Goal: Task Accomplishment & Management: Use online tool/utility

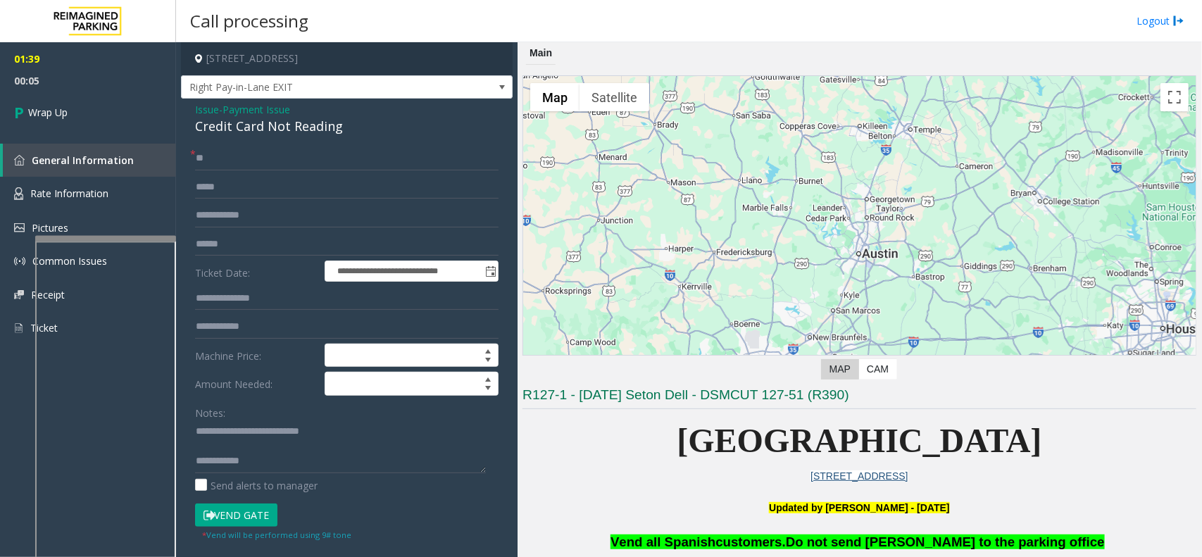
scroll to position [523, 190]
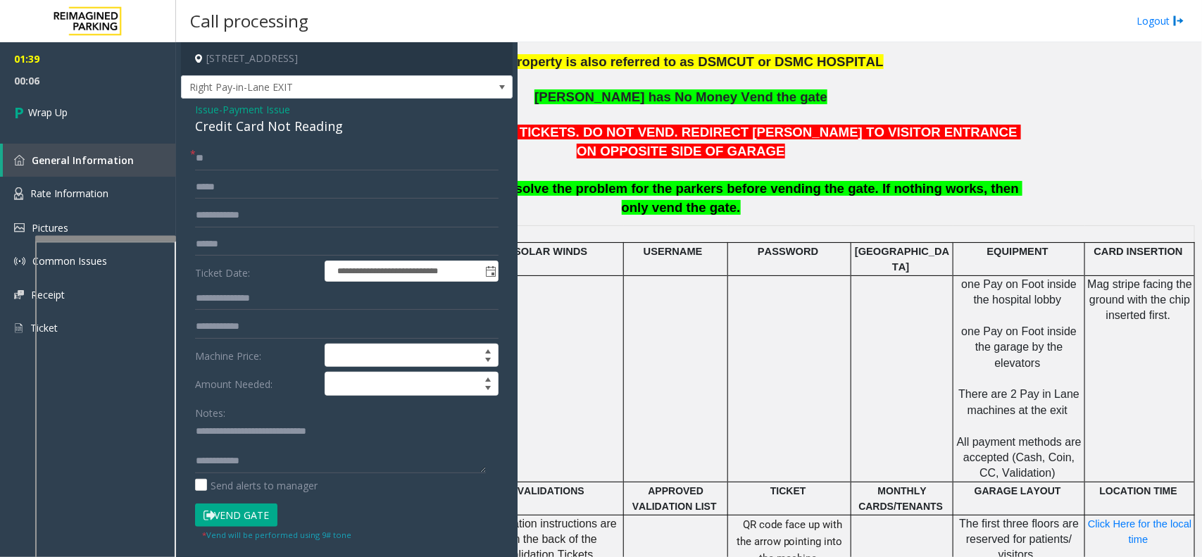
click at [299, 462] on textarea at bounding box center [340, 446] width 291 height 53
type textarea "**********"
click at [96, 99] on link "Wrap Up" at bounding box center [88, 113] width 176 height 42
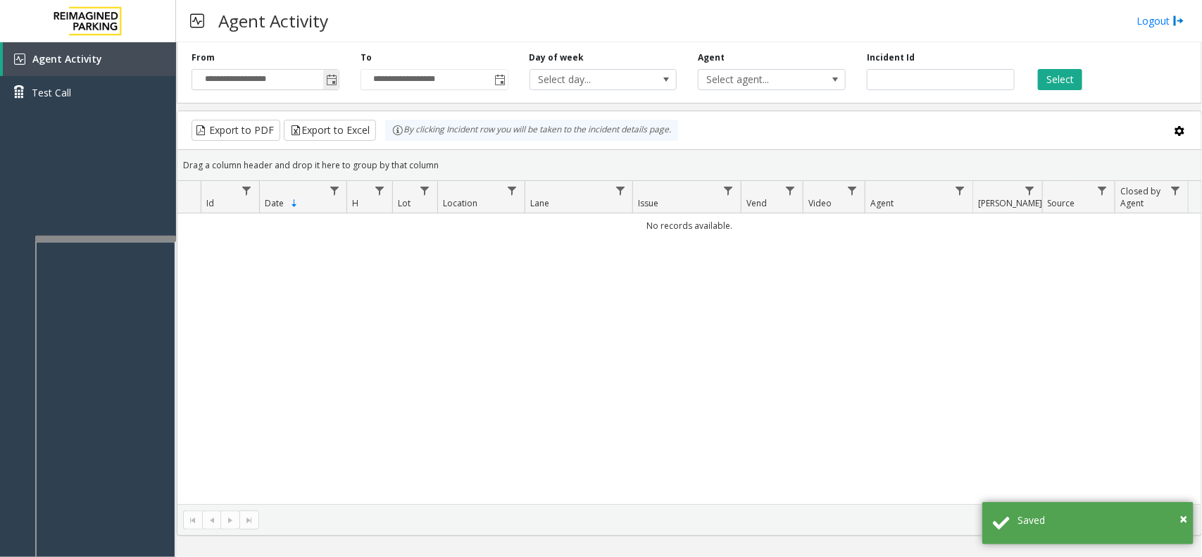
click at [331, 74] on span "Toggle popup" at bounding box center [330, 79] width 15 height 23
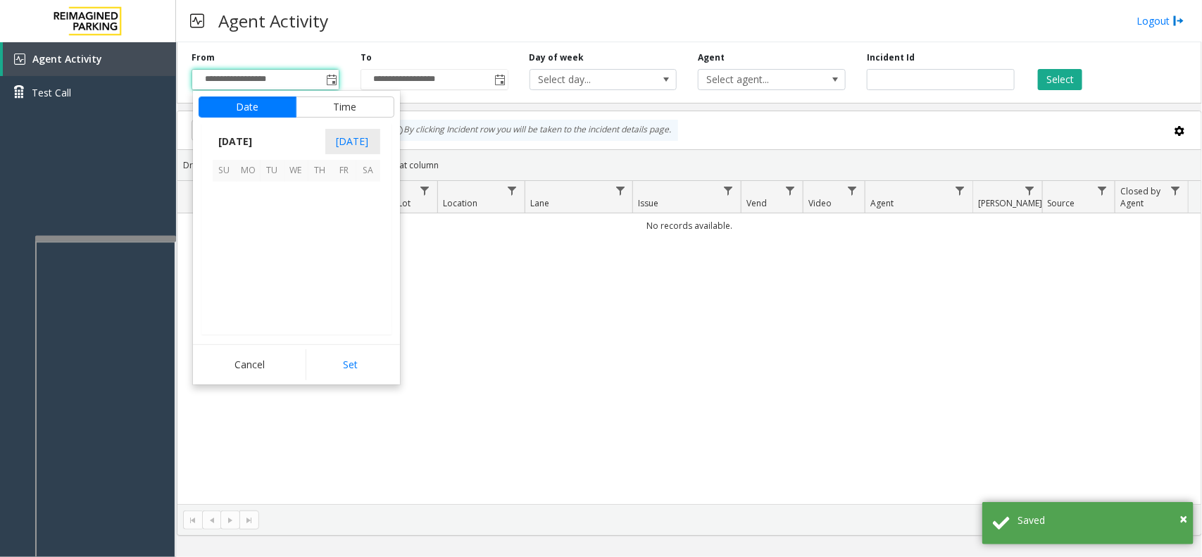
scroll to position [252436, 0]
click at [237, 291] on span "25" at bounding box center [249, 290] width 24 height 24
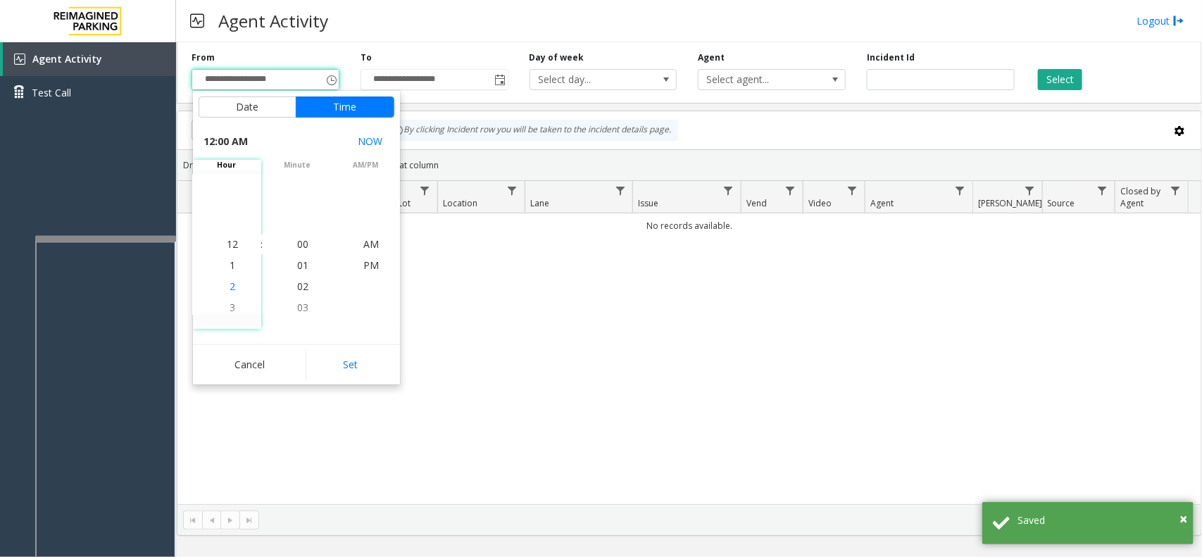
click at [232, 290] on li "2" at bounding box center [232, 286] width 49 height 21
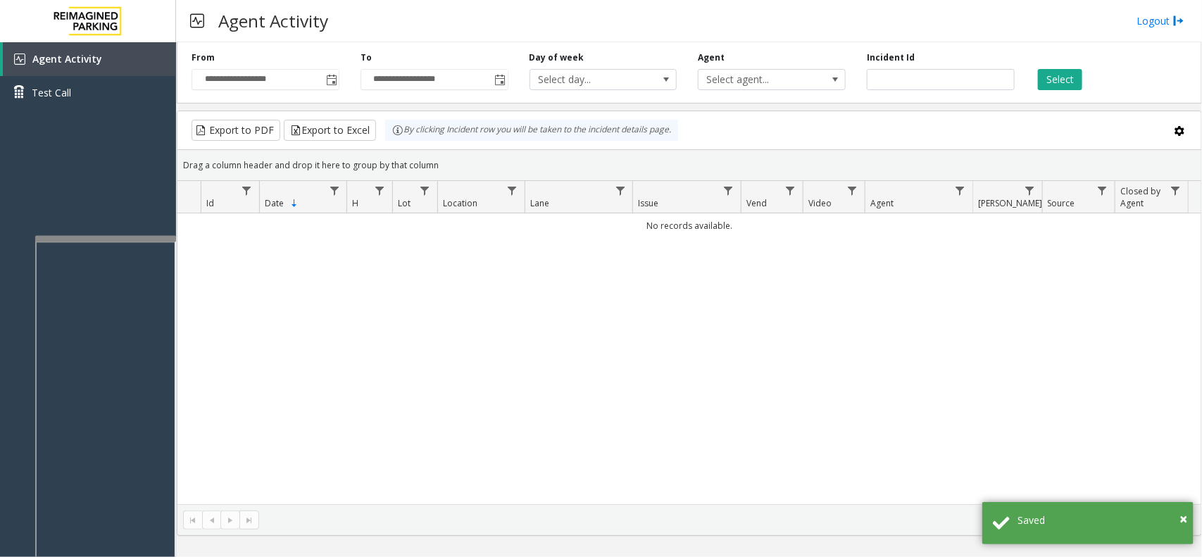
click at [350, 76] on div "**********" at bounding box center [434, 70] width 169 height 39
click at [326, 78] on span "Toggle popup" at bounding box center [331, 80] width 11 height 11
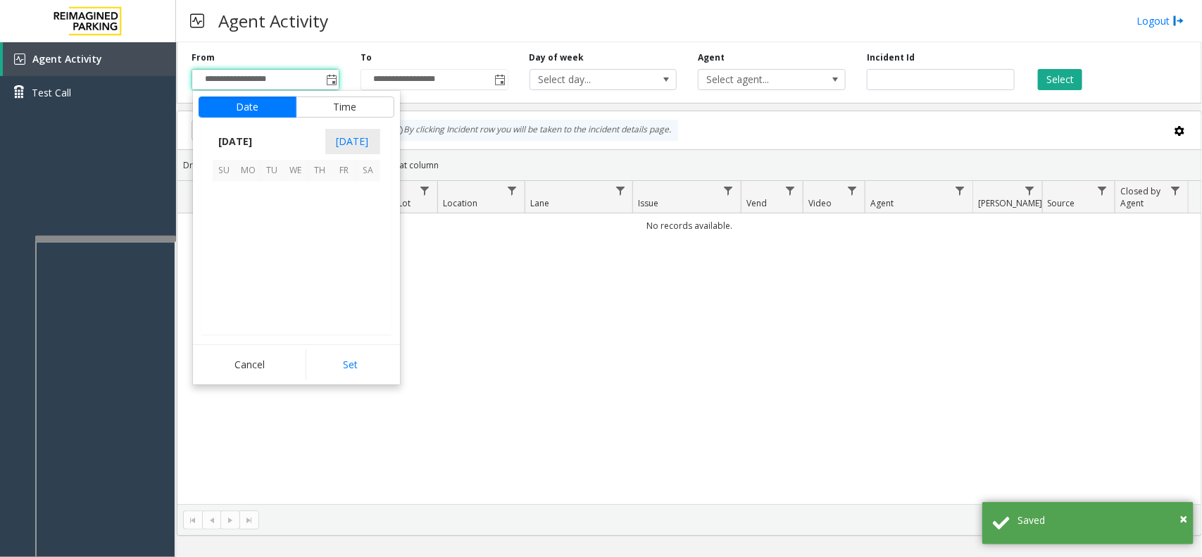
scroll to position [252436, 0]
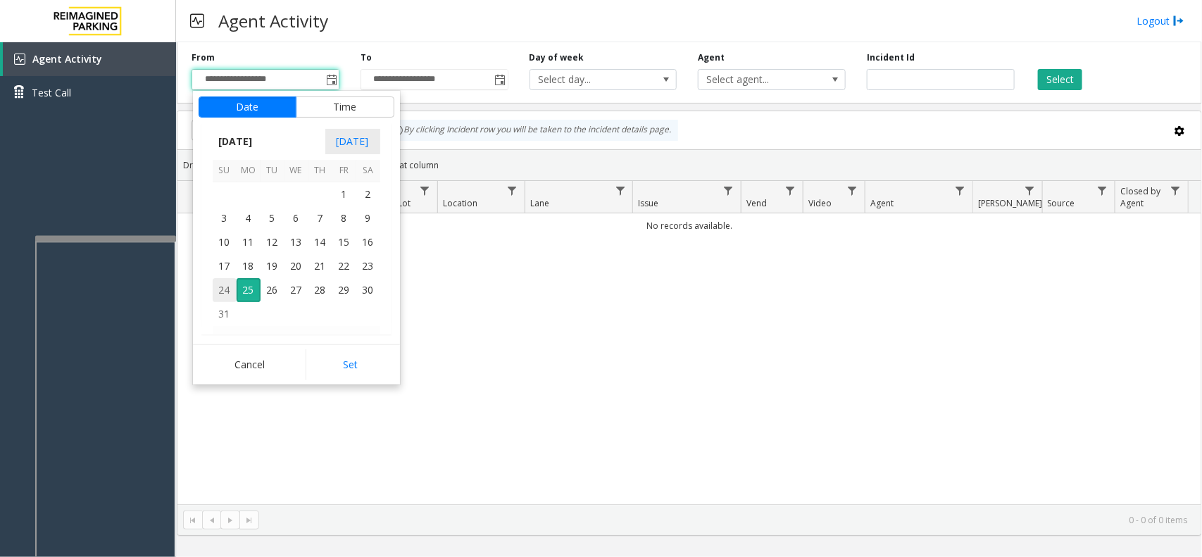
click at [234, 296] on span "24" at bounding box center [225, 290] width 24 height 24
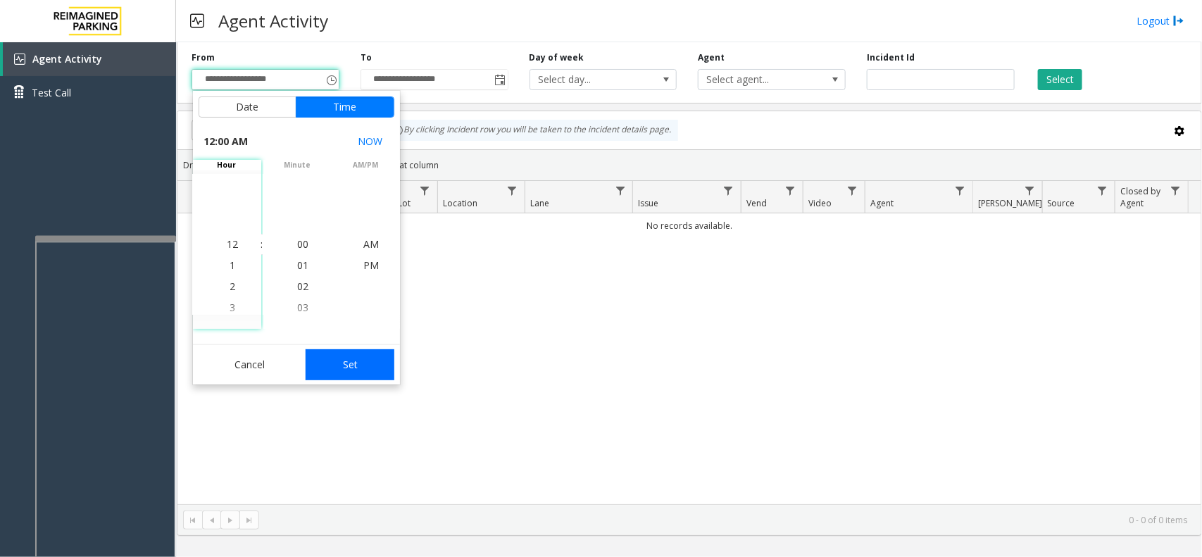
click at [358, 356] on button "Set" at bounding box center [350, 364] width 89 height 31
type input "**********"
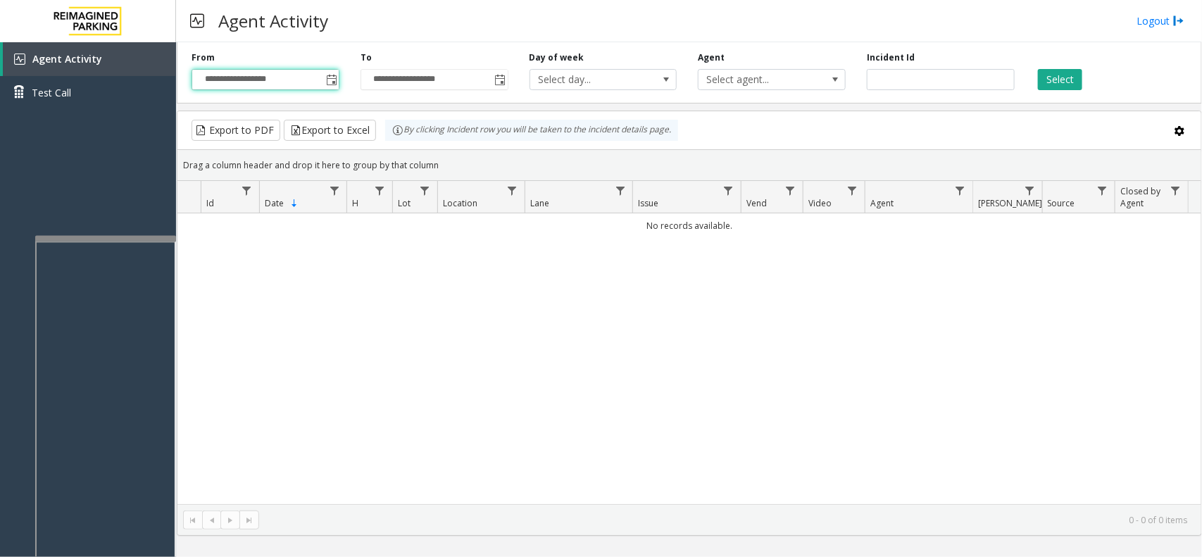
click at [1023, 83] on div "Incident Id" at bounding box center [940, 70] width 169 height 39
click at [1055, 86] on button "Select" at bounding box center [1060, 79] width 44 height 21
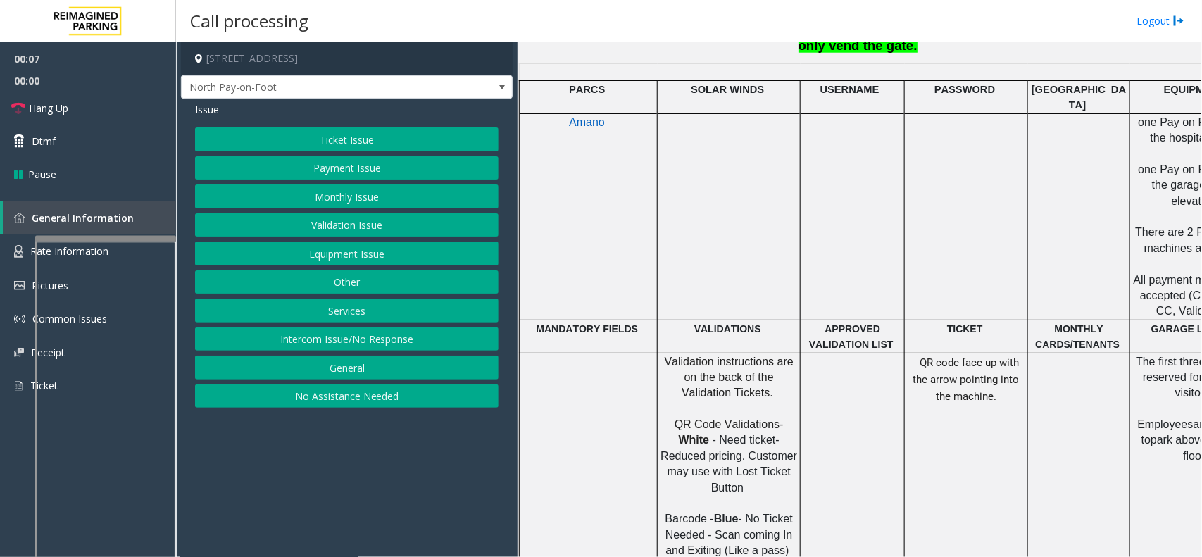
scroll to position [704, 0]
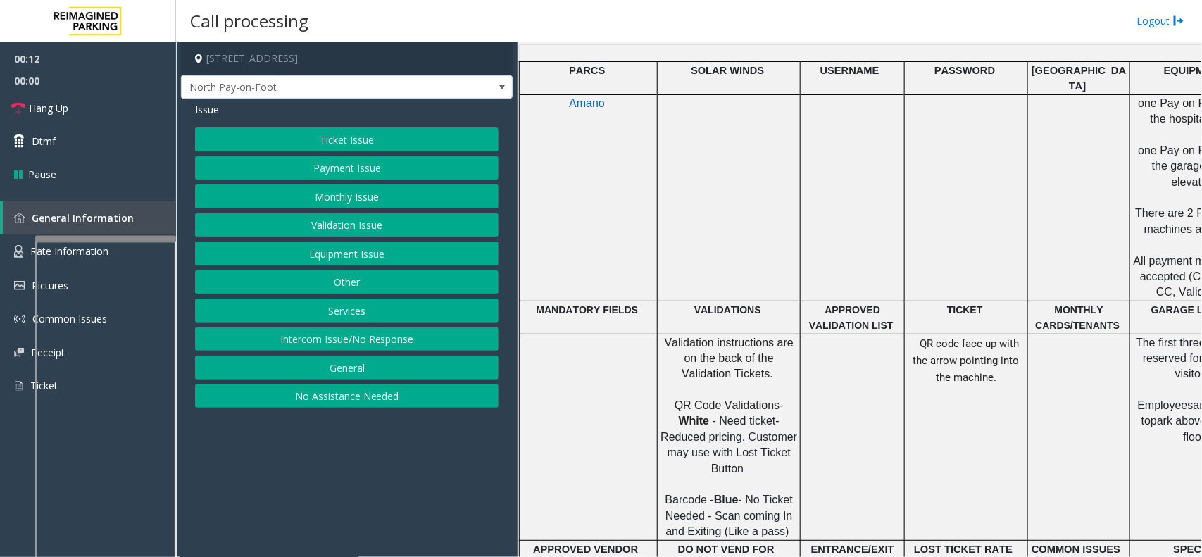
click at [412, 138] on button "Ticket Issue" at bounding box center [346, 139] width 303 height 24
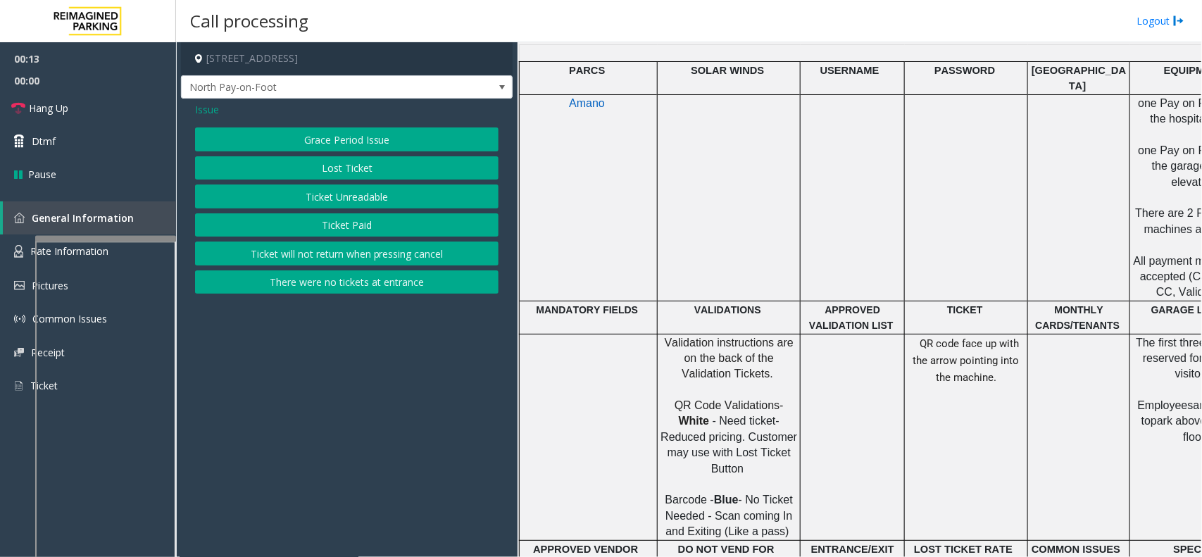
click at [389, 190] on button "Ticket Unreadable" at bounding box center [346, 196] width 303 height 24
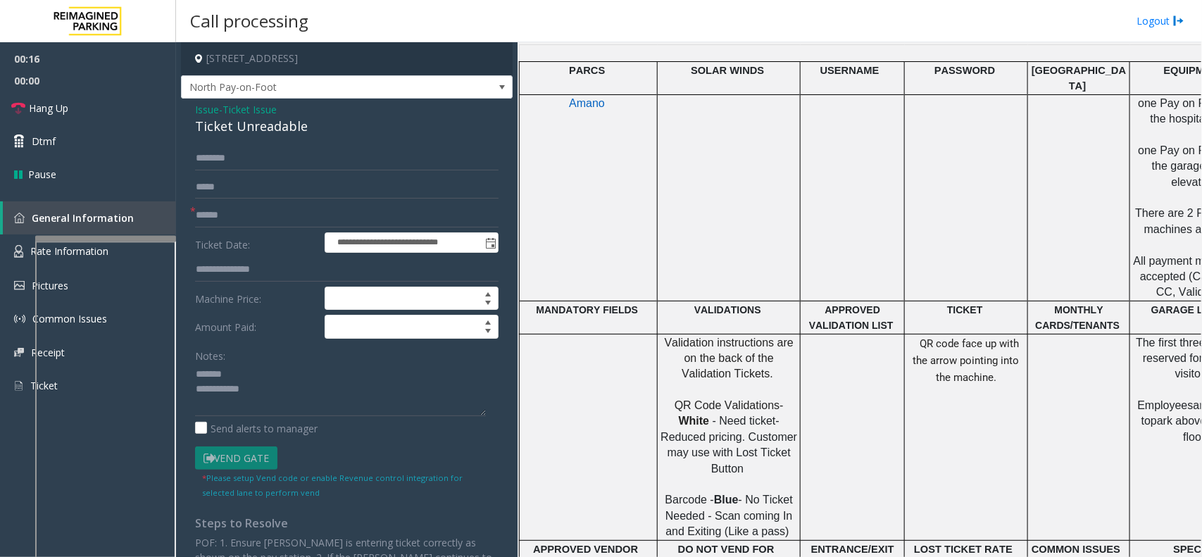
click at [227, 135] on div "Ticket Unreadable" at bounding box center [346, 126] width 303 height 19
click at [227, 211] on input "text" at bounding box center [346, 215] width 303 height 24
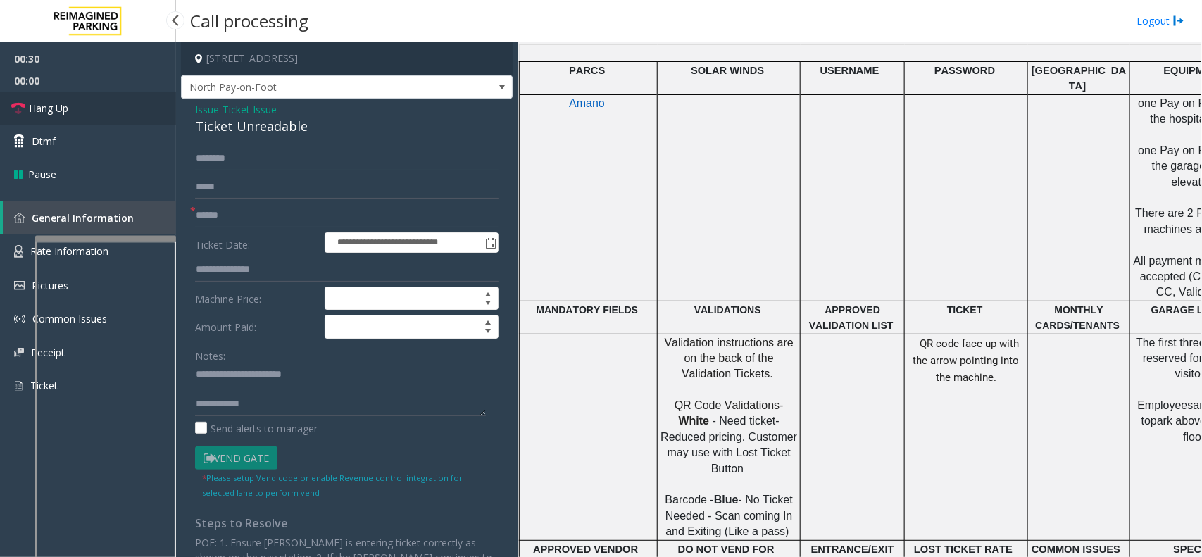
click at [104, 103] on link "Hang Up" at bounding box center [88, 108] width 176 height 33
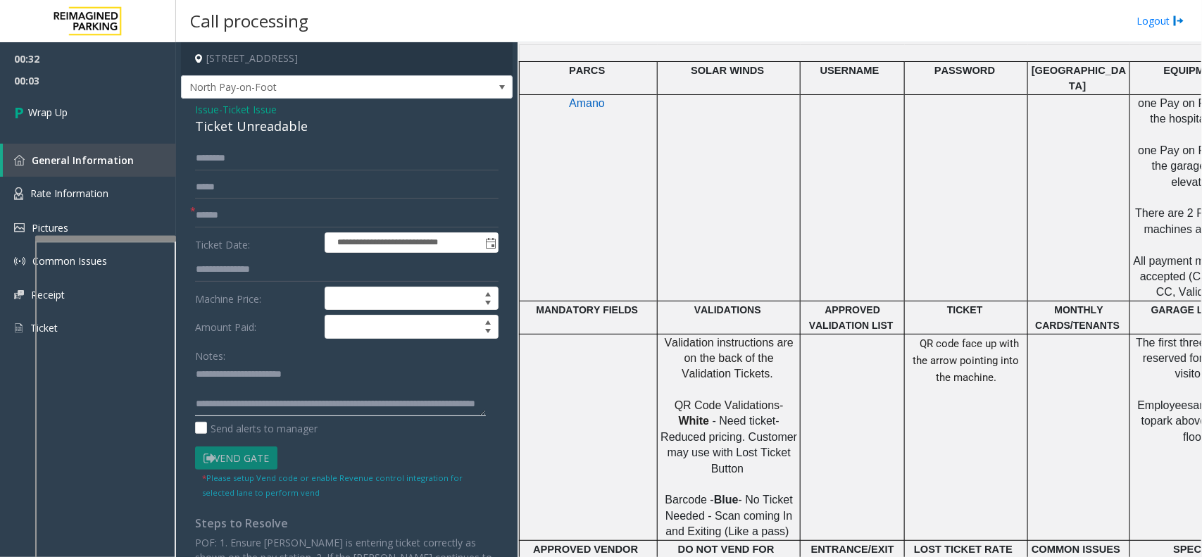
type textarea "**********"
click at [351, 223] on input "text" at bounding box center [346, 215] width 303 height 24
type input "**"
click at [117, 106] on link "Wrap Up" at bounding box center [88, 113] width 176 height 42
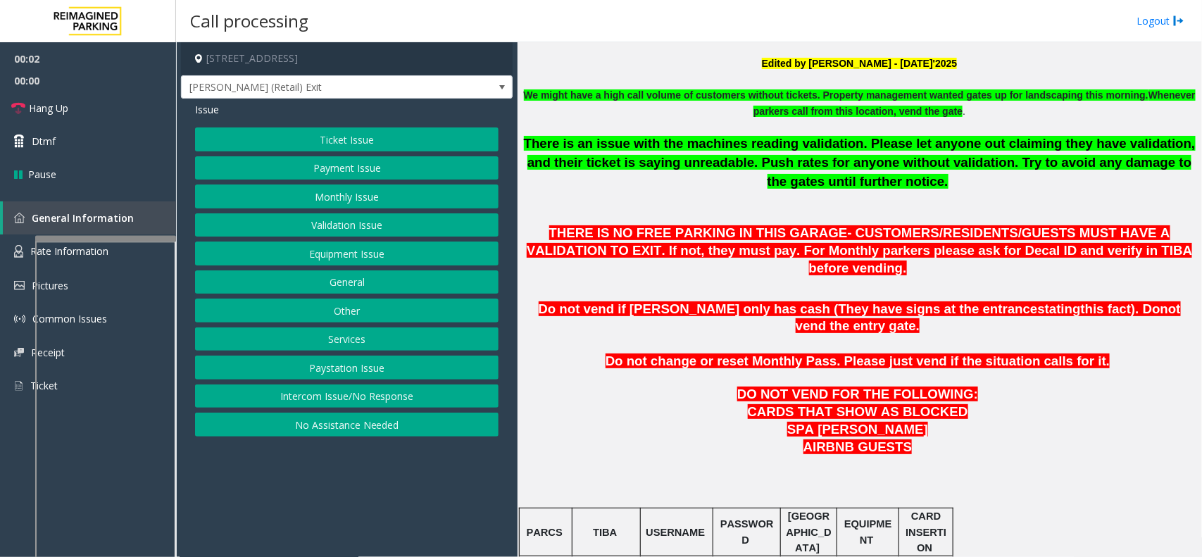
scroll to position [616, 0]
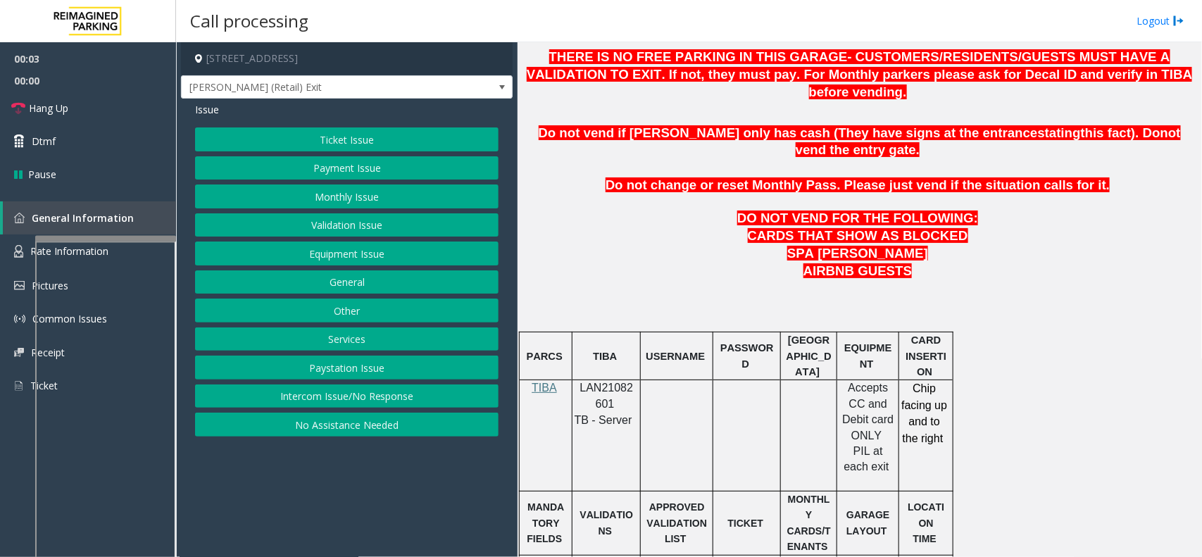
click at [618, 382] on span "LAN21082601" at bounding box center [607, 395] width 54 height 27
copy p "LAN21082601"
click at [347, 391] on button "Intercom Issue/No Response" at bounding box center [346, 396] width 303 height 24
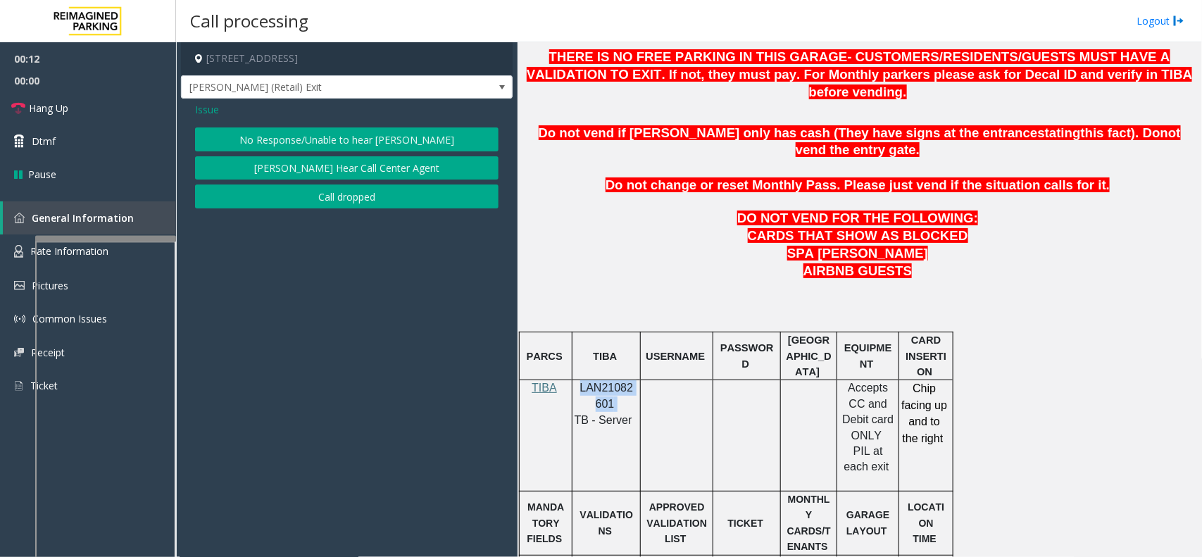
click at [308, 145] on button "No Response/Unable to hear [PERSON_NAME]" at bounding box center [346, 139] width 303 height 24
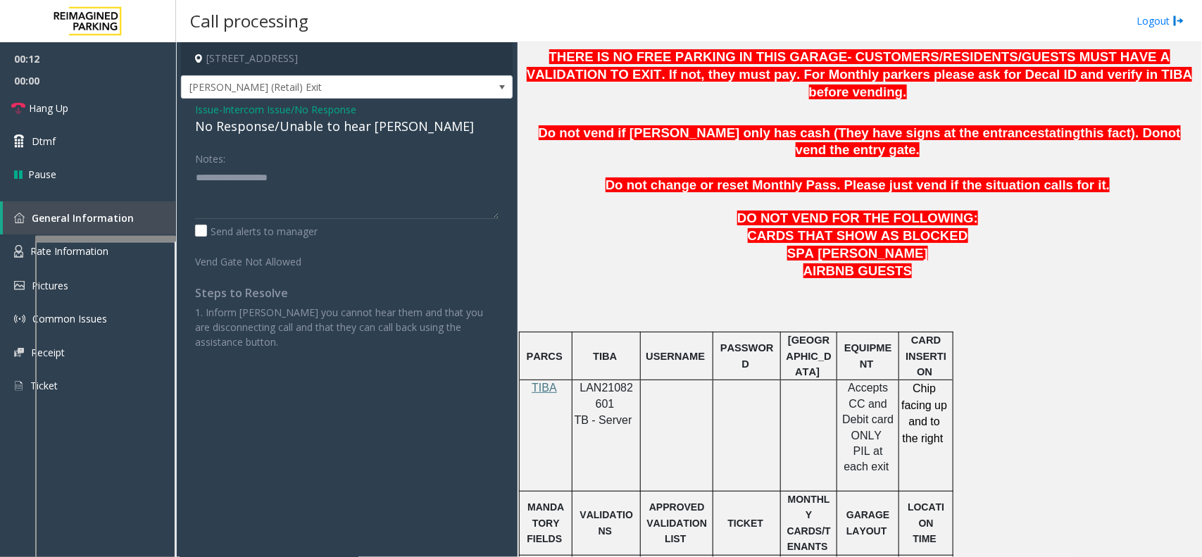
click at [311, 134] on div "No Response/Unable to hear [PERSON_NAME]" at bounding box center [346, 126] width 303 height 19
type textarea "**********"
click at [124, 104] on link "Hang Up" at bounding box center [88, 108] width 176 height 33
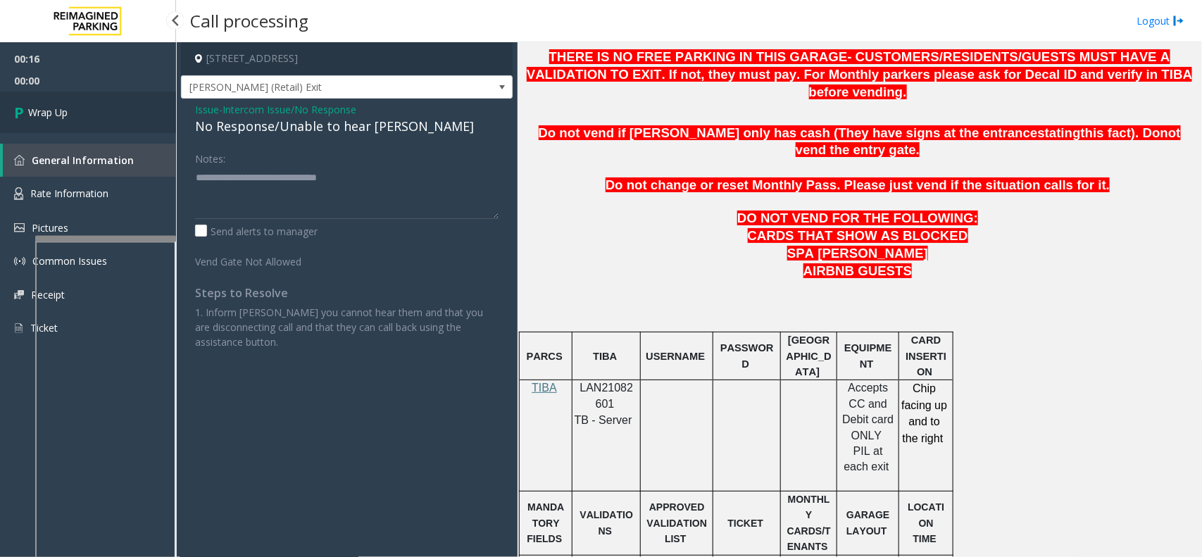
click at [99, 111] on link "Wrap Up" at bounding box center [88, 113] width 176 height 42
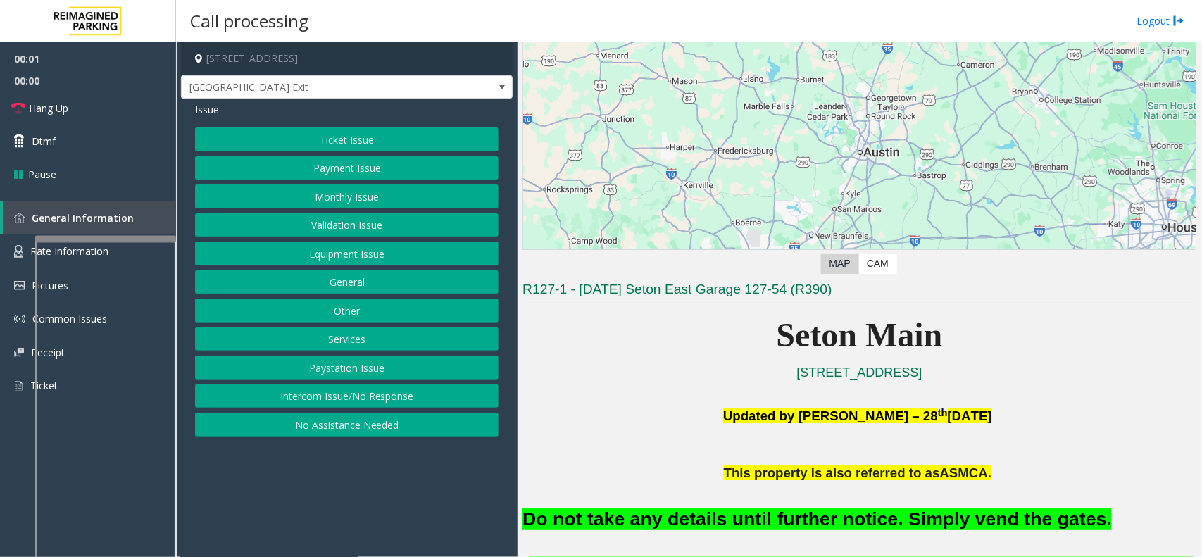
scroll to position [352, 0]
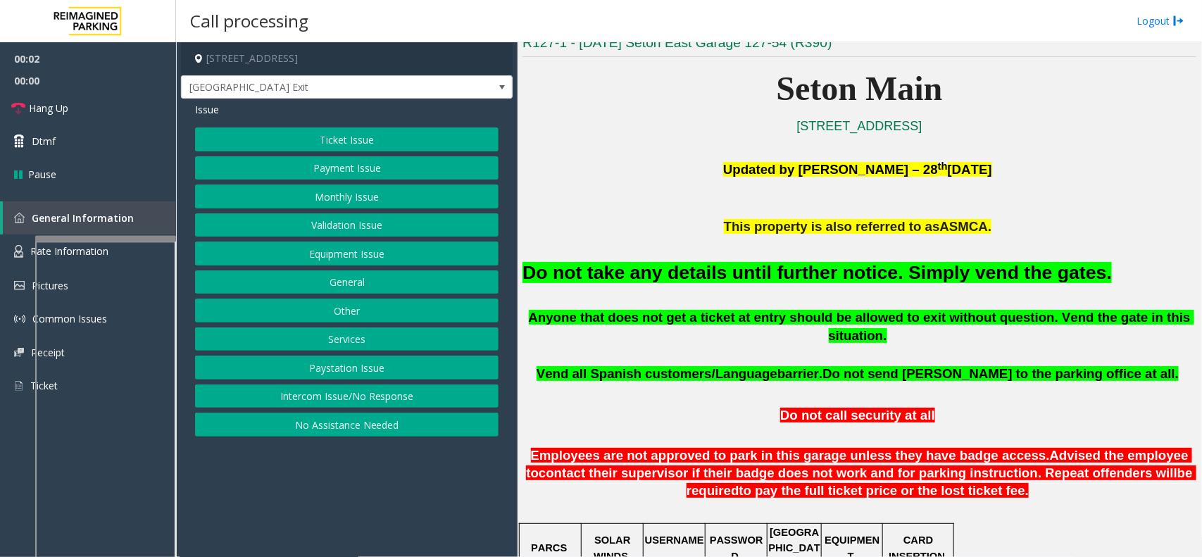
drag, startPoint x: 444, startPoint y: 240, endPoint x: 434, endPoint y: 246, distance: 11.1
click at [442, 240] on div "Ticket Issue Payment Issue Monthly Issue Validation Issue Equipment Issue Gener…" at bounding box center [346, 281] width 303 height 309
click at [427, 255] on button "Equipment Issue" at bounding box center [346, 254] width 303 height 24
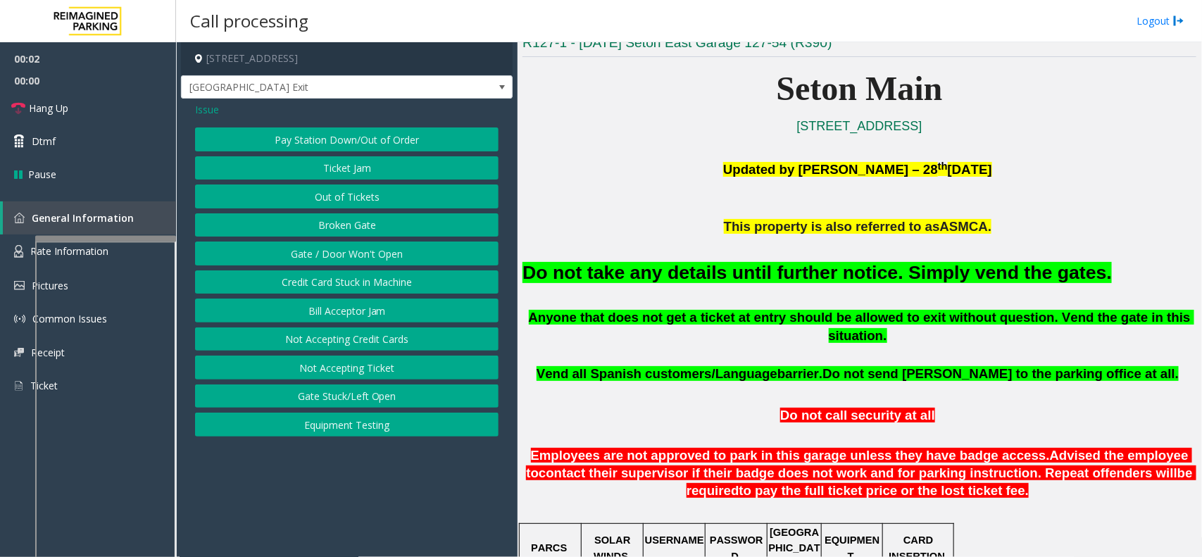
click at [402, 240] on div "Pay Station Down/Out of Order Ticket Jam Out of Tickets [GEOGRAPHIC_DATA] / Doo…" at bounding box center [346, 281] width 303 height 309
click at [375, 263] on button "Gate / Door Won't Open" at bounding box center [346, 254] width 303 height 24
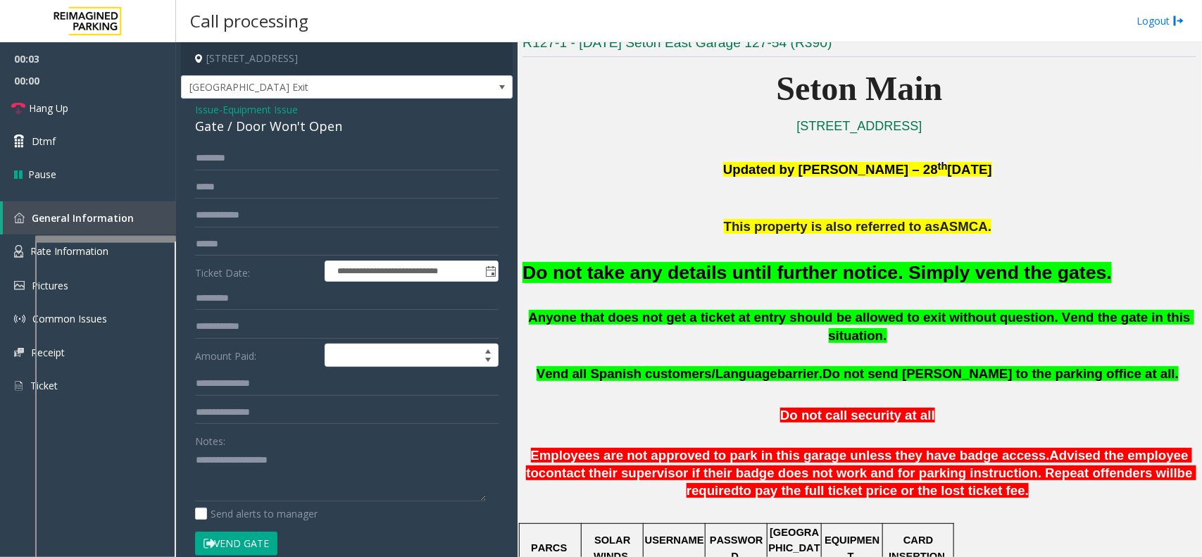
click at [243, 532] on form "**********" at bounding box center [346, 357] width 303 height 423
click at [249, 544] on button "Vend Gate" at bounding box center [236, 544] width 82 height 24
drag, startPoint x: 254, startPoint y: 543, endPoint x: 349, endPoint y: 490, distance: 108.1
click at [255, 541] on button "Vend Gate" at bounding box center [236, 544] width 82 height 24
click at [703, 285] on h2 "Do not take any details until further notice. Simply vend the gates." at bounding box center [859, 273] width 674 height 26
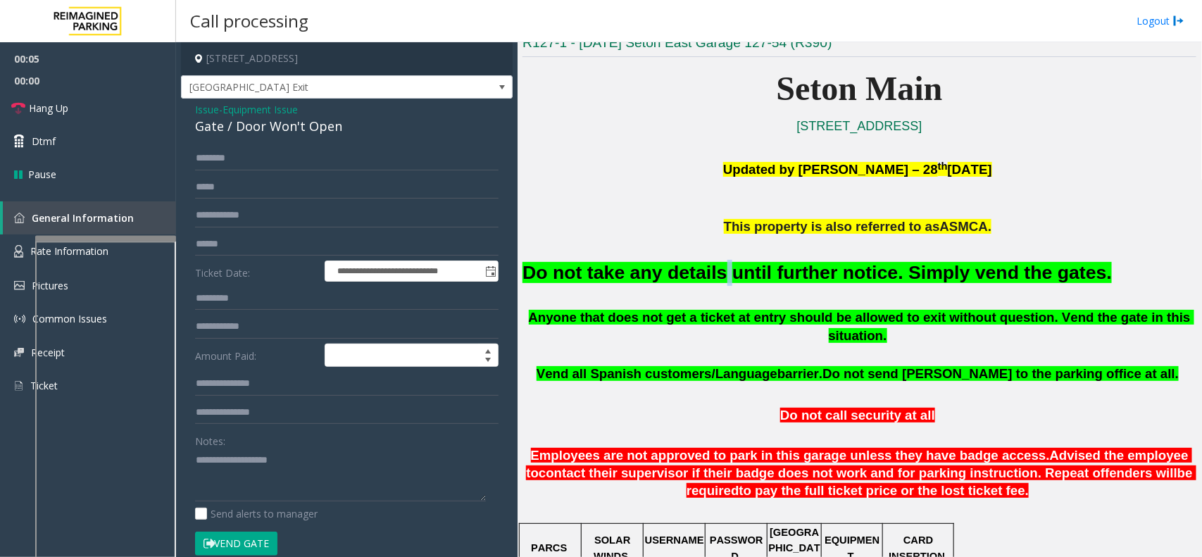
click at [703, 285] on h2 "Do not take any details until further notice. Simply vend the gates." at bounding box center [859, 273] width 674 height 26
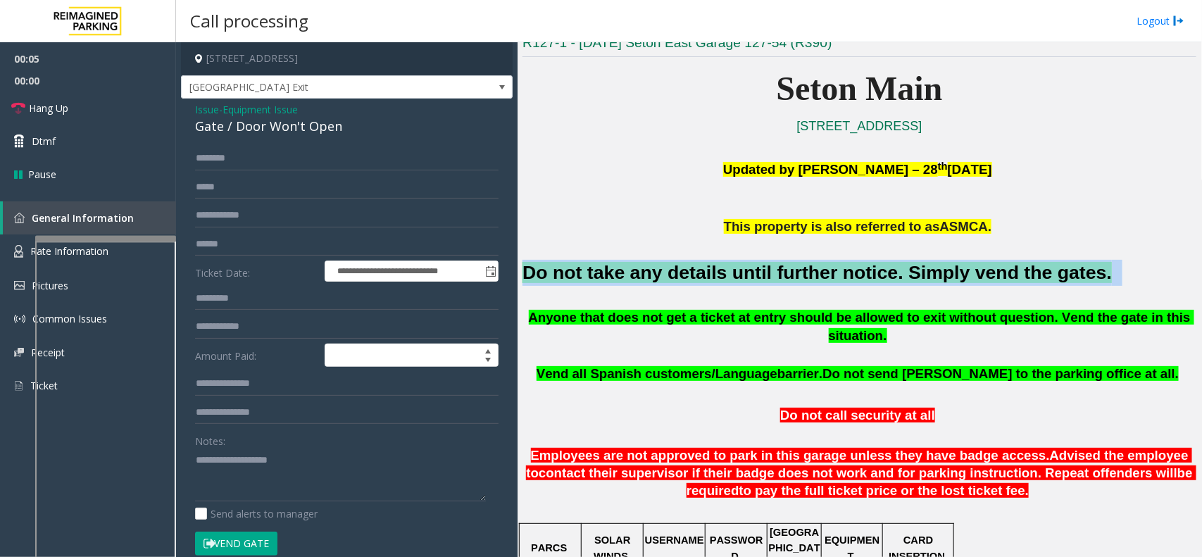
click at [703, 285] on h2 "Do not take any details until further notice. Simply vend the gates." at bounding box center [859, 273] width 674 height 26
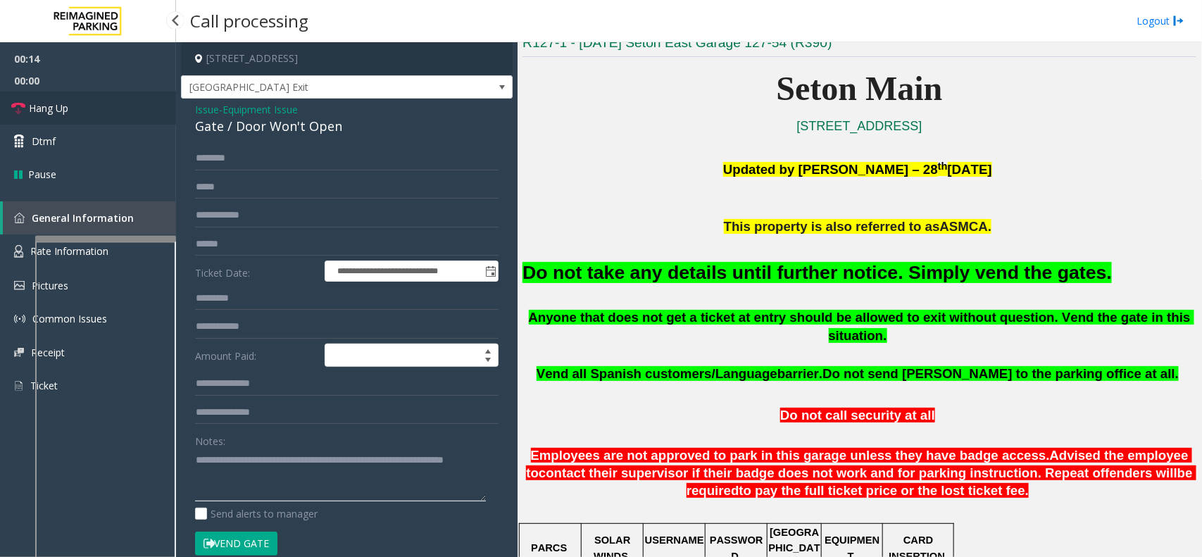
type textarea "**********"
click at [116, 111] on link "Hang Up" at bounding box center [88, 108] width 176 height 33
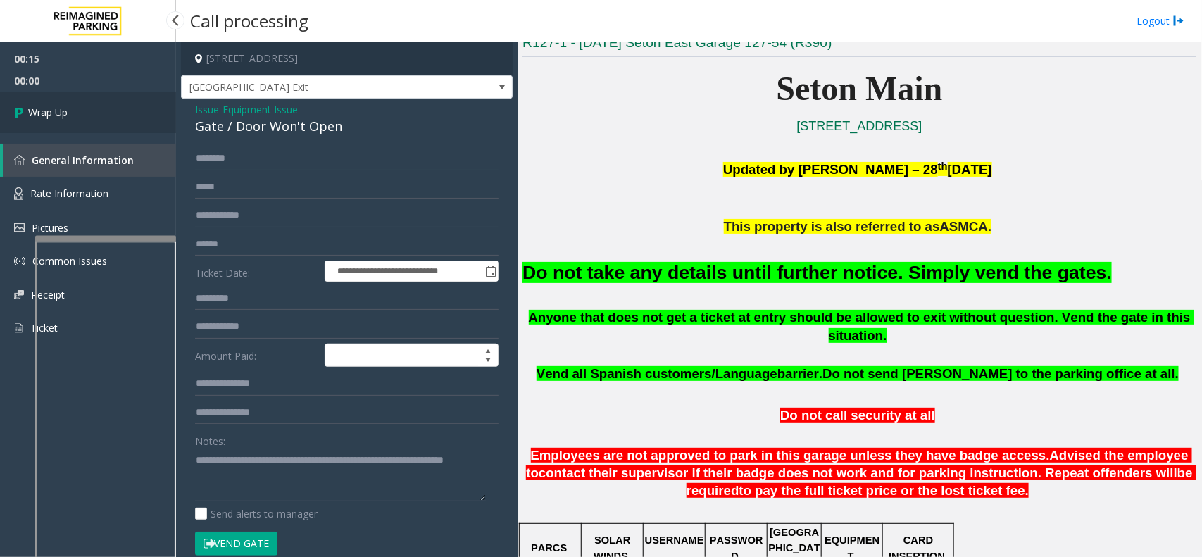
click at [116, 111] on link "Wrap Up" at bounding box center [88, 113] width 176 height 42
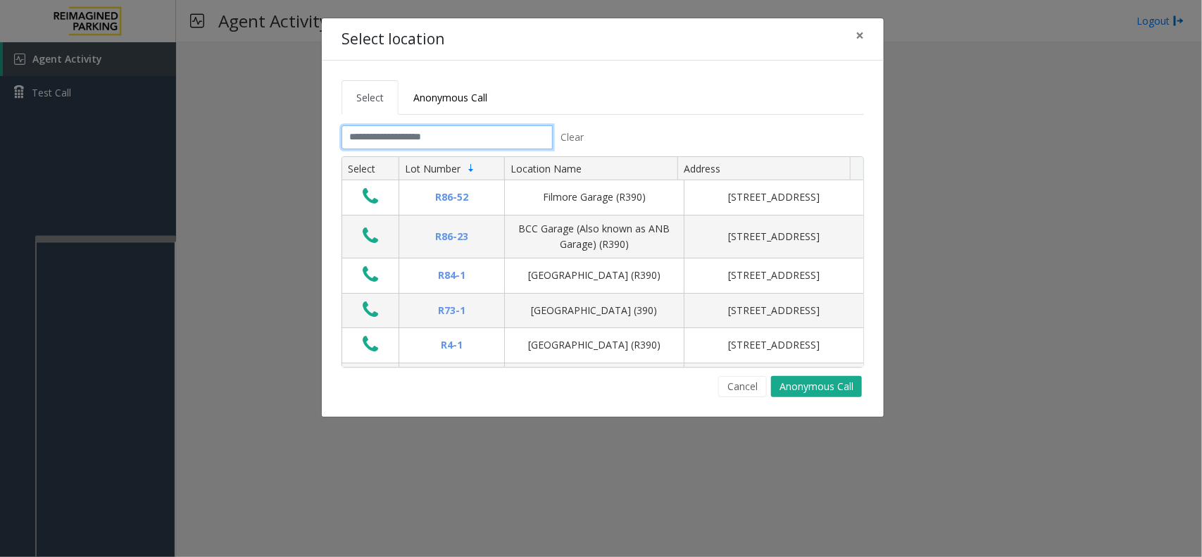
click at [387, 139] on input "text" at bounding box center [447, 137] width 211 height 24
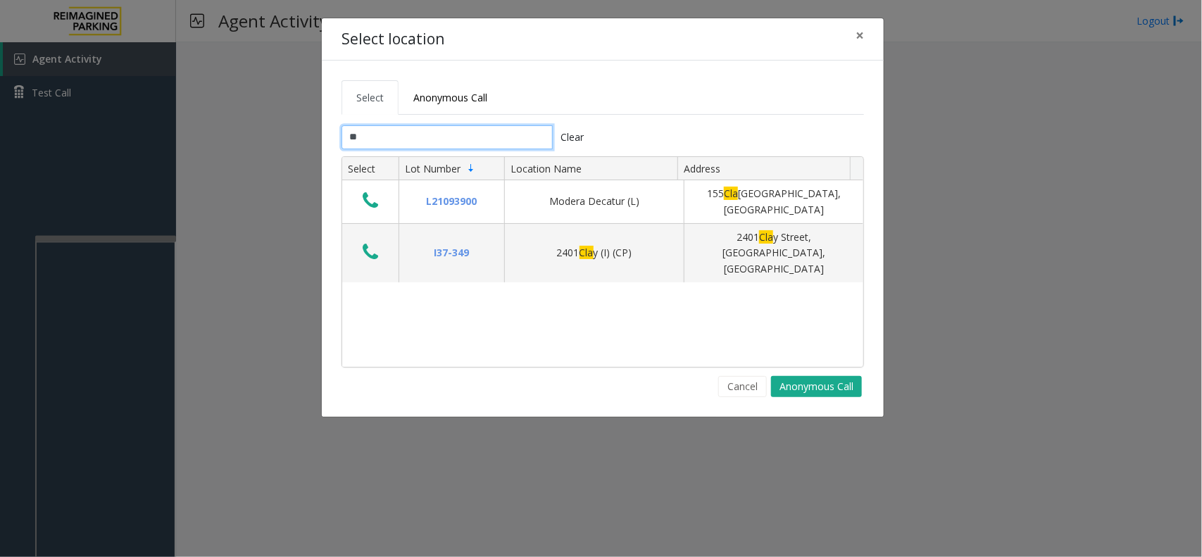
type input "*"
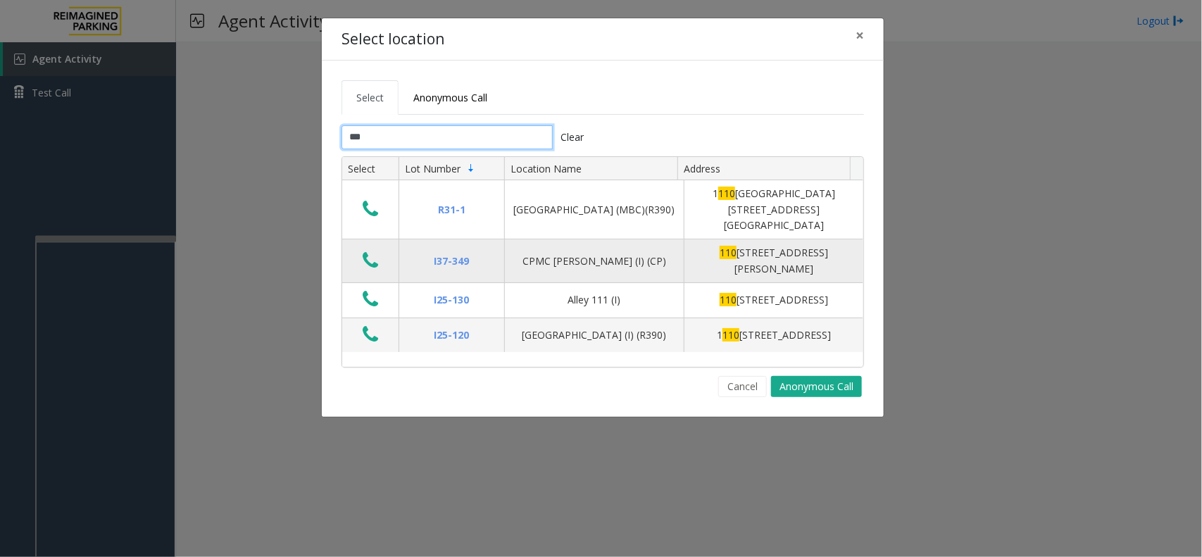
type input "***"
click at [379, 250] on button "Data table" at bounding box center [370, 261] width 24 height 23
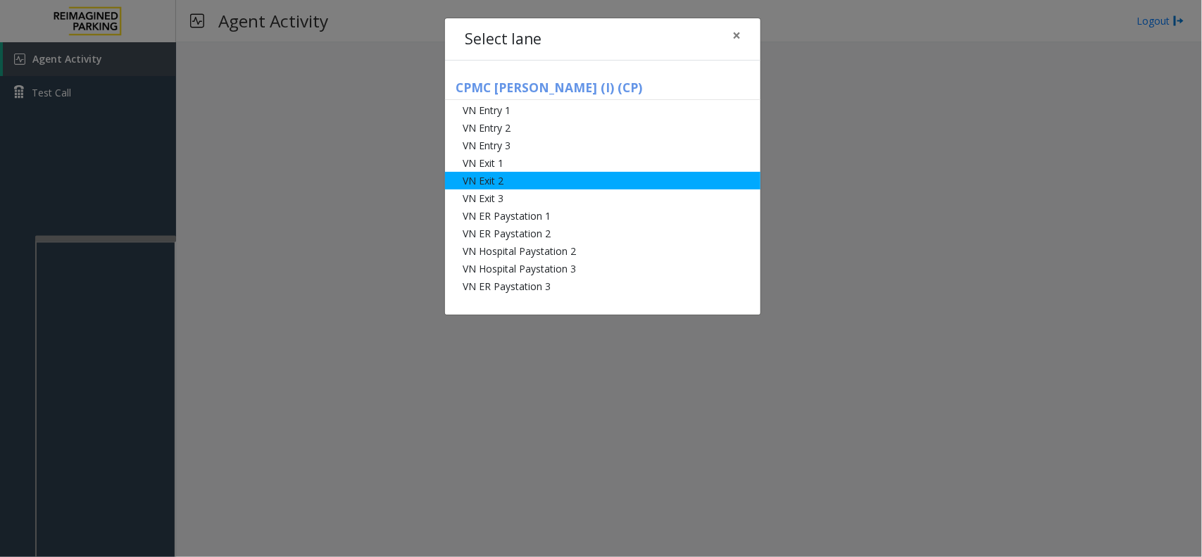
click at [481, 174] on li "VN Exit 2" at bounding box center [602, 181] width 315 height 18
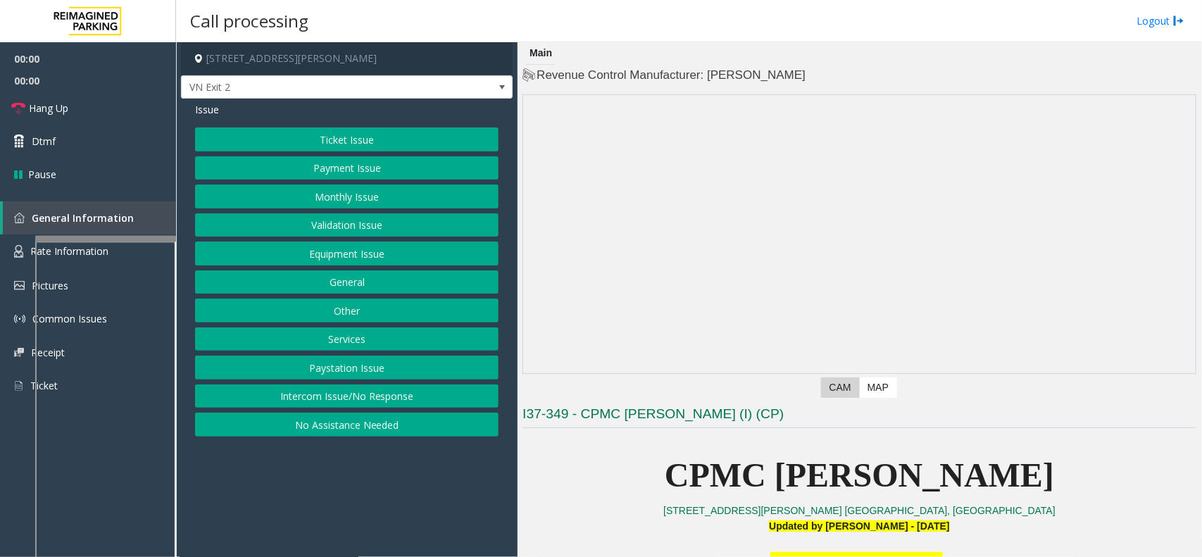
click at [361, 156] on button "Payment Issue" at bounding box center [346, 168] width 303 height 24
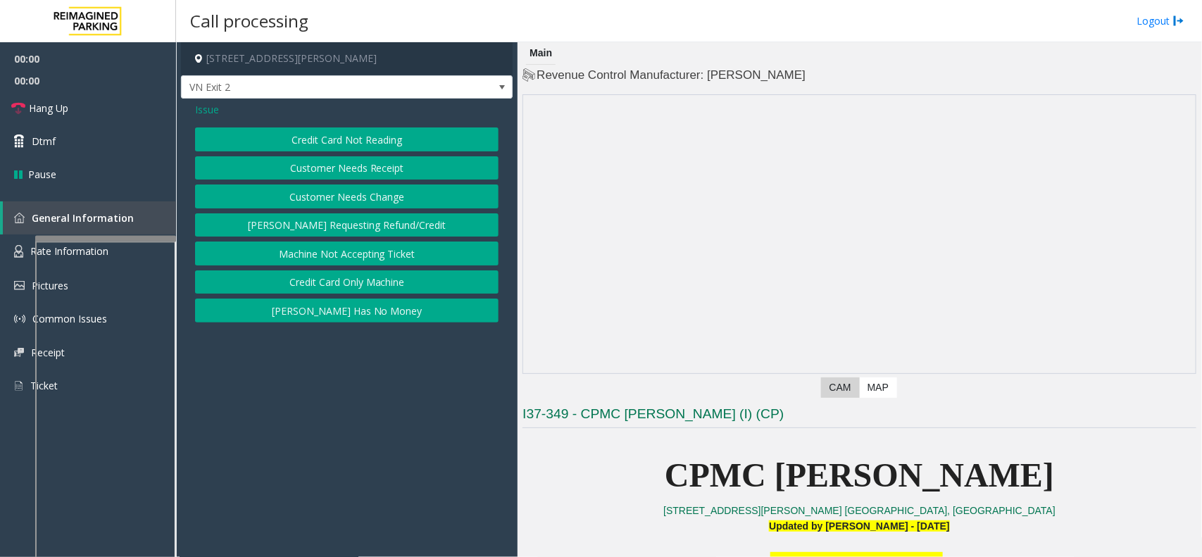
click at [360, 136] on button "Credit Card Not Reading" at bounding box center [346, 139] width 303 height 24
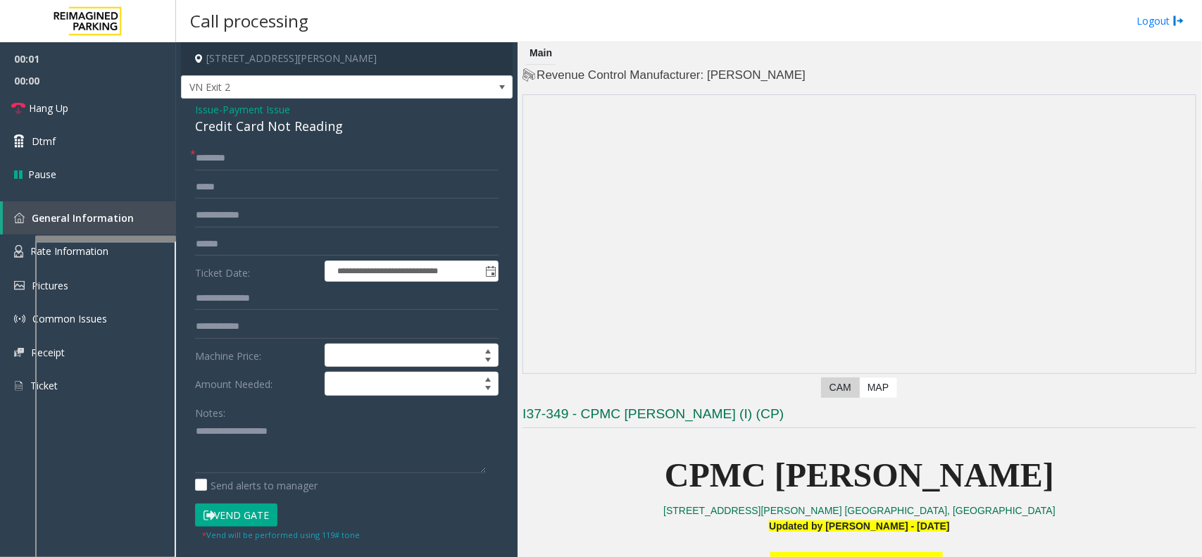
click at [213, 106] on span "Issue" at bounding box center [207, 109] width 24 height 15
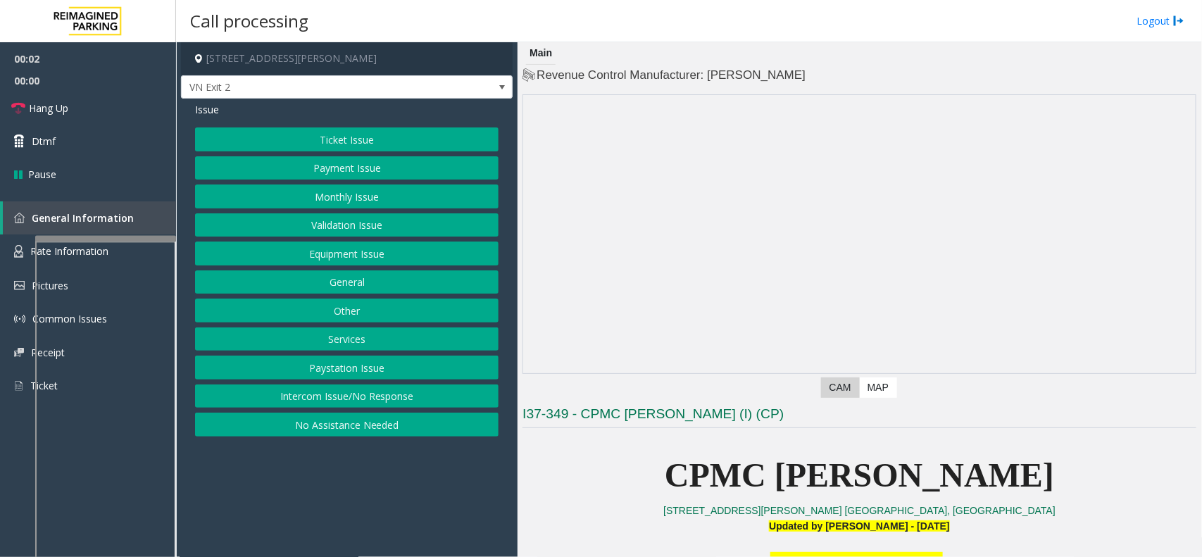
click at [208, 111] on span "Issue" at bounding box center [207, 109] width 24 height 15
click at [366, 132] on button "Ticket Issue" at bounding box center [346, 139] width 303 height 24
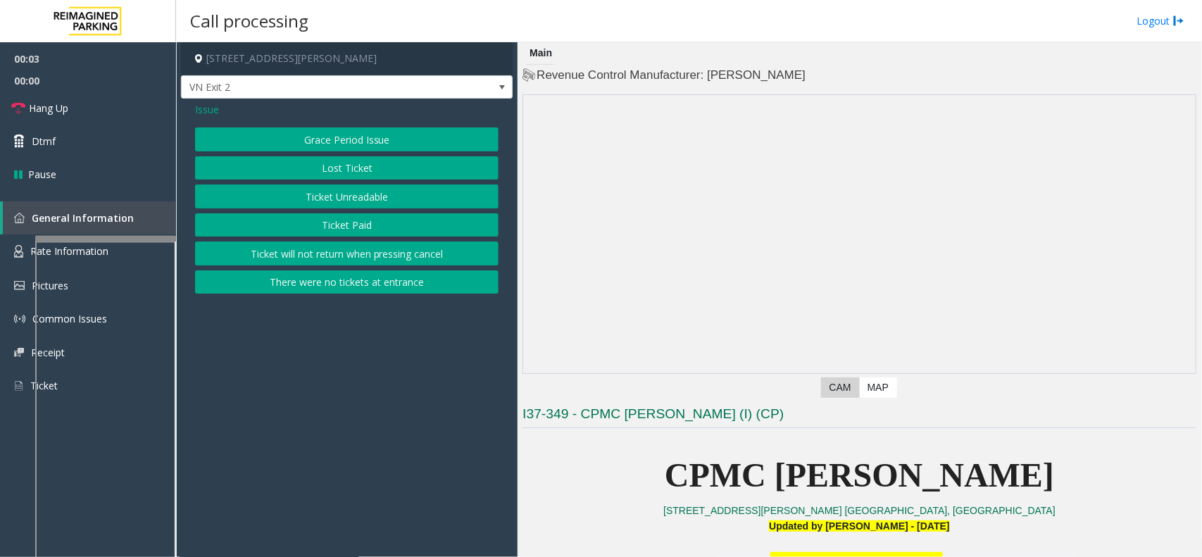
click at [352, 215] on button "Ticket Paid" at bounding box center [346, 225] width 303 height 24
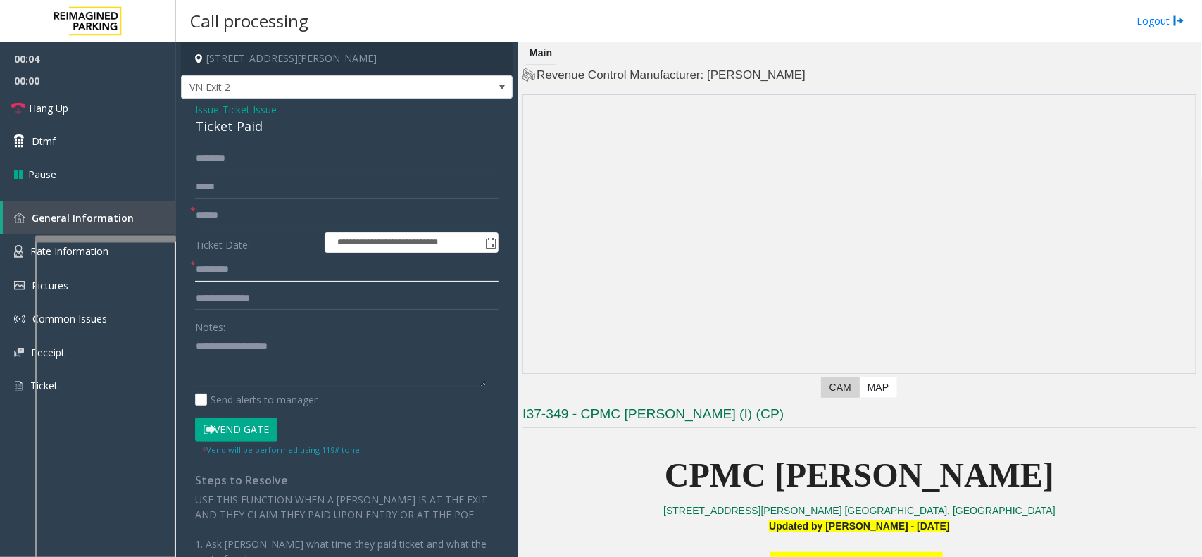
click at [254, 270] on input "text" at bounding box center [346, 270] width 303 height 24
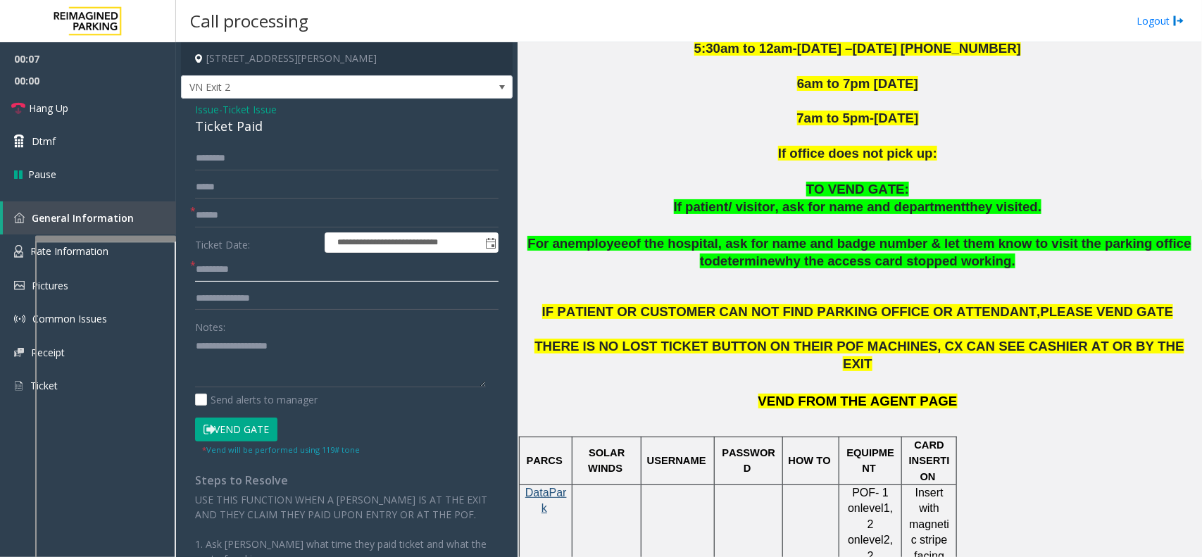
scroll to position [616, 0]
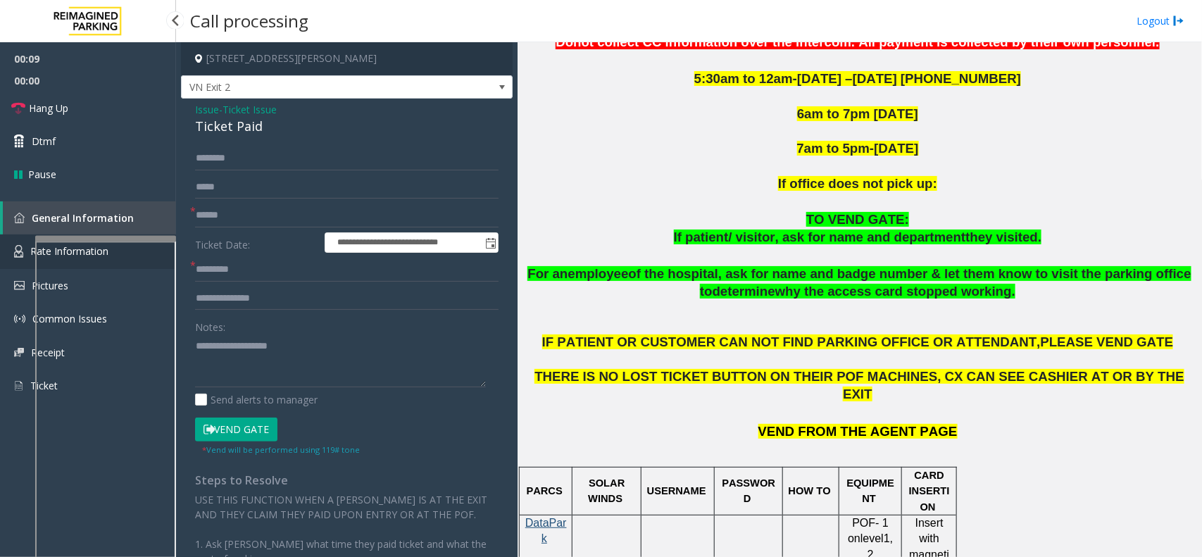
click at [11, 236] on link "Rate Information" at bounding box center [88, 251] width 176 height 35
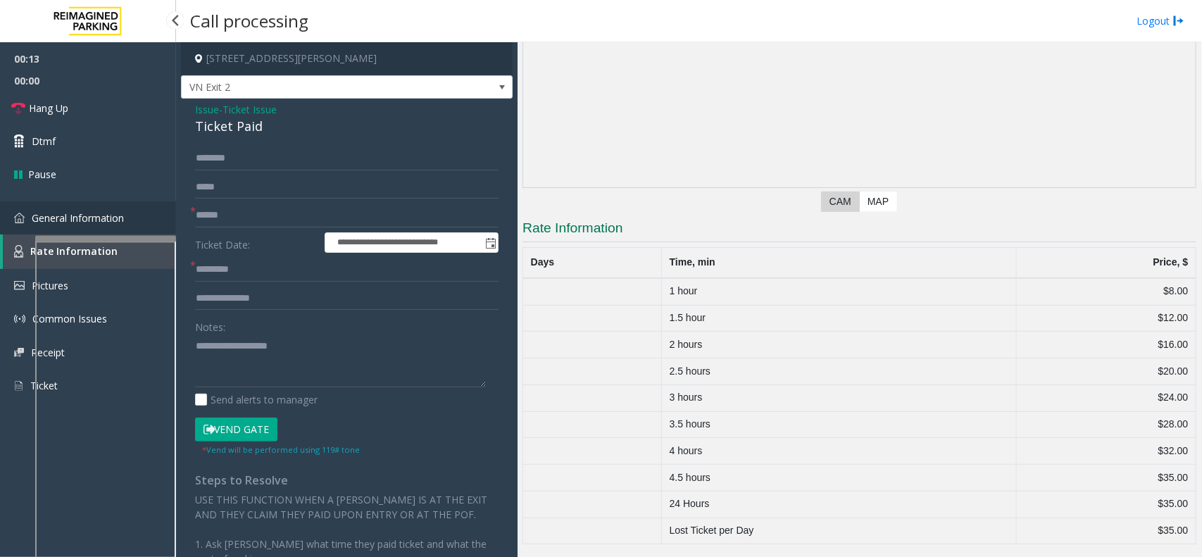
click at [16, 230] on link "General Information" at bounding box center [88, 217] width 176 height 33
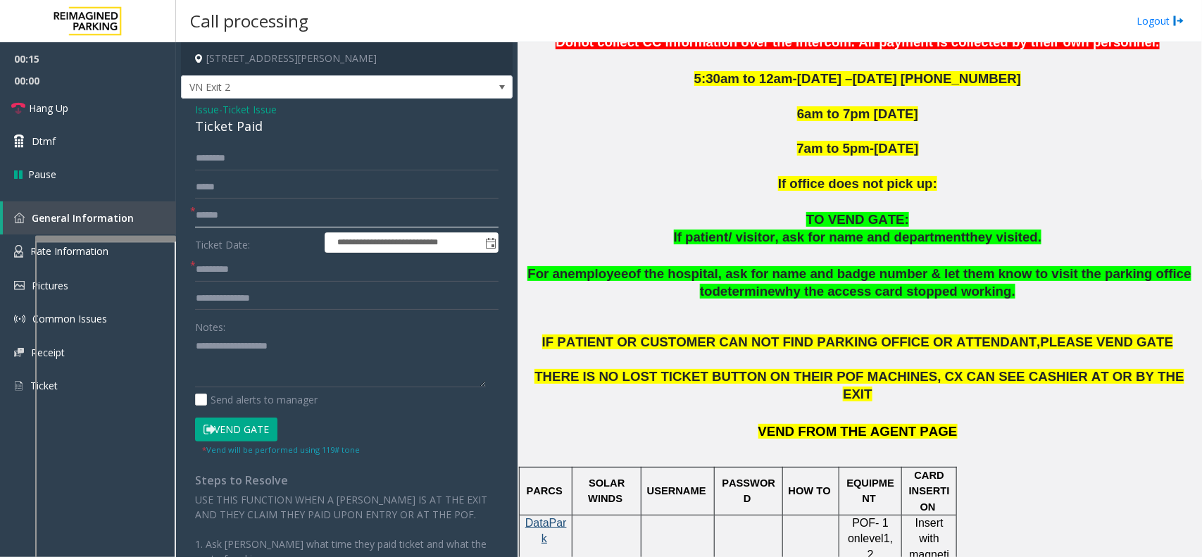
click at [246, 208] on input "text" at bounding box center [346, 215] width 303 height 24
type input "***"
click at [205, 218] on input "***" at bounding box center [346, 215] width 303 height 24
click at [208, 217] on input "***" at bounding box center [346, 215] width 303 height 24
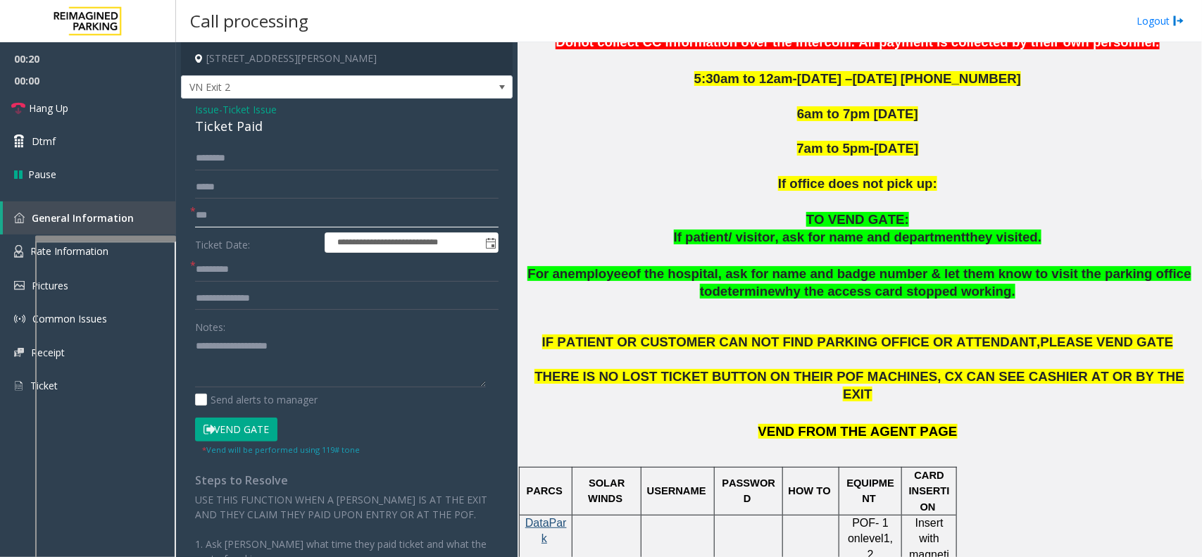
click at [197, 213] on input "***" at bounding box center [346, 215] width 303 height 24
type input "***"
click at [222, 224] on input "text" at bounding box center [346, 215] width 303 height 24
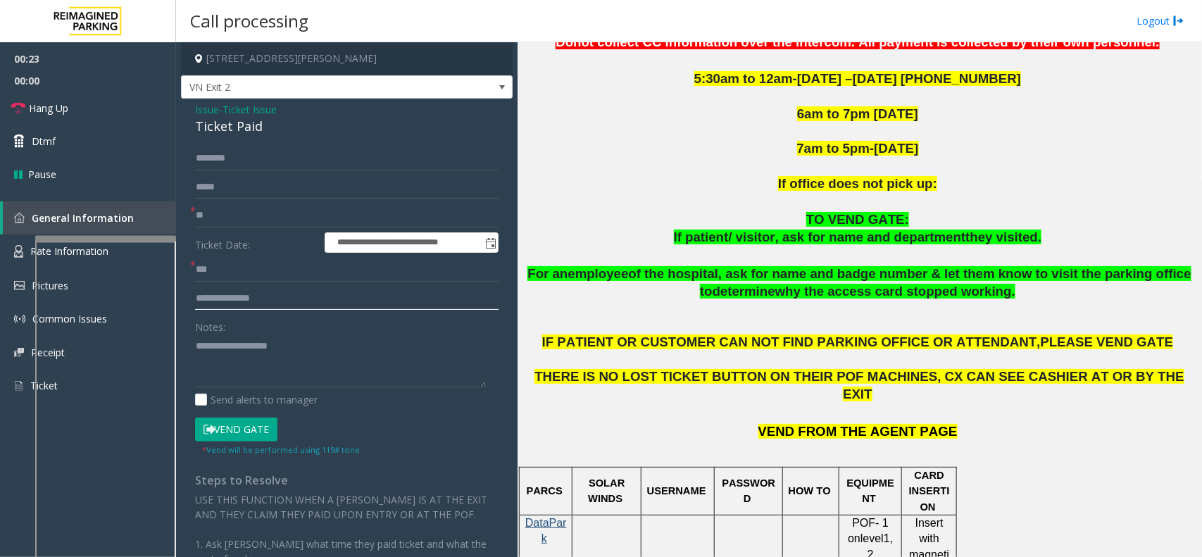
click at [212, 289] on input "text" at bounding box center [346, 299] width 303 height 24
click at [218, 213] on input "**" at bounding box center [346, 215] width 303 height 24
type input "*"
click at [232, 125] on div "Ticket Paid" at bounding box center [346, 126] width 303 height 19
click at [231, 125] on div "Ticket Paid" at bounding box center [346, 126] width 303 height 19
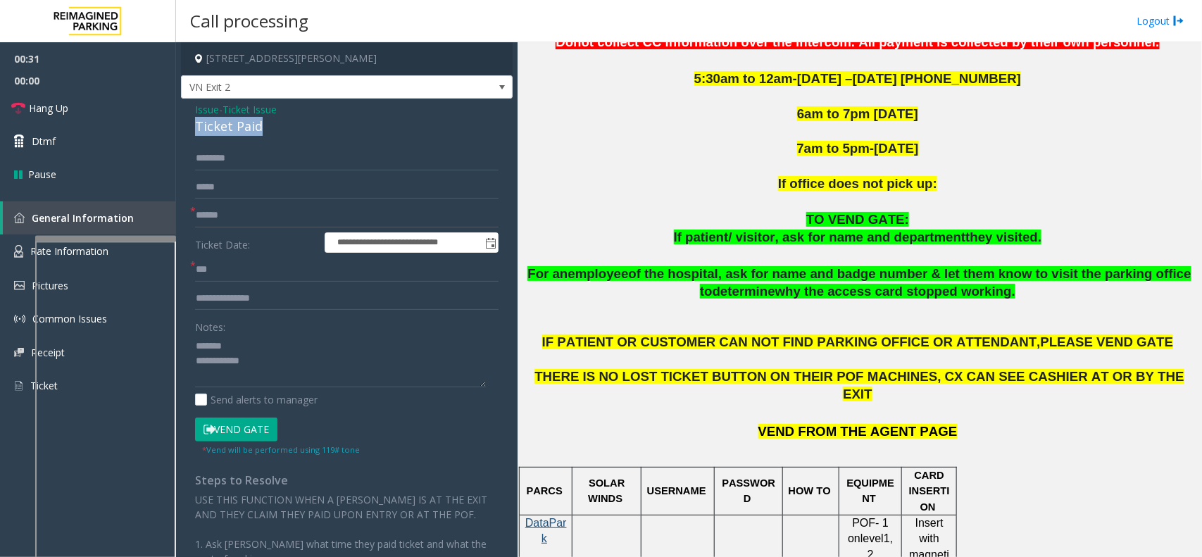
click at [231, 125] on div "Ticket Paid" at bounding box center [346, 126] width 303 height 19
type textarea "**********"
click at [250, 212] on input "text" at bounding box center [346, 215] width 303 height 24
type input "******"
click at [216, 364] on textarea at bounding box center [340, 360] width 291 height 53
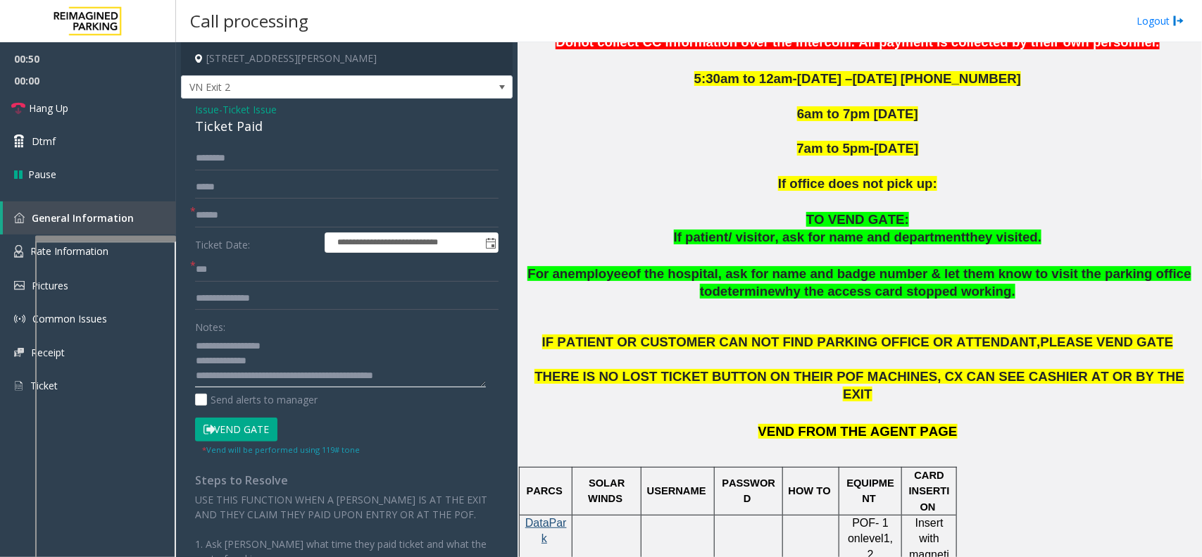
click at [373, 361] on textarea at bounding box center [340, 360] width 291 height 53
type textarea "**********"
click at [294, 170] on form "**********" at bounding box center [346, 300] width 303 height 309
click at [294, 167] on input "text" at bounding box center [346, 158] width 303 height 24
type input "*****"
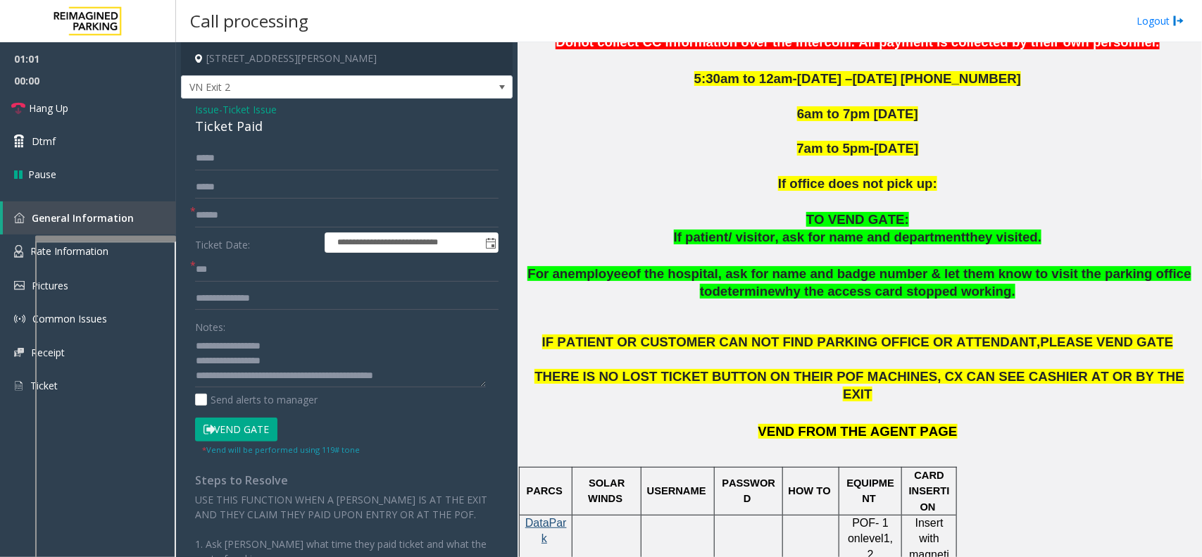
click at [246, 428] on button "Vend Gate" at bounding box center [236, 430] width 82 height 24
click at [555, 300] on p "For an employee of the hospital, ask for name and badge number & let them know …" at bounding box center [859, 282] width 674 height 35
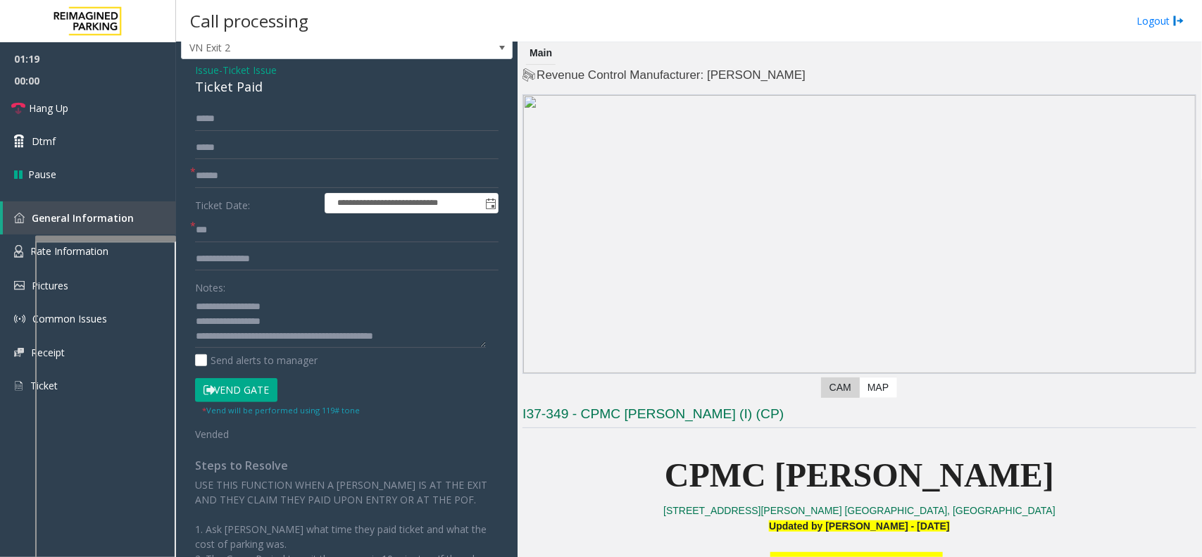
scroll to position [0, 0]
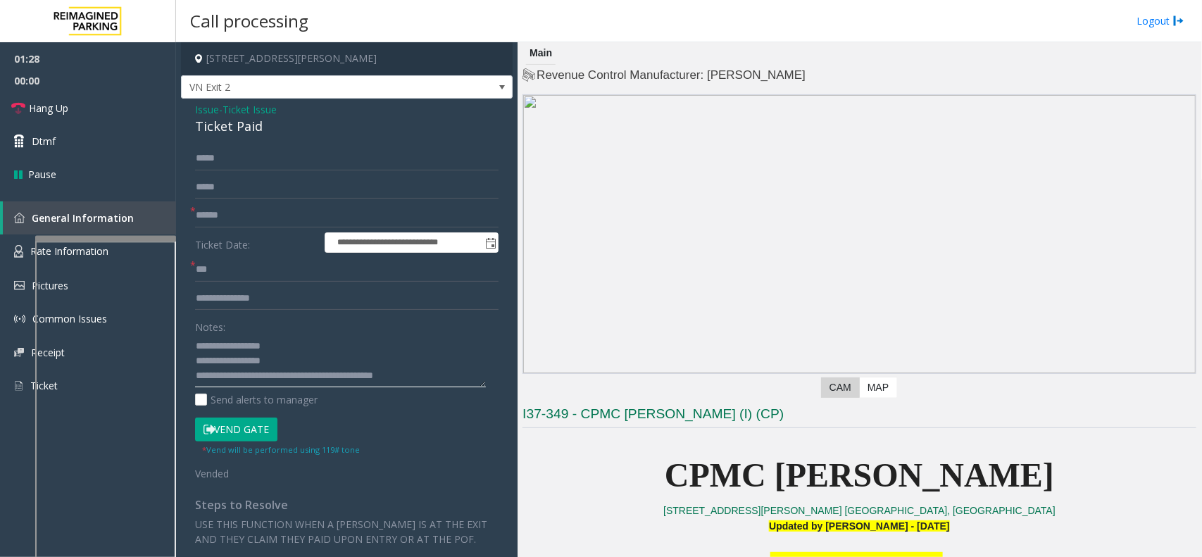
click at [428, 375] on textarea at bounding box center [340, 360] width 291 height 53
click at [142, 104] on link "Hang Up" at bounding box center [88, 108] width 176 height 33
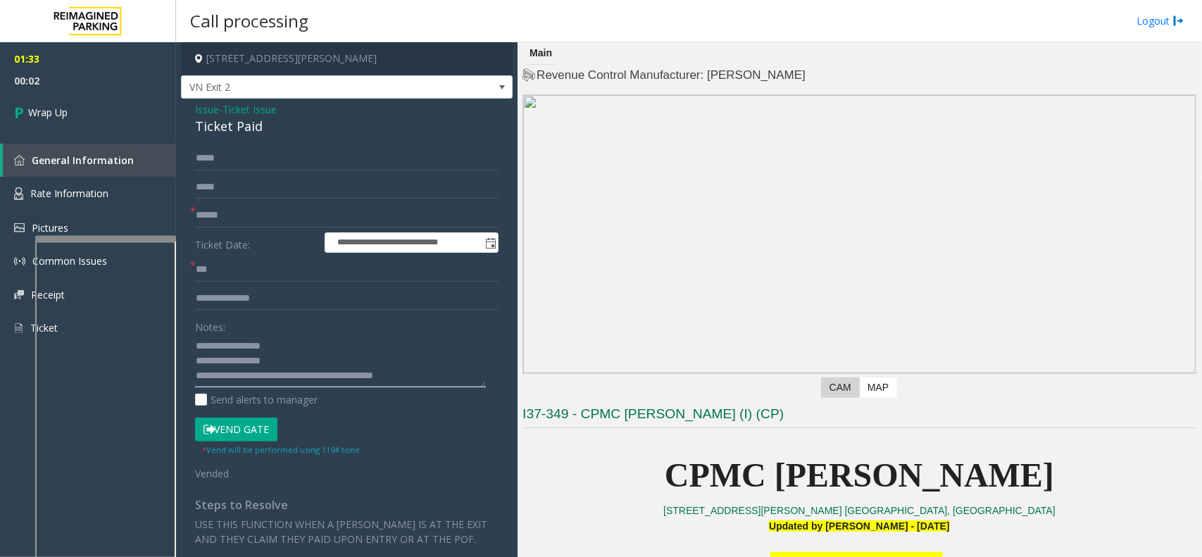
click at [424, 379] on textarea at bounding box center [340, 360] width 291 height 53
type textarea "**********"
click at [83, 125] on link "Wrap Up" at bounding box center [88, 113] width 176 height 42
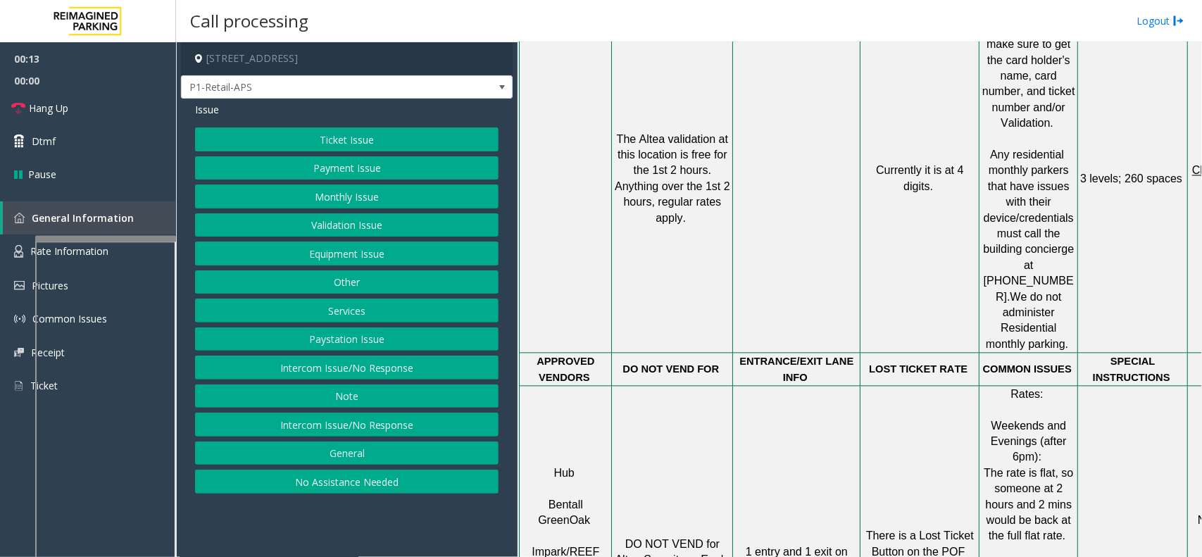
scroll to position [1232, 0]
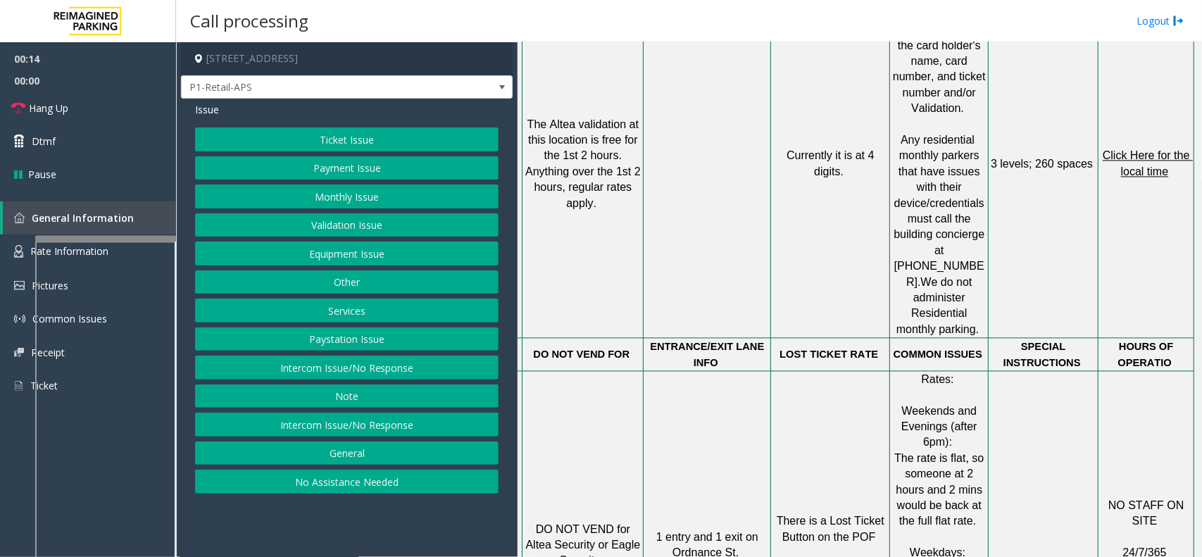
drag, startPoint x: 694, startPoint y: 163, endPoint x: 829, endPoint y: 151, distance: 135.0
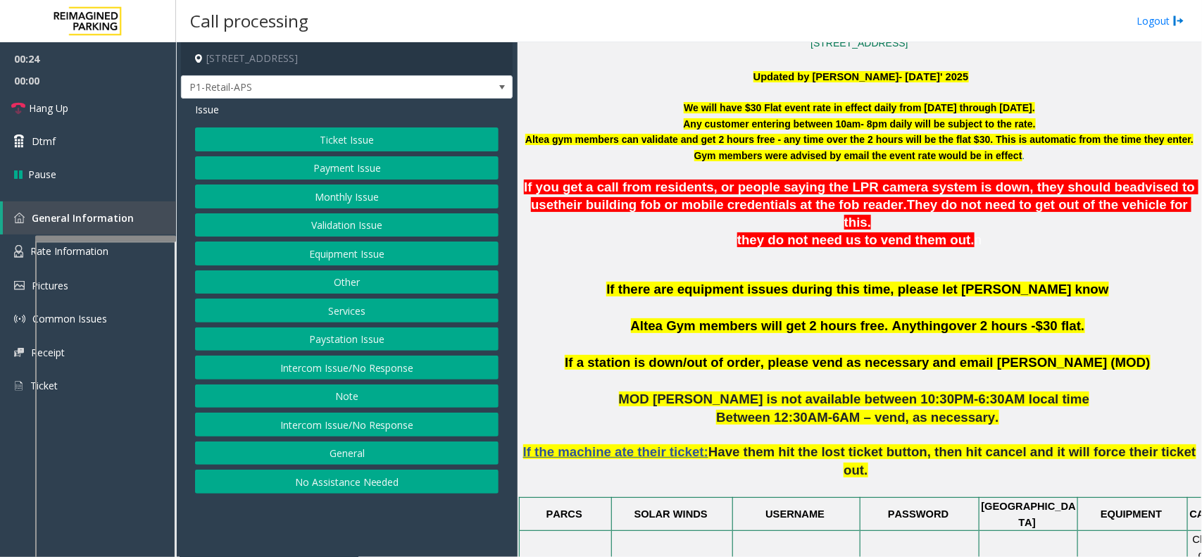
scroll to position [458, 0]
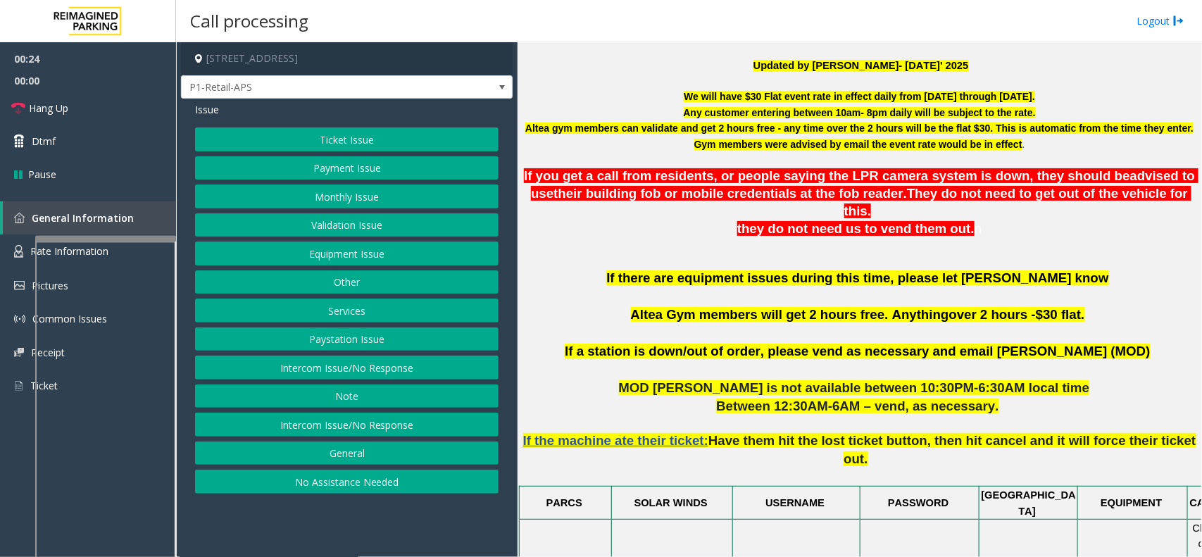
drag, startPoint x: 819, startPoint y: 225, endPoint x: 734, endPoint y: 249, distance: 87.6
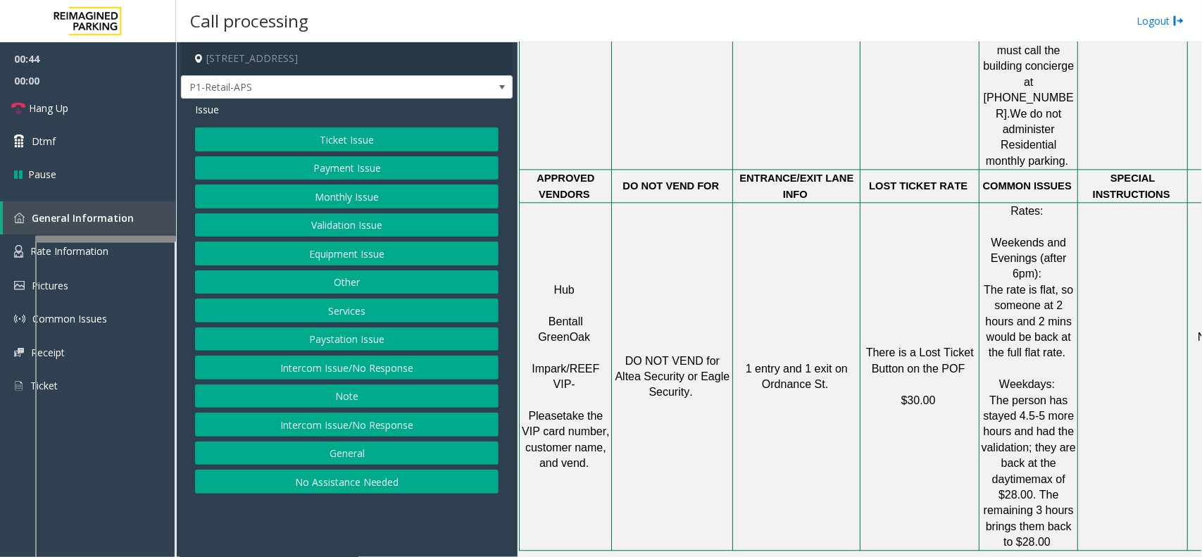
scroll to position [1427, 0]
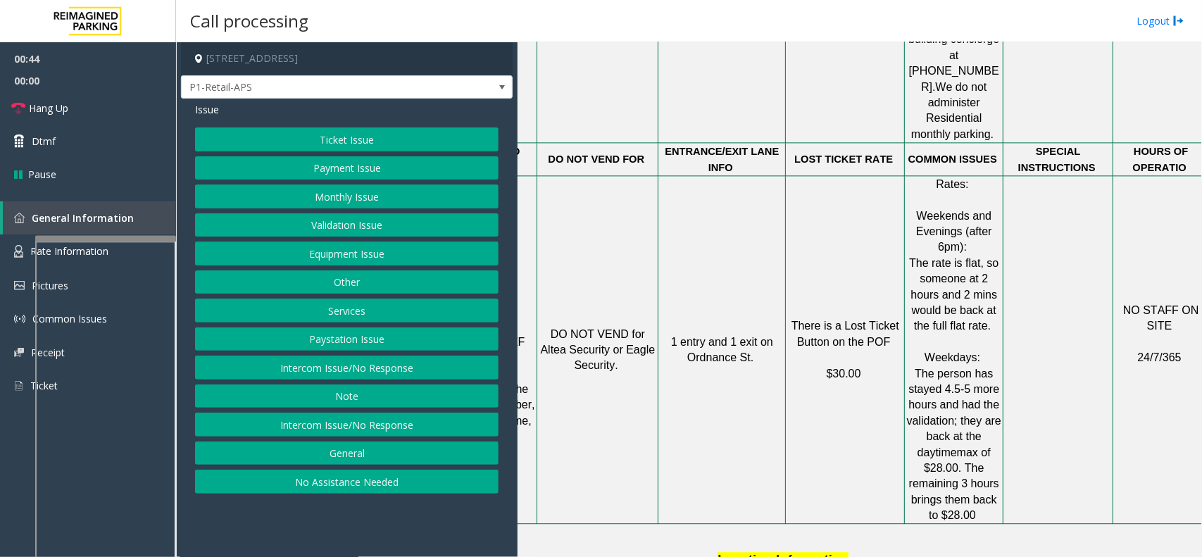
drag, startPoint x: 635, startPoint y: 205, endPoint x: 706, endPoint y: 202, distance: 71.2
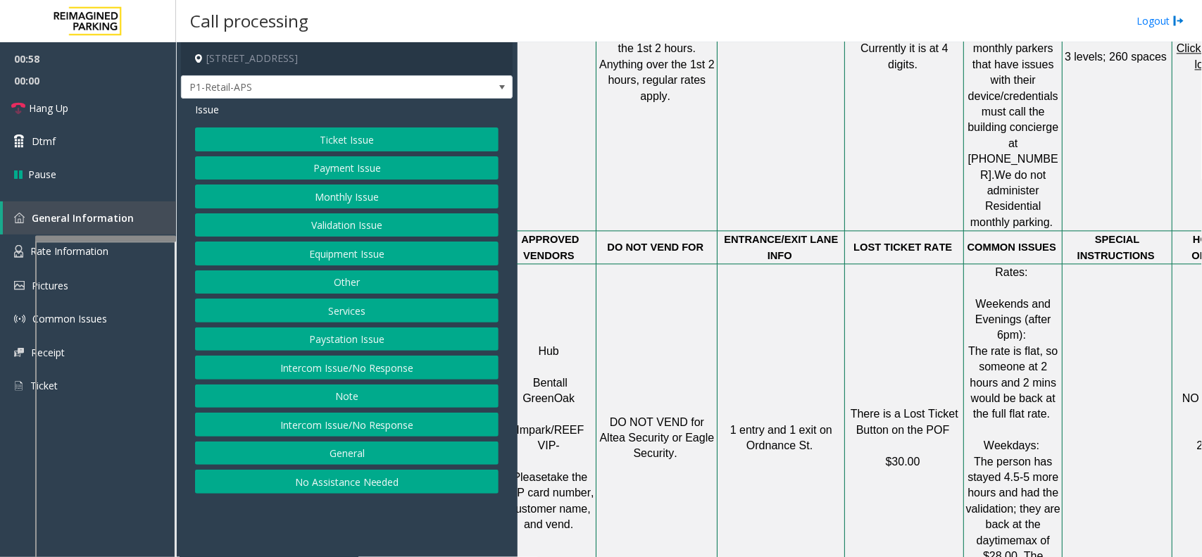
scroll to position [1339, 0]
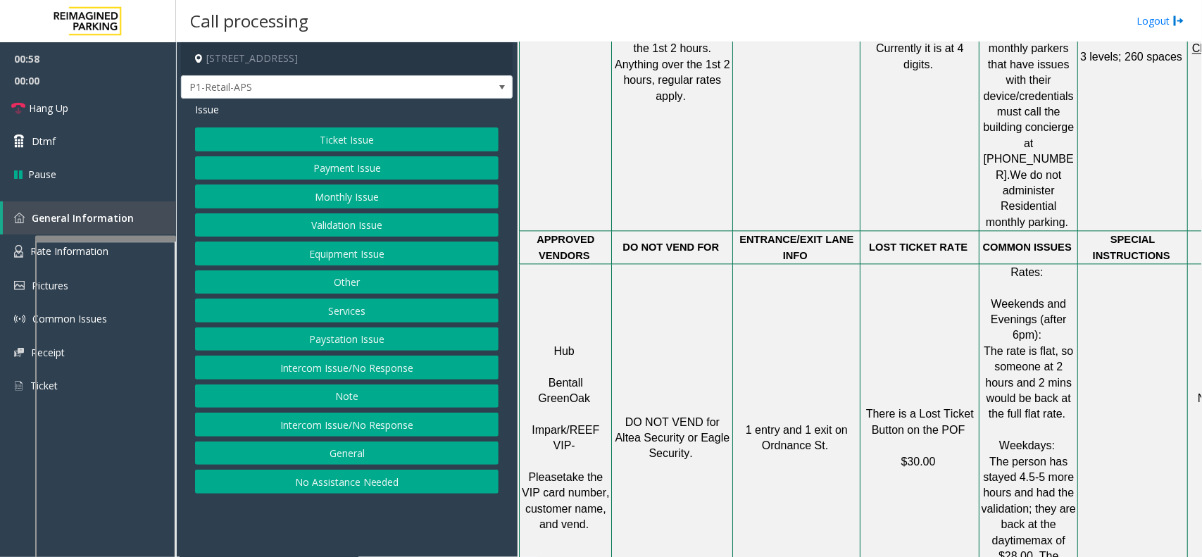
drag, startPoint x: 706, startPoint y: 202, endPoint x: 625, endPoint y: 213, distance: 82.4
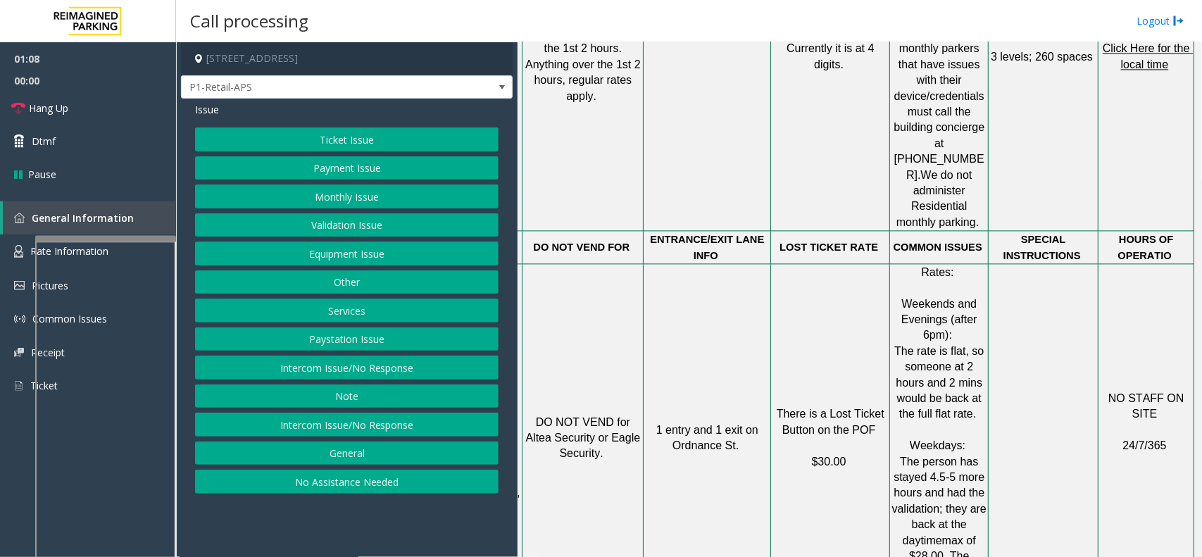
scroll to position [1339, 102]
drag, startPoint x: 625, startPoint y: 213, endPoint x: 670, endPoint y: 213, distance: 45.1
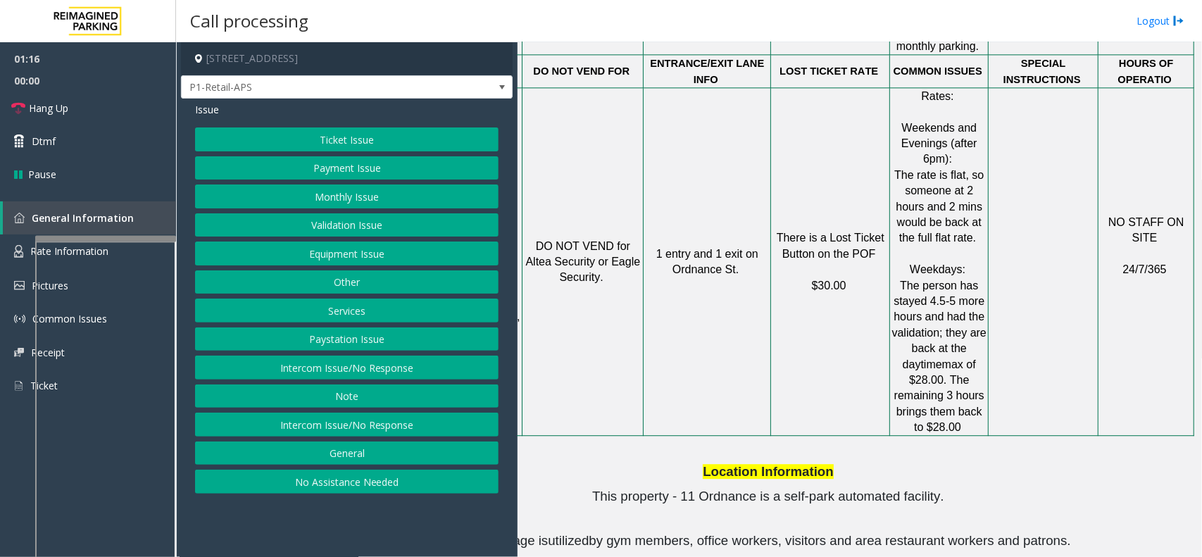
scroll to position [1515, 0]
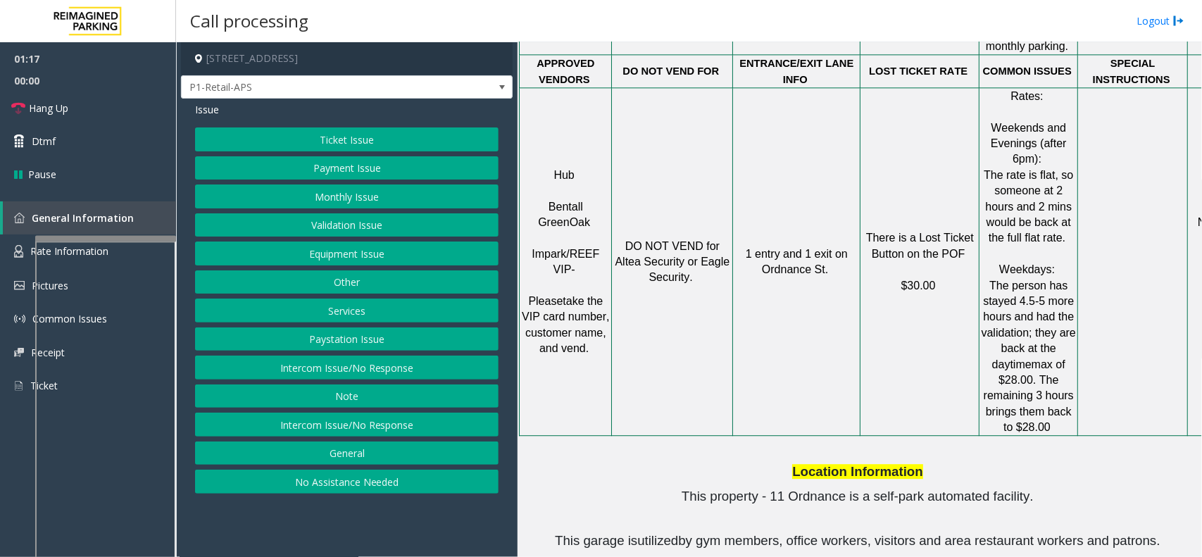
drag, startPoint x: 670, startPoint y: 213, endPoint x: 580, endPoint y: 217, distance: 90.2
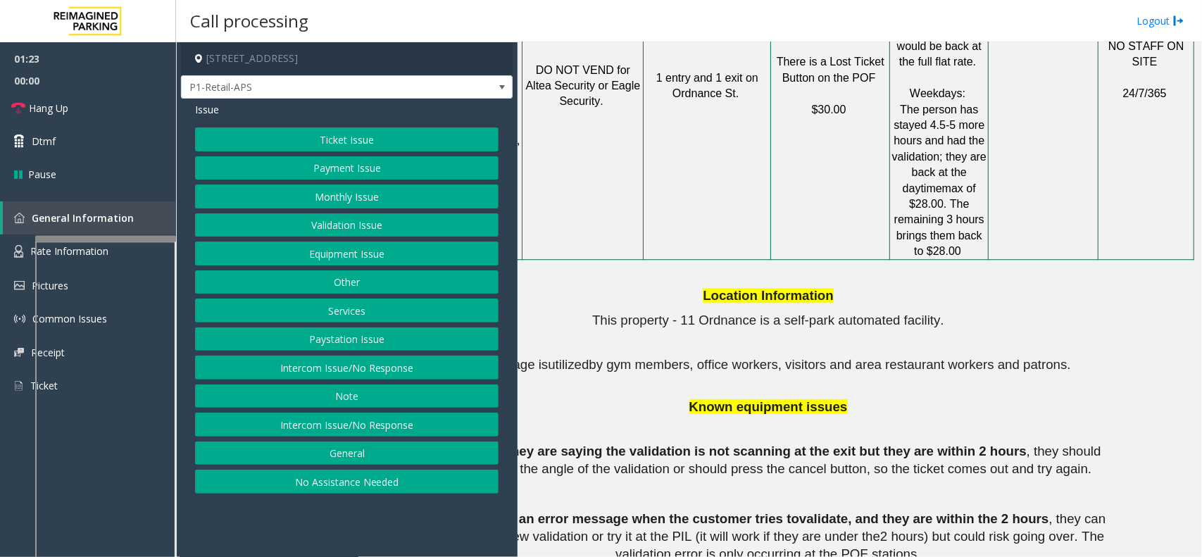
scroll to position [1867, 102]
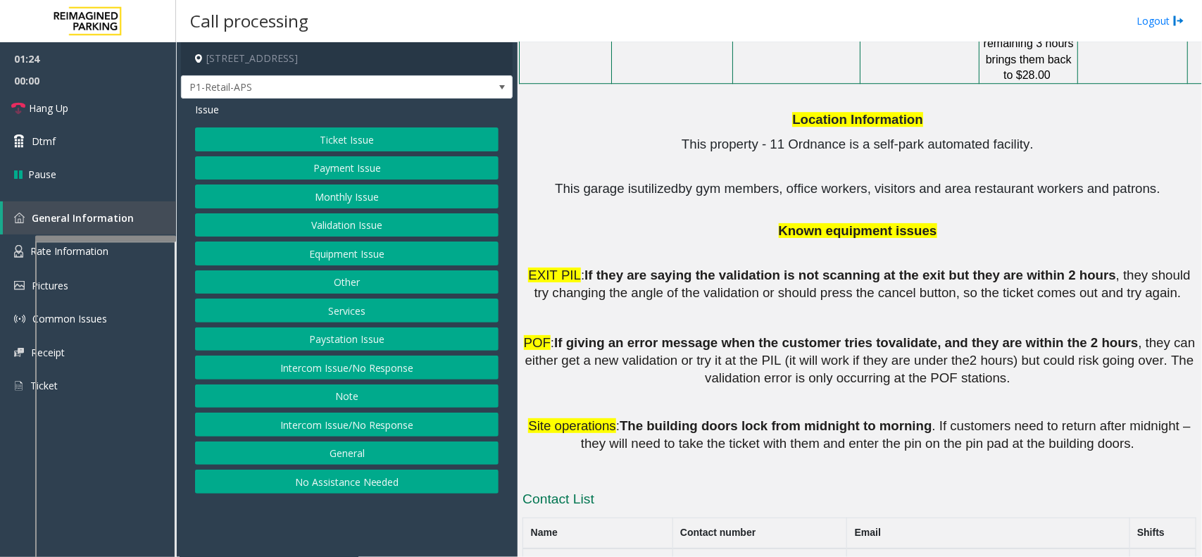
drag, startPoint x: 696, startPoint y: 216, endPoint x: 600, endPoint y: 225, distance: 96.2
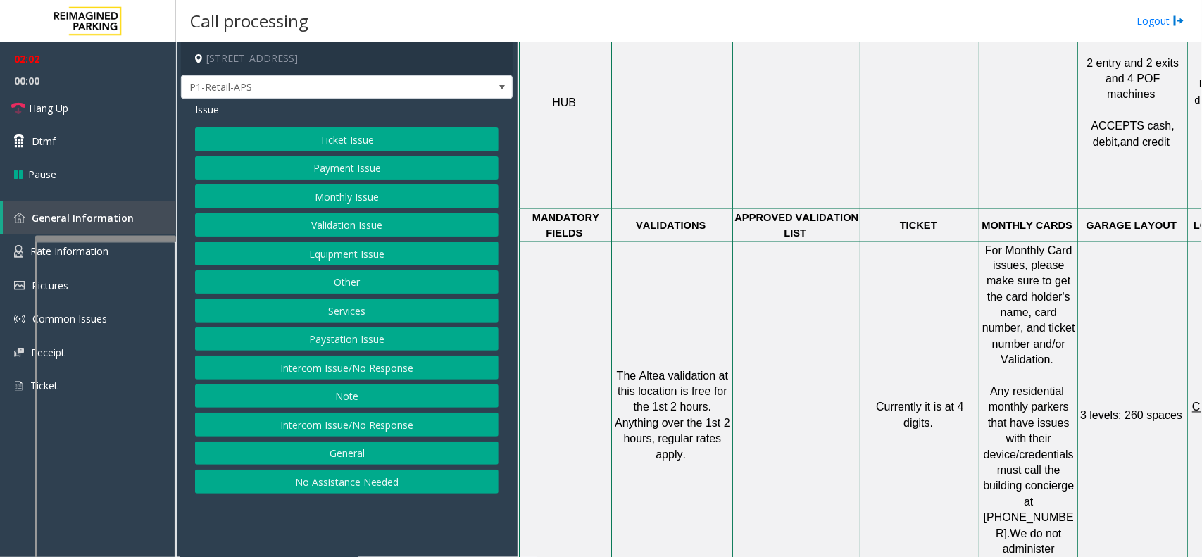
scroll to position [979, 102]
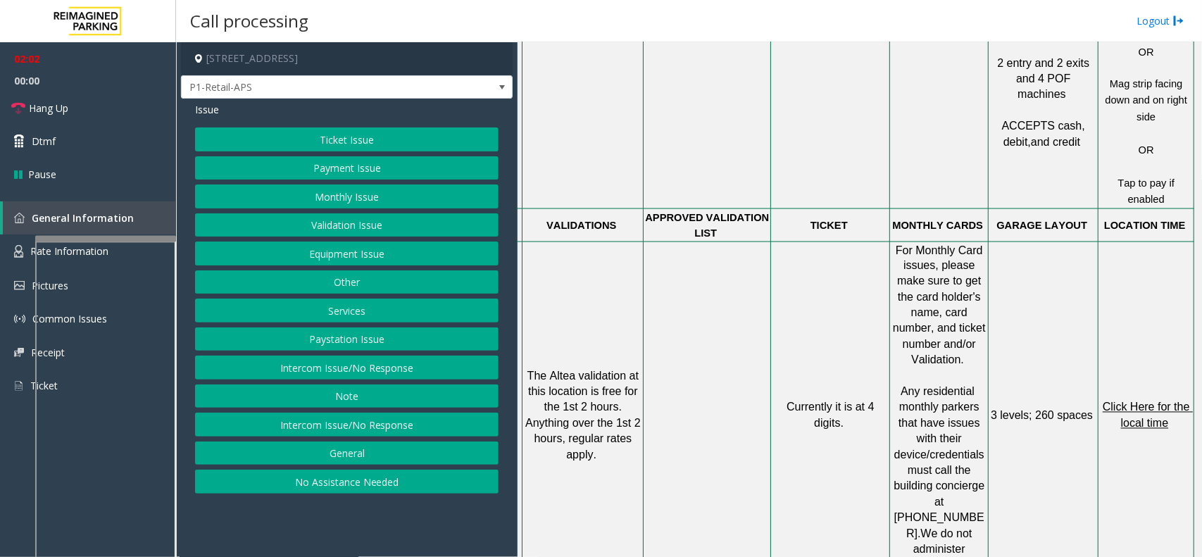
drag, startPoint x: 664, startPoint y: 278, endPoint x: 812, endPoint y: 275, distance: 147.9
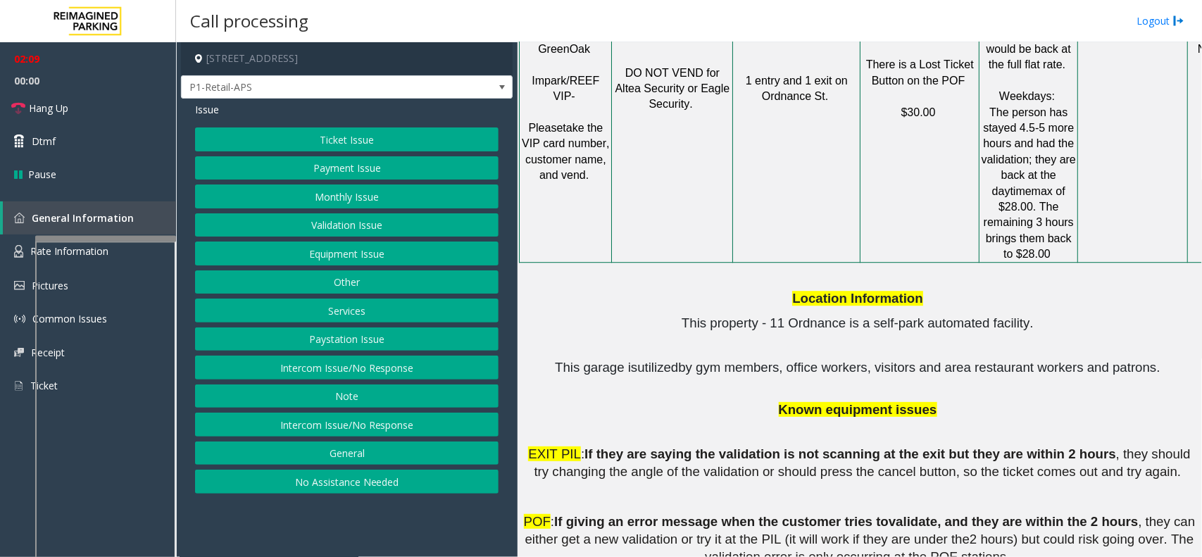
scroll to position [1697, 0]
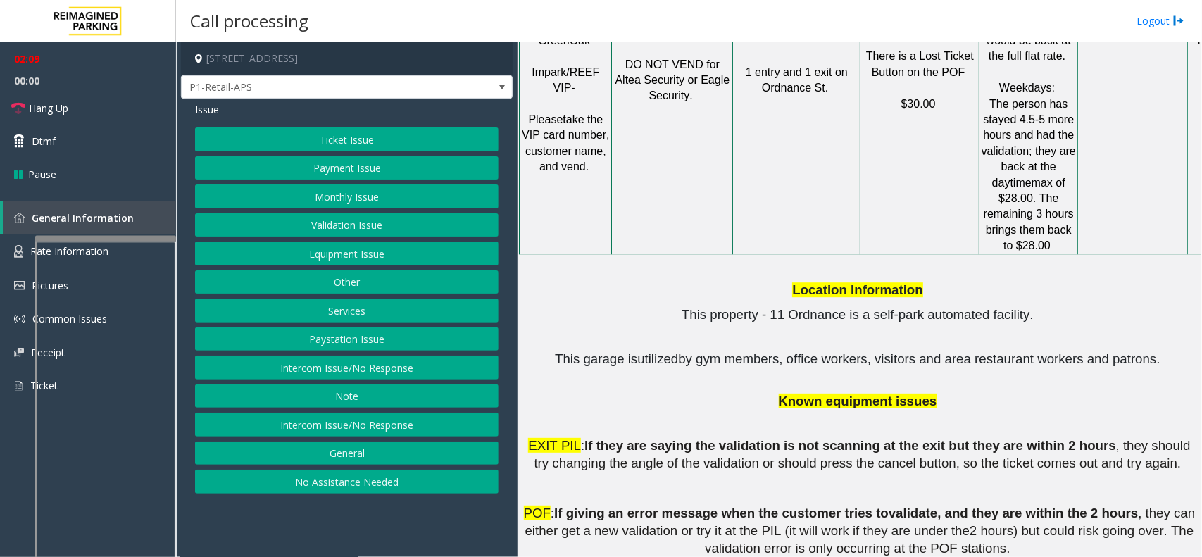
drag, startPoint x: 812, startPoint y: 275, endPoint x: 670, endPoint y: 294, distance: 143.4
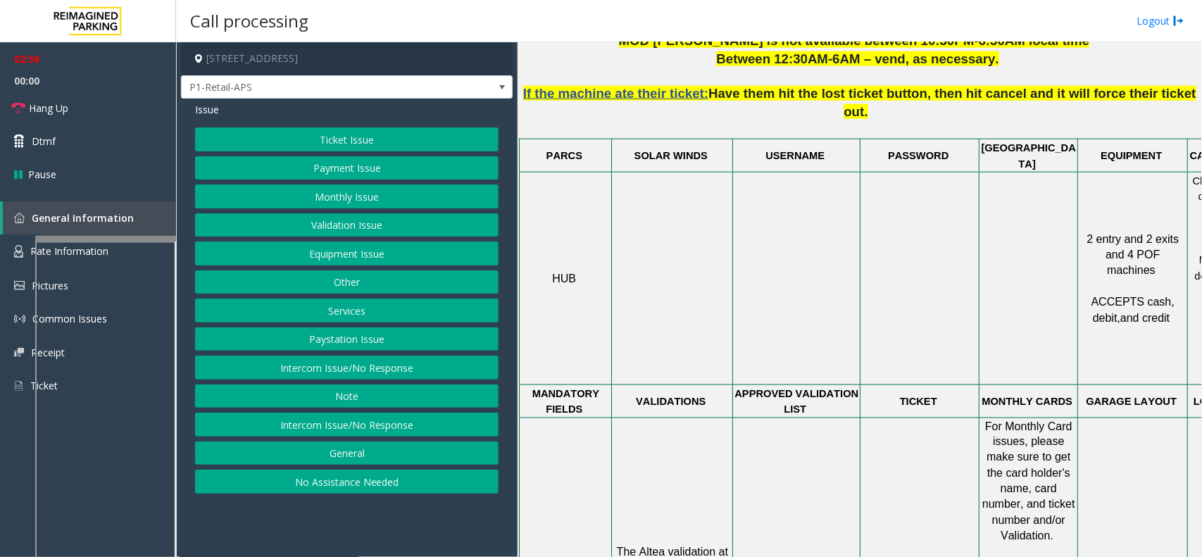
scroll to position [979, 0]
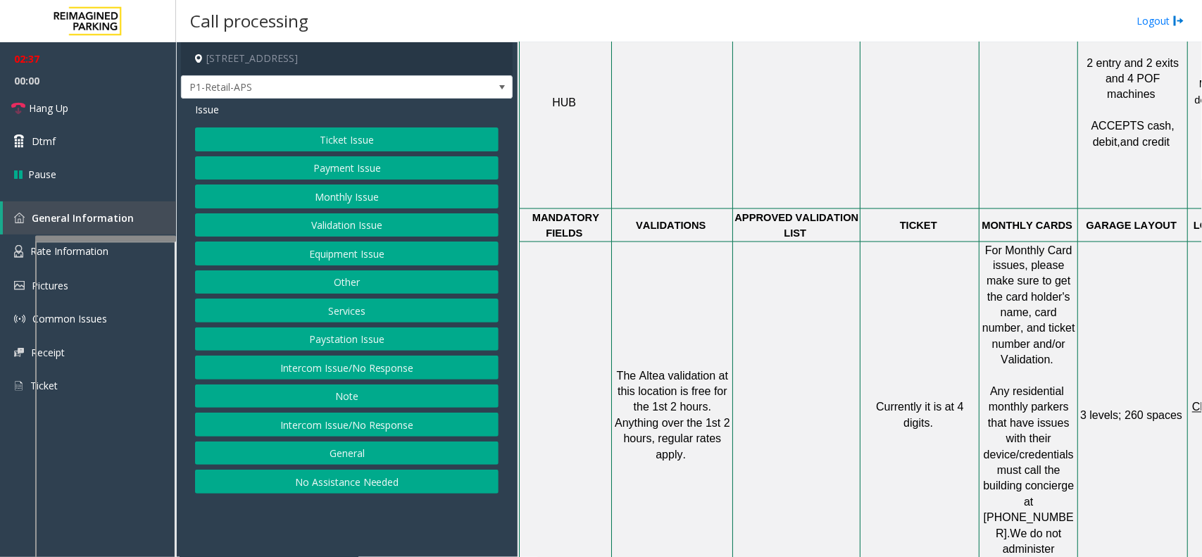
click at [1132, 318] on td "3 levels ; 260 spaces" at bounding box center [1133, 416] width 110 height 349
drag, startPoint x: 1017, startPoint y: 358, endPoint x: 1094, endPoint y: 358, distance: 76.0
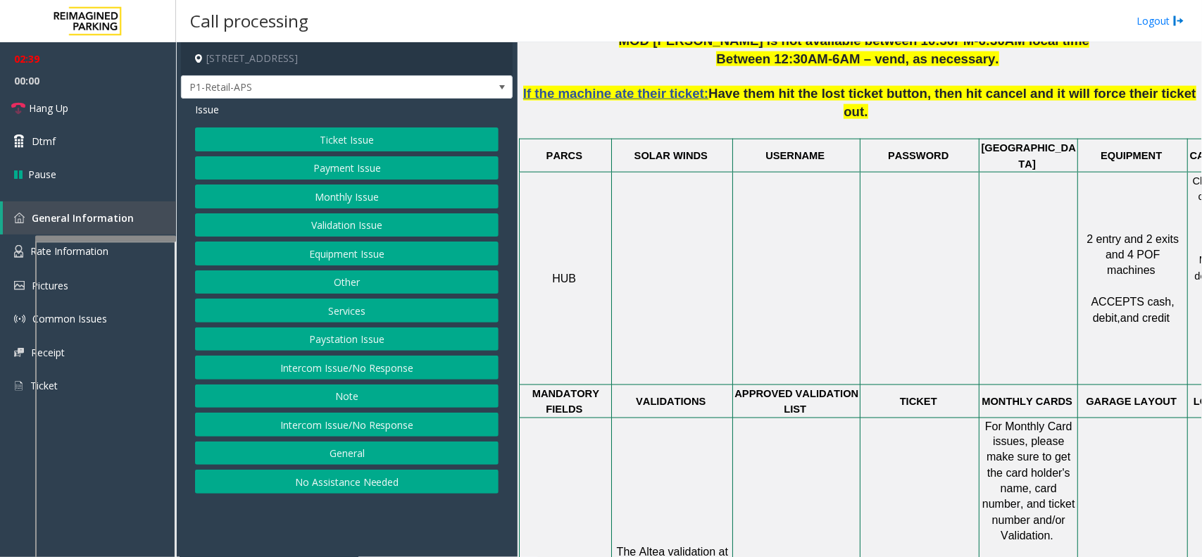
drag, startPoint x: 1053, startPoint y: 243, endPoint x: 1106, endPoint y: 244, distance: 52.1
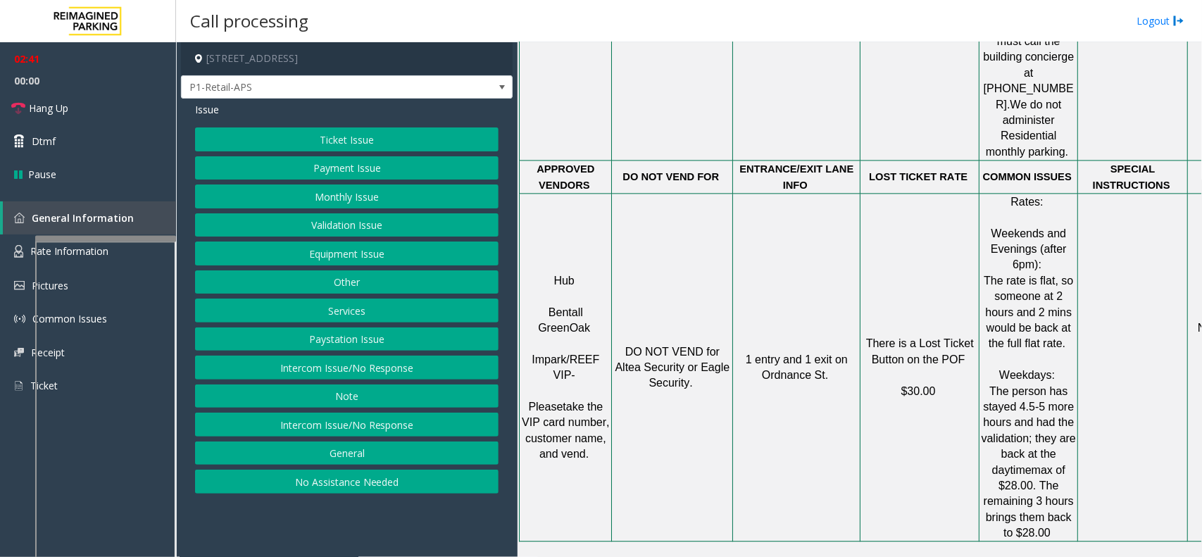
scroll to position [1508, 0]
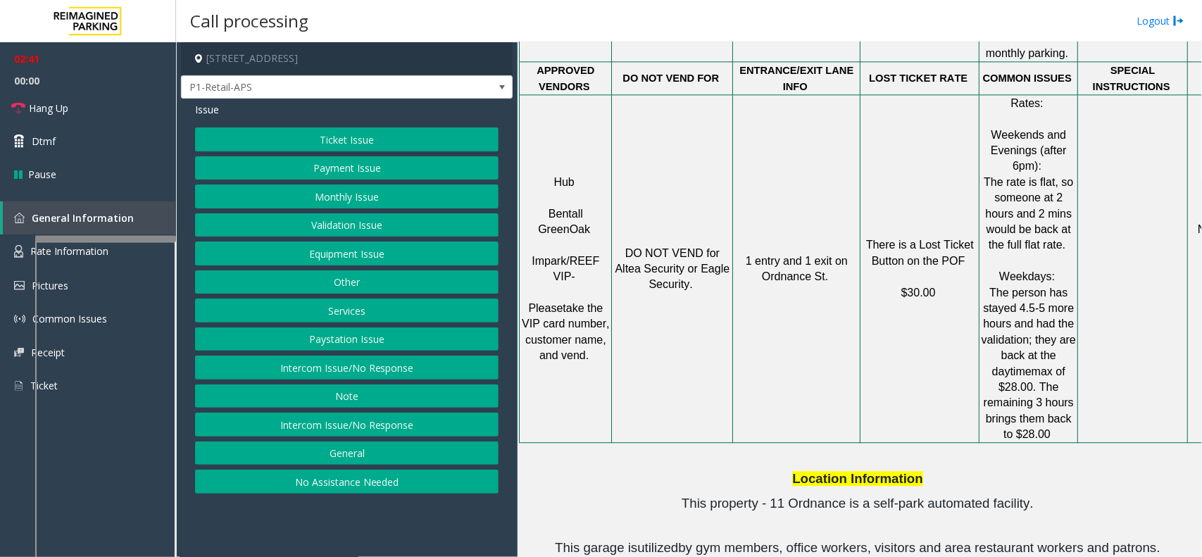
drag, startPoint x: 1106, startPoint y: 277, endPoint x: 1151, endPoint y: 263, distance: 47.9
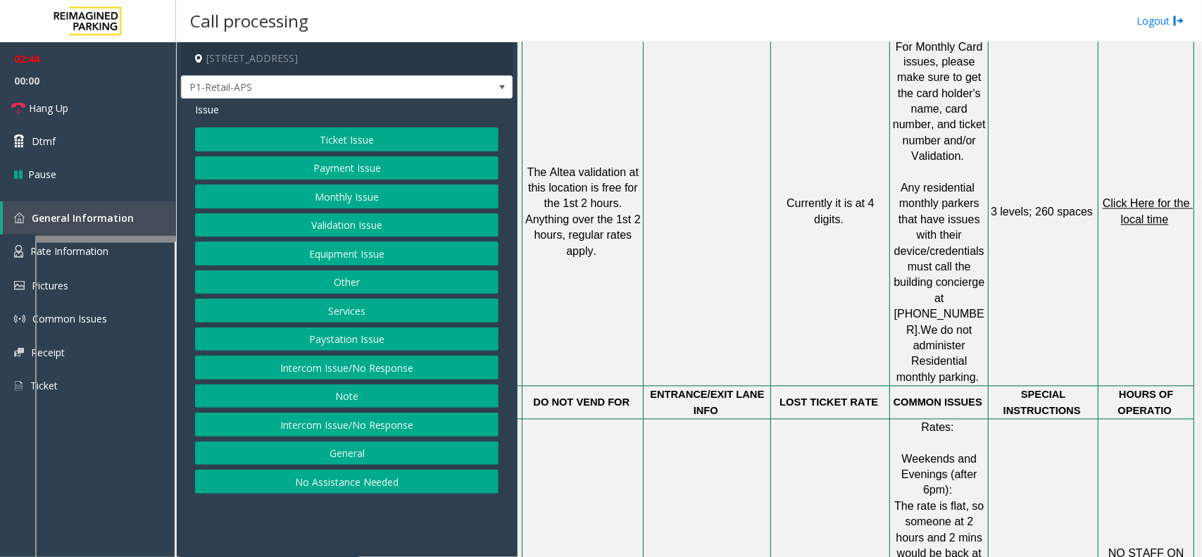
scroll to position [1155, 102]
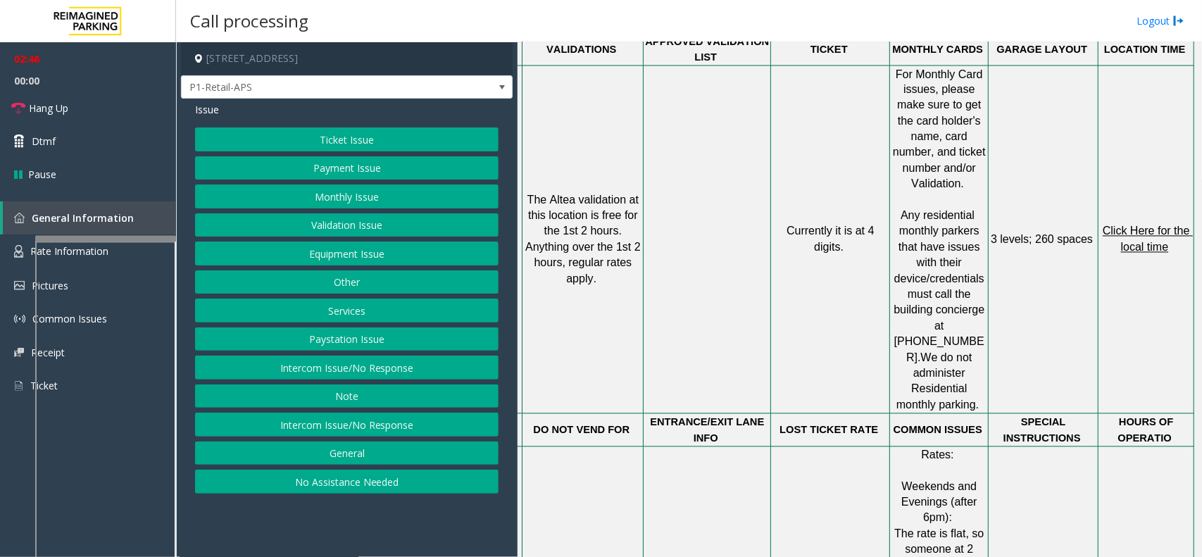
click at [1158, 225] on span "Click Here for the local time" at bounding box center [1148, 238] width 90 height 27
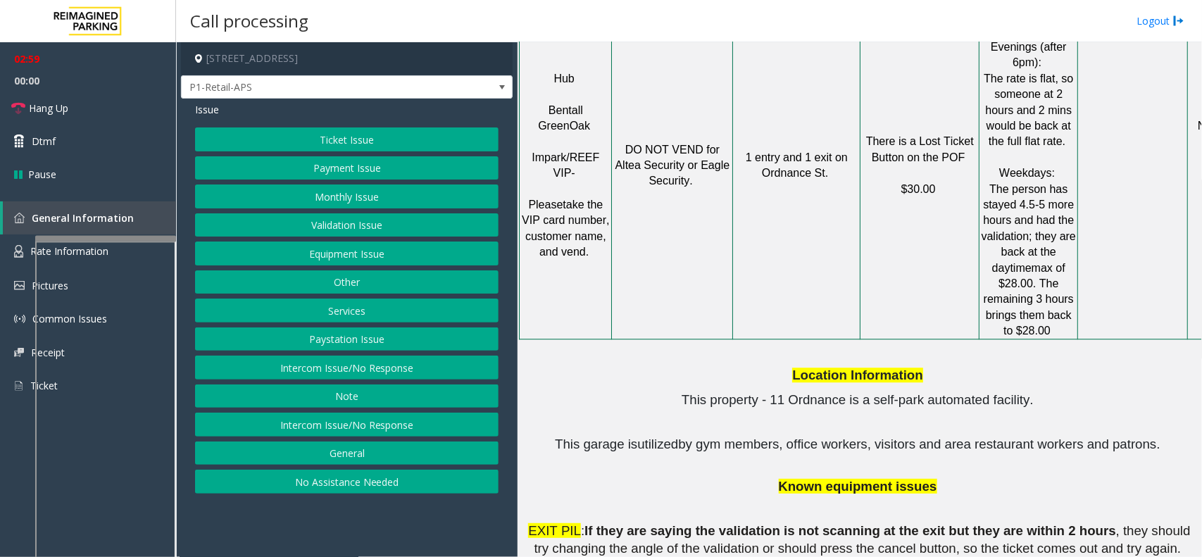
scroll to position [1684, 0]
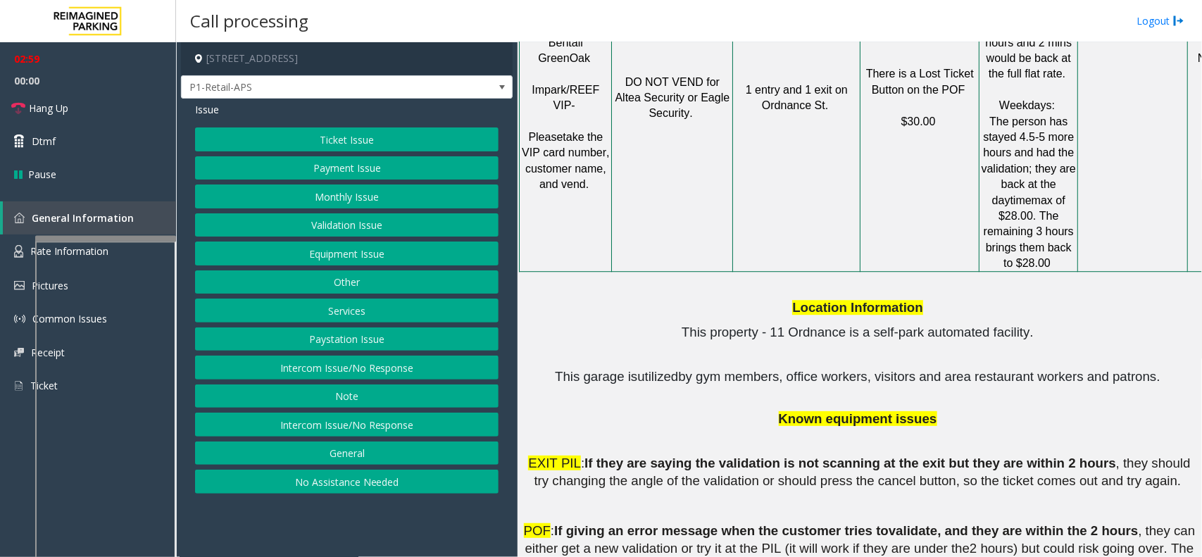
drag, startPoint x: 822, startPoint y: 240, endPoint x: 614, endPoint y: 286, distance: 212.7
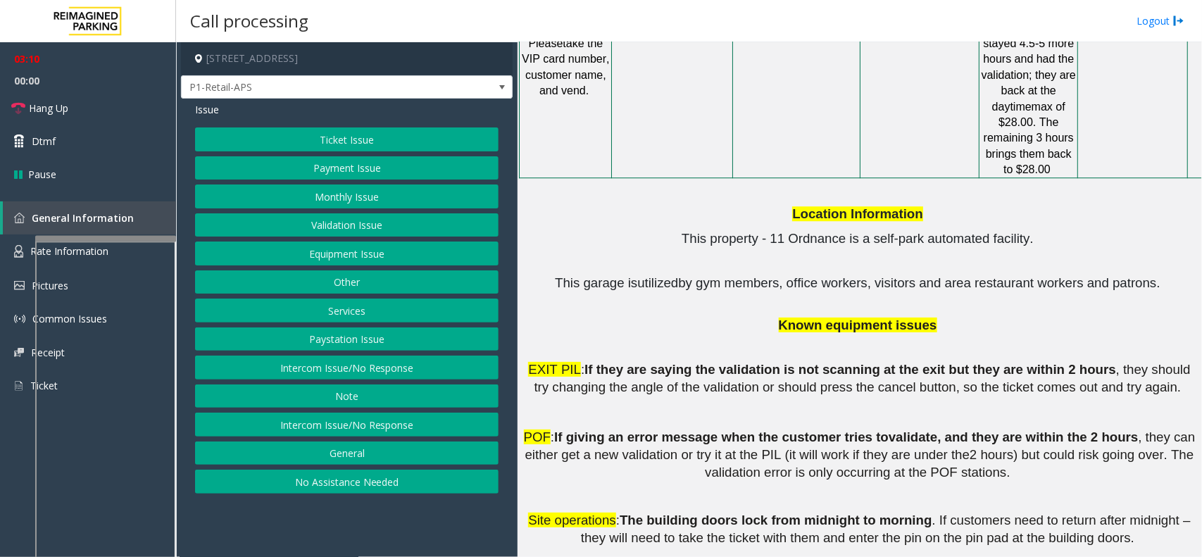
scroll to position [1772, 102]
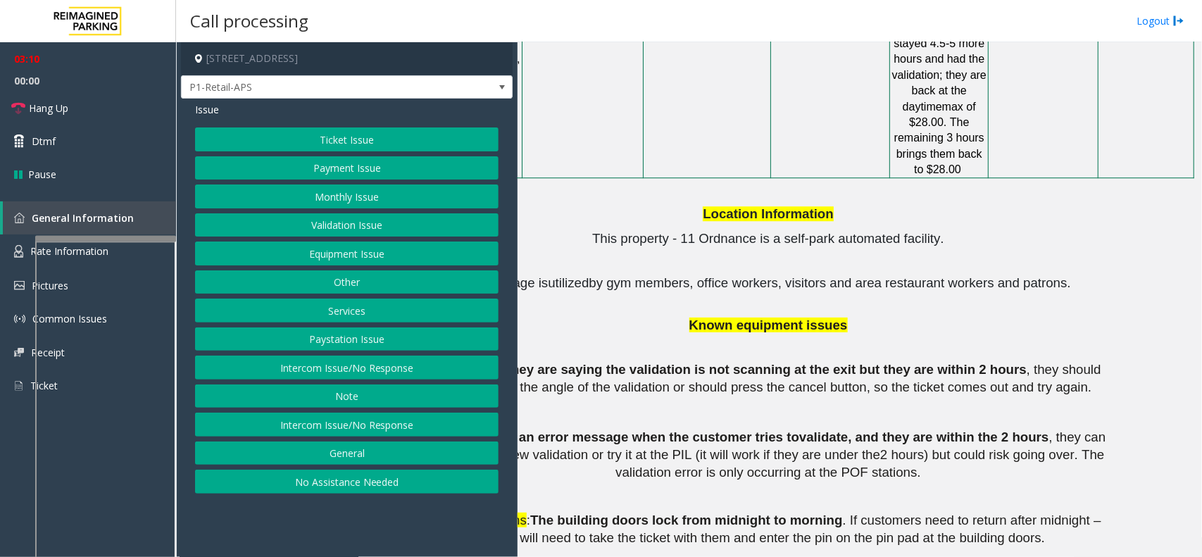
drag, startPoint x: 944, startPoint y: 394, endPoint x: 1046, endPoint y: 392, distance: 102.8
drag, startPoint x: 1046, startPoint y: 392, endPoint x: 851, endPoint y: 403, distance: 196.0
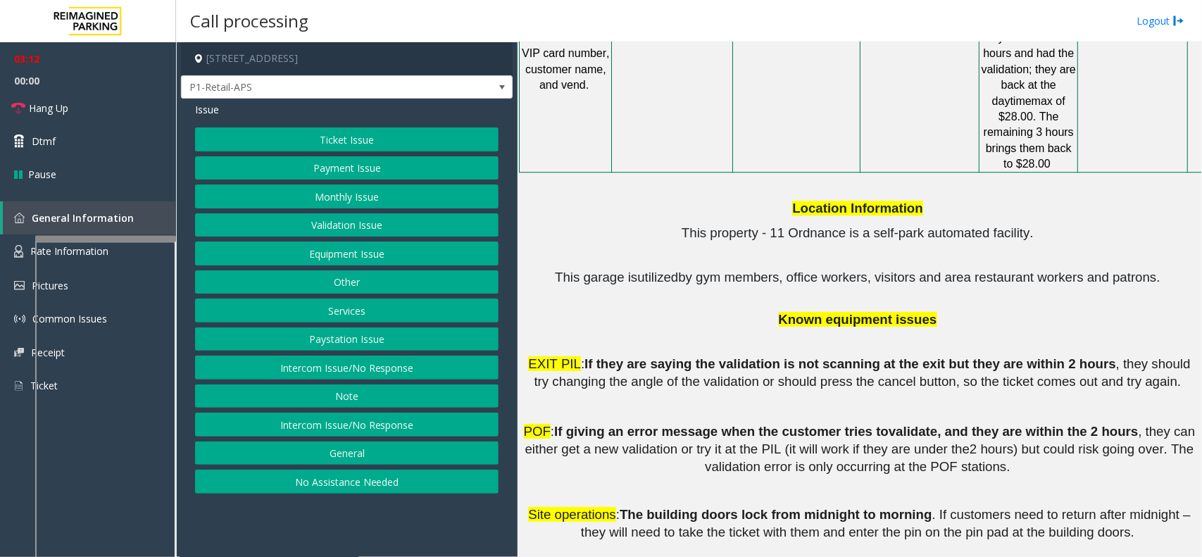
drag, startPoint x: 851, startPoint y: 403, endPoint x: 696, endPoint y: 417, distance: 155.6
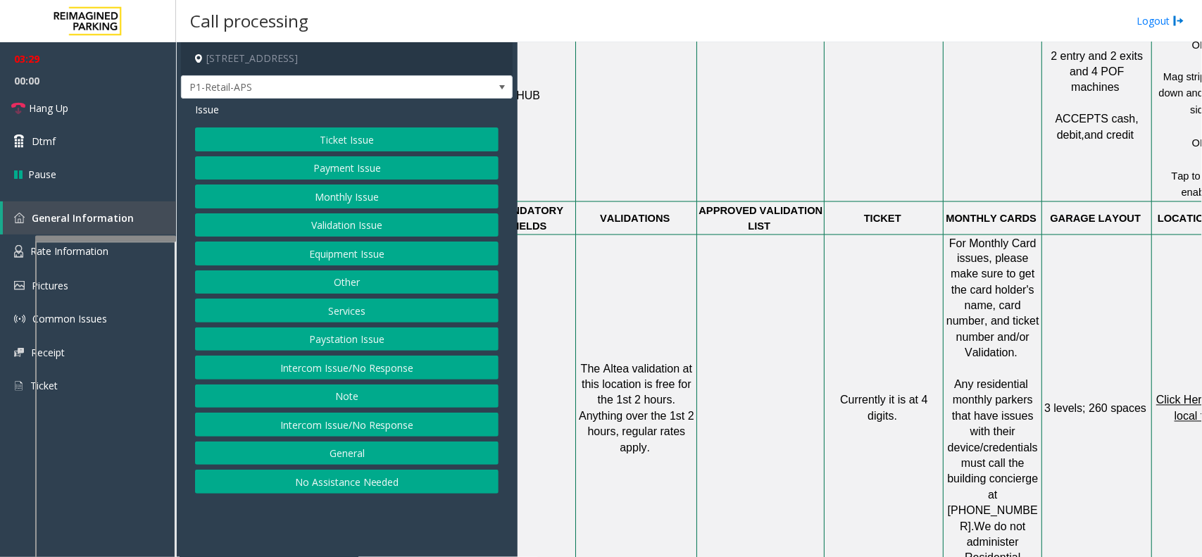
scroll to position [987, 102]
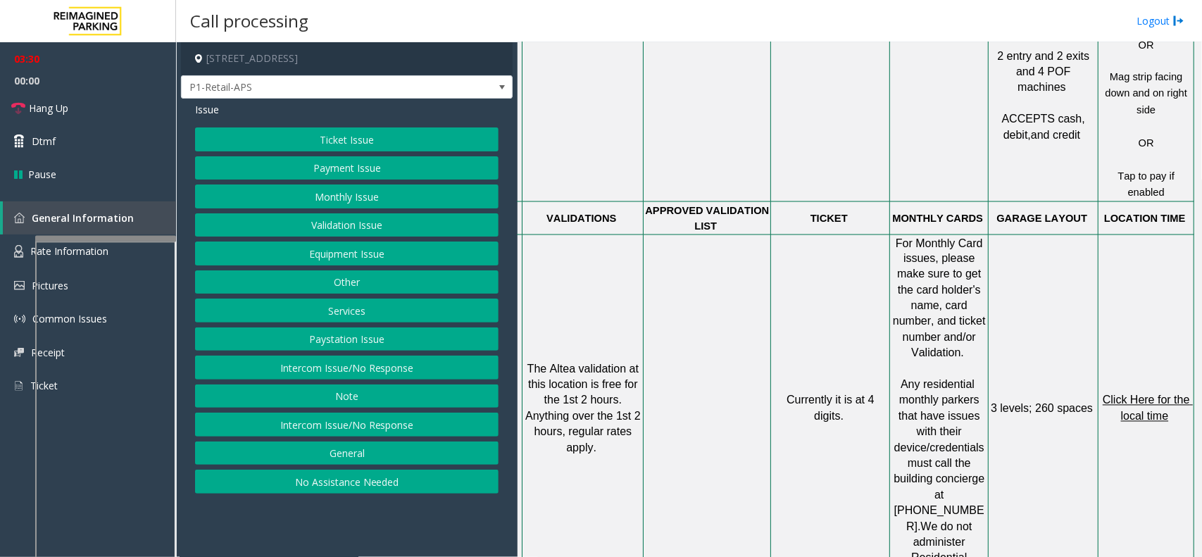
drag, startPoint x: 756, startPoint y: 320, endPoint x: 819, endPoint y: 317, distance: 63.5
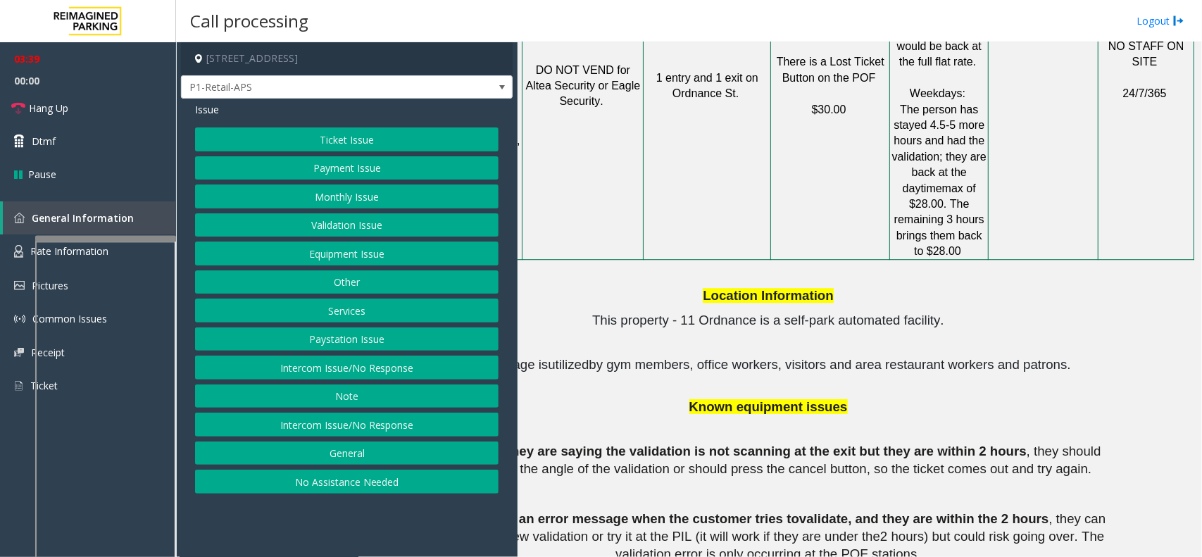
scroll to position [1691, 0]
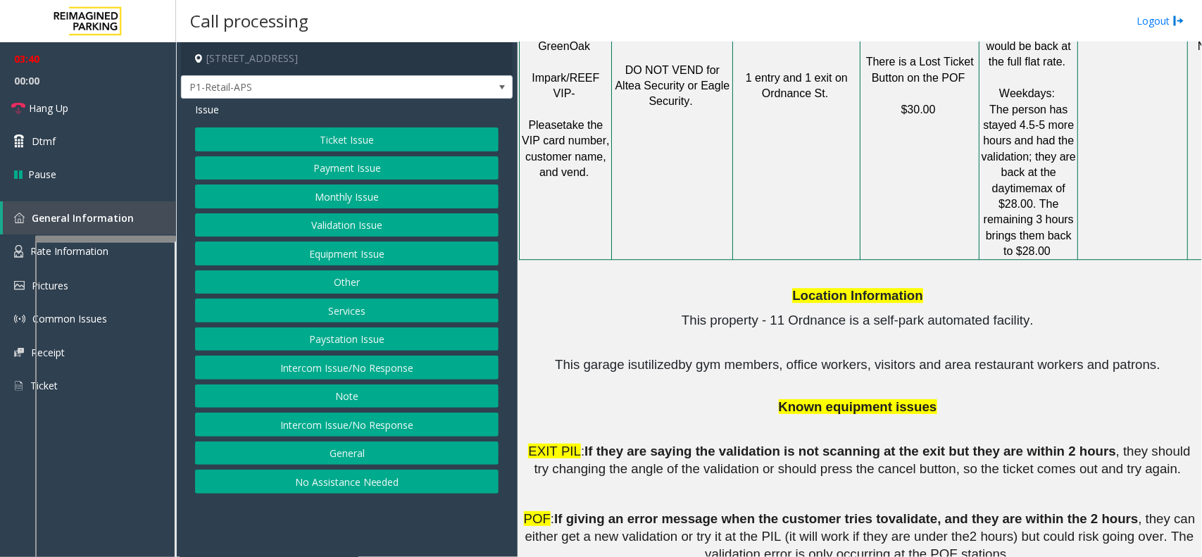
drag, startPoint x: 819, startPoint y: 317, endPoint x: 701, endPoint y: 322, distance: 118.4
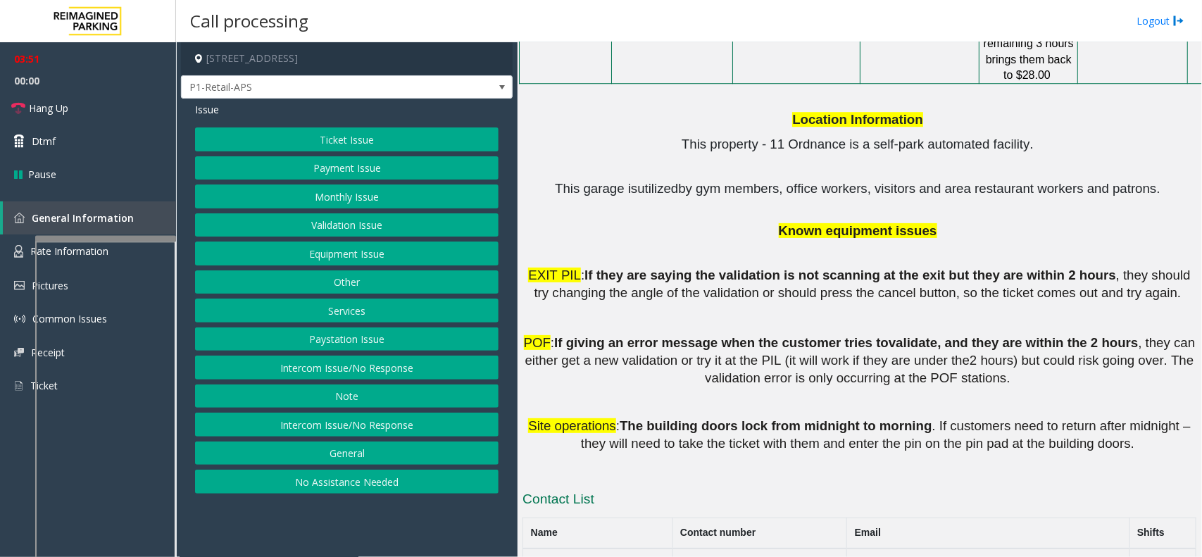
scroll to position [1867, 102]
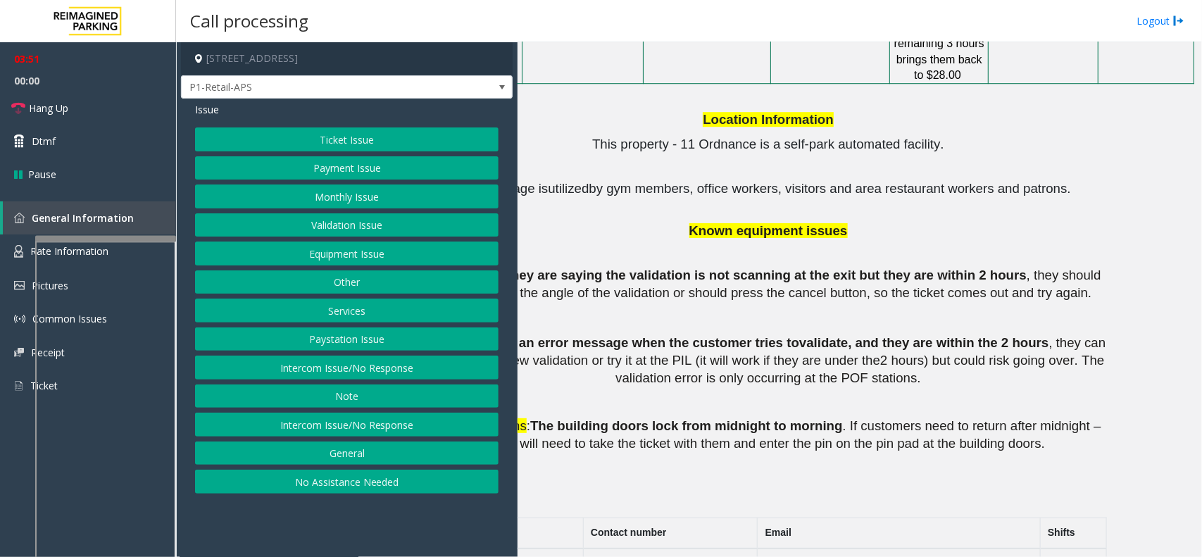
drag, startPoint x: 801, startPoint y: 370, endPoint x: 859, endPoint y: 359, distance: 59.4
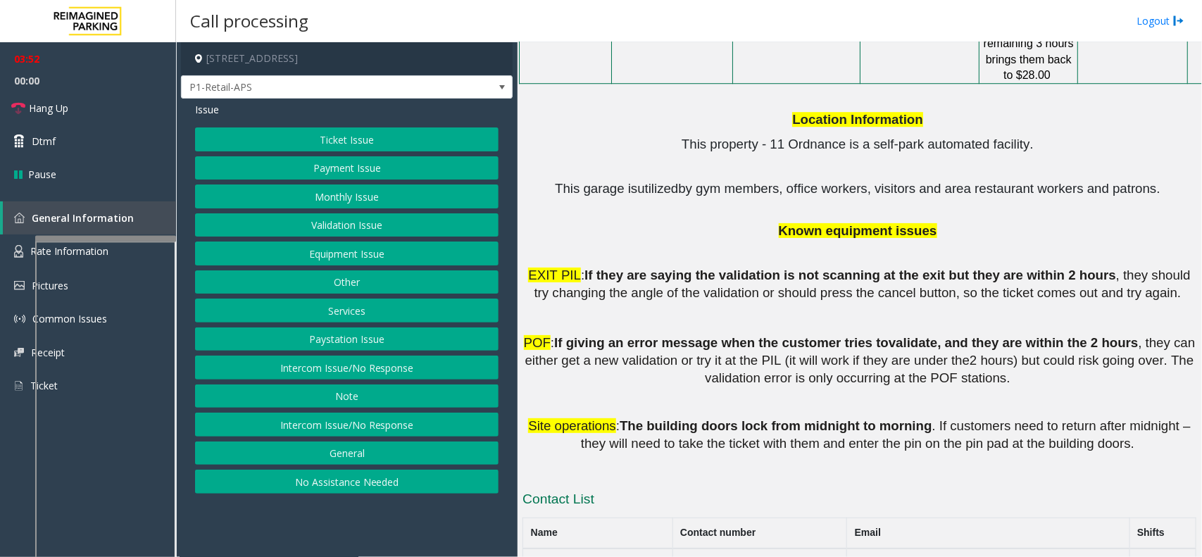
drag, startPoint x: 859, startPoint y: 359, endPoint x: 708, endPoint y: 360, distance: 151.4
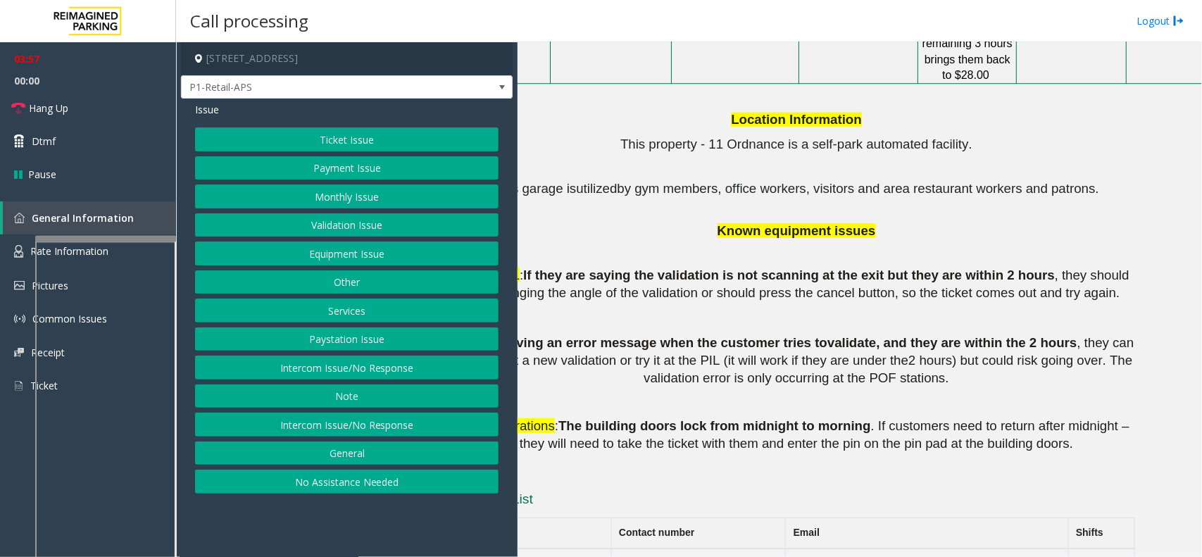
scroll to position [1867, 102]
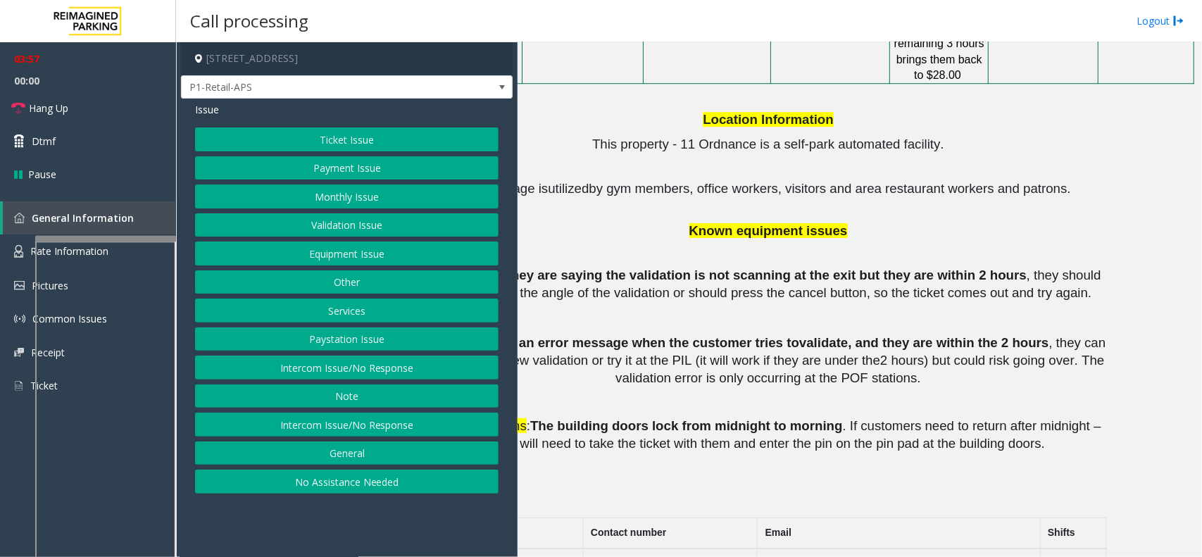
drag, startPoint x: 906, startPoint y: 280, endPoint x: 975, endPoint y: 278, distance: 69.0
drag, startPoint x: 973, startPoint y: 306, endPoint x: 853, endPoint y: 311, distance: 120.5
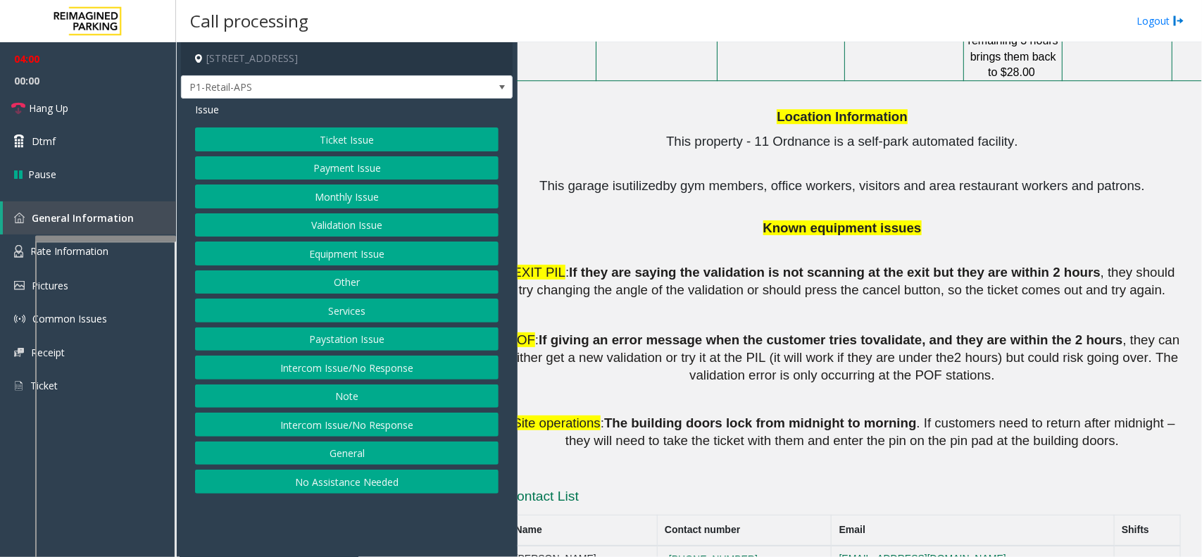
scroll to position [1874, 0]
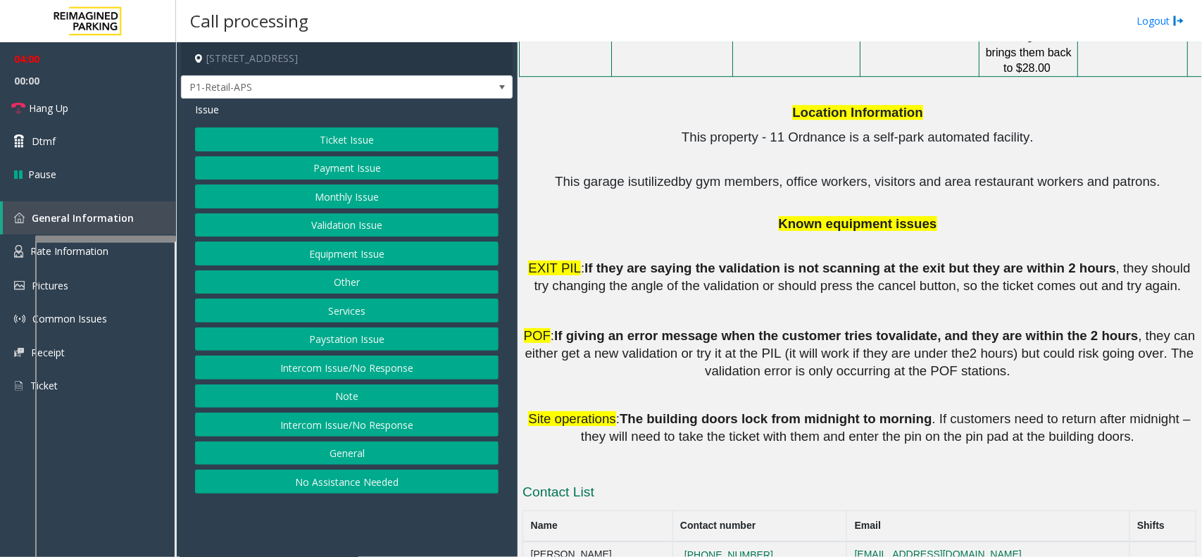
drag, startPoint x: 846, startPoint y: 314, endPoint x: 769, endPoint y: 329, distance: 78.2
click at [806, 303] on div "Location Information This property - 11 Ordnance is a self-park automated facil…" at bounding box center [859, 273] width 674 height 390
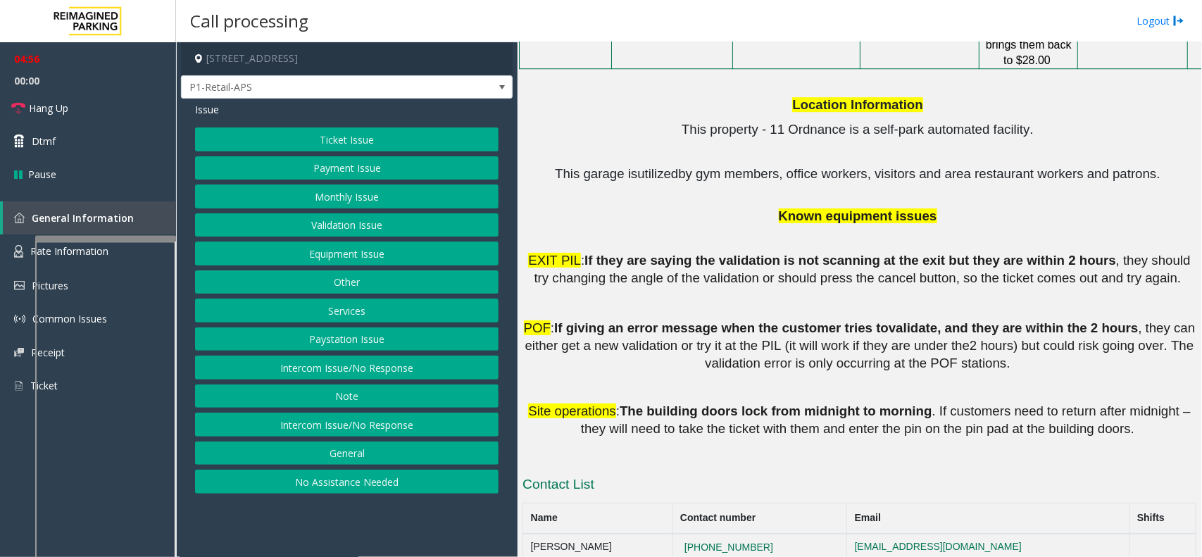
scroll to position [2036, 0]
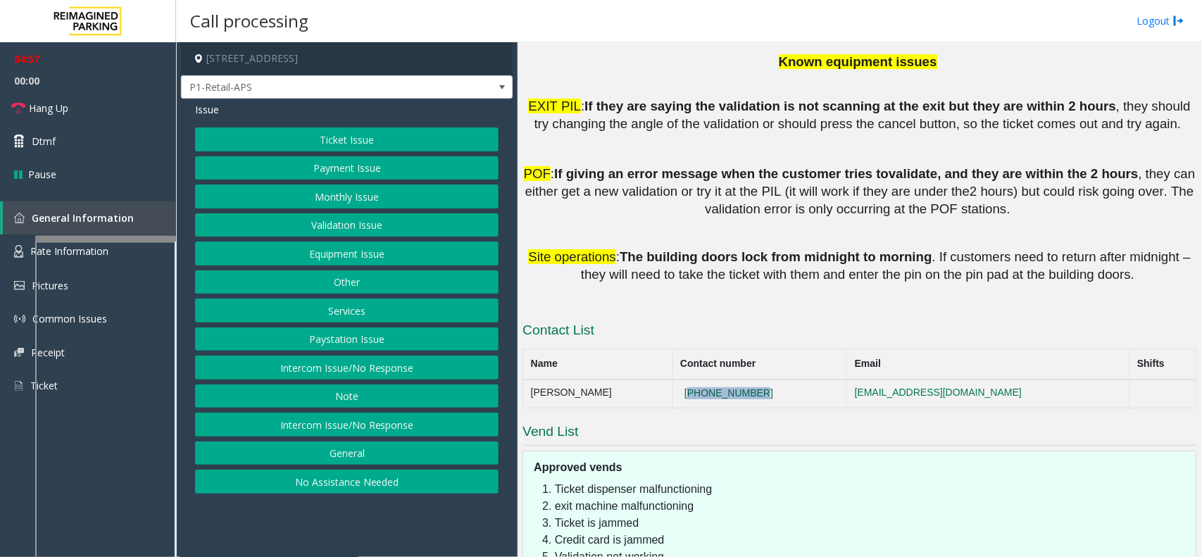
drag, startPoint x: 761, startPoint y: 250, endPoint x: 656, endPoint y: 250, distance: 105.6
click at [672, 380] on td "[PHONE_NUMBER]" at bounding box center [759, 394] width 175 height 28
copy button "[PHONE_NUMBER]"
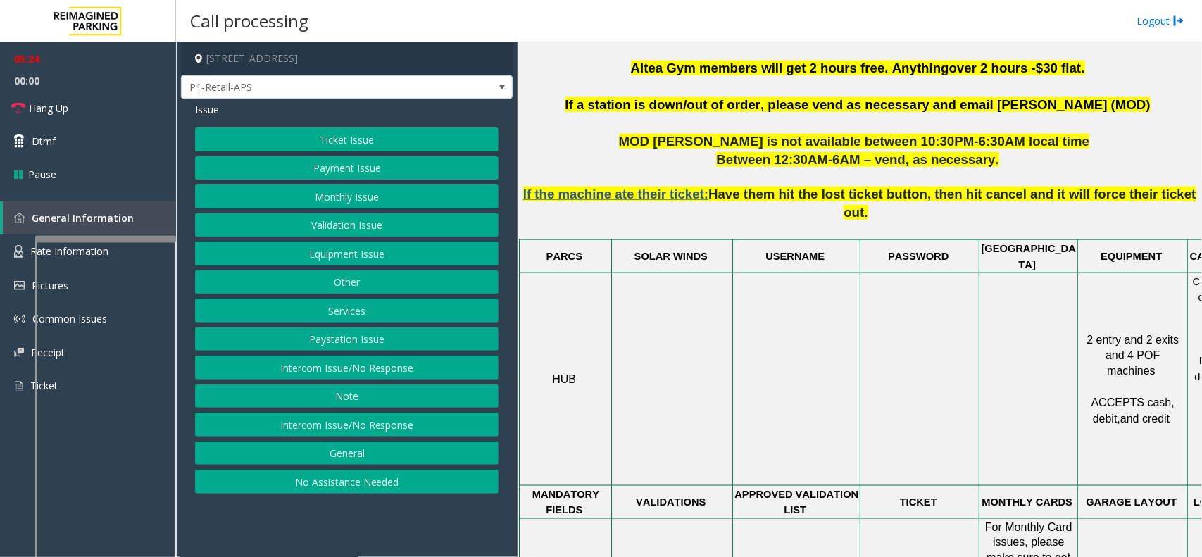
scroll to position [891, 0]
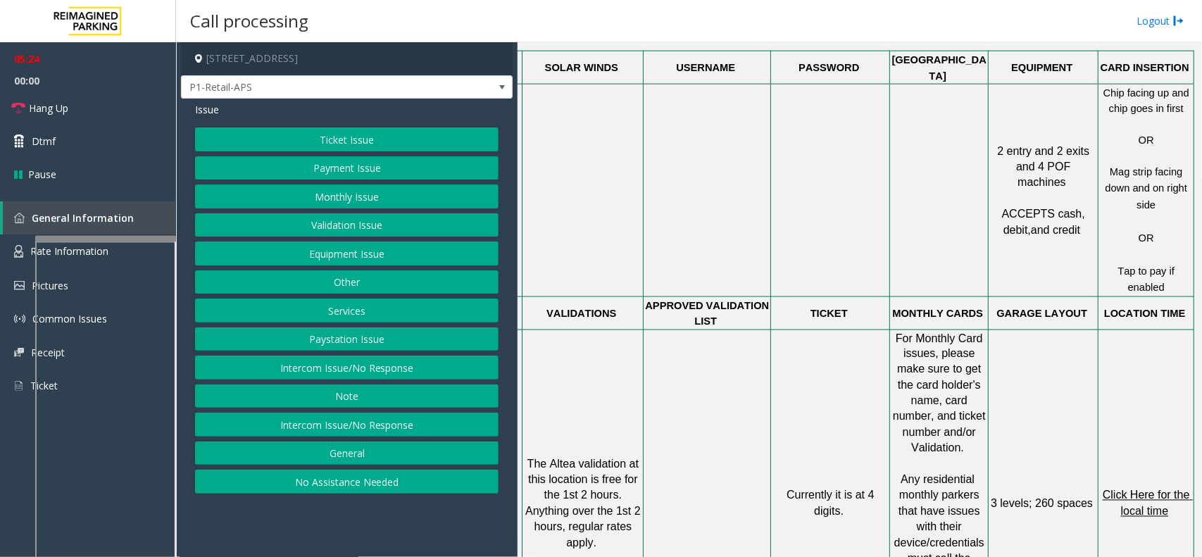
drag, startPoint x: 956, startPoint y: 403, endPoint x: 1049, endPoint y: 403, distance: 93.7
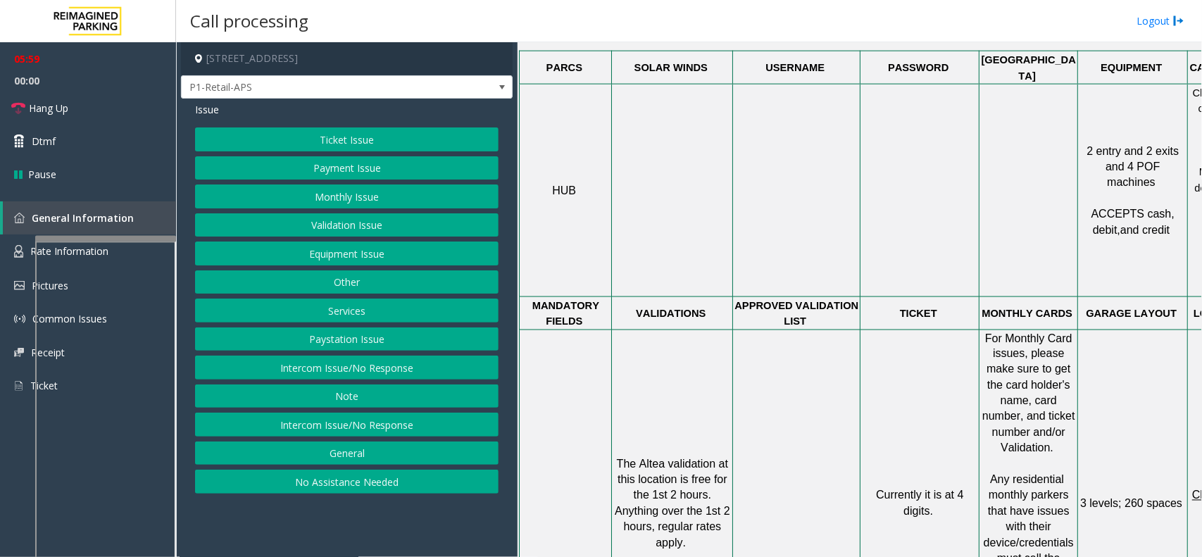
drag, startPoint x: 655, startPoint y: 280, endPoint x: 599, endPoint y: 283, distance: 56.4
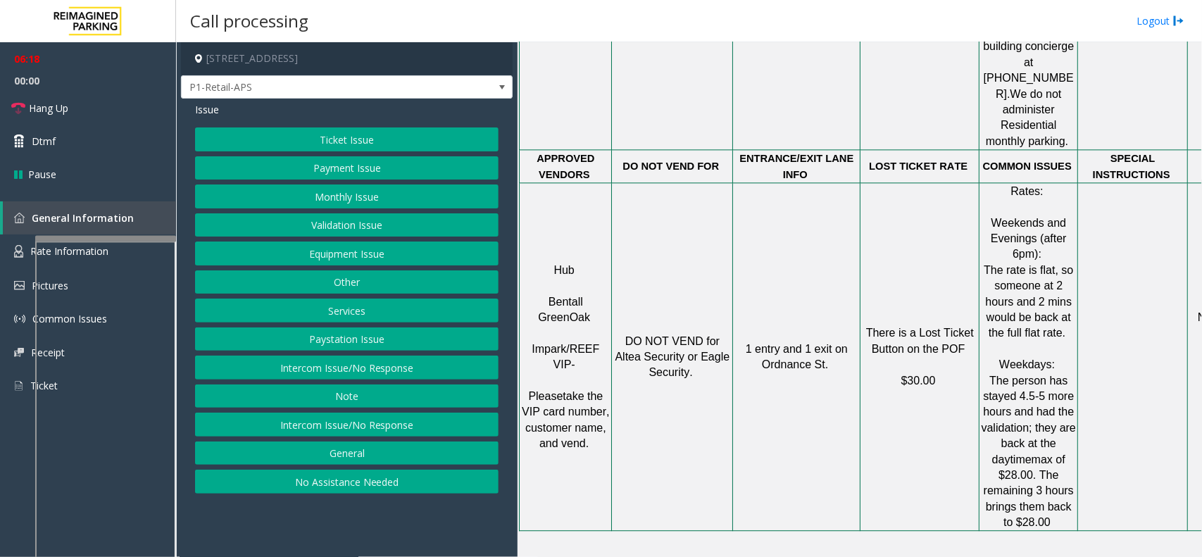
scroll to position [1420, 102]
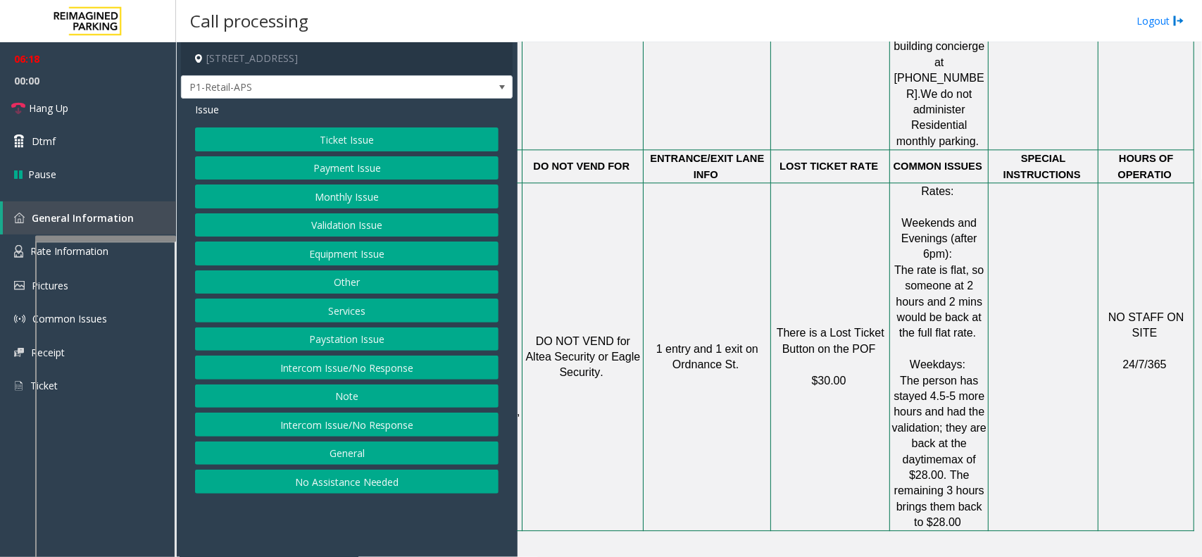
drag, startPoint x: 737, startPoint y: 314, endPoint x: 860, endPoint y: 311, distance: 123.3
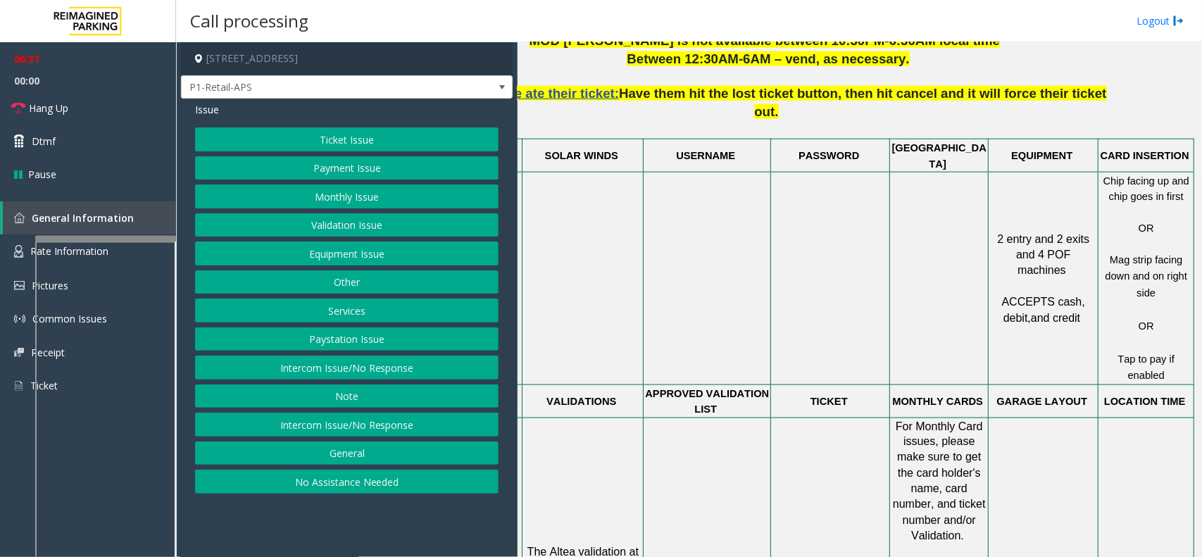
scroll to position [801, 23]
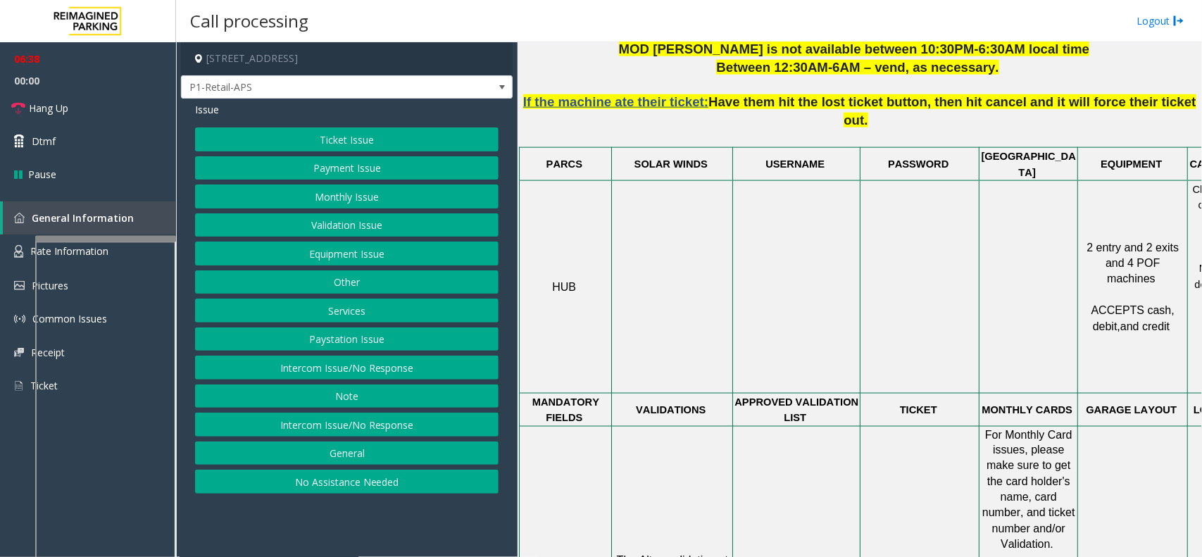
drag, startPoint x: 651, startPoint y: 437, endPoint x: 581, endPoint y: 422, distance: 72.0
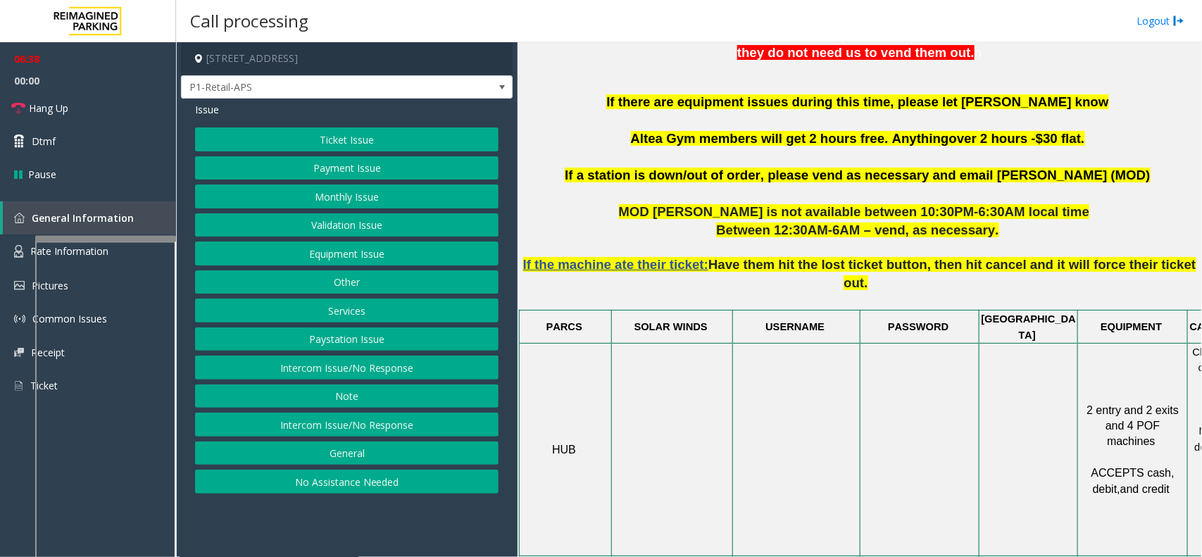
scroll to position [618, 0]
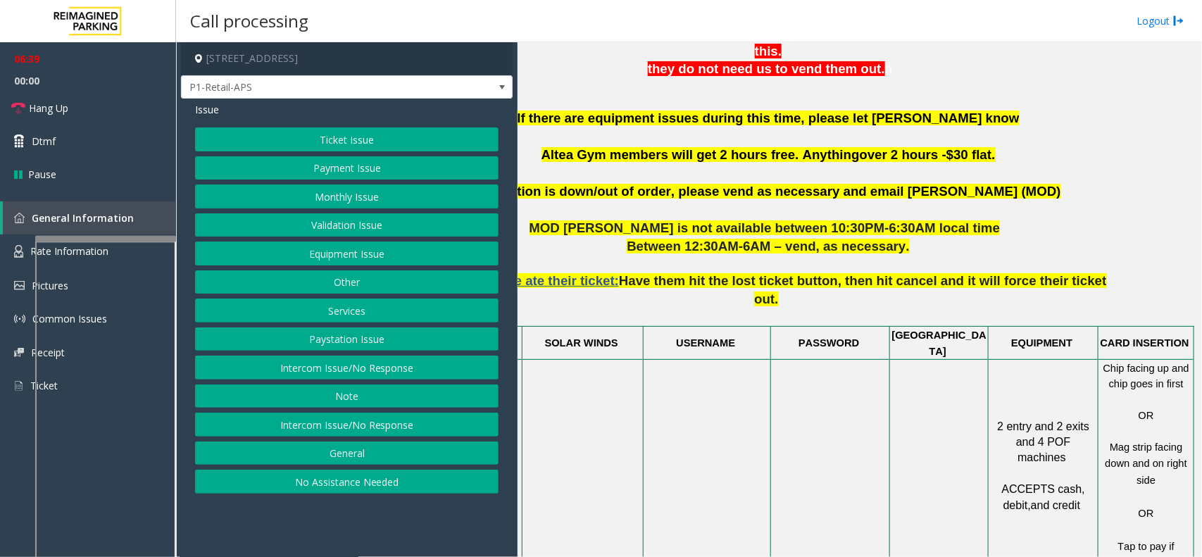
drag, startPoint x: 683, startPoint y: 411, endPoint x: 805, endPoint y: 399, distance: 122.4
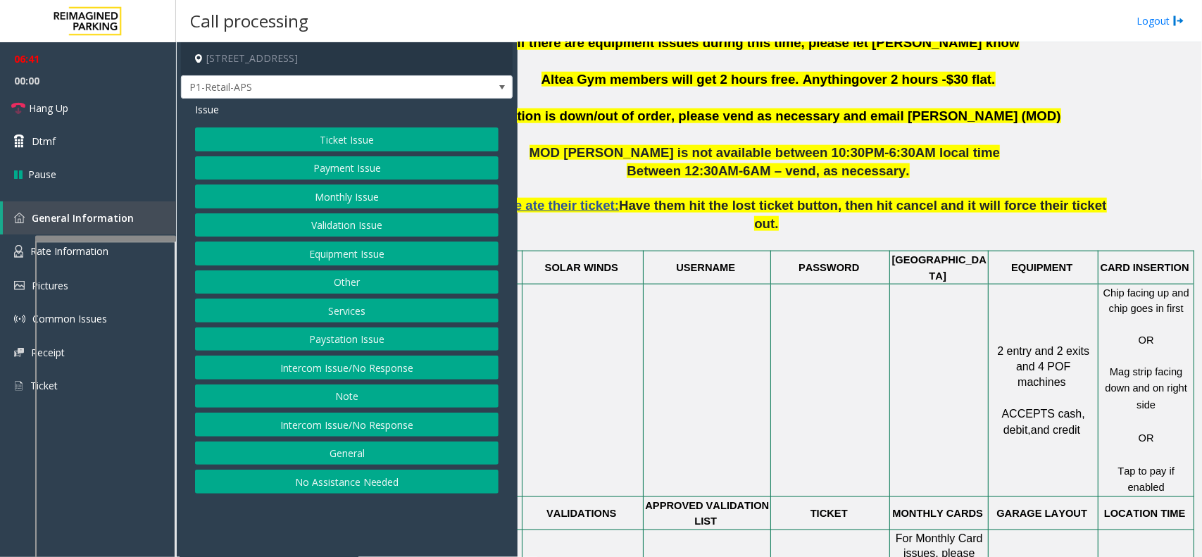
scroll to position [701, 102]
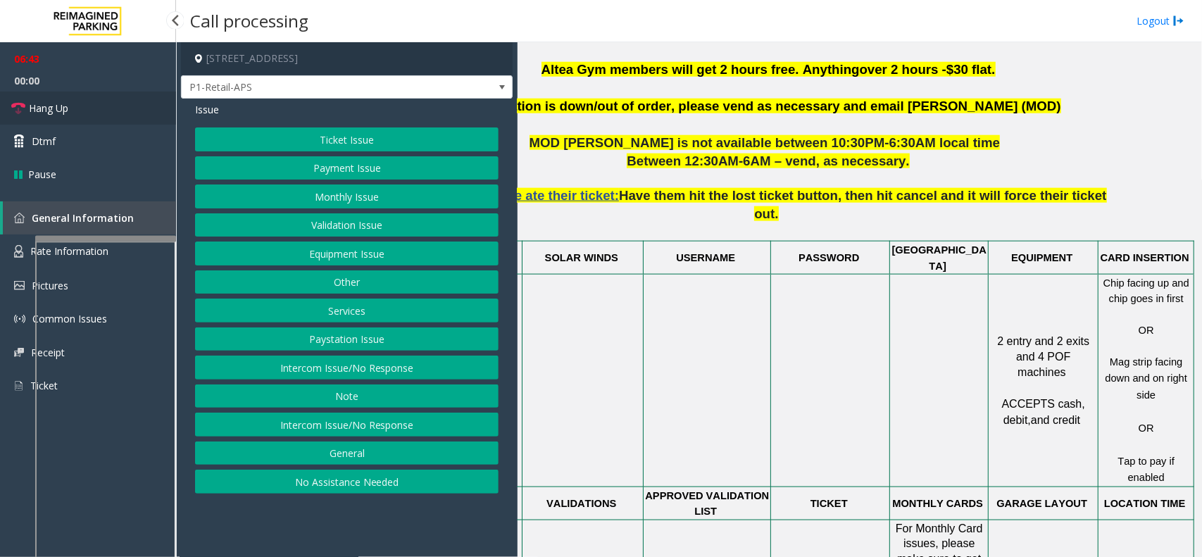
click at [118, 95] on link "Hang Up" at bounding box center [88, 108] width 176 height 33
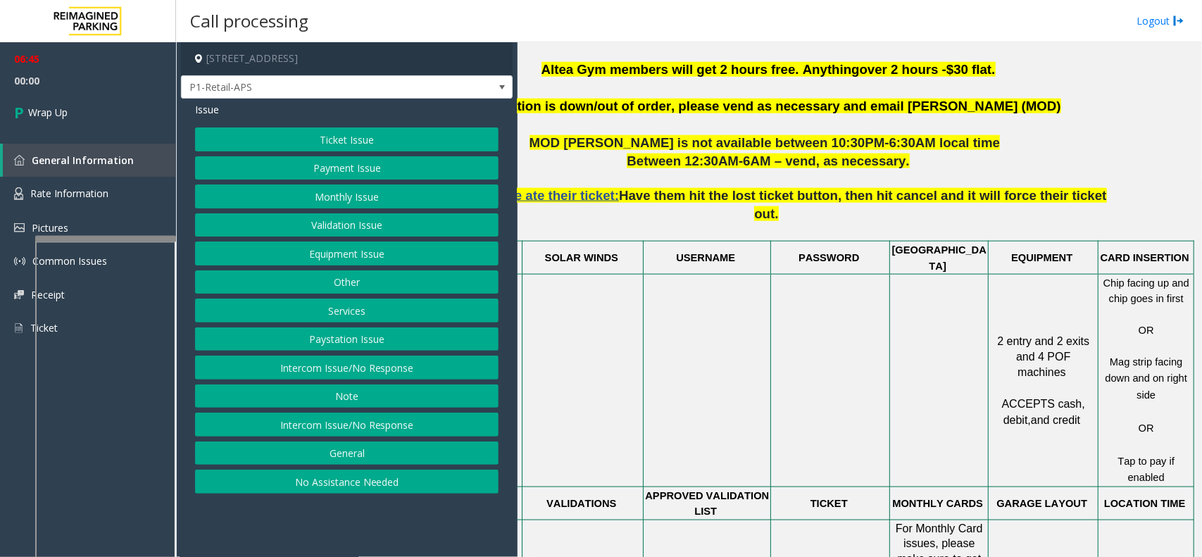
click at [363, 248] on button "Equipment Issue" at bounding box center [346, 254] width 303 height 24
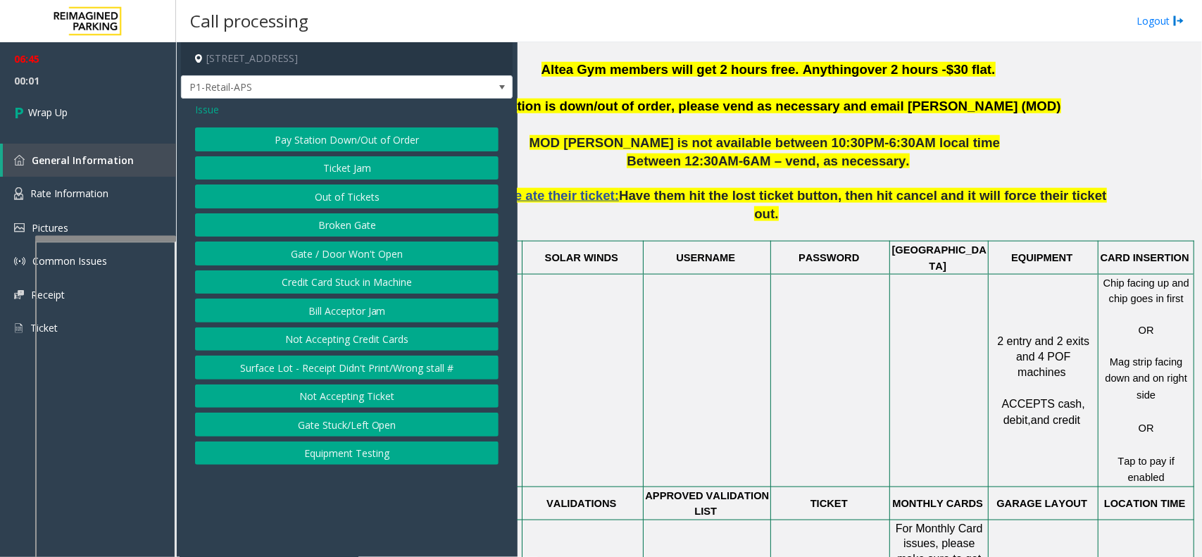
click at [363, 248] on button "Gate / Door Won't Open" at bounding box center [346, 254] width 303 height 24
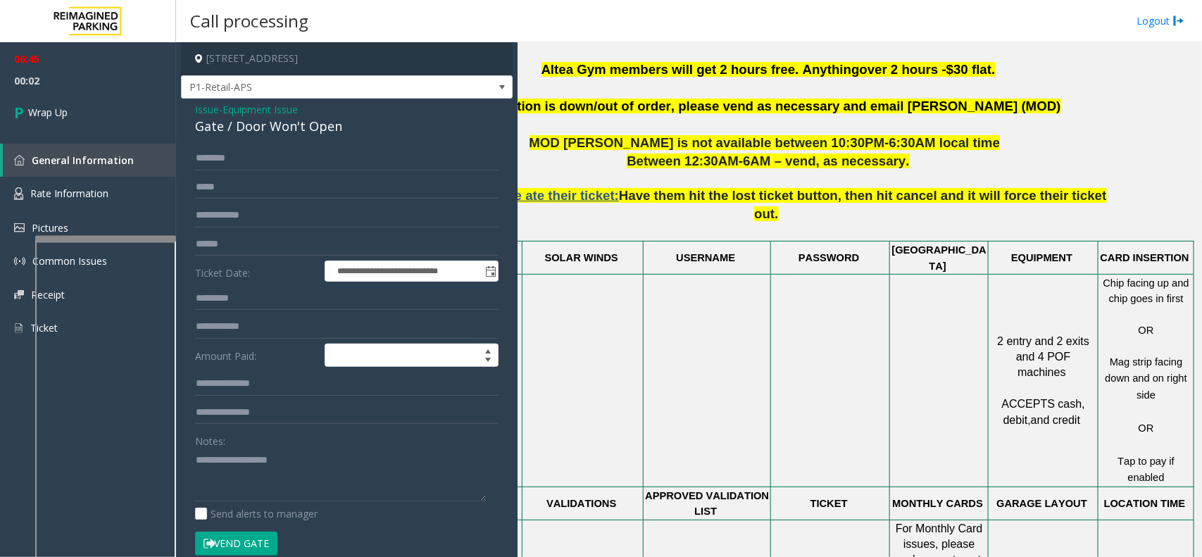
click at [236, 427] on form "**********" at bounding box center [346, 357] width 303 height 423
click at [234, 444] on div "Notes:" at bounding box center [346, 465] width 303 height 73
click at [279, 141] on div "**********" at bounding box center [347, 441] width 332 height 684
click at [282, 132] on div "Gate / Door Won't Open" at bounding box center [346, 126] width 303 height 19
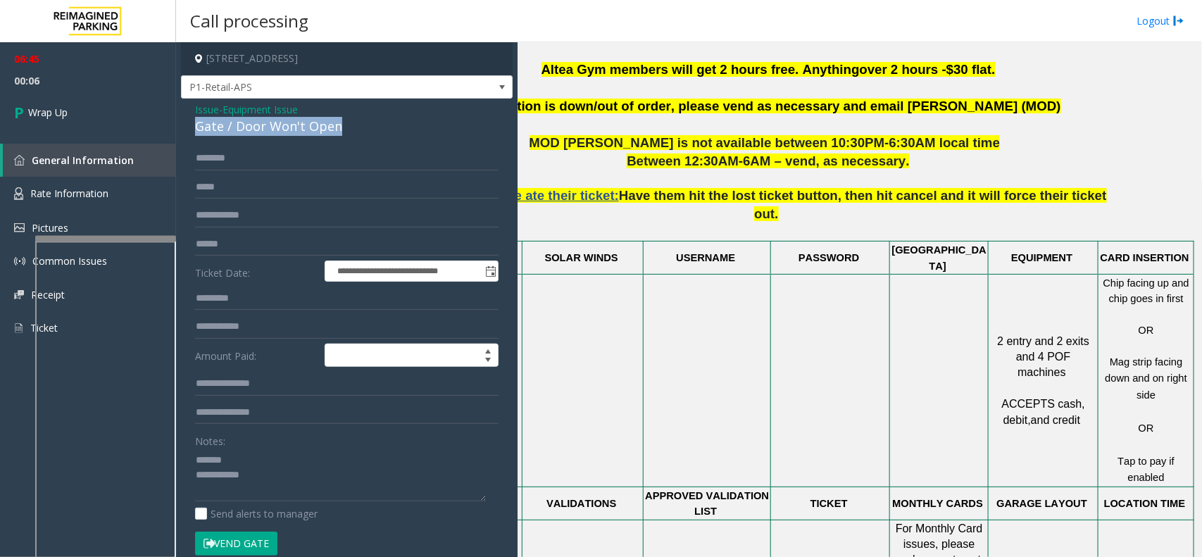
click at [282, 132] on div "Gate / Door Won't Open" at bounding box center [346, 126] width 303 height 19
click at [346, 484] on textarea at bounding box center [340, 475] width 291 height 53
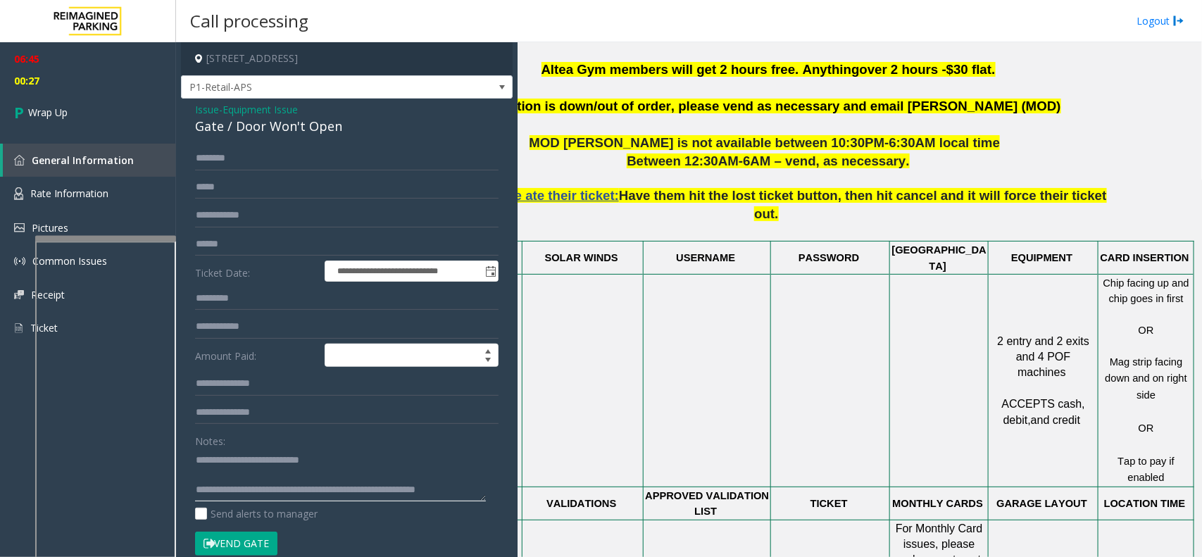
scroll to position [9, 0]
click at [259, 481] on textarea at bounding box center [340, 475] width 291 height 53
click at [342, 480] on textarea at bounding box center [340, 475] width 291 height 53
click at [349, 493] on textarea at bounding box center [340, 475] width 291 height 53
click at [342, 499] on textarea at bounding box center [340, 475] width 291 height 53
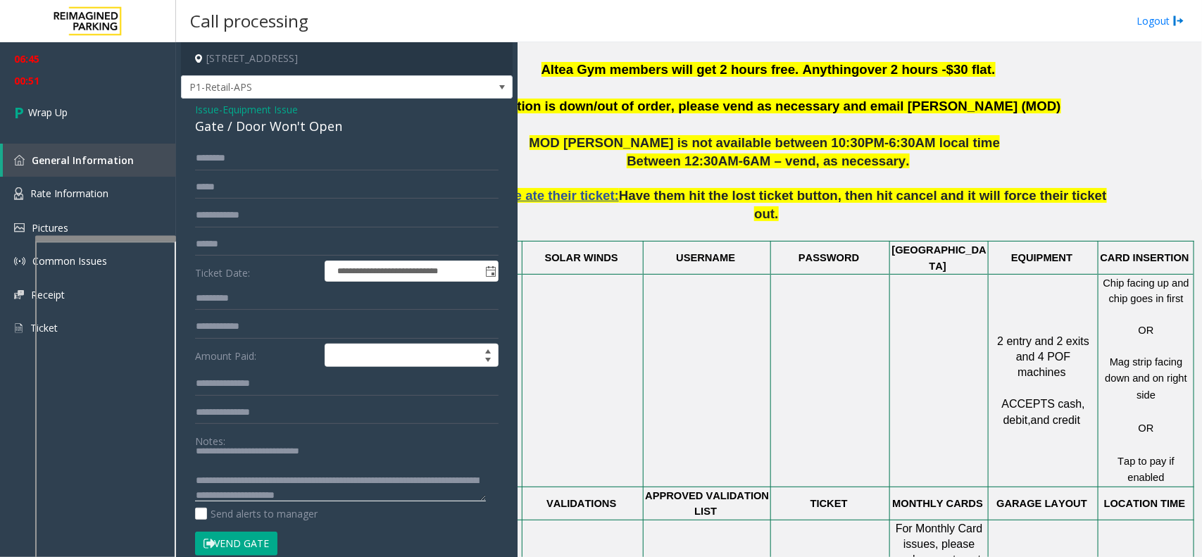
click at [406, 496] on textarea at bounding box center [340, 475] width 291 height 53
click at [372, 480] on textarea at bounding box center [340, 475] width 291 height 53
click at [392, 497] on textarea at bounding box center [340, 475] width 291 height 53
type textarea "**********"
click at [125, 109] on link "Wrap Up" at bounding box center [88, 113] width 176 height 42
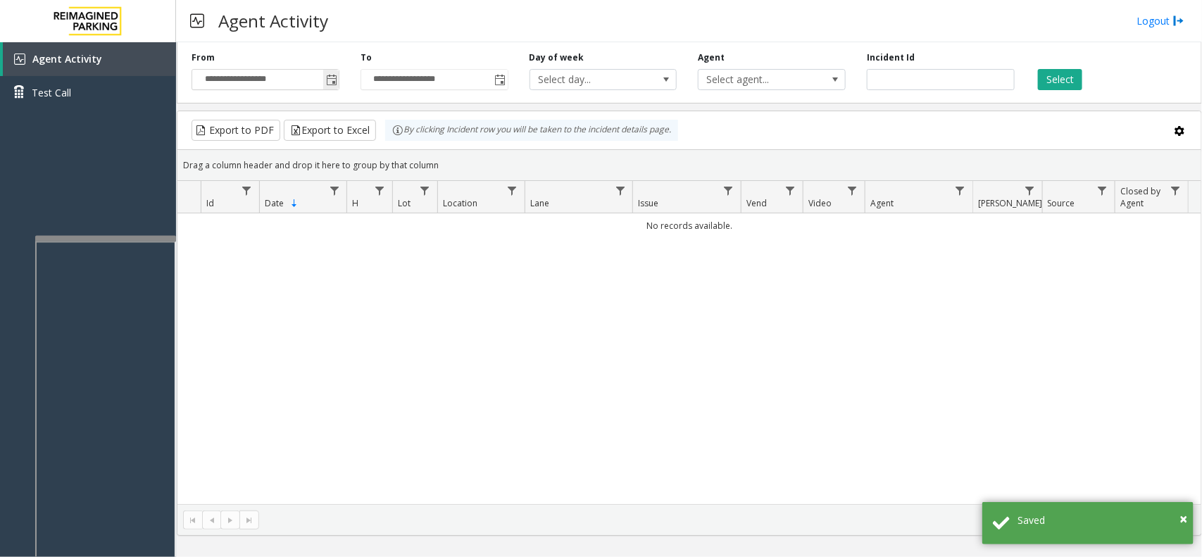
click at [337, 71] on span "Toggle popup" at bounding box center [330, 79] width 15 height 23
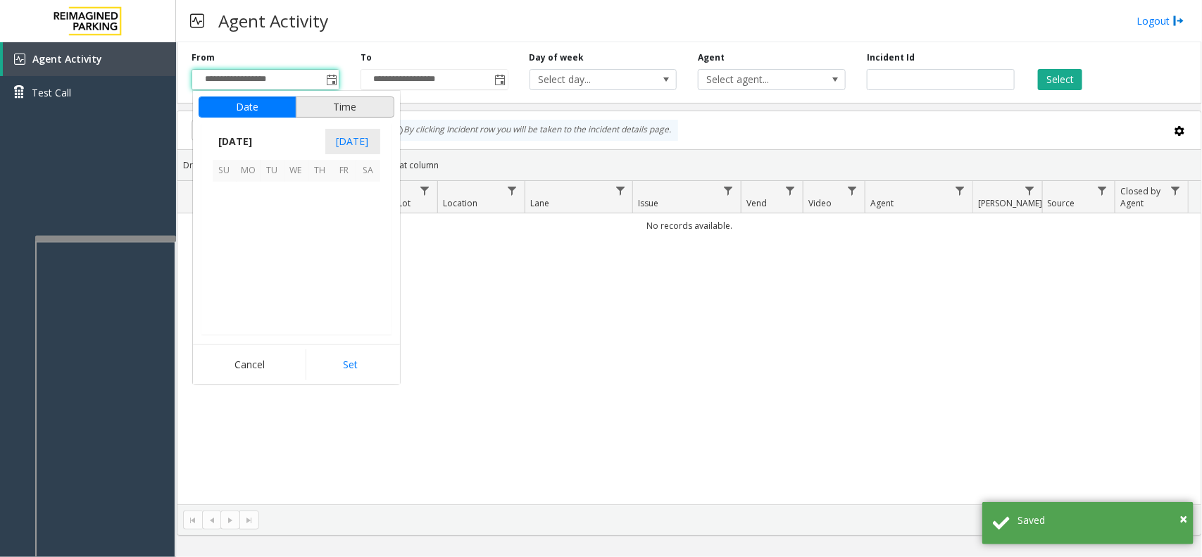
scroll to position [252436, 0]
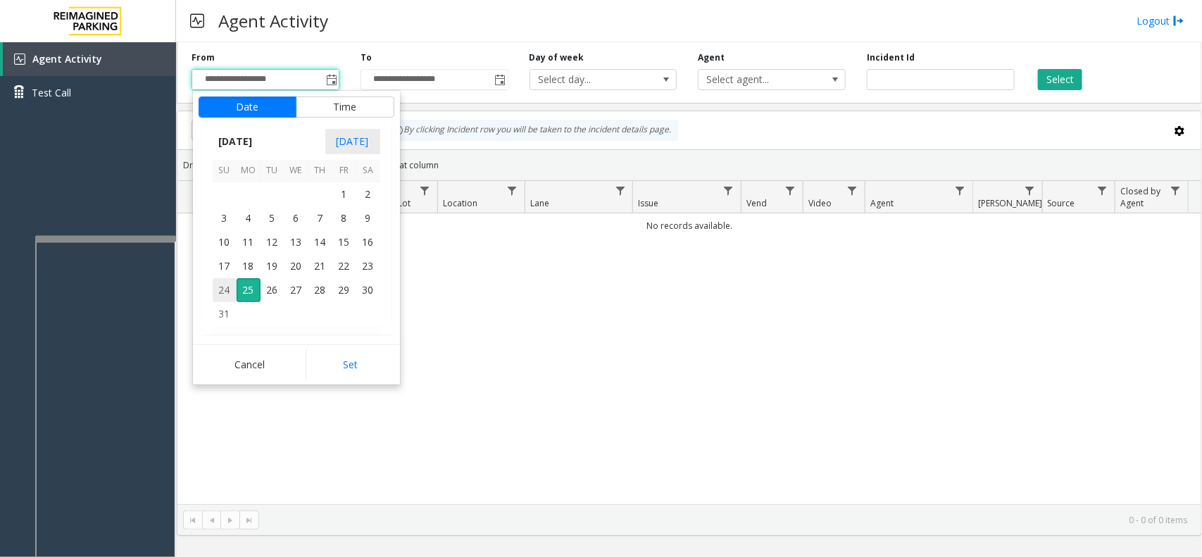
click at [229, 287] on span "24" at bounding box center [225, 290] width 24 height 24
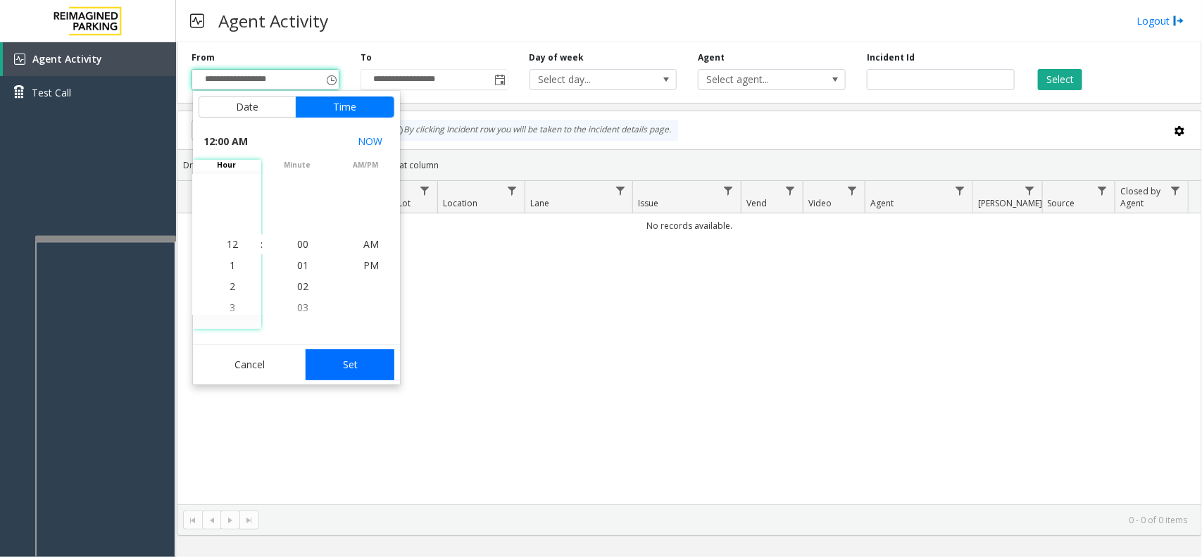
click at [325, 352] on button "Set" at bounding box center [350, 364] width 89 height 31
type input "**********"
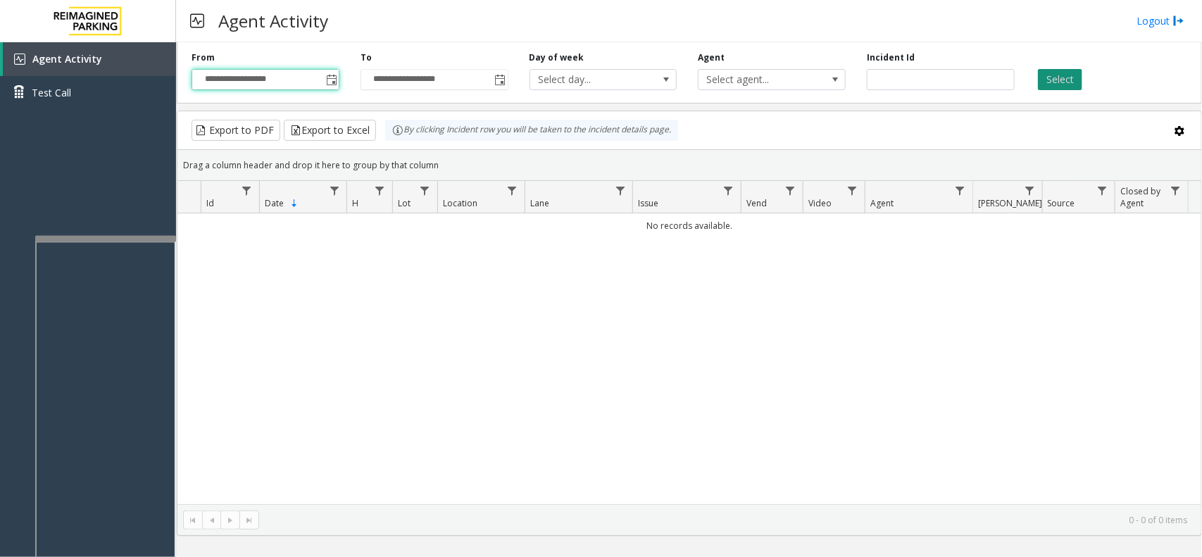
click at [1058, 75] on button "Select" at bounding box center [1060, 79] width 44 height 21
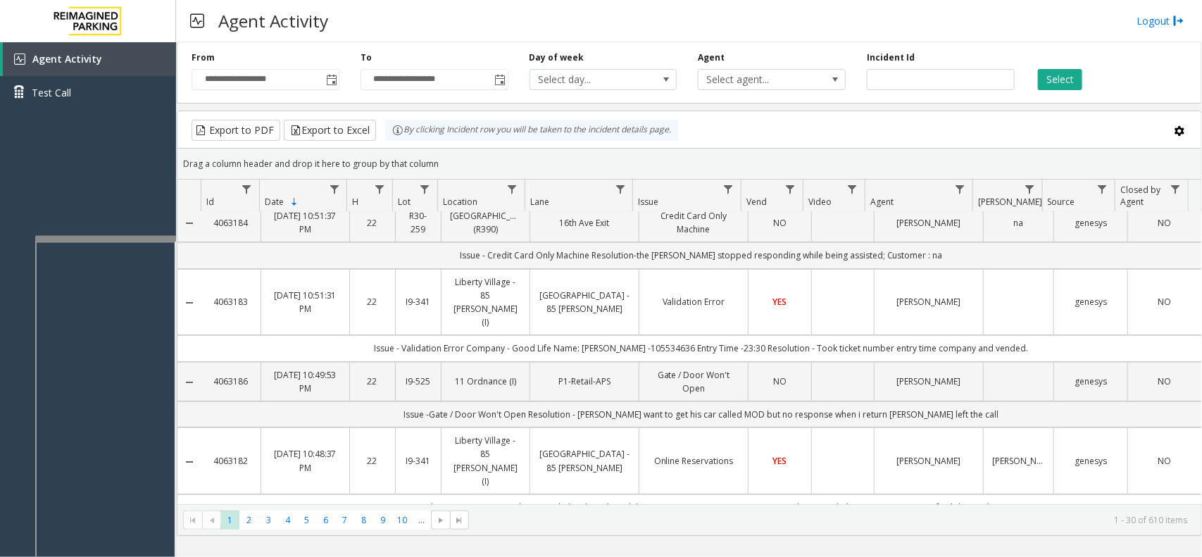
scroll to position [0, 0]
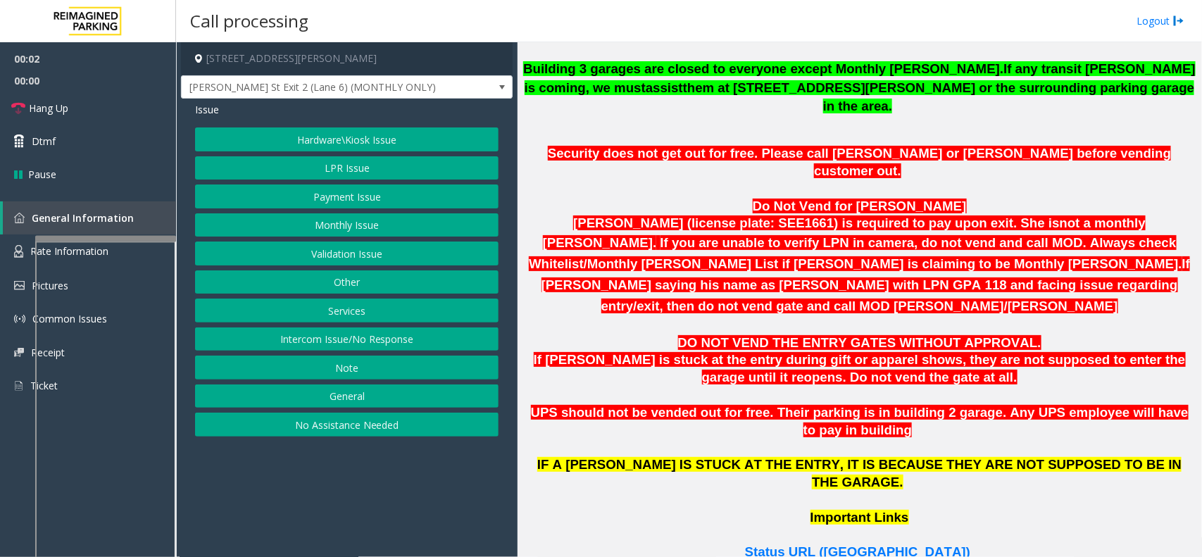
scroll to position [792, 0]
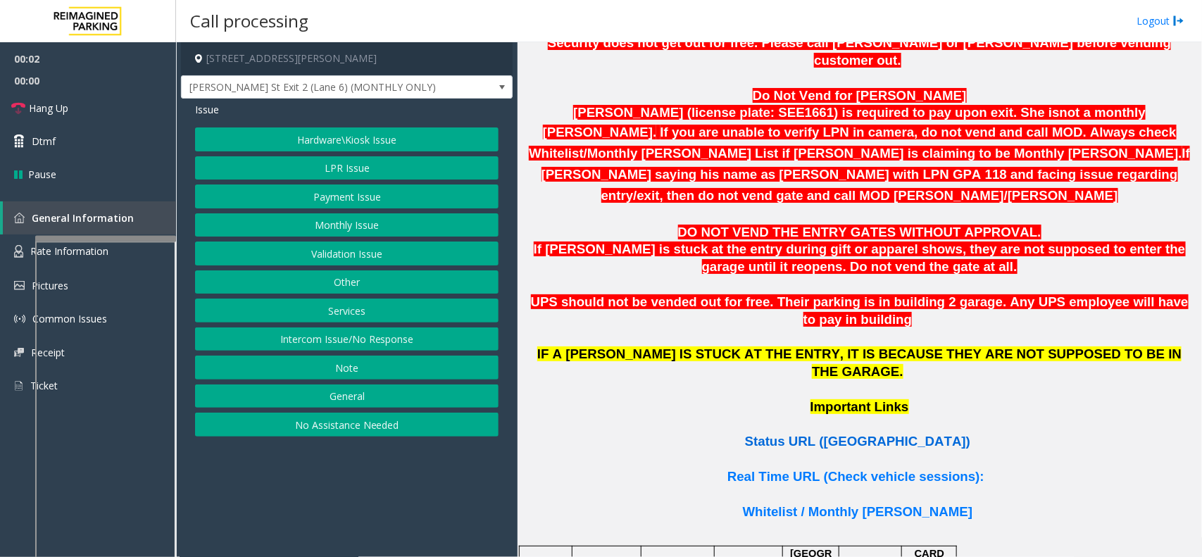
click at [805, 434] on span "Status URL ([GEOGRAPHIC_DATA])" at bounding box center [857, 441] width 225 height 15
click at [318, 169] on button "LPR Issue" at bounding box center [346, 168] width 303 height 24
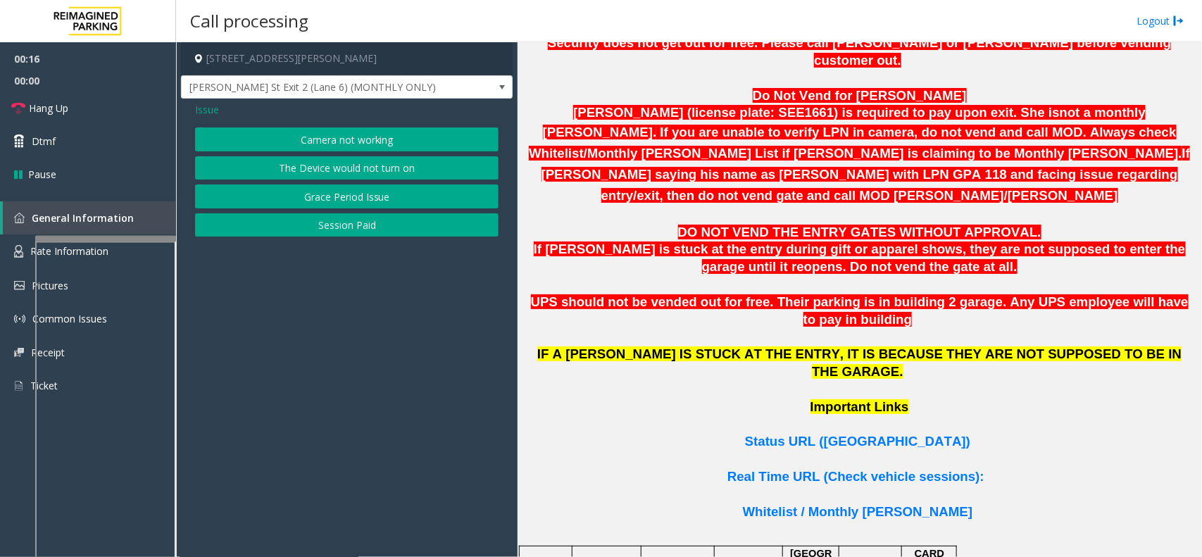
click at [210, 110] on span "Issue" at bounding box center [207, 109] width 24 height 15
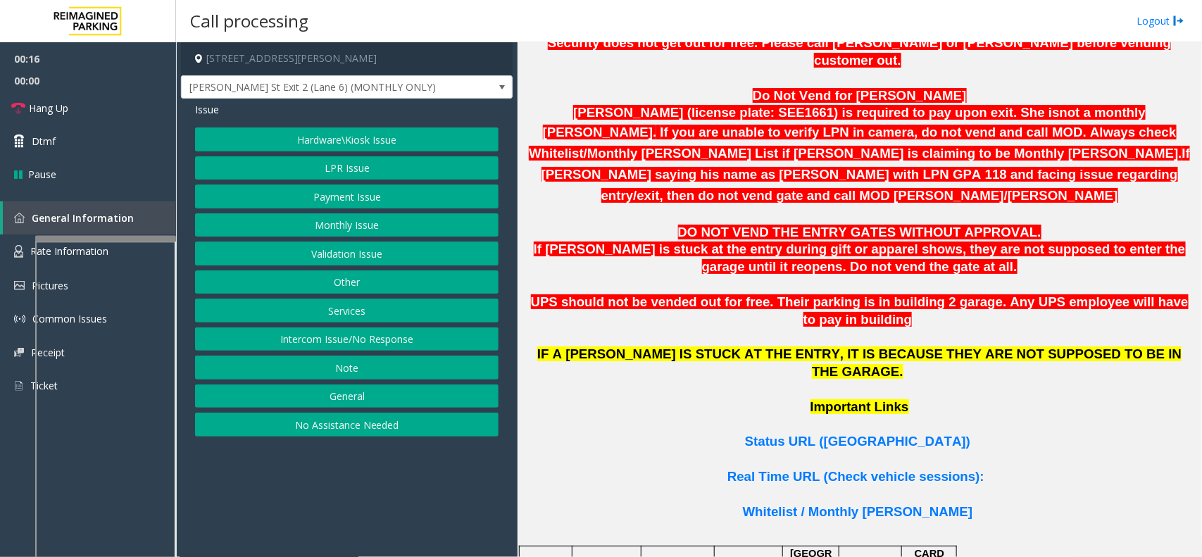
click at [350, 145] on button "Hardware\Kiosk Issue" at bounding box center [346, 139] width 303 height 24
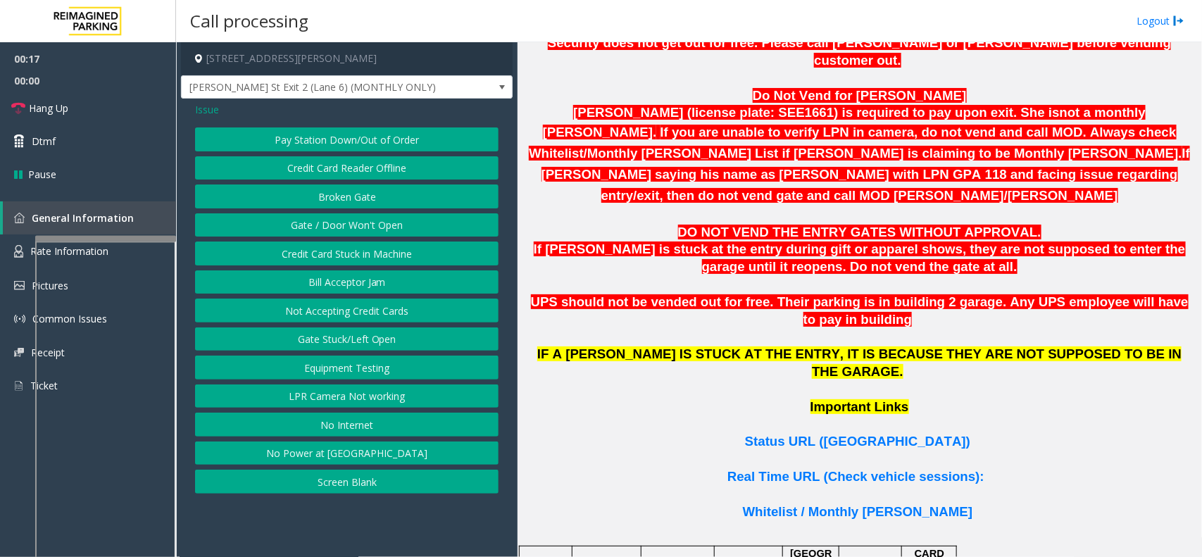
click at [208, 114] on span "Issue" at bounding box center [207, 109] width 24 height 15
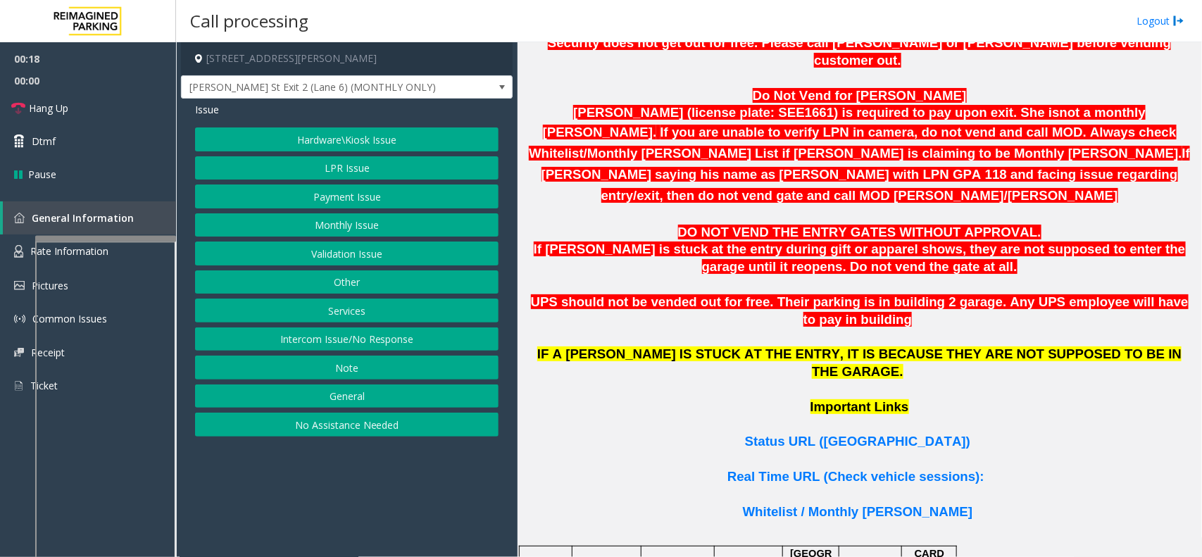
click at [354, 215] on button "Monthly Issue" at bounding box center [346, 225] width 303 height 24
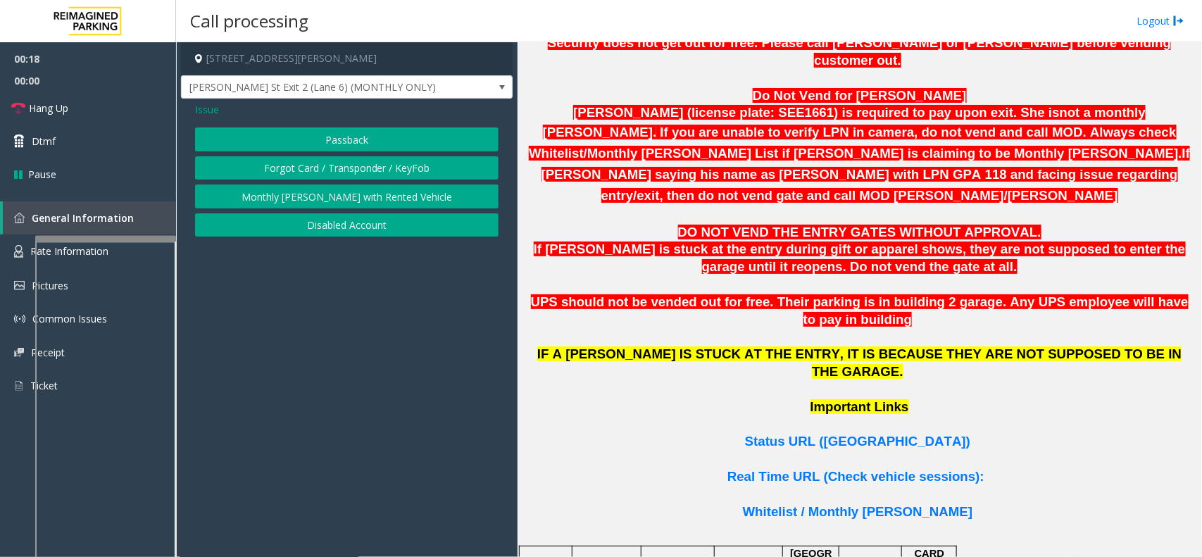
click at [342, 152] on div "Passback Forgot Card / Transponder / KeyFob Monthly [PERSON_NAME] with Rented V…" at bounding box center [346, 181] width 303 height 109
click at [315, 222] on button "Disabled Account" at bounding box center [346, 225] width 303 height 24
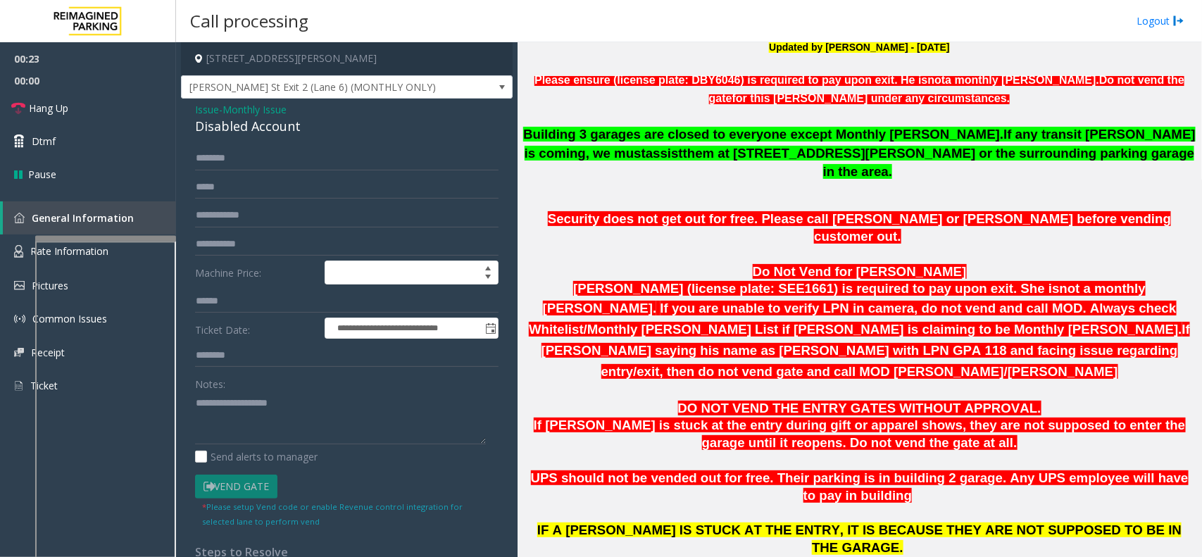
scroll to position [528, 0]
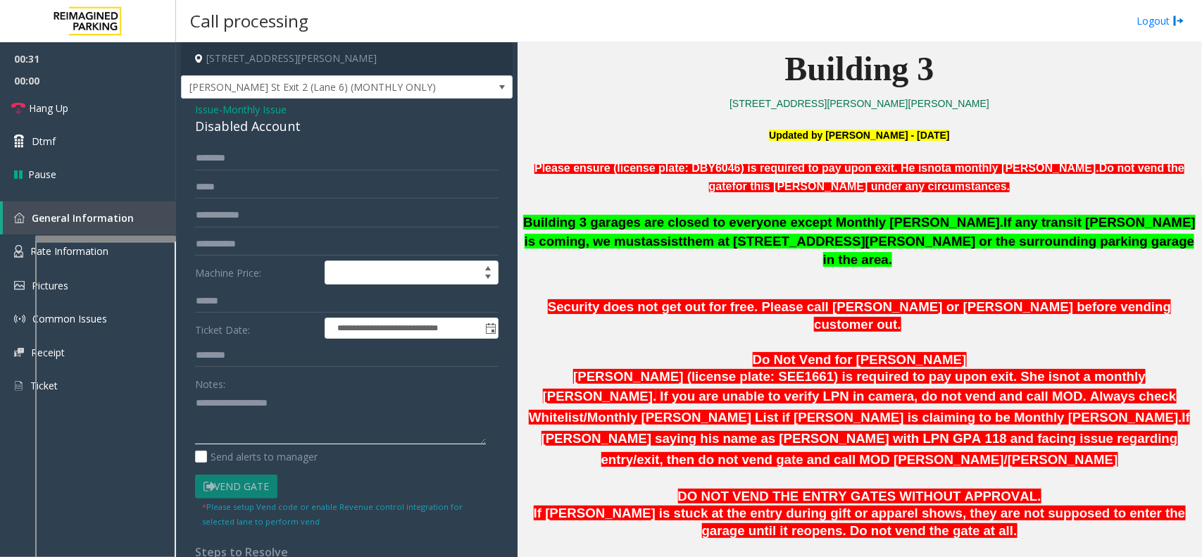
click at [310, 409] on textarea at bounding box center [340, 418] width 291 height 53
click at [212, 402] on textarea at bounding box center [340, 418] width 291 height 53
click at [201, 408] on textarea at bounding box center [340, 418] width 291 height 53
click at [213, 403] on textarea at bounding box center [340, 418] width 291 height 53
type textarea "**********"
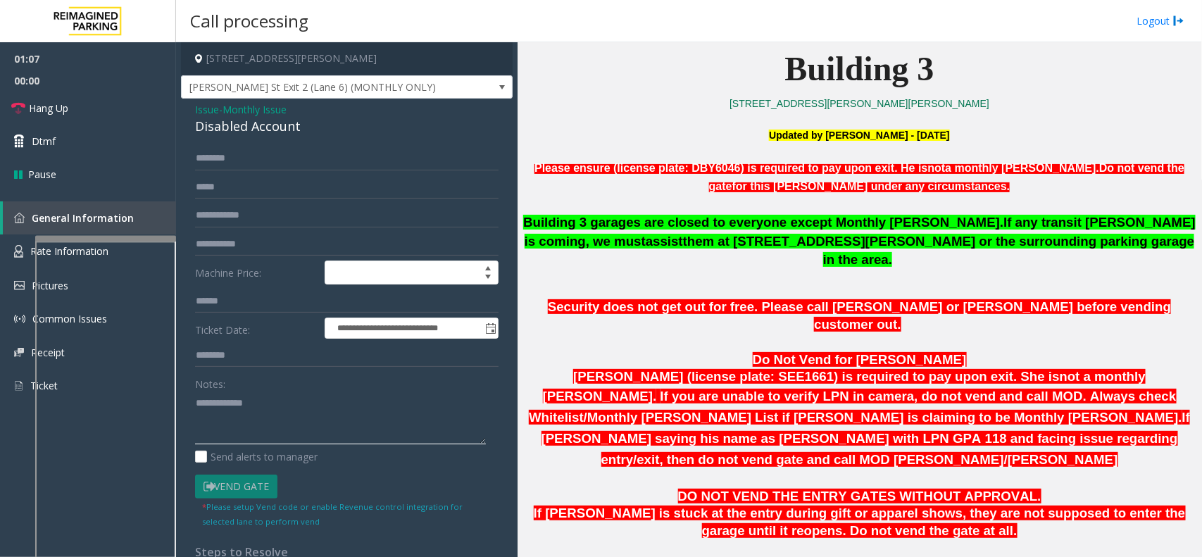
drag, startPoint x: 224, startPoint y: 406, endPoint x: 258, endPoint y: 403, distance: 34.7
click at [258, 403] on textarea at bounding box center [340, 418] width 291 height 53
click at [256, 403] on textarea at bounding box center [340, 418] width 291 height 53
click at [244, 403] on textarea at bounding box center [340, 418] width 291 height 53
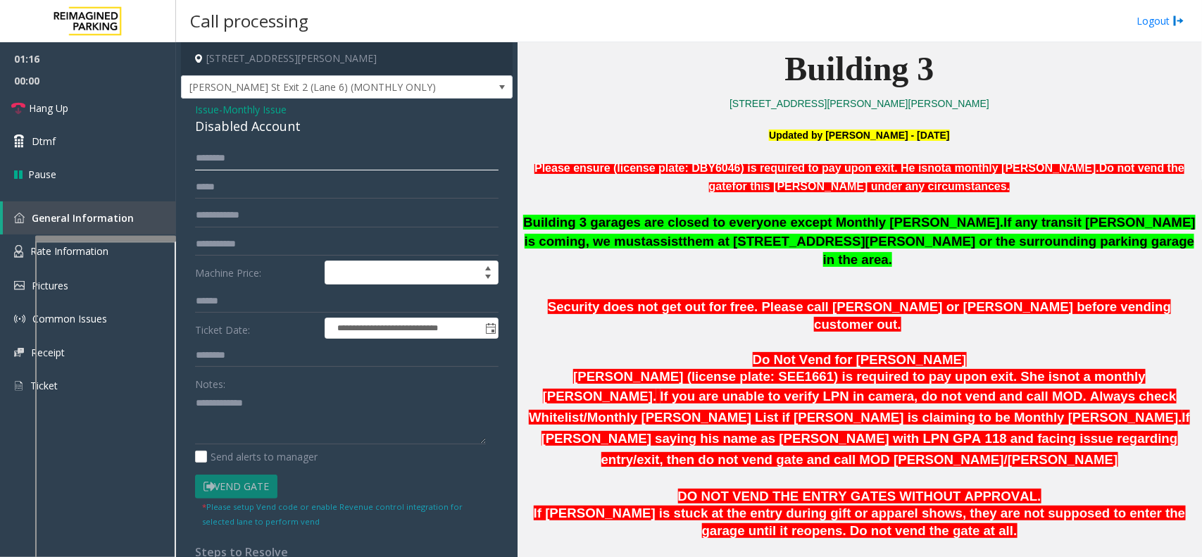
click at [268, 157] on input "text" at bounding box center [346, 158] width 303 height 24
click at [199, 157] on input "**********" at bounding box center [346, 158] width 303 height 24
click at [206, 157] on input "**********" at bounding box center [346, 158] width 303 height 24
click at [208, 161] on input "**********" at bounding box center [346, 158] width 303 height 24
click at [213, 156] on input "**********" at bounding box center [346, 158] width 303 height 24
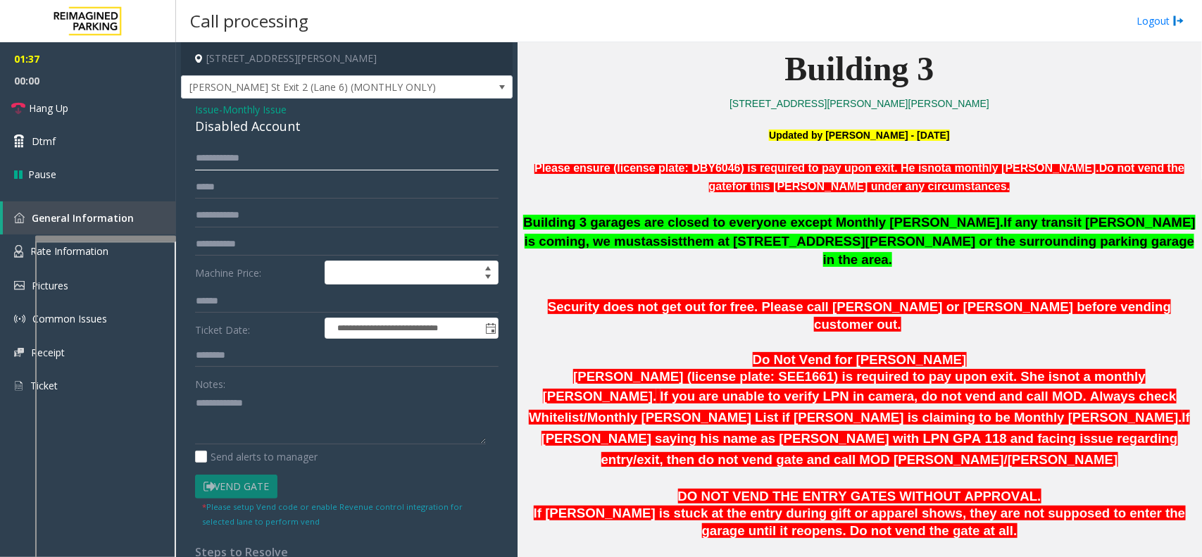
click at [204, 160] on input "**********" at bounding box center [346, 158] width 303 height 24
click at [238, 159] on input "**********" at bounding box center [346, 158] width 303 height 24
click at [213, 156] on input "**********" at bounding box center [346, 158] width 303 height 24
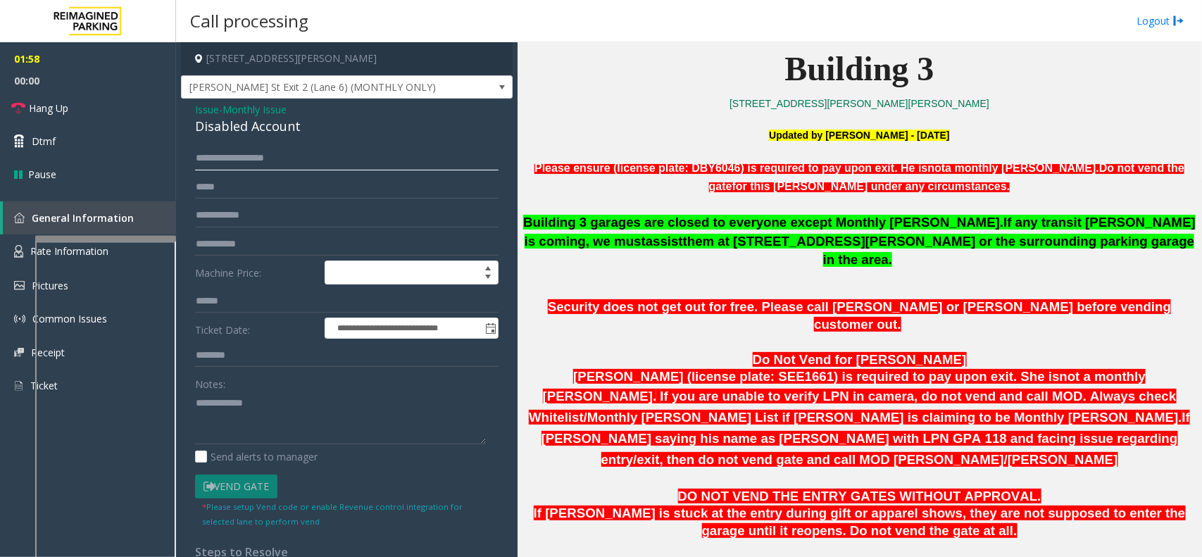
click at [213, 156] on input "**********" at bounding box center [346, 158] width 303 height 24
click at [225, 156] on input "**********" at bounding box center [346, 158] width 303 height 24
click at [218, 156] on input "**********" at bounding box center [346, 158] width 303 height 24
click at [250, 158] on input "**********" at bounding box center [346, 158] width 303 height 24
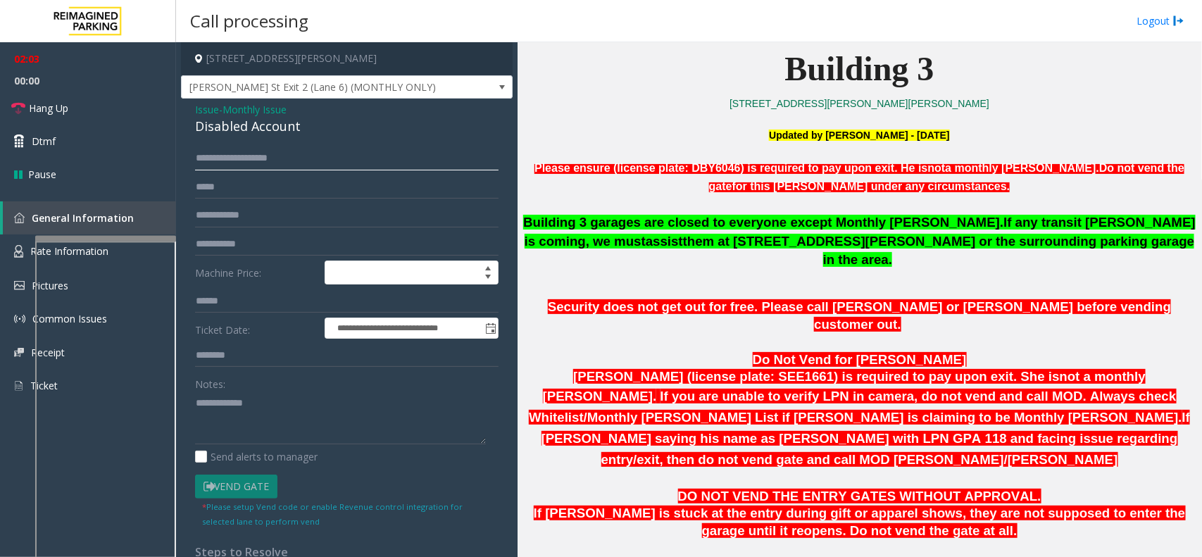
click at [222, 156] on input "**********" at bounding box center [346, 158] width 303 height 24
click at [254, 160] on input "**********" at bounding box center [346, 158] width 303 height 24
click at [251, 162] on input "**********" at bounding box center [346, 158] width 303 height 24
click at [258, 156] on input "**********" at bounding box center [346, 158] width 303 height 24
click at [262, 156] on input "**********" at bounding box center [346, 158] width 303 height 24
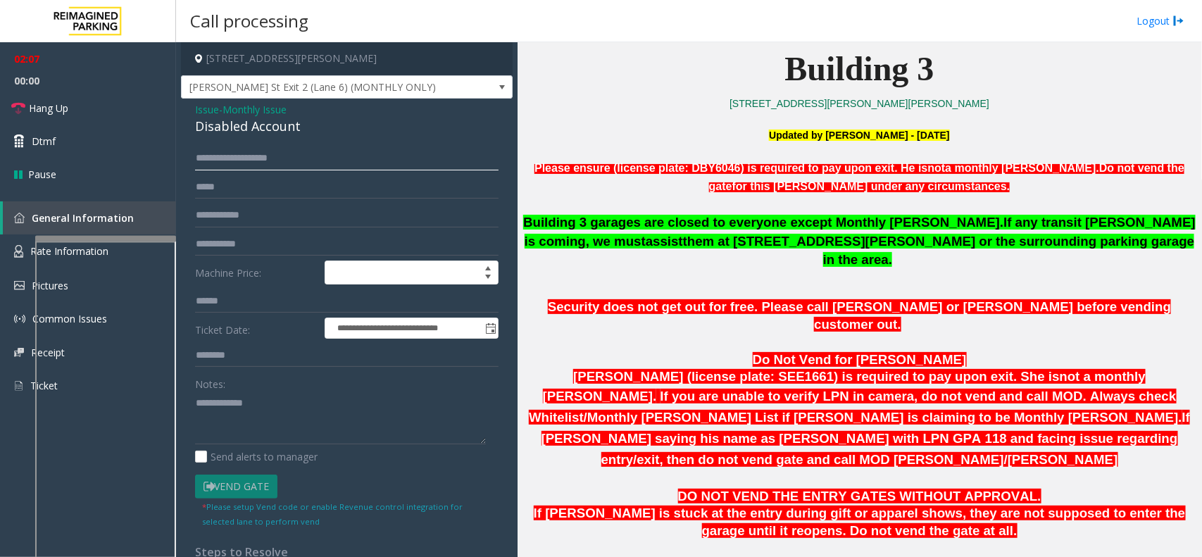
click at [265, 157] on input "**********" at bounding box center [346, 158] width 303 height 24
click at [266, 156] on input "**********" at bounding box center [346, 158] width 303 height 24
click at [237, 160] on input "**********" at bounding box center [346, 158] width 303 height 24
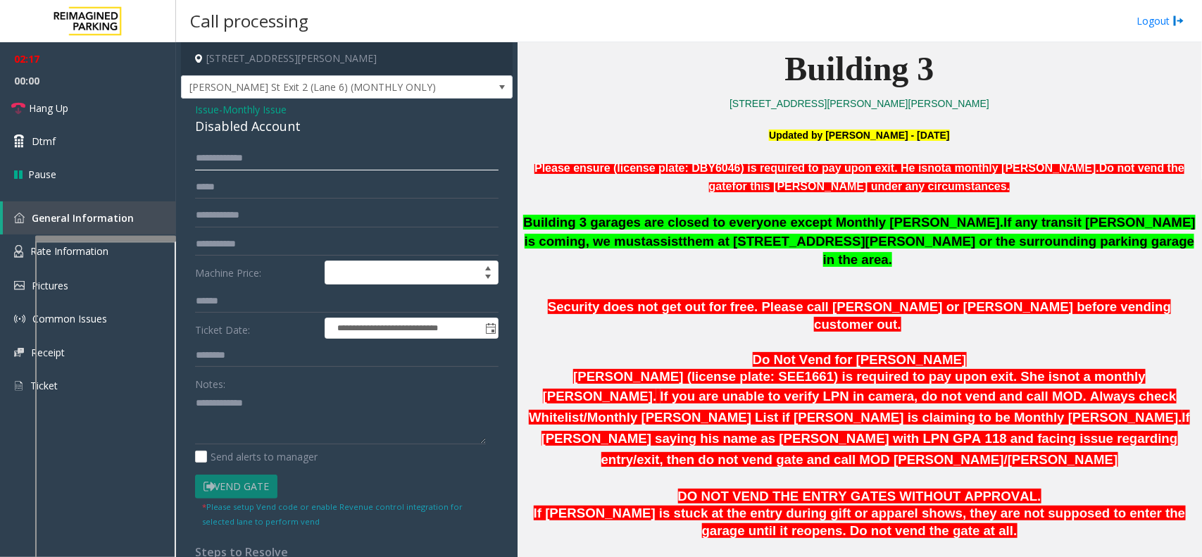
type input "**********"
click at [264, 395] on textarea at bounding box center [340, 418] width 291 height 53
click at [232, 132] on div "Disabled Account" at bounding box center [346, 126] width 303 height 19
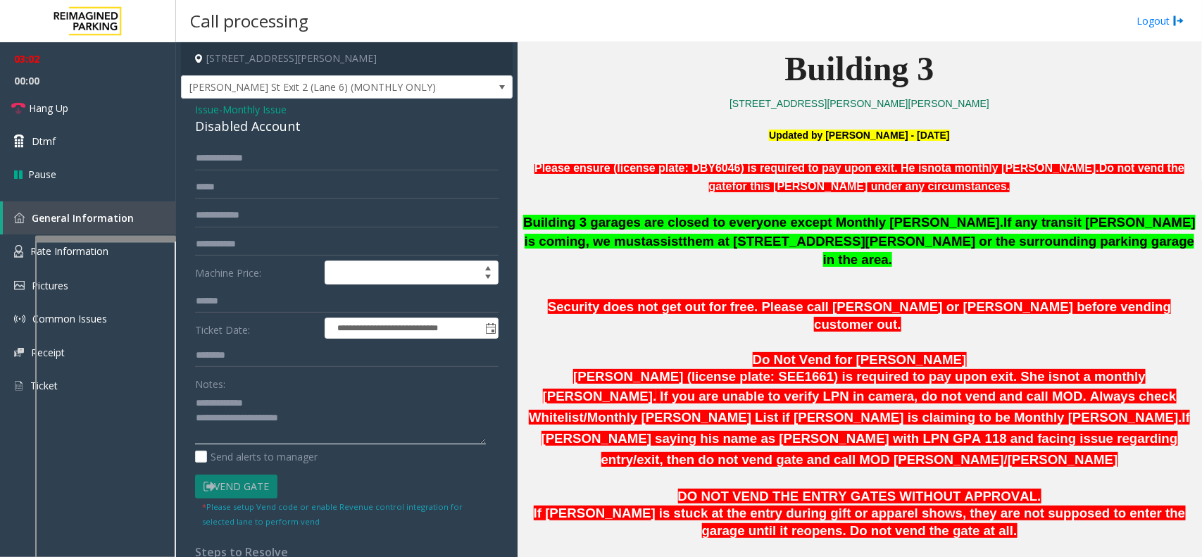
click at [292, 439] on textarea at bounding box center [340, 418] width 291 height 53
click at [294, 437] on textarea at bounding box center [340, 418] width 291 height 53
click at [241, 418] on textarea at bounding box center [340, 418] width 291 height 53
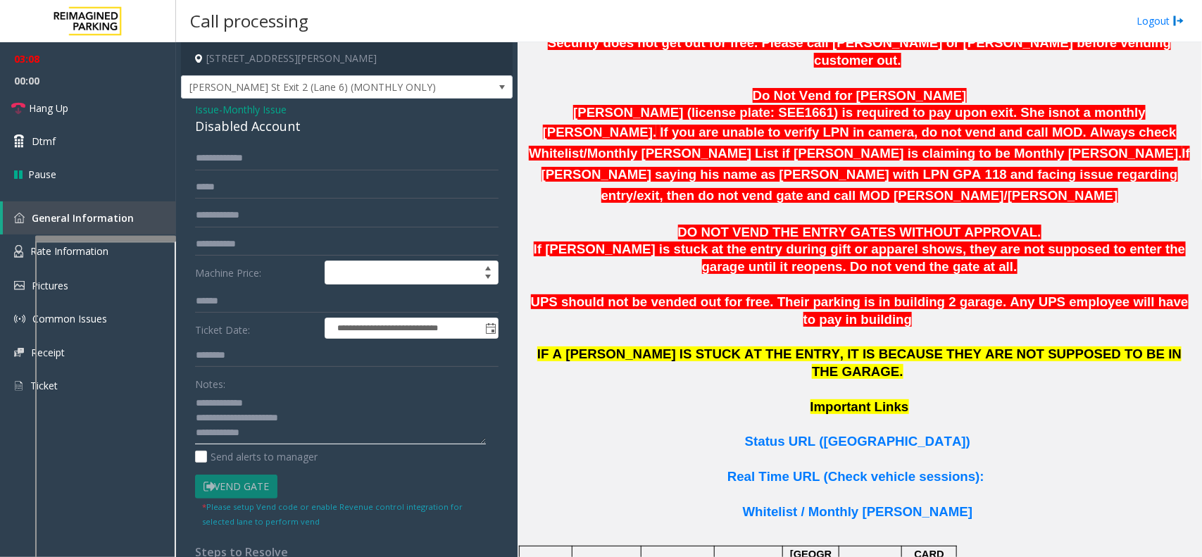
scroll to position [880, 0]
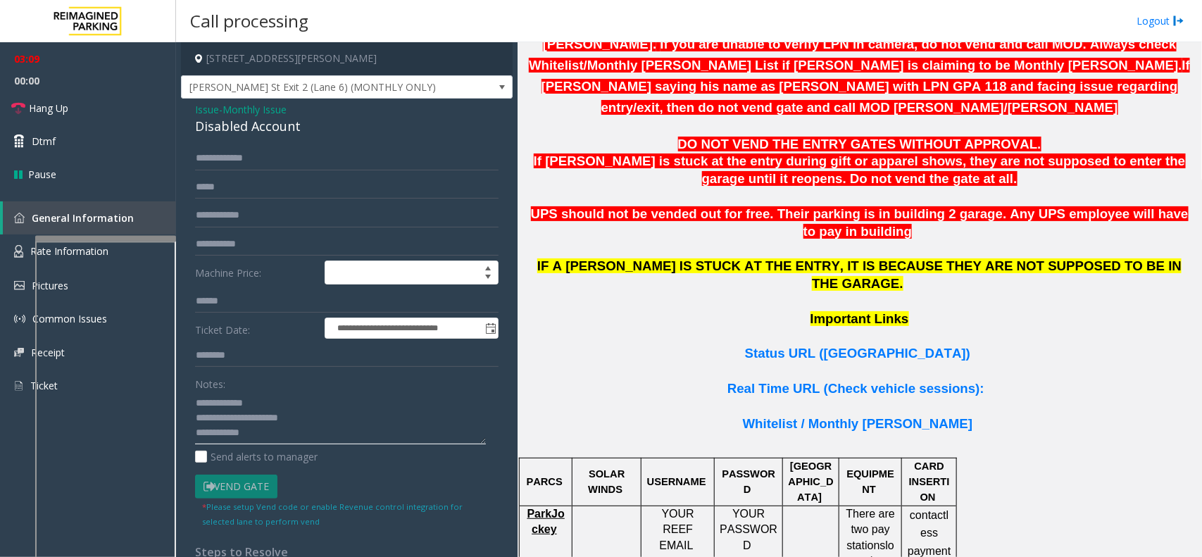
click at [212, 399] on textarea at bounding box center [340, 418] width 291 height 53
click at [265, 427] on textarea at bounding box center [340, 418] width 291 height 53
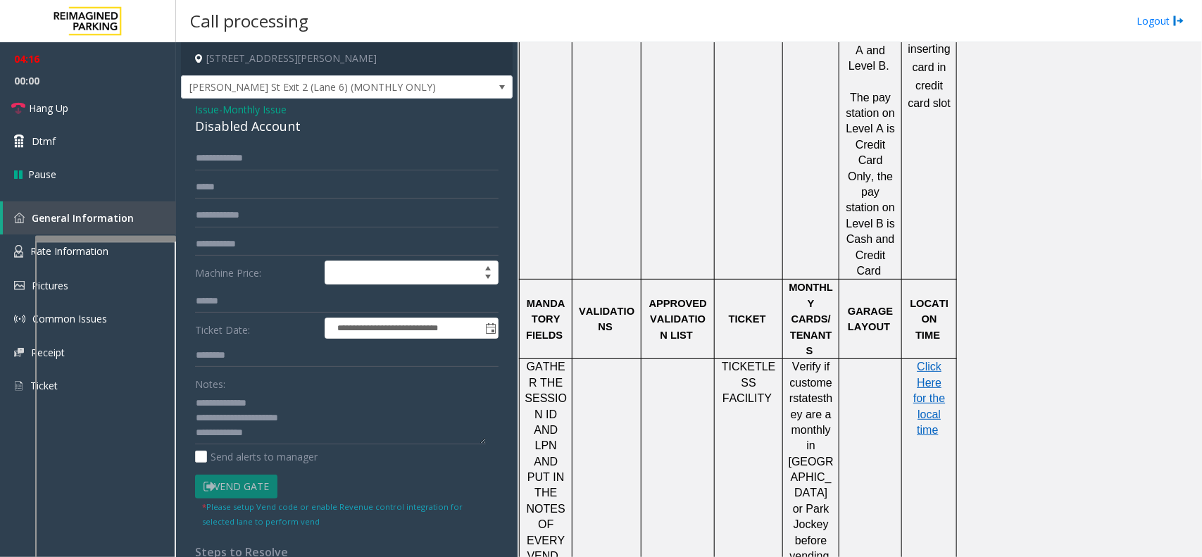
scroll to position [1631, 0]
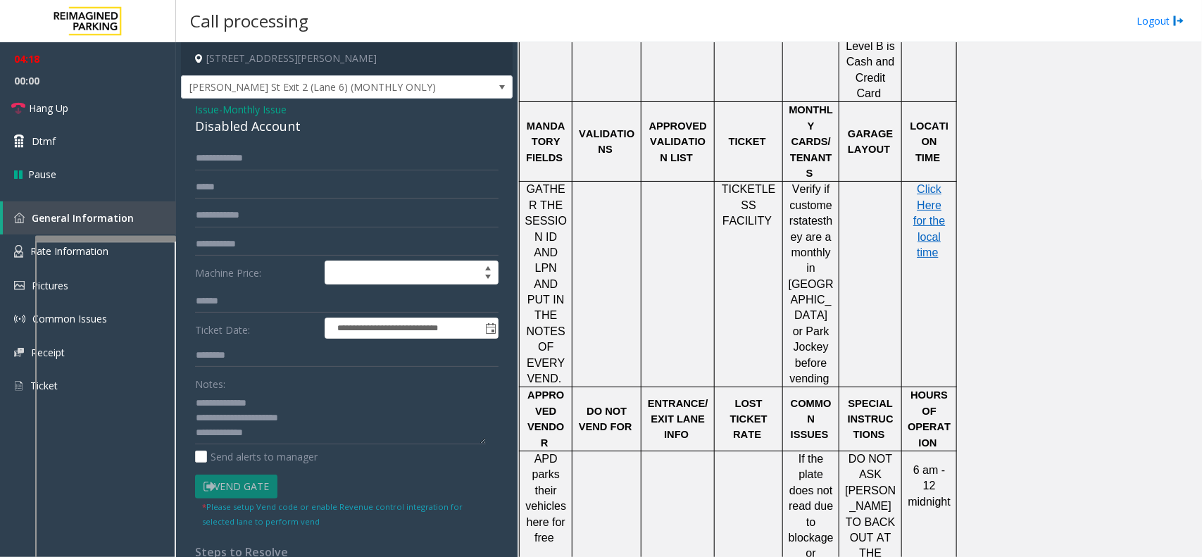
click at [915, 182] on p "Click Here for the local time" at bounding box center [929, 221] width 44 height 79
click at [922, 183] on span "Click Here for the local time" at bounding box center [929, 220] width 32 height 75
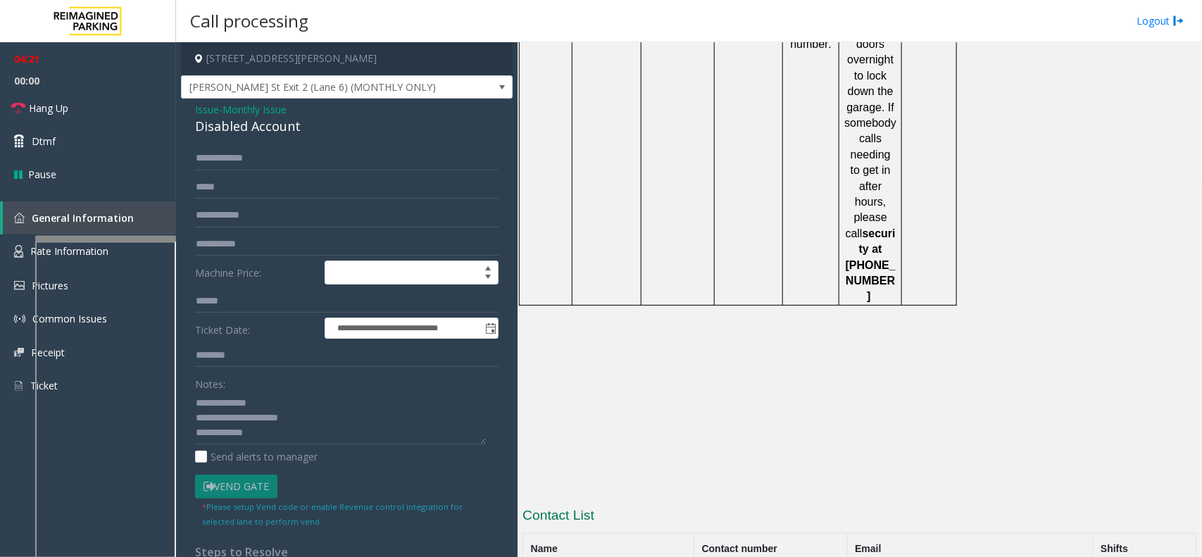
scroll to position [2336, 0]
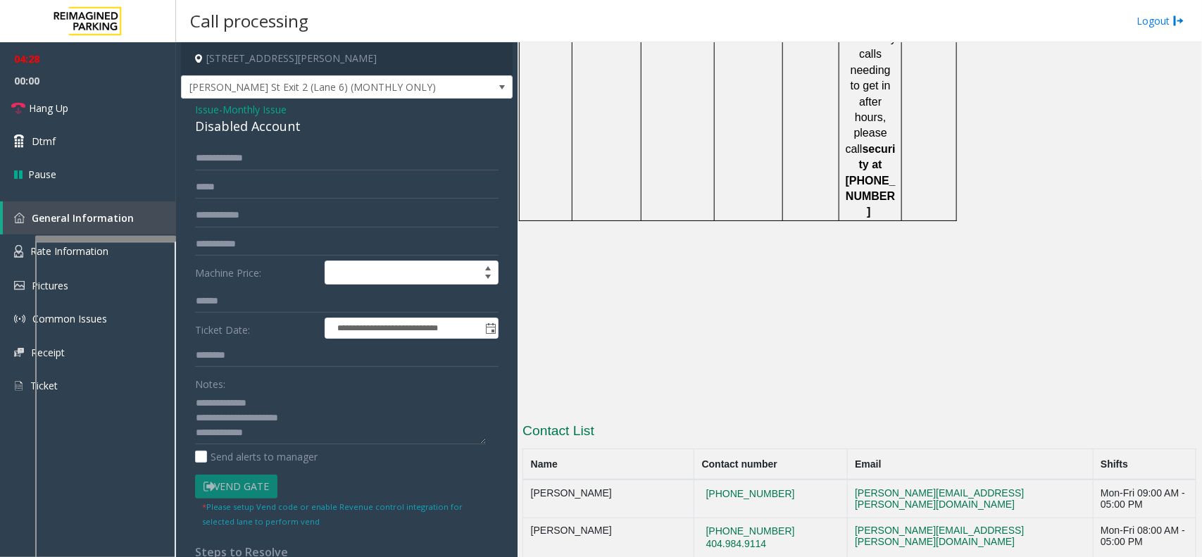
drag, startPoint x: 811, startPoint y: 339, endPoint x: 680, endPoint y: 351, distance: 131.5
copy tr "[PHONE_NUMBER]"
click at [69, 118] on link "Hang Up" at bounding box center [88, 108] width 176 height 33
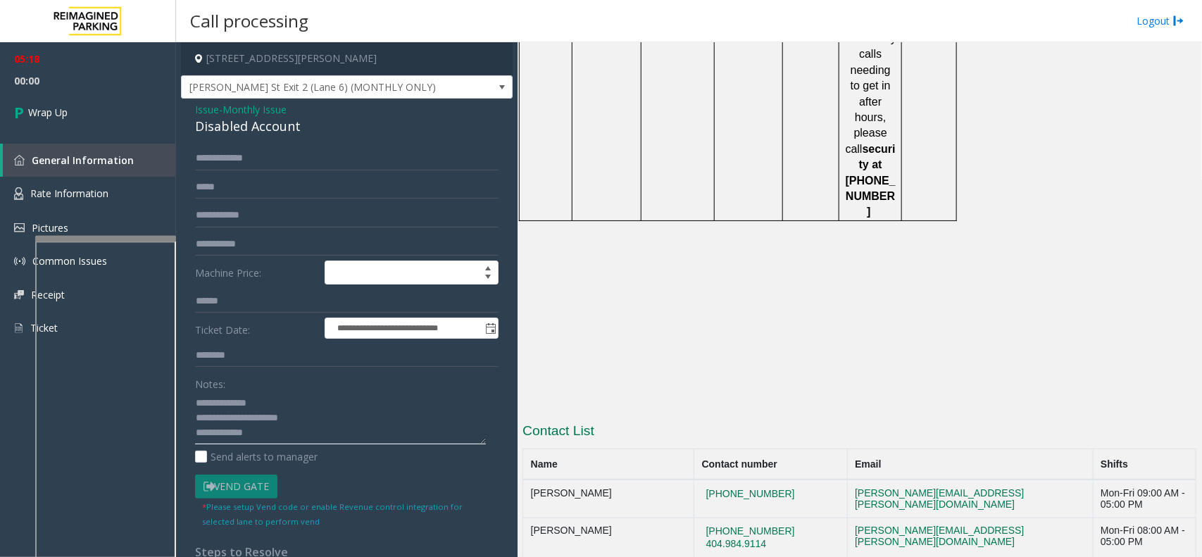
click at [276, 433] on textarea at bounding box center [340, 418] width 291 height 53
click at [289, 435] on textarea at bounding box center [340, 418] width 291 height 53
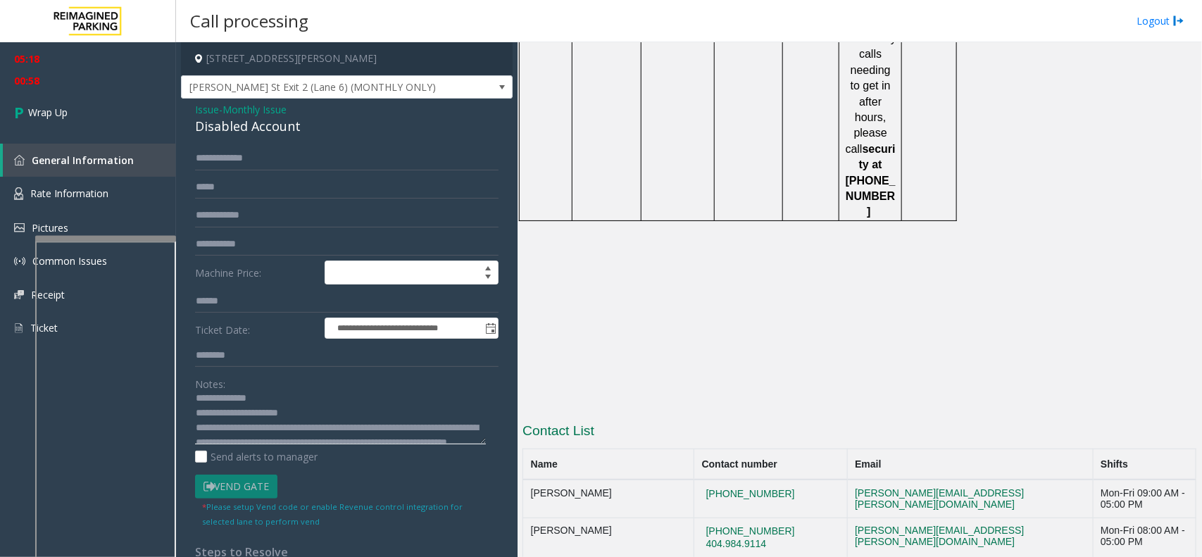
scroll to position [0, 0]
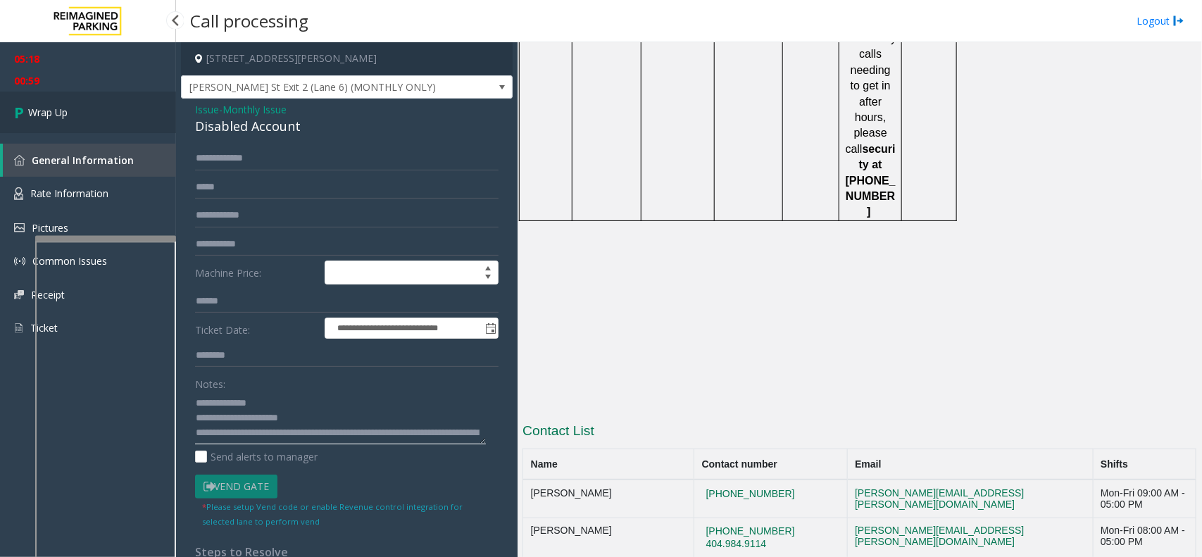
type textarea "**********"
click at [122, 110] on link "Wrap Up" at bounding box center [88, 113] width 176 height 42
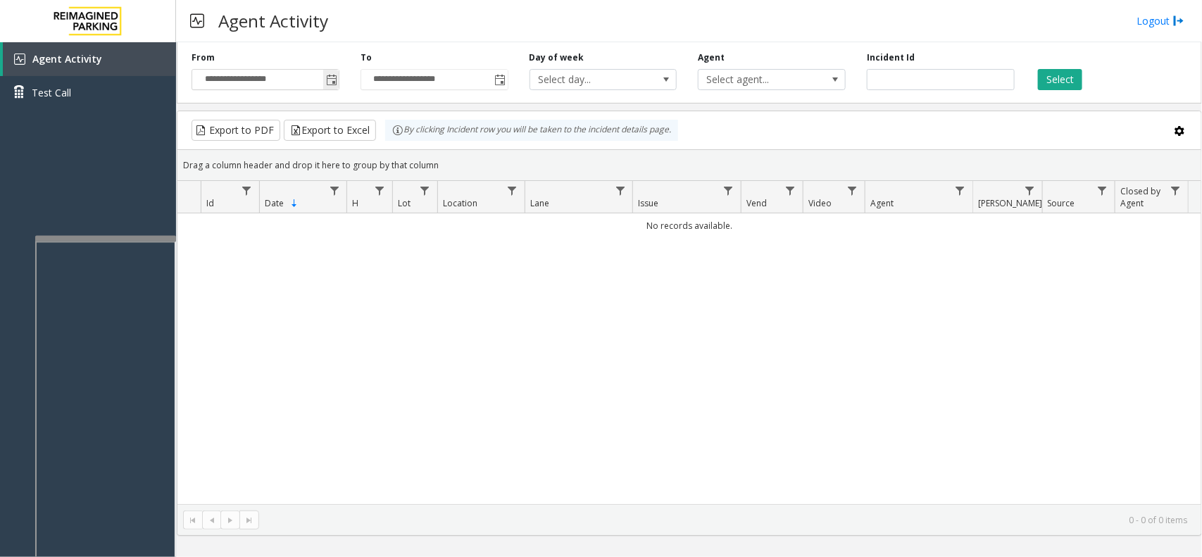
click at [327, 75] on span "Toggle popup" at bounding box center [331, 80] width 11 height 11
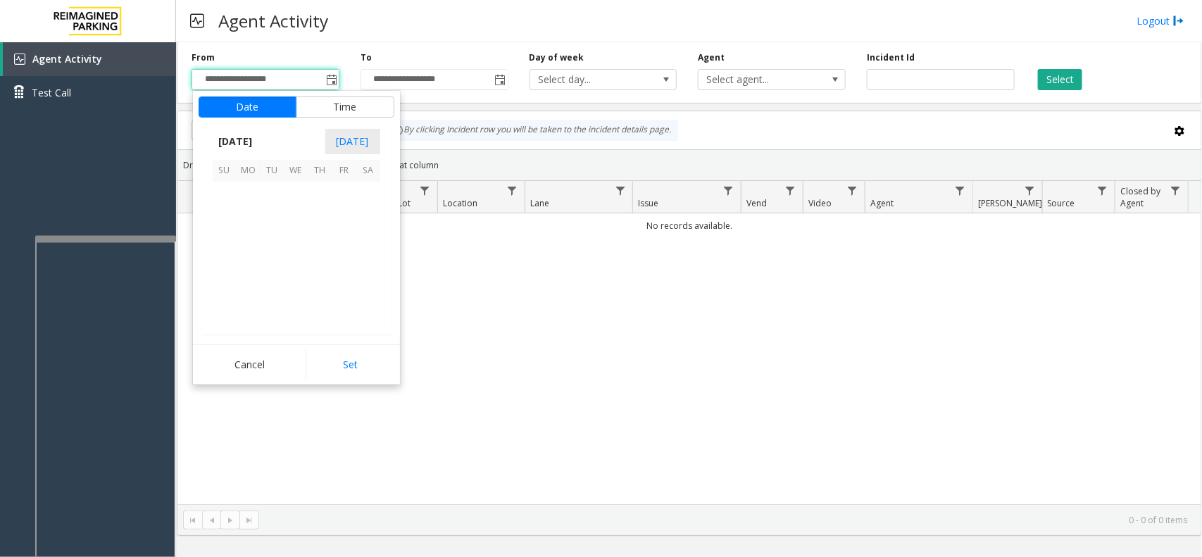
scroll to position [252436, 0]
click at [227, 294] on span "24" at bounding box center [225, 290] width 24 height 24
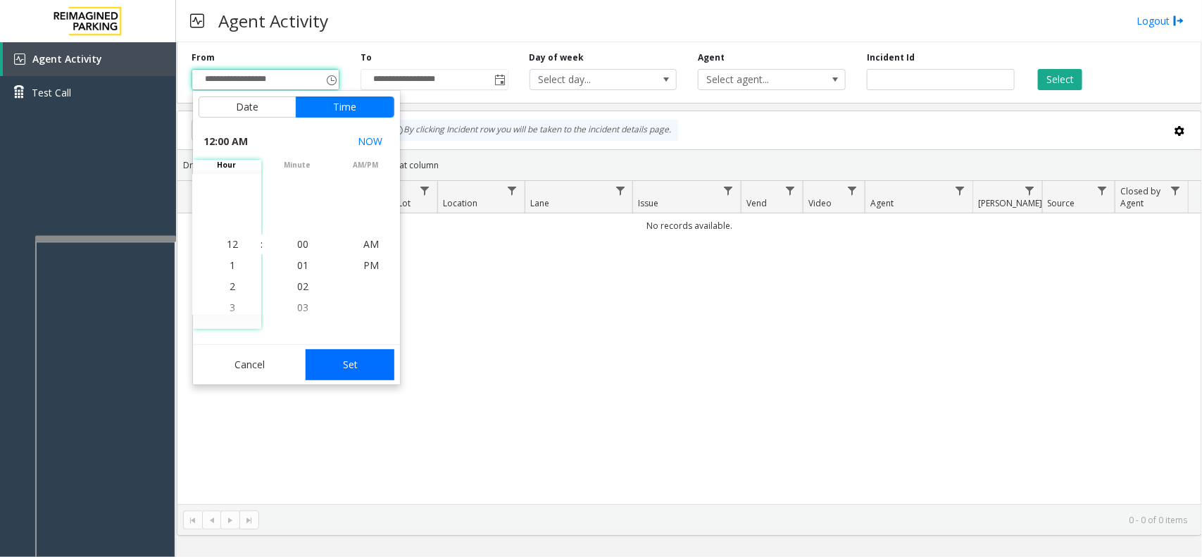
click at [367, 352] on button "Set" at bounding box center [350, 364] width 89 height 31
type input "**********"
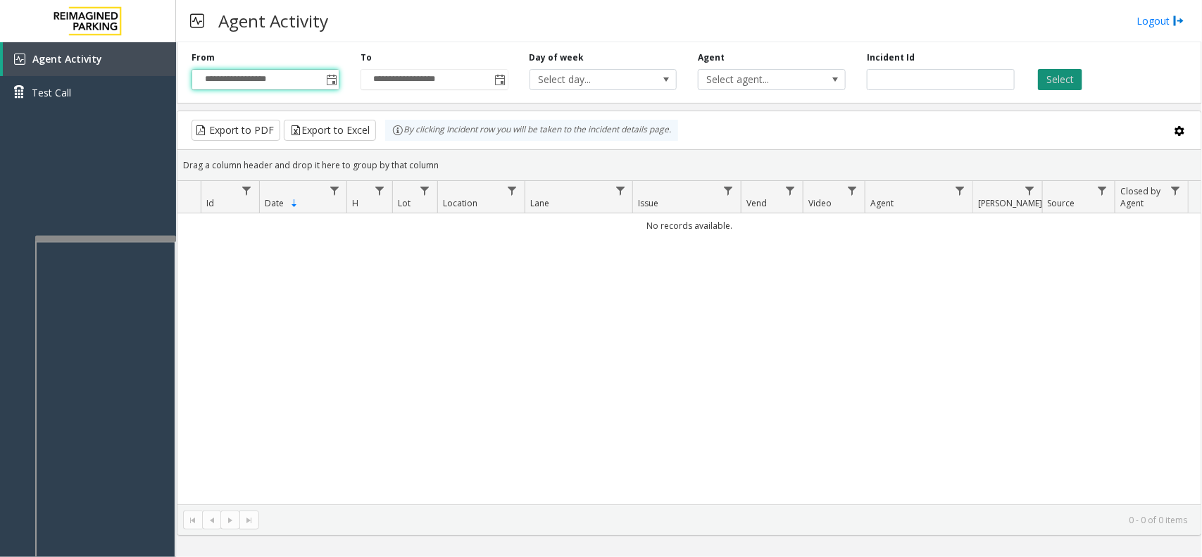
click at [1049, 75] on button "Select" at bounding box center [1060, 79] width 44 height 21
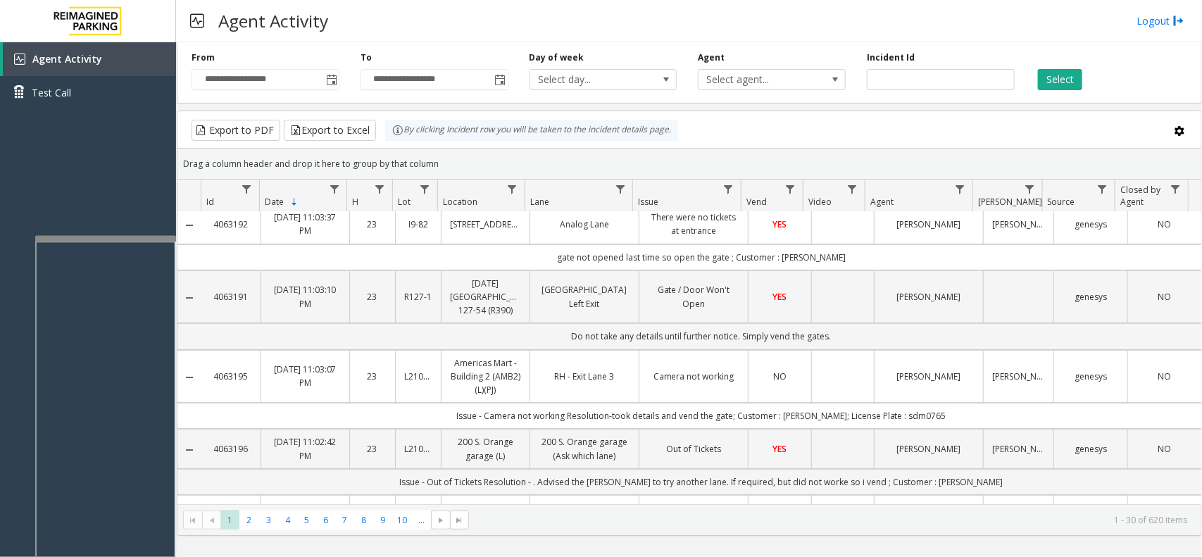
scroll to position [0, 0]
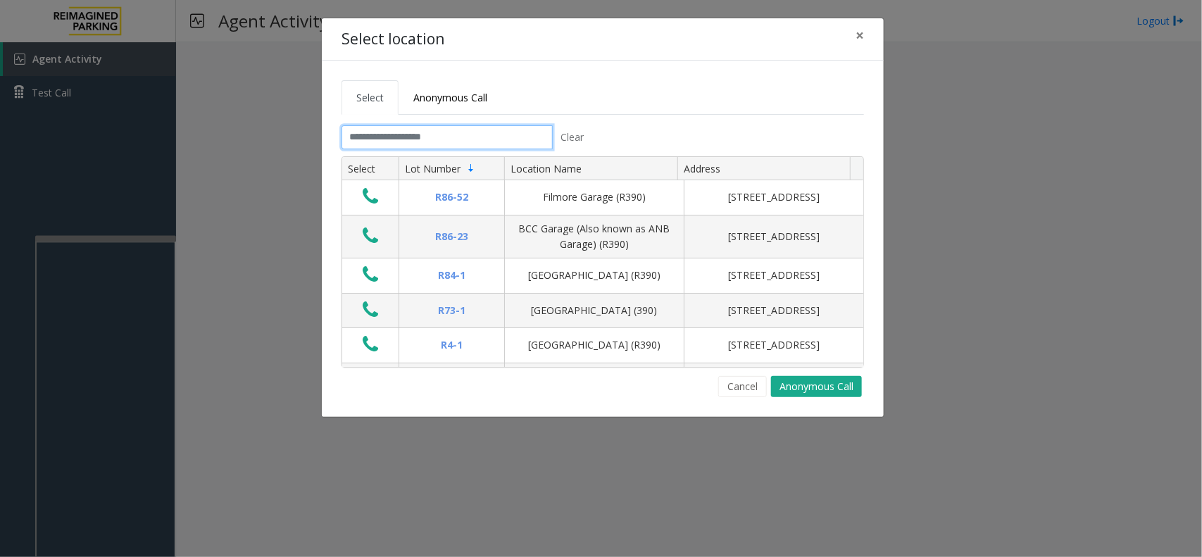
click at [431, 136] on input "text" at bounding box center [447, 137] width 211 height 24
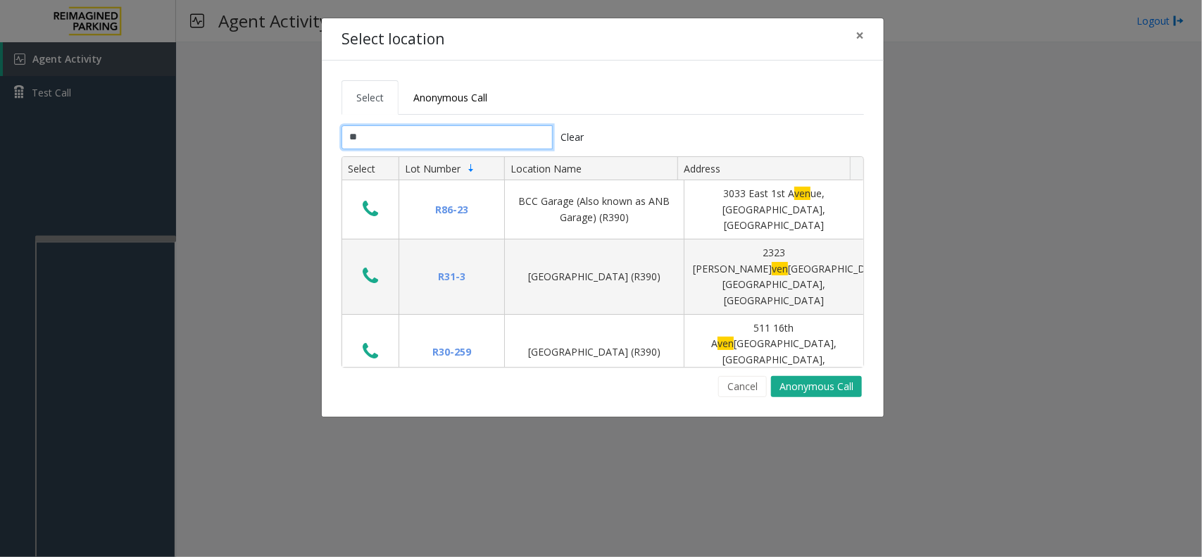
type input "*"
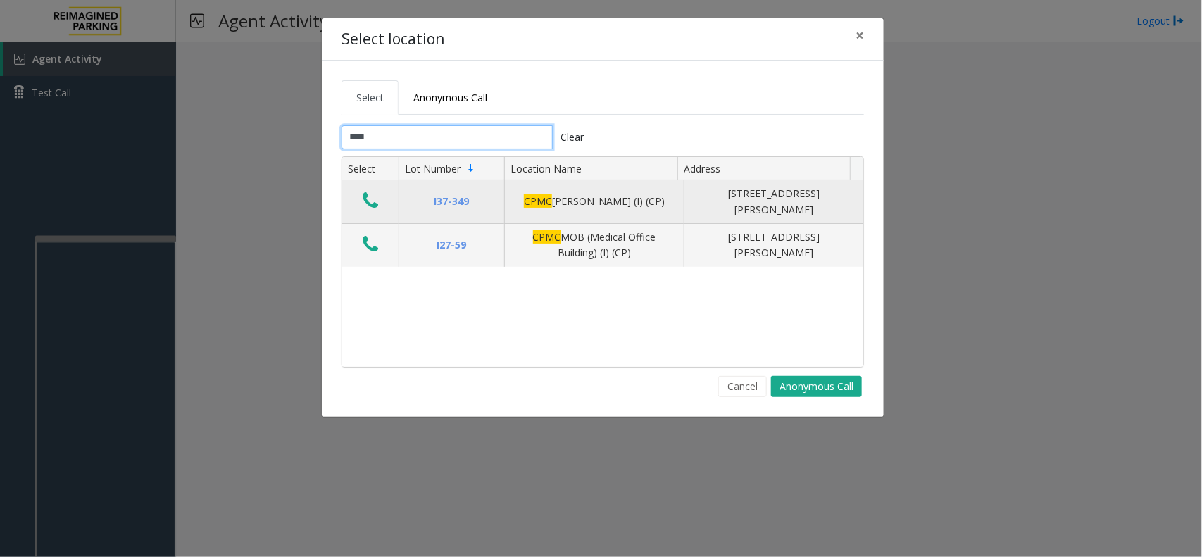
type input "****"
click at [378, 205] on icon "Data table" at bounding box center [370, 201] width 15 height 20
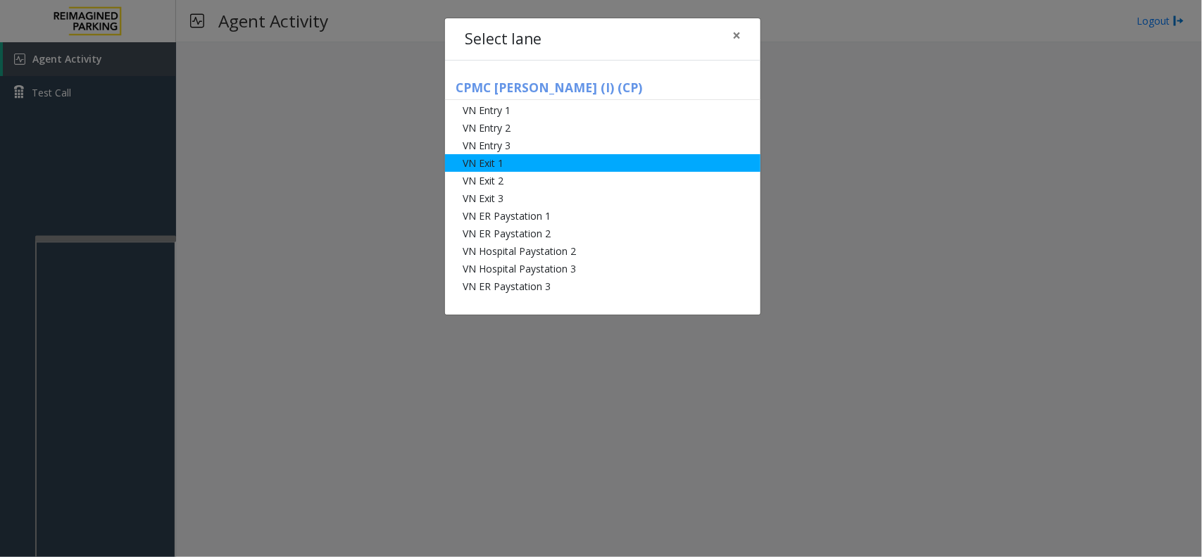
click at [475, 165] on li "VN Exit 1" at bounding box center [602, 163] width 315 height 18
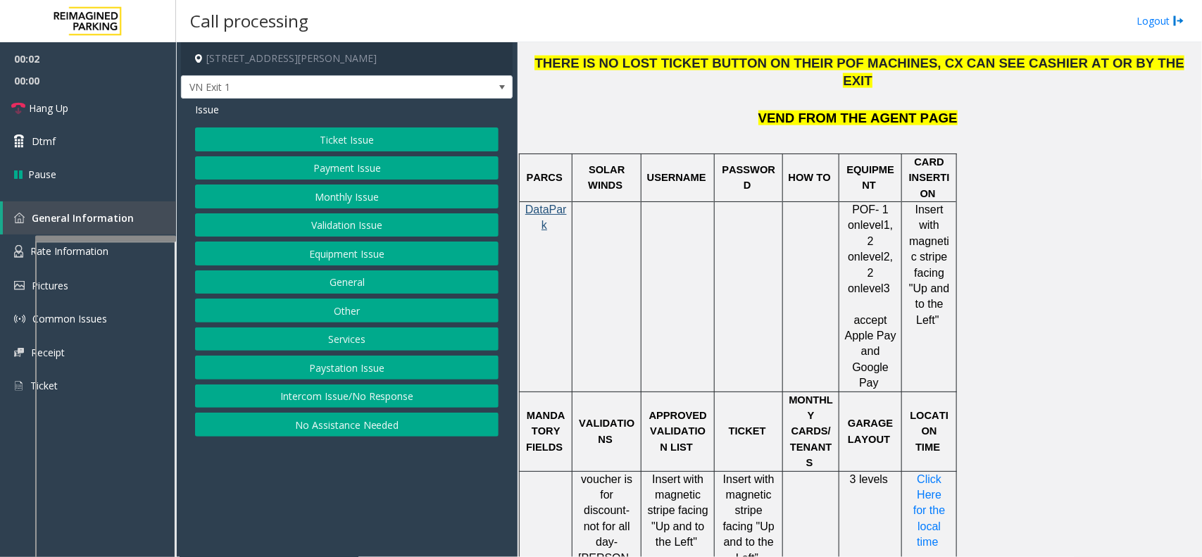
scroll to position [968, 0]
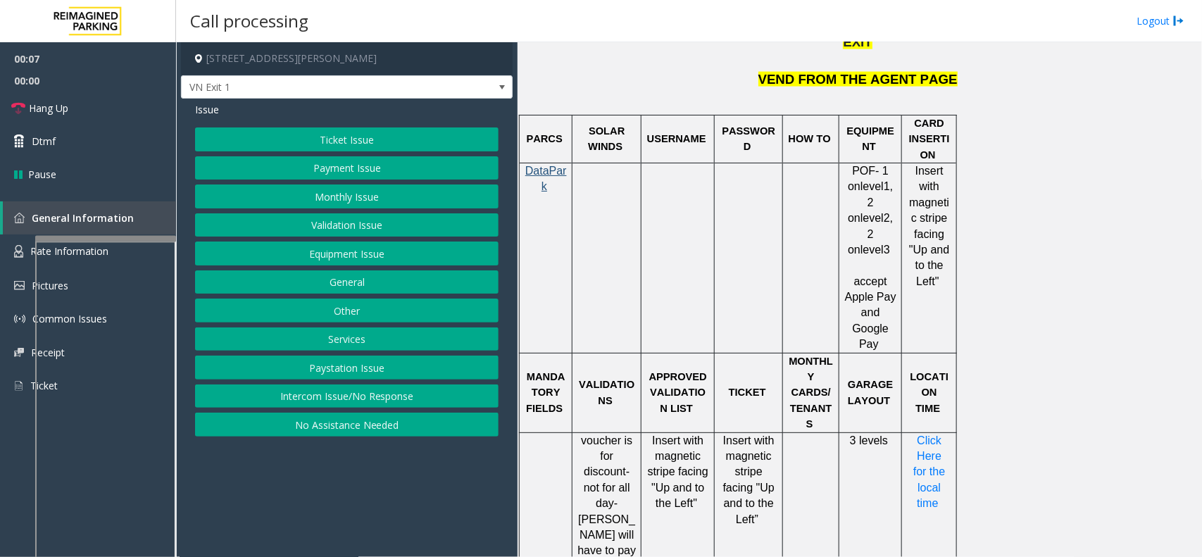
click at [420, 237] on button "Validation Issue" at bounding box center [346, 225] width 303 height 24
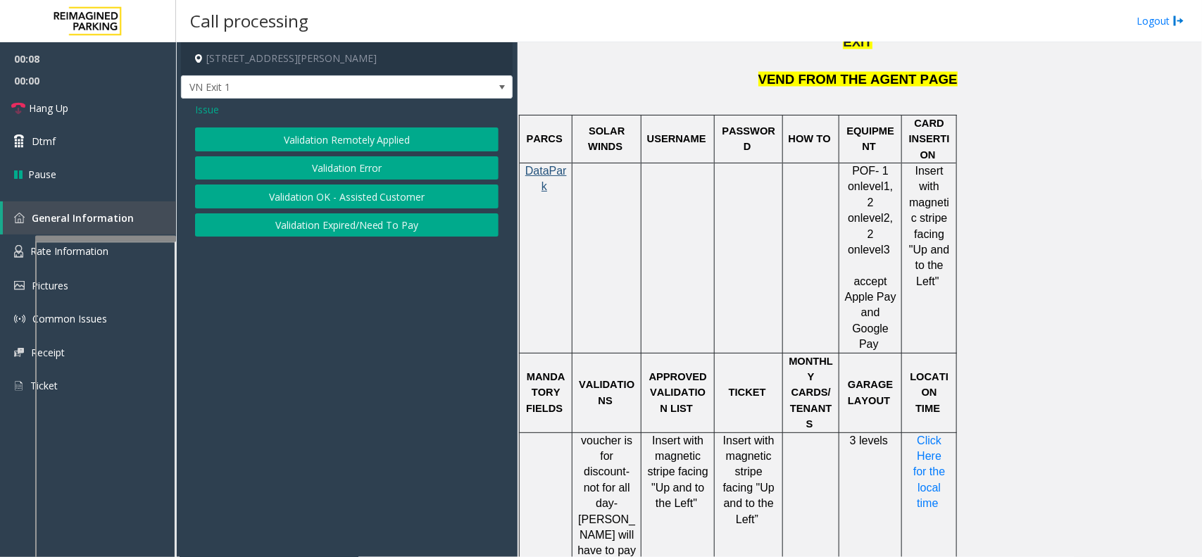
click at [396, 168] on button "Validation Error" at bounding box center [346, 168] width 303 height 24
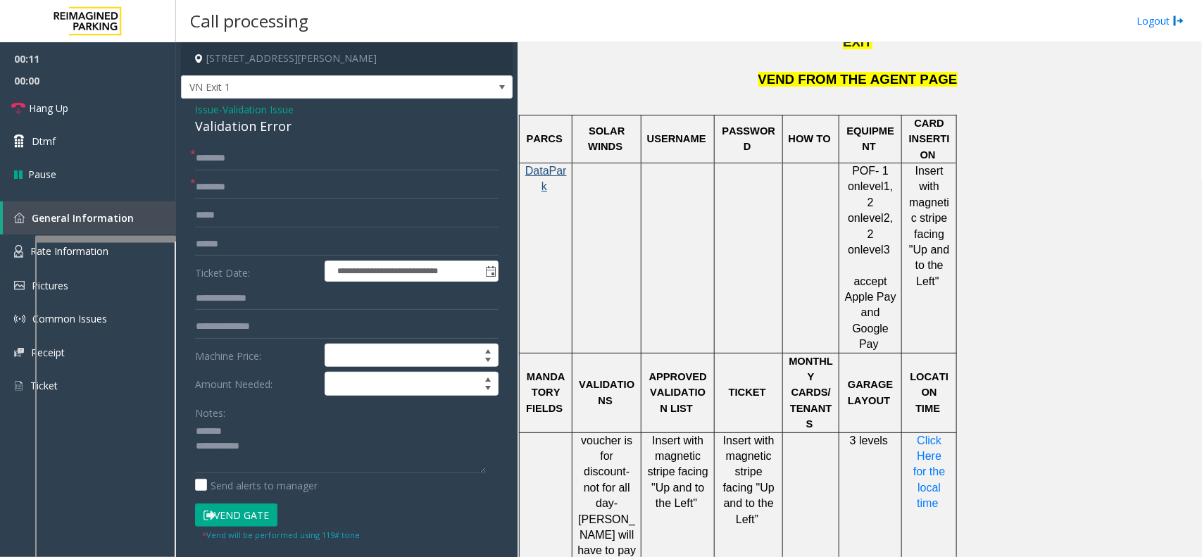
click at [319, 419] on div "Notes:" at bounding box center [346, 437] width 303 height 73
click at [241, 134] on div "Validation Error" at bounding box center [346, 126] width 303 height 19
click at [344, 455] on textarea at bounding box center [340, 446] width 291 height 53
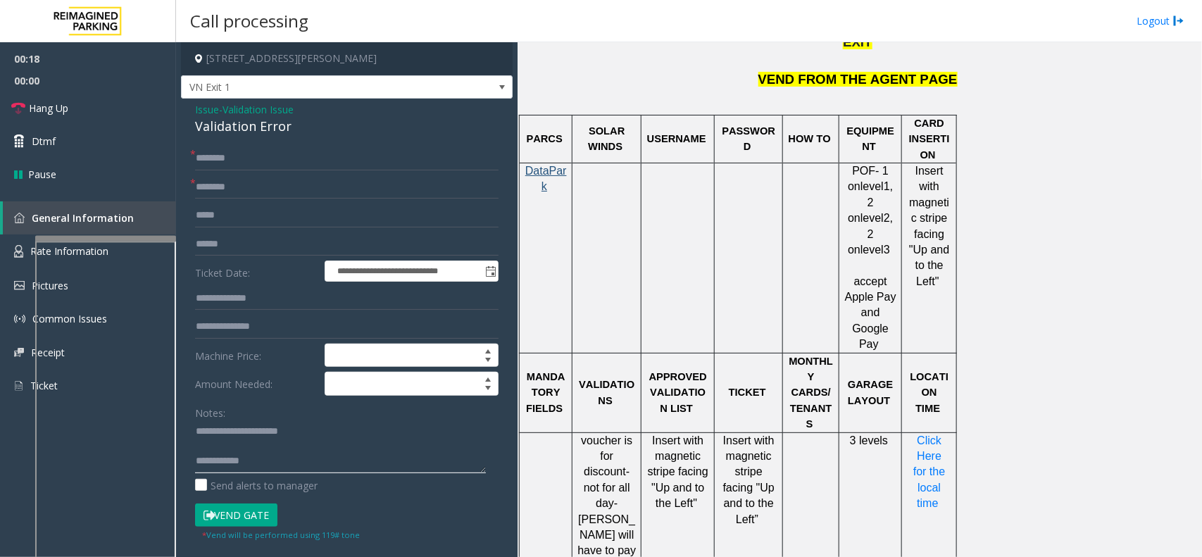
type textarea "**********"
click at [268, 240] on input "text" at bounding box center [346, 244] width 303 height 24
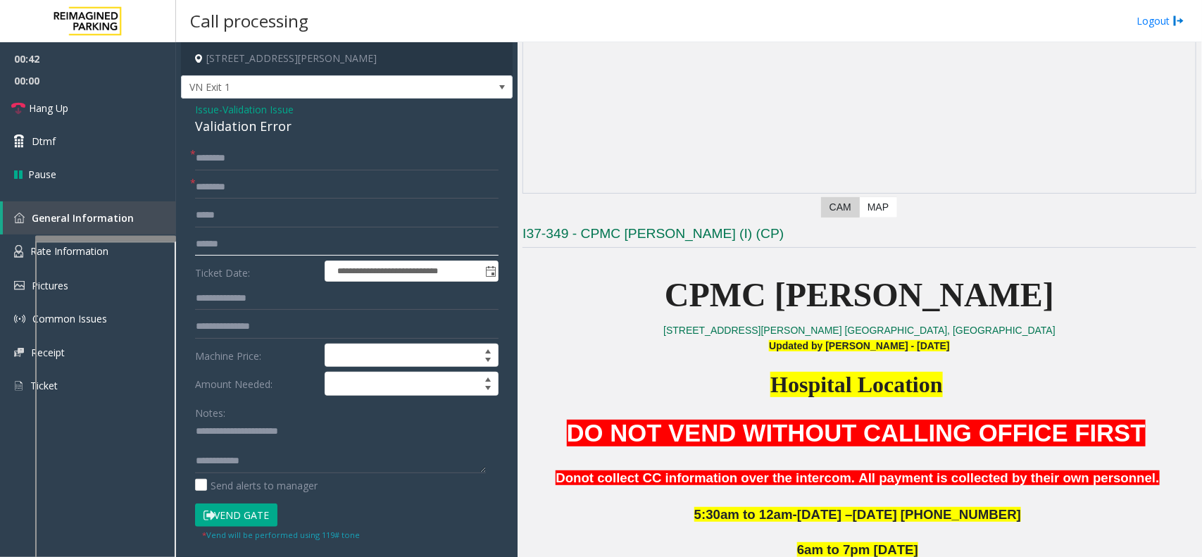
scroll to position [176, 0]
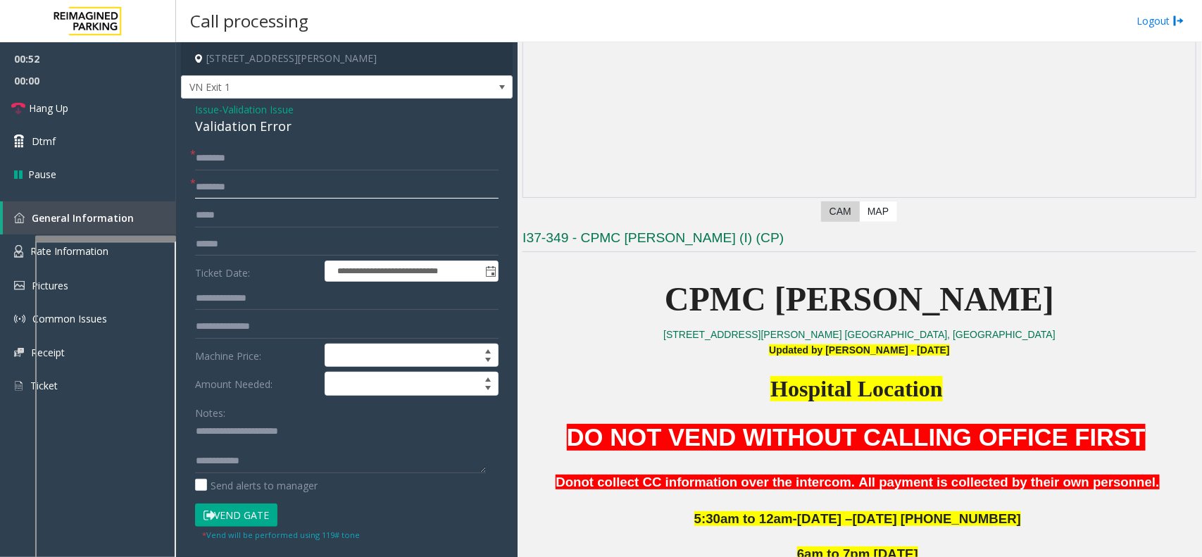
click at [223, 199] on input "text" at bounding box center [346, 187] width 303 height 24
click at [199, 194] on input "******" at bounding box center [346, 187] width 303 height 24
type input "******"
click at [273, 465] on textarea at bounding box center [340, 446] width 291 height 53
click at [216, 247] on input "text" at bounding box center [346, 244] width 303 height 24
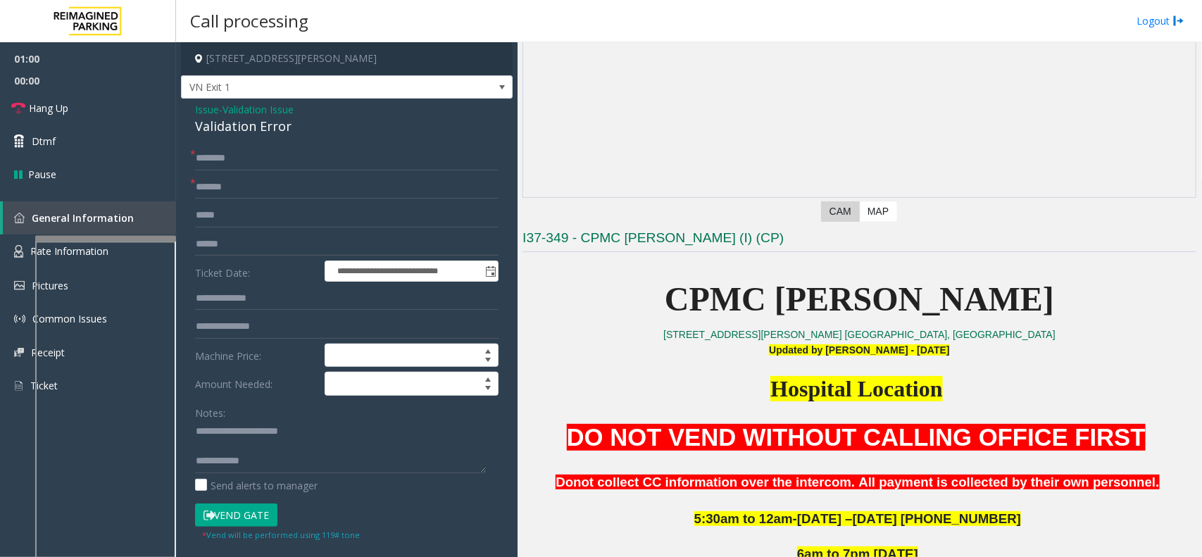
click at [227, 134] on div "Validation Error" at bounding box center [346, 126] width 303 height 19
click at [223, 245] on input "text" at bounding box center [346, 244] width 303 height 24
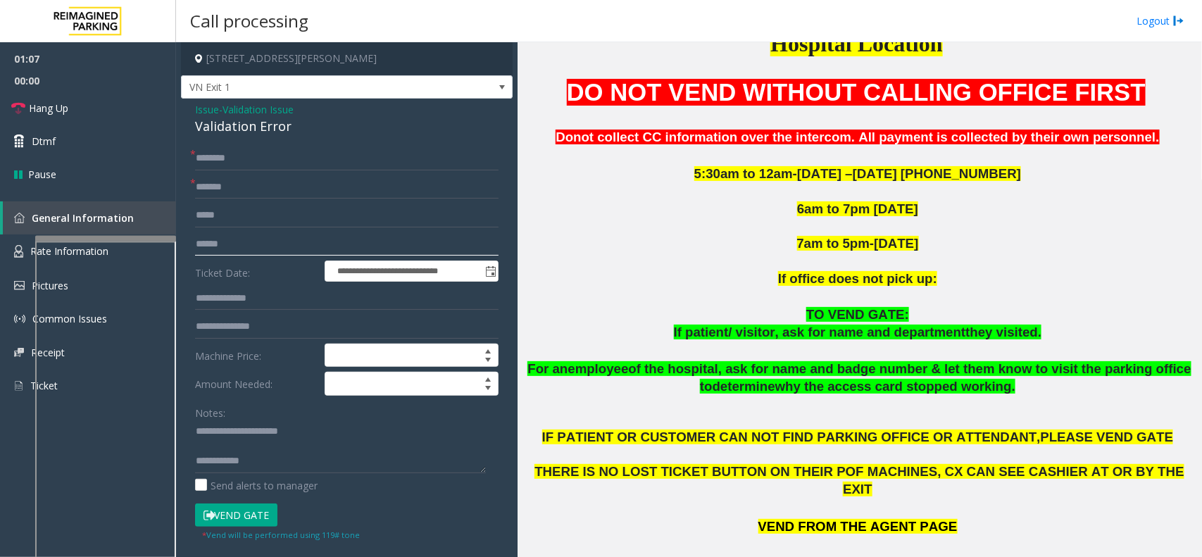
scroll to position [528, 0]
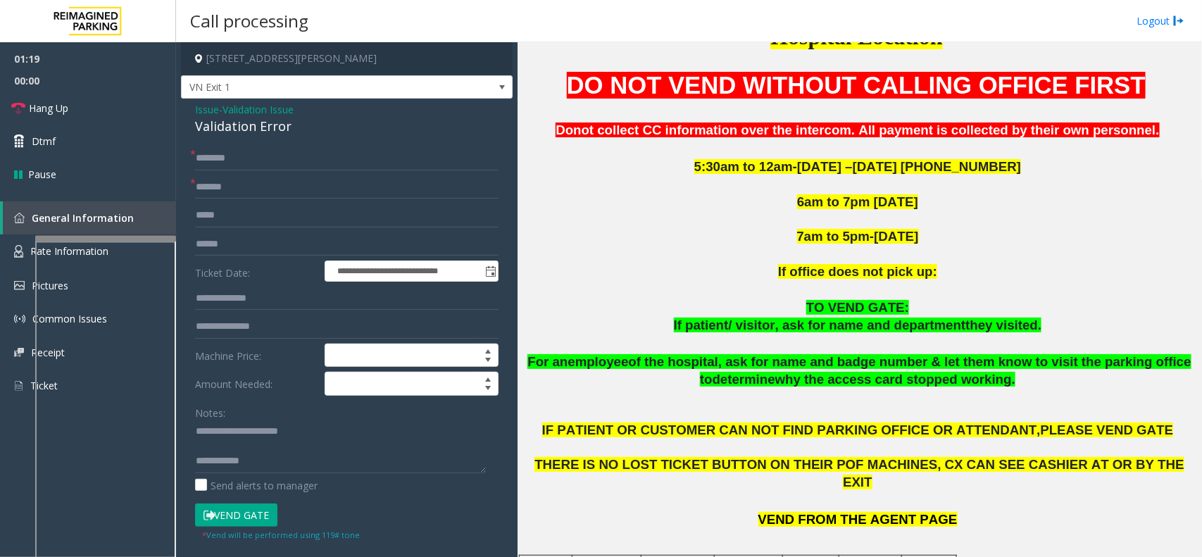
click at [282, 262] on label "Ticket Date:" at bounding box center [257, 271] width 130 height 21
click at [290, 249] on input "text" at bounding box center [346, 244] width 303 height 24
type input "******"
type textarea "**********"
click at [246, 153] on input "text" at bounding box center [346, 158] width 303 height 24
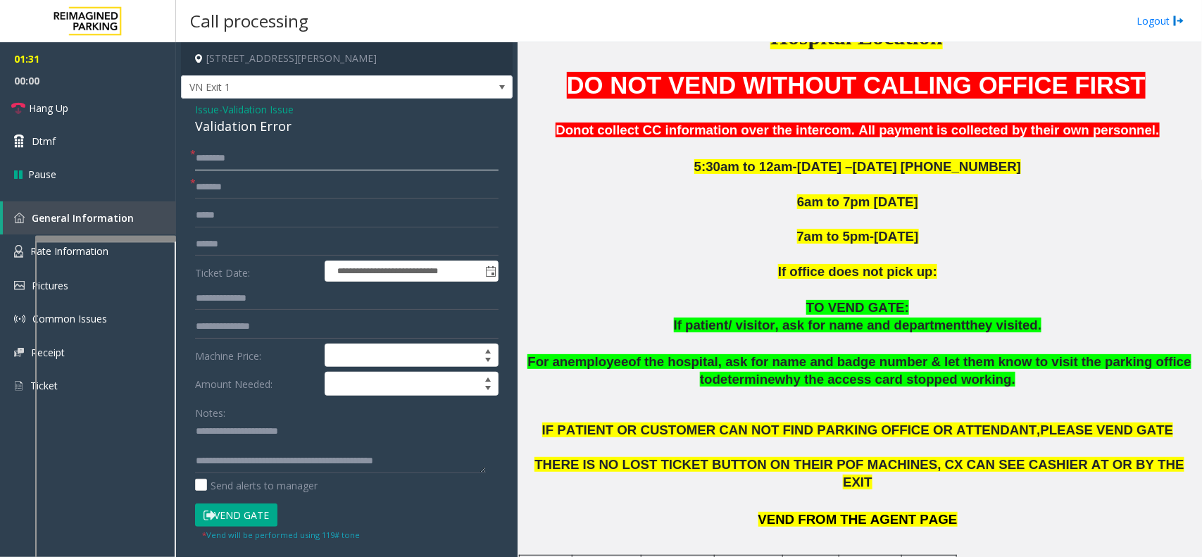
scroll to position [968, 0]
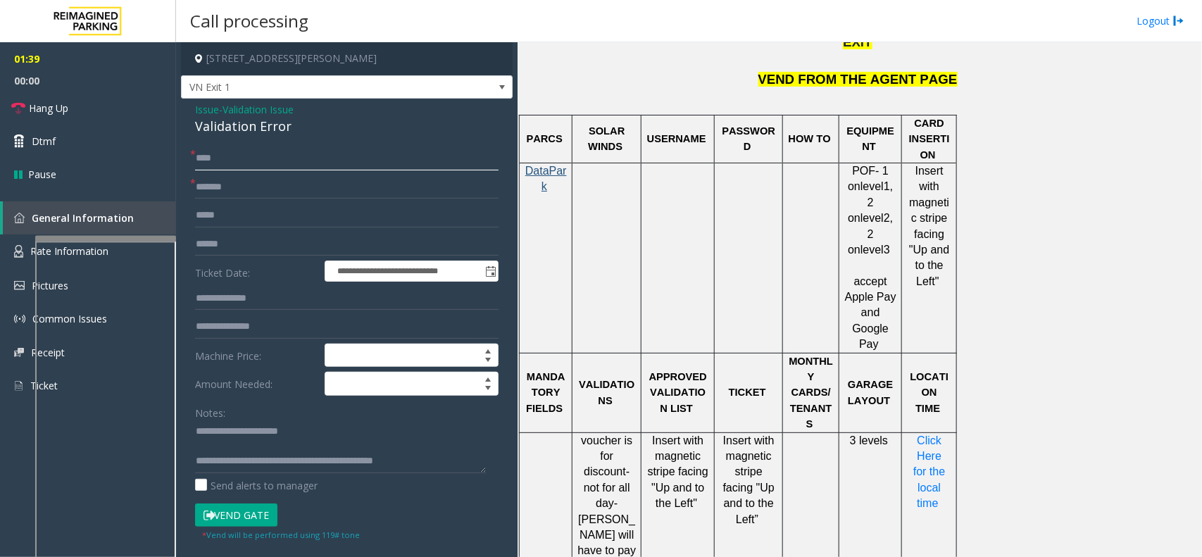
type input "****"
click at [239, 512] on button "Vend Gate" at bounding box center [236, 515] width 82 height 24
click at [239, 513] on button "Vend Gate" at bounding box center [236, 515] width 82 height 24
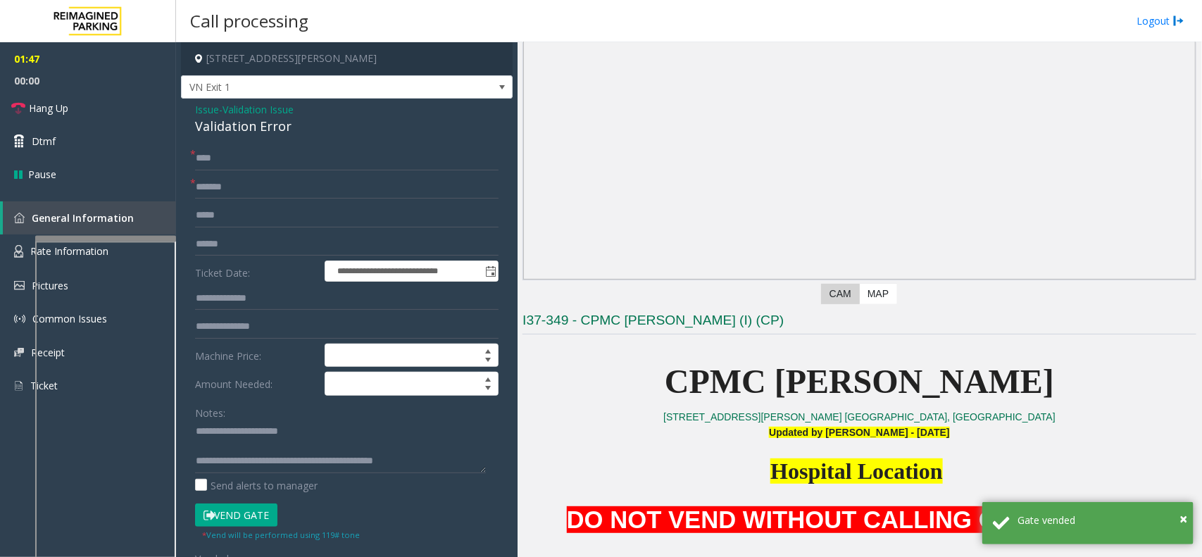
scroll to position [88, 0]
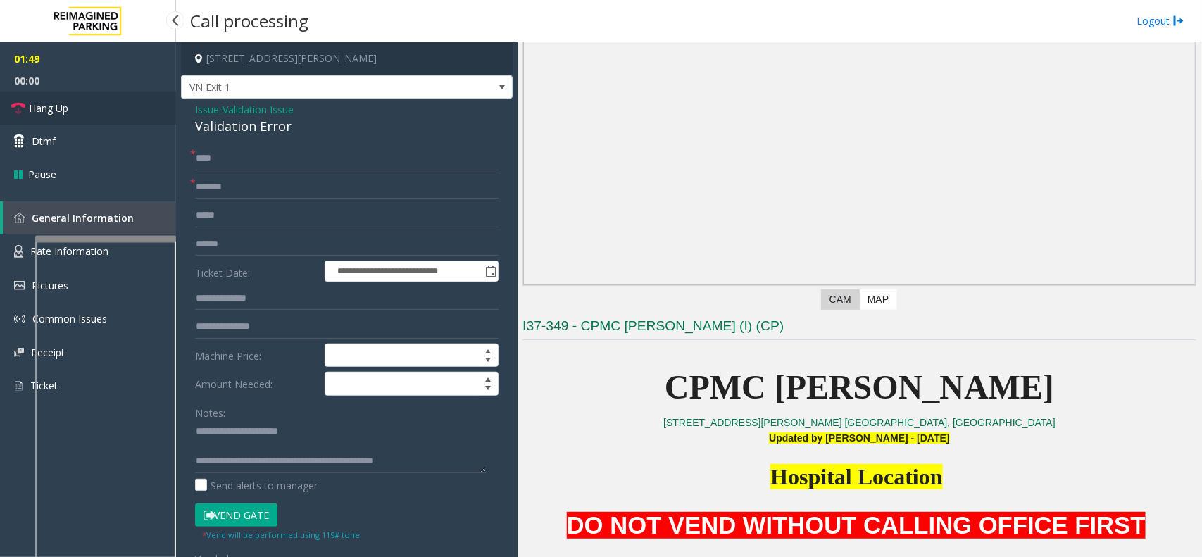
click at [129, 106] on link "Hang Up" at bounding box center [88, 108] width 176 height 33
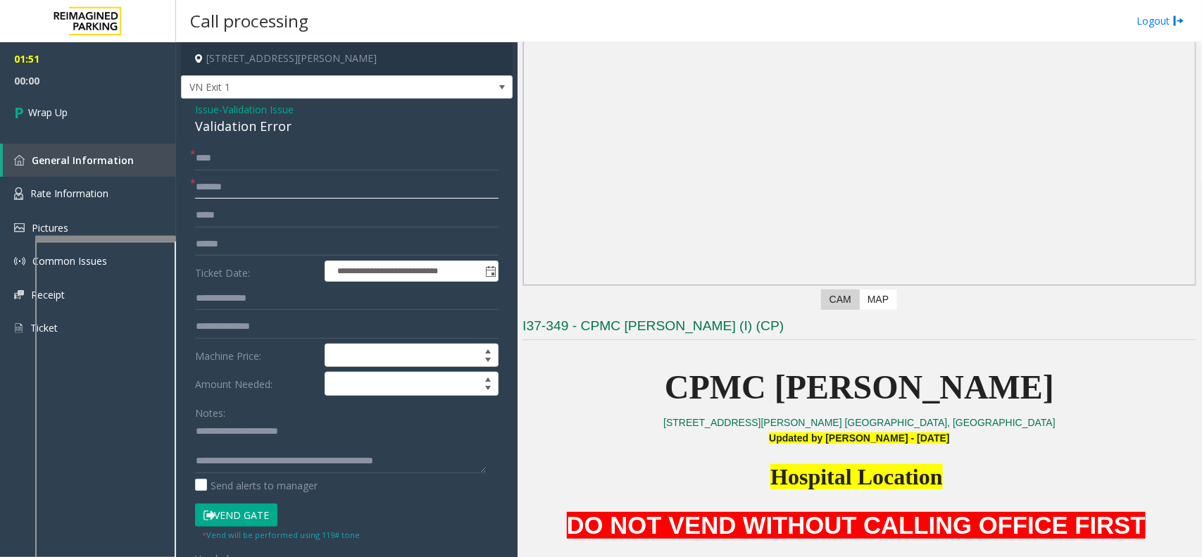
click at [198, 191] on input "******" at bounding box center [346, 187] width 303 height 24
type input "**********"
click at [164, 92] on link "Wrap Up" at bounding box center [88, 113] width 176 height 42
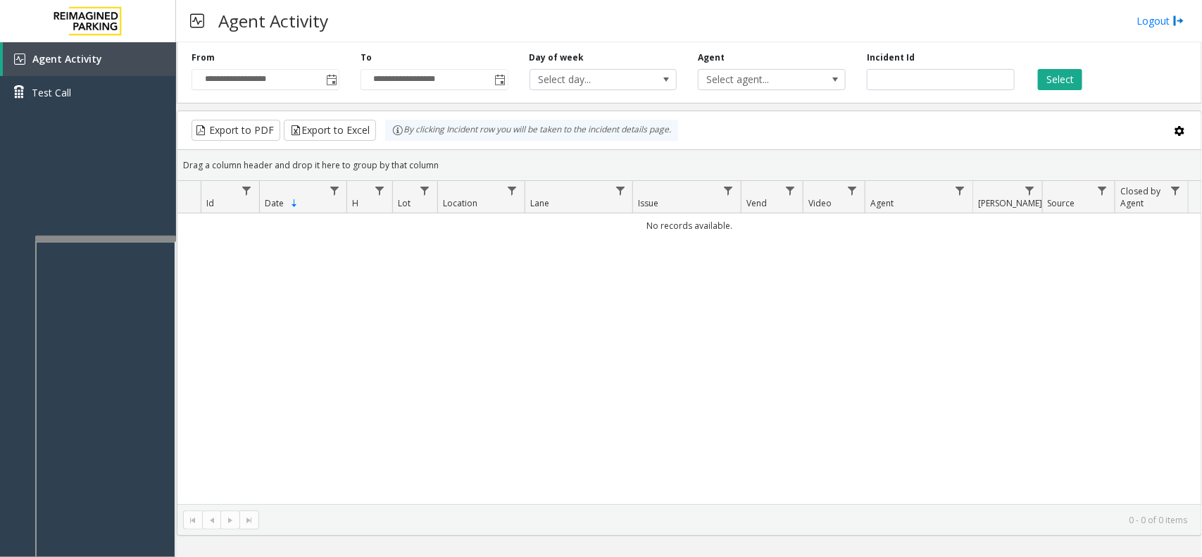
click at [339, 65] on div "**********" at bounding box center [265, 70] width 169 height 39
click at [339, 77] on div "**********" at bounding box center [265, 70] width 169 height 39
click at [336, 72] on span "Toggle popup" at bounding box center [330, 79] width 15 height 23
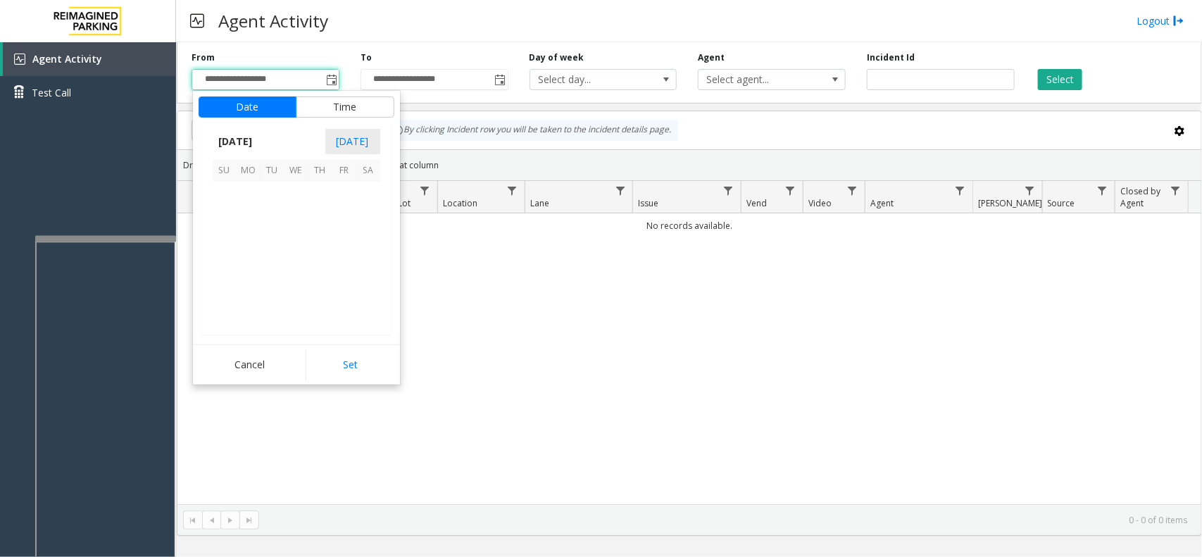
scroll to position [252436, 0]
click at [218, 285] on span "24" at bounding box center [225, 290] width 24 height 24
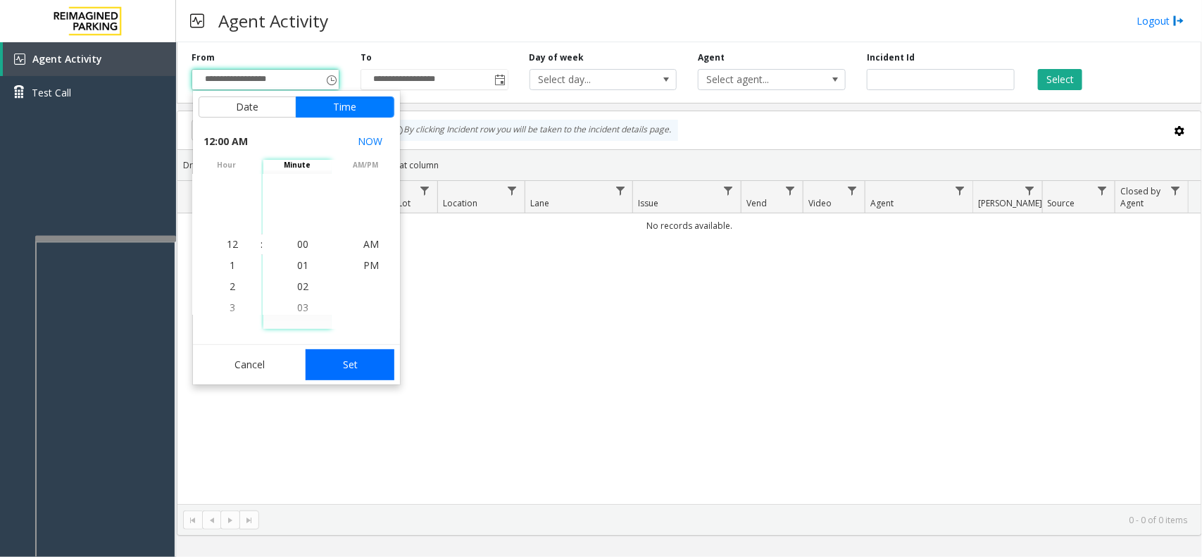
click at [349, 353] on button "Set" at bounding box center [350, 364] width 89 height 31
type input "**********"
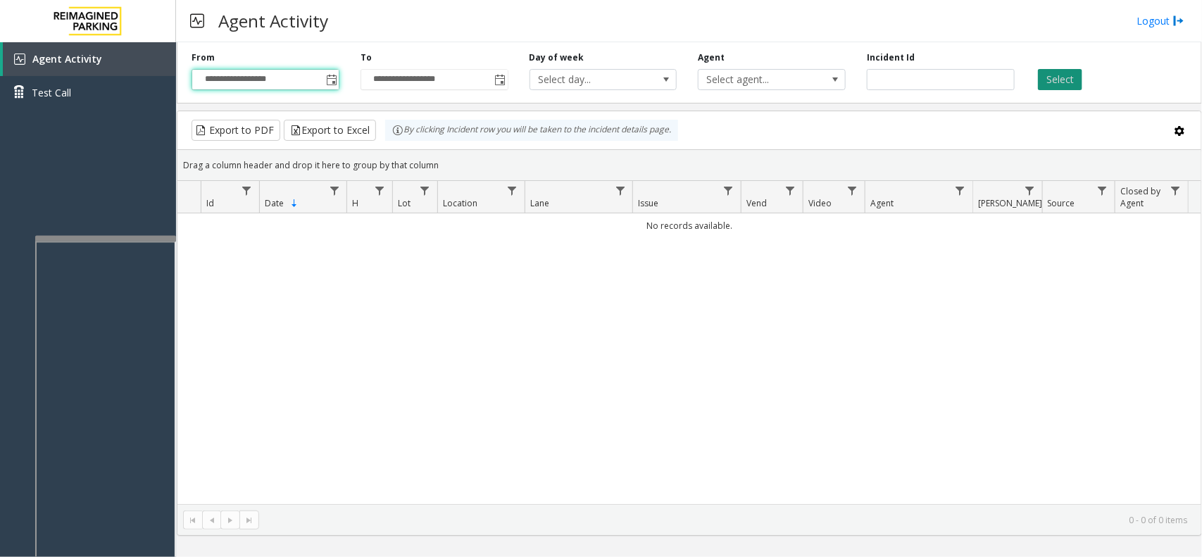
click at [1065, 76] on button "Select" at bounding box center [1060, 79] width 44 height 21
click at [1054, 79] on button "Select" at bounding box center [1060, 79] width 44 height 21
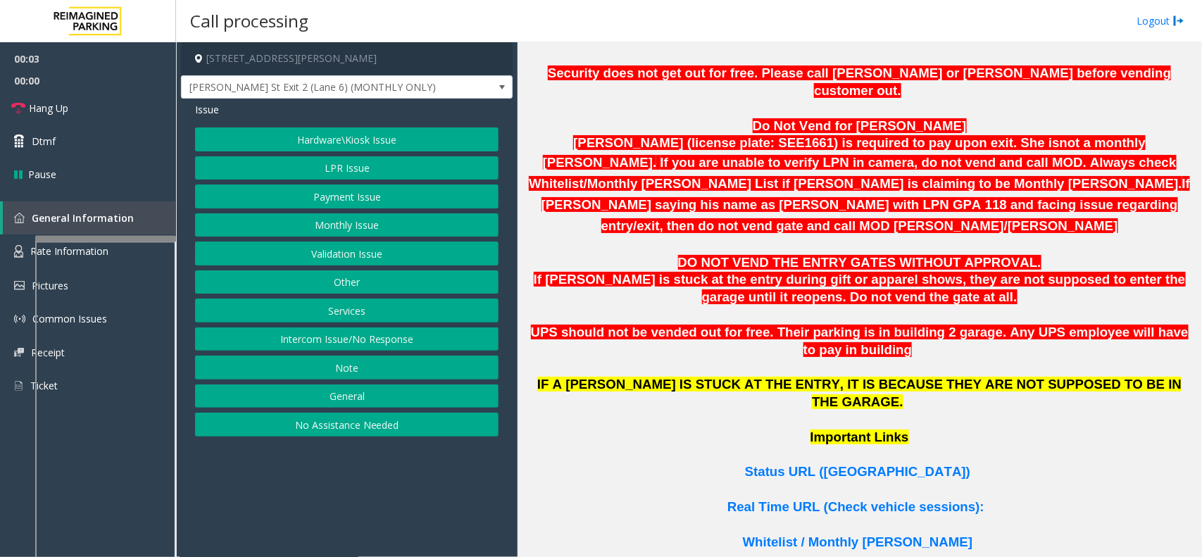
scroll to position [792, 0]
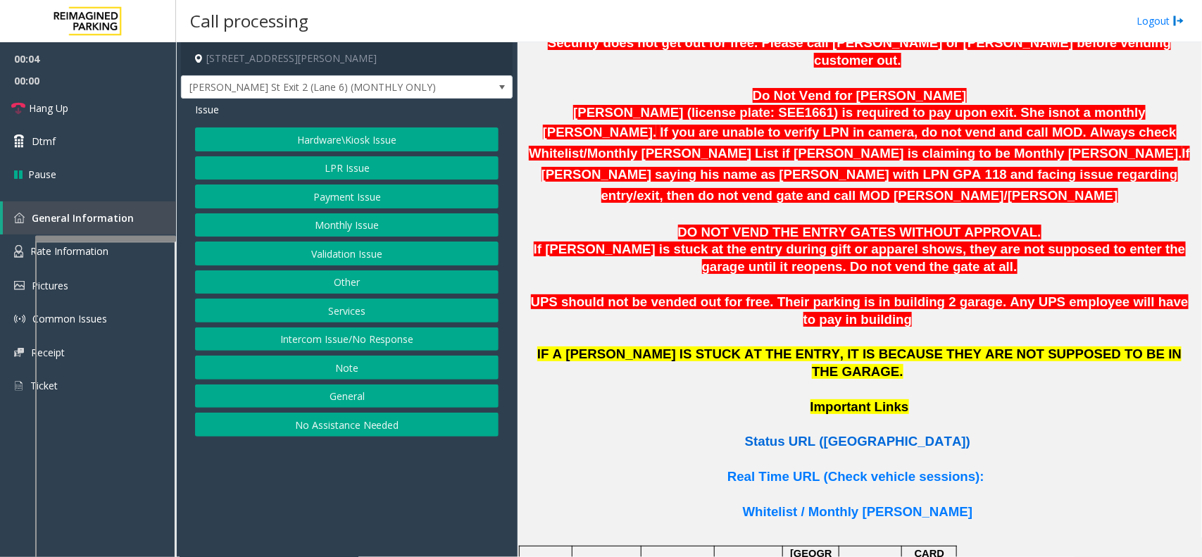
click at [871, 434] on span "Status URL ([GEOGRAPHIC_DATA])" at bounding box center [857, 441] width 225 height 15
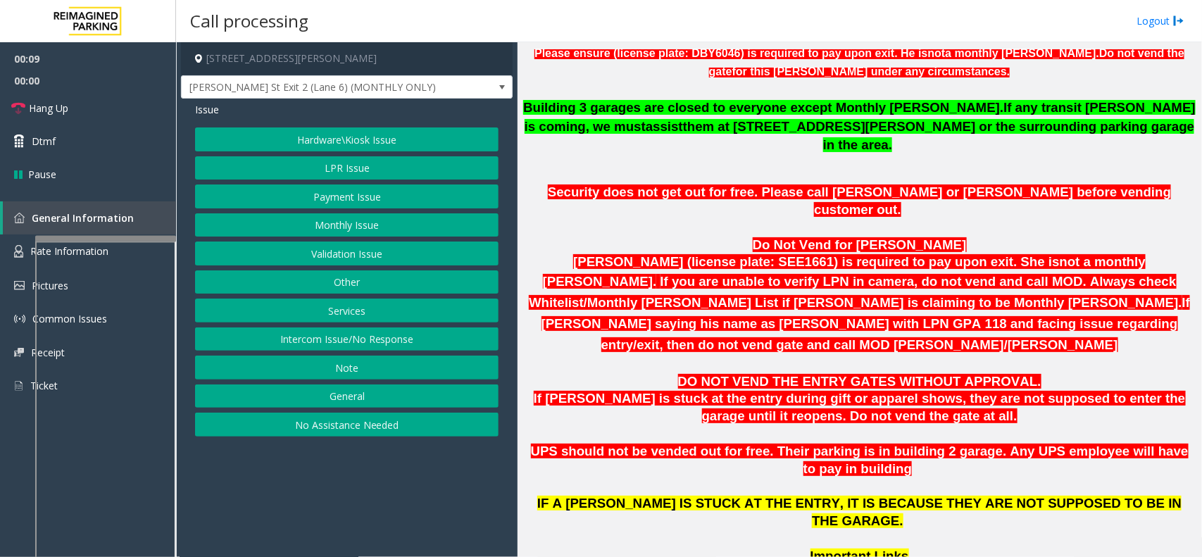
scroll to position [616, 0]
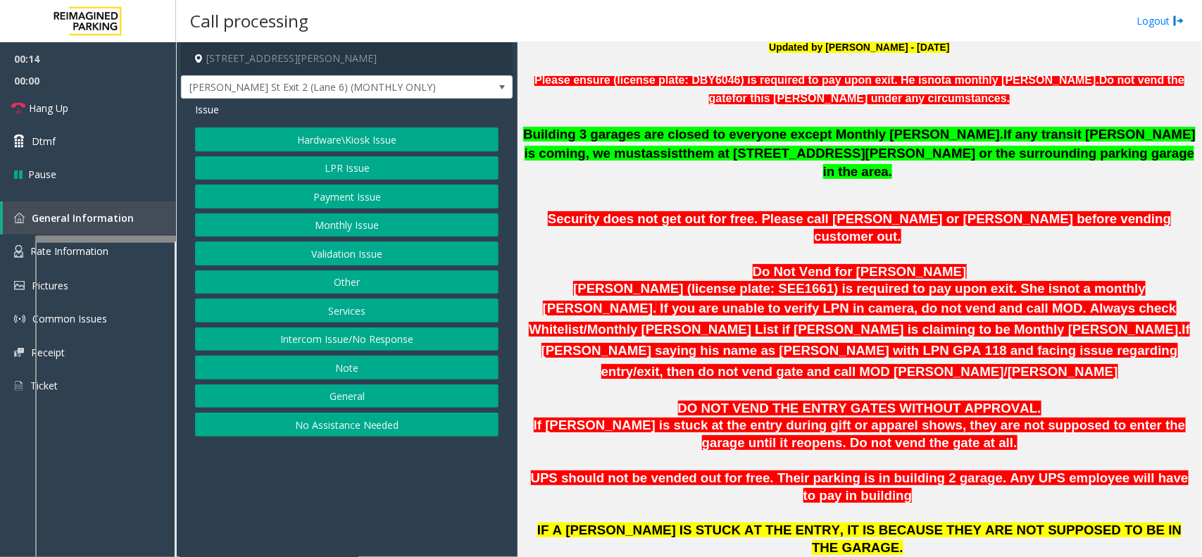
click at [334, 220] on button "Monthly Issue" at bounding box center [346, 225] width 303 height 24
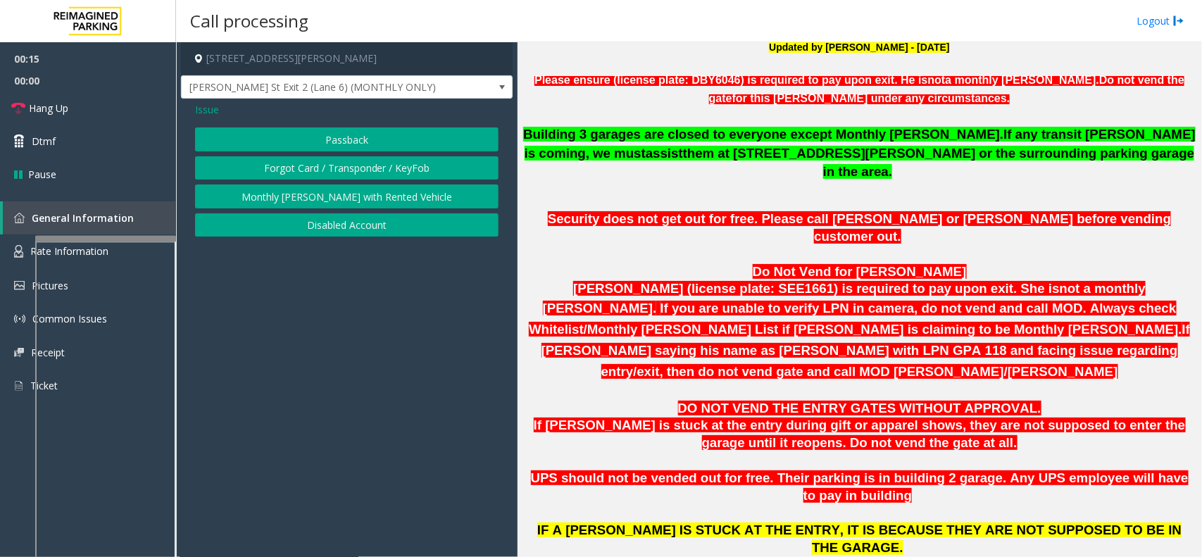
click at [339, 148] on button "Passback" at bounding box center [346, 139] width 303 height 24
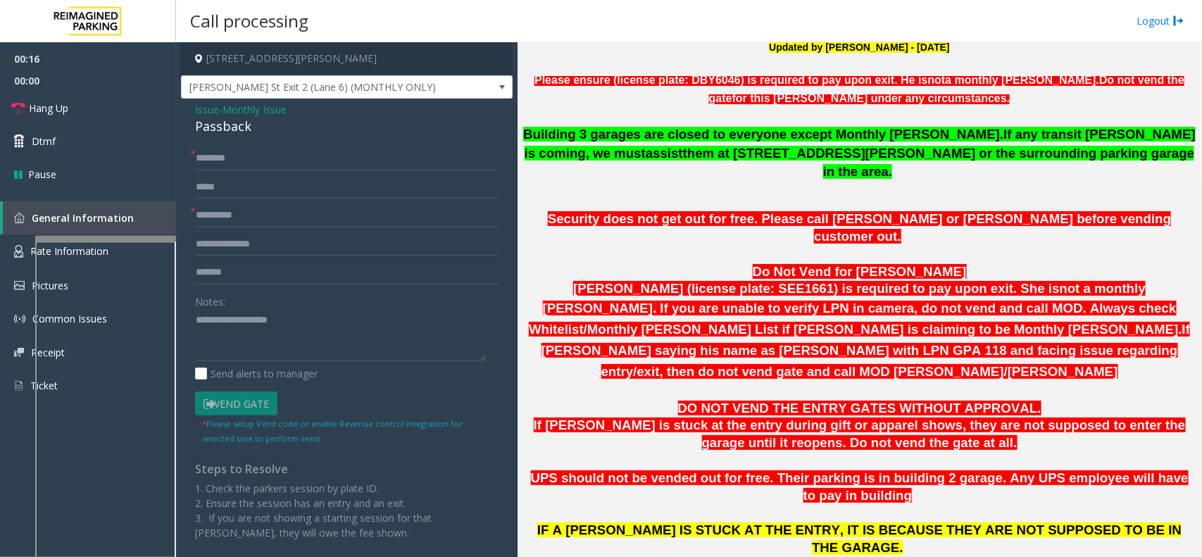
click at [252, 104] on span "Monthly Issue" at bounding box center [255, 109] width 64 height 15
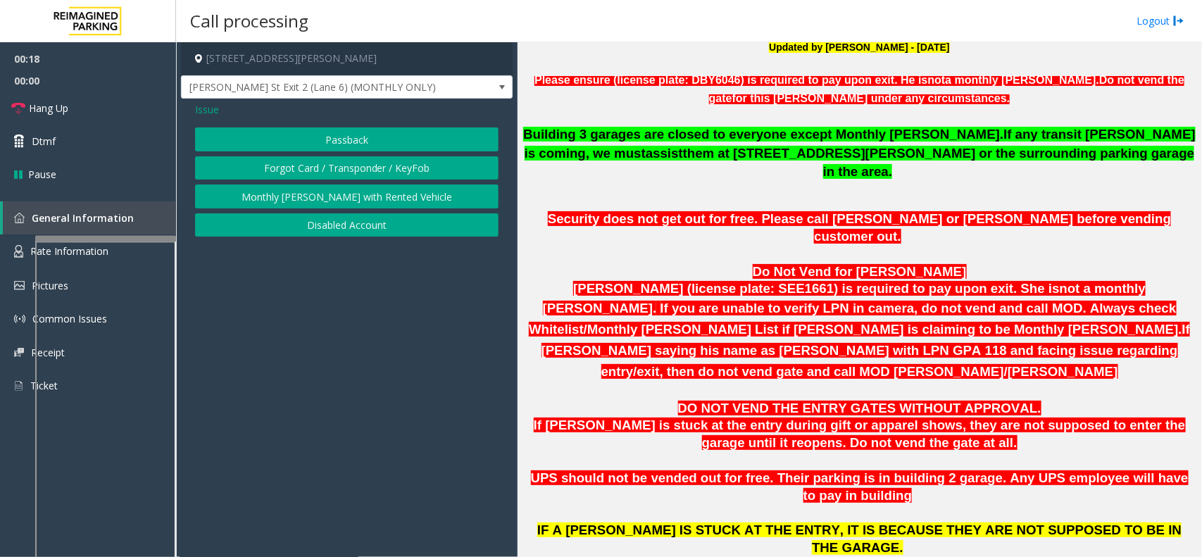
click at [353, 229] on button "Disabled Account" at bounding box center [346, 225] width 303 height 24
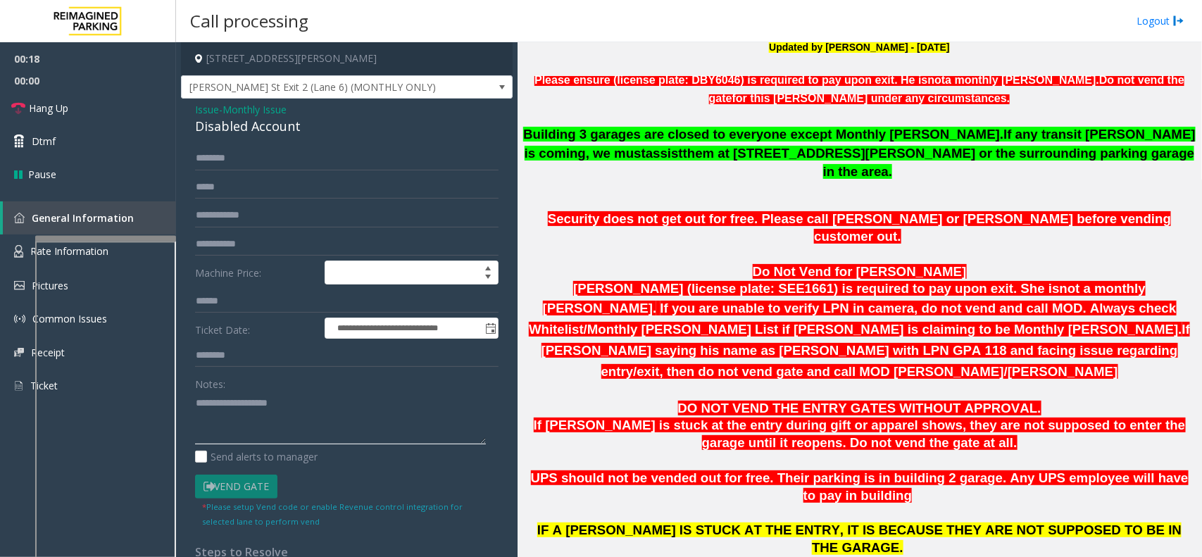
click at [258, 392] on textarea at bounding box center [340, 418] width 291 height 53
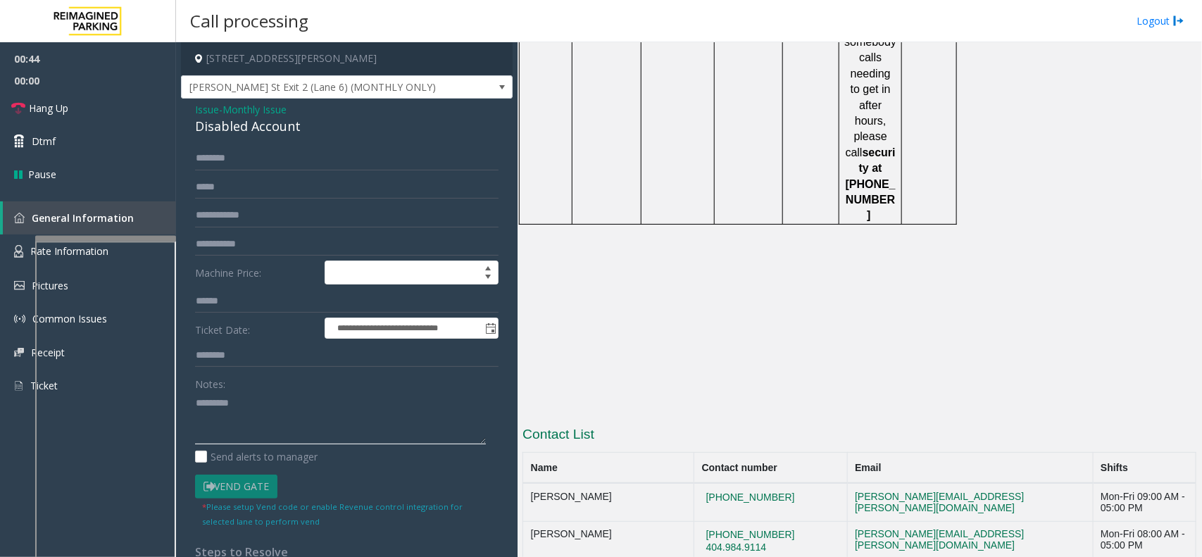
scroll to position [2336, 0]
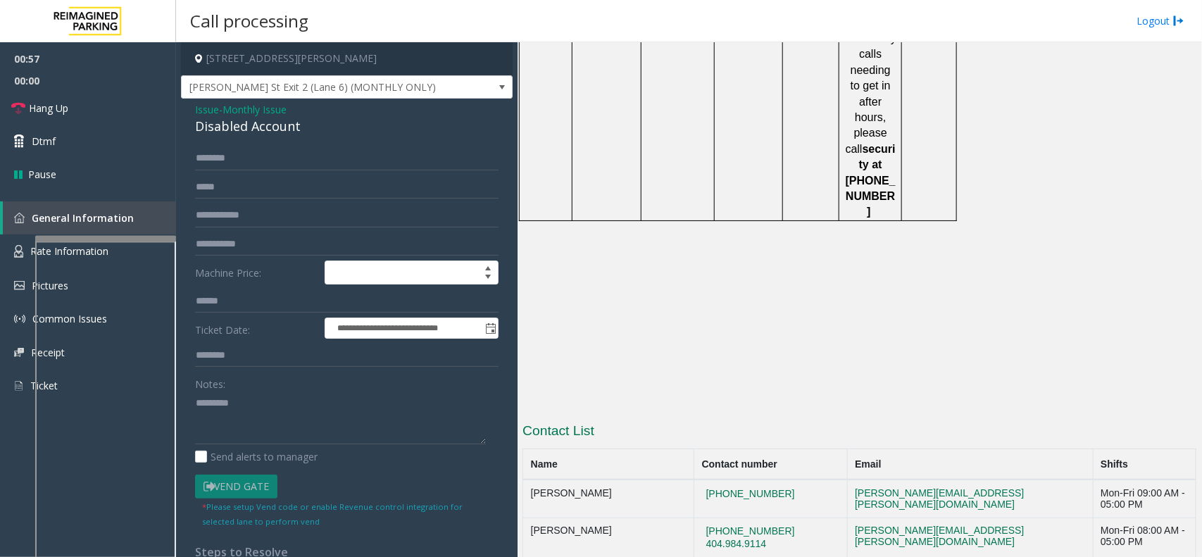
drag, startPoint x: 803, startPoint y: 342, endPoint x: 706, endPoint y: 354, distance: 98.6
copy button "[PHONE_NUMBER]"
click at [296, 422] on textarea at bounding box center [340, 418] width 291 height 53
click at [227, 439] on textarea at bounding box center [340, 418] width 291 height 53
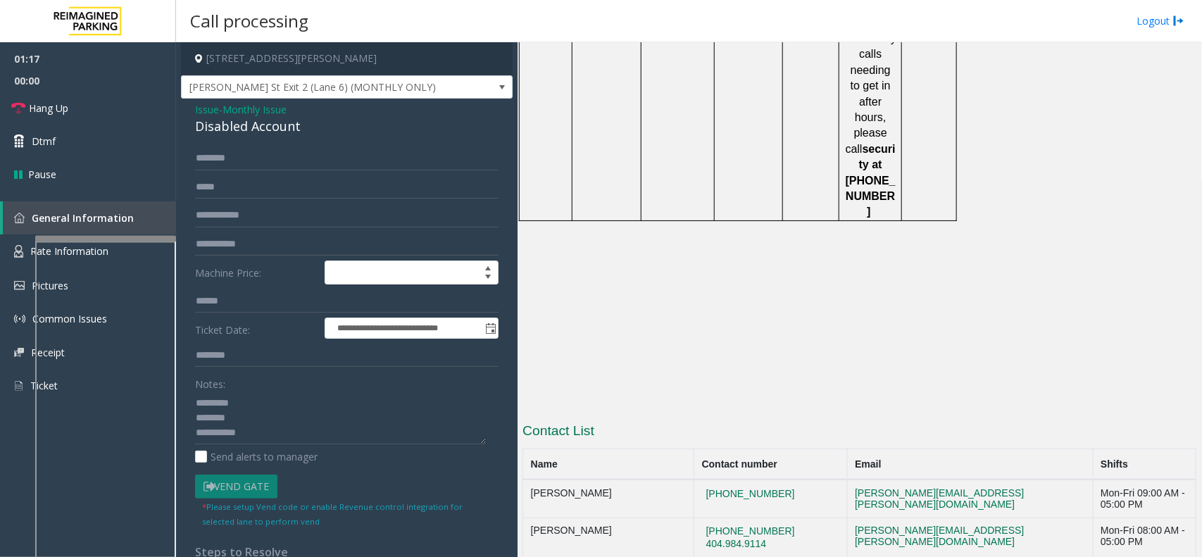
click at [248, 125] on div "Disabled Account" at bounding box center [346, 126] width 303 height 19
click at [307, 445] on div "Notes: Send alerts to manager" at bounding box center [346, 418] width 303 height 92
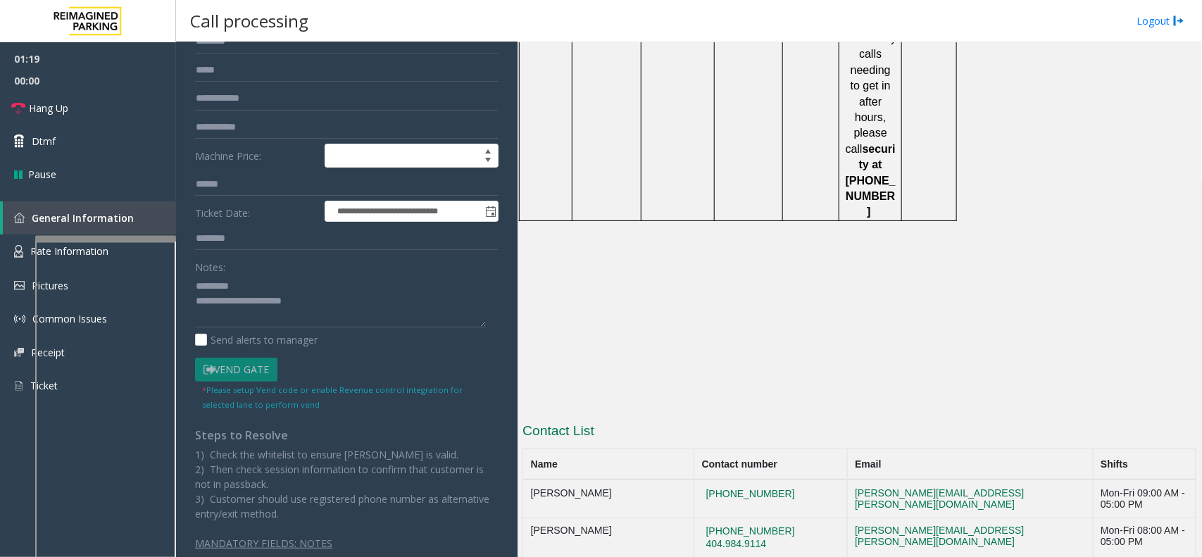
scroll to position [125, 0]
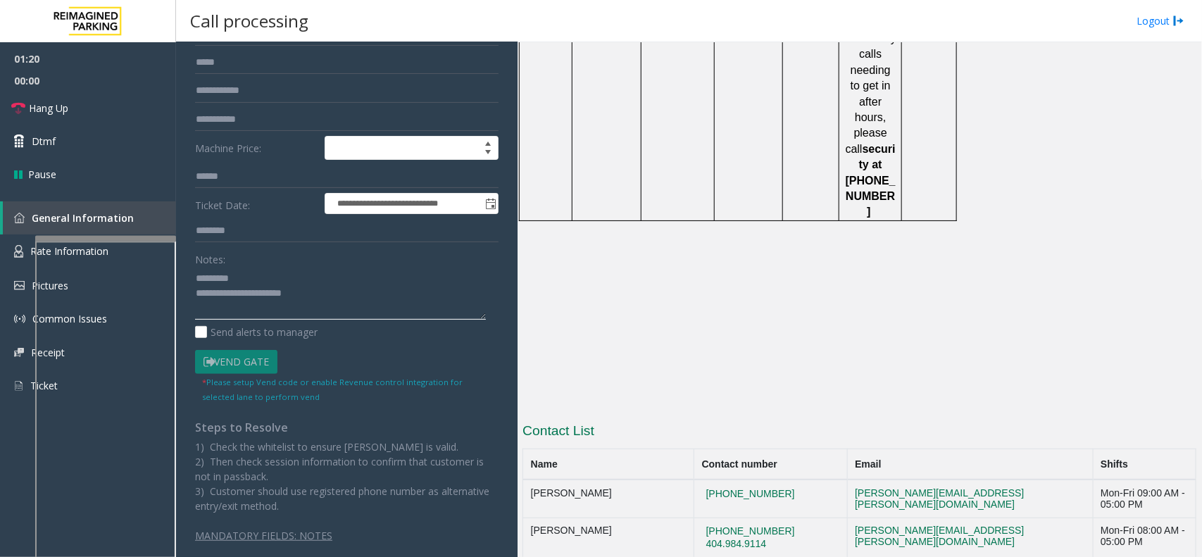
click at [248, 301] on textarea at bounding box center [340, 293] width 291 height 53
click at [308, 298] on textarea at bounding box center [340, 293] width 291 height 53
click at [305, 314] on textarea at bounding box center [340, 293] width 291 height 53
click at [370, 307] on textarea at bounding box center [340, 293] width 291 height 53
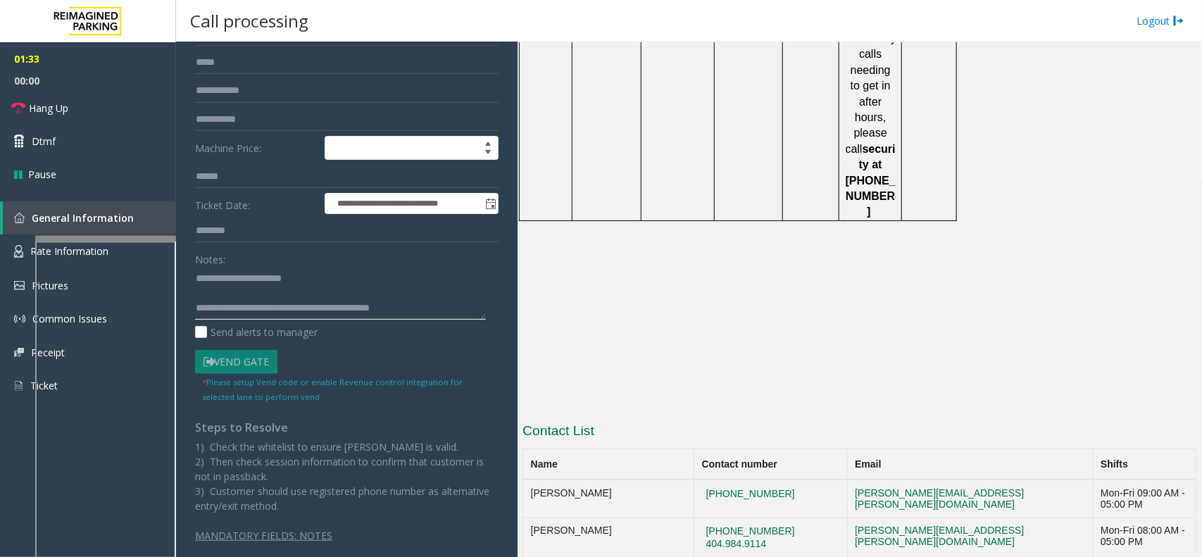
click at [374, 312] on textarea at bounding box center [340, 293] width 291 height 53
click at [433, 287] on textarea at bounding box center [340, 293] width 291 height 53
click at [433, 308] on textarea at bounding box center [340, 293] width 291 height 53
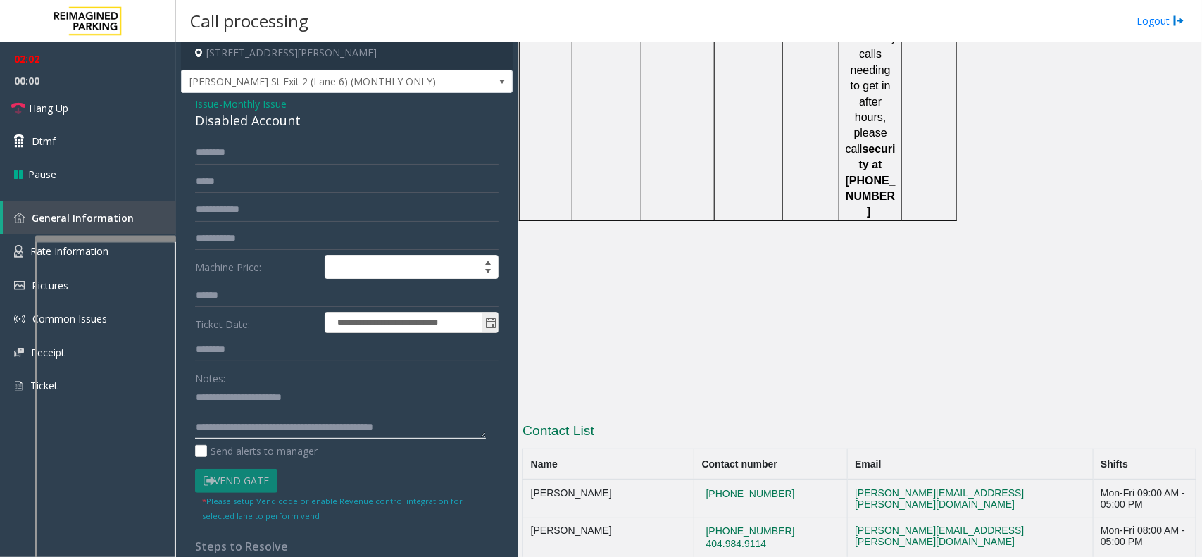
scroll to position [0, 0]
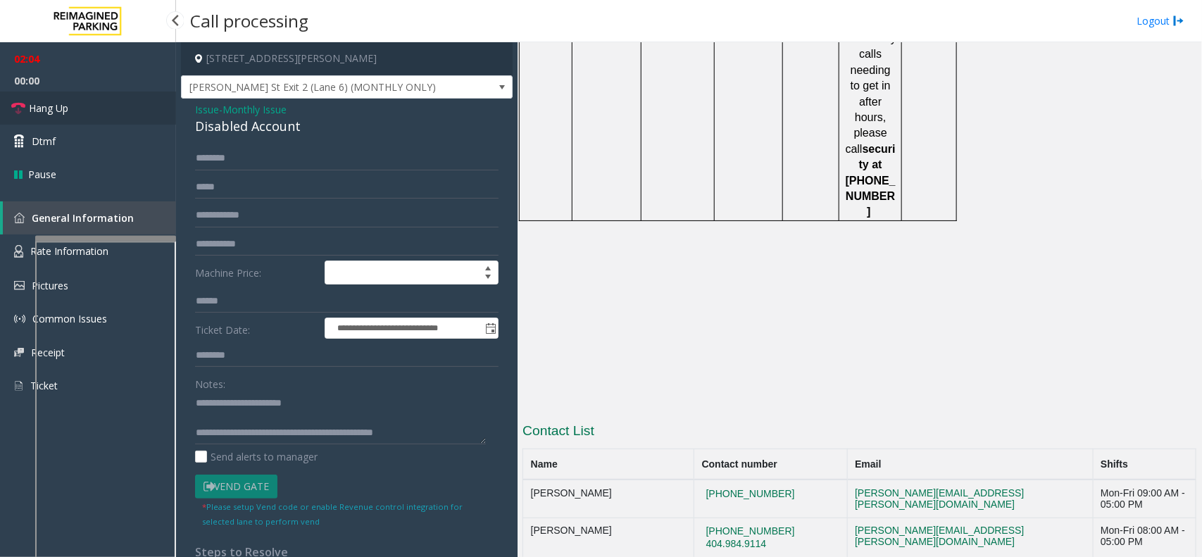
click at [79, 103] on link "Hang Up" at bounding box center [88, 108] width 176 height 33
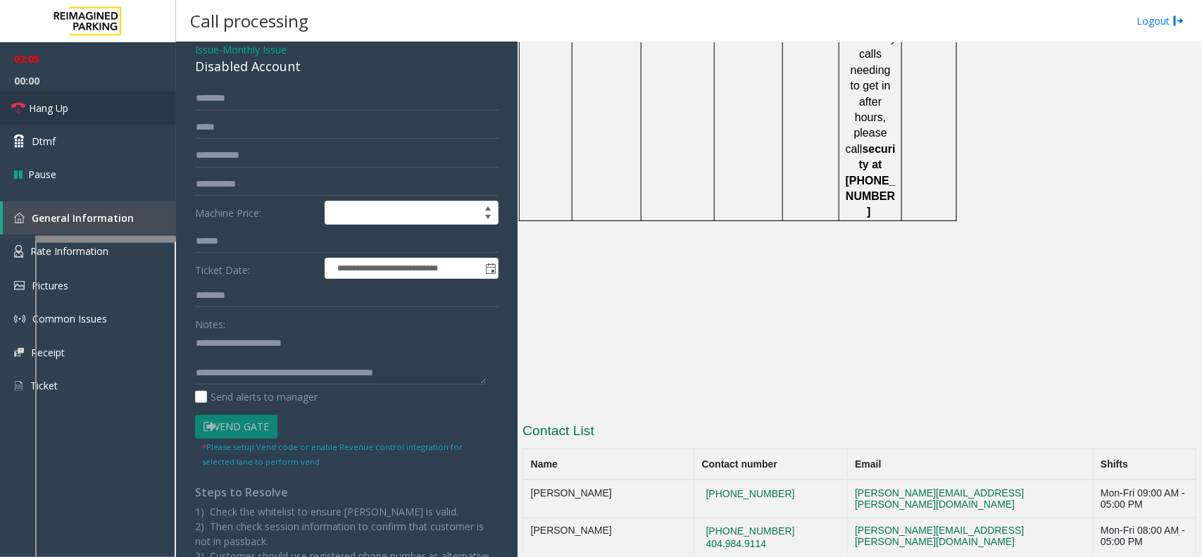
scroll to position [125, 0]
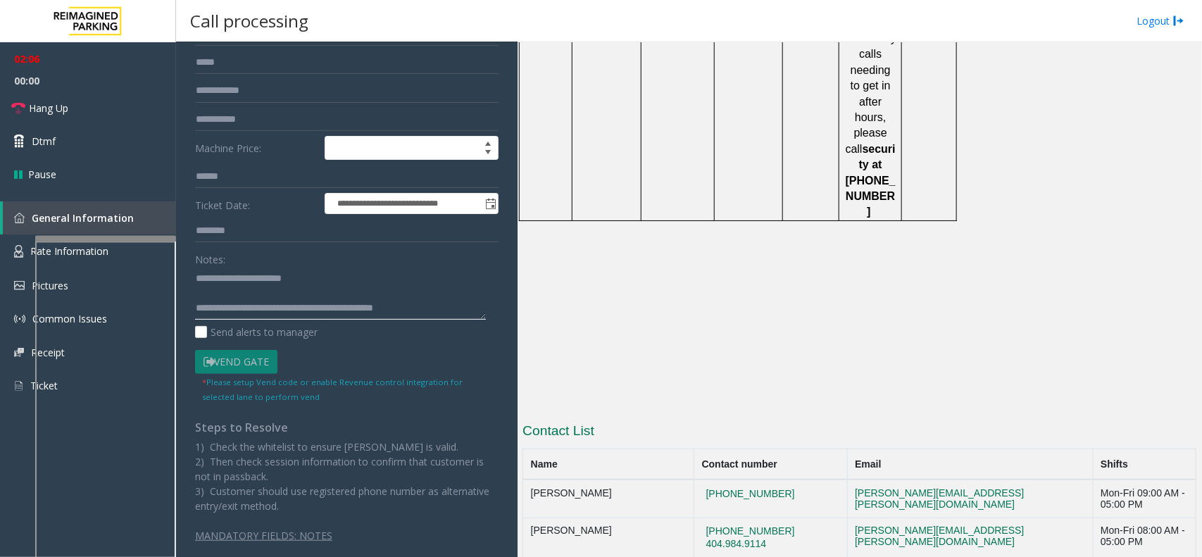
click at [440, 314] on textarea at bounding box center [340, 293] width 291 height 53
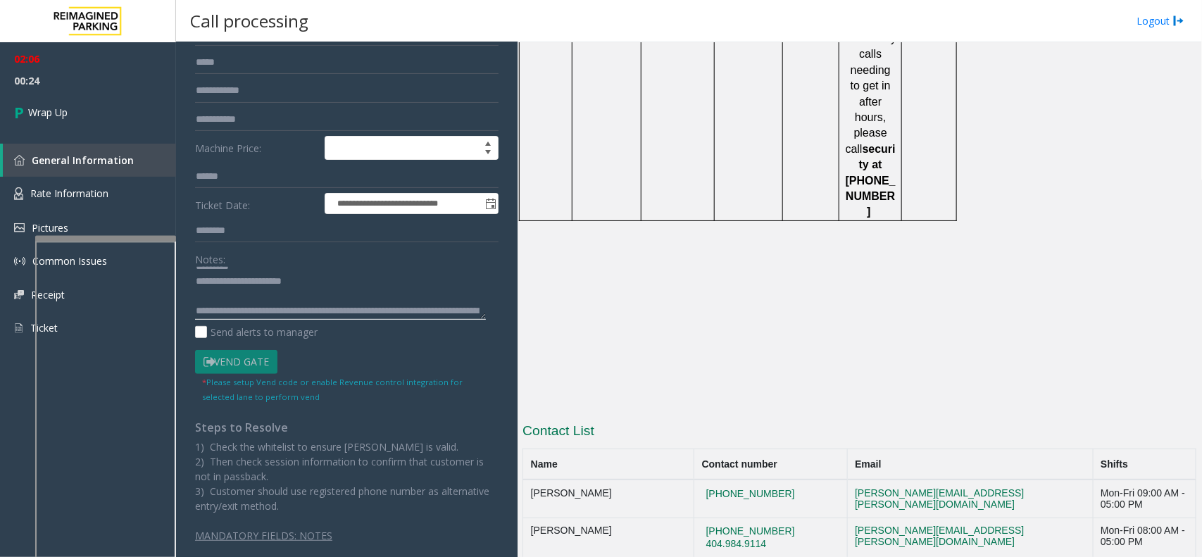
scroll to position [0, 0]
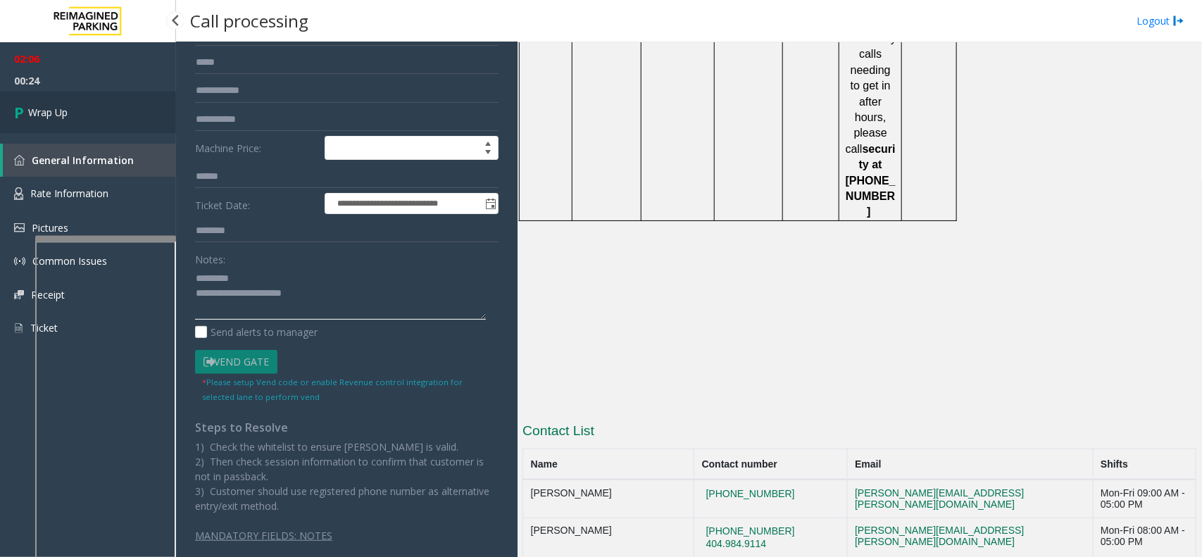
type textarea "**********"
click at [114, 121] on link "Wrap Up" at bounding box center [88, 113] width 176 height 42
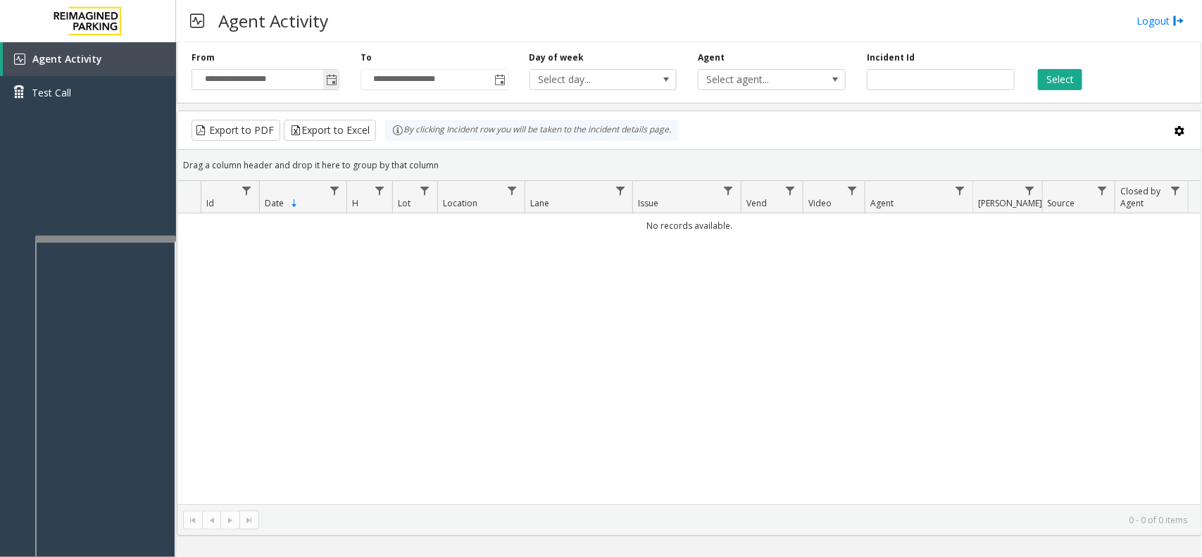
click at [338, 84] on span "Toggle popup" at bounding box center [330, 79] width 15 height 23
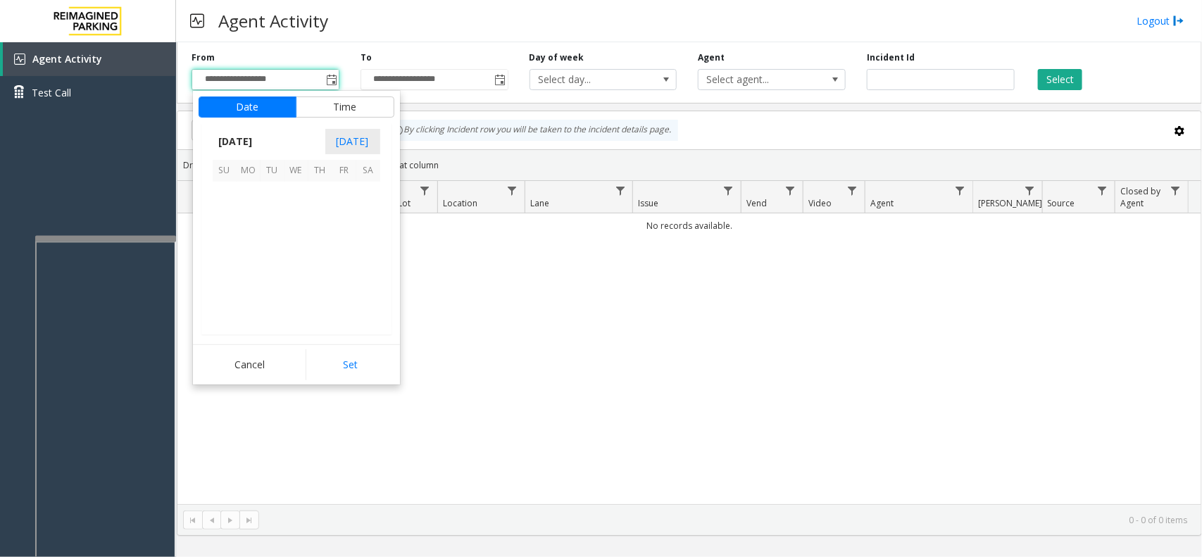
scroll to position [252436, 0]
click at [230, 293] on span "24" at bounding box center [225, 290] width 24 height 24
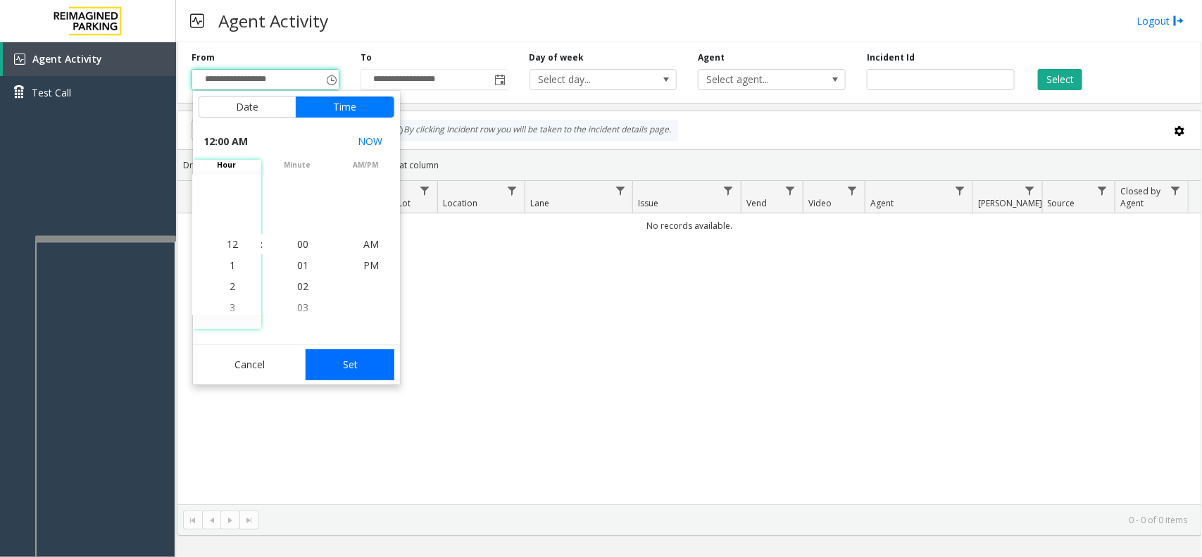
click at [349, 350] on button "Set" at bounding box center [350, 364] width 89 height 31
type input "**********"
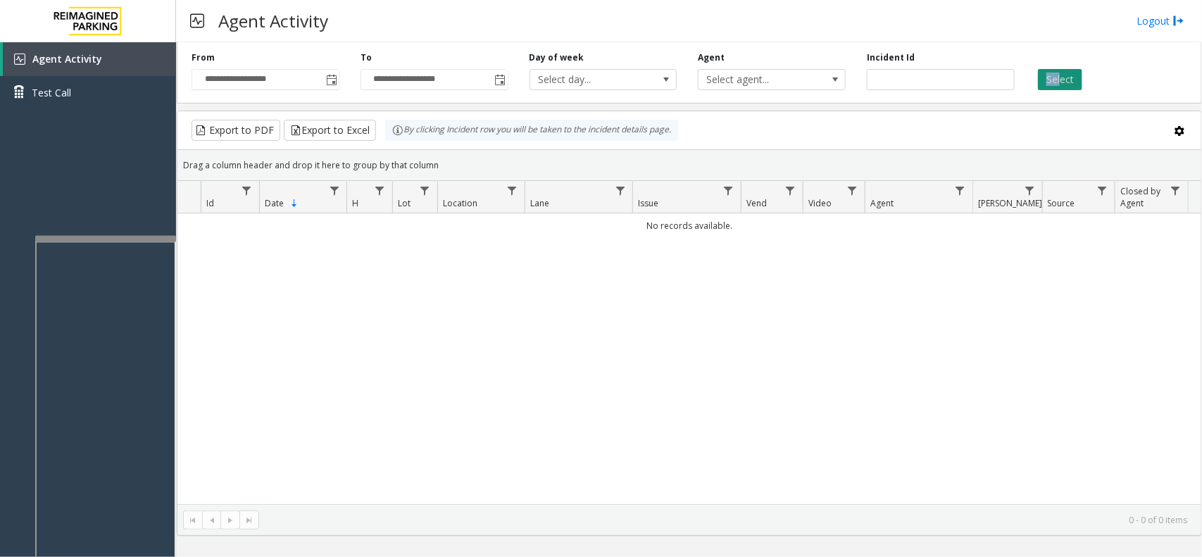
drag, startPoint x: 1060, startPoint y: 57, endPoint x: 1060, endPoint y: 70, distance: 13.4
click at [1060, 70] on div "Select" at bounding box center [1109, 70] width 169 height 39
click at [1072, 75] on button "Select" at bounding box center [1060, 79] width 44 height 21
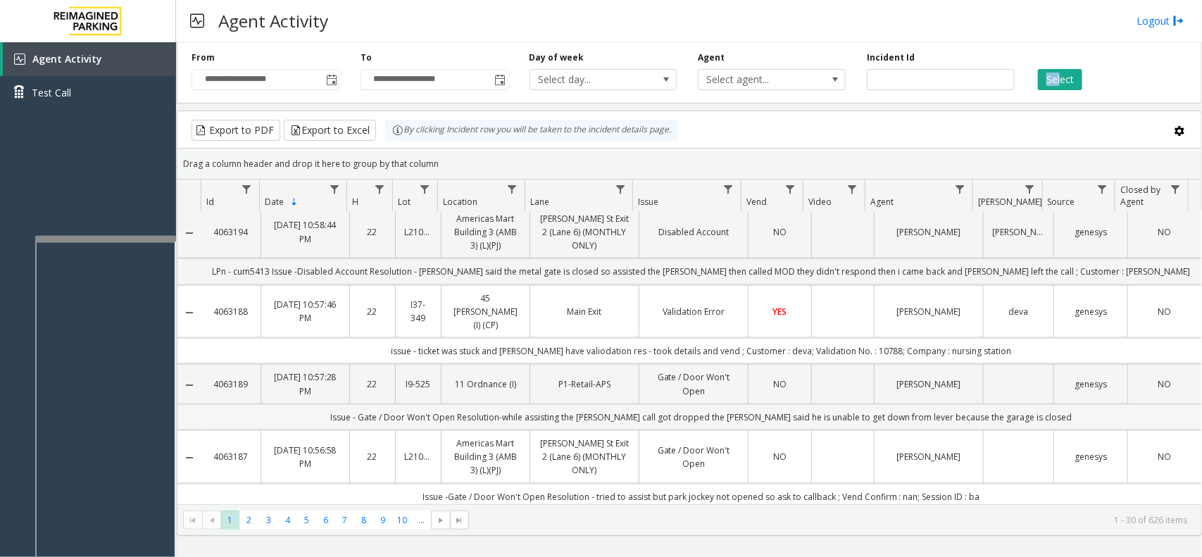
scroll to position [880, 0]
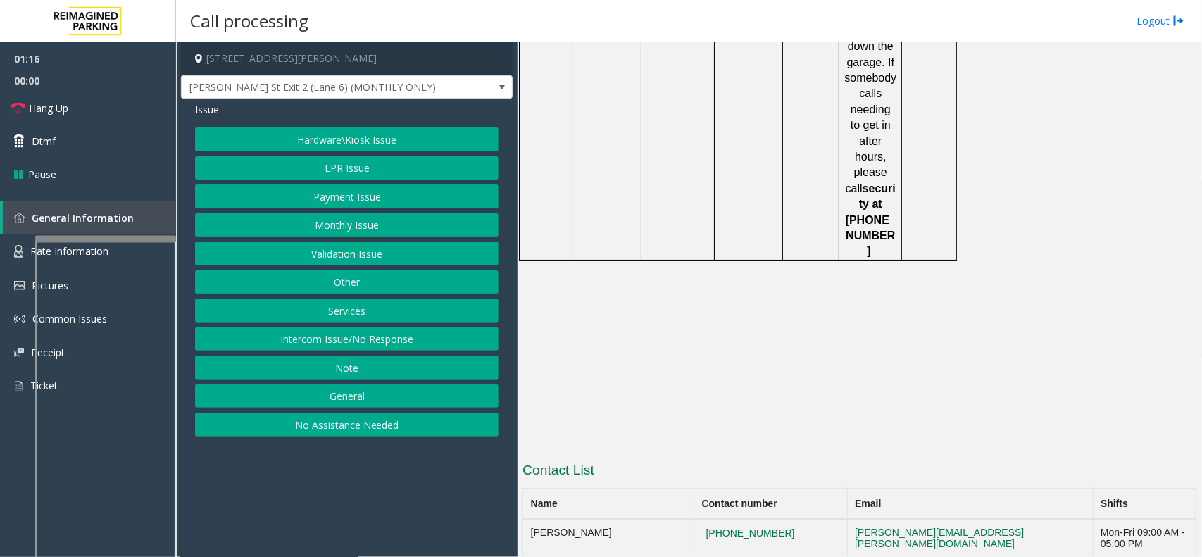
scroll to position [2336, 0]
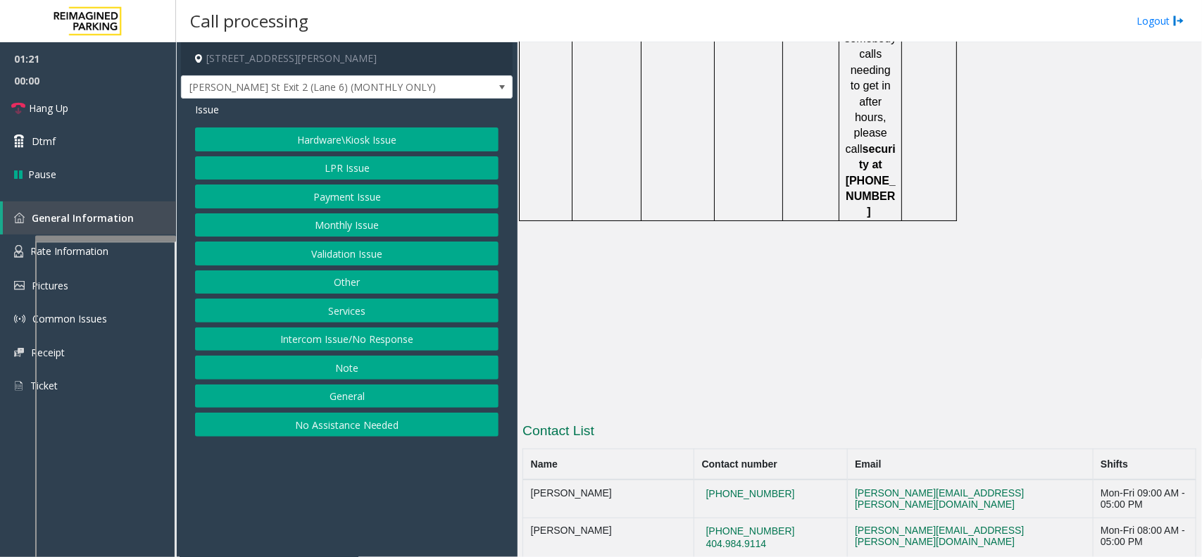
drag, startPoint x: 808, startPoint y: 381, endPoint x: 740, endPoint y: 391, distance: 68.3
drag, startPoint x: 787, startPoint y: 377, endPoint x: 706, endPoint y: 385, distance: 81.4
copy button "[PHONE_NUMBER]"
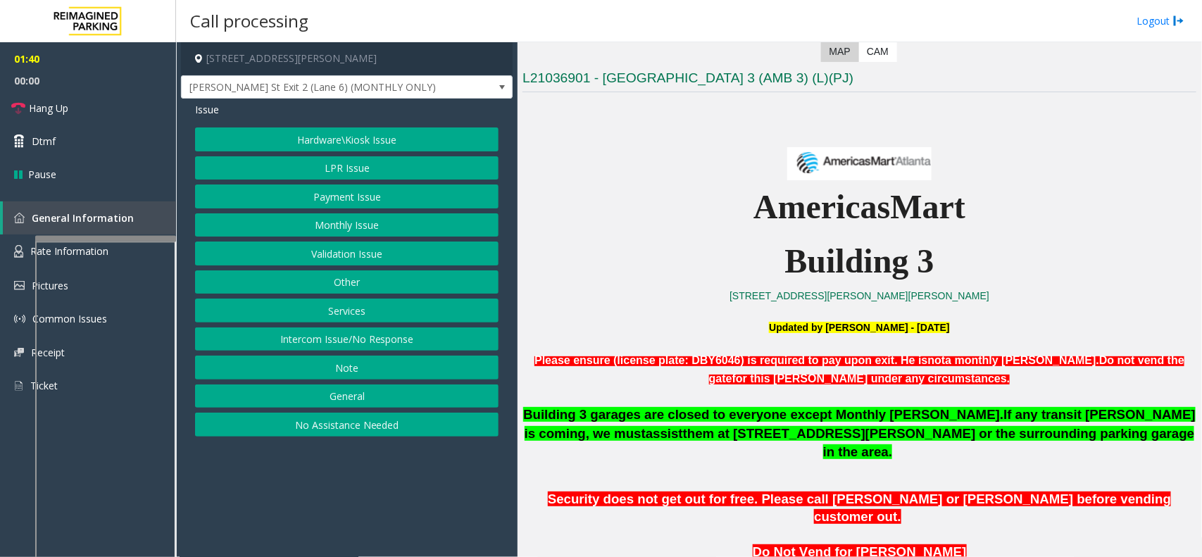
scroll to position [311, 0]
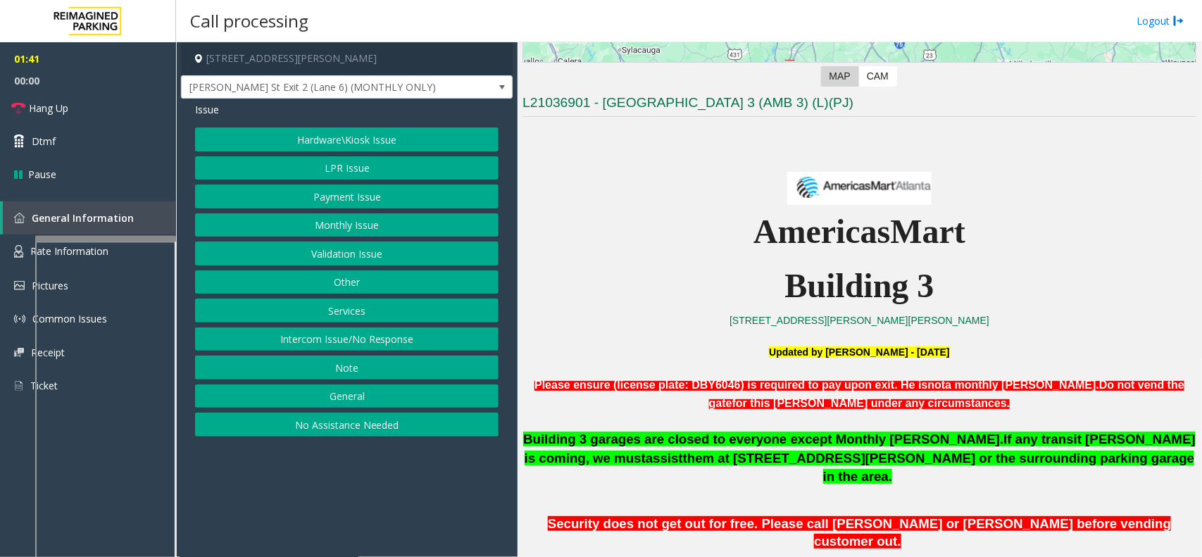
click at [363, 256] on button "Validation Issue" at bounding box center [346, 254] width 303 height 24
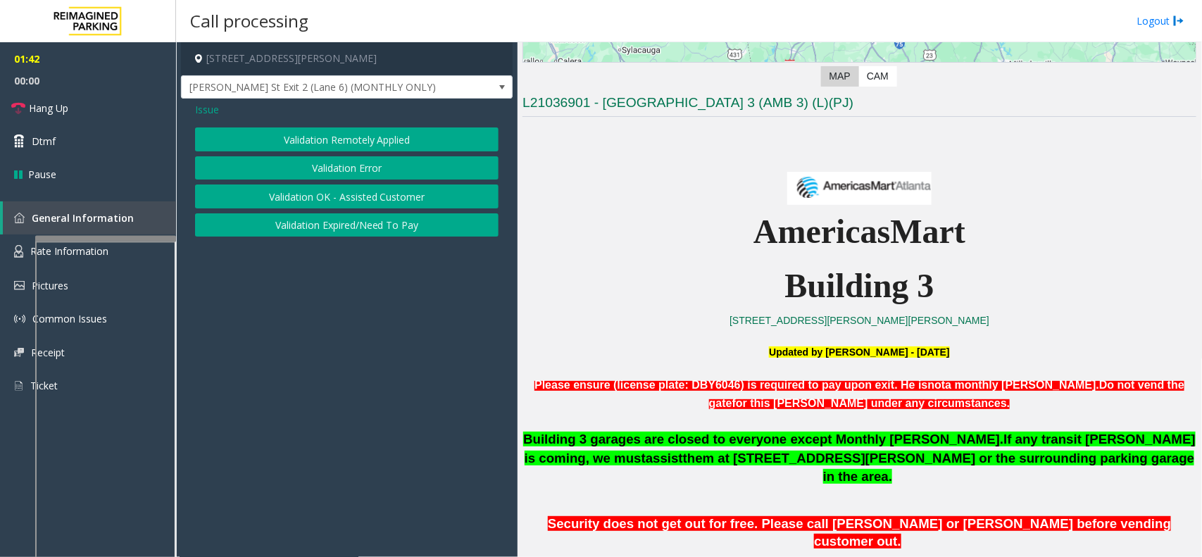
click at [220, 111] on div "Issue" at bounding box center [346, 109] width 303 height 15
click at [212, 111] on span "Issue" at bounding box center [207, 109] width 24 height 15
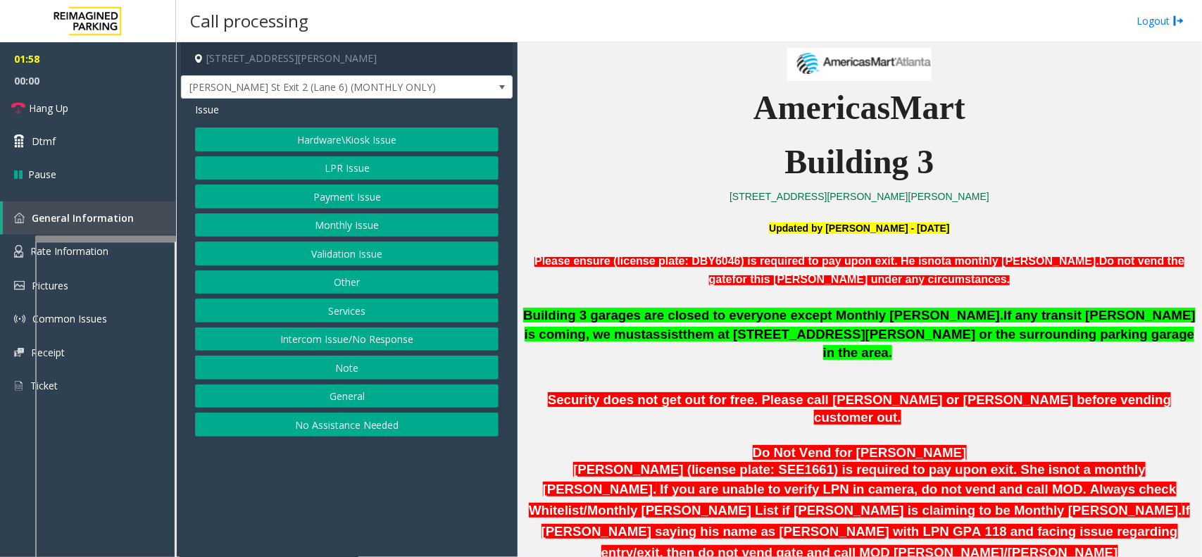
scroll to position [487, 0]
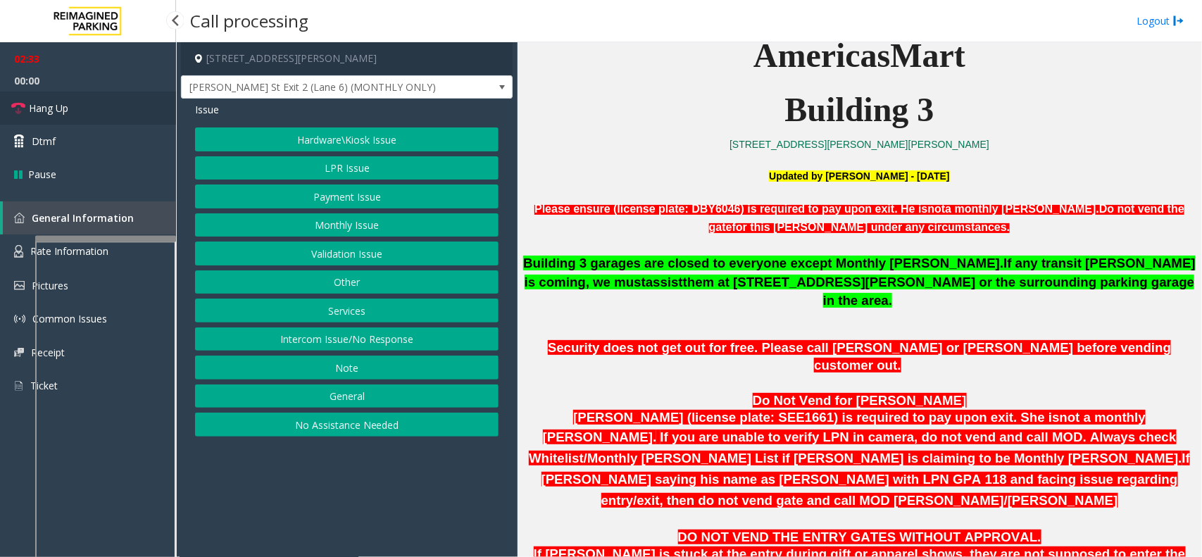
click at [68, 113] on span "Hang Up" at bounding box center [48, 108] width 39 height 15
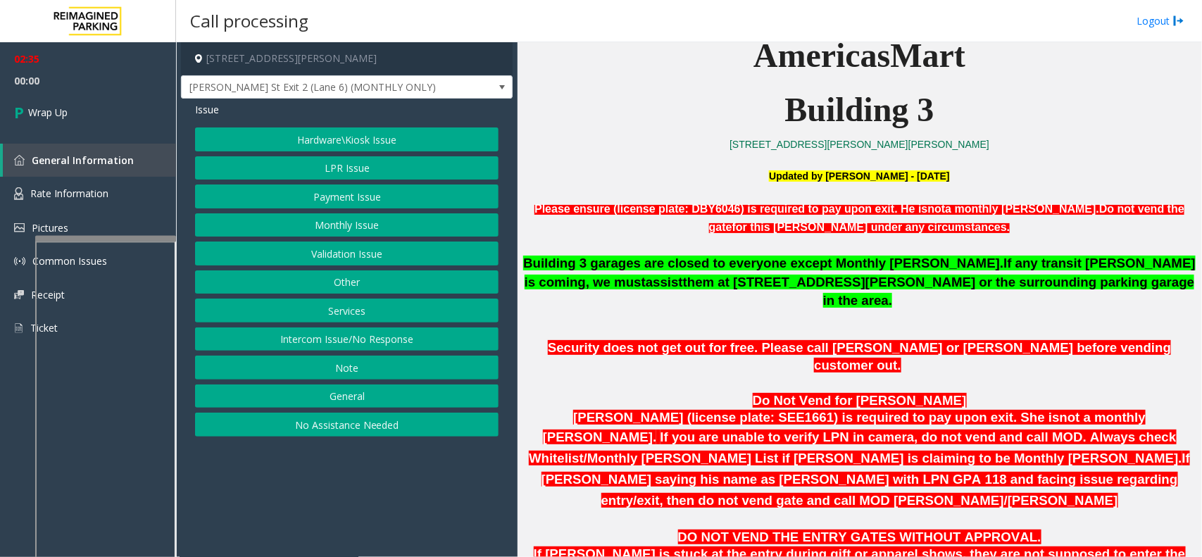
drag, startPoint x: 324, startPoint y: 145, endPoint x: 326, endPoint y: 152, distance: 7.4
click at [326, 152] on div "Hardware\Kiosk Issue LPR Issue Payment Issue Monthly Issue Validation Issue Oth…" at bounding box center [346, 281] width 303 height 309
click at [342, 120] on div "Issue Hardware\Kiosk Issue LPR Issue Payment Issue Monthly Issue Validation Iss…" at bounding box center [347, 271] width 332 height 345
drag, startPoint x: 342, startPoint y: 134, endPoint x: 345, endPoint y: 141, distance: 7.6
click at [345, 141] on button "Hardware\Kiosk Issue" at bounding box center [346, 139] width 303 height 24
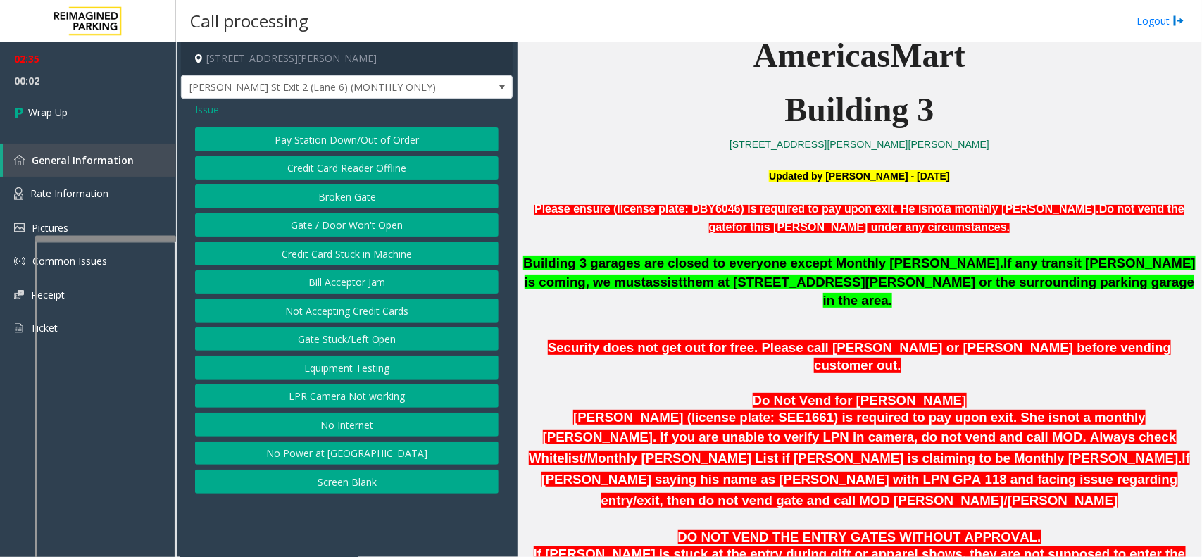
click at [370, 224] on button "Gate / Door Won't Open" at bounding box center [346, 225] width 303 height 24
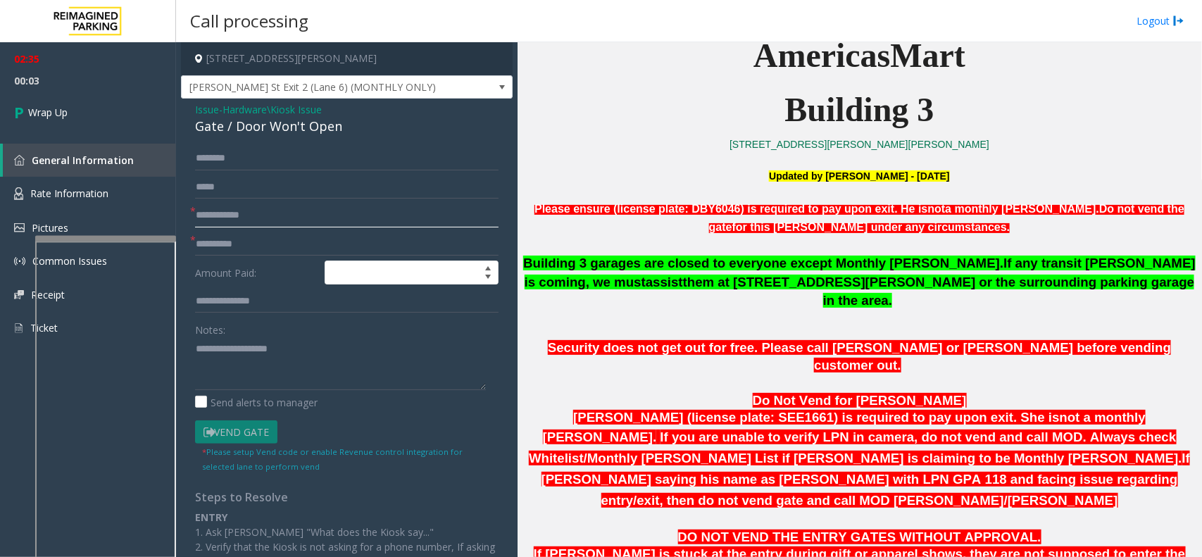
click at [275, 213] on input "text" at bounding box center [346, 215] width 303 height 24
type input "**"
click at [279, 243] on input "text" at bounding box center [346, 244] width 303 height 24
type input "**"
click at [247, 132] on div "Gate / Door Won't Open" at bounding box center [346, 126] width 303 height 19
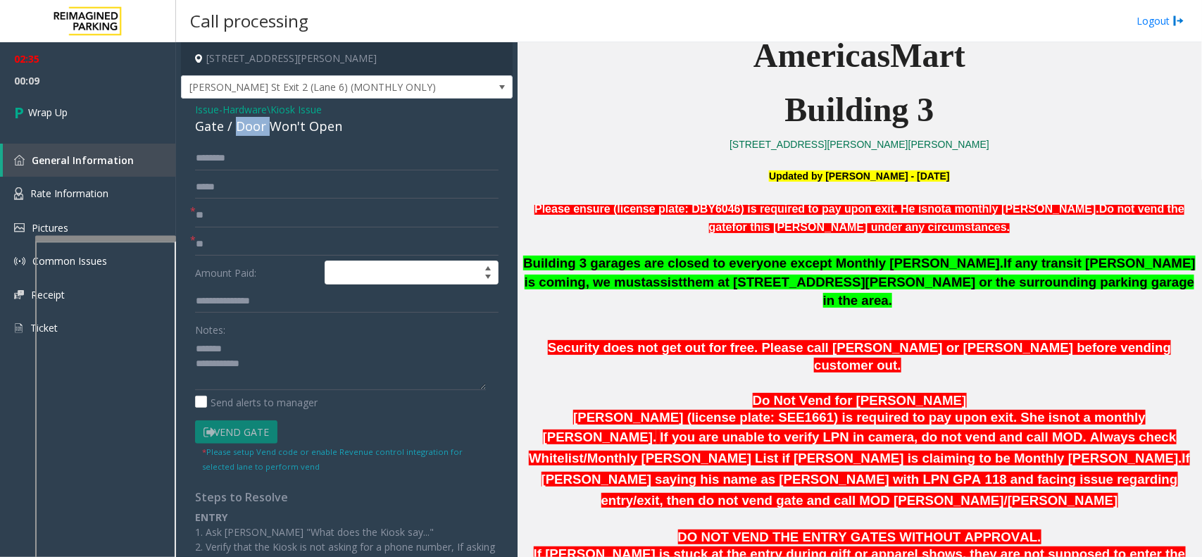
click at [247, 132] on div "Gate / Door Won't Open" at bounding box center [346, 126] width 303 height 19
click at [368, 382] on textarea at bounding box center [340, 363] width 291 height 53
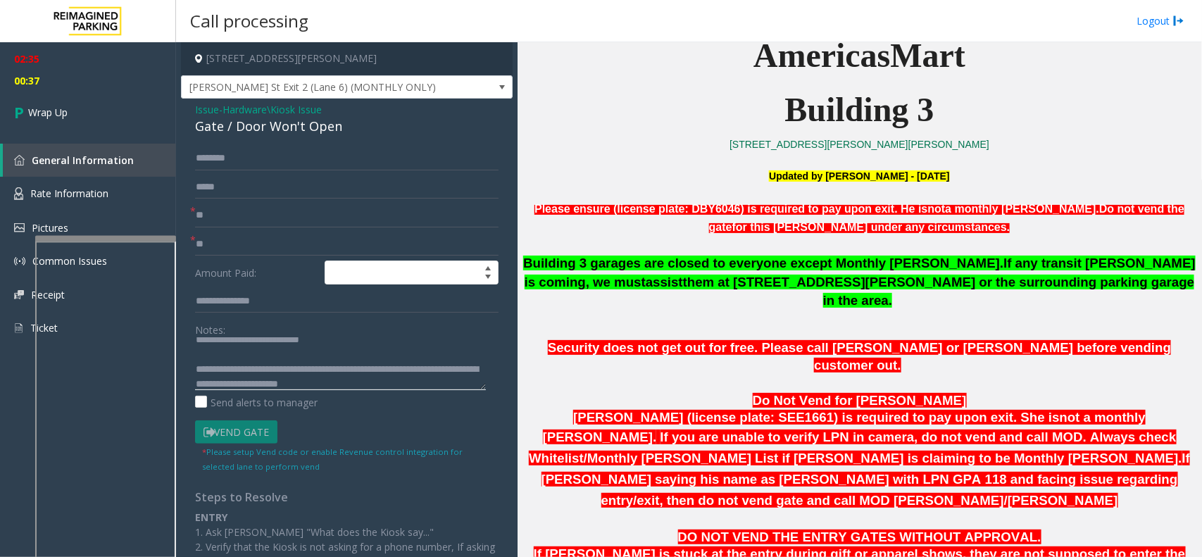
click at [410, 381] on textarea at bounding box center [340, 363] width 291 height 53
click at [312, 385] on textarea at bounding box center [340, 363] width 291 height 53
click at [294, 372] on textarea at bounding box center [340, 363] width 291 height 53
type textarea "**********"
click at [111, 122] on link "Wrap Up" at bounding box center [88, 113] width 176 height 42
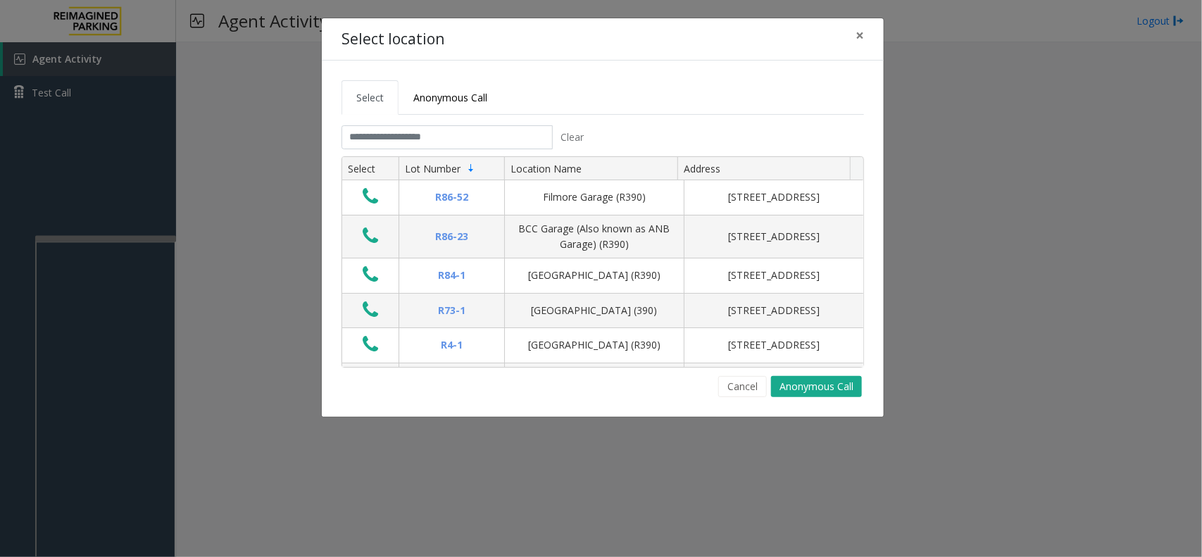
click at [378, 154] on tab "Clear Select Lot Number Location Name Address R86-[GEOGRAPHIC_DATA][STREET_ADDR…" at bounding box center [603, 261] width 522 height 272
click at [401, 136] on input "text" at bounding box center [447, 137] width 211 height 24
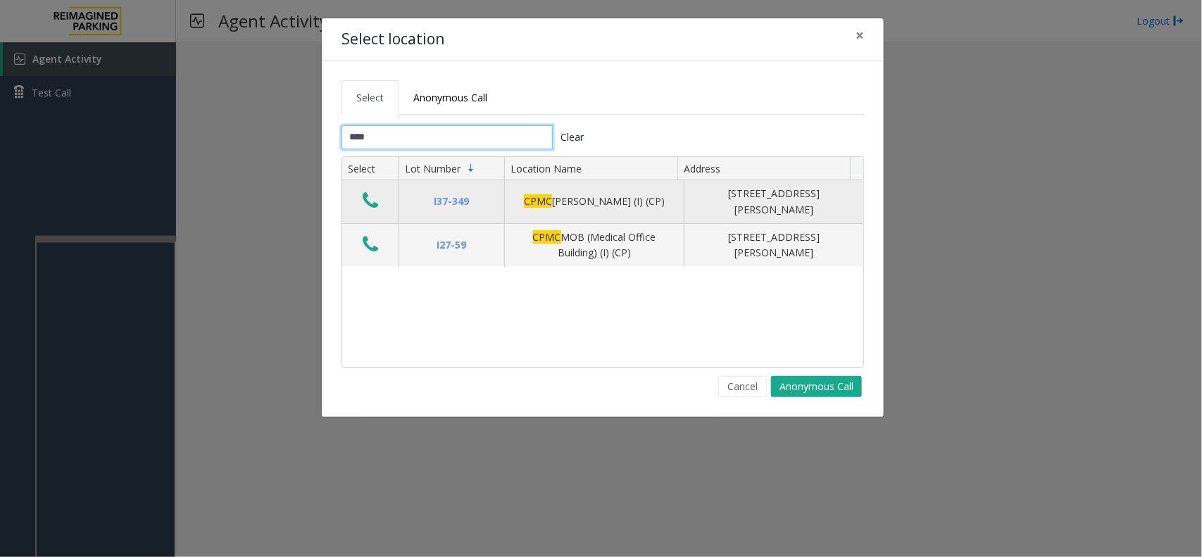
type input "****"
click at [377, 197] on icon "Data table" at bounding box center [370, 201] width 15 height 20
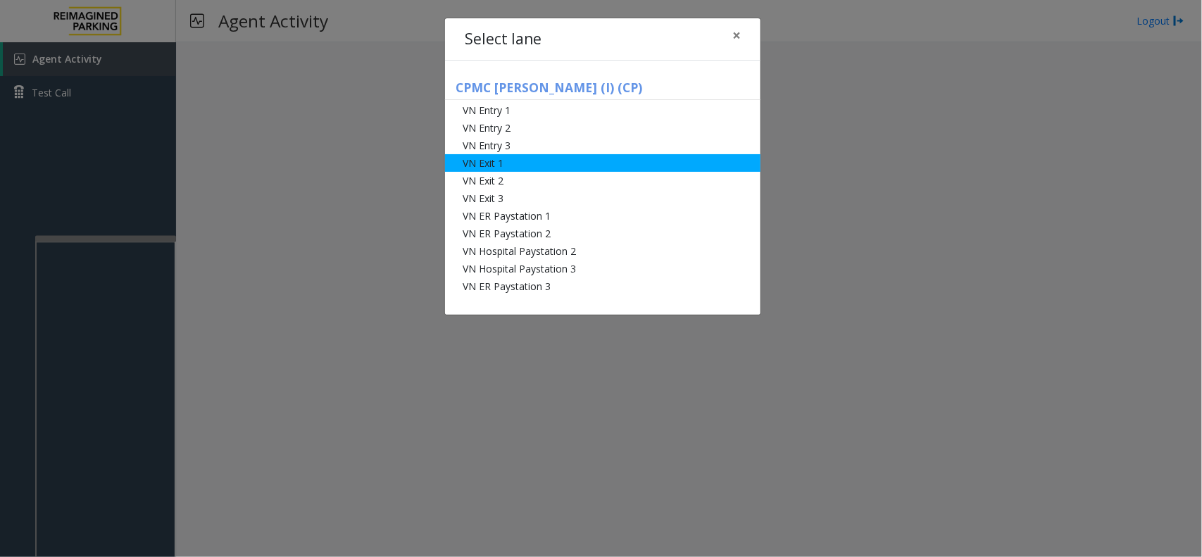
click at [472, 167] on li "VN Exit 1" at bounding box center [602, 163] width 315 height 18
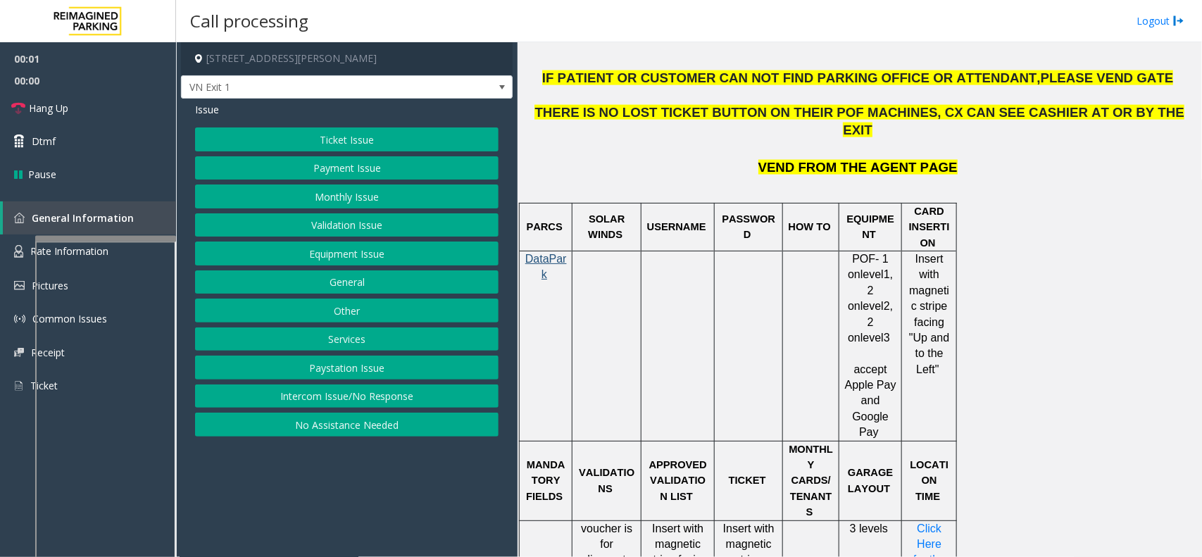
scroll to position [1056, 0]
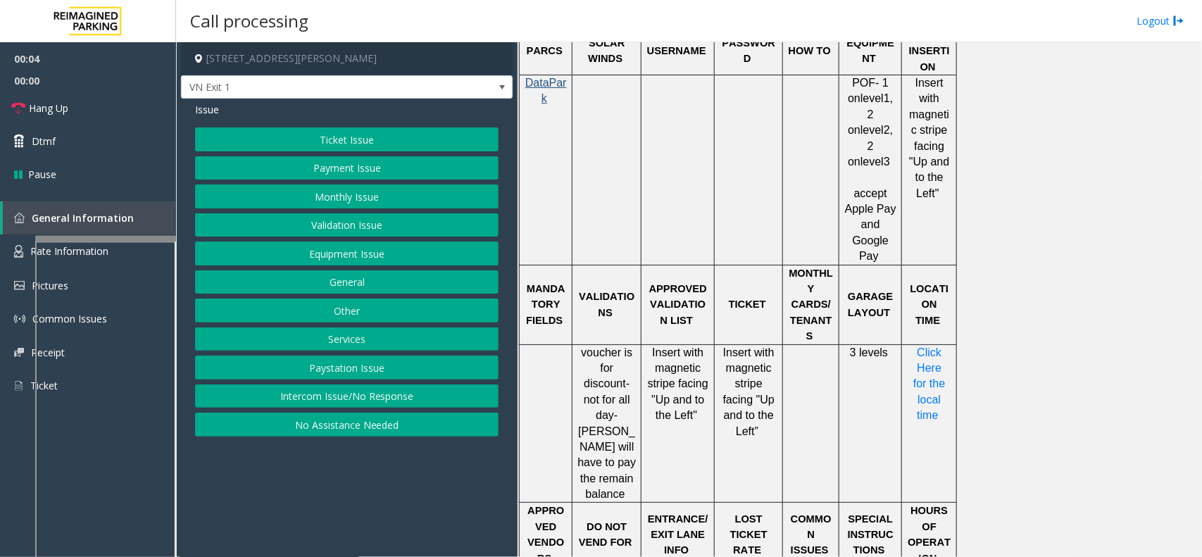
click at [402, 141] on button "Ticket Issue" at bounding box center [346, 139] width 303 height 24
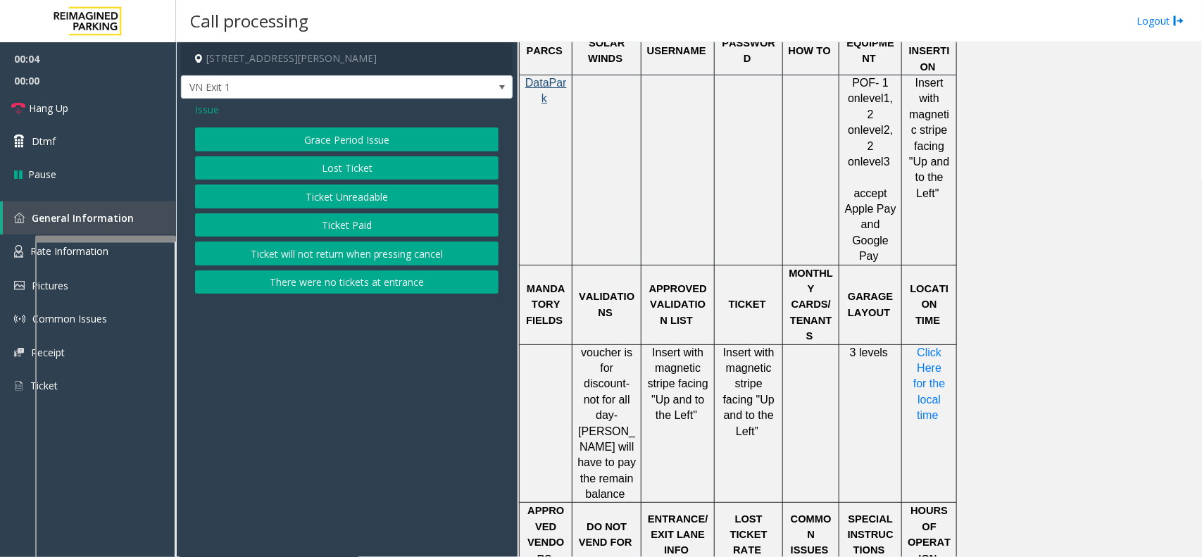
click at [392, 192] on button "Ticket Unreadable" at bounding box center [346, 196] width 303 height 24
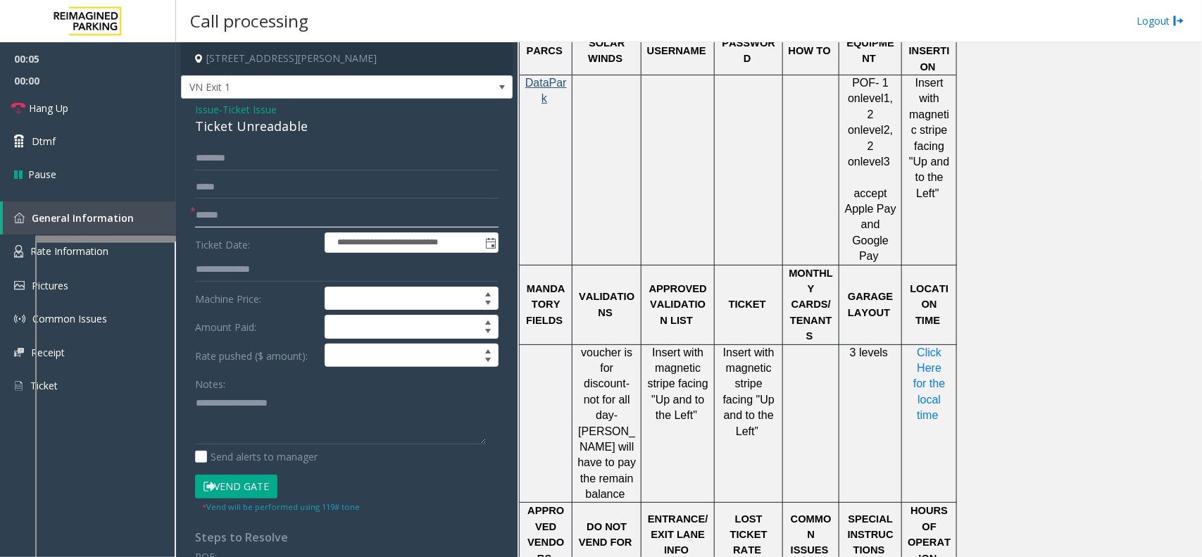
click at [215, 215] on input "text" at bounding box center [346, 215] width 303 height 24
type textarea "**********"
click at [234, 131] on div "Ticket Unreadable" at bounding box center [346, 126] width 303 height 19
drag, startPoint x: 226, startPoint y: 197, endPoint x: 238, endPoint y: 212, distance: 19.0
click at [237, 208] on form "**********" at bounding box center [346, 329] width 303 height 366
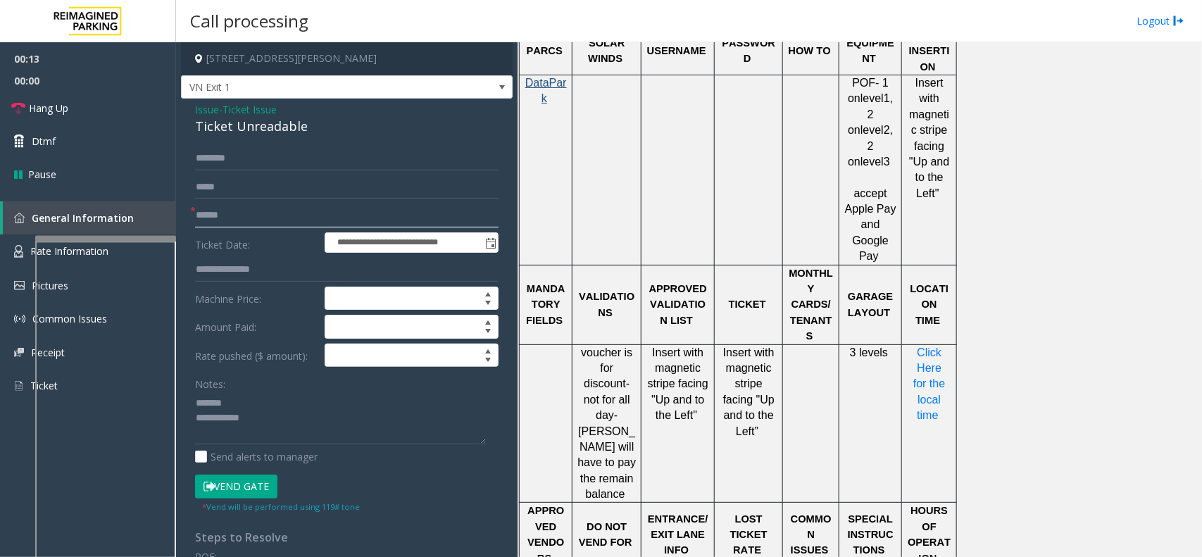
click at [238, 212] on input "text" at bounding box center [346, 215] width 303 height 24
type input "******"
click at [239, 123] on div "Ticket Unreadable" at bounding box center [346, 126] width 303 height 19
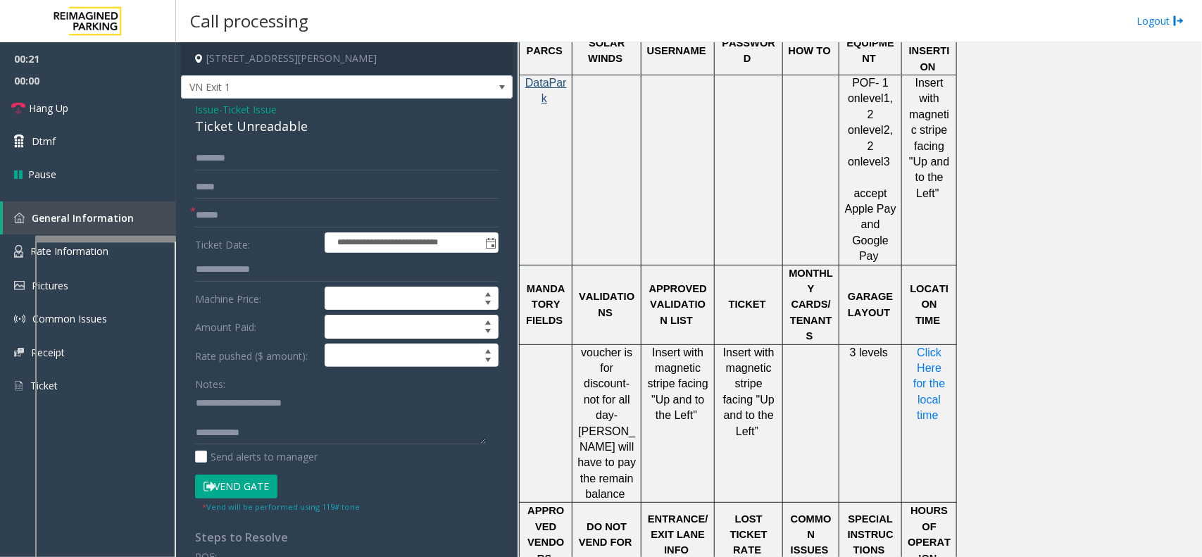
click at [250, 480] on button "Vend Gate" at bounding box center [236, 487] width 82 height 24
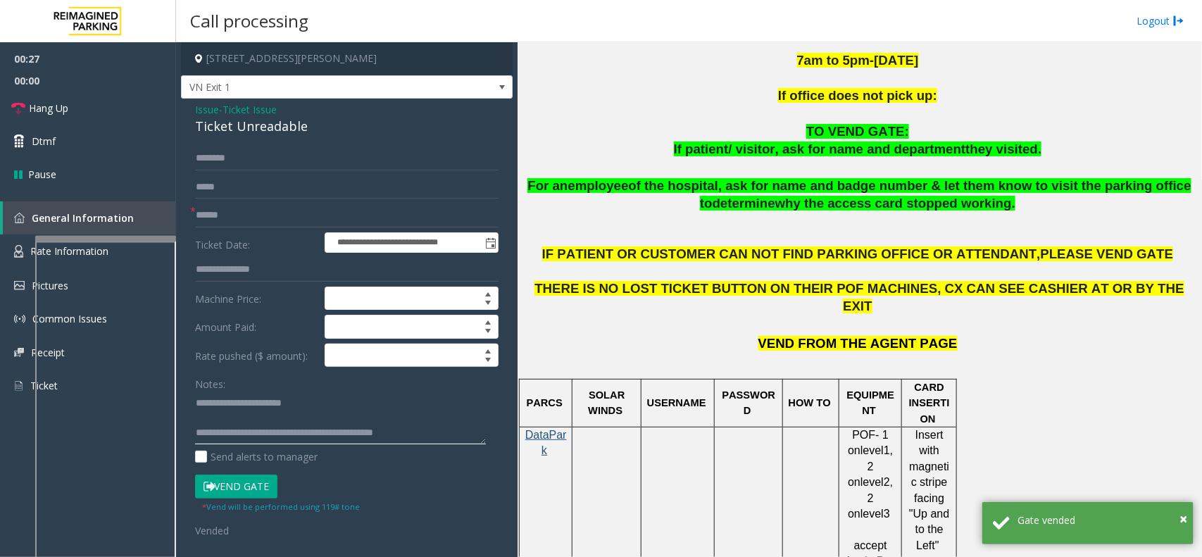
click at [365, 420] on textarea at bounding box center [340, 418] width 291 height 53
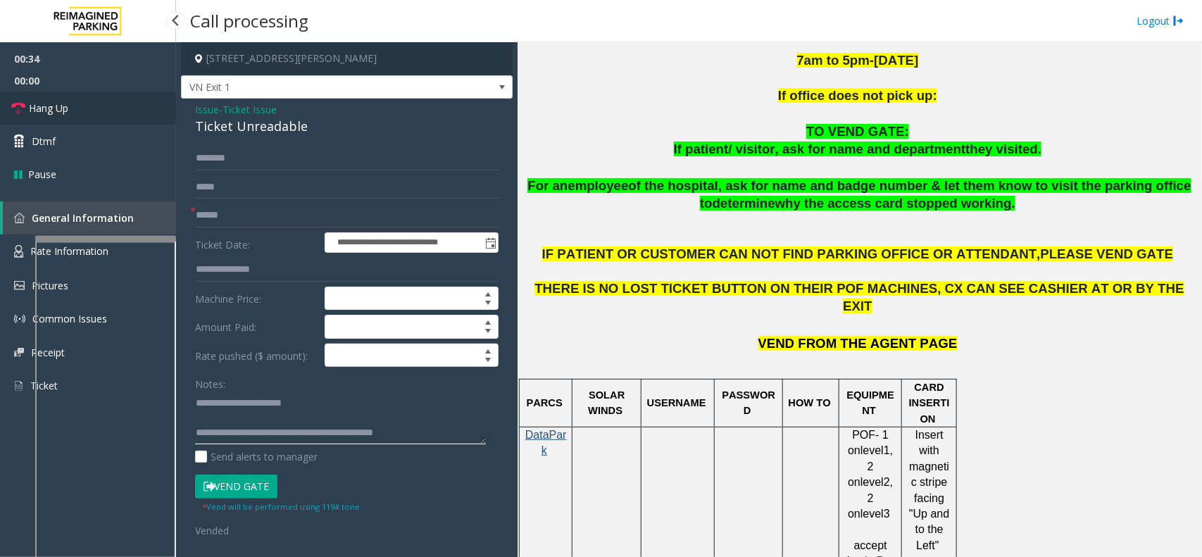
type textarea "**********"
click at [127, 117] on link "Hang Up" at bounding box center [88, 108] width 176 height 33
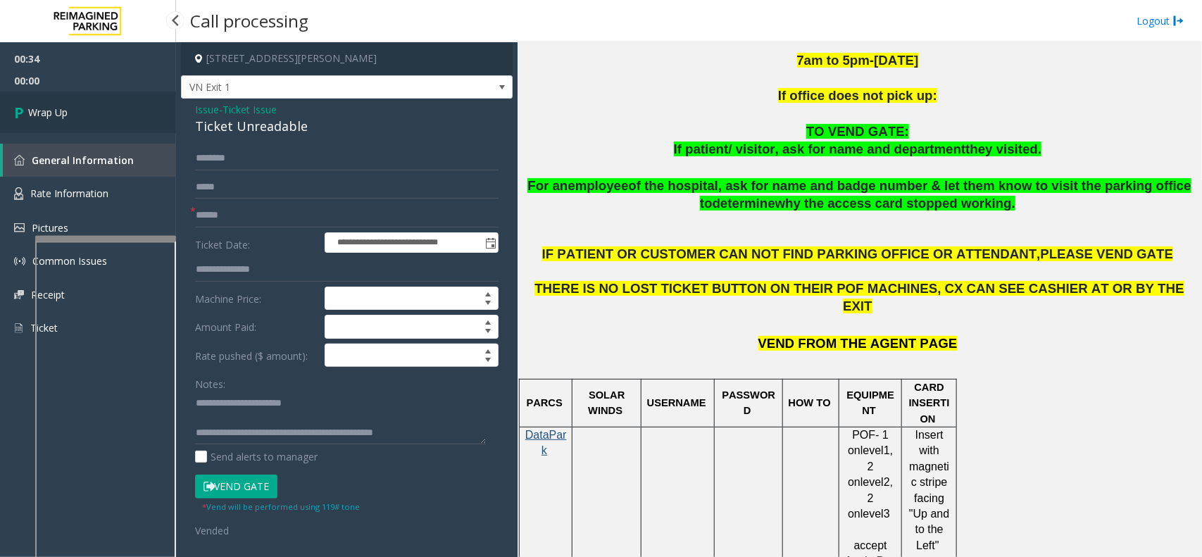
click at [127, 117] on link "Wrap Up" at bounding box center [88, 113] width 176 height 42
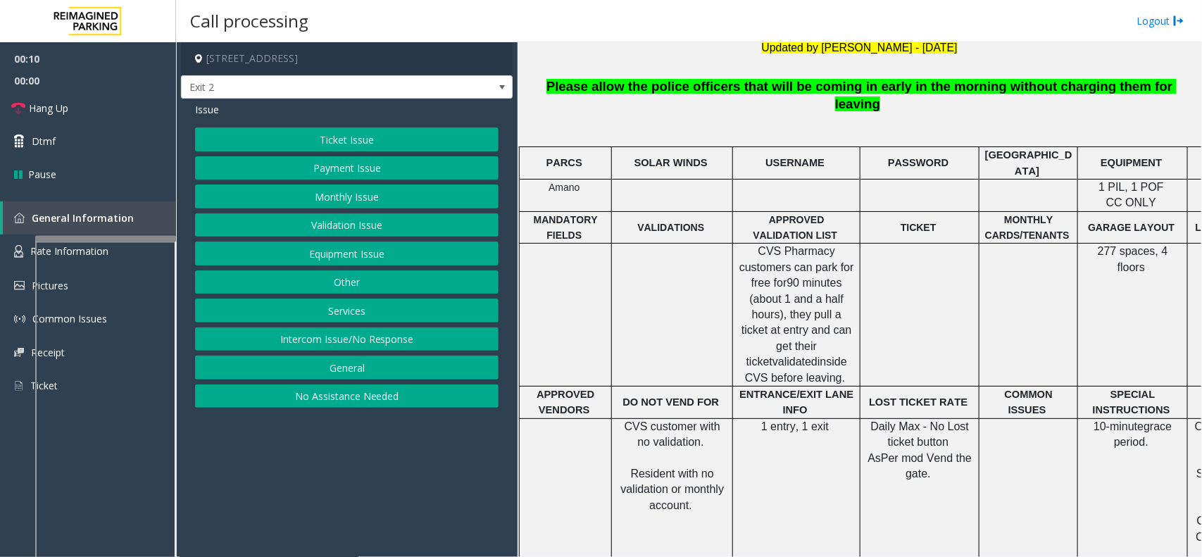
scroll to position [616, 0]
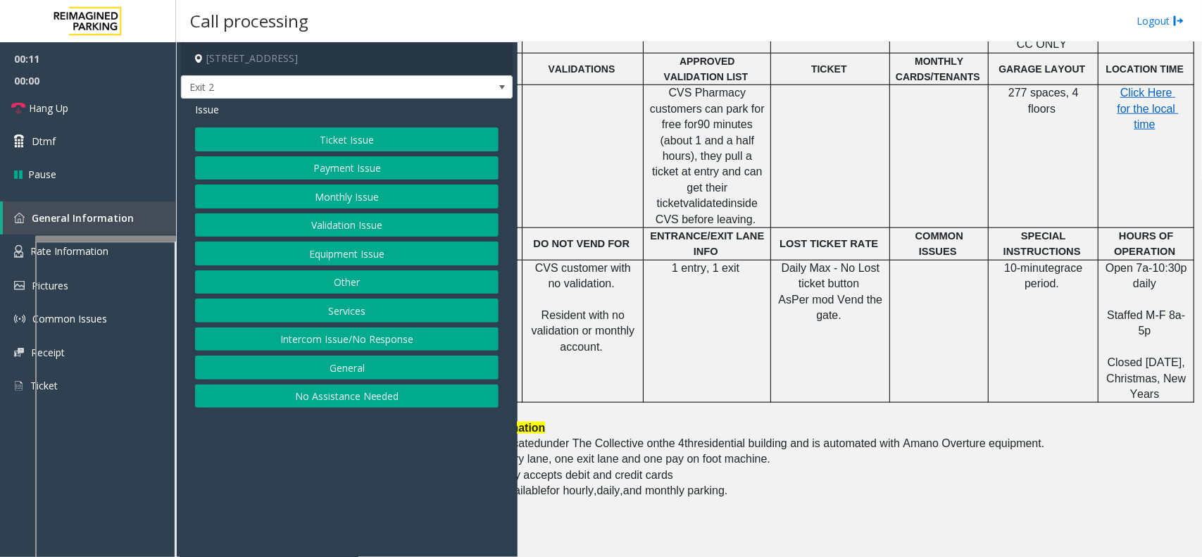
drag, startPoint x: 799, startPoint y: 359, endPoint x: 920, endPoint y: 334, distance: 123.6
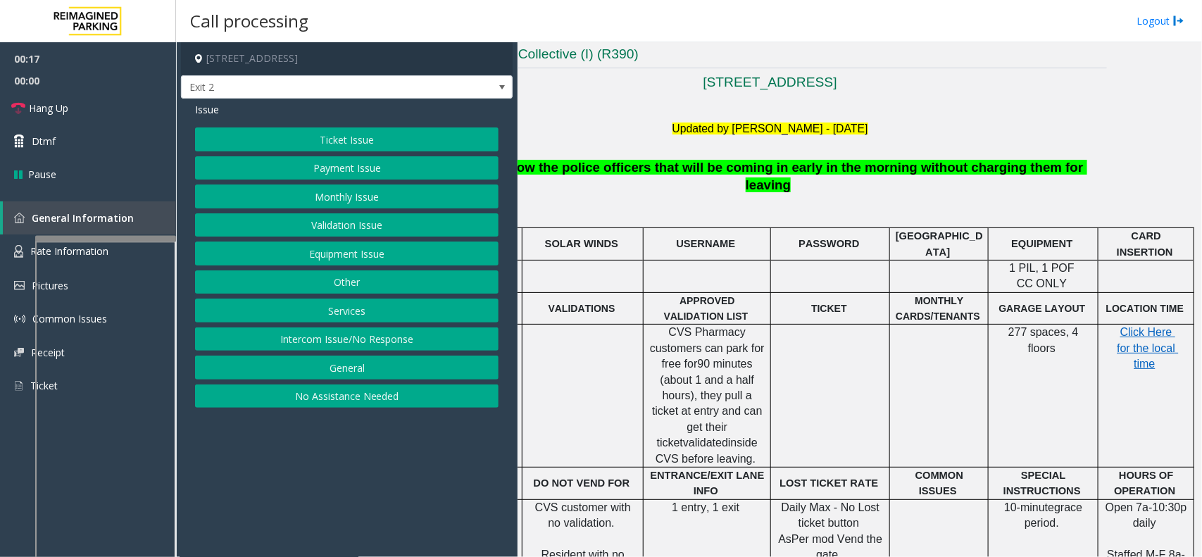
scroll to position [329, 102]
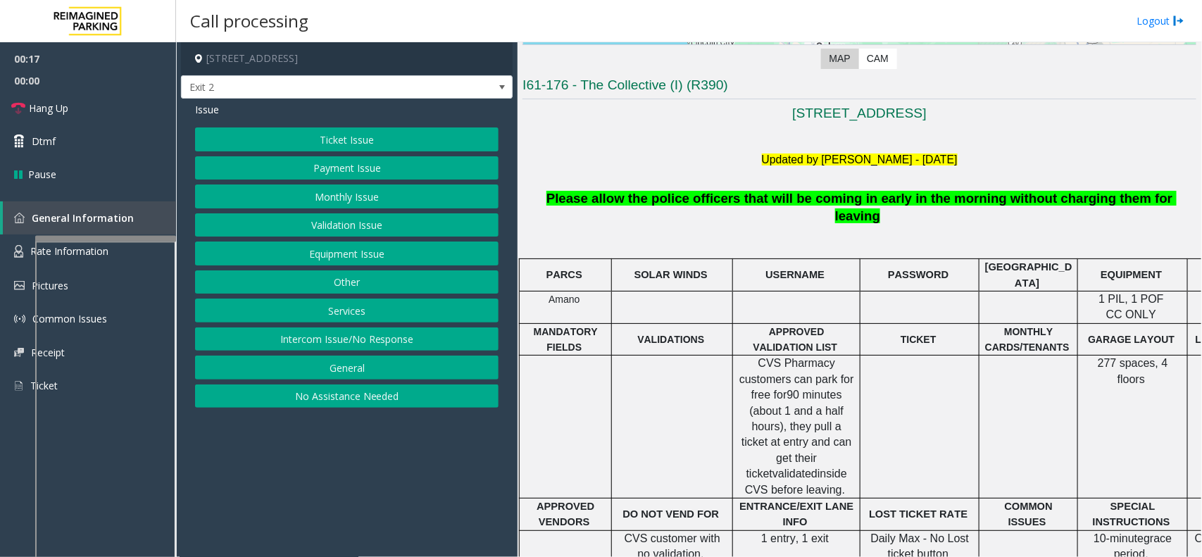
drag, startPoint x: 850, startPoint y: 393, endPoint x: 748, endPoint y: 393, distance: 102.1
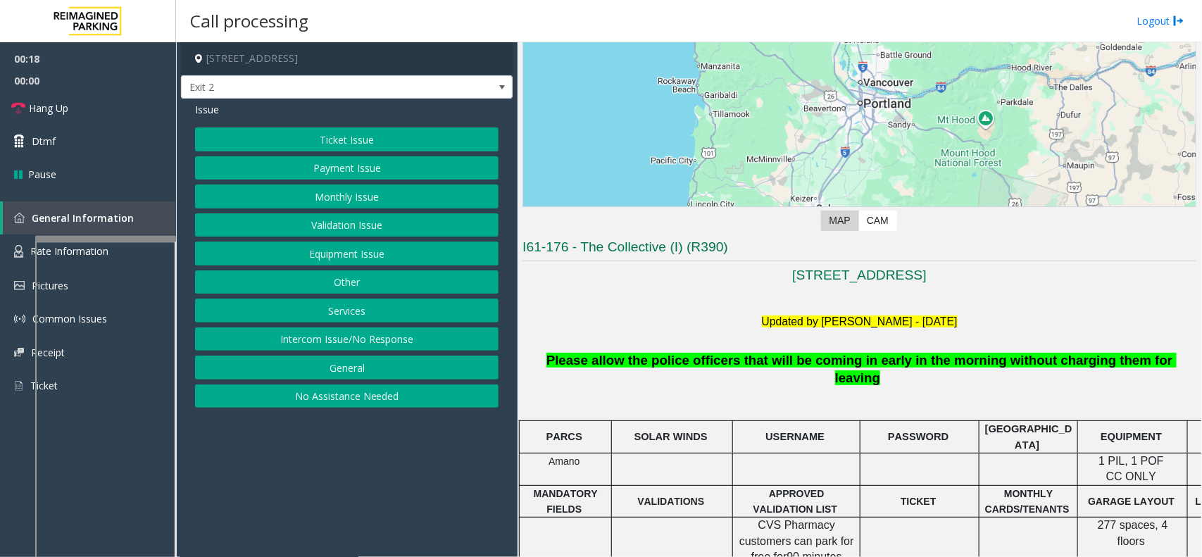
scroll to position [153, 0]
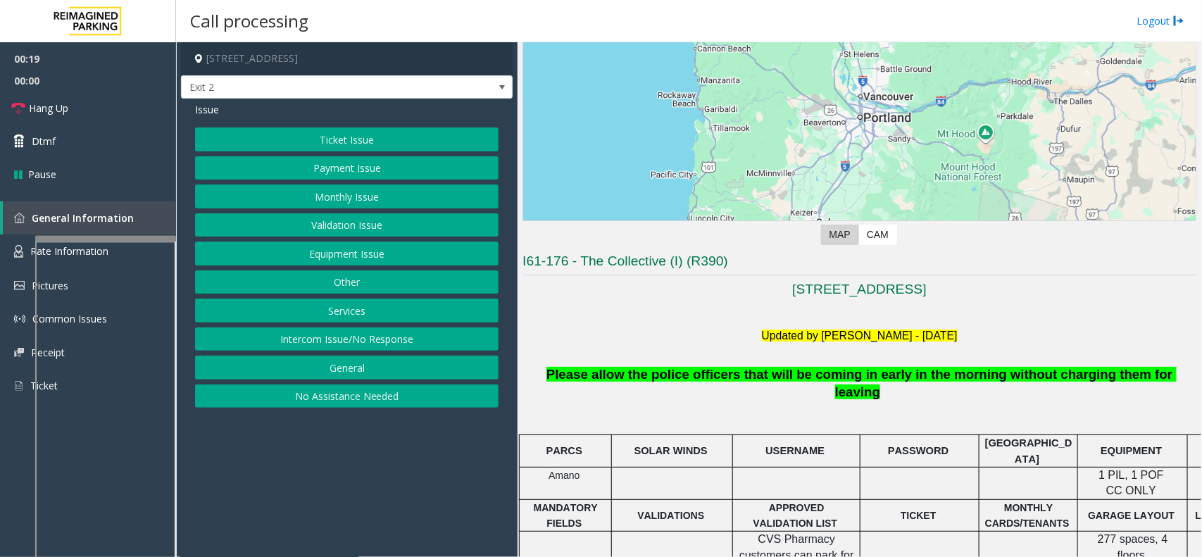
drag, startPoint x: 425, startPoint y: 120, endPoint x: 470, endPoint y: 156, distance: 58.6
click at [430, 127] on div "Issue Ticket Issue Payment Issue Monthly Issue Validation Issue Equipment Issue…" at bounding box center [347, 257] width 332 height 316
click at [470, 156] on button "Payment Issue" at bounding box center [346, 168] width 303 height 24
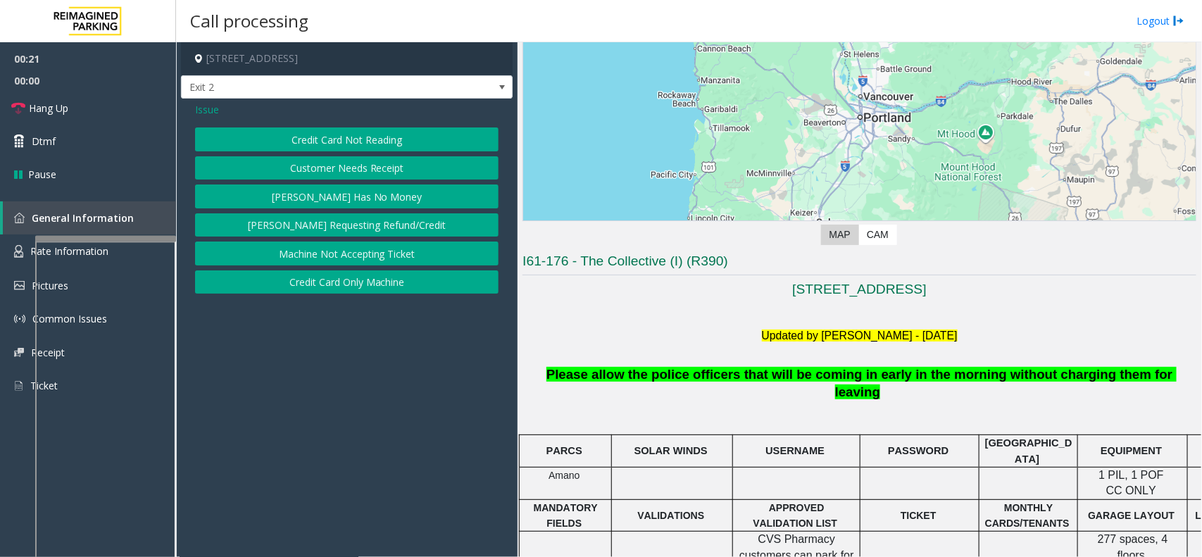
click at [210, 108] on span "Issue" at bounding box center [207, 109] width 24 height 15
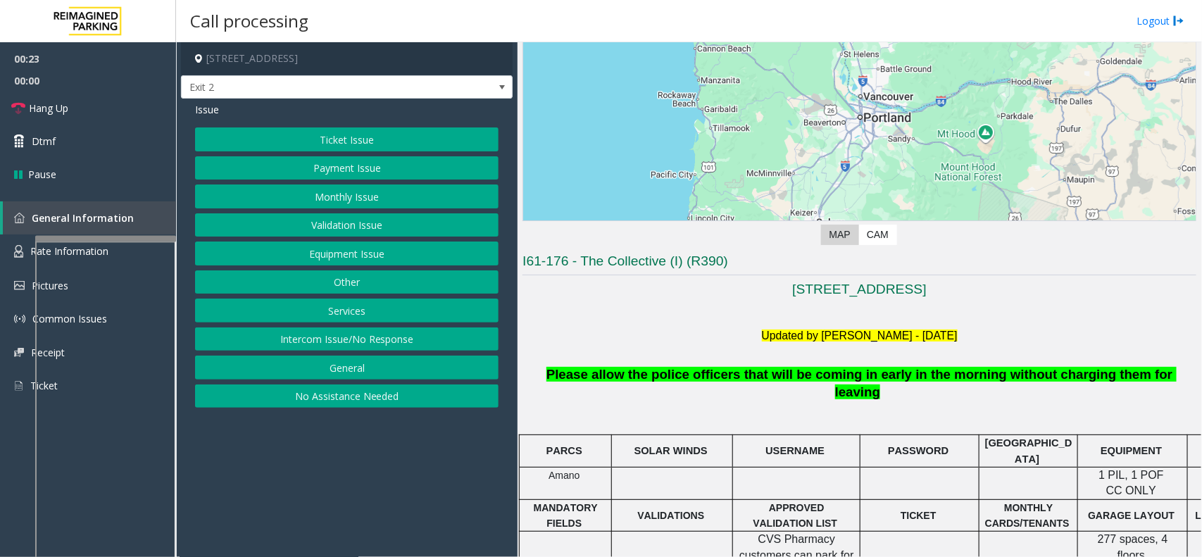
click at [365, 242] on div "Ticket Issue Payment Issue Monthly Issue Validation Issue Equipment Issue Other…" at bounding box center [346, 267] width 303 height 280
click at [367, 247] on button "Equipment Issue" at bounding box center [346, 254] width 303 height 24
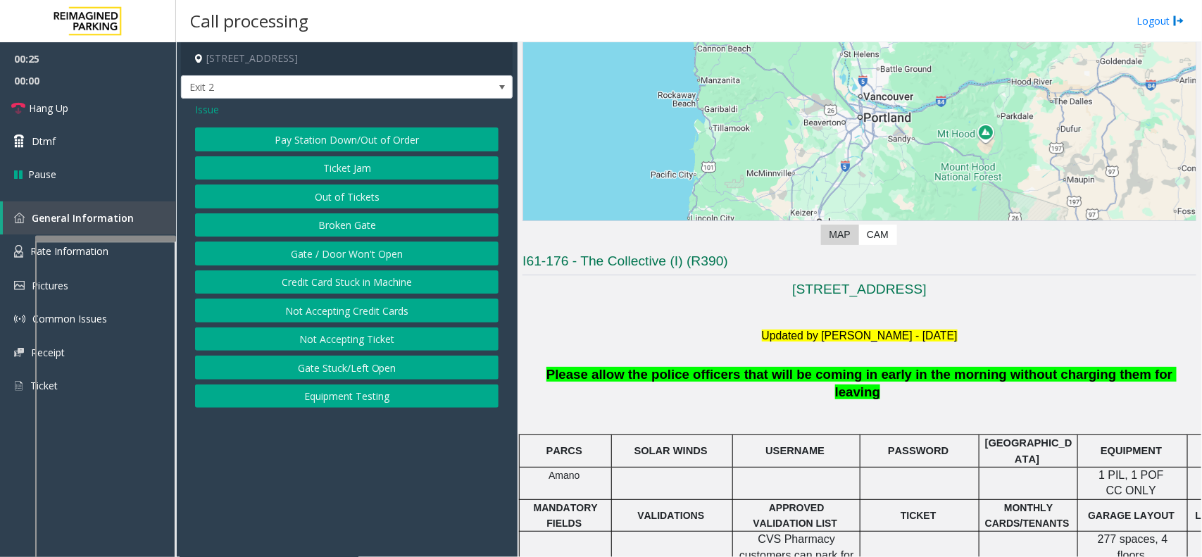
click at [365, 259] on button "Gate / Door Won't Open" at bounding box center [346, 254] width 303 height 24
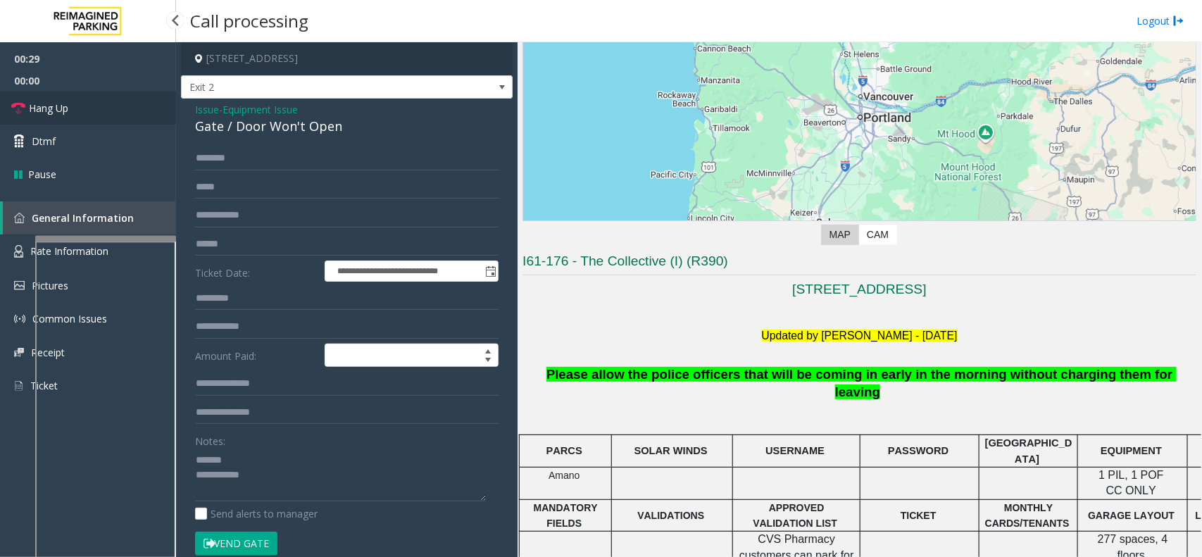
click at [113, 110] on link "Hang Up" at bounding box center [88, 108] width 176 height 33
click at [263, 125] on div "Gate / Door Won't Open" at bounding box center [346, 126] width 303 height 19
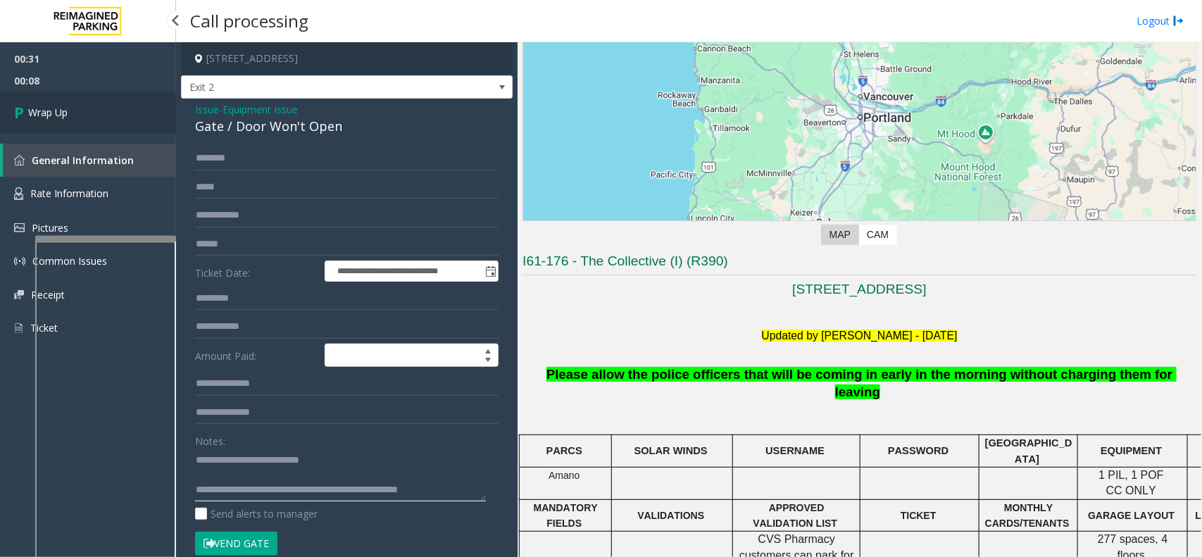
type textarea "**********"
click at [102, 113] on link "Wrap Up" at bounding box center [88, 113] width 176 height 42
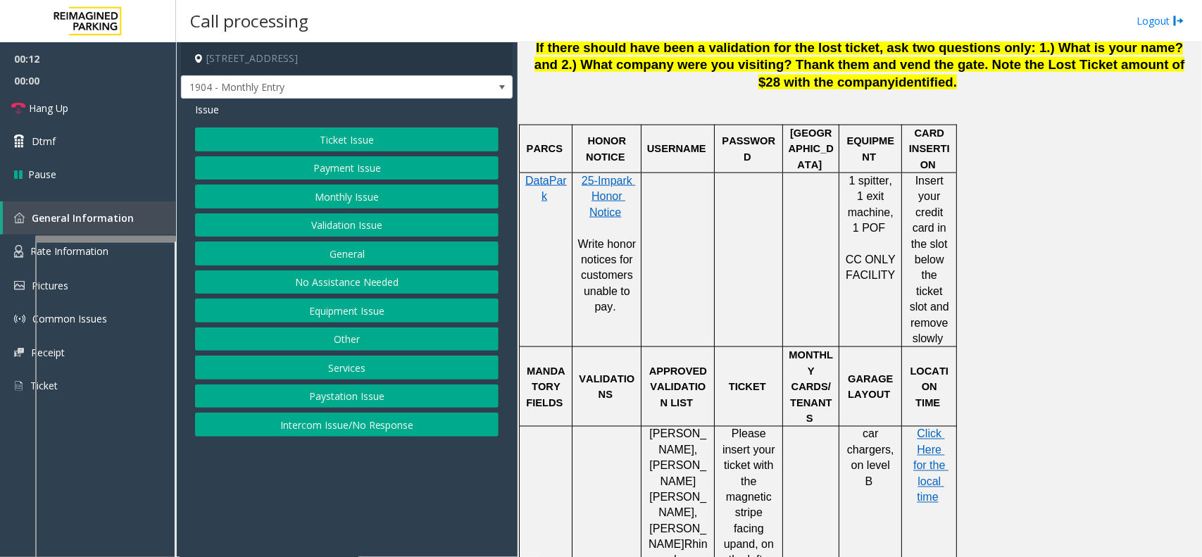
scroll to position [968, 0]
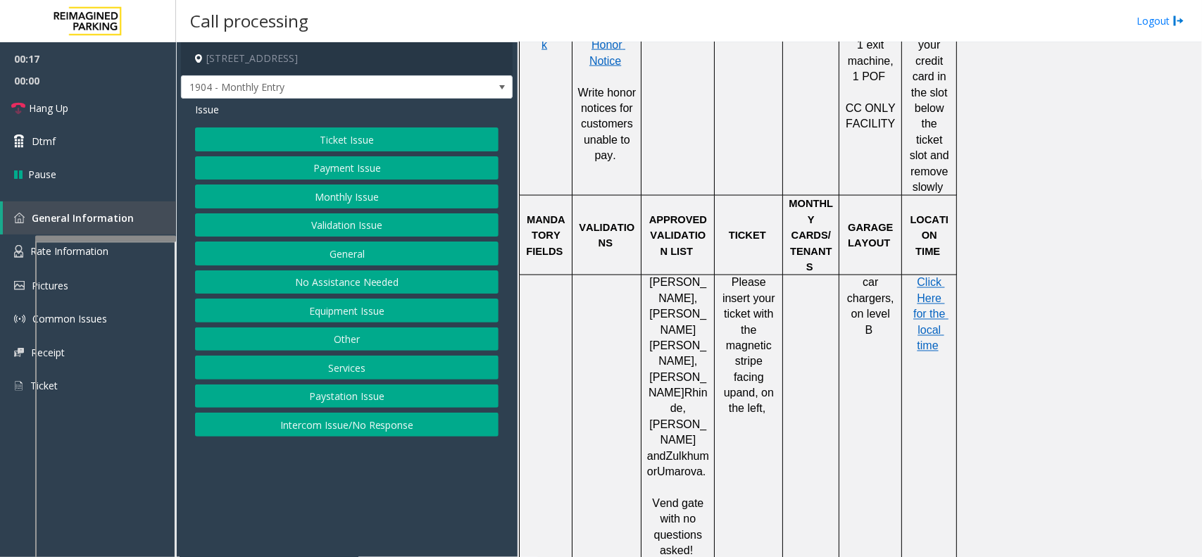
click at [353, 275] on button "No Assistance Needed" at bounding box center [346, 282] width 303 height 24
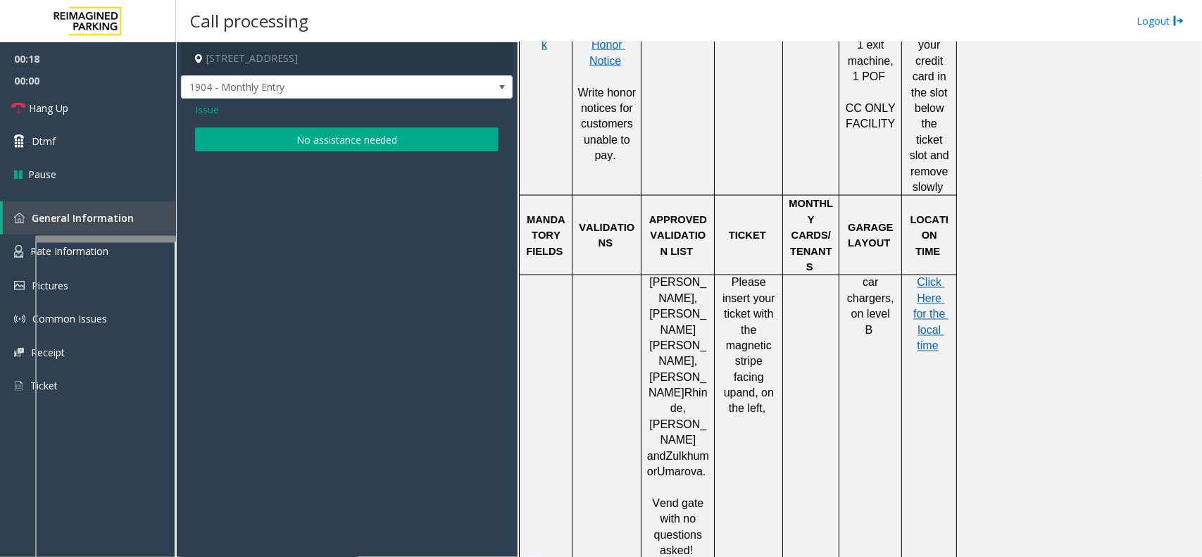
click at [206, 111] on span "Issue" at bounding box center [207, 109] width 24 height 15
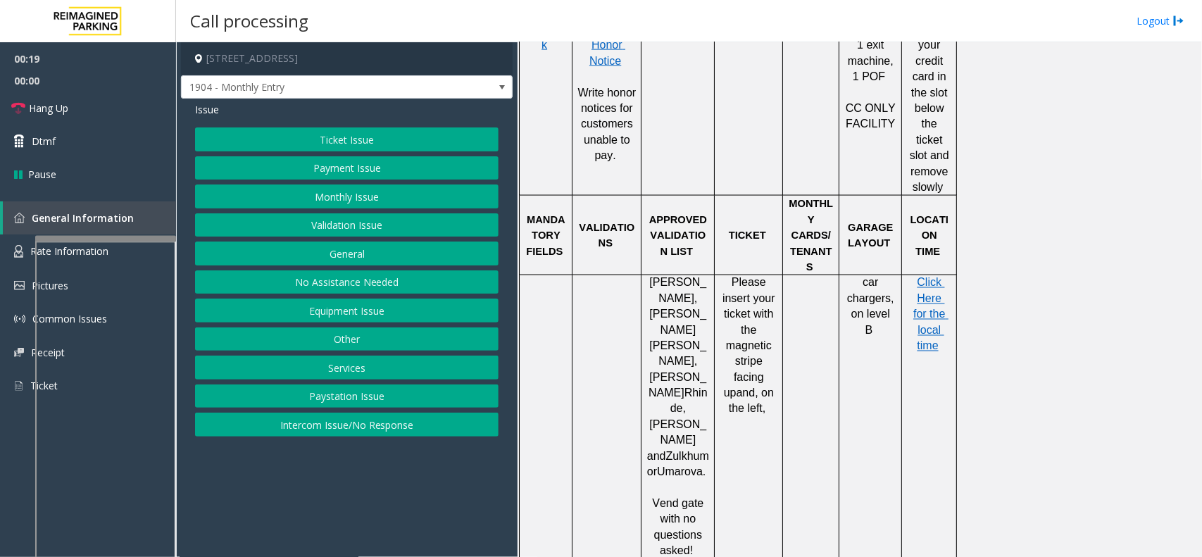
click at [345, 315] on button "Equipment Issue" at bounding box center [346, 311] width 303 height 24
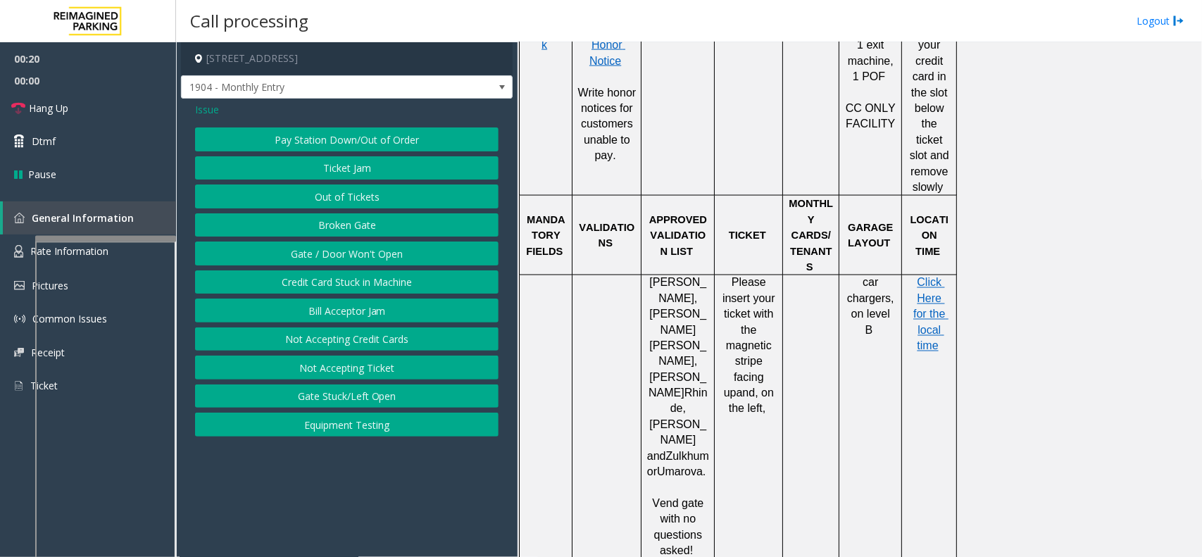
click at [337, 258] on button "Gate / Door Won't Open" at bounding box center [346, 254] width 303 height 24
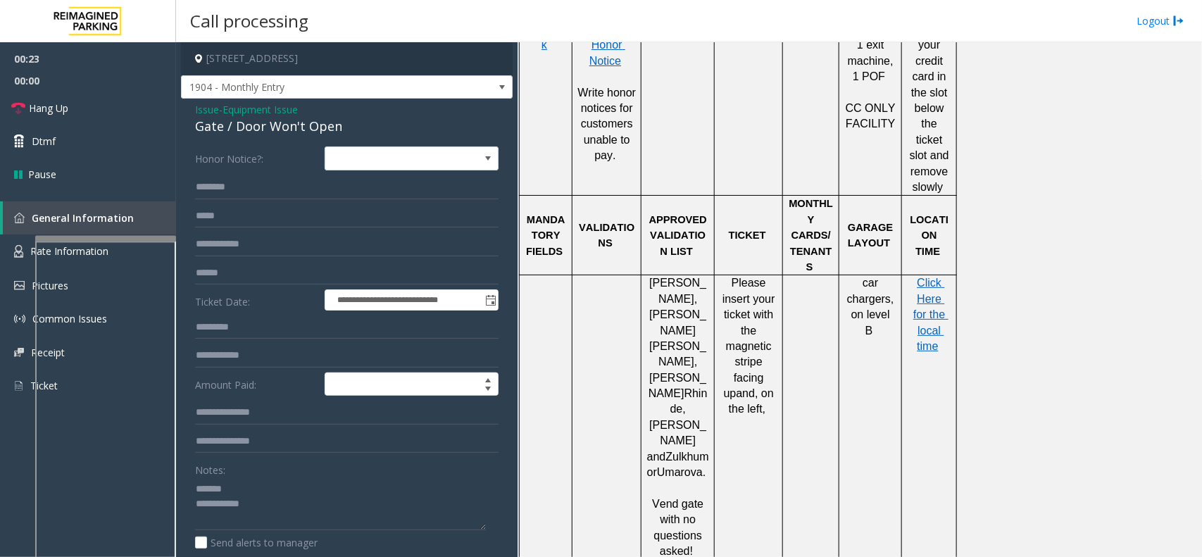
click at [265, 130] on div "Gate / Door Won't Open" at bounding box center [346, 126] width 303 height 19
click at [339, 515] on textarea at bounding box center [340, 503] width 291 height 53
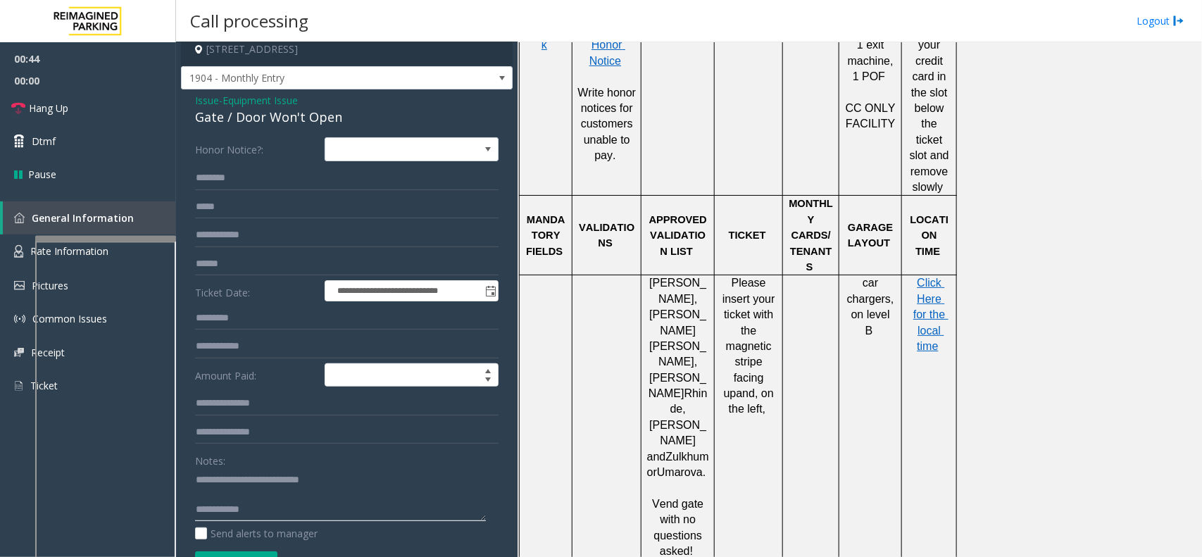
scroll to position [0, 0]
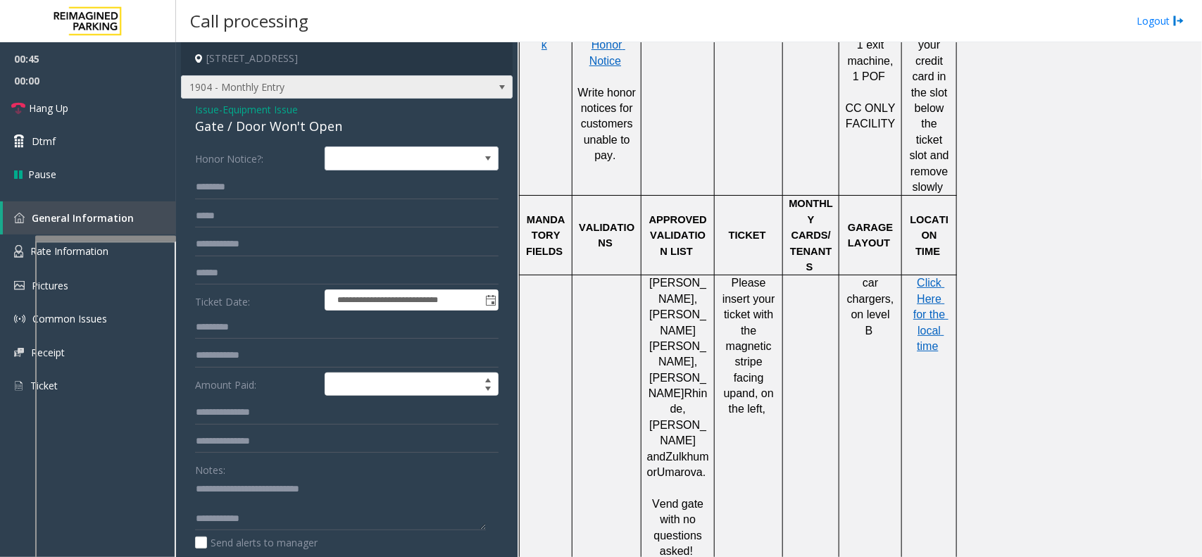
click at [496, 92] on span at bounding box center [501, 87] width 11 height 11
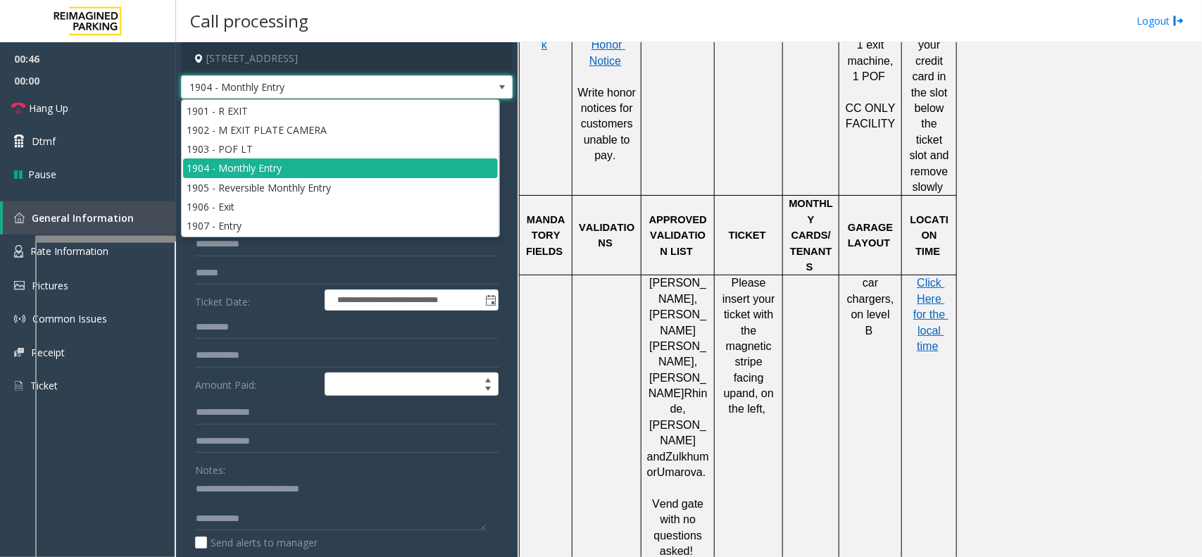
click at [496, 92] on span at bounding box center [501, 87] width 11 height 11
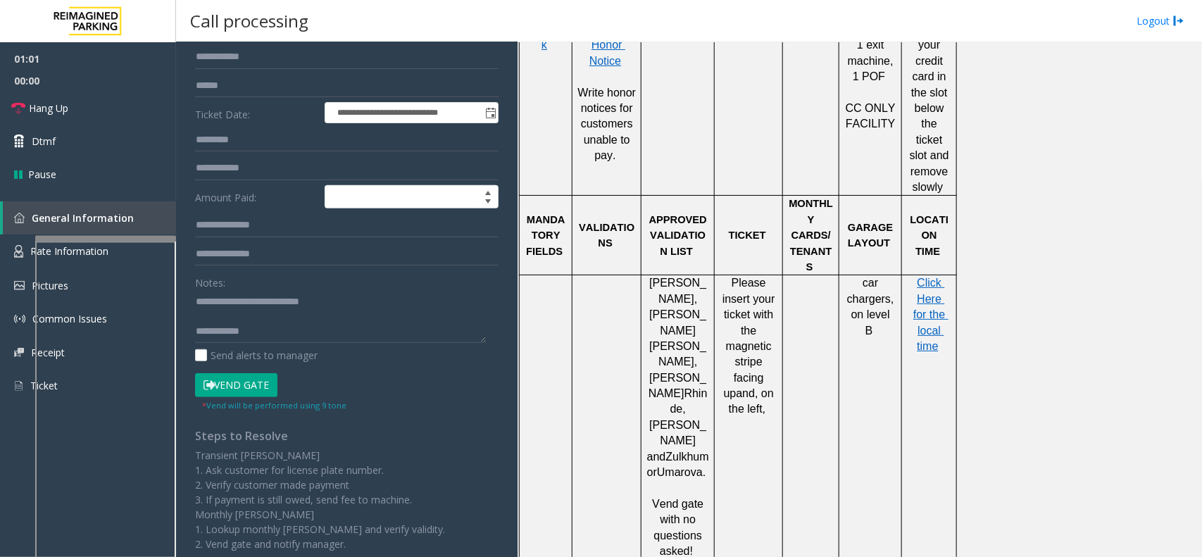
scroll to position [22, 0]
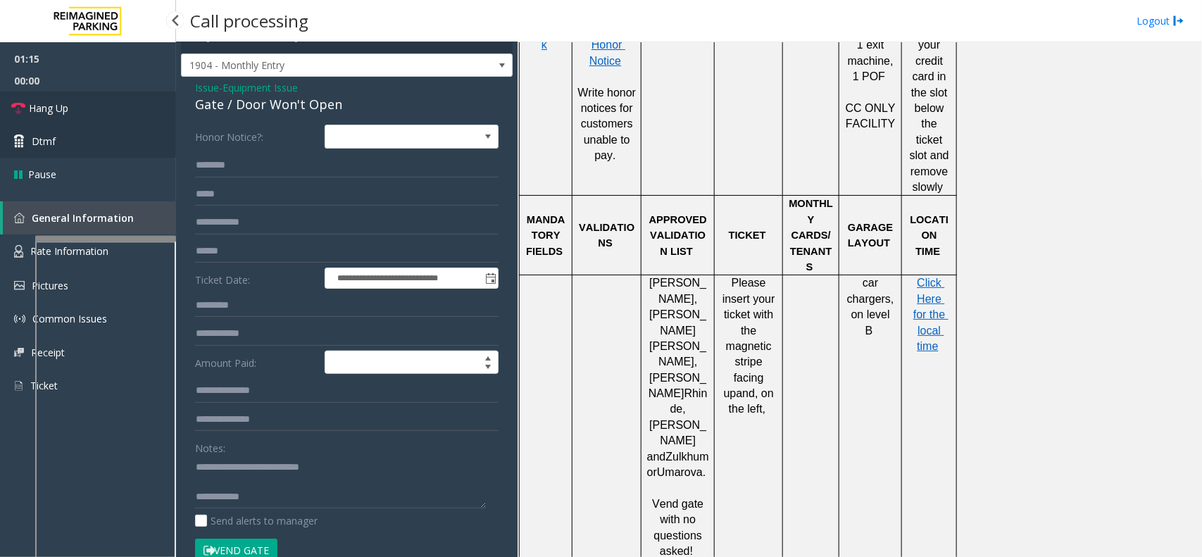
drag, startPoint x: 118, startPoint y: 106, endPoint x: 40, endPoint y: 142, distance: 85.4
click at [118, 106] on link "Hang Up" at bounding box center [88, 108] width 176 height 33
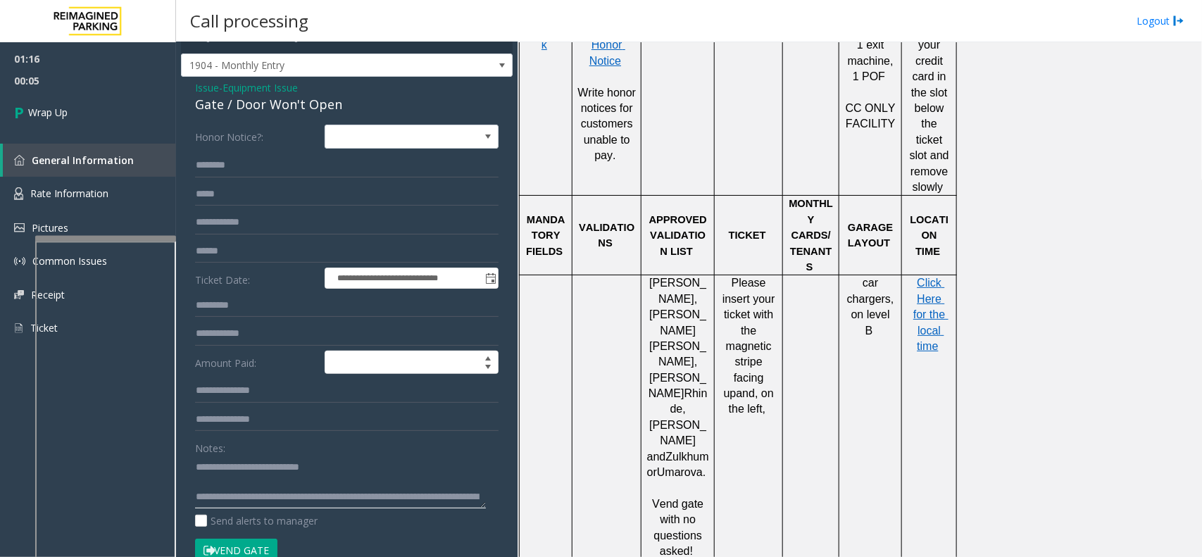
click at [421, 502] on textarea at bounding box center [340, 482] width 291 height 53
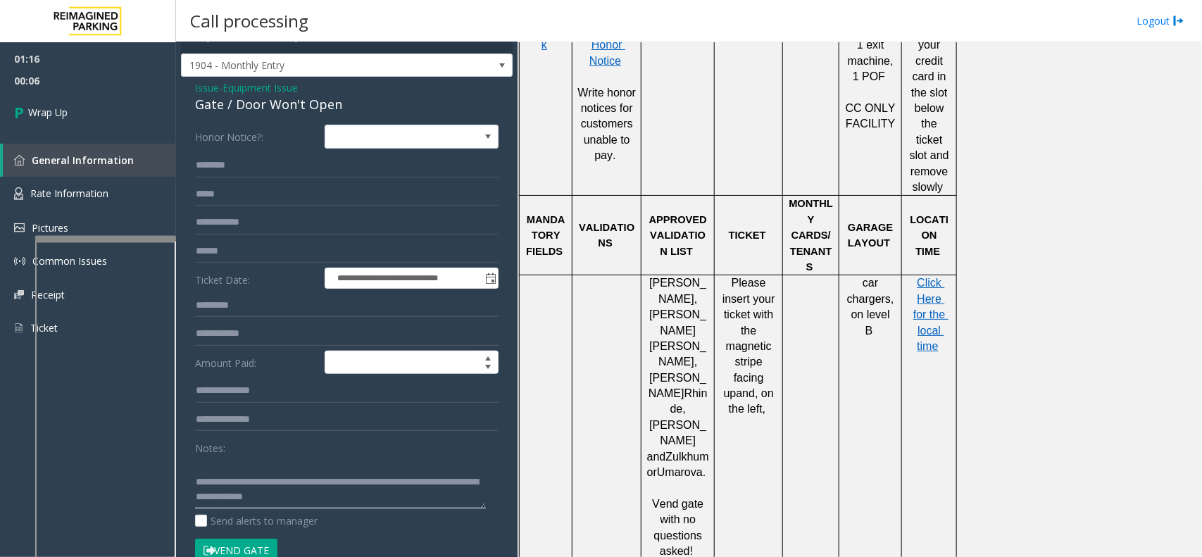
scroll to position [29, 0]
click at [329, 482] on textarea at bounding box center [340, 482] width 291 height 53
type textarea "**********"
click at [149, 113] on link "Wrap Up" at bounding box center [88, 113] width 176 height 42
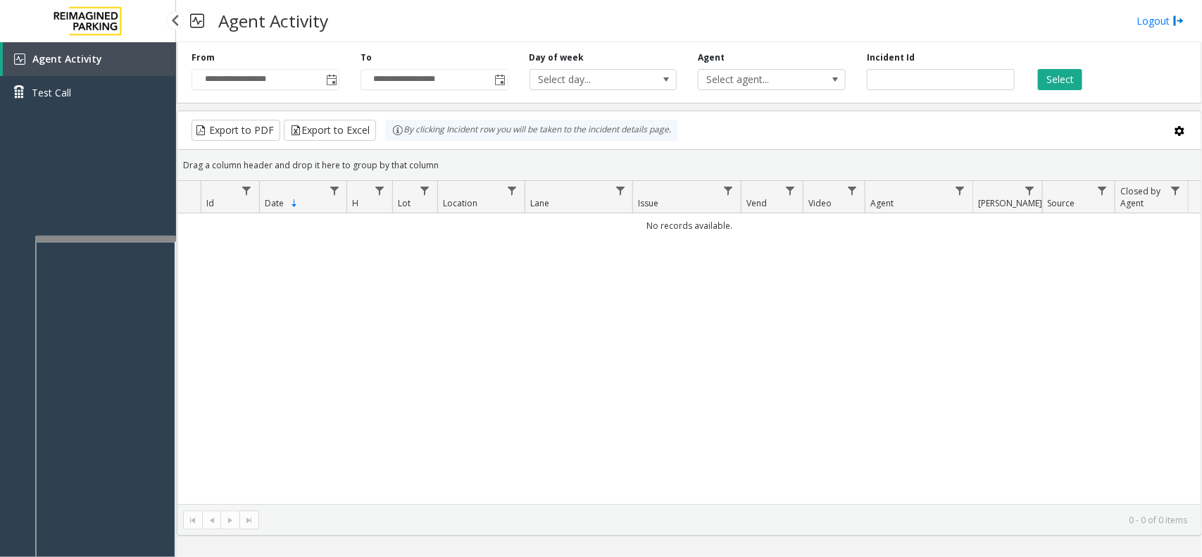
click at [46, 156] on div "Agent Activity Test Call" at bounding box center [88, 320] width 176 height 557
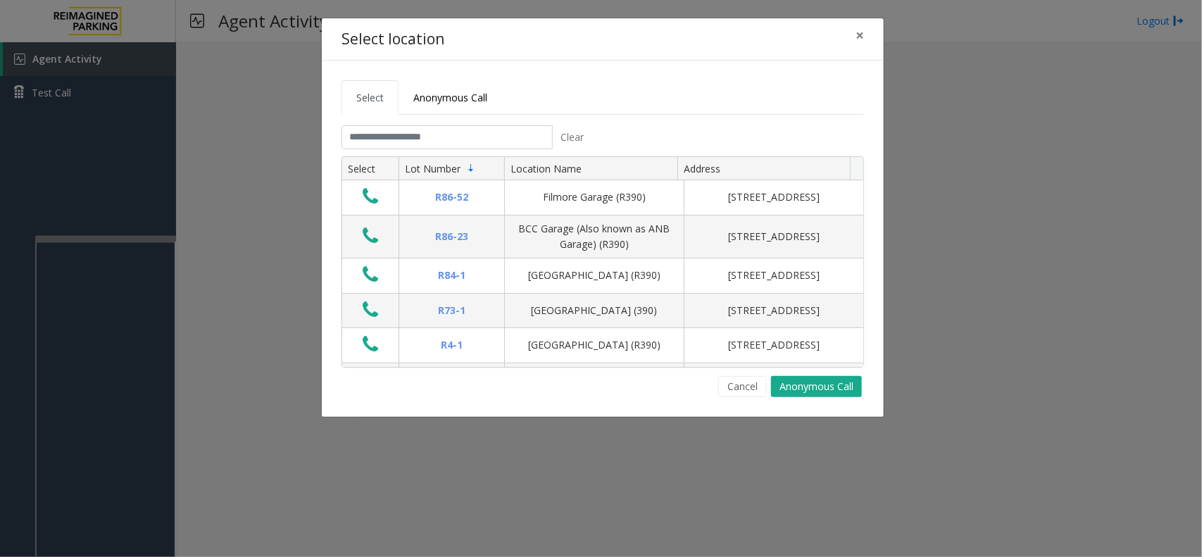
click at [394, 124] on tabset "Select Anonymous Call Clear Select Lot Number Location Name Address R86-52 Film…" at bounding box center [603, 238] width 522 height 317
click at [391, 138] on input "text" at bounding box center [447, 137] width 211 height 24
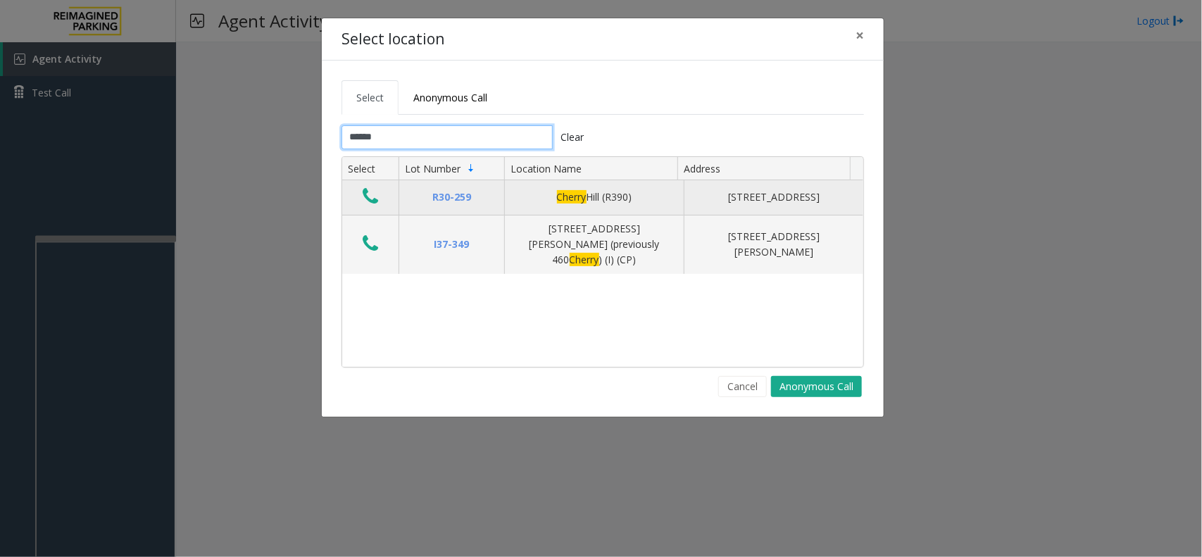
type input "******"
click at [377, 195] on icon "Data table" at bounding box center [370, 197] width 15 height 20
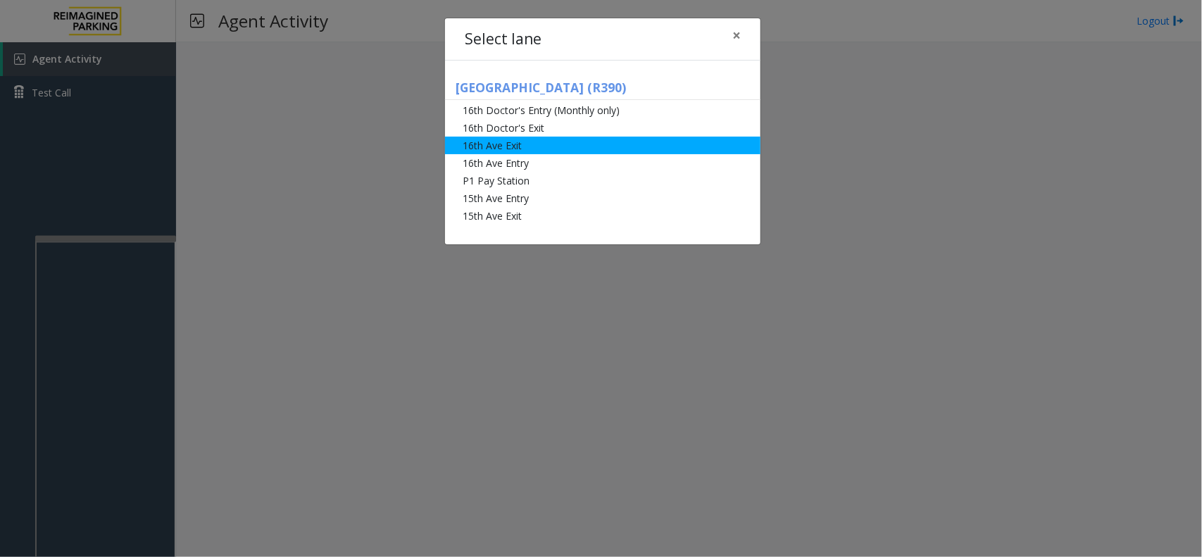
click at [496, 145] on li "16th Ave Exit" at bounding box center [602, 146] width 315 height 18
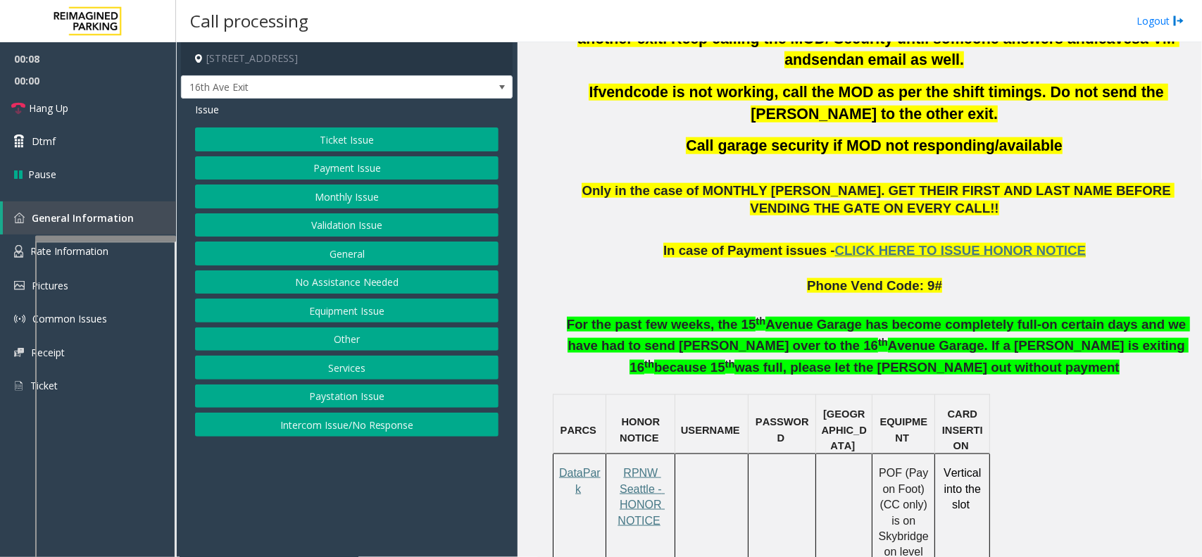
scroll to position [704, 0]
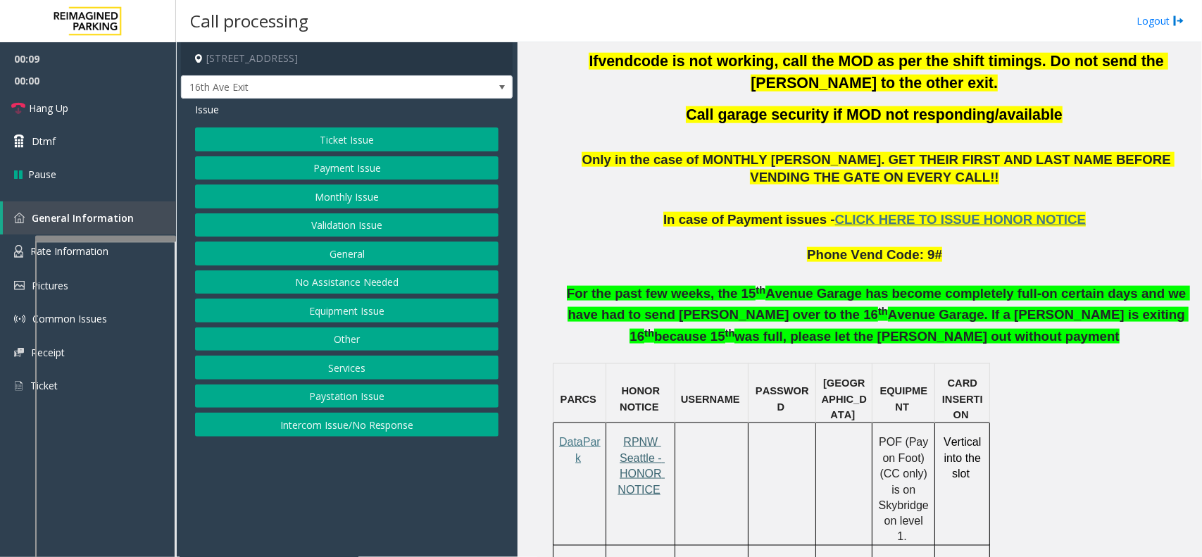
click at [639, 436] on span "RPNW Seattle - HONOR NOTICE" at bounding box center [641, 465] width 47 height 59
click at [356, 170] on button "Payment Issue" at bounding box center [346, 168] width 303 height 24
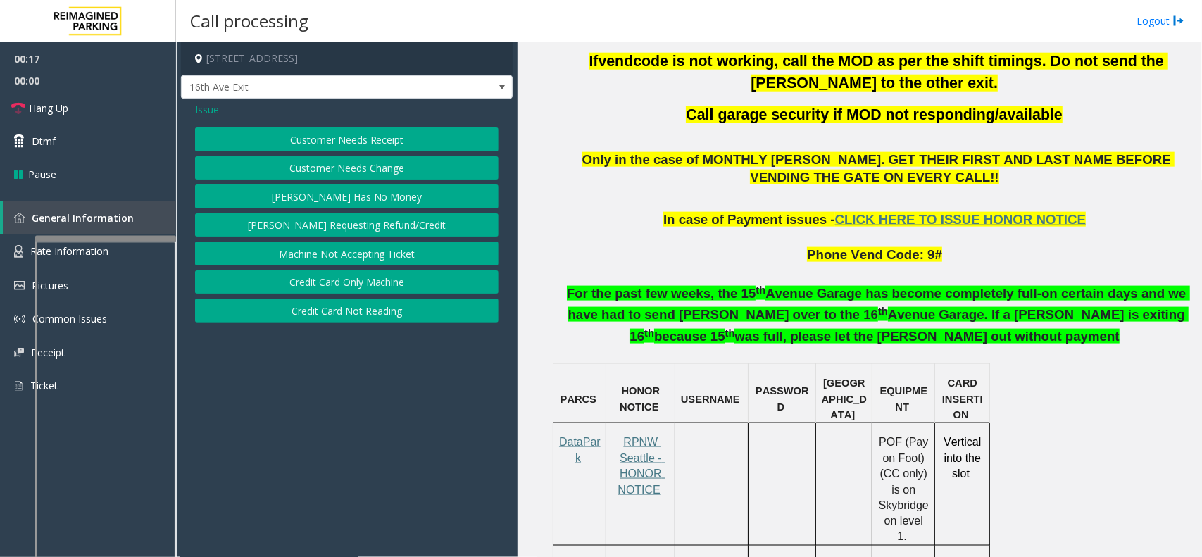
click at [358, 303] on button "Credit Card Not Reading" at bounding box center [346, 311] width 303 height 24
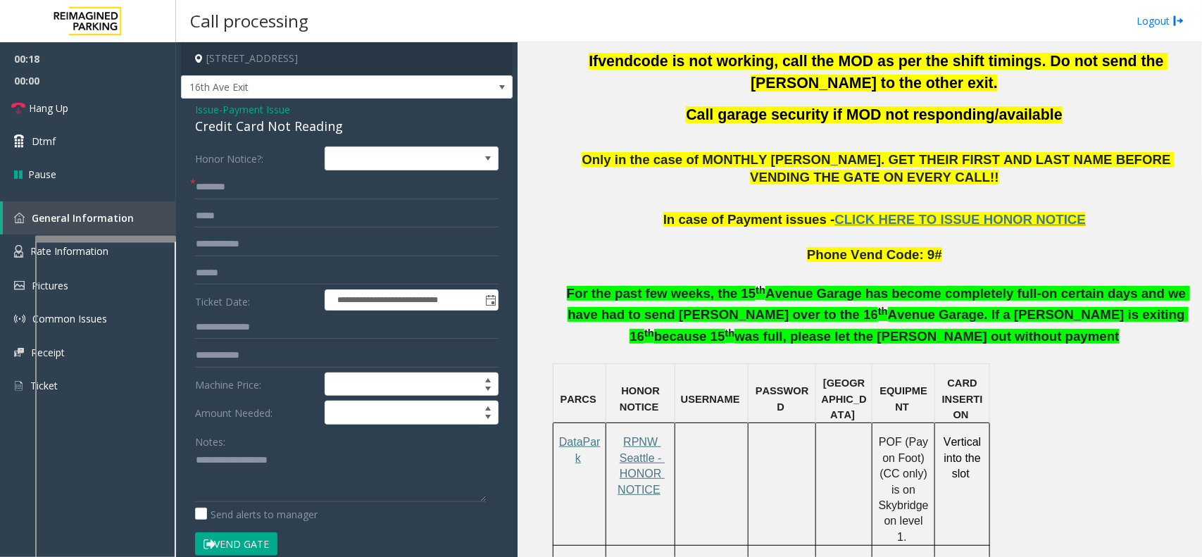
click at [257, 111] on span "Payment Issue" at bounding box center [257, 109] width 68 height 15
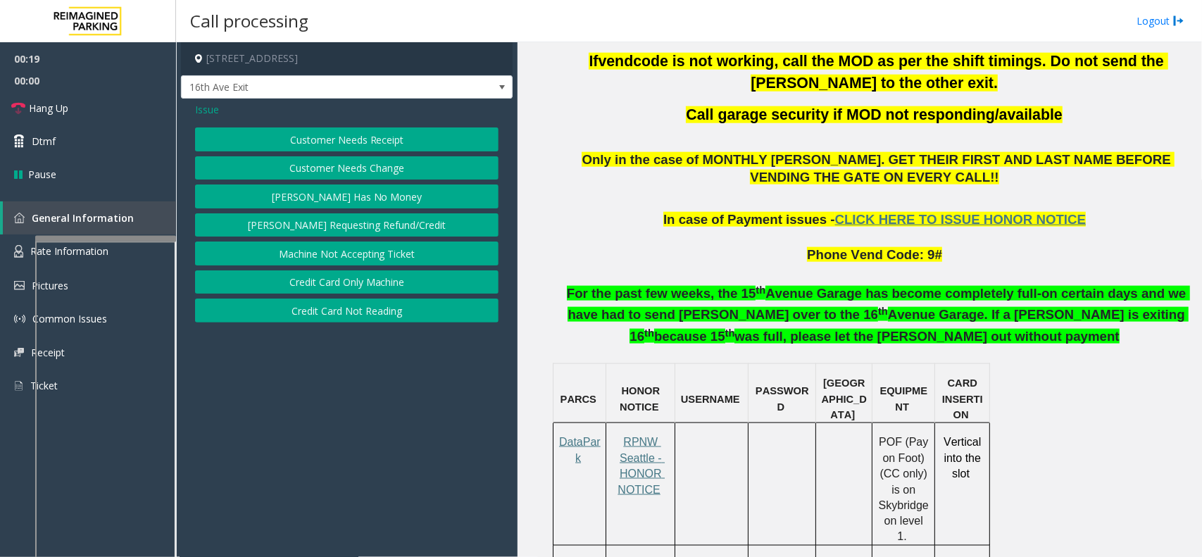
click at [342, 275] on button "Credit Card Only Machine" at bounding box center [346, 282] width 303 height 24
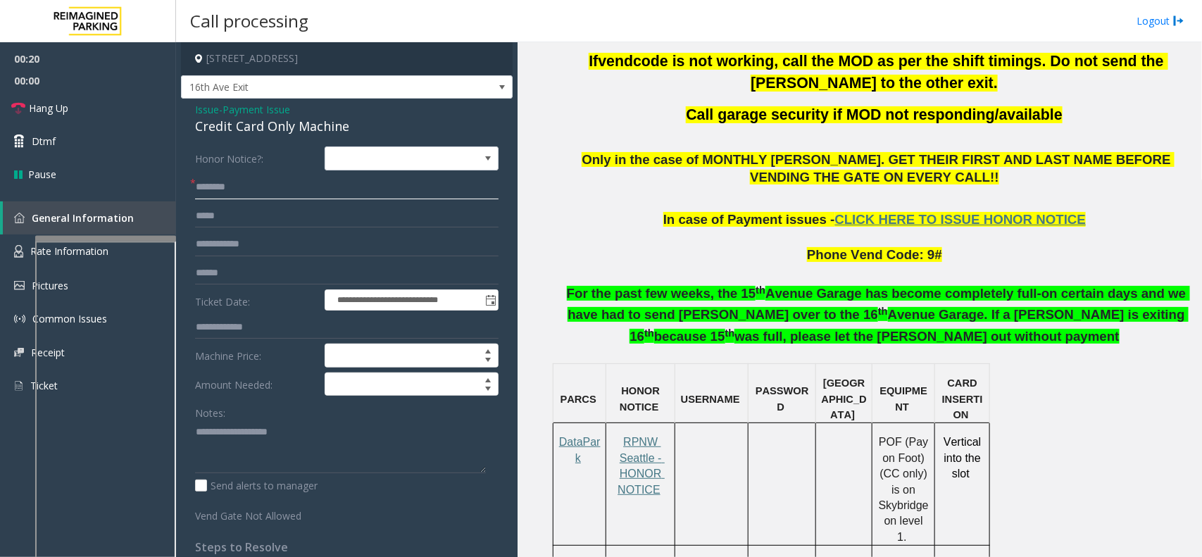
click at [257, 195] on input "text" at bounding box center [346, 187] width 303 height 24
click at [229, 194] on input "text" at bounding box center [346, 187] width 303 height 24
click at [245, 134] on div "Credit Card Only Machine" at bounding box center [346, 126] width 303 height 19
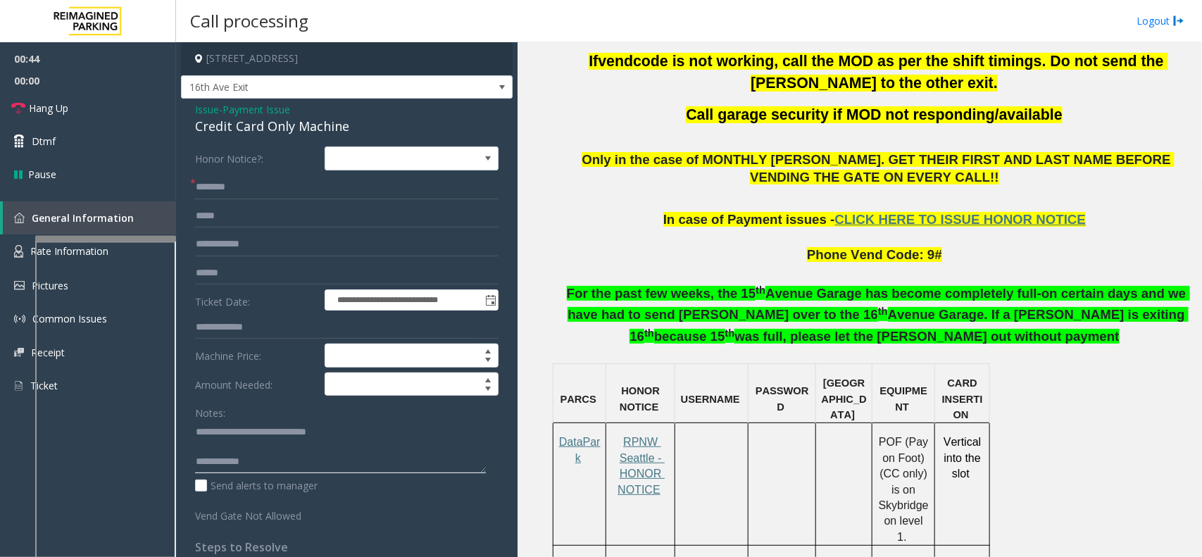
click at [325, 456] on textarea at bounding box center [340, 446] width 291 height 53
type textarea "**********"
click at [252, 190] on input "text" at bounding box center [346, 187] width 303 height 24
drag, startPoint x: 230, startPoint y: 215, endPoint x: 231, endPoint y: 201, distance: 14.2
click at [231, 202] on form "**********" at bounding box center [346, 334] width 303 height 377
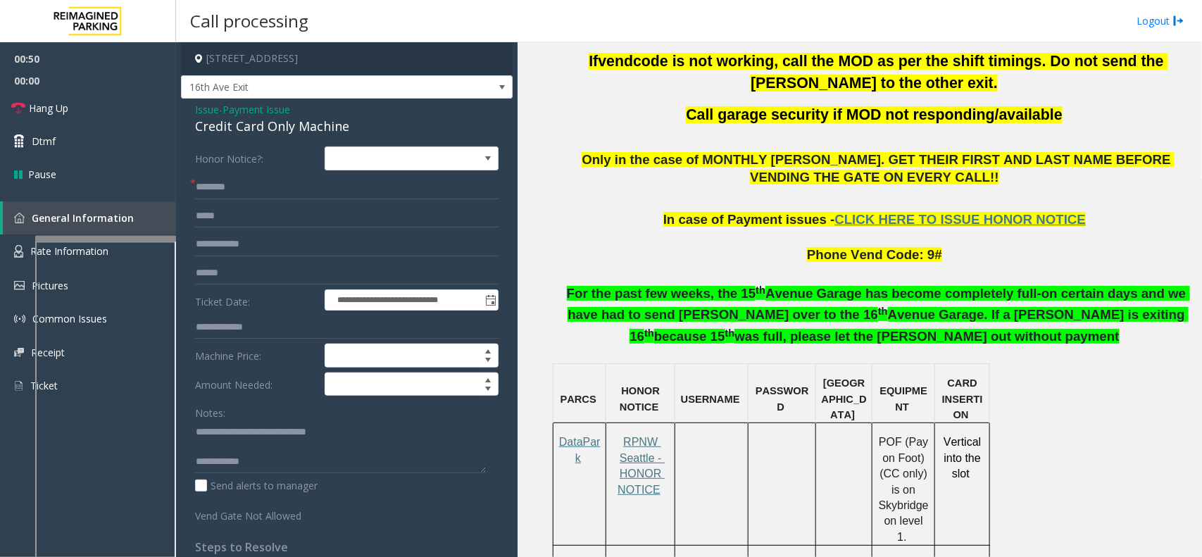
click at [231, 201] on form "**********" at bounding box center [346, 334] width 303 height 377
click at [231, 192] on input "text" at bounding box center [346, 187] width 303 height 24
click at [215, 189] on input "*******" at bounding box center [346, 187] width 303 height 24
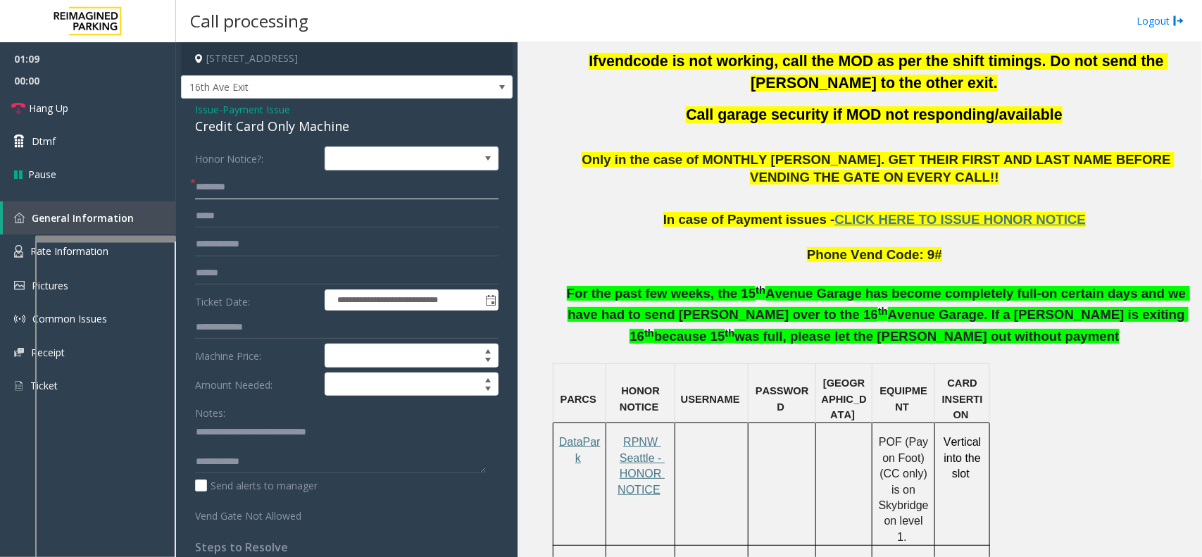
type input "*******"
click at [292, 459] on textarea at bounding box center [340, 446] width 291 height 53
click at [290, 448] on textarea at bounding box center [340, 446] width 291 height 53
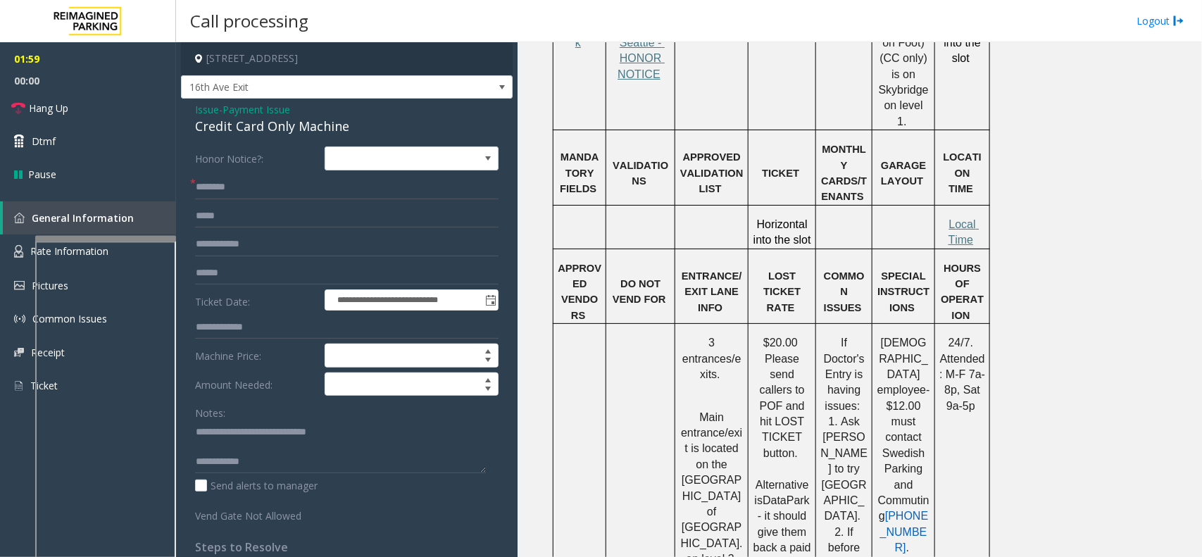
scroll to position [1034, 0]
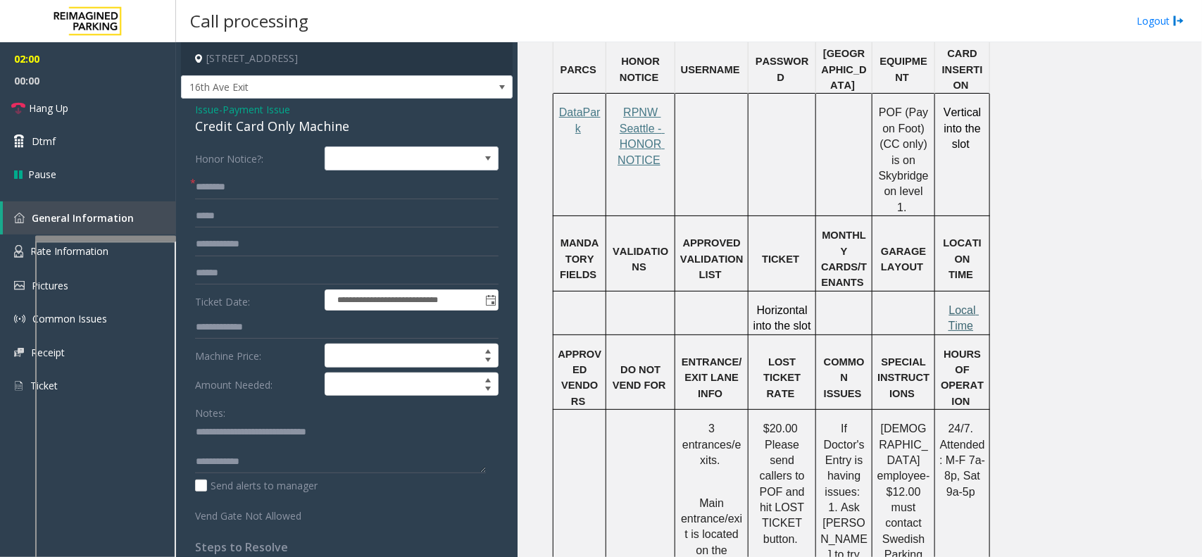
click at [963, 304] on span "Local Time" at bounding box center [963, 317] width 31 height 27
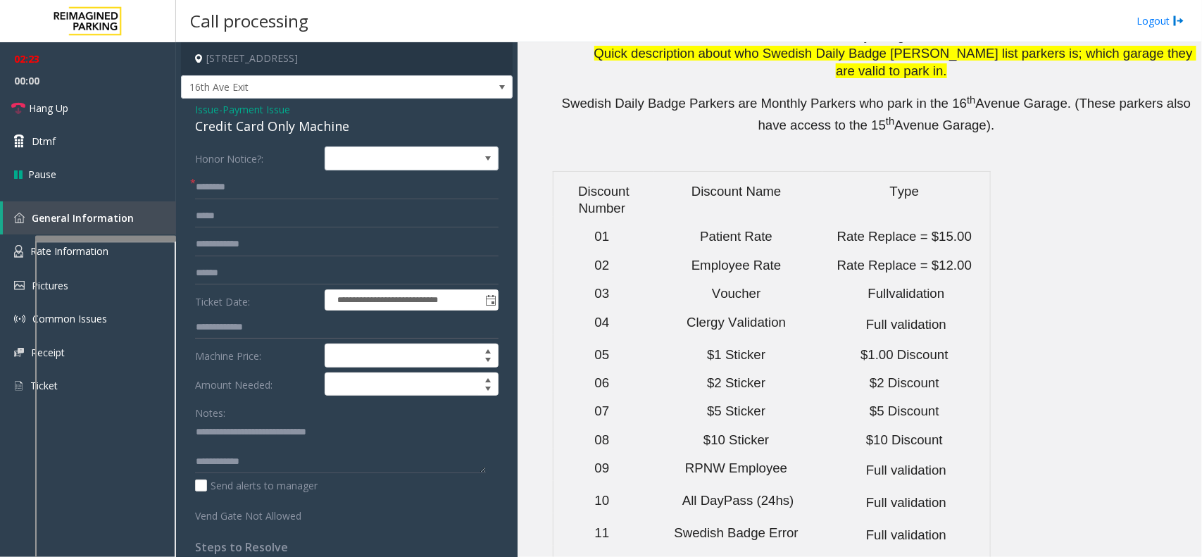
scroll to position [4730, 0]
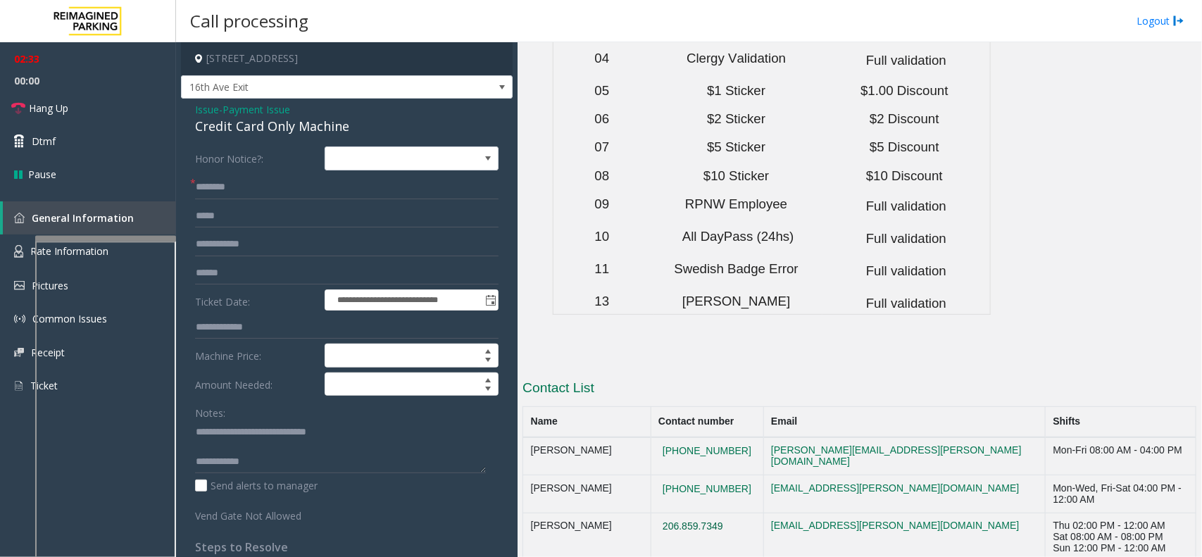
drag, startPoint x: 765, startPoint y: 296, endPoint x: 684, endPoint y: 304, distance: 81.3
click at [684, 513] on td "206.859.7349" at bounding box center [707, 537] width 113 height 49
copy button "206.859.7349"
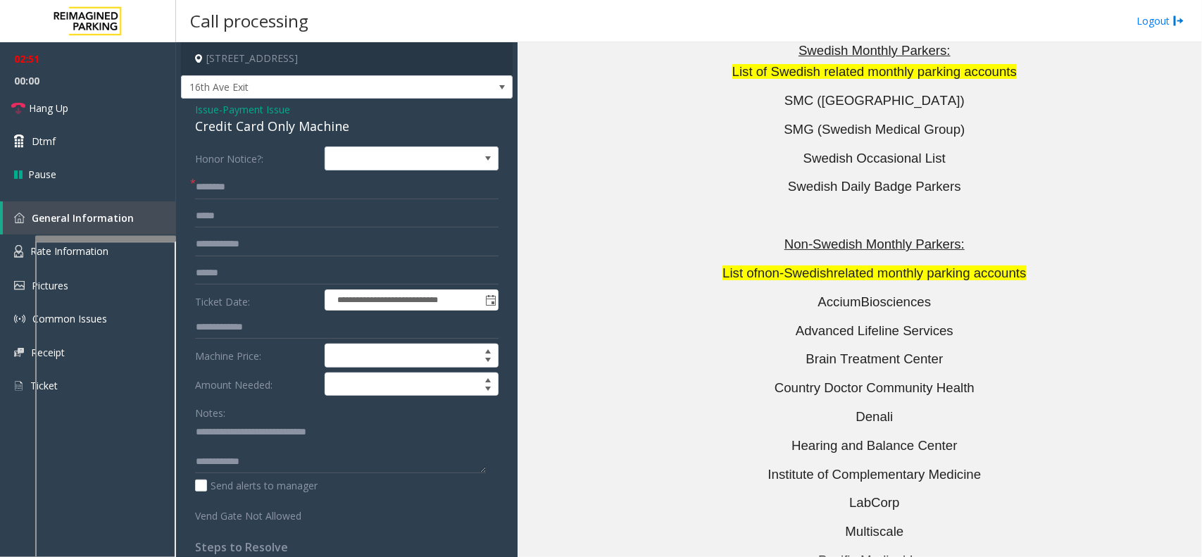
scroll to position [3234, 0]
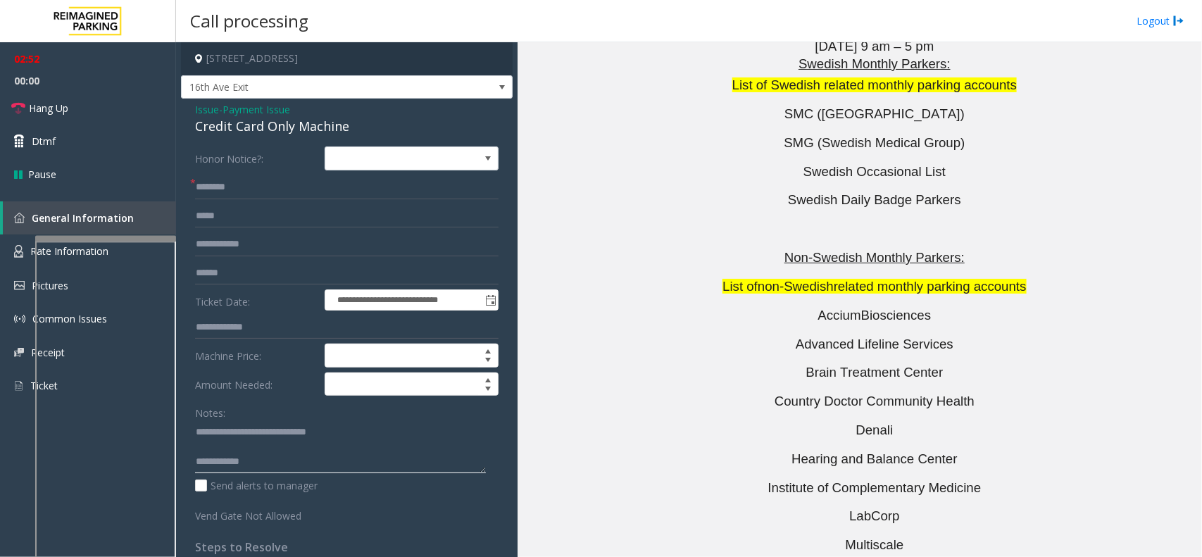
click at [419, 453] on textarea at bounding box center [340, 446] width 291 height 53
click at [405, 472] on textarea at bounding box center [340, 446] width 291 height 53
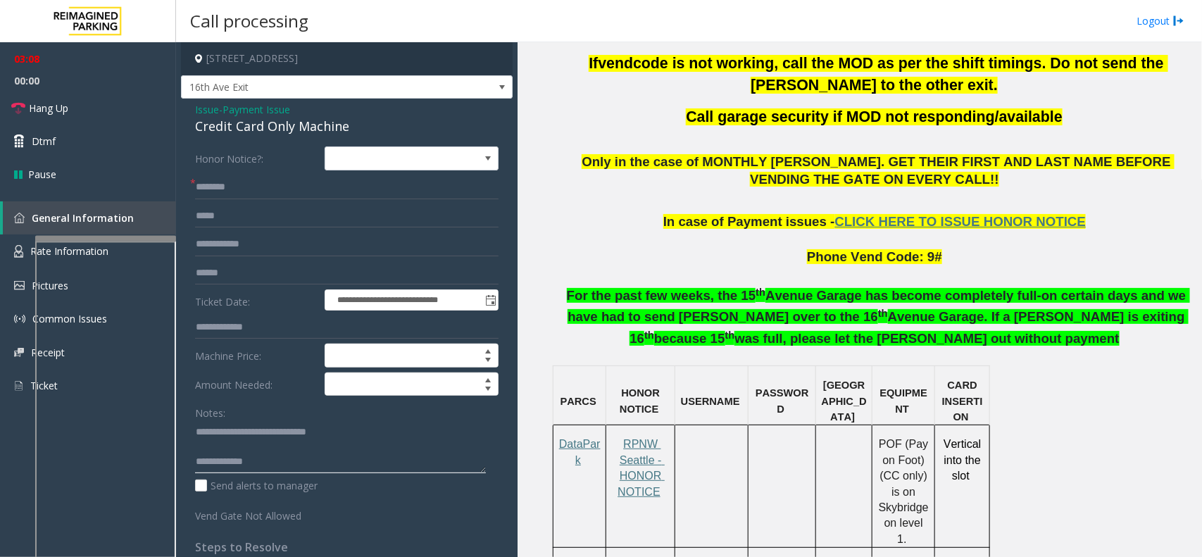
scroll to position [704, 0]
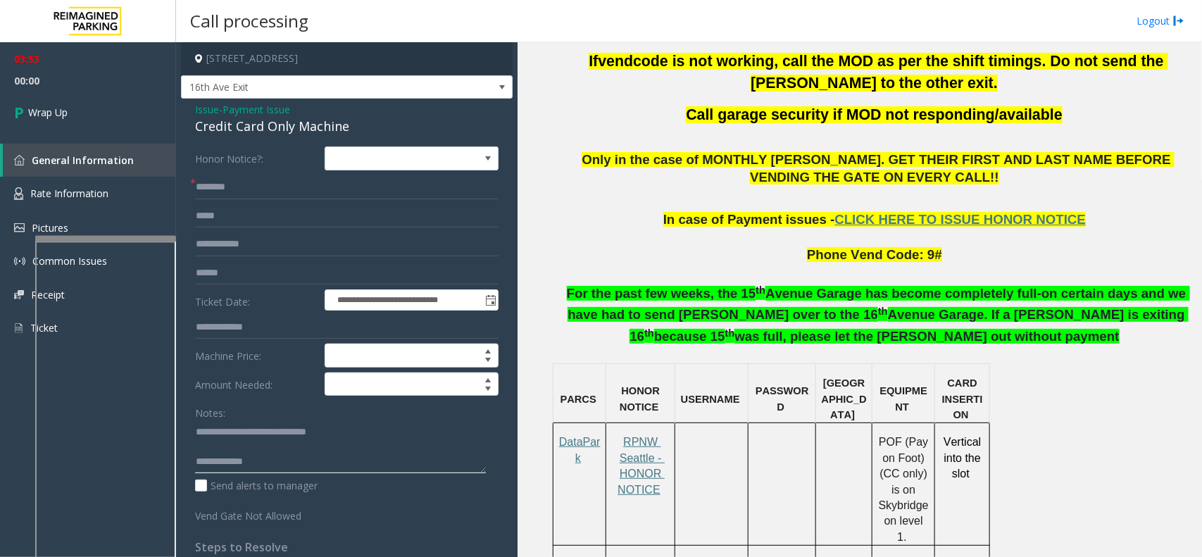
click at [308, 455] on textarea at bounding box center [340, 446] width 291 height 53
click at [299, 470] on textarea at bounding box center [340, 446] width 291 height 53
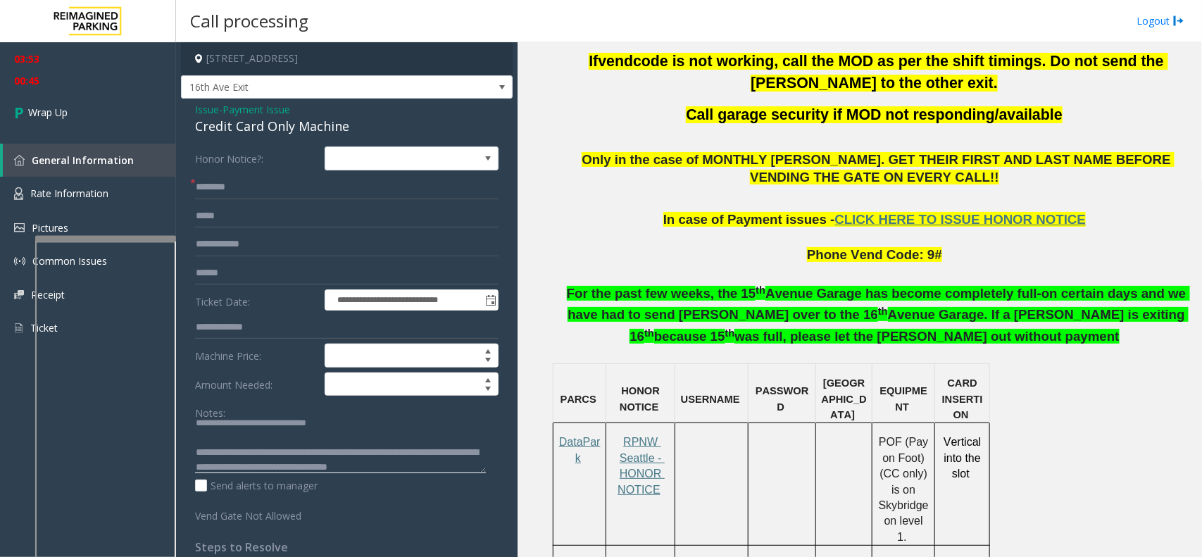
scroll to position [25, 0]
type textarea "**********"
click at [136, 113] on link "Wrap Up" at bounding box center [88, 113] width 176 height 42
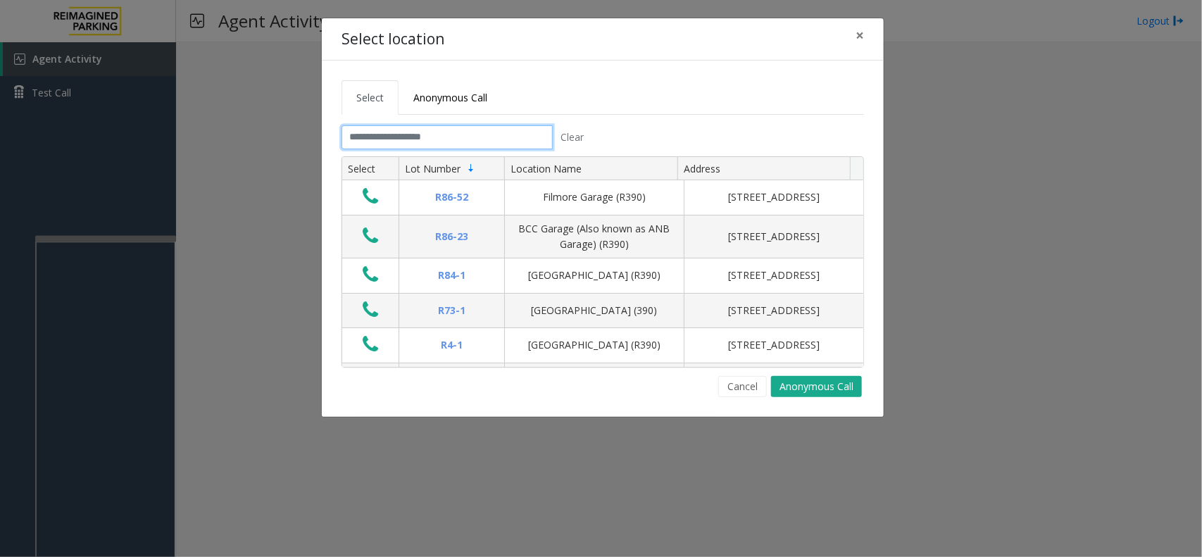
click at [434, 139] on input "text" at bounding box center [447, 137] width 211 height 24
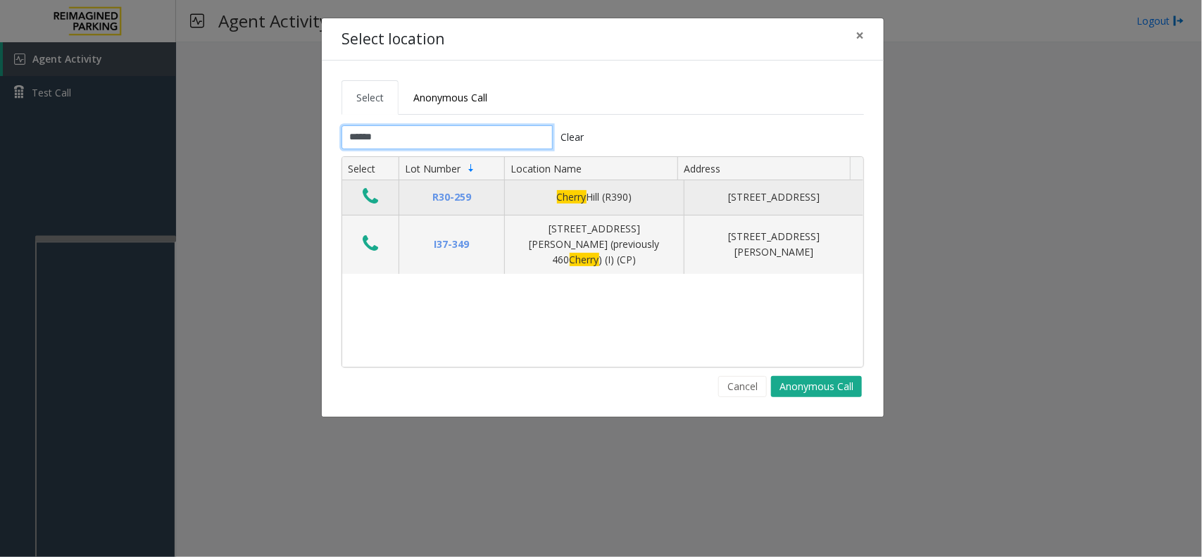
type input "******"
click at [370, 197] on icon "Data table" at bounding box center [370, 197] width 15 height 20
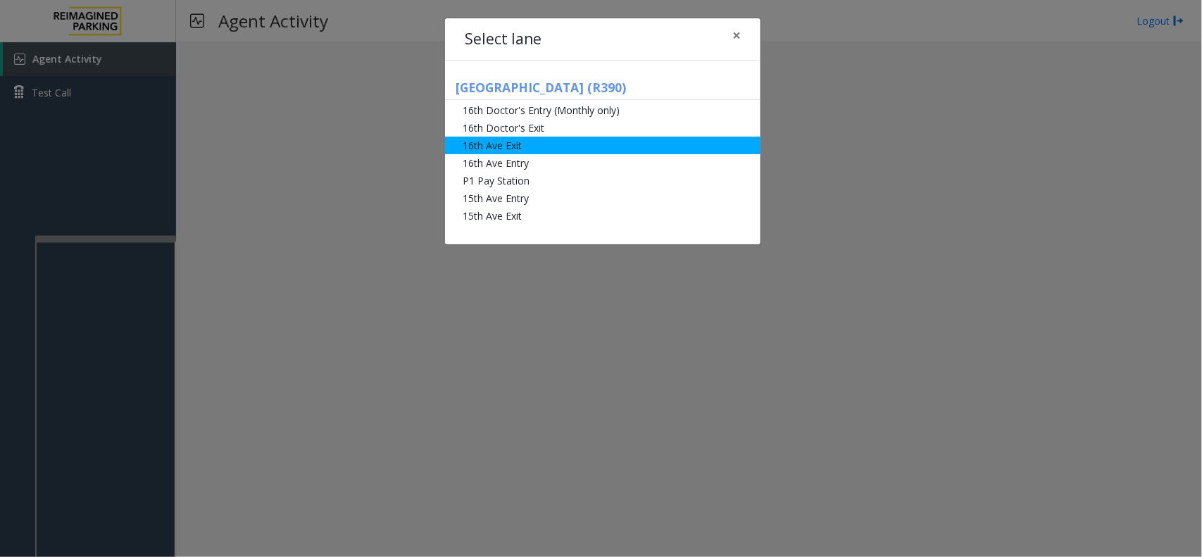
click at [525, 148] on li "16th Ave Exit" at bounding box center [602, 146] width 315 height 18
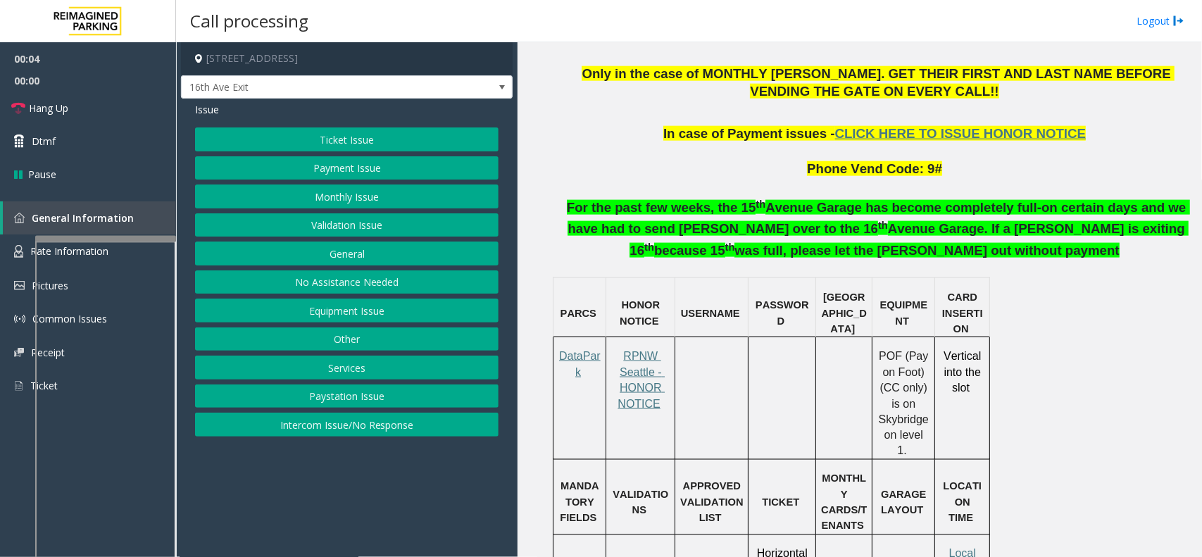
scroll to position [792, 0]
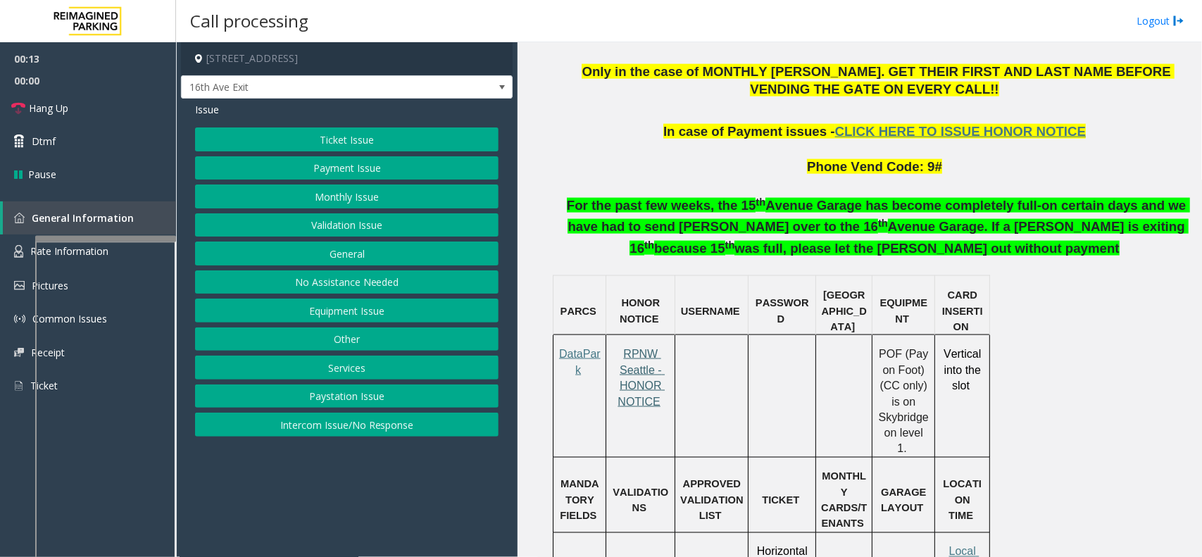
click at [657, 354] on span "RPNW Seattle - HONOR NOTICE" at bounding box center [641, 377] width 47 height 59
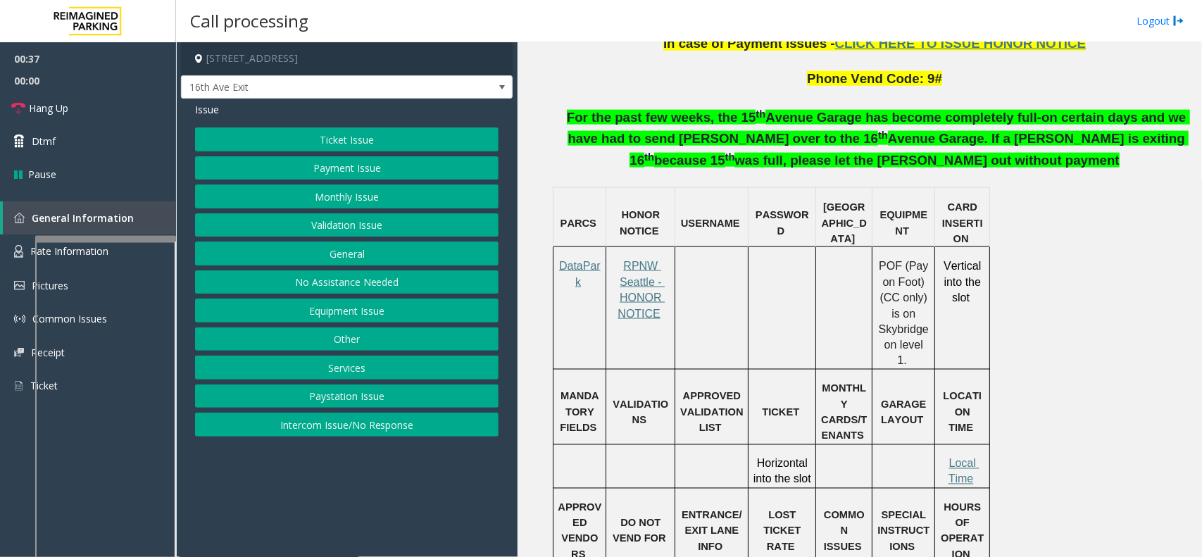
click at [349, 171] on button "Payment Issue" at bounding box center [346, 168] width 303 height 24
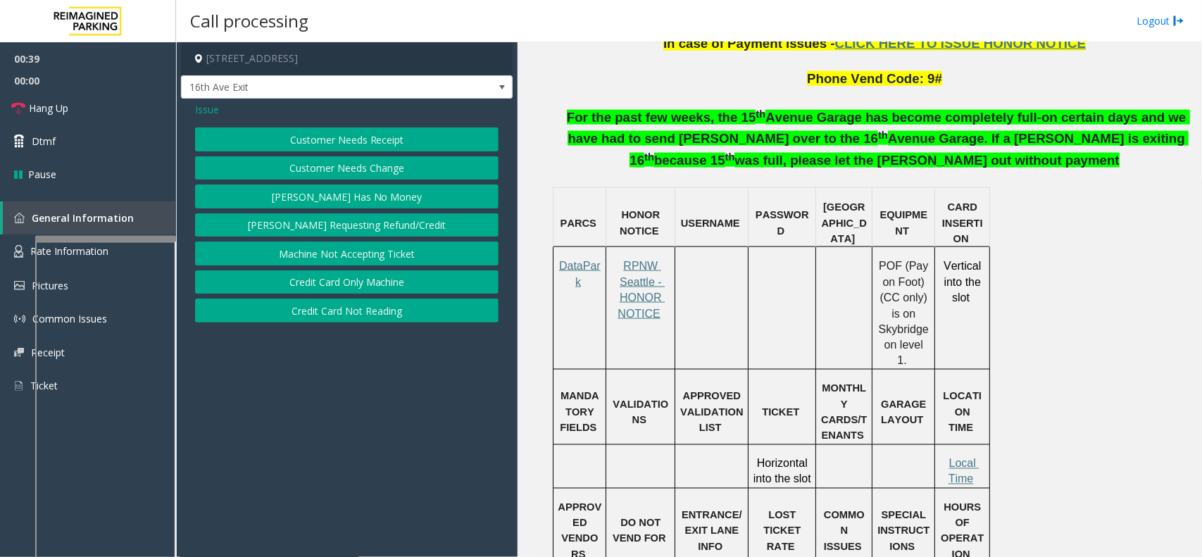
click at [401, 286] on button "Credit Card Only Machine" at bounding box center [346, 282] width 303 height 24
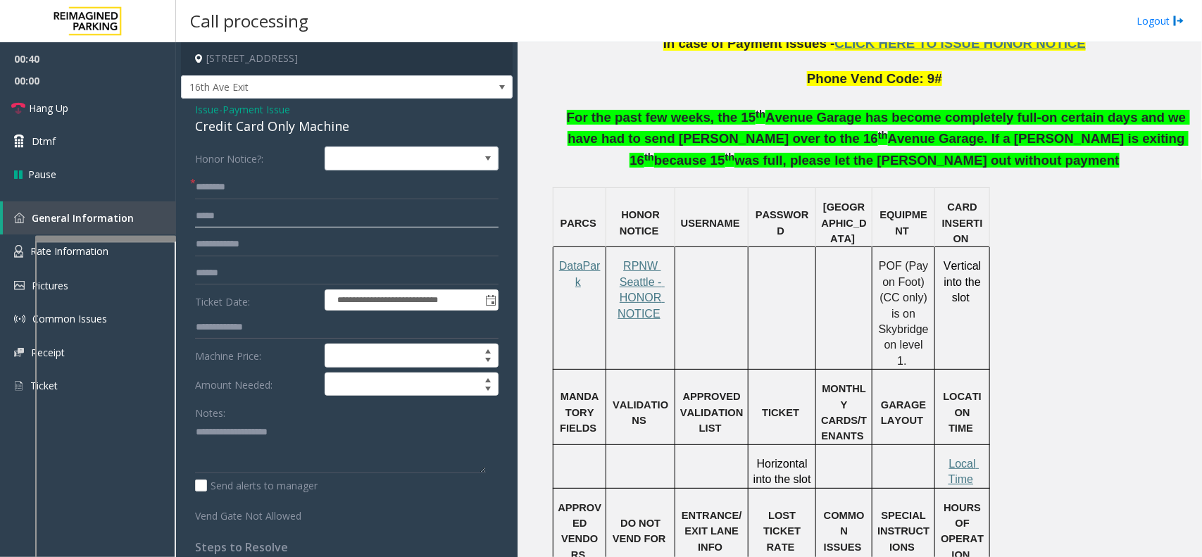
click at [280, 206] on input "text" at bounding box center [346, 216] width 303 height 24
click at [282, 192] on input "text" at bounding box center [346, 187] width 303 height 24
click at [250, 184] on input "*********" at bounding box center [346, 187] width 303 height 24
click at [227, 191] on input "*********" at bounding box center [346, 187] width 303 height 24
click at [227, 190] on input "*********" at bounding box center [346, 187] width 303 height 24
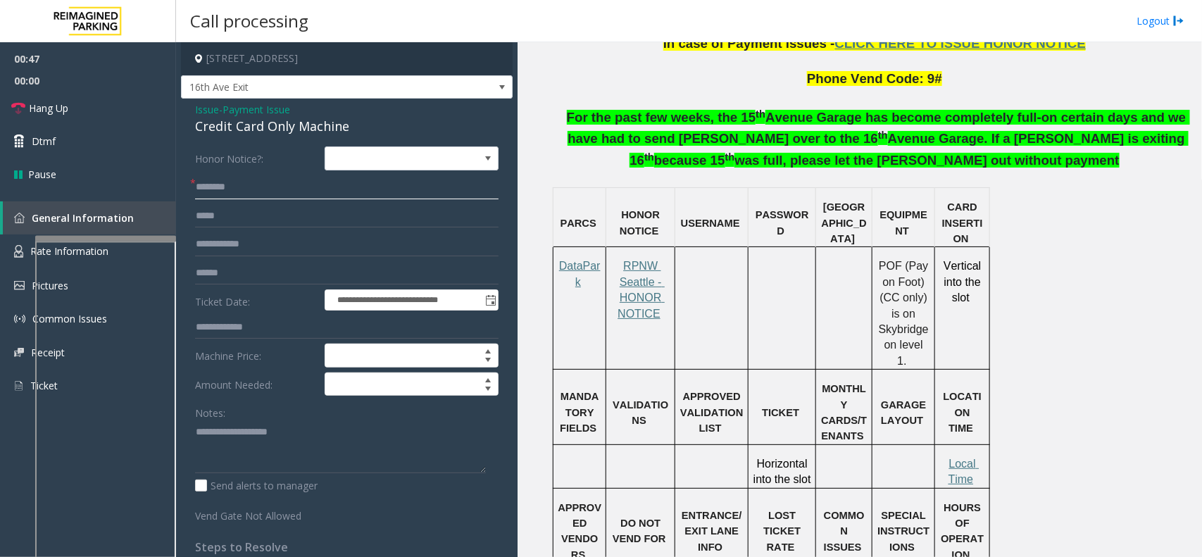
click at [213, 187] on input "********" at bounding box center [346, 187] width 303 height 24
click at [227, 191] on input "*******" at bounding box center [346, 187] width 303 height 24
drag, startPoint x: 227, startPoint y: 191, endPoint x: 384, endPoint y: 182, distance: 156.6
click at [446, 173] on form "**********" at bounding box center [346, 334] width 303 height 377
click at [361, 184] on input "*******" at bounding box center [346, 187] width 303 height 24
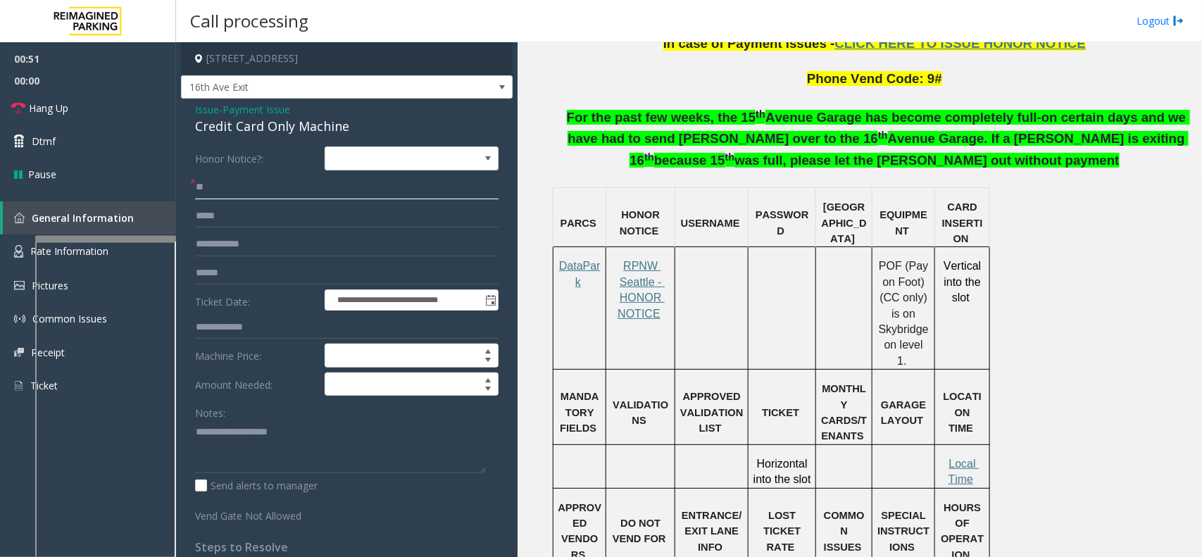
type input "*"
drag, startPoint x: 234, startPoint y: 180, endPoint x: 226, endPoint y: 184, distance: 9.2
type input "*******"
click at [236, 269] on input "text" at bounding box center [346, 273] width 303 height 24
click at [251, 132] on div "Credit Card Only Machine" at bounding box center [346, 126] width 303 height 19
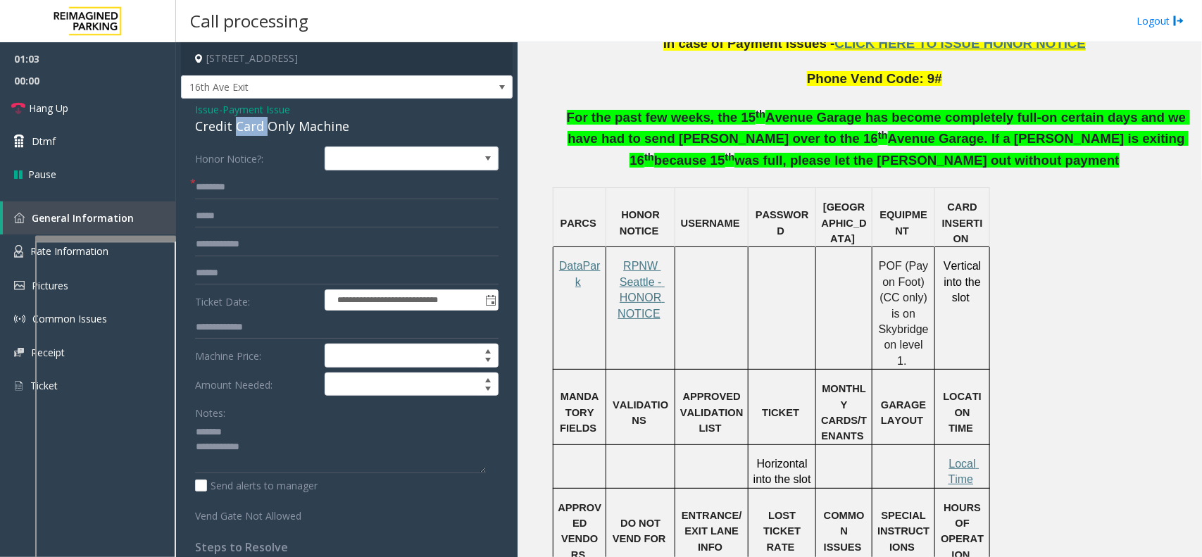
click at [251, 132] on div "Credit Card Only Machine" at bounding box center [346, 126] width 303 height 19
click at [328, 459] on textarea at bounding box center [340, 446] width 291 height 53
type textarea "**********"
click at [251, 239] on input "text" at bounding box center [346, 244] width 303 height 24
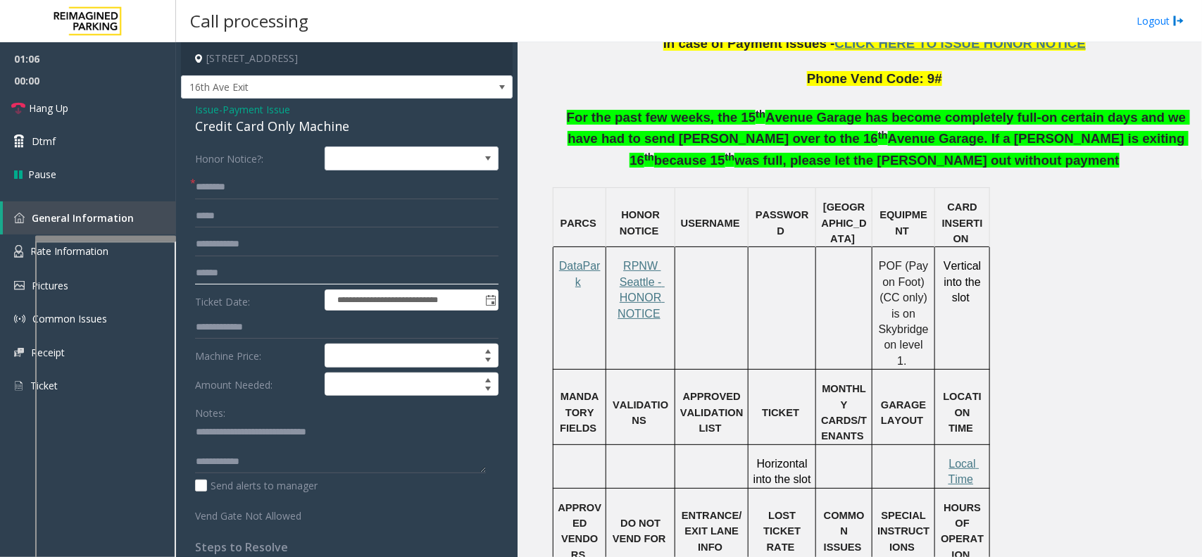
click at [251, 276] on input "text" at bounding box center [346, 273] width 303 height 24
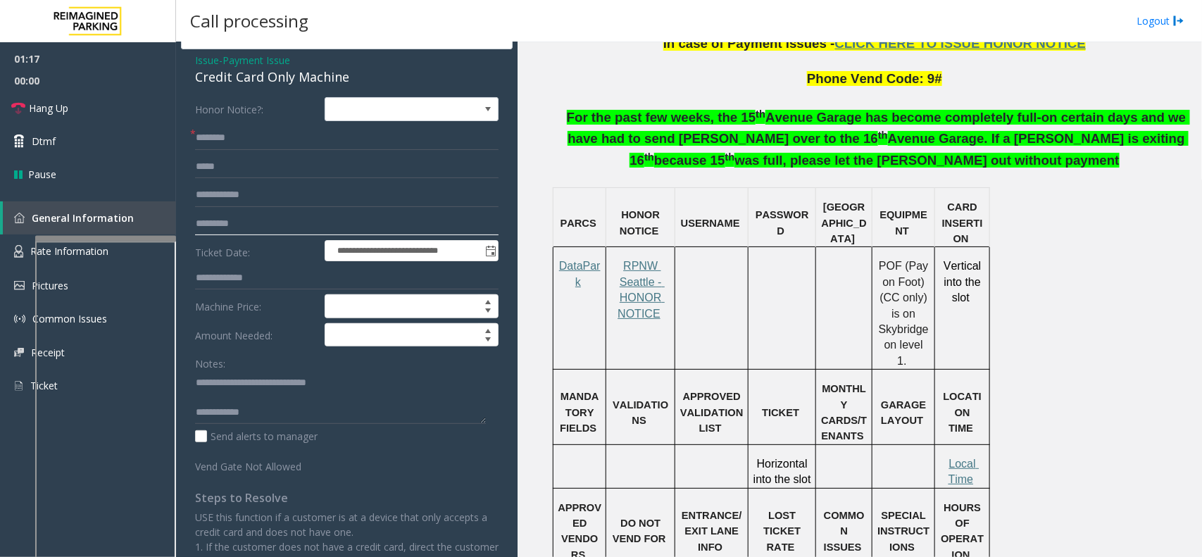
scroll to position [48, 0]
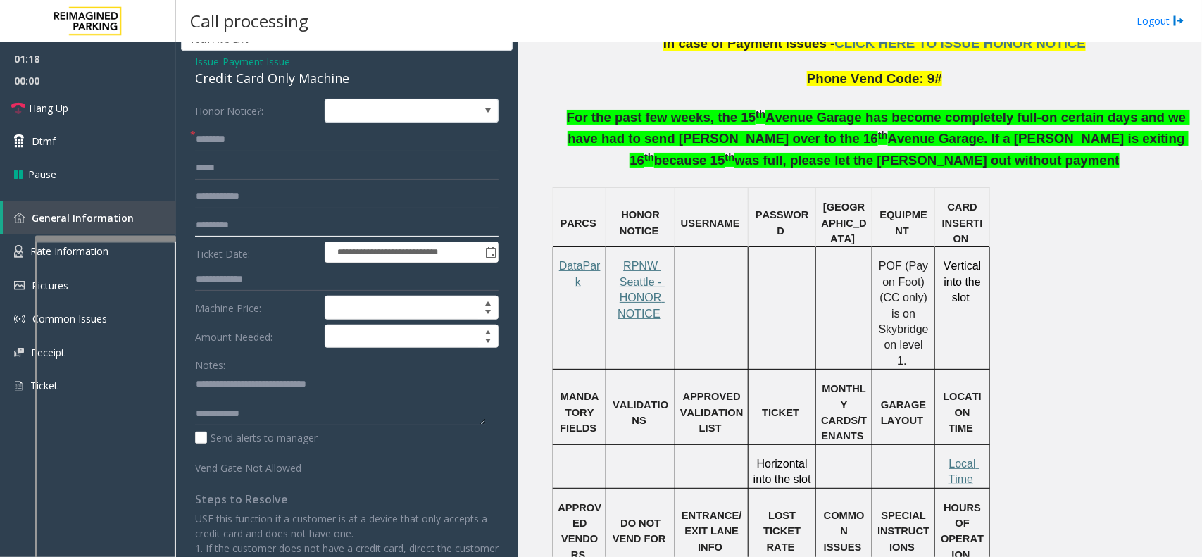
type input "******"
click at [234, 58] on span "Payment Issue" at bounding box center [257, 61] width 68 height 15
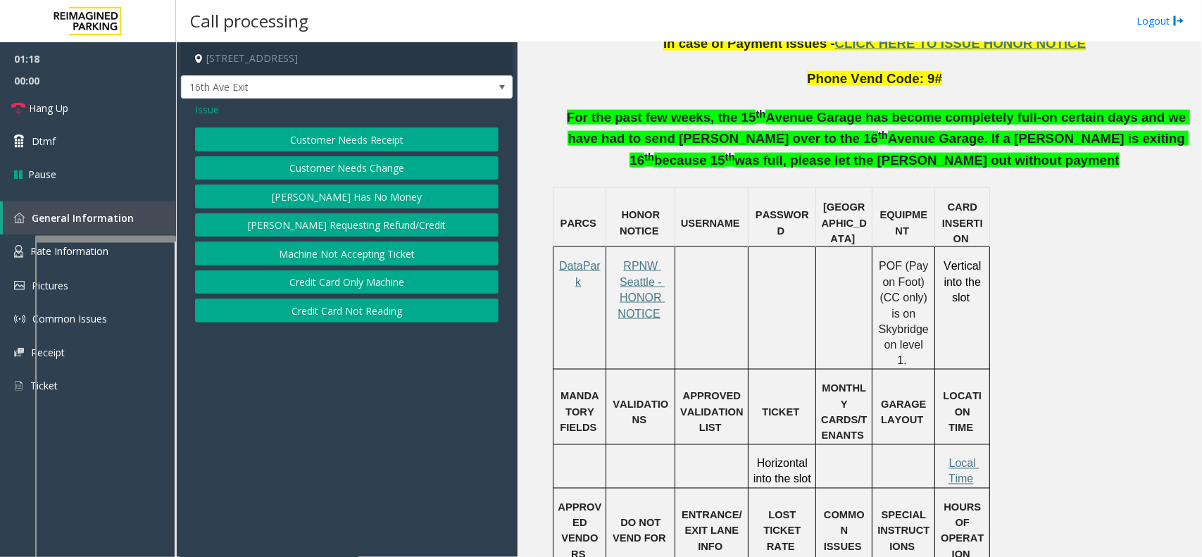
scroll to position [0, 0]
click at [196, 111] on span "Issue" at bounding box center [207, 109] width 24 height 15
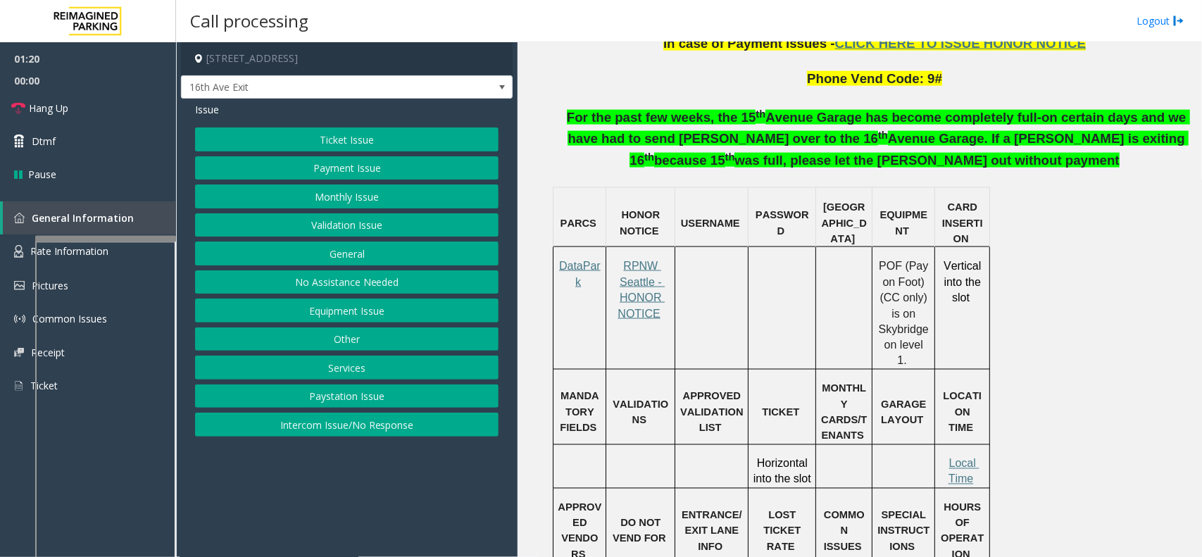
click at [322, 307] on button "Equipment Issue" at bounding box center [346, 311] width 303 height 24
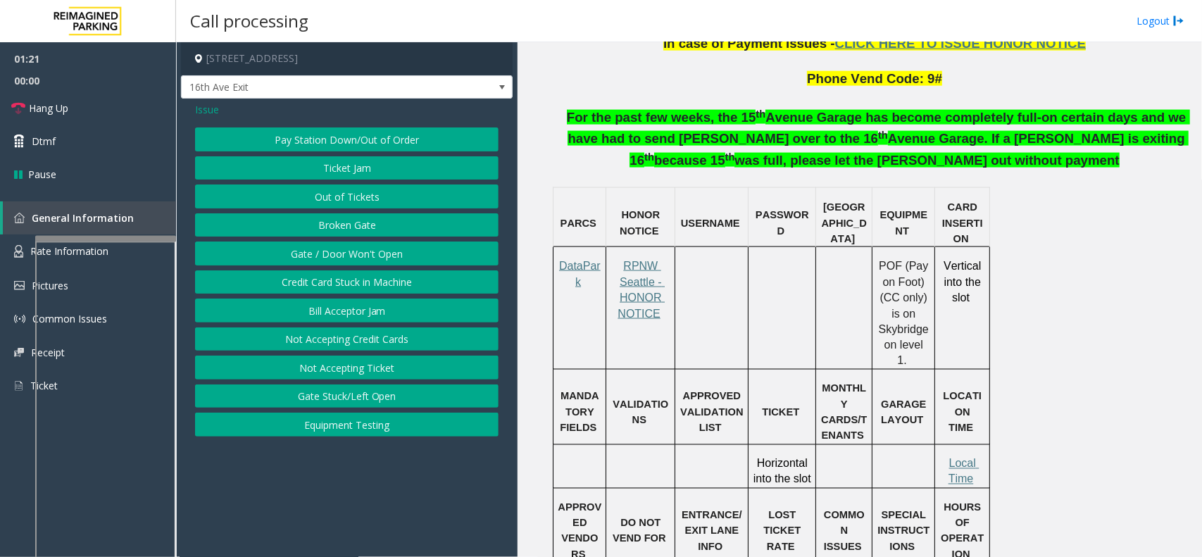
click at [313, 273] on button "Credit Card Stuck in Machine" at bounding box center [346, 282] width 303 height 24
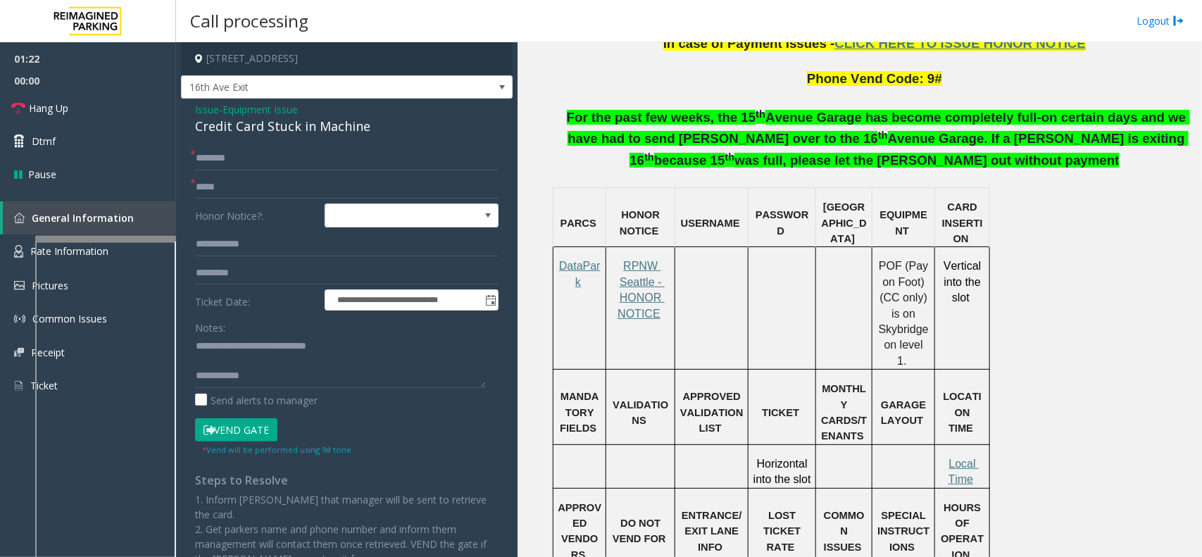
click at [249, 424] on button "Vend Gate" at bounding box center [236, 430] width 82 height 24
click at [266, 111] on span "Equipment Issue" at bounding box center [260, 109] width 75 height 15
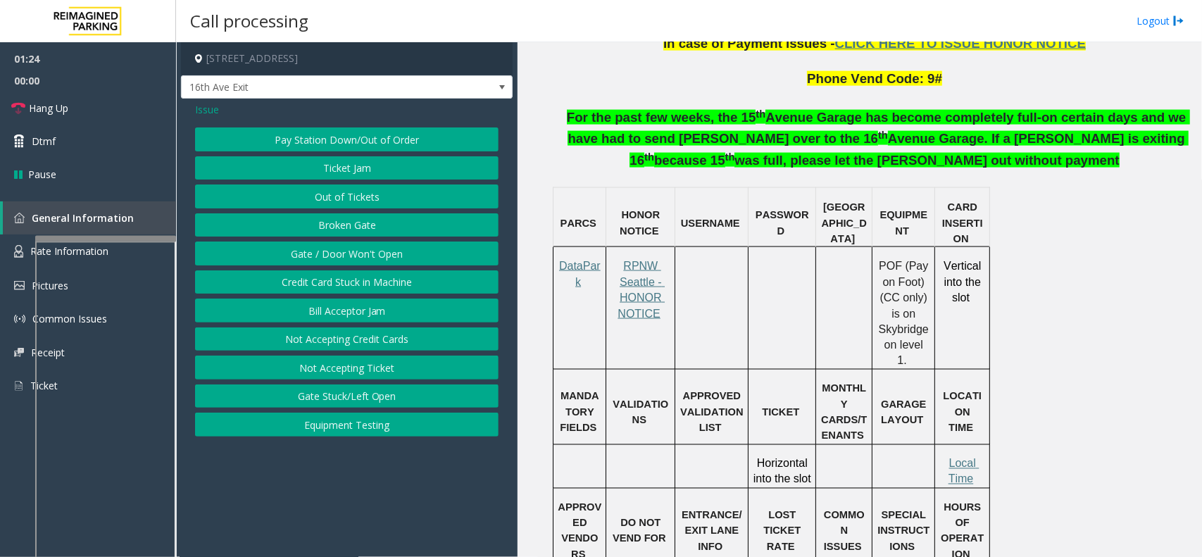
click at [224, 114] on div "Issue" at bounding box center [346, 109] width 303 height 15
click at [206, 107] on span "Issue" at bounding box center [207, 109] width 24 height 15
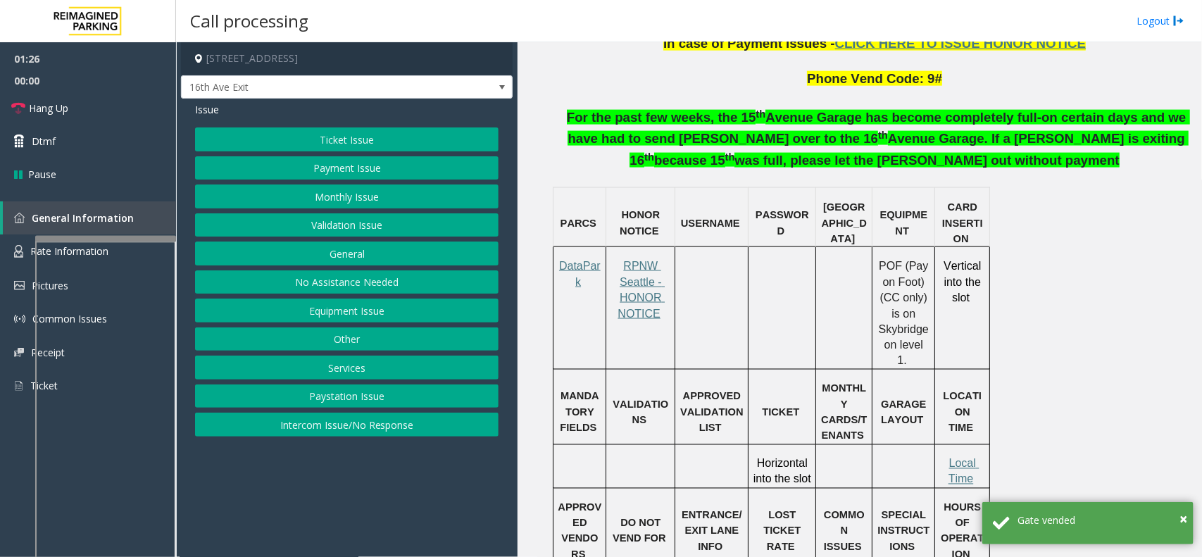
click at [353, 166] on button "Payment Issue" at bounding box center [346, 168] width 303 height 24
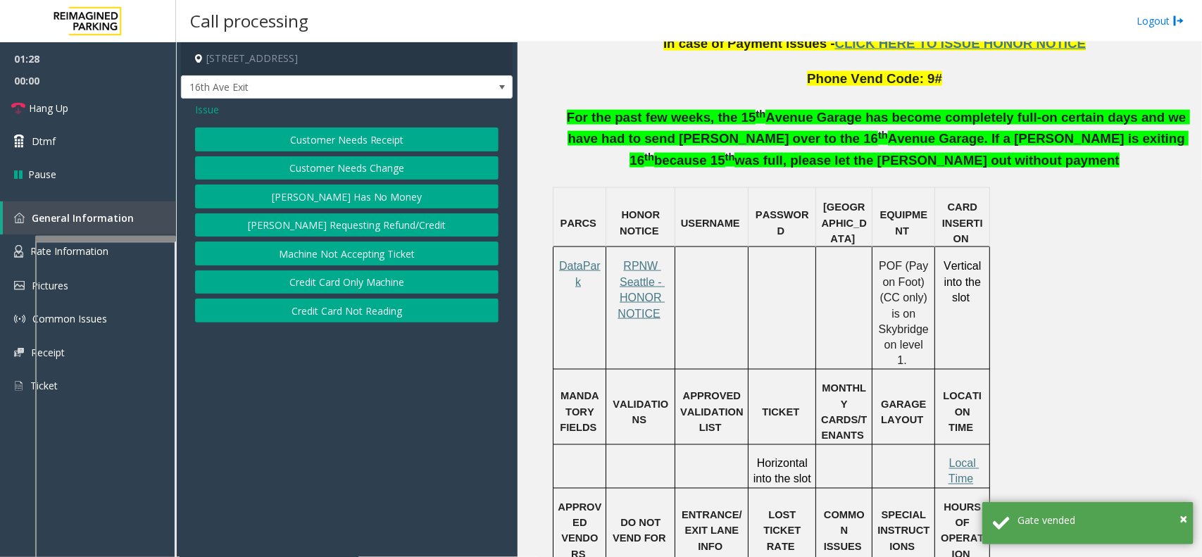
click at [368, 282] on button "Credit Card Only Machine" at bounding box center [346, 282] width 303 height 24
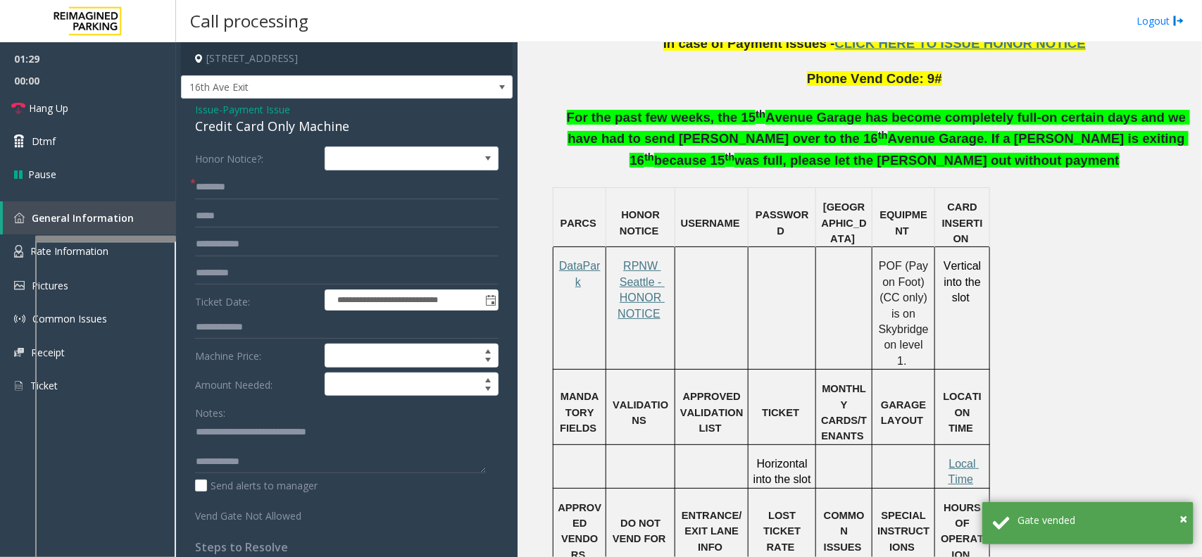
click at [250, 128] on div "Credit Card Only Machine" at bounding box center [346, 126] width 303 height 19
click at [275, 465] on textarea at bounding box center [340, 446] width 291 height 53
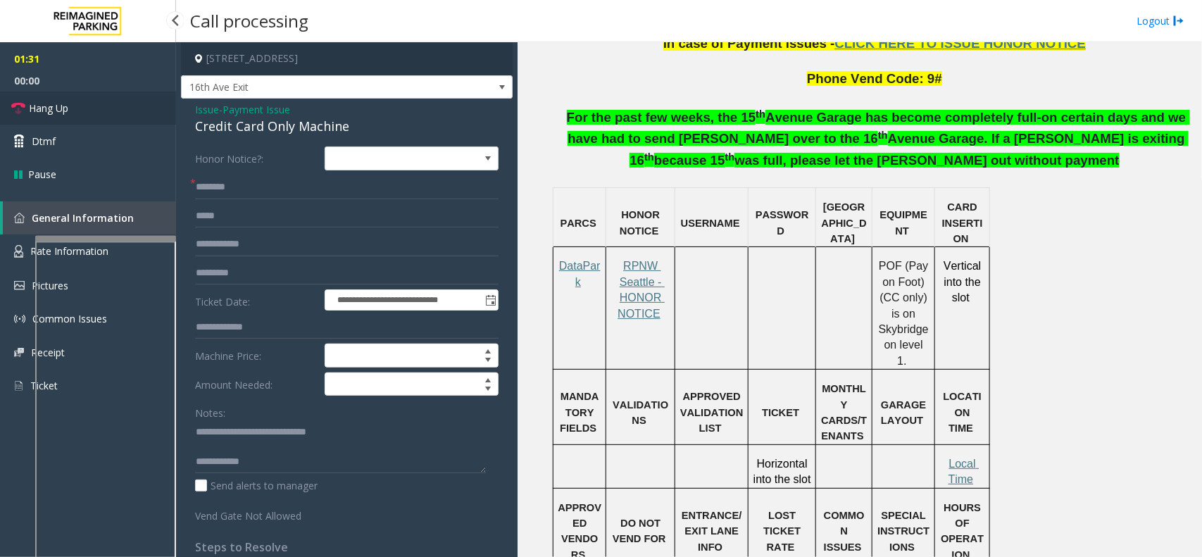
click at [134, 107] on link "Hang Up" at bounding box center [88, 108] width 176 height 33
click at [319, 449] on textarea at bounding box center [340, 446] width 291 height 53
click at [318, 469] on textarea at bounding box center [340, 446] width 291 height 53
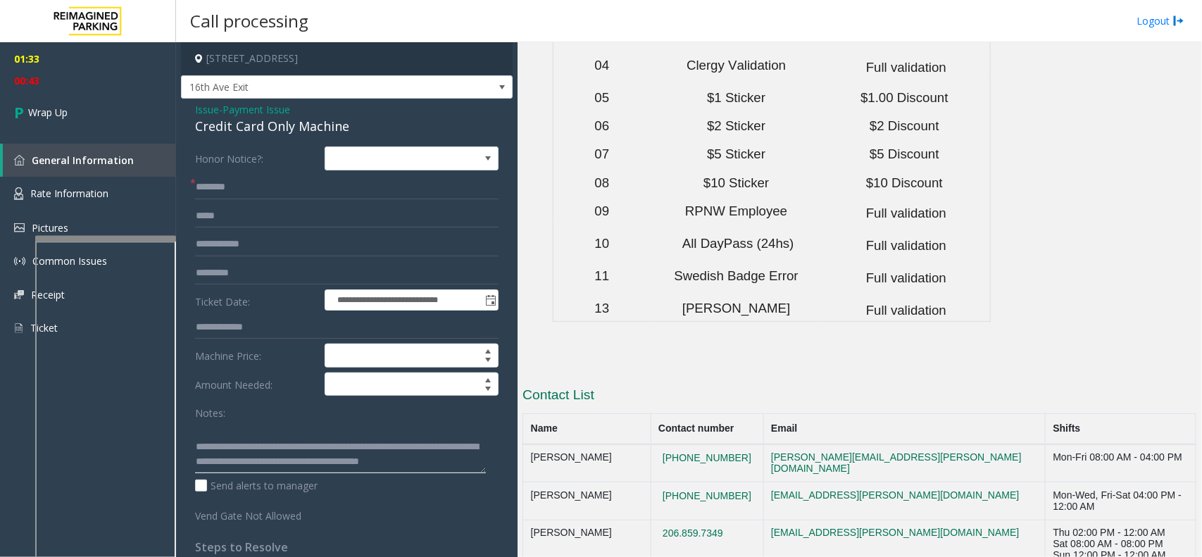
scroll to position [4730, 0]
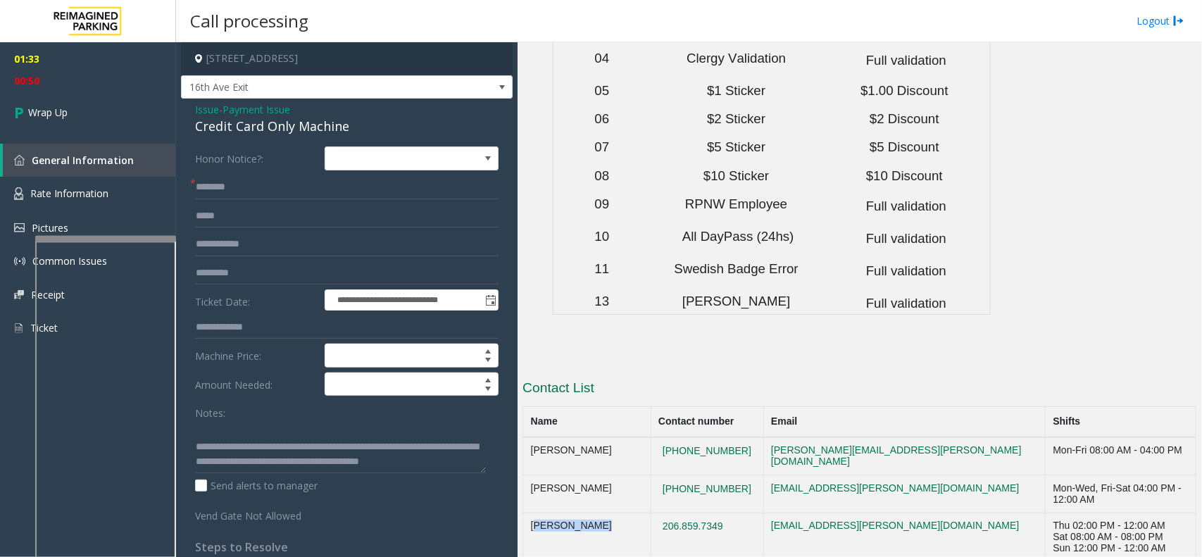
drag, startPoint x: 611, startPoint y: 301, endPoint x: 522, endPoint y: 310, distance: 89.1
click at [523, 513] on td "[PERSON_NAME]" at bounding box center [586, 537] width 127 height 49
copy td "[PERSON_NAME]"
click at [377, 456] on textarea at bounding box center [340, 446] width 291 height 53
paste textarea "**********"
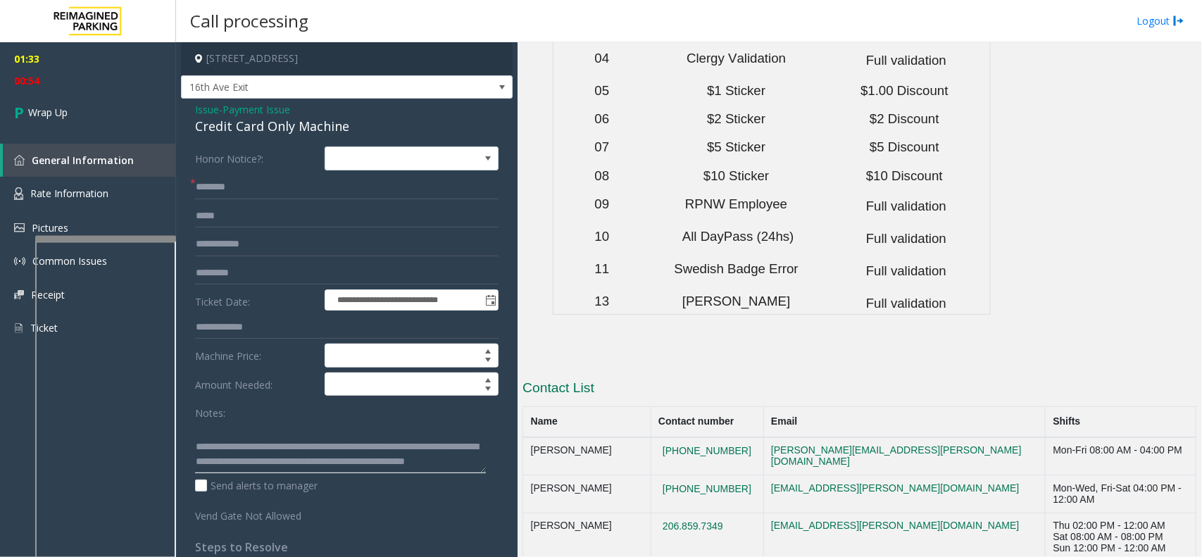
click at [380, 463] on textarea at bounding box center [340, 446] width 291 height 53
type textarea "**********"
click at [93, 77] on span "01:03" at bounding box center [88, 81] width 176 height 22
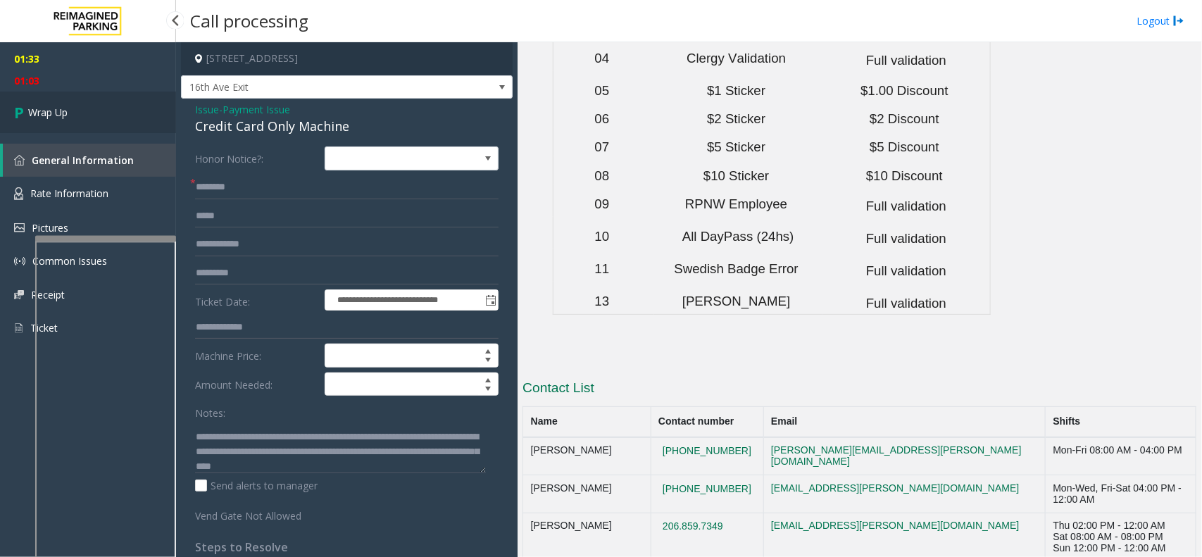
click at [89, 109] on link "Wrap Up" at bounding box center [88, 113] width 176 height 42
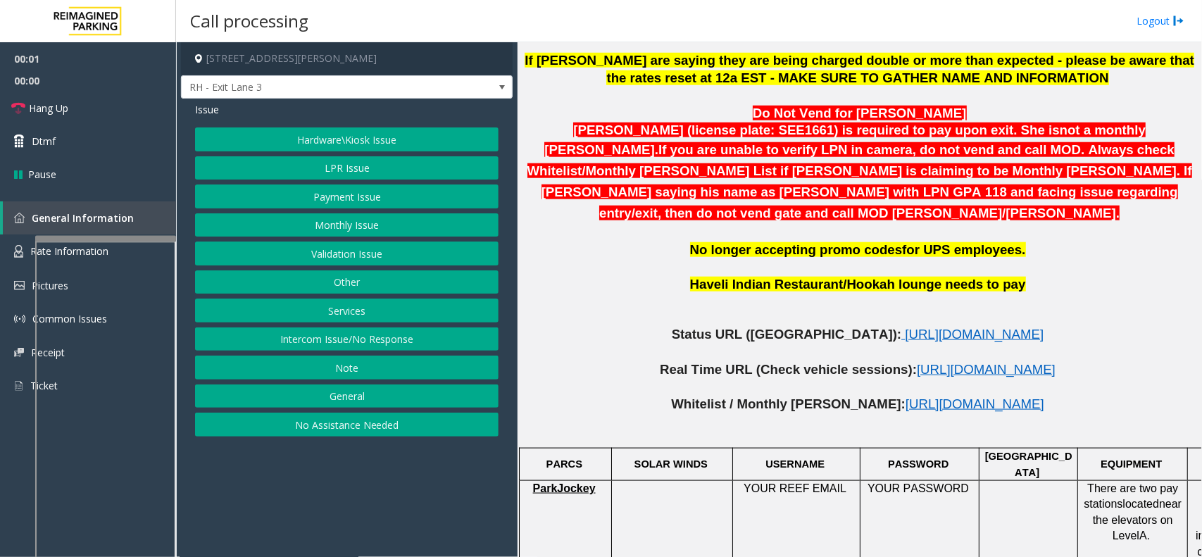
scroll to position [616, 0]
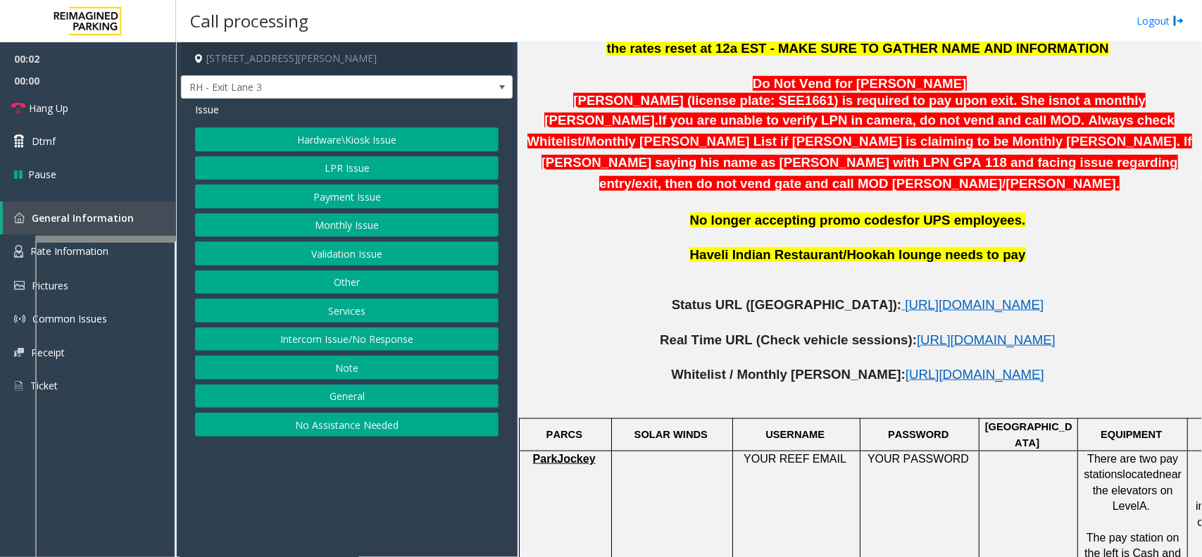
click at [810, 281] on p at bounding box center [859, 288] width 674 height 15
click at [905, 297] on span "[URL][DOMAIN_NAME]" at bounding box center [974, 304] width 139 height 15
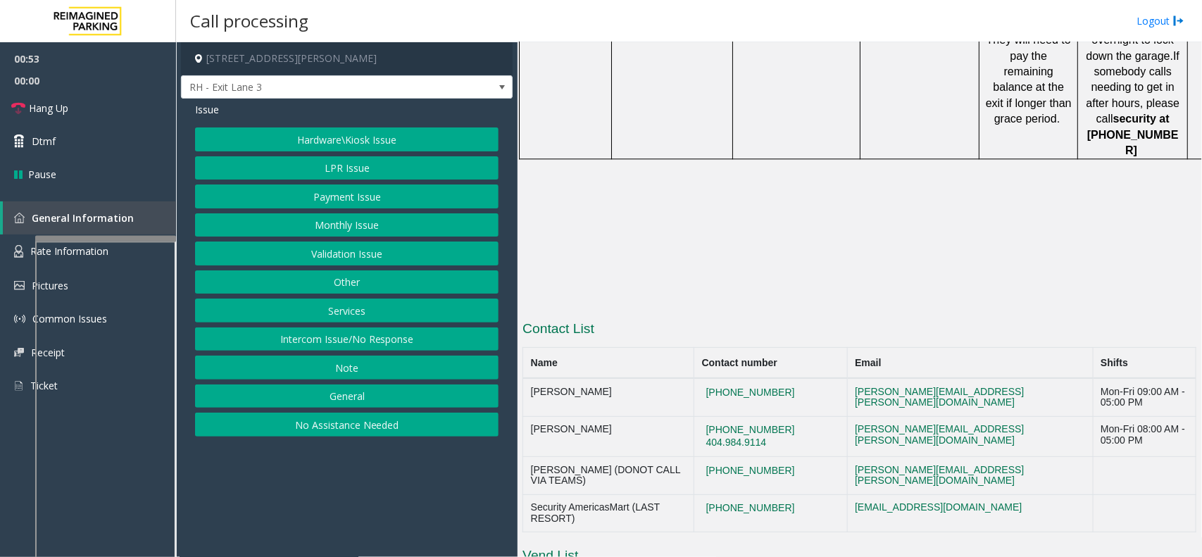
scroll to position [1535, 0]
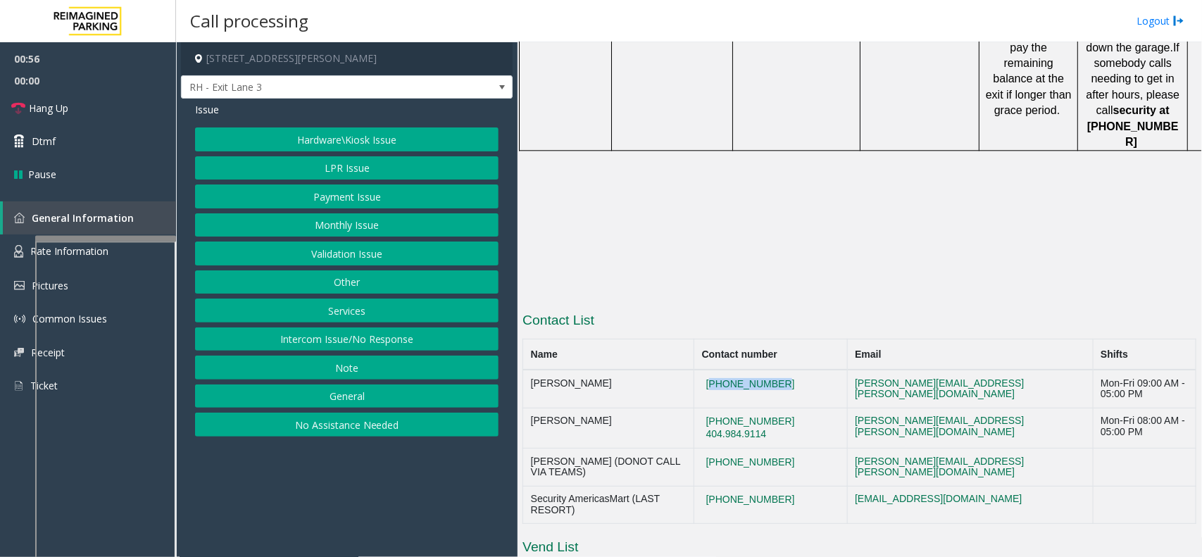
drag, startPoint x: 800, startPoint y: 245, endPoint x: 706, endPoint y: 254, distance: 94.1
click at [706, 370] on td "[PHONE_NUMBER]" at bounding box center [771, 389] width 154 height 38
click at [782, 408] on td "[PHONE_NUMBER] [PHONE_NUMBER]" at bounding box center [771, 428] width 154 height 41
drag, startPoint x: 815, startPoint y: 337, endPoint x: 708, endPoint y: 338, distance: 107.7
click at [708, 449] on td "[PHONE_NUMBER]" at bounding box center [771, 468] width 154 height 38
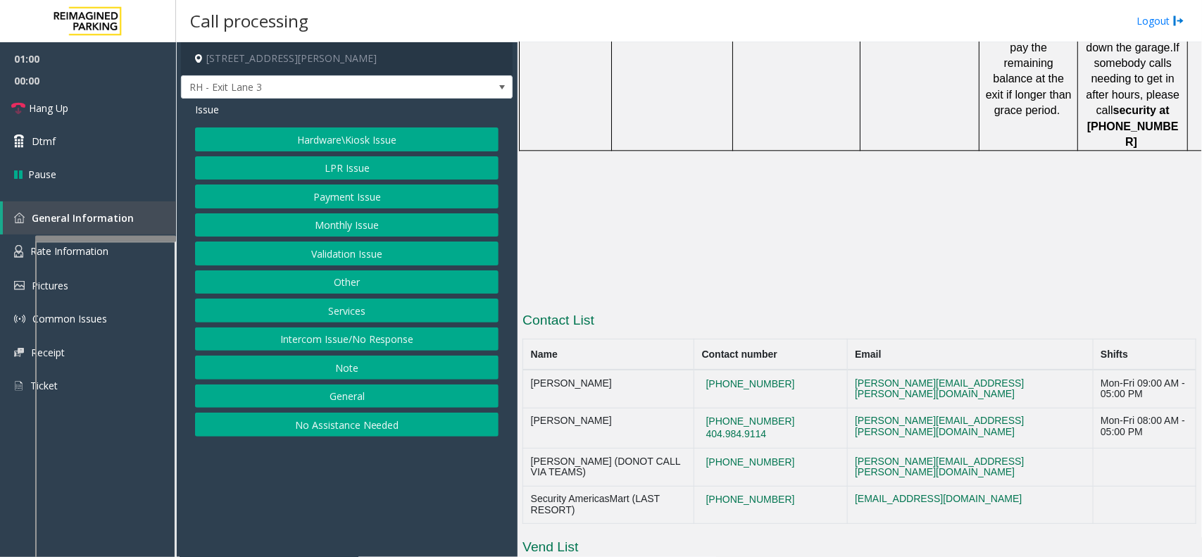
copy button "[PHONE_NUMBER]"
click at [378, 141] on button "Hardware\Kiosk Issue" at bounding box center [346, 139] width 303 height 24
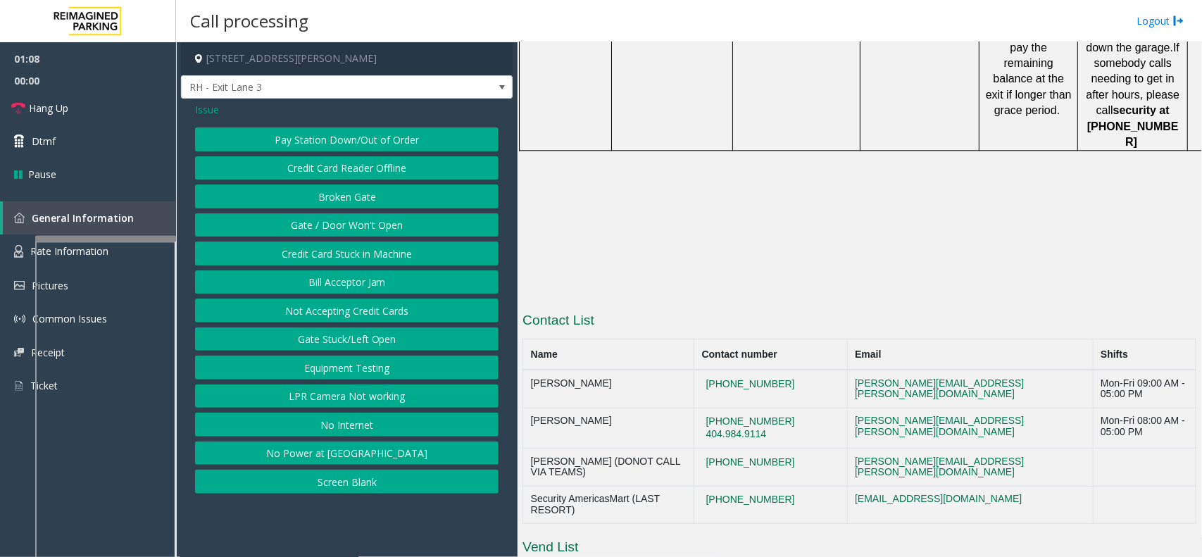
click at [380, 216] on button "Gate / Door Won't Open" at bounding box center [346, 225] width 303 height 24
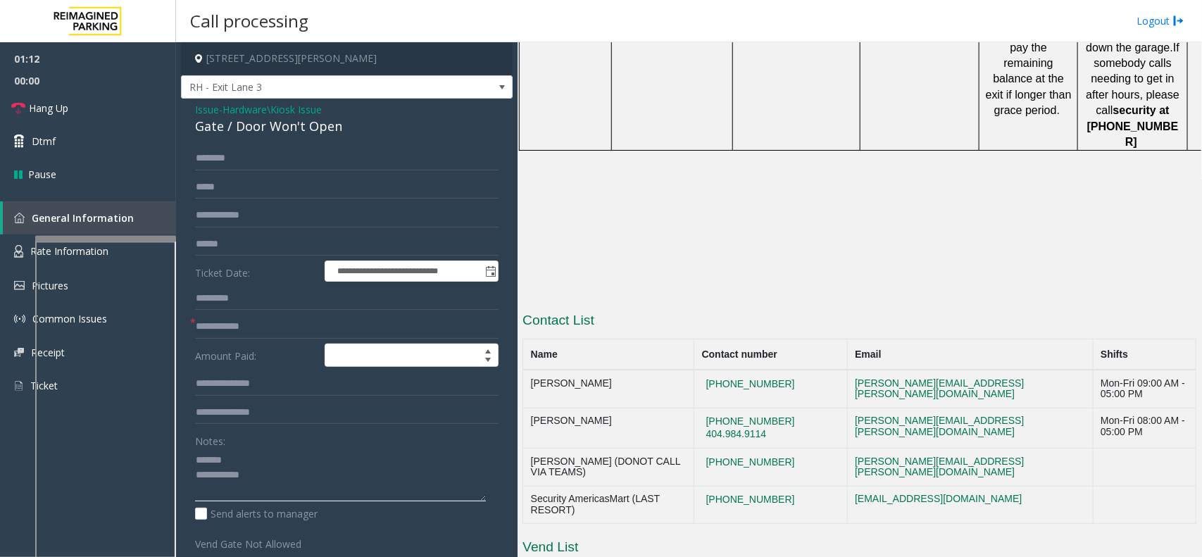
type textarea "**********"
click at [249, 319] on input "text" at bounding box center [346, 327] width 303 height 24
type input "**"
click at [286, 130] on div "Gate / Door Won't Open" at bounding box center [346, 126] width 303 height 19
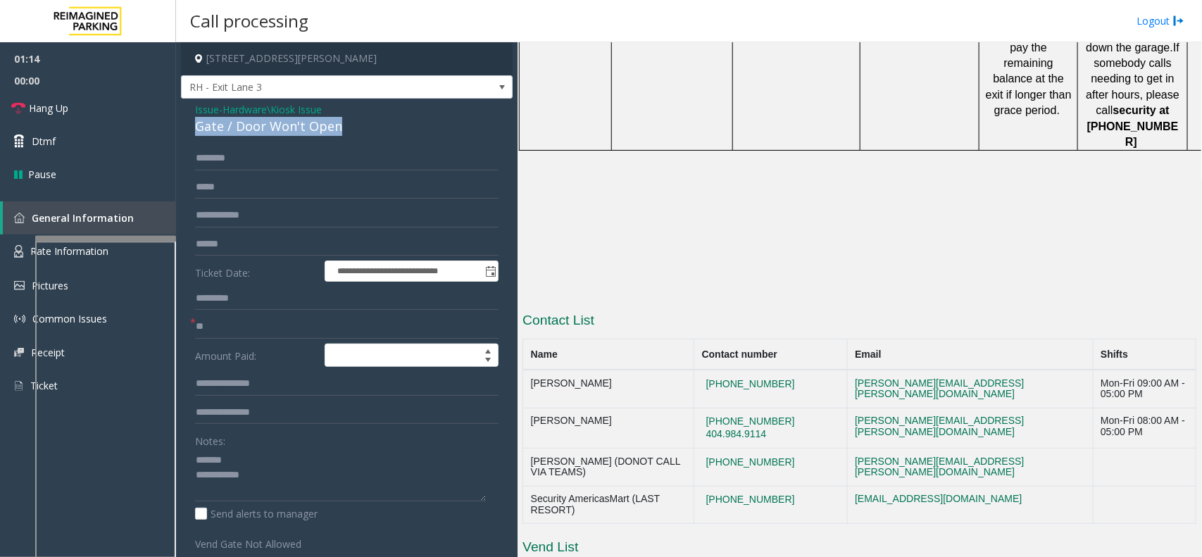
click at [286, 130] on div "Gate / Door Won't Open" at bounding box center [346, 126] width 303 height 19
click at [353, 488] on textarea at bounding box center [340, 475] width 291 height 53
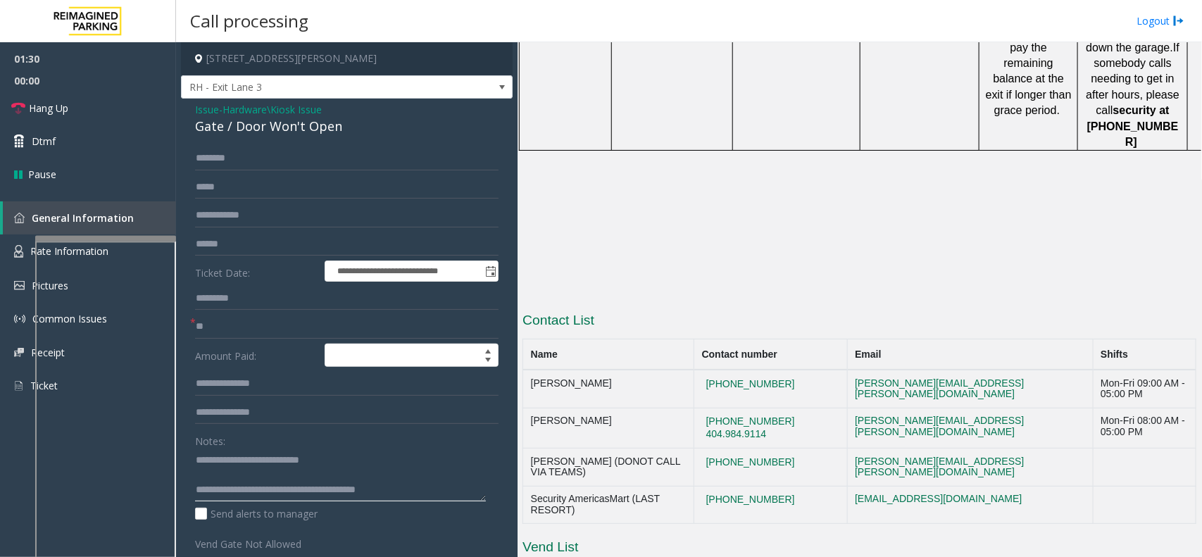
click at [413, 491] on textarea at bounding box center [340, 475] width 291 height 53
click at [157, 117] on link "Hang Up" at bounding box center [88, 108] width 176 height 33
click at [463, 495] on textarea at bounding box center [340, 475] width 291 height 53
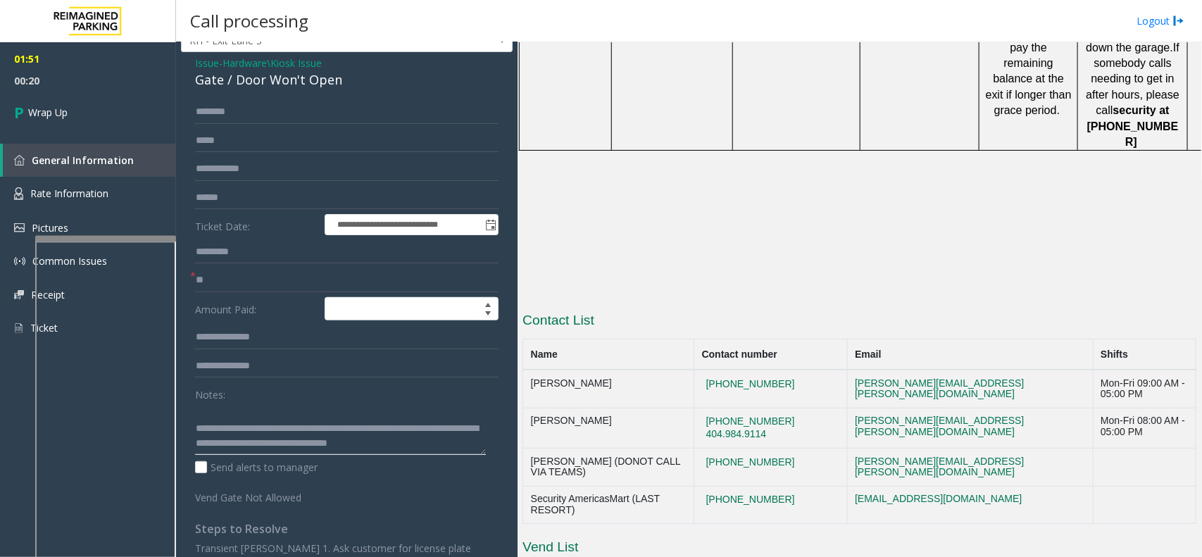
scroll to position [88, 0]
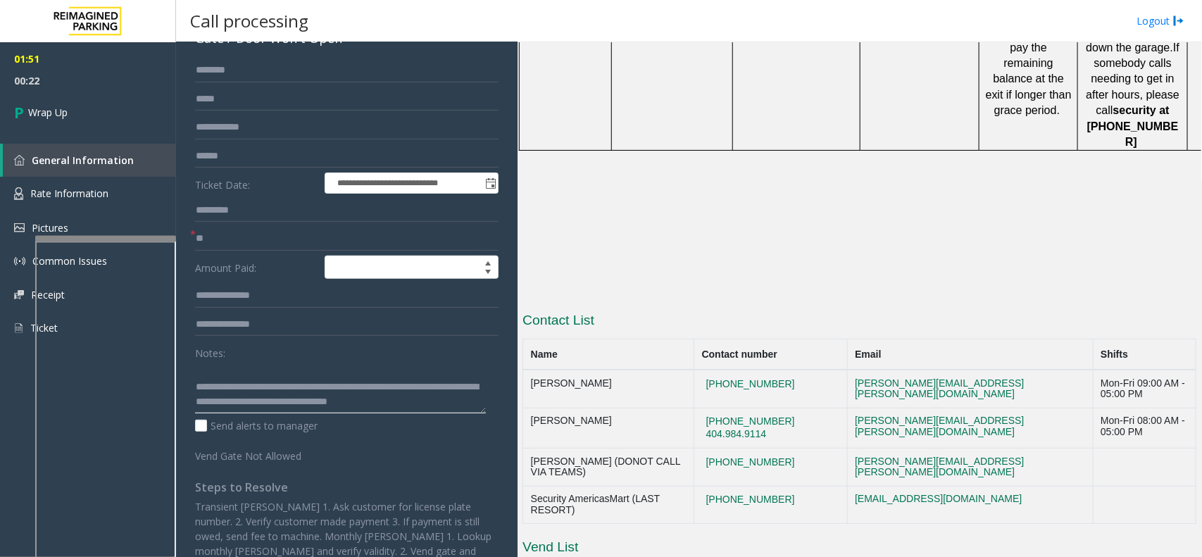
drag, startPoint x: 396, startPoint y: 386, endPoint x: 453, endPoint y: 403, distance: 58.8
click at [453, 403] on textarea at bounding box center [340, 387] width 291 height 53
type textarea "**********"
click at [149, 131] on link "Wrap Up" at bounding box center [88, 113] width 176 height 42
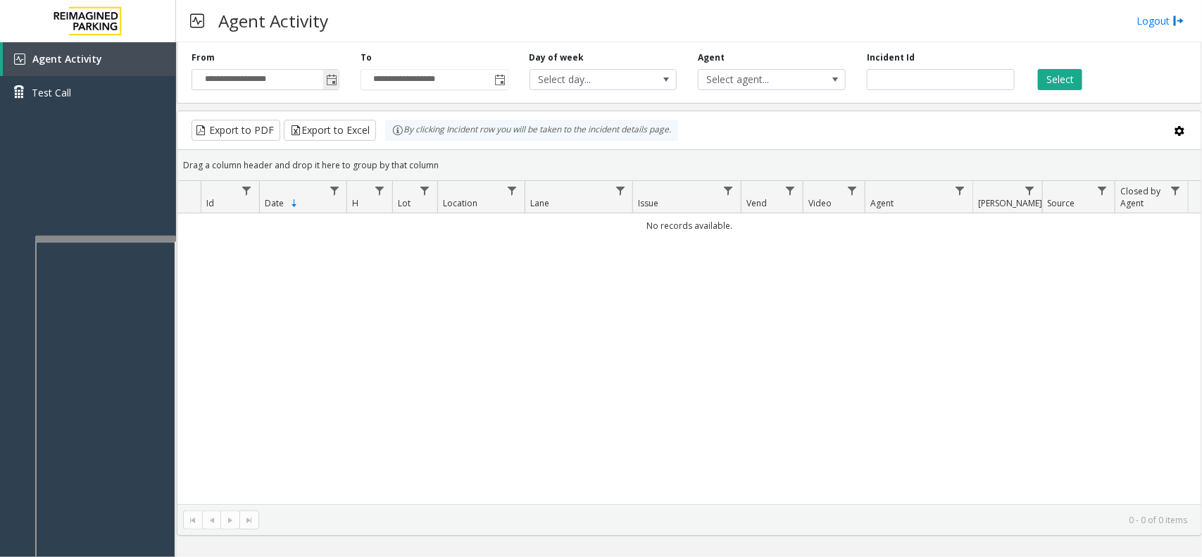
click at [336, 81] on span "Toggle popup" at bounding box center [331, 80] width 11 height 11
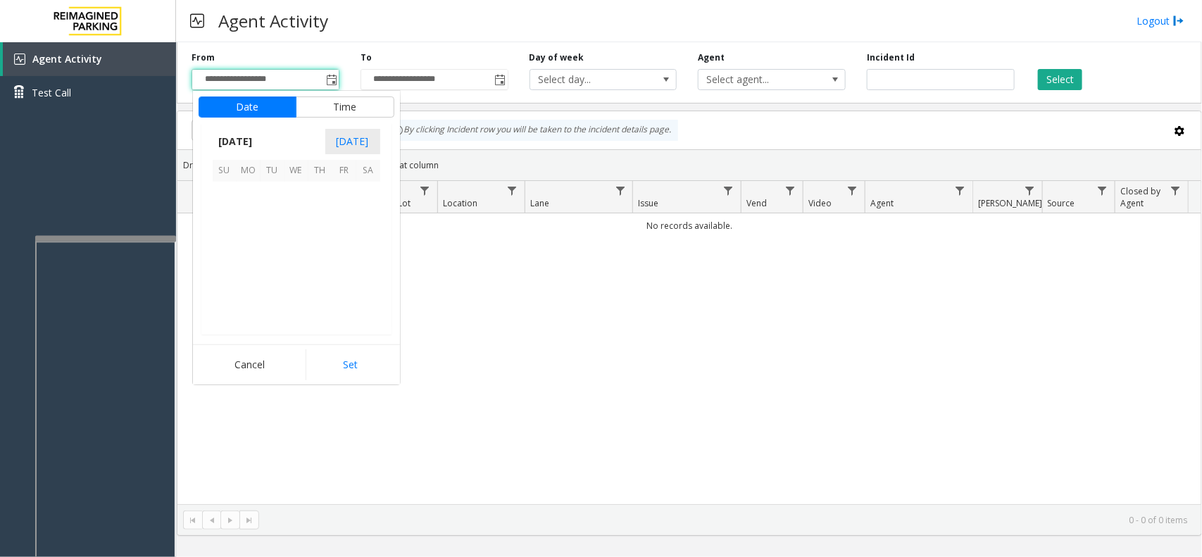
scroll to position [252436, 0]
click at [223, 285] on span "24" at bounding box center [225, 290] width 24 height 24
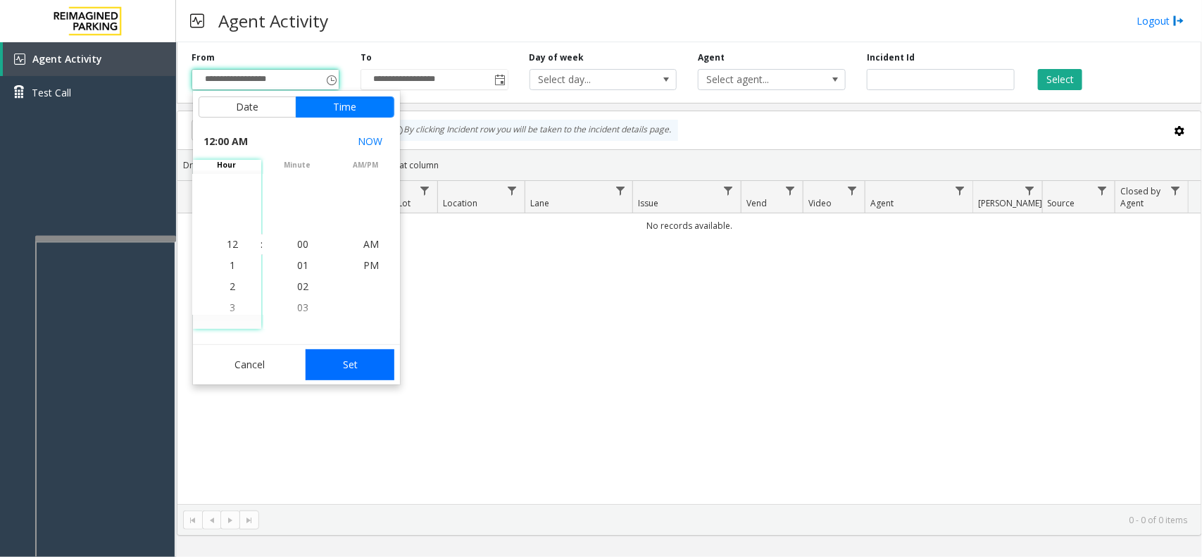
click at [372, 370] on button "Set" at bounding box center [350, 364] width 89 height 31
type input "**********"
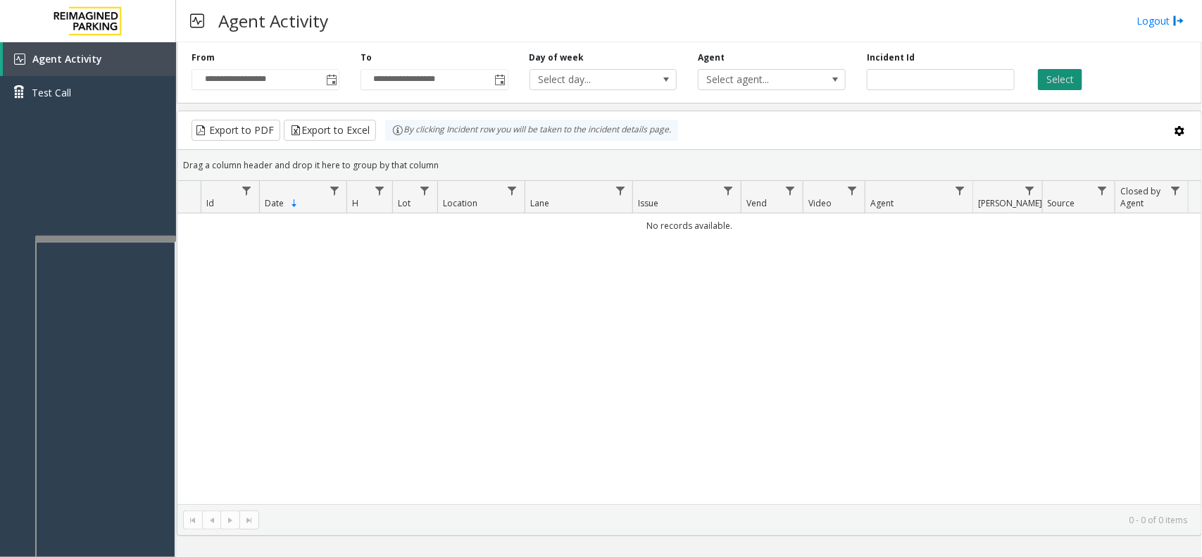
click at [1072, 75] on button "Select" at bounding box center [1060, 79] width 44 height 21
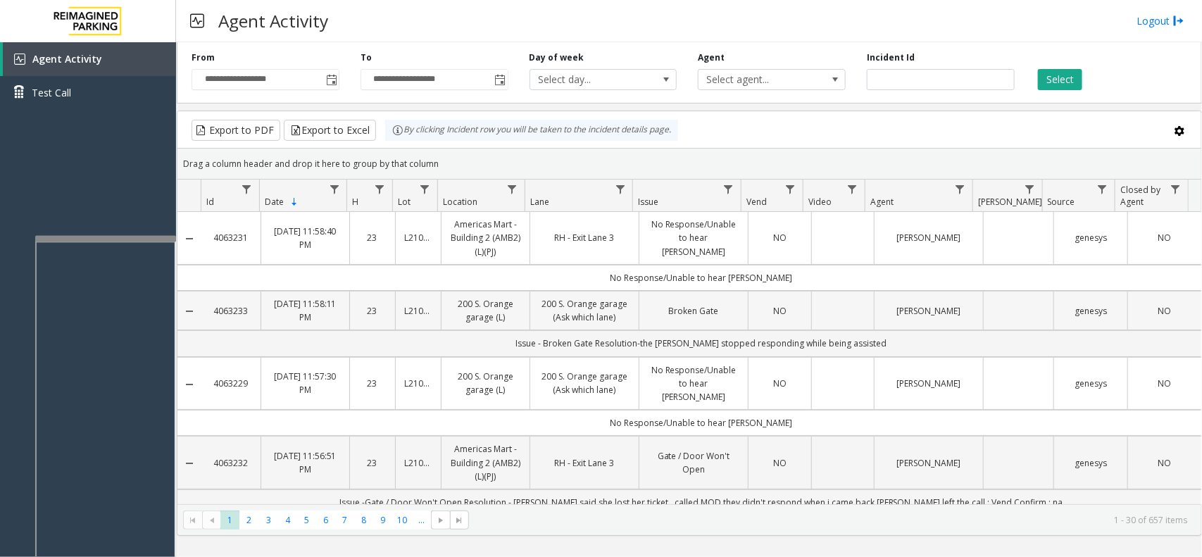
scroll to position [88, 0]
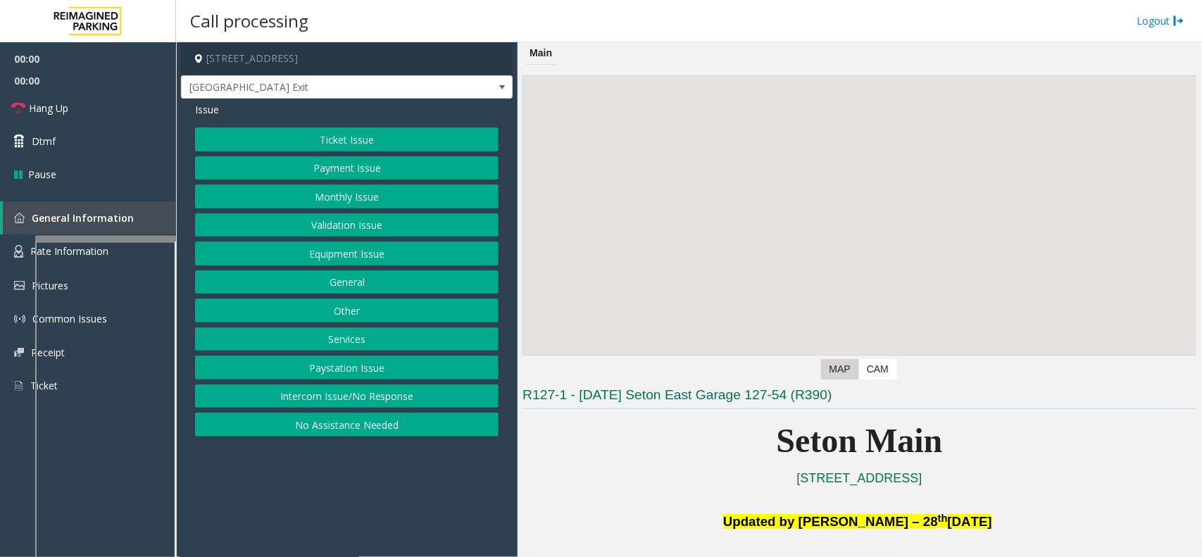
click at [360, 259] on button "Equipment Issue" at bounding box center [346, 254] width 303 height 24
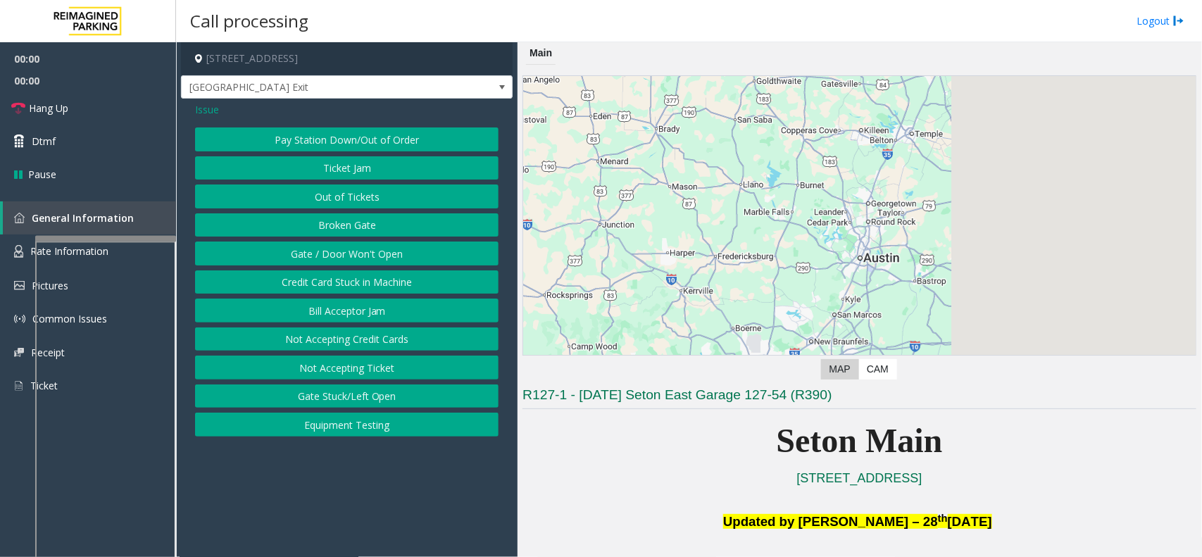
click at [360, 259] on button "Gate / Door Won't Open" at bounding box center [346, 254] width 303 height 24
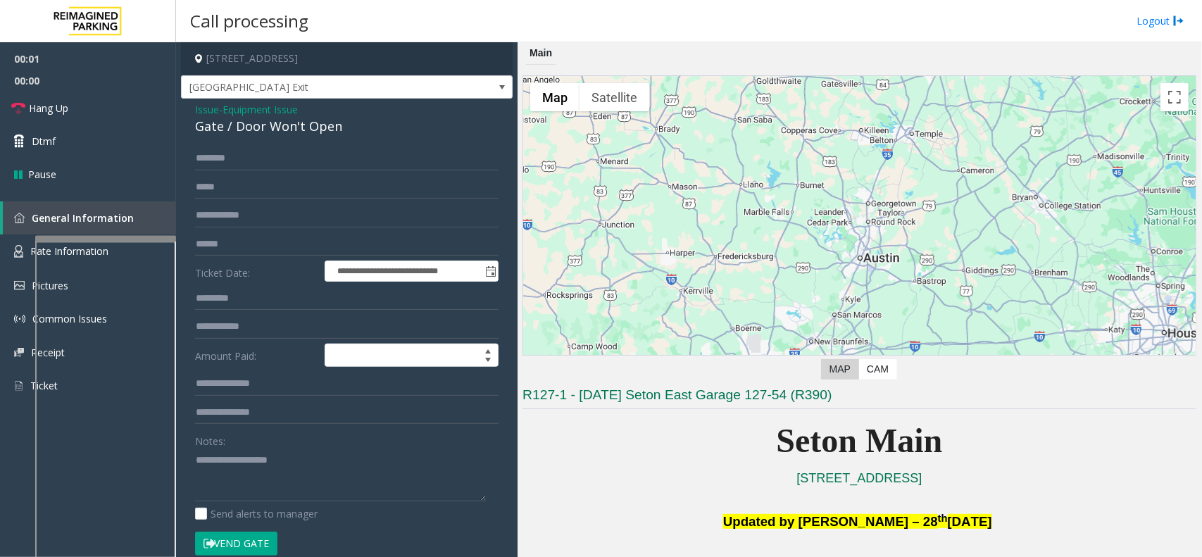
click at [252, 544] on button "Vend Gate" at bounding box center [236, 544] width 82 height 24
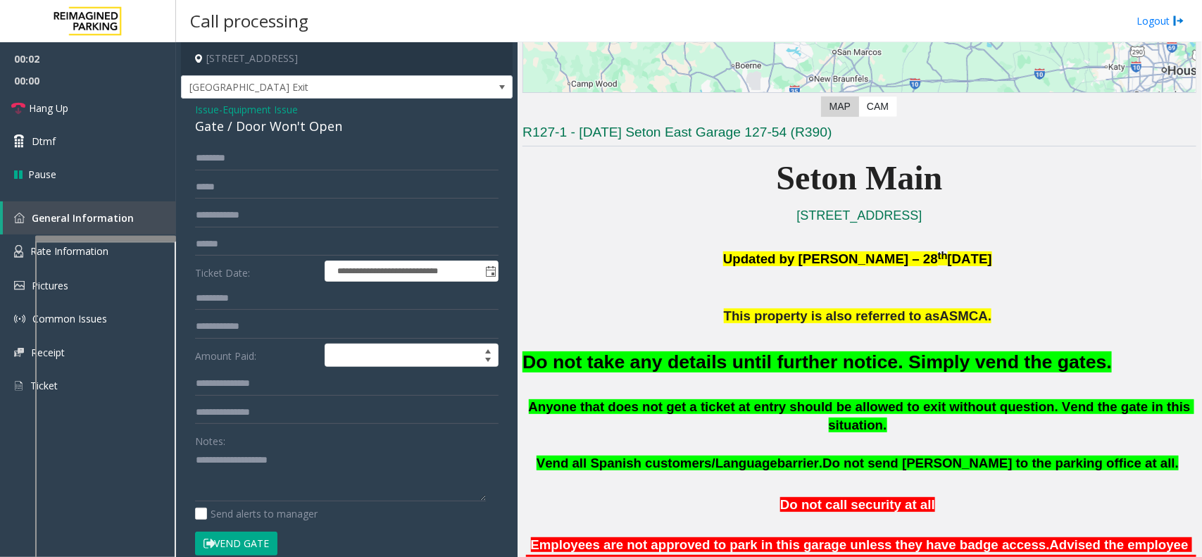
scroll to position [264, 0]
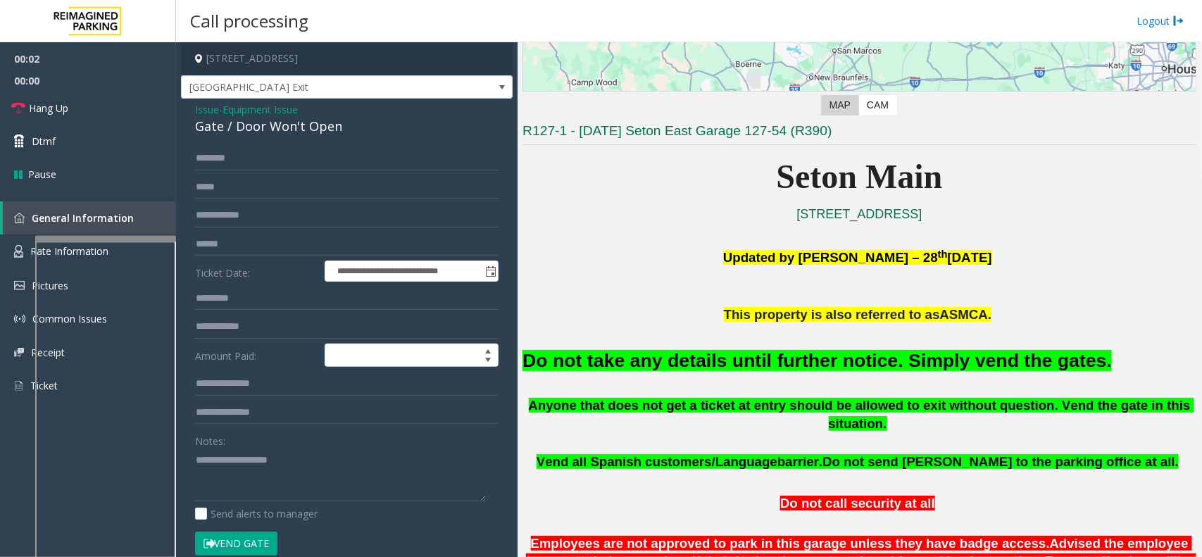
click at [789, 364] on font "Do not take any details until further notice. Simply vend the gates." at bounding box center [816, 360] width 589 height 21
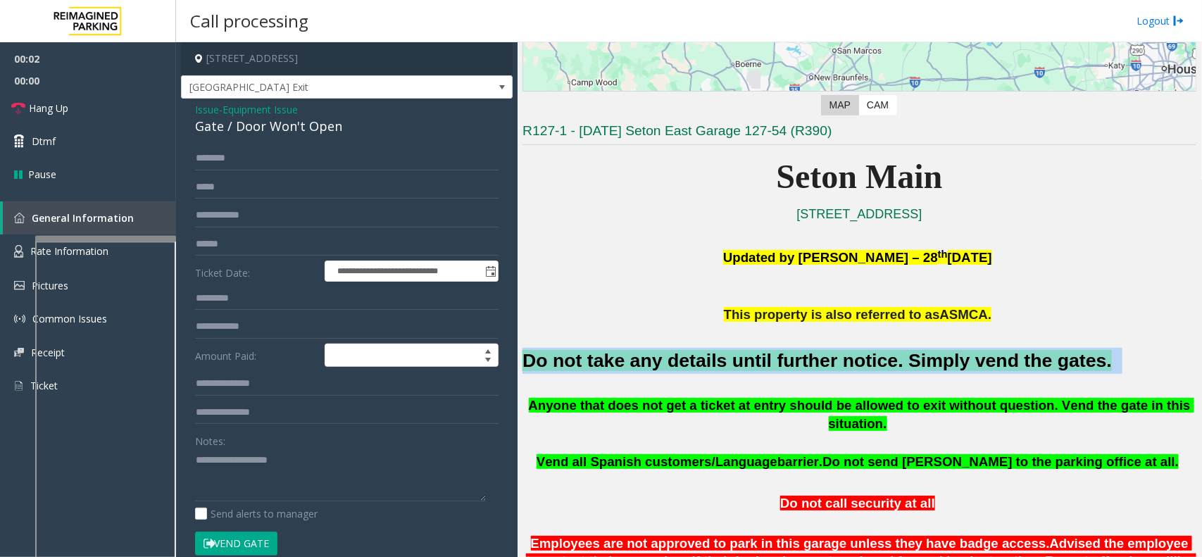
click at [789, 364] on font "Do not take any details until further notice. Simply vend the gates." at bounding box center [816, 360] width 589 height 21
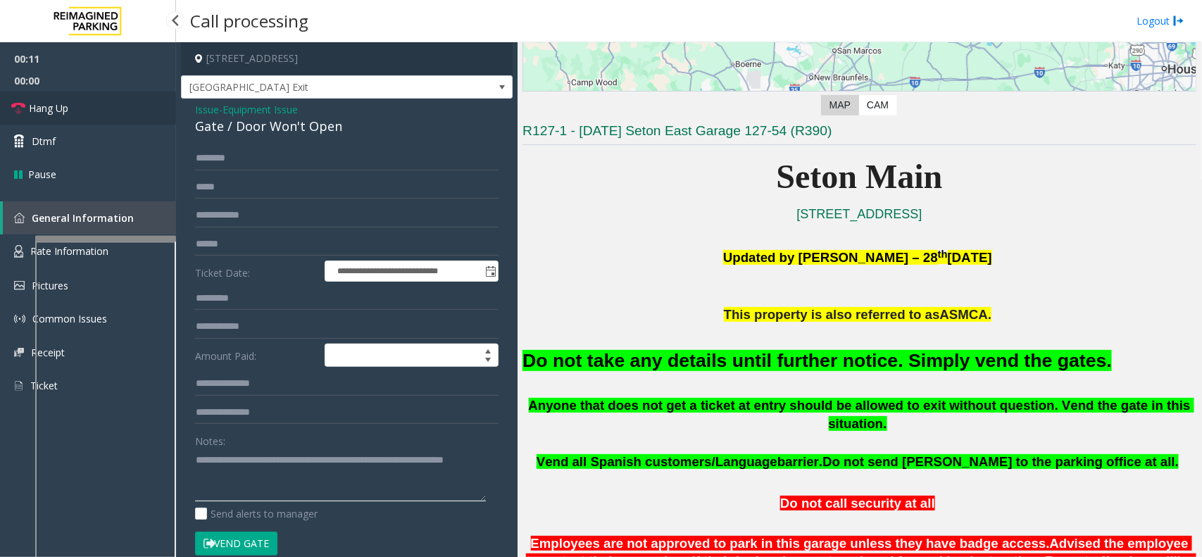
type textarea "**********"
click at [139, 114] on link "Hang Up" at bounding box center [88, 108] width 176 height 33
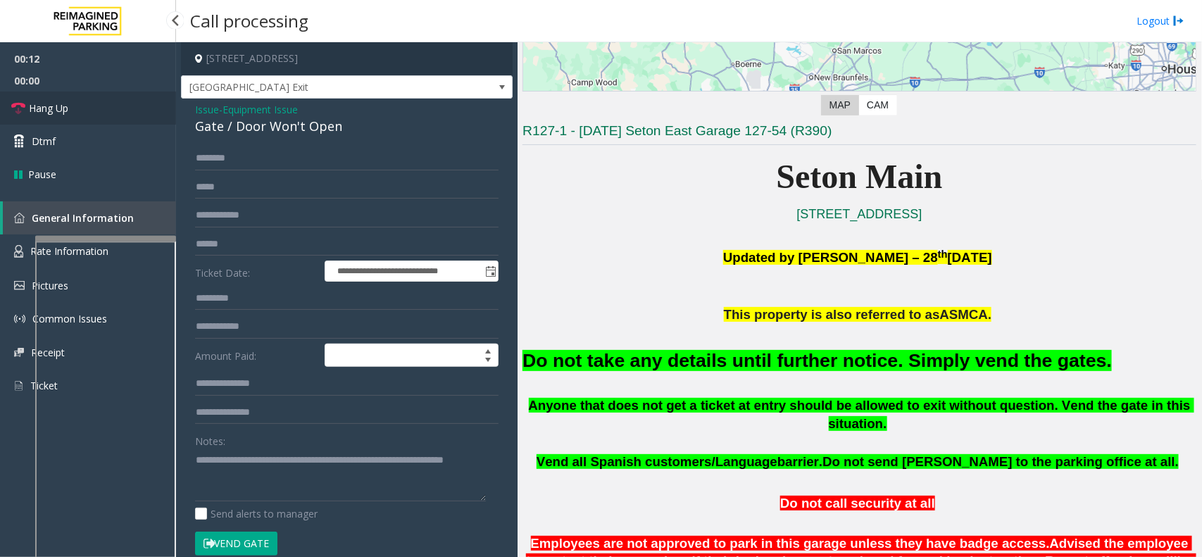
click at [139, 114] on link "Hang Up" at bounding box center [88, 108] width 176 height 33
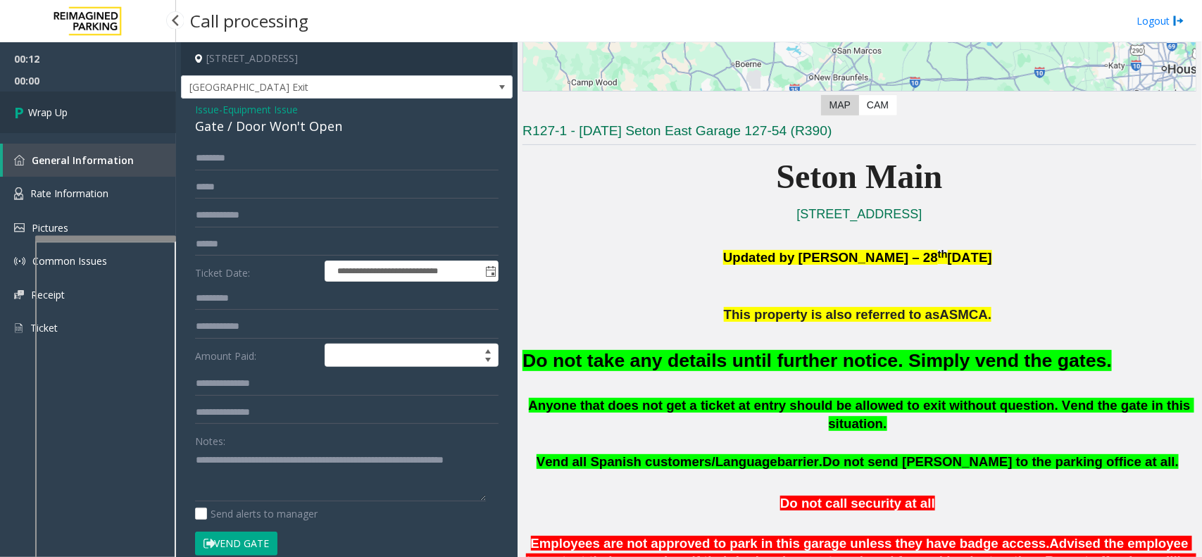
click at [139, 114] on link "Wrap Up" at bounding box center [88, 113] width 176 height 42
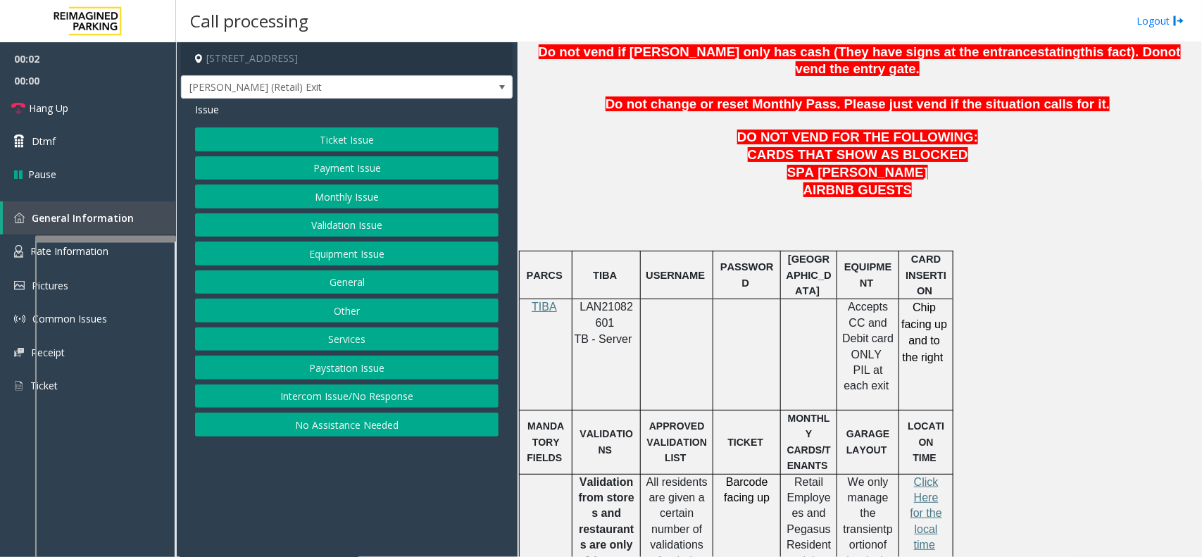
scroll to position [704, 0]
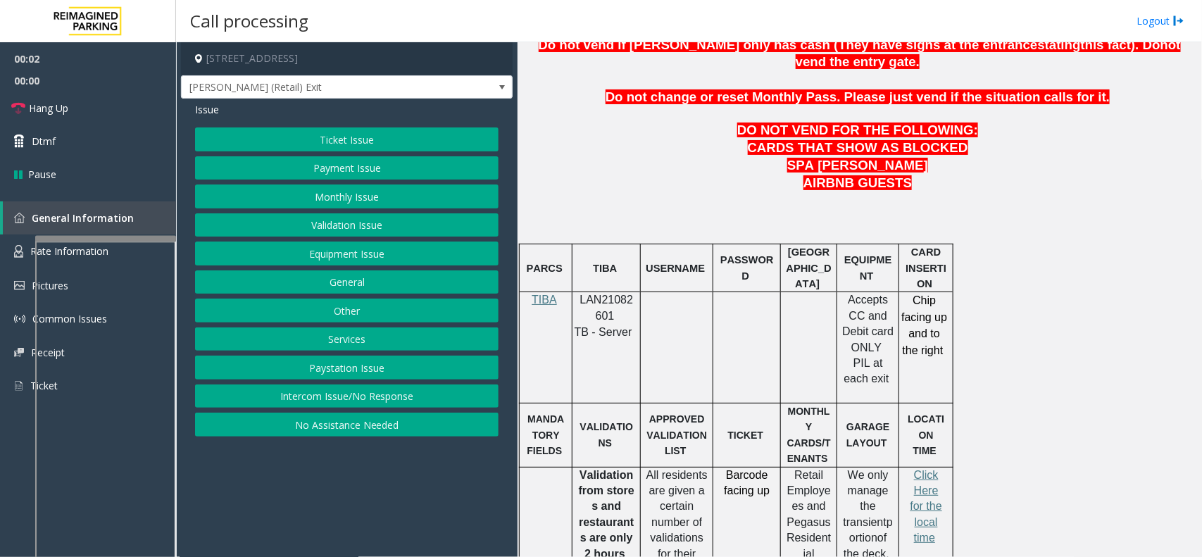
click at [596, 294] on span "LAN21082601" at bounding box center [607, 307] width 54 height 27
copy p "LAN21082601"
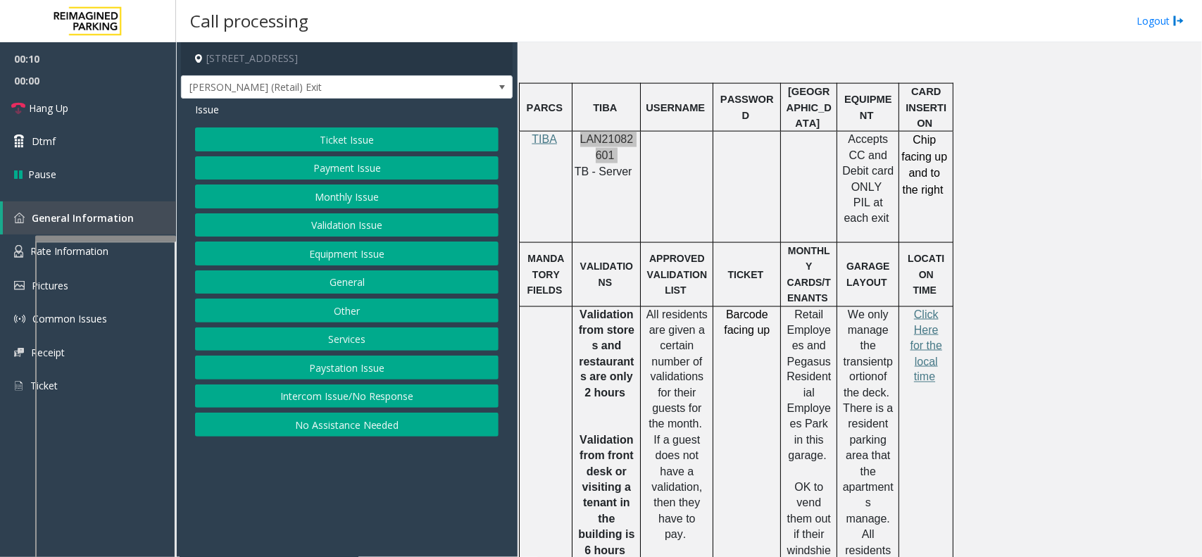
scroll to position [880, 0]
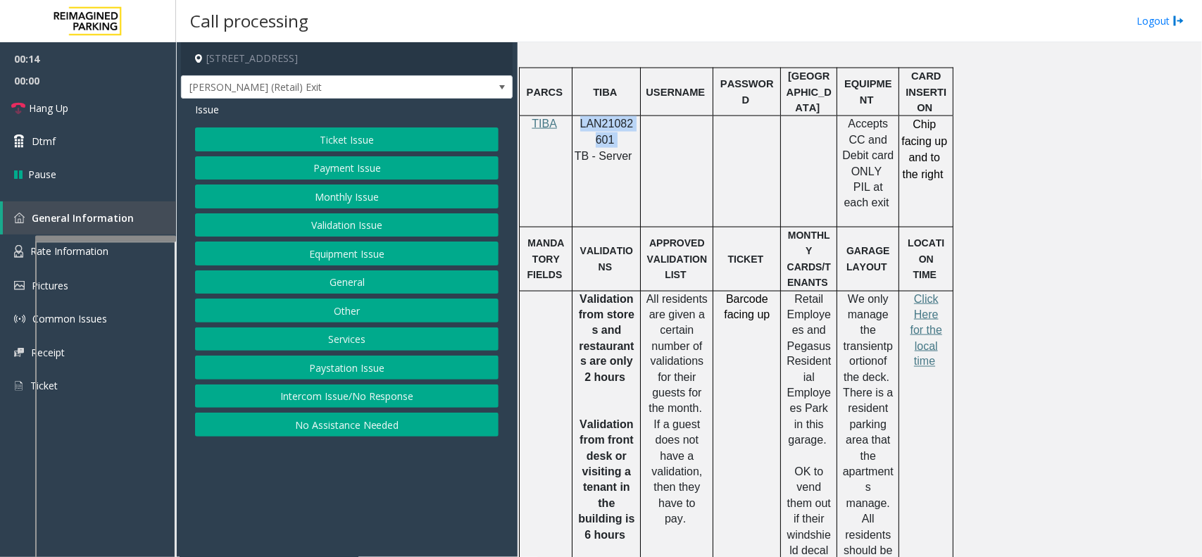
click at [406, 230] on button "Validation Issue" at bounding box center [346, 225] width 303 height 24
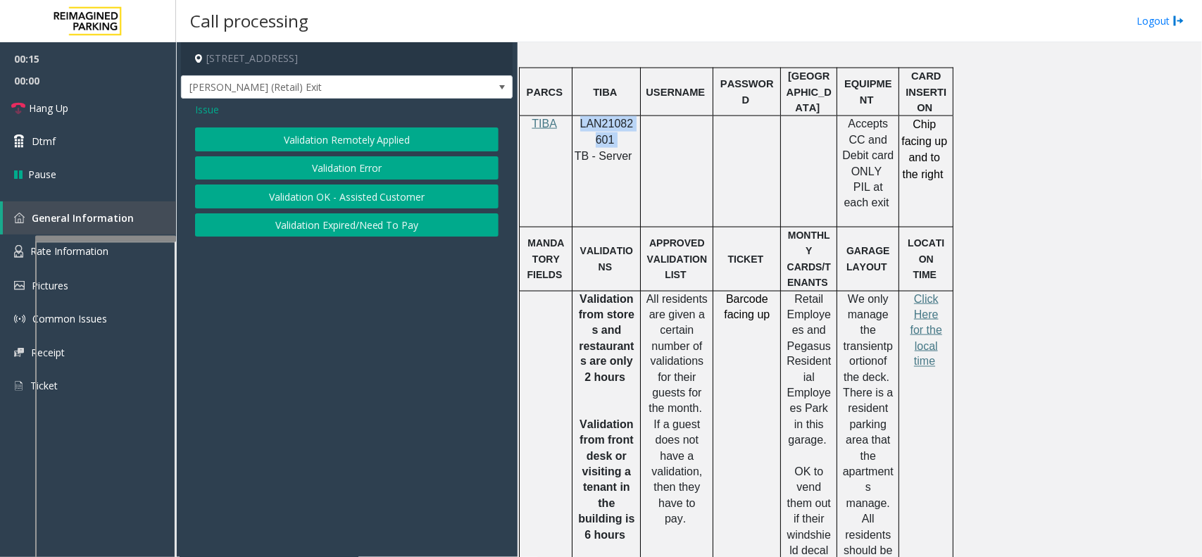
click at [437, 168] on button "Validation Error" at bounding box center [346, 168] width 303 height 24
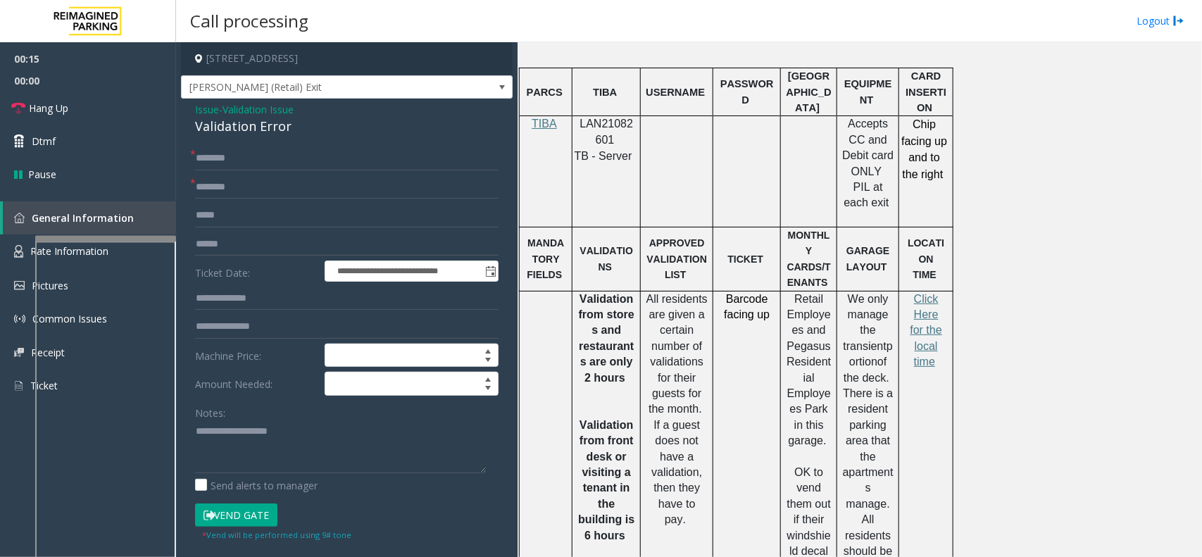
click at [760, 291] on td "Barcode facing up" at bounding box center [747, 488] width 68 height 395
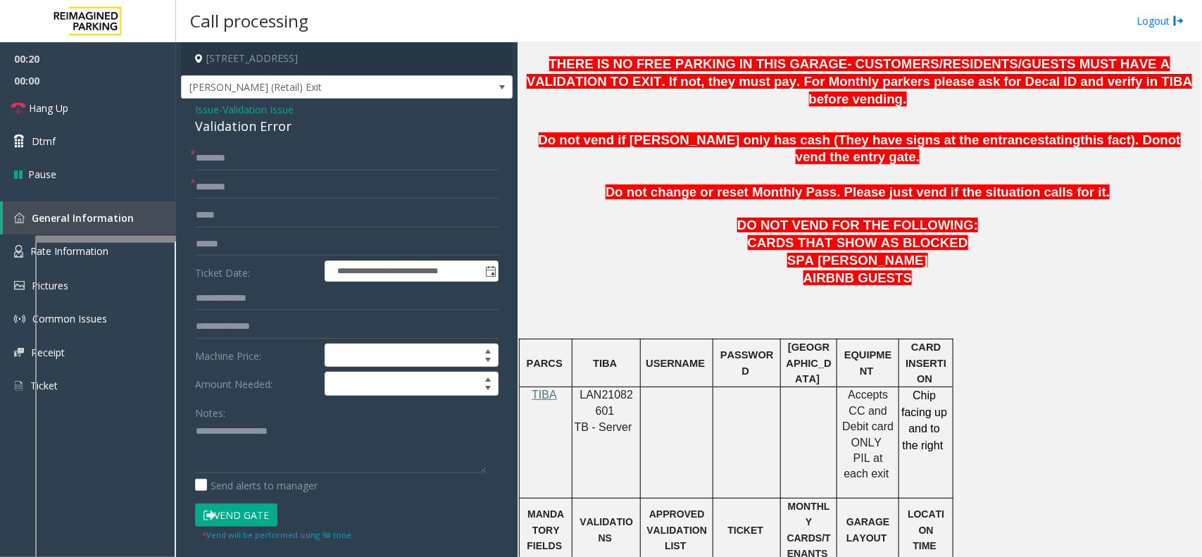
scroll to position [616, 0]
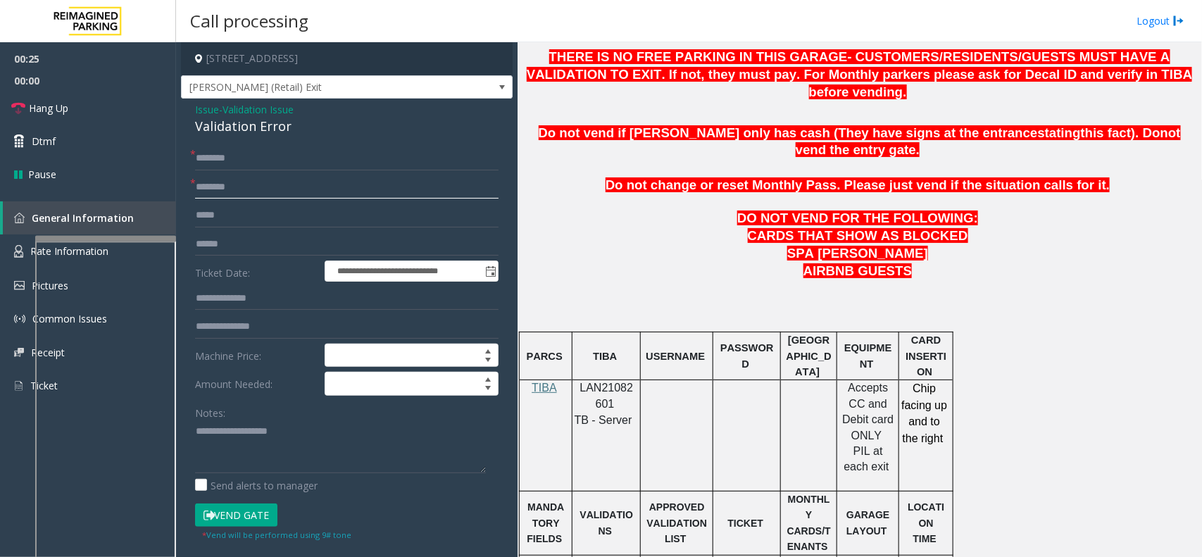
click at [305, 180] on input "text" at bounding box center [346, 187] width 303 height 24
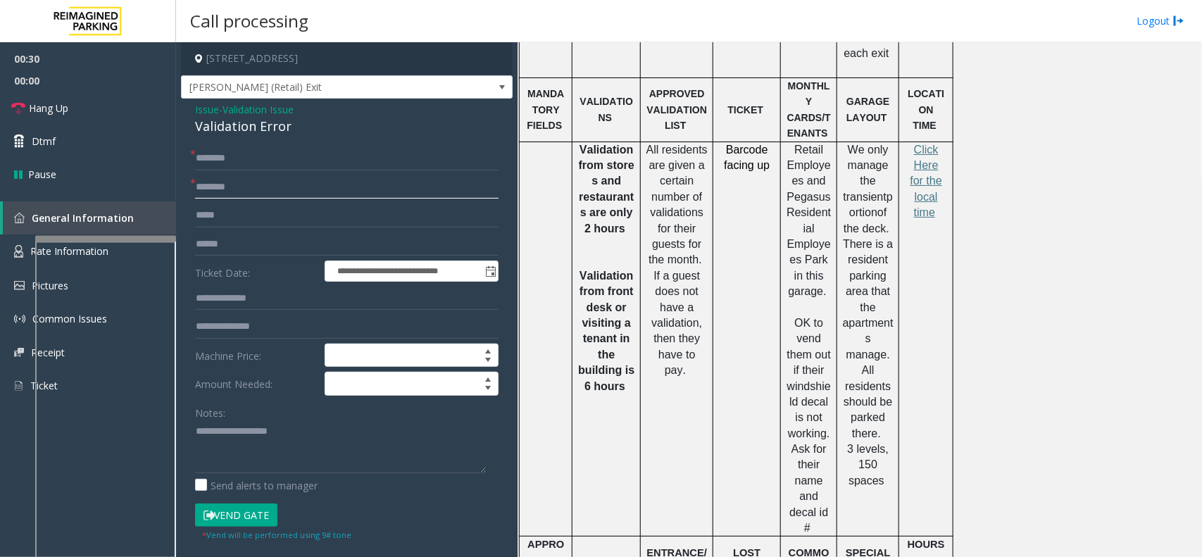
scroll to position [998, 0]
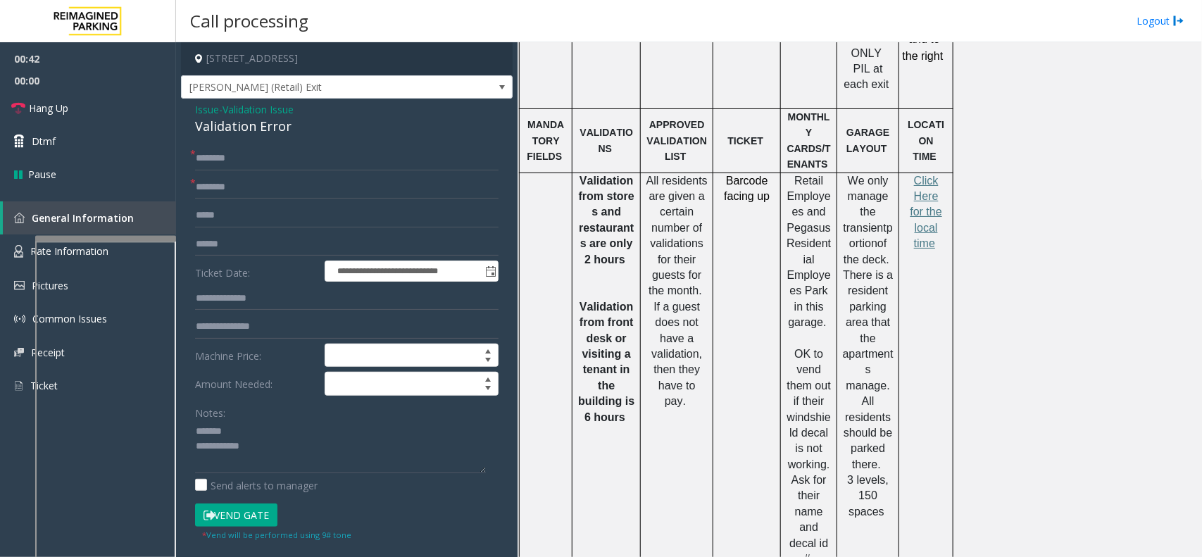
click at [237, 130] on div "Validation Error" at bounding box center [346, 126] width 303 height 19
click at [305, 451] on textarea at bounding box center [340, 446] width 291 height 53
click at [305, 459] on textarea at bounding box center [340, 446] width 291 height 53
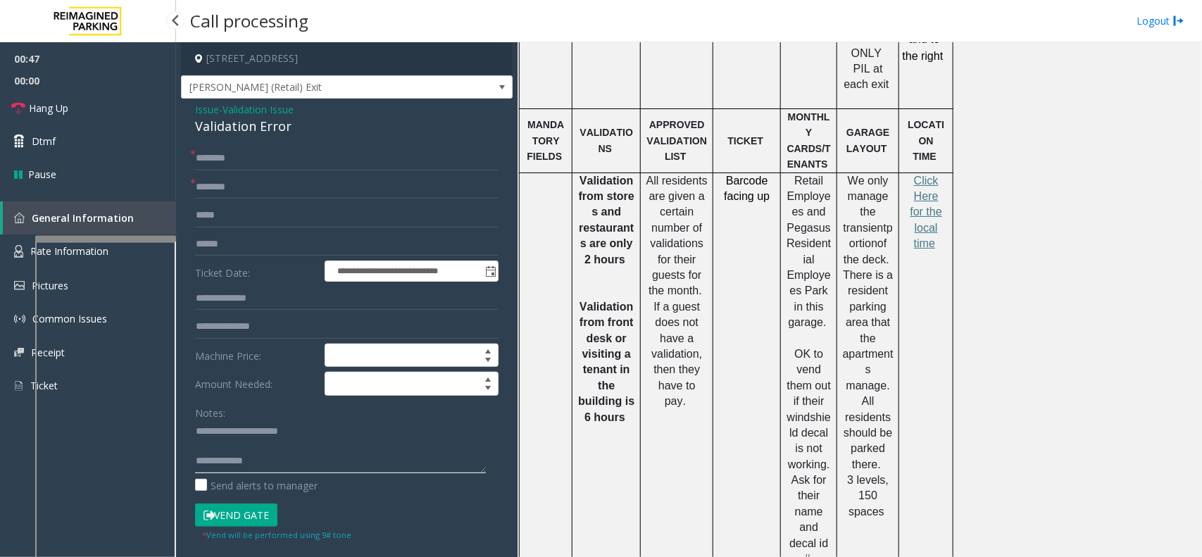
type textarea "**********"
click at [209, 158] on input "text" at bounding box center [346, 158] width 303 height 24
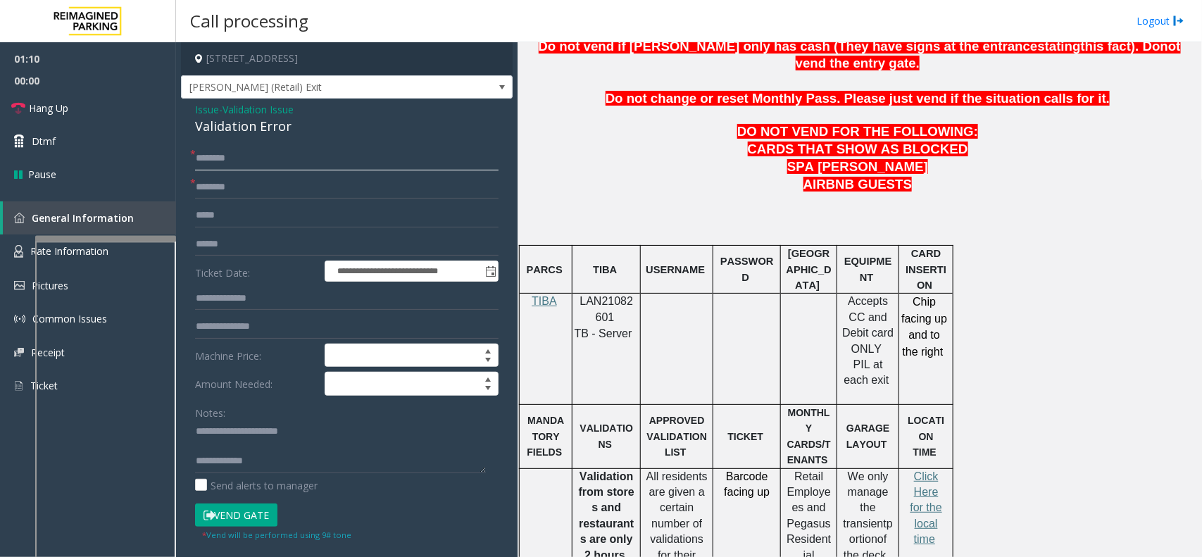
scroll to position [734, 0]
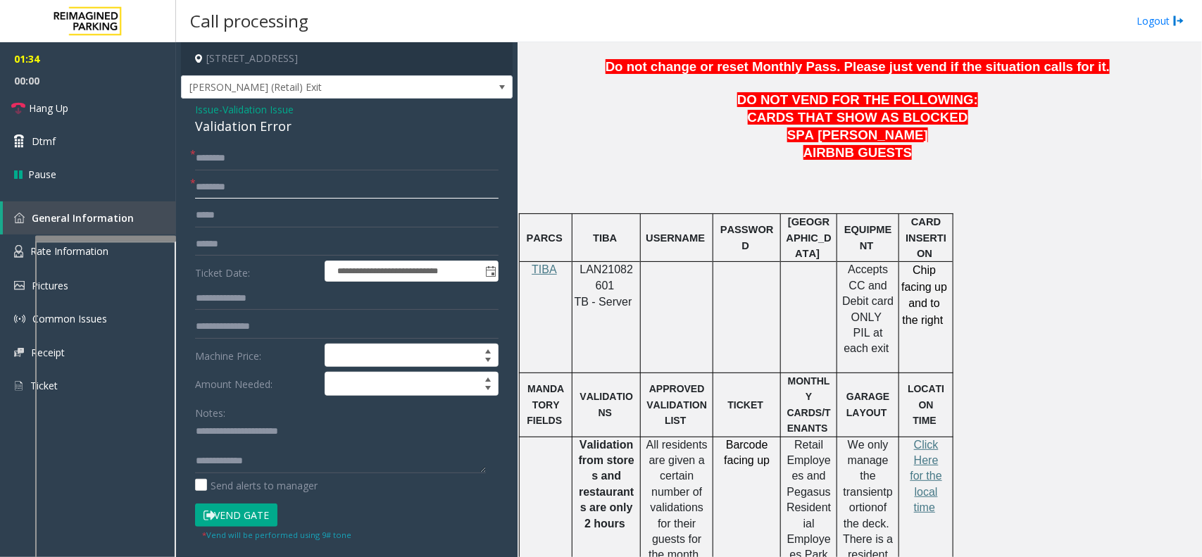
click at [220, 188] on input "text" at bounding box center [346, 187] width 303 height 24
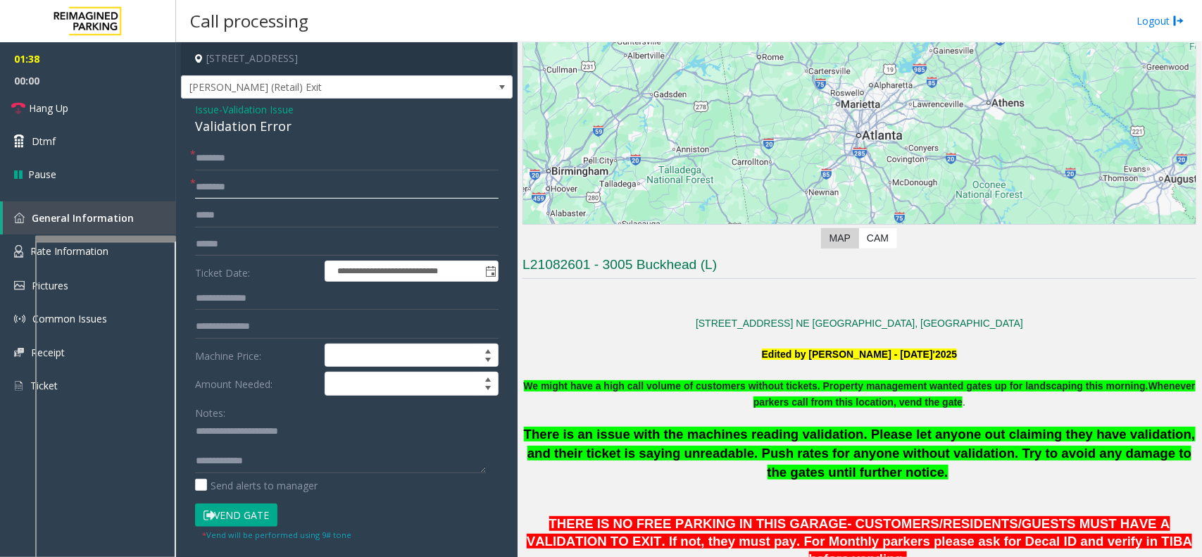
scroll to position [118, 0]
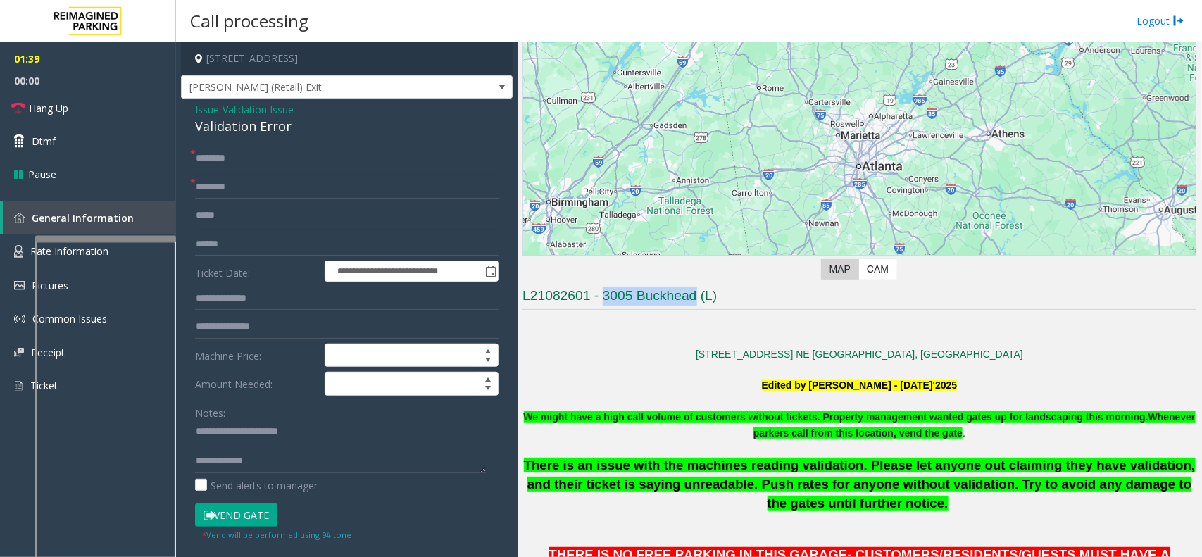
drag, startPoint x: 604, startPoint y: 298, endPoint x: 694, endPoint y: 285, distance: 90.3
type input "**********"
click at [287, 303] on input "text" at bounding box center [346, 299] width 303 height 24
type input "******"
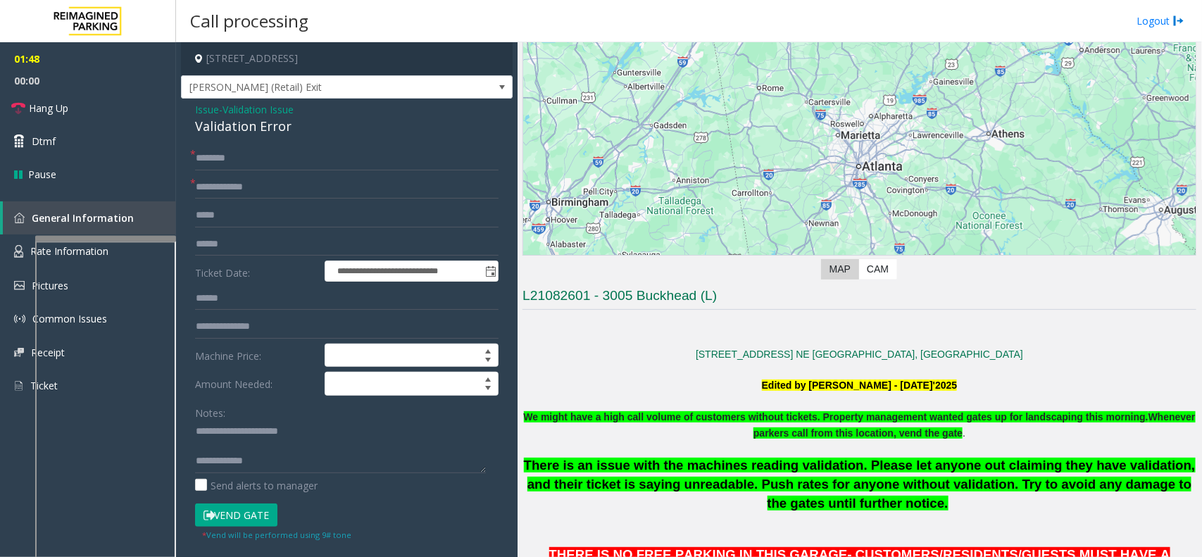
click at [247, 230] on form "**********" at bounding box center [346, 343] width 303 height 395
click at [239, 253] on input "text" at bounding box center [346, 244] width 303 height 24
click at [237, 151] on input "text" at bounding box center [346, 158] width 303 height 24
click at [244, 244] on input "text" at bounding box center [346, 244] width 303 height 24
type input "*******"
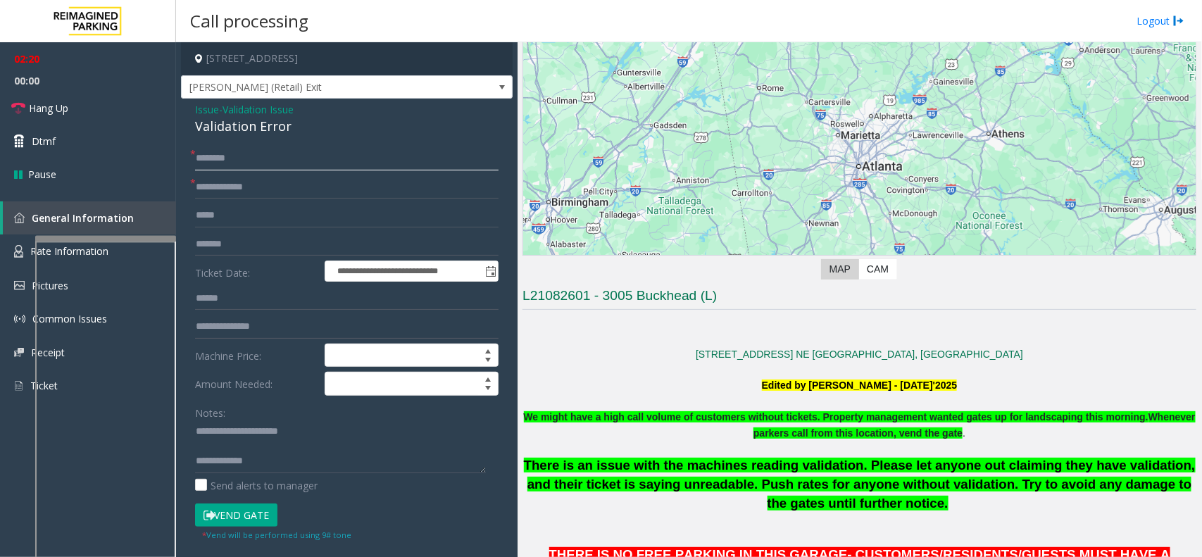
click at [226, 162] on input "text" at bounding box center [346, 158] width 303 height 24
click at [218, 154] on input "text" at bounding box center [346, 158] width 303 height 24
type textarea "**********"
click at [211, 155] on input "text" at bounding box center [346, 158] width 303 height 24
click at [216, 296] on input "******" at bounding box center [346, 299] width 303 height 24
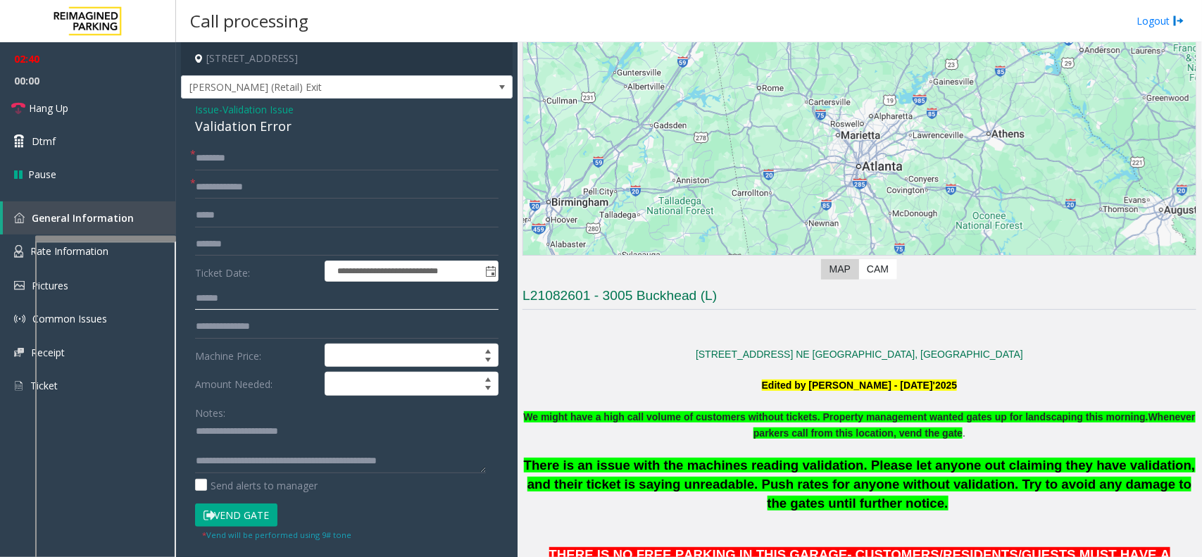
click at [215, 298] on input "******" at bounding box center [346, 299] width 303 height 24
type input "******"
click at [208, 163] on input "text" at bounding box center [346, 158] width 303 height 24
click at [237, 158] on input "********" at bounding box center [346, 158] width 303 height 24
type input "*******"
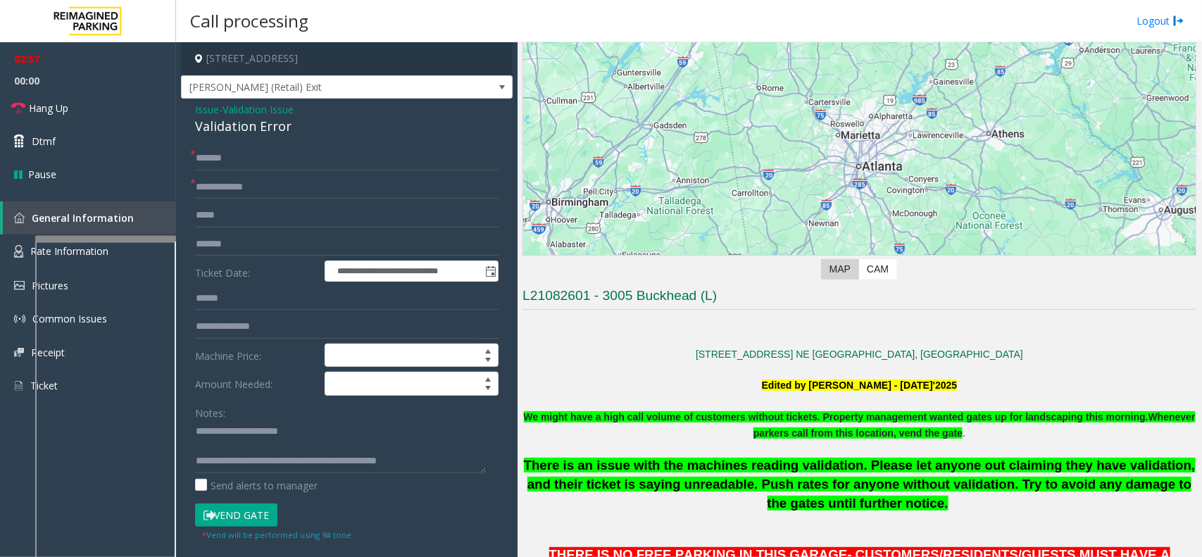
click at [230, 522] on button "Vend Gate" at bounding box center [236, 515] width 82 height 24
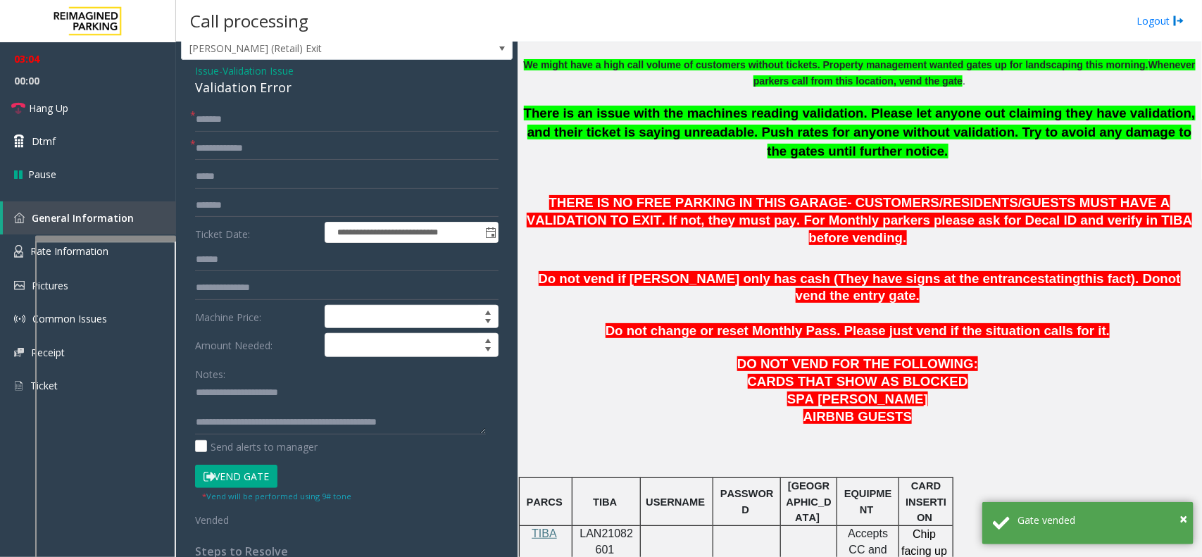
scroll to position [0, 0]
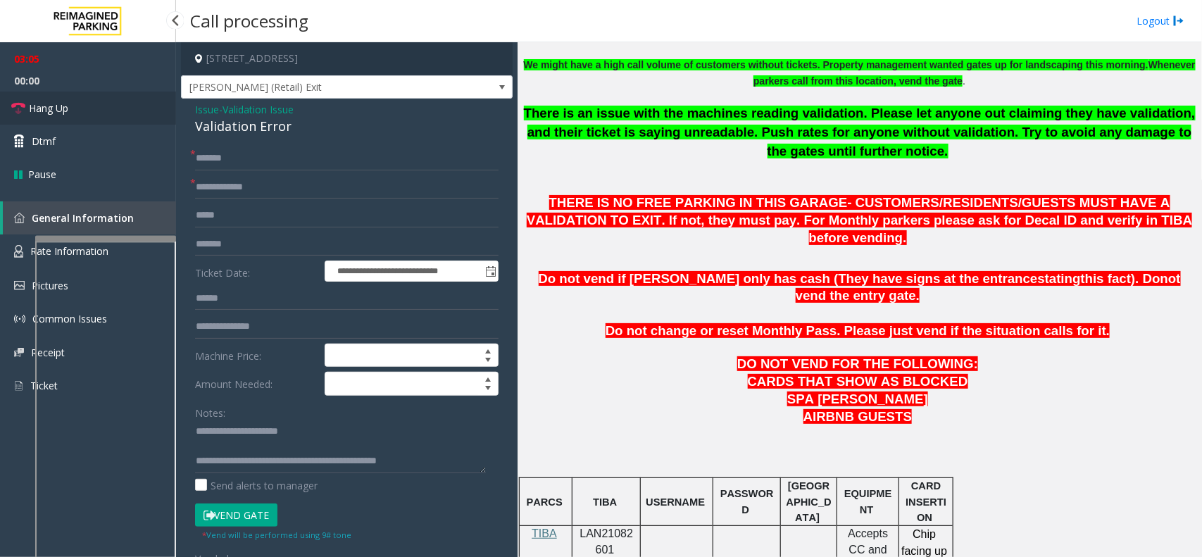
click at [104, 100] on link "Hang Up" at bounding box center [88, 108] width 176 height 33
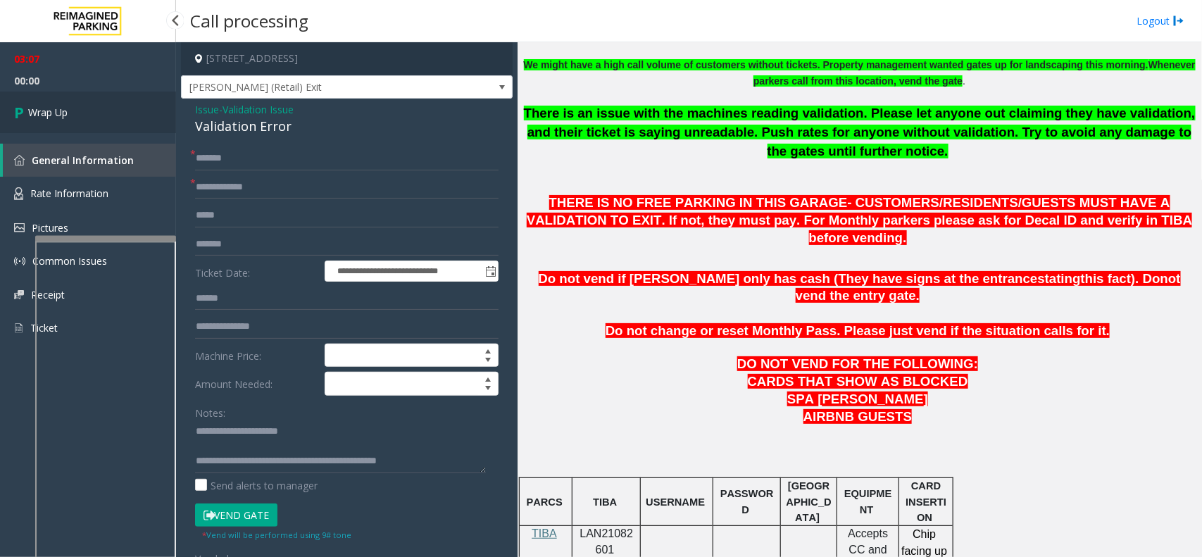
click at [58, 99] on link "Wrap Up" at bounding box center [88, 113] width 176 height 42
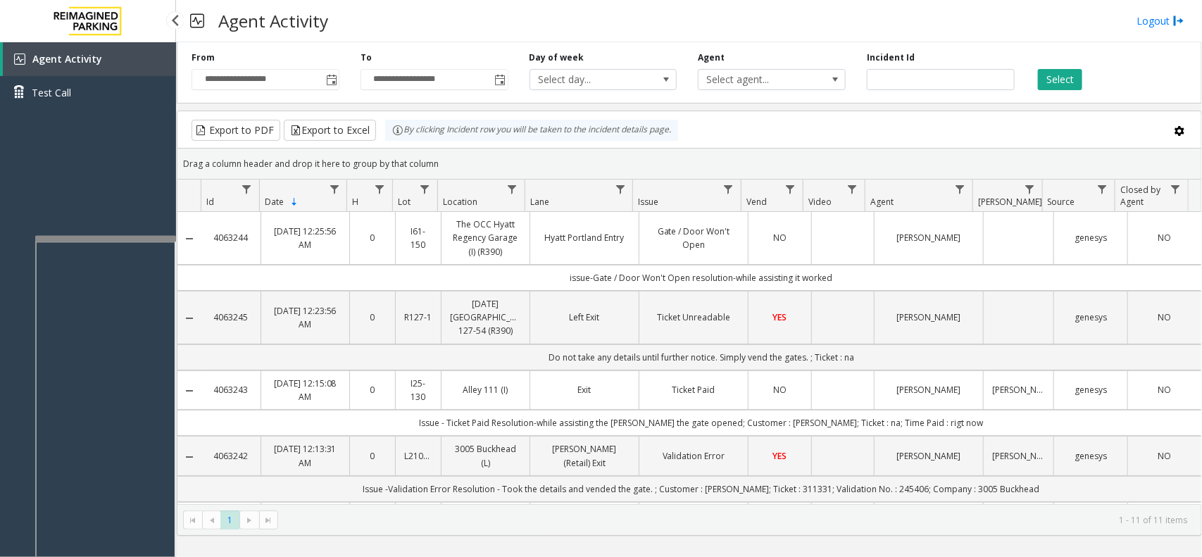
click at [3, 61] on link "Agent Activity" at bounding box center [89, 59] width 173 height 34
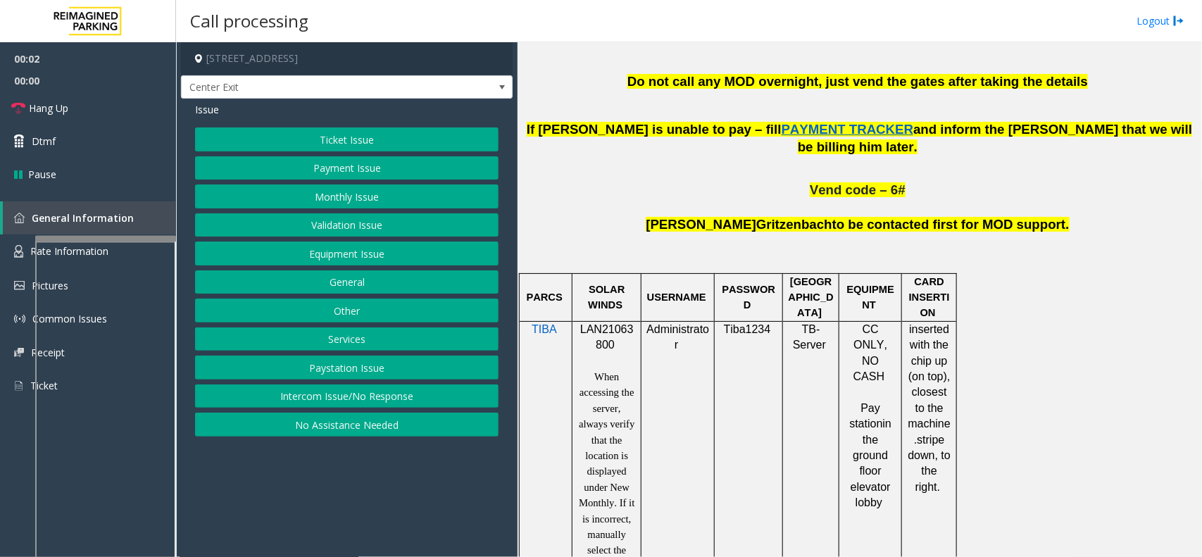
scroll to position [792, 0]
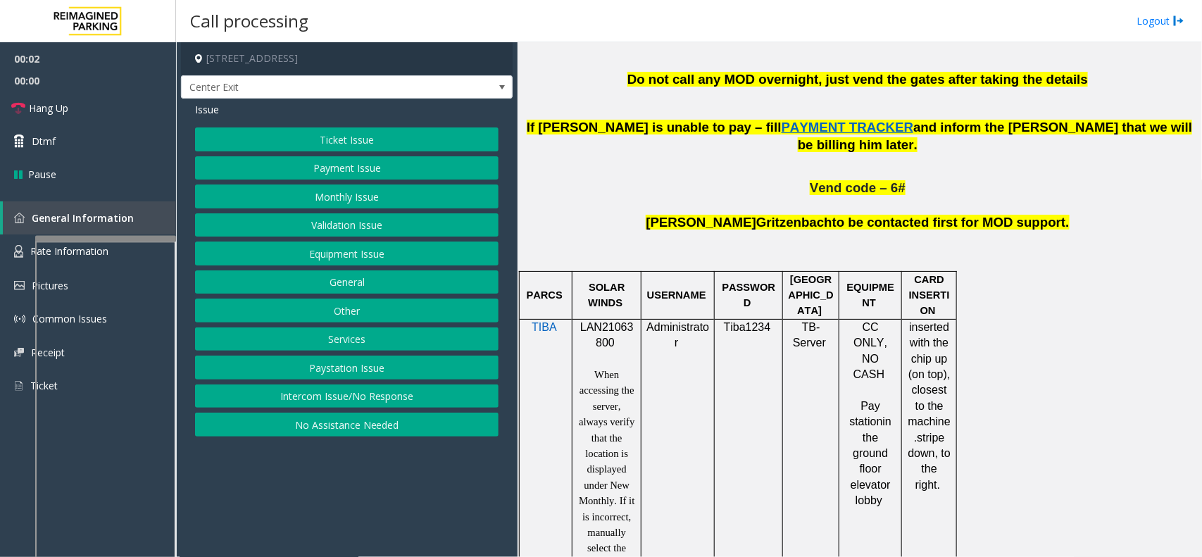
click at [613, 321] on span "LAN21063800" at bounding box center [607, 334] width 54 height 27
copy p "LAN21063800"
click at [415, 127] on div "Issue Ticket Issue Payment Issue Monthly Issue Validation Issue Equipment Issue…" at bounding box center [347, 271] width 332 height 345
click at [415, 144] on button "Ticket Issue" at bounding box center [346, 139] width 303 height 24
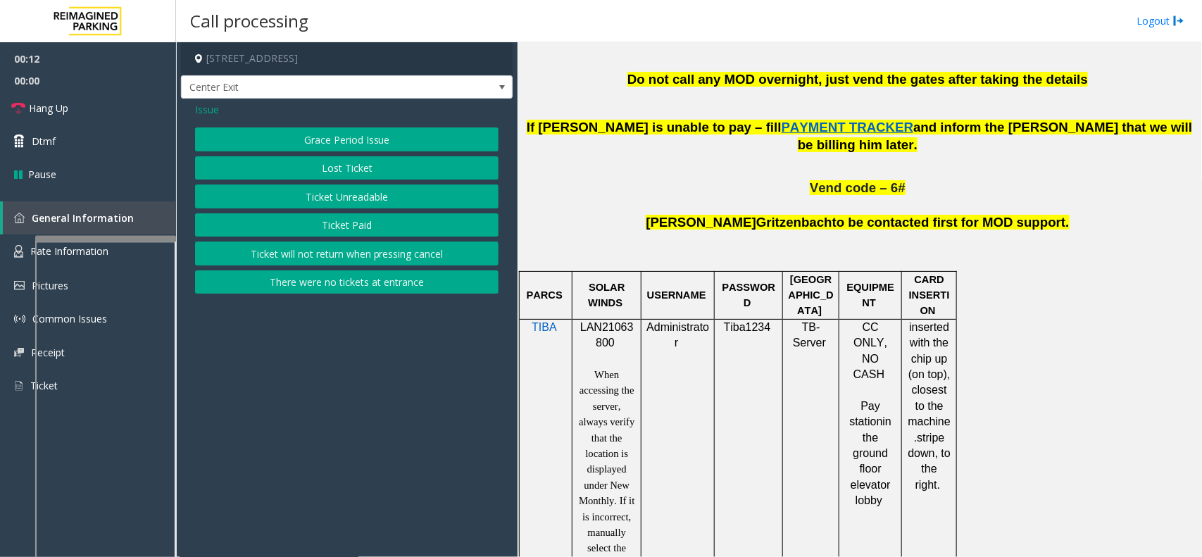
click at [384, 213] on button "Ticket Paid" at bounding box center [346, 225] width 303 height 24
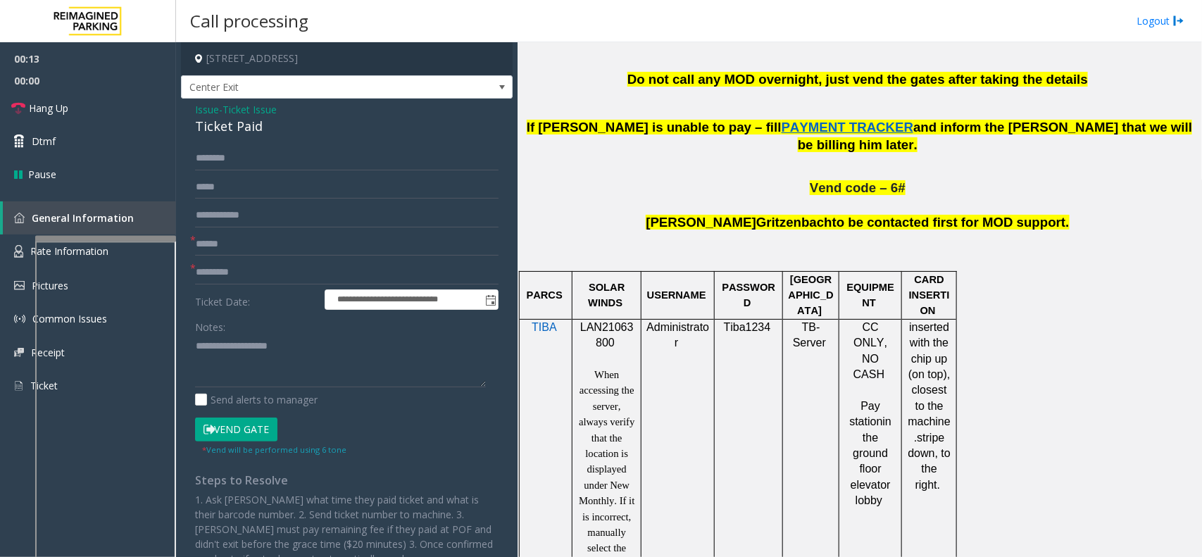
click at [275, 257] on form "**********" at bounding box center [346, 300] width 303 height 309
click at [272, 242] on input "text" at bounding box center [346, 244] width 303 height 24
click at [213, 124] on div "Ticket Paid" at bounding box center [346, 126] width 303 height 19
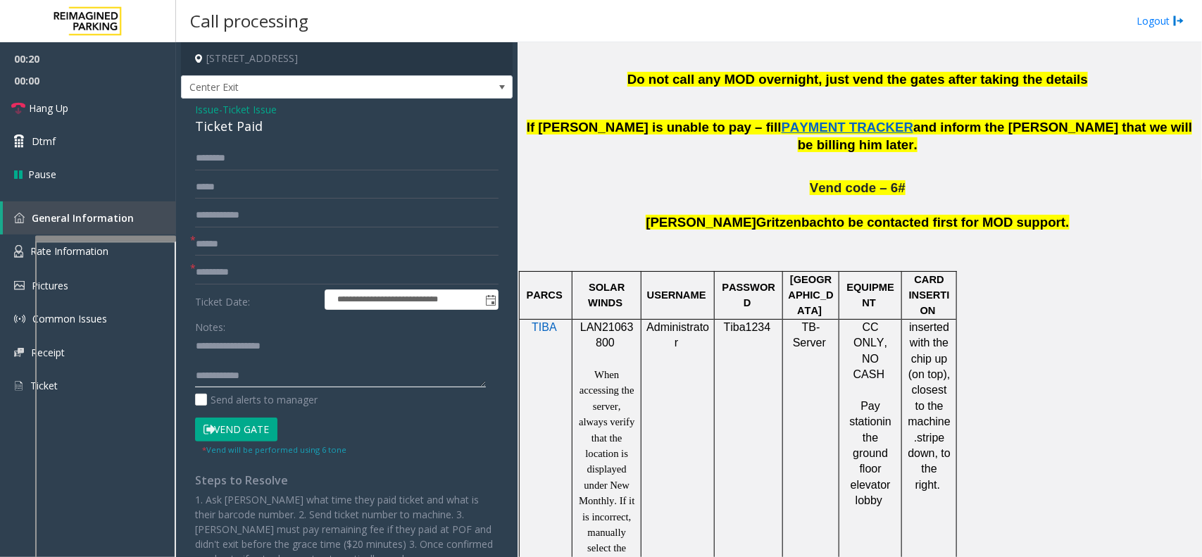
click at [265, 361] on textarea at bounding box center [340, 360] width 291 height 53
type textarea "**********"
click at [255, 230] on form "**********" at bounding box center [346, 300] width 303 height 309
click at [255, 245] on input "text" at bounding box center [346, 244] width 303 height 24
type input "******"
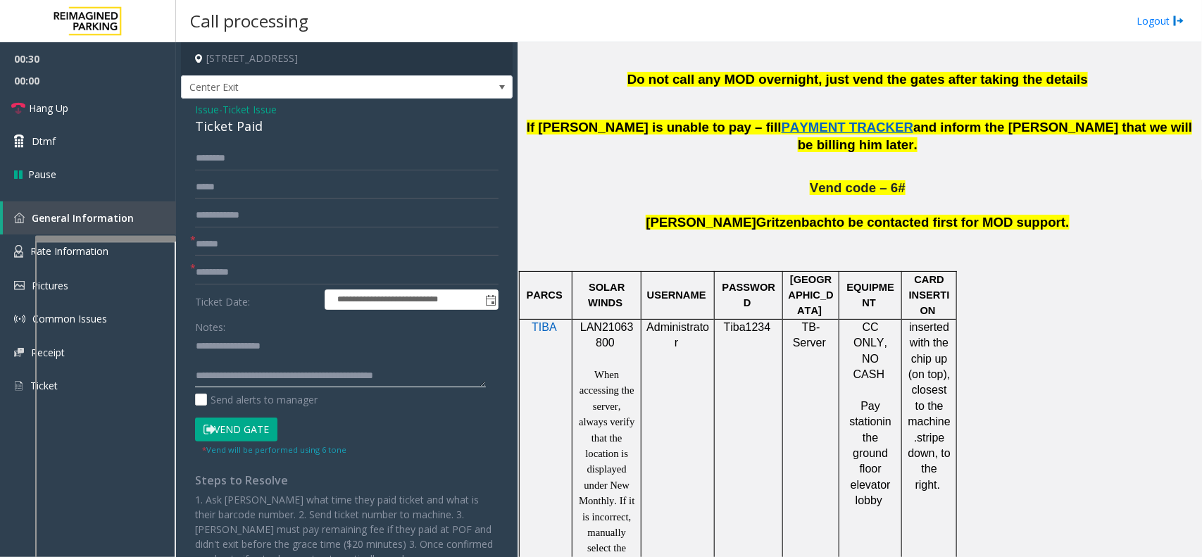
type textarea "**********"
click at [243, 279] on input "text" at bounding box center [346, 273] width 303 height 24
click at [14, 248] on img at bounding box center [18, 251] width 9 height 13
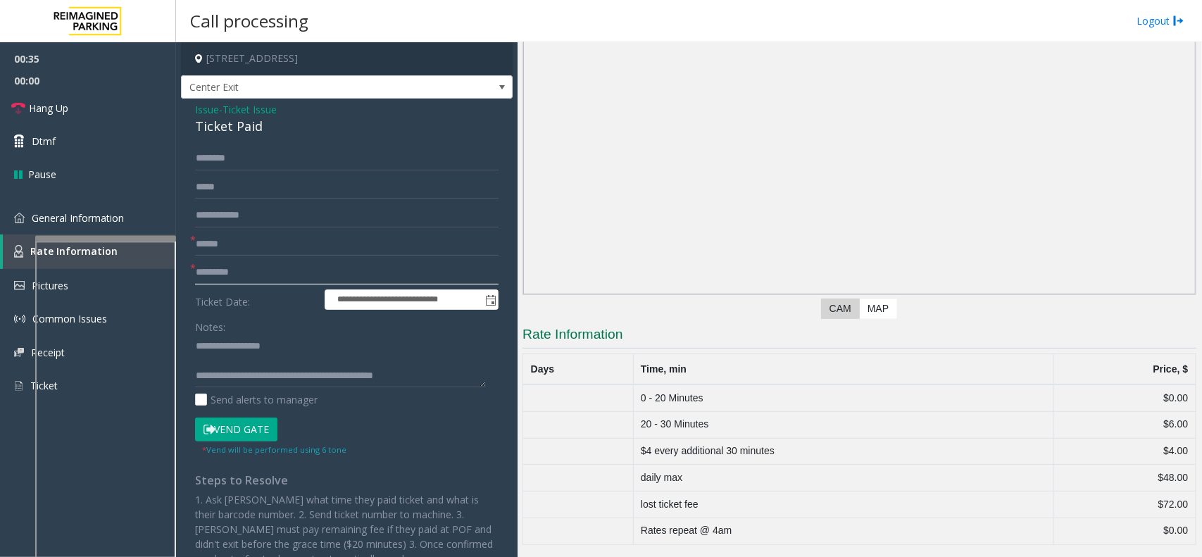
click at [257, 268] on input "text" at bounding box center [346, 273] width 303 height 24
type input "***"
click at [242, 370] on textarea at bounding box center [340, 360] width 291 height 53
click at [248, 360] on textarea at bounding box center [340, 360] width 291 height 53
click at [306, 354] on textarea at bounding box center [340, 360] width 291 height 53
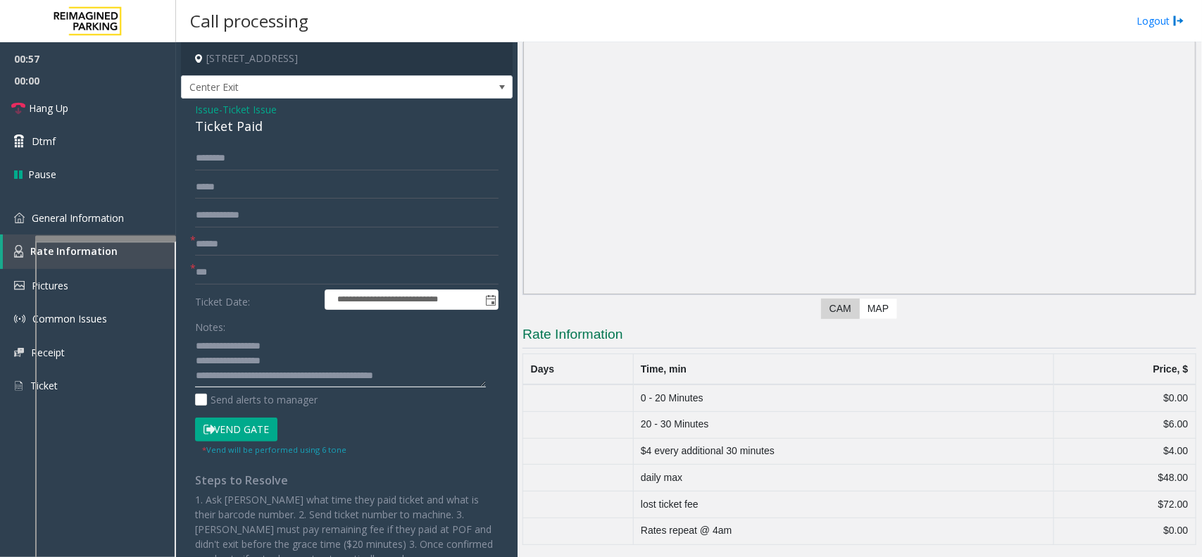
type textarea "**********"
click at [253, 158] on input "text" at bounding box center [346, 158] width 303 height 24
click at [213, 154] on input "*****" at bounding box center [346, 158] width 303 height 24
click at [226, 157] on input "*****" at bounding box center [346, 158] width 303 height 24
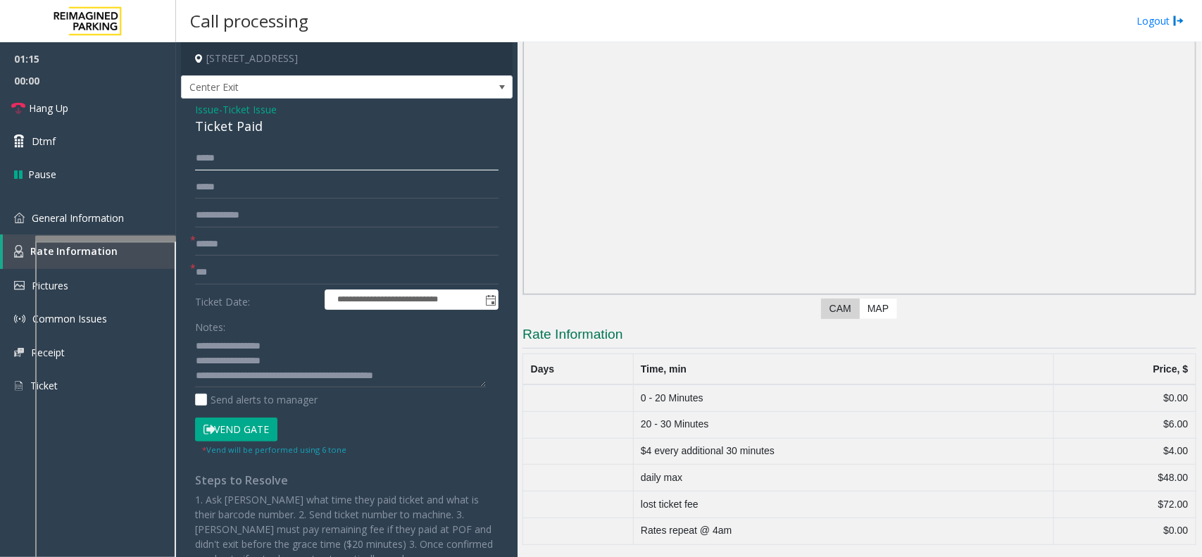
type input "*****"
click at [261, 417] on form "**********" at bounding box center [346, 300] width 303 height 309
click at [261, 421] on button "Vend Gate" at bounding box center [236, 430] width 82 height 24
click at [143, 225] on link "General Information" at bounding box center [88, 217] width 176 height 33
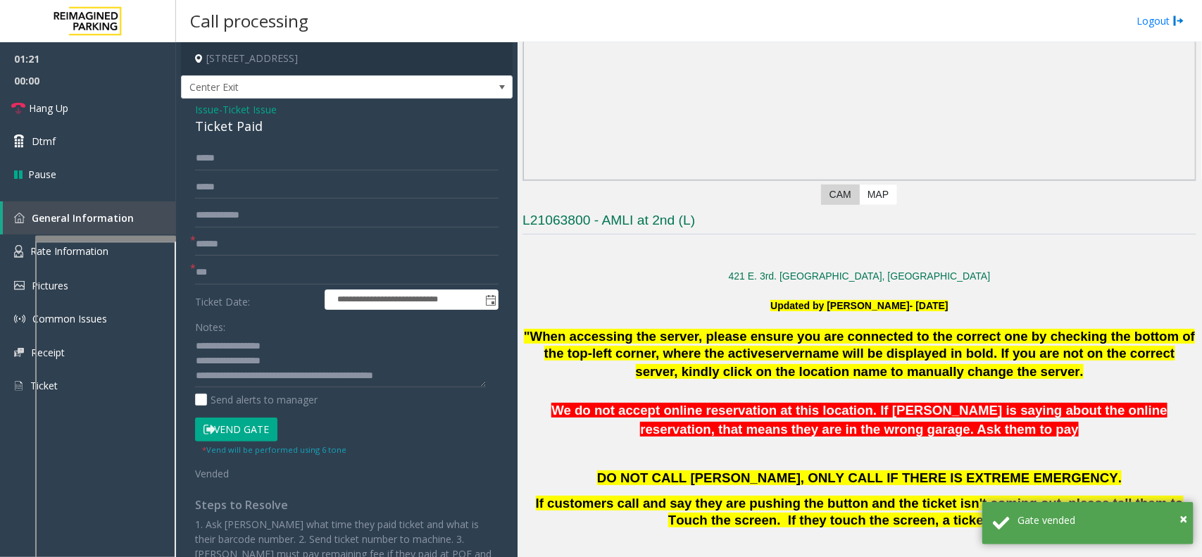
scroll to position [176, 0]
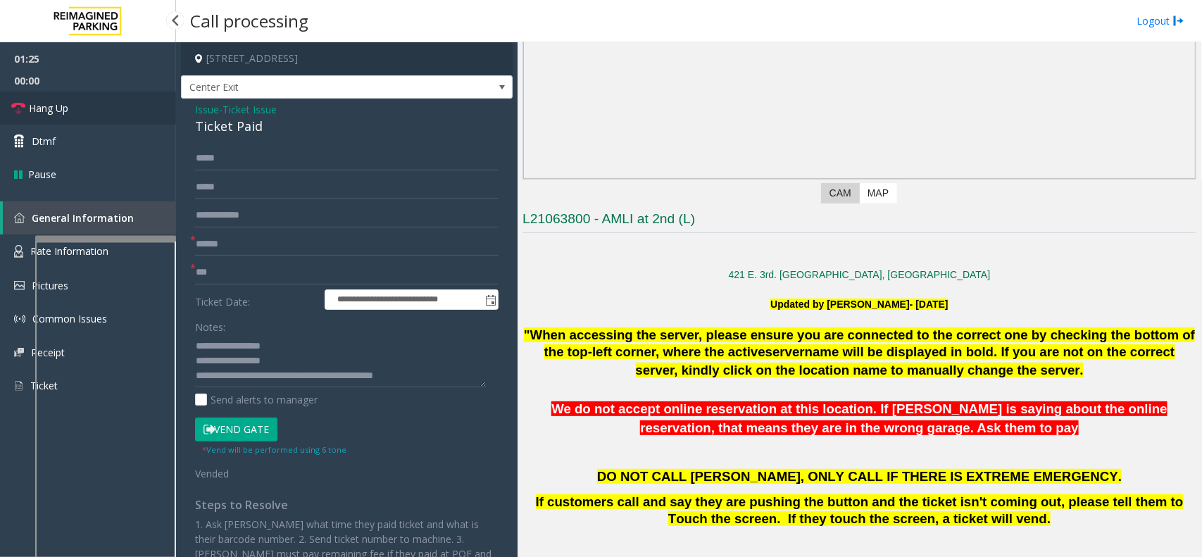
click at [68, 111] on span "Hang Up" at bounding box center [48, 108] width 39 height 15
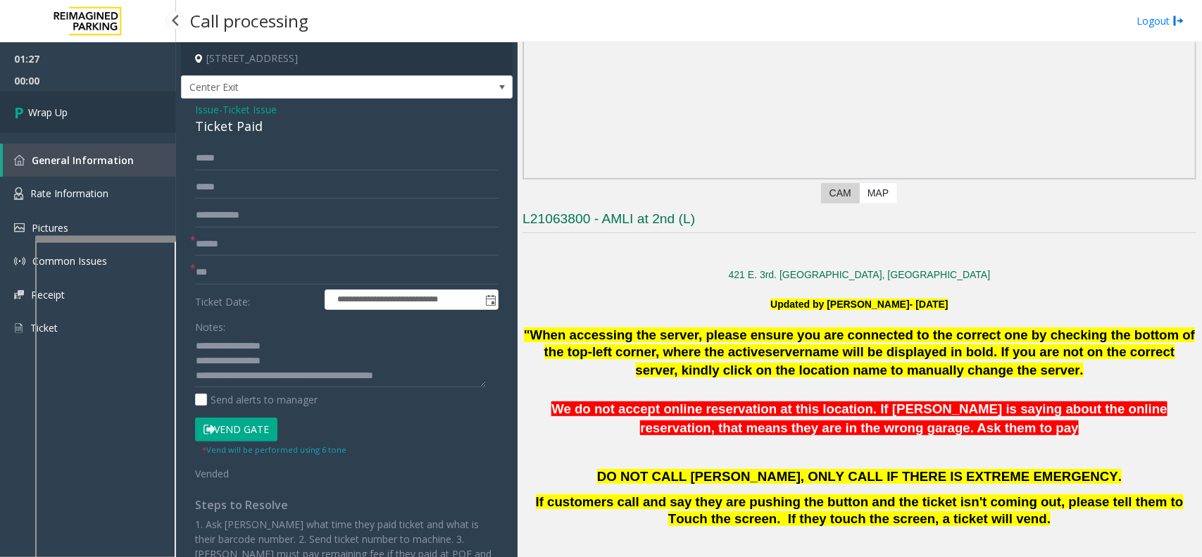
click at [65, 113] on span "Wrap Up" at bounding box center [47, 112] width 39 height 15
click at [69, 120] on div "01:27 00:00 Wrap Up General Information Rate Information Pictures Common Issues…" at bounding box center [88, 320] width 176 height 557
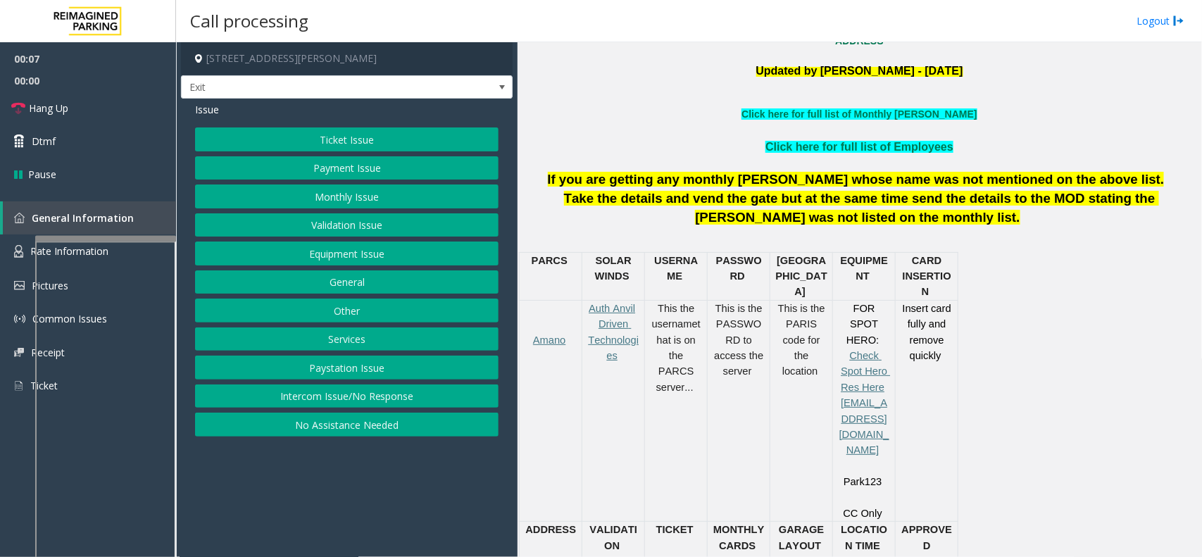
scroll to position [440, 0]
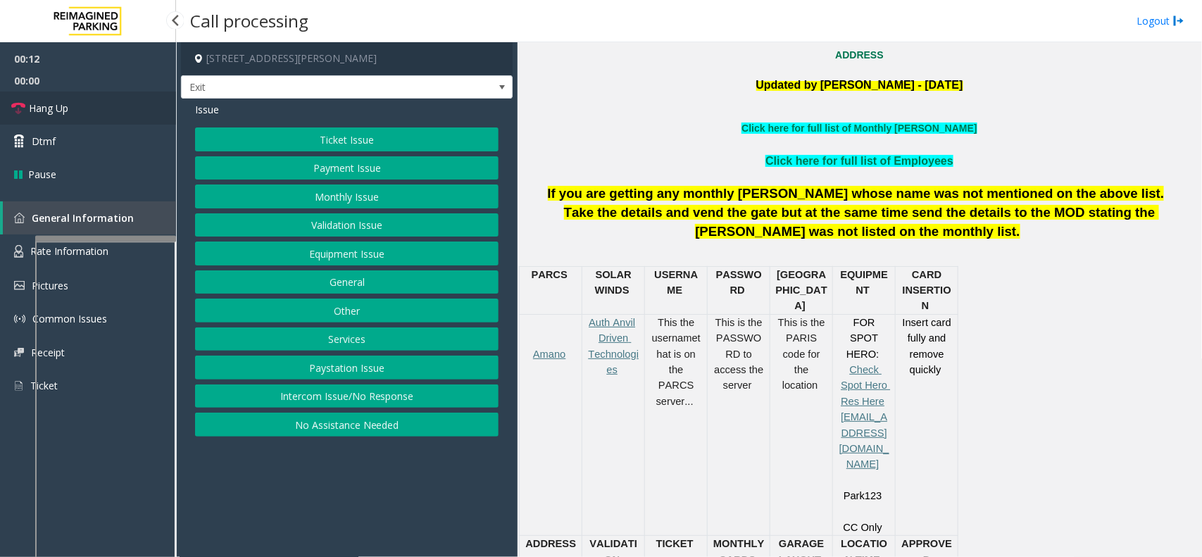
click at [134, 110] on link "Hang Up" at bounding box center [88, 108] width 176 height 33
click at [379, 435] on button "No Assistance Needed" at bounding box center [346, 425] width 303 height 24
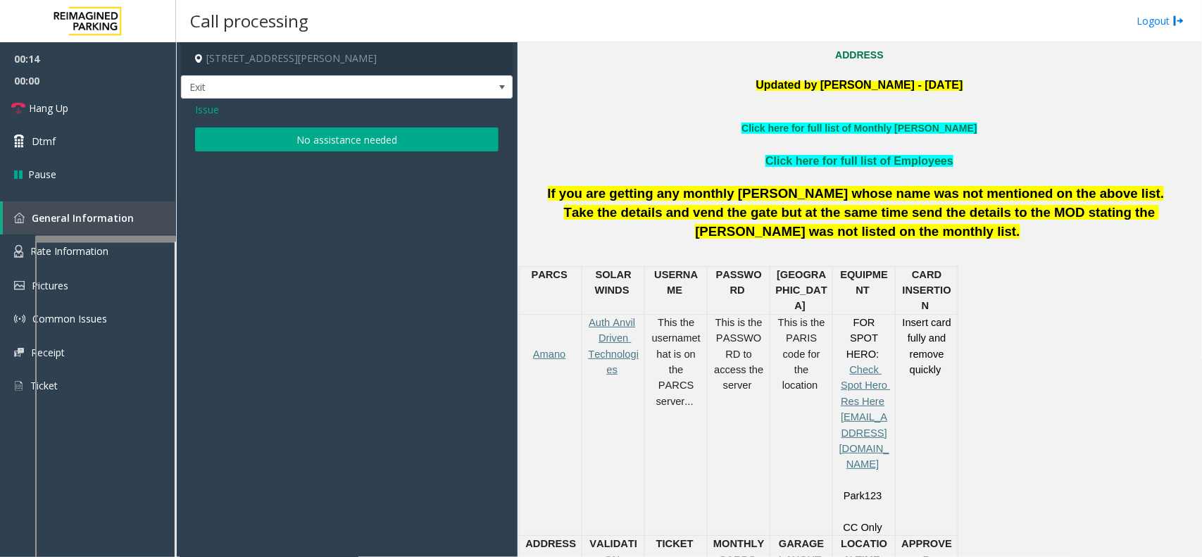
click at [327, 151] on button "No assistance needed" at bounding box center [346, 139] width 303 height 24
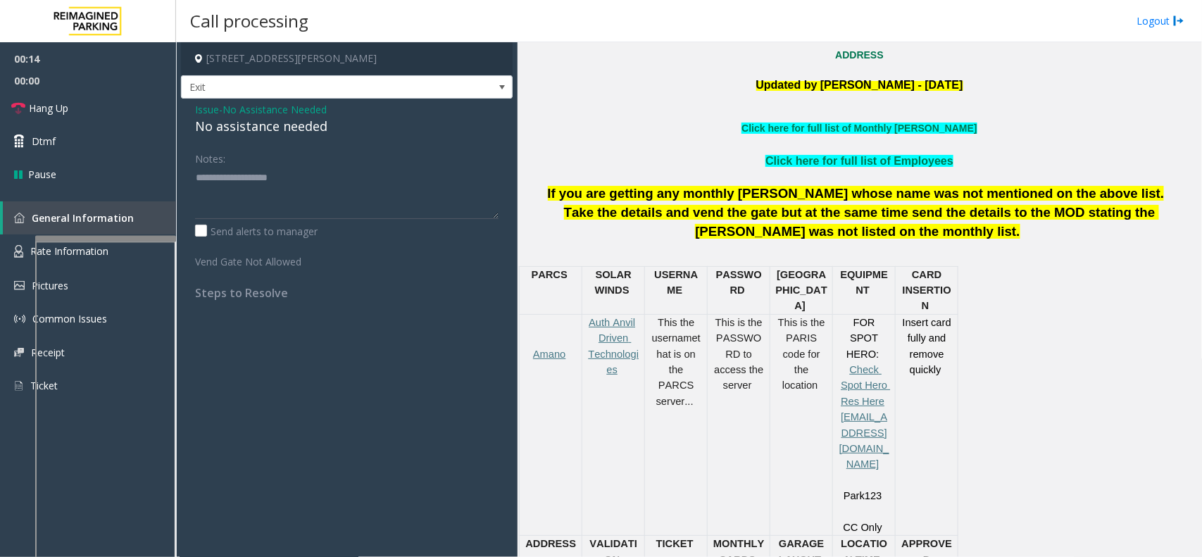
click at [280, 138] on div "Issue - No Assistance Needed No assistance needed Notes: Send alerts to manager…" at bounding box center [347, 206] width 332 height 215
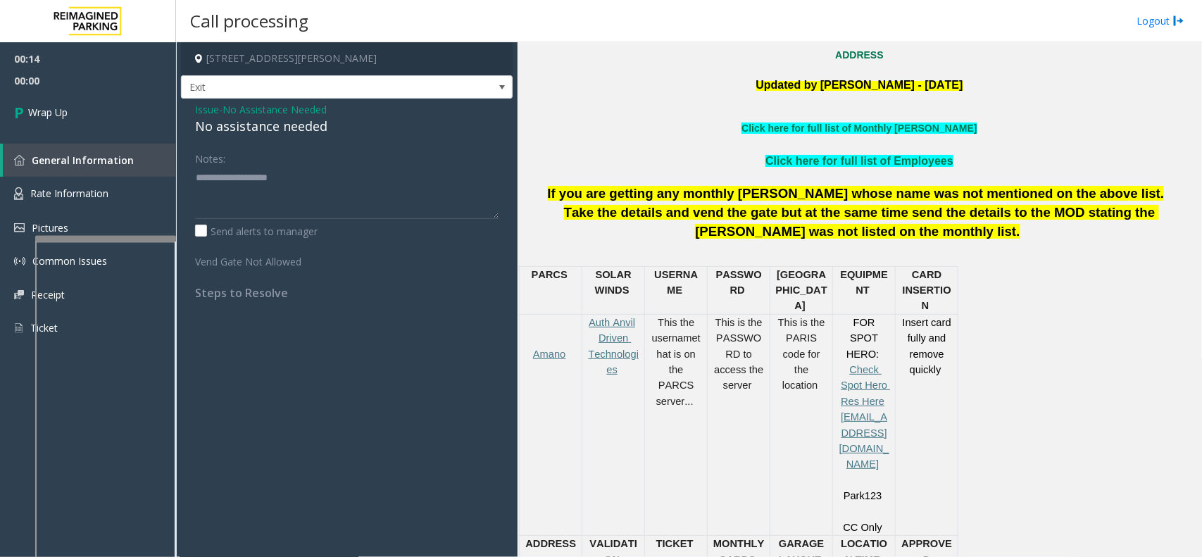
click at [286, 132] on div "No assistance needed" at bounding box center [346, 126] width 303 height 19
type textarea "**********"
click at [127, 118] on link "Wrap Up" at bounding box center [88, 113] width 176 height 42
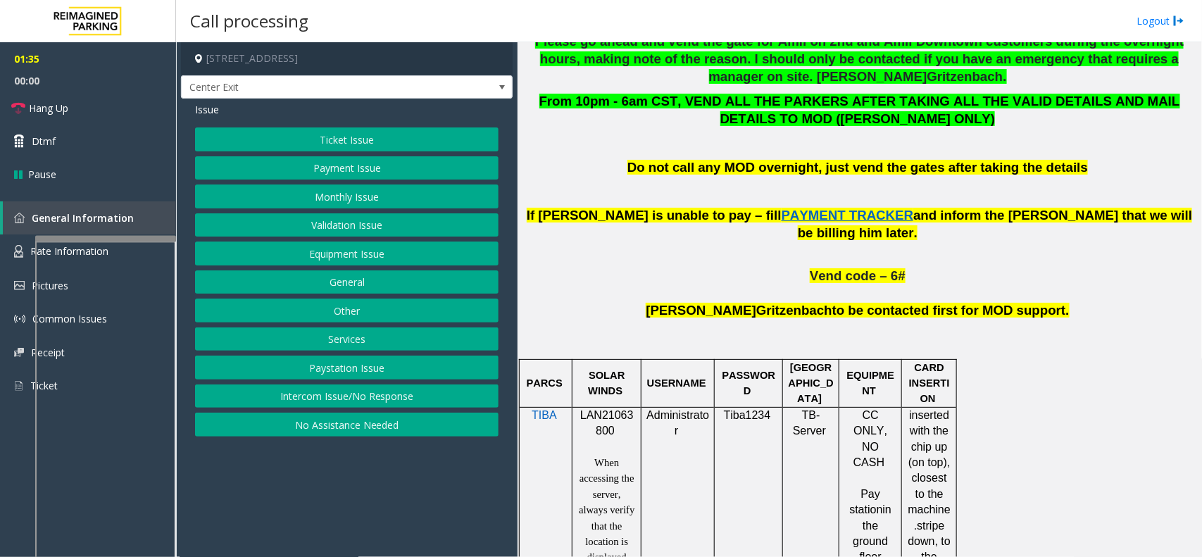
scroll to position [792, 0]
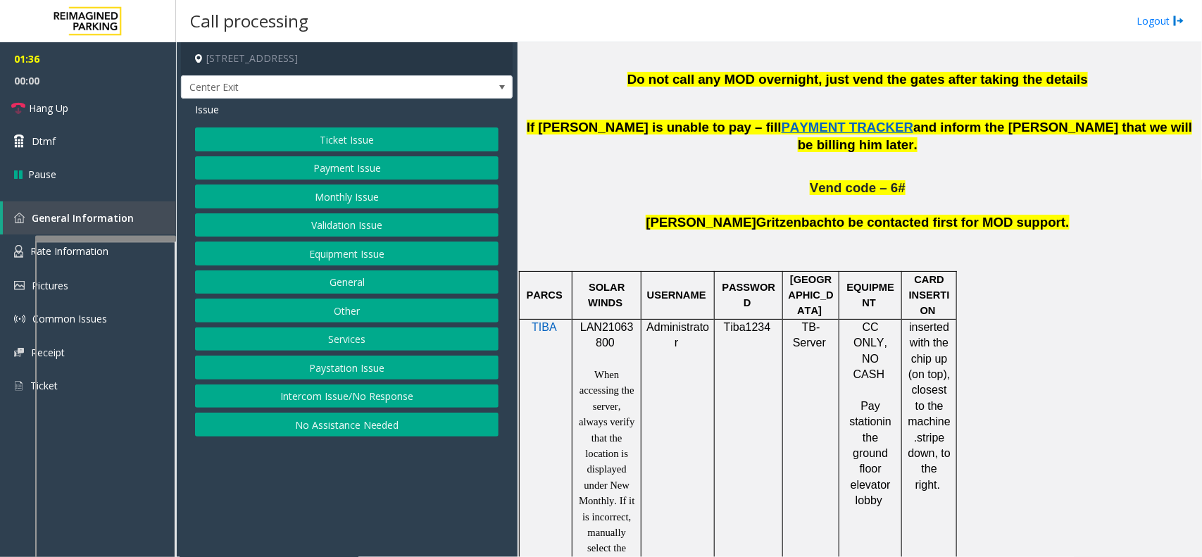
click at [622, 321] on span "LAN21063800" at bounding box center [607, 334] width 54 height 27
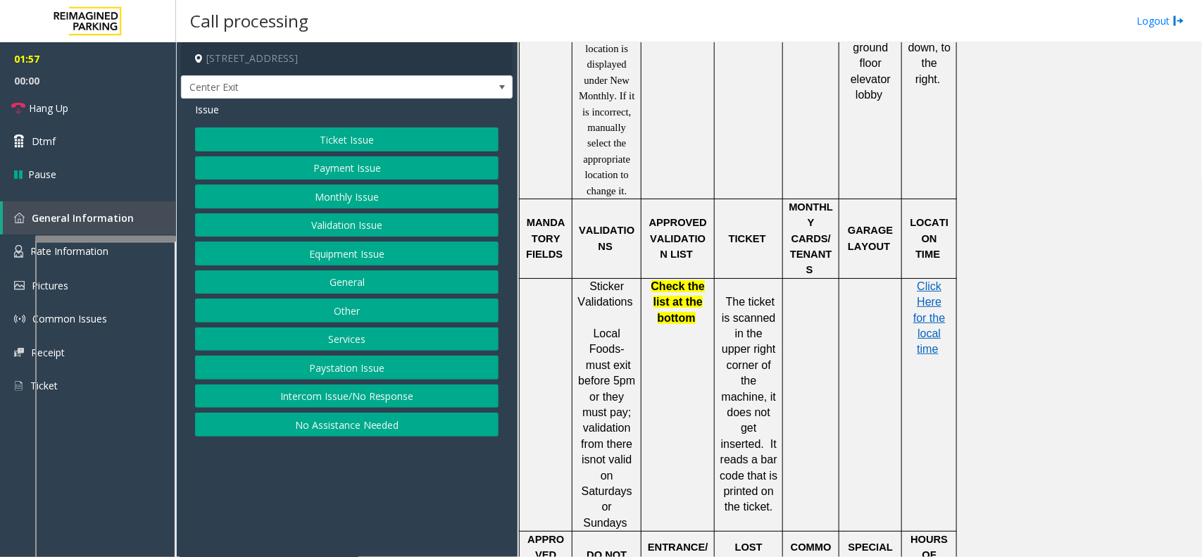
scroll to position [1232, 0]
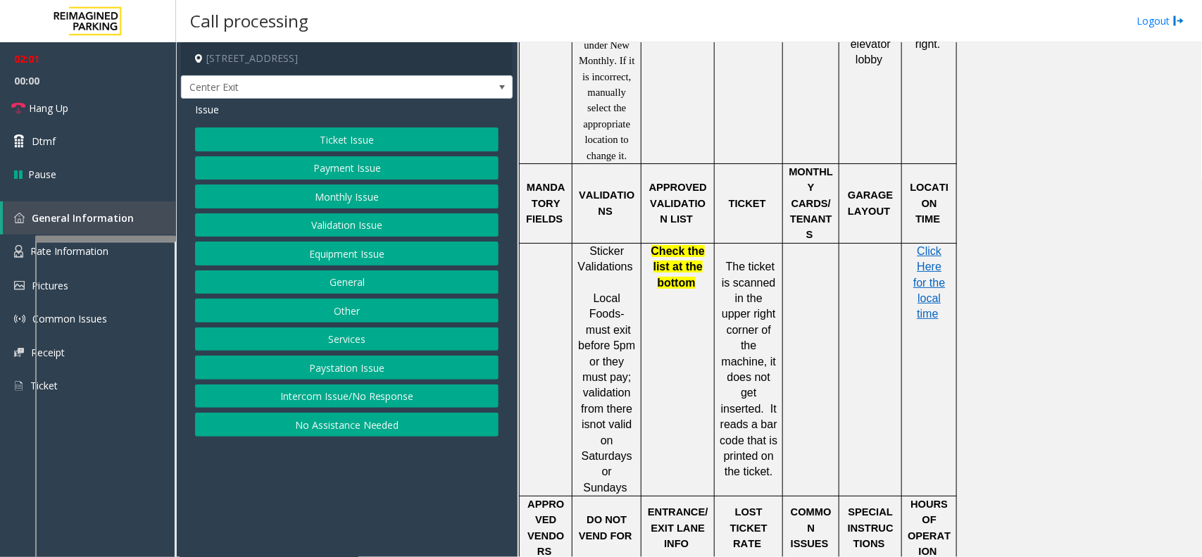
click at [360, 132] on button "Ticket Issue" at bounding box center [346, 139] width 303 height 24
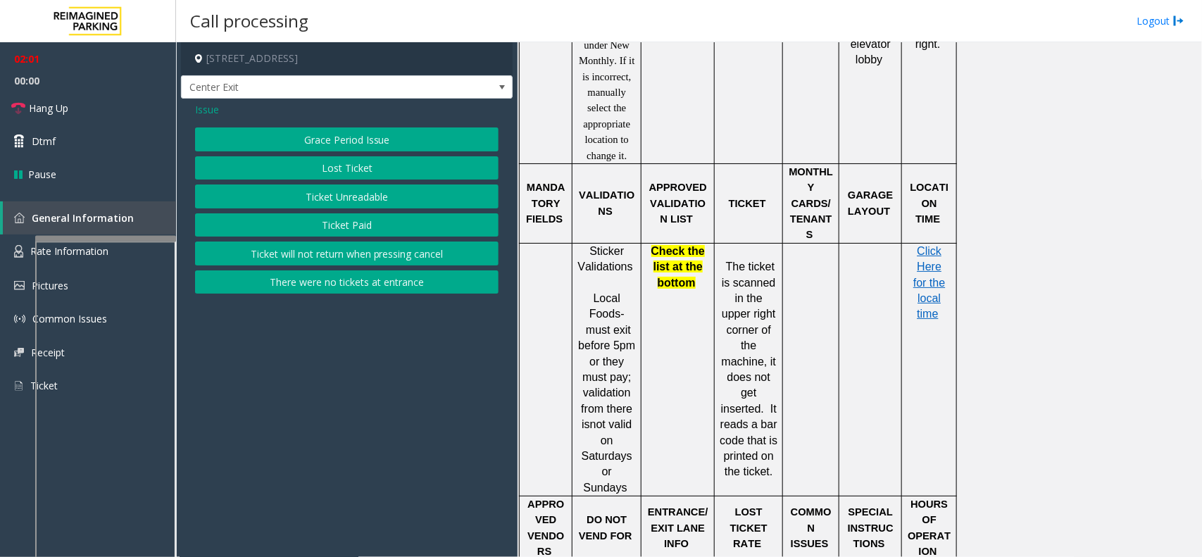
click at [353, 201] on button "Ticket Unreadable" at bounding box center [346, 196] width 303 height 24
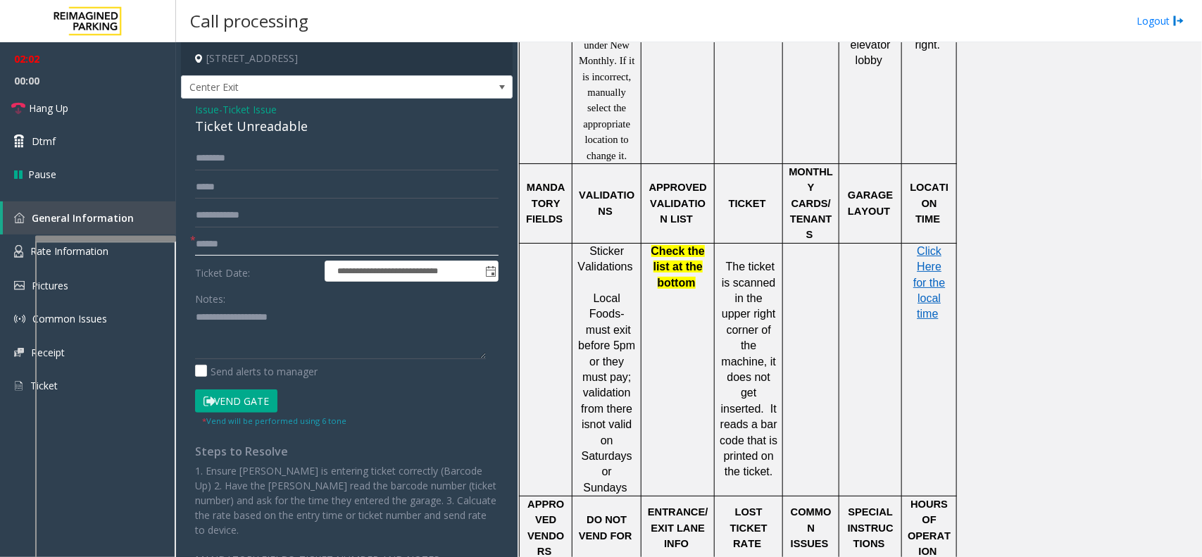
click at [248, 244] on input "text" at bounding box center [346, 244] width 303 height 24
click at [284, 237] on input "text" at bounding box center [346, 244] width 303 height 24
type input "*******"
drag, startPoint x: 289, startPoint y: 150, endPoint x: 283, endPoint y: 155, distance: 7.5
click at [289, 150] on input "text" at bounding box center [346, 158] width 303 height 24
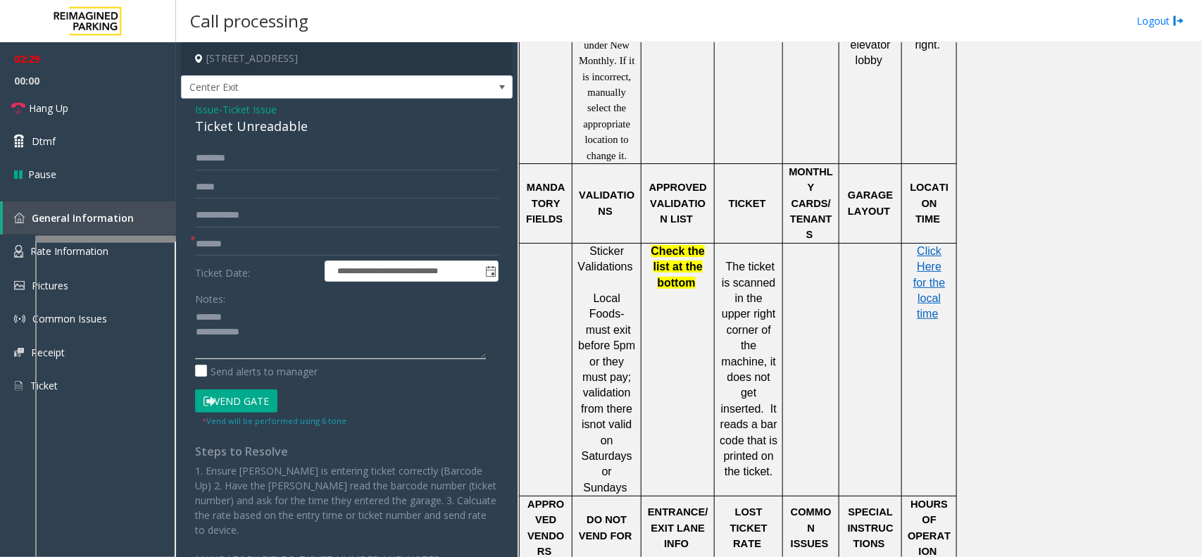
type textarea "**********"
click at [236, 177] on input "text" at bounding box center [346, 187] width 303 height 24
click at [247, 156] on input "text" at bounding box center [346, 158] width 303 height 24
type input "******"
click at [243, 134] on div "Ticket Unreadable" at bounding box center [346, 126] width 303 height 19
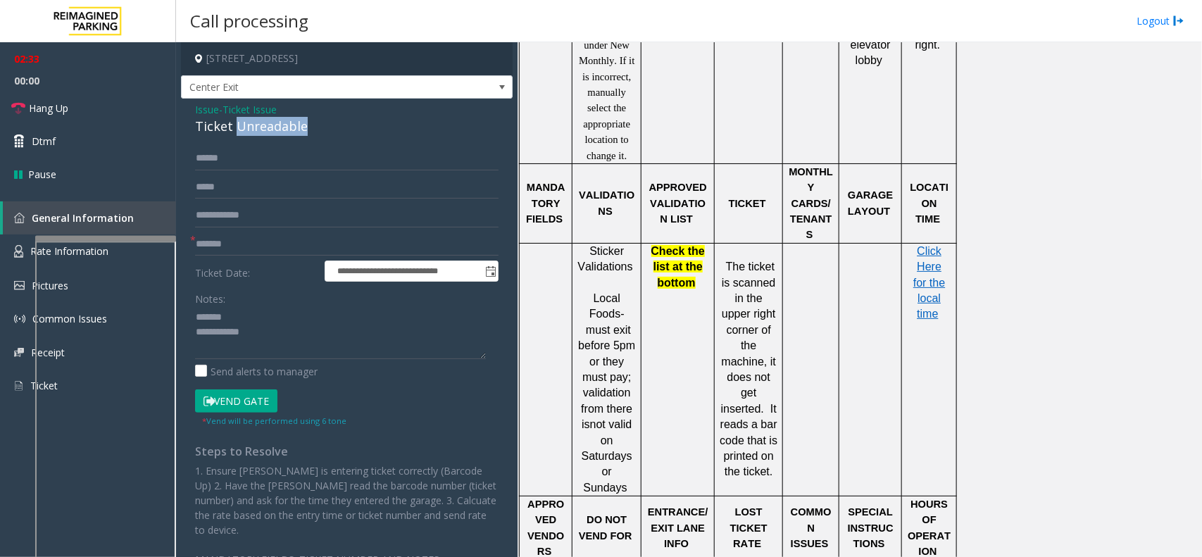
click at [243, 134] on div "Ticket Unreadable" at bounding box center [346, 126] width 303 height 19
click at [294, 350] on textarea at bounding box center [340, 332] width 291 height 53
type textarea "**********"
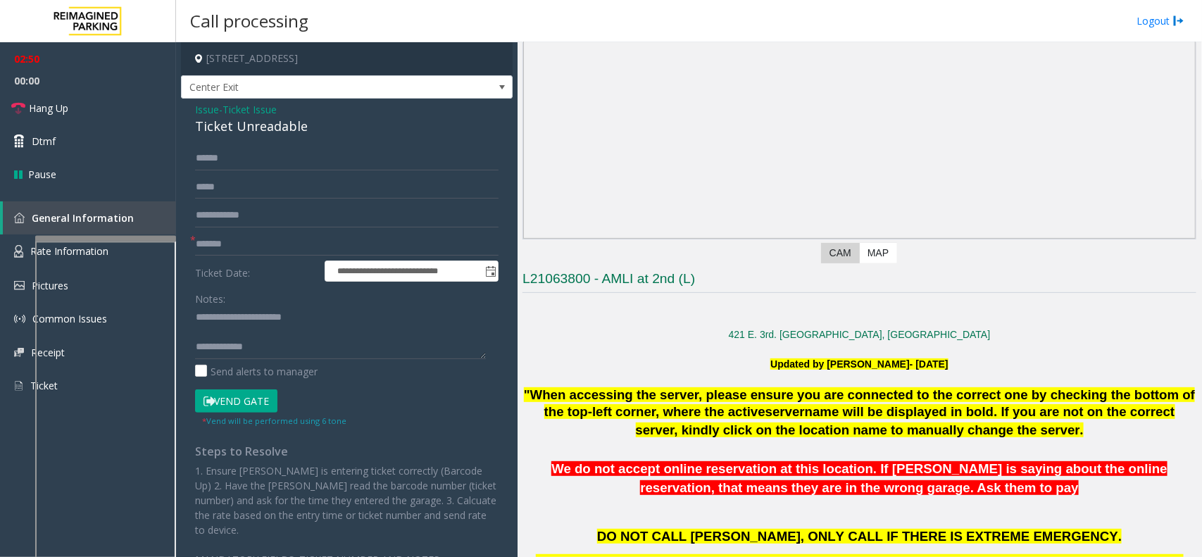
scroll to position [88, 0]
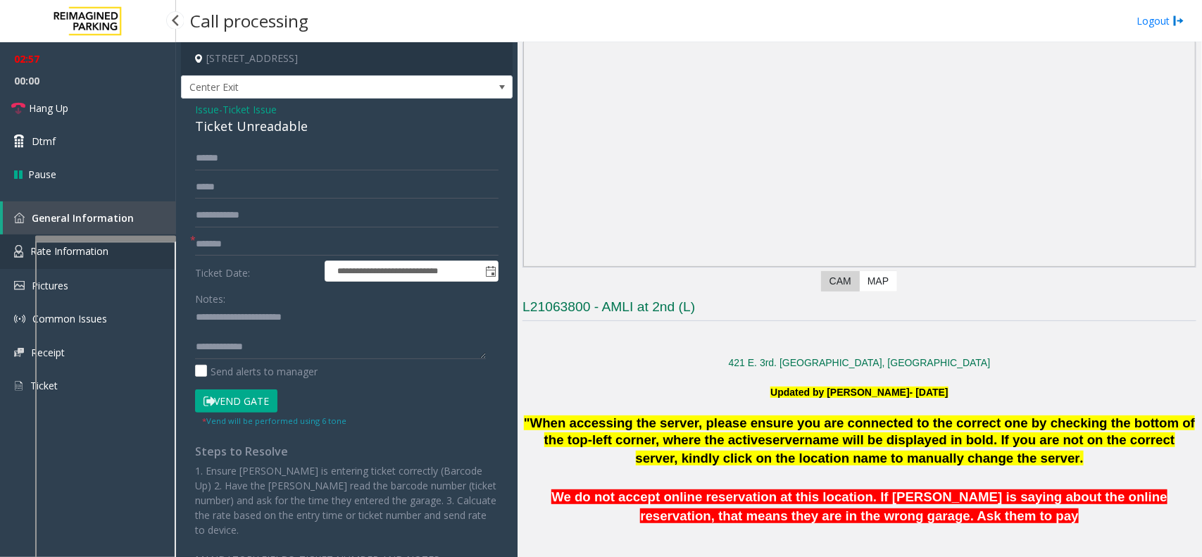
click at [30, 234] on link "Rate Information" at bounding box center [88, 251] width 176 height 35
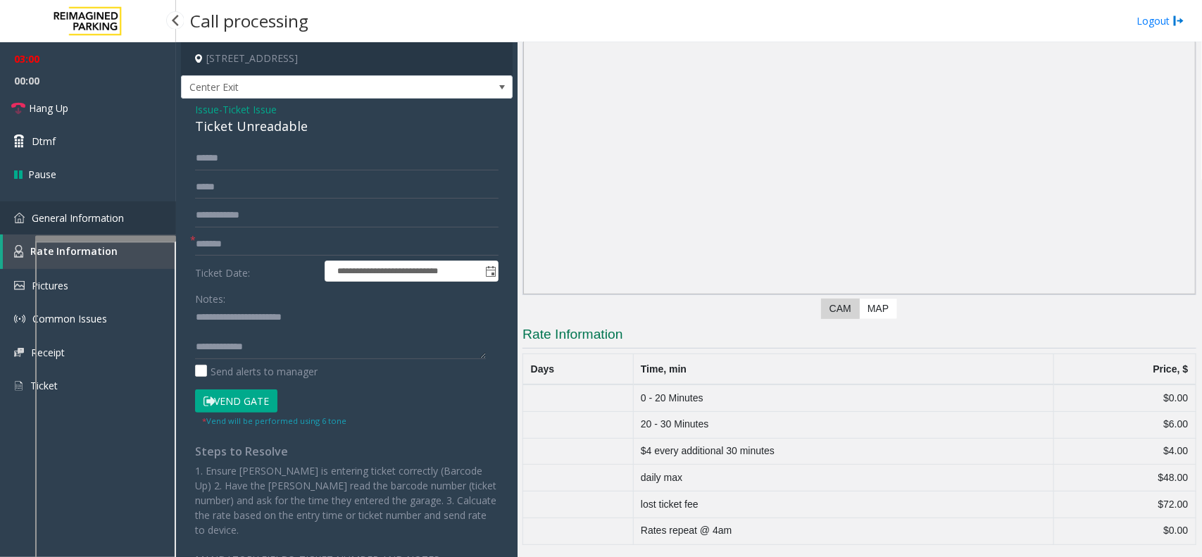
click at [23, 213] on img at bounding box center [19, 218] width 11 height 11
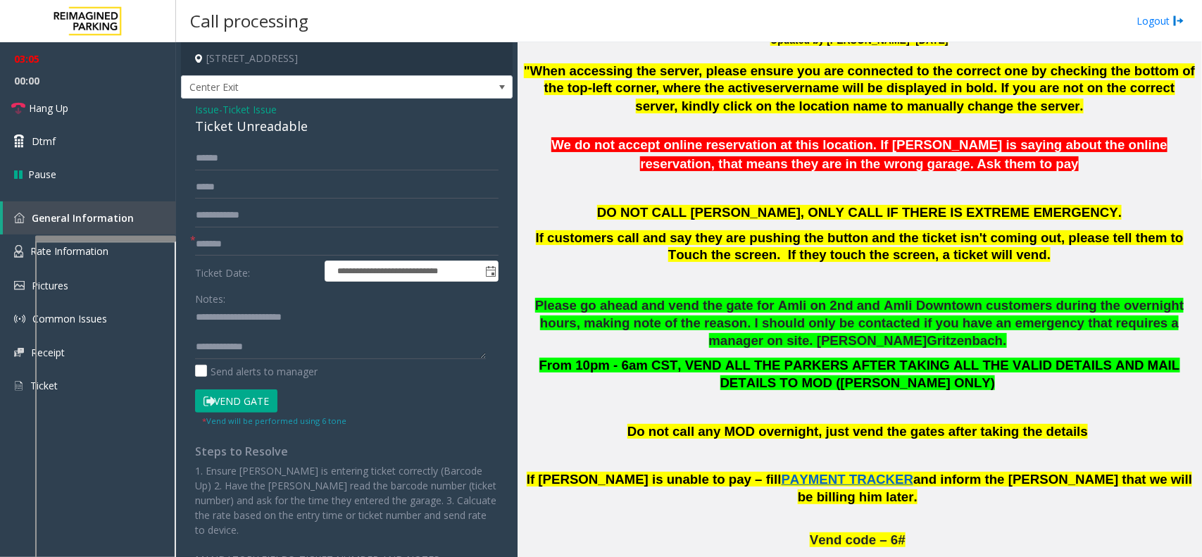
scroll to position [792, 0]
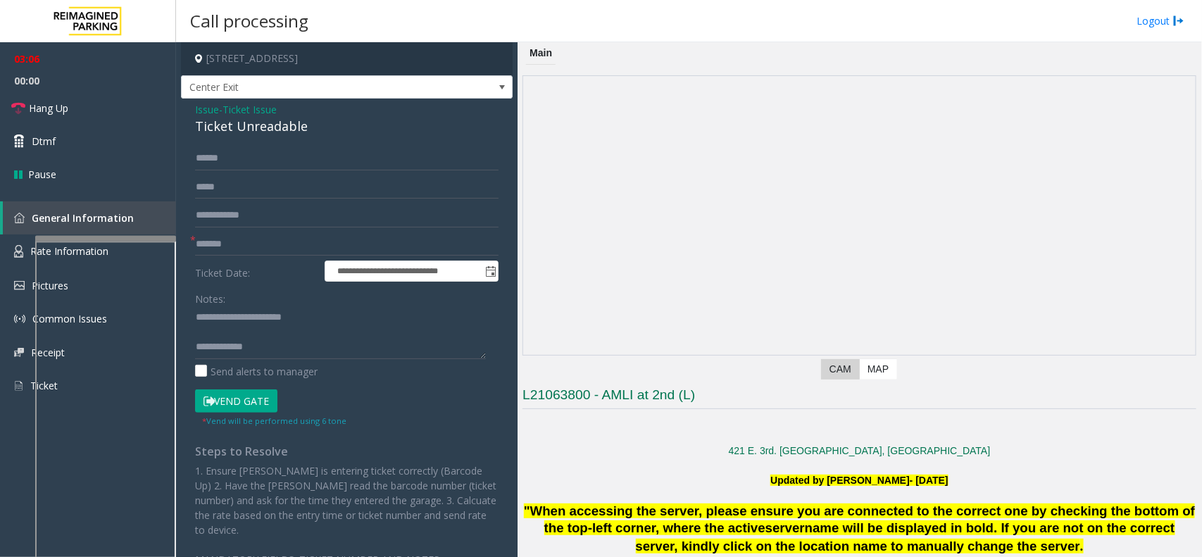
scroll to position [1056, 0]
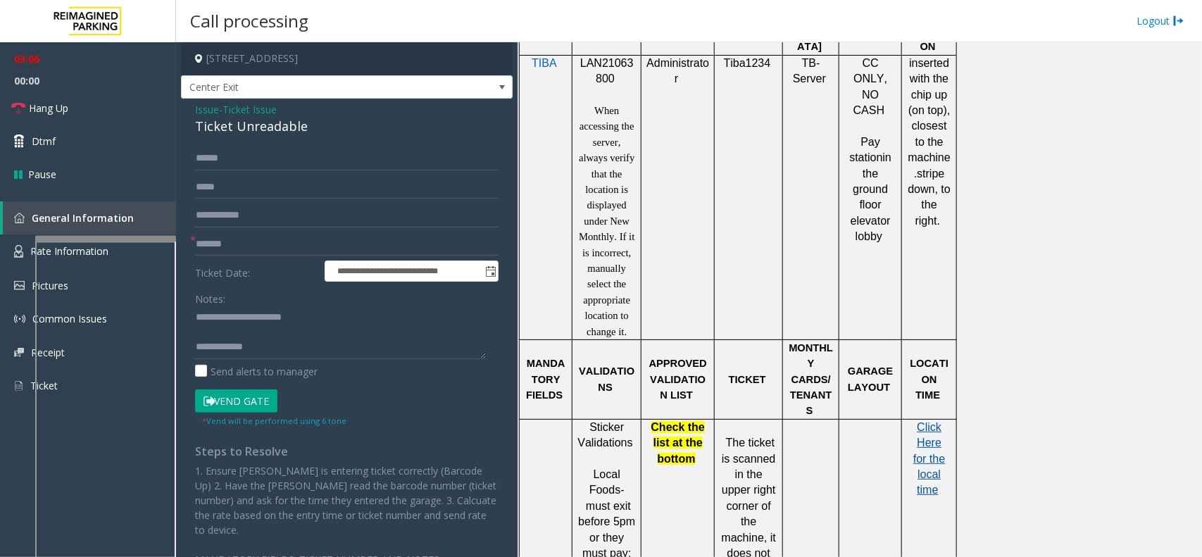
click at [934, 421] on span "Click Here for the local time" at bounding box center [929, 458] width 32 height 75
click at [287, 339] on textarea at bounding box center [340, 332] width 291 height 53
click at [15, 259] on link "Rate Information" at bounding box center [88, 251] width 176 height 35
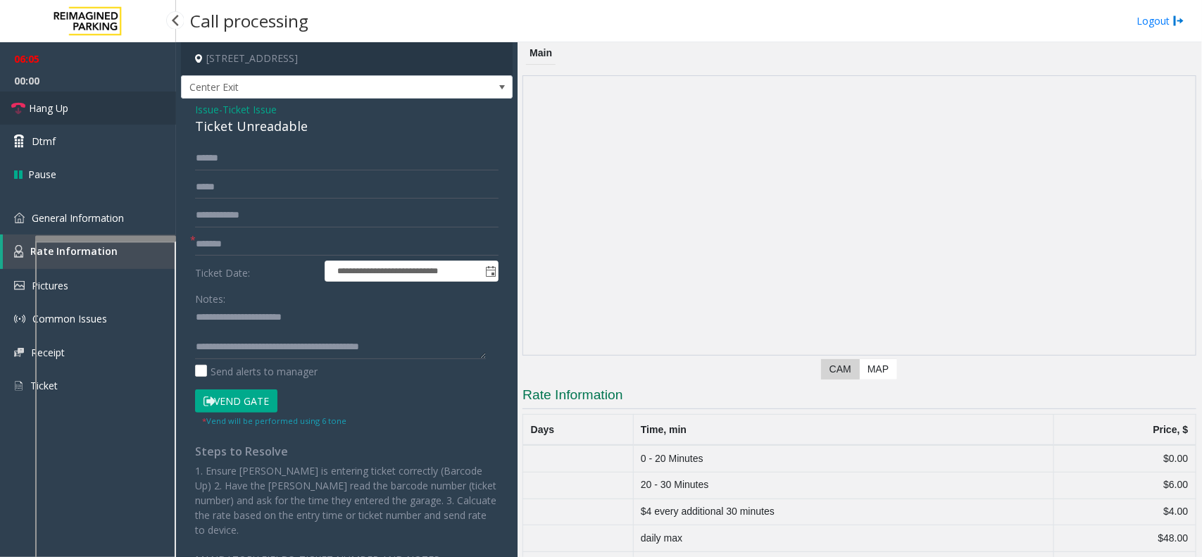
click at [90, 97] on link "Hang Up" at bounding box center [88, 108] width 176 height 33
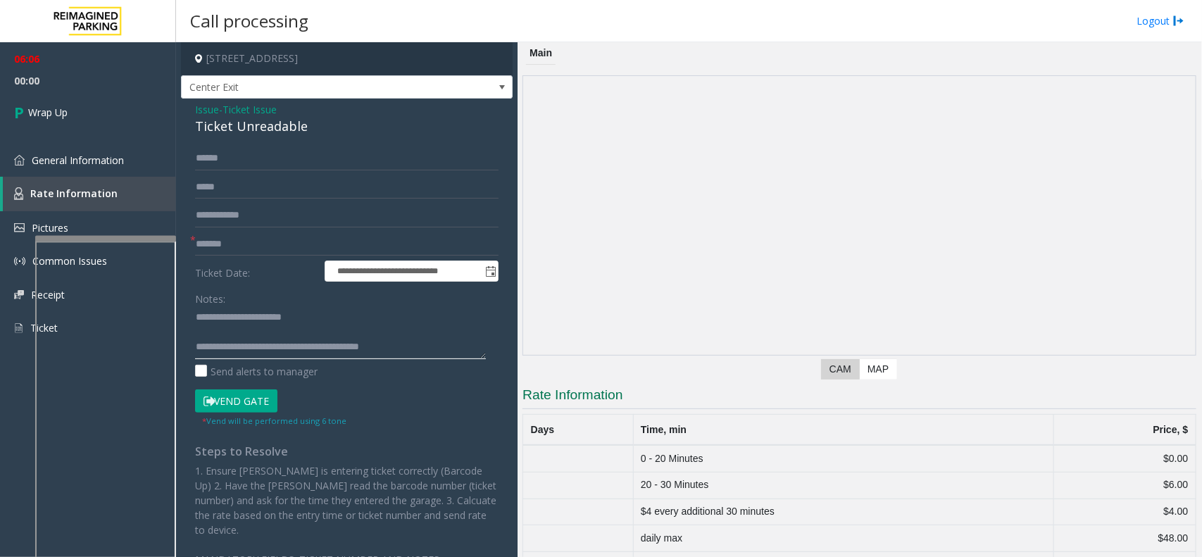
click at [430, 350] on textarea at bounding box center [340, 332] width 291 height 53
click at [255, 349] on textarea at bounding box center [340, 332] width 291 height 53
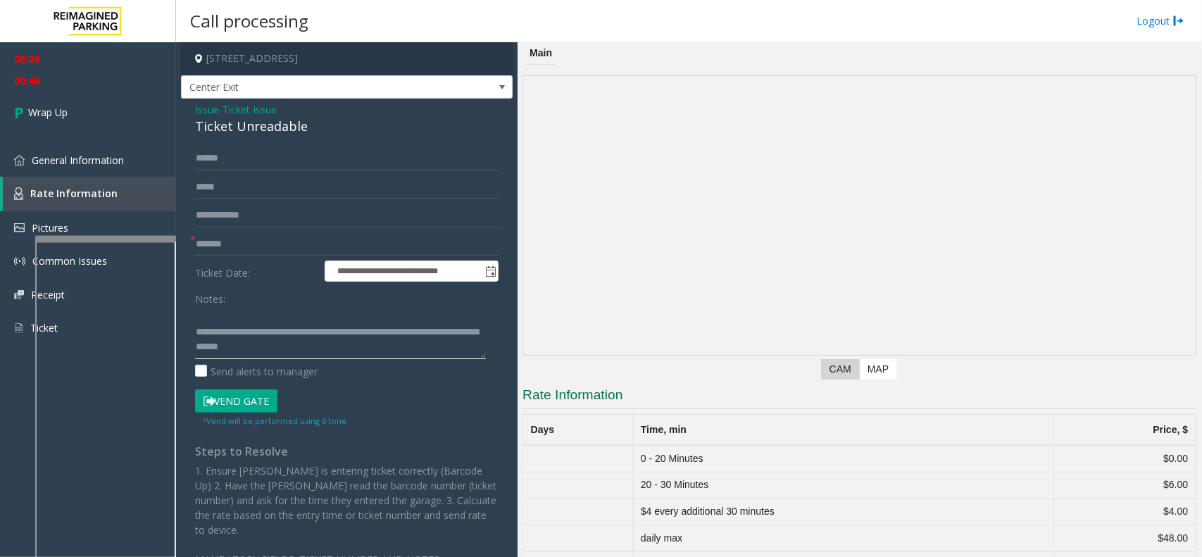
drag, startPoint x: 283, startPoint y: 345, endPoint x: 391, endPoint y: 344, distance: 107.7
click at [391, 344] on textarea at bounding box center [340, 332] width 291 height 53
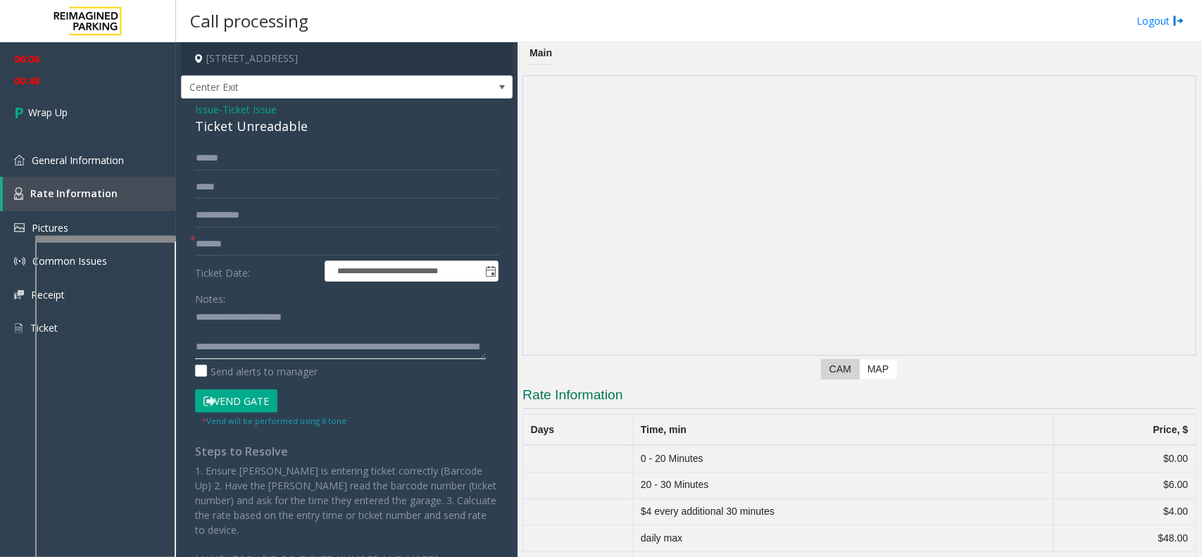
drag, startPoint x: 285, startPoint y: 317, endPoint x: 343, endPoint y: 315, distance: 57.8
click at [343, 315] on textarea at bounding box center [340, 332] width 291 height 53
click at [340, 343] on textarea at bounding box center [340, 332] width 291 height 53
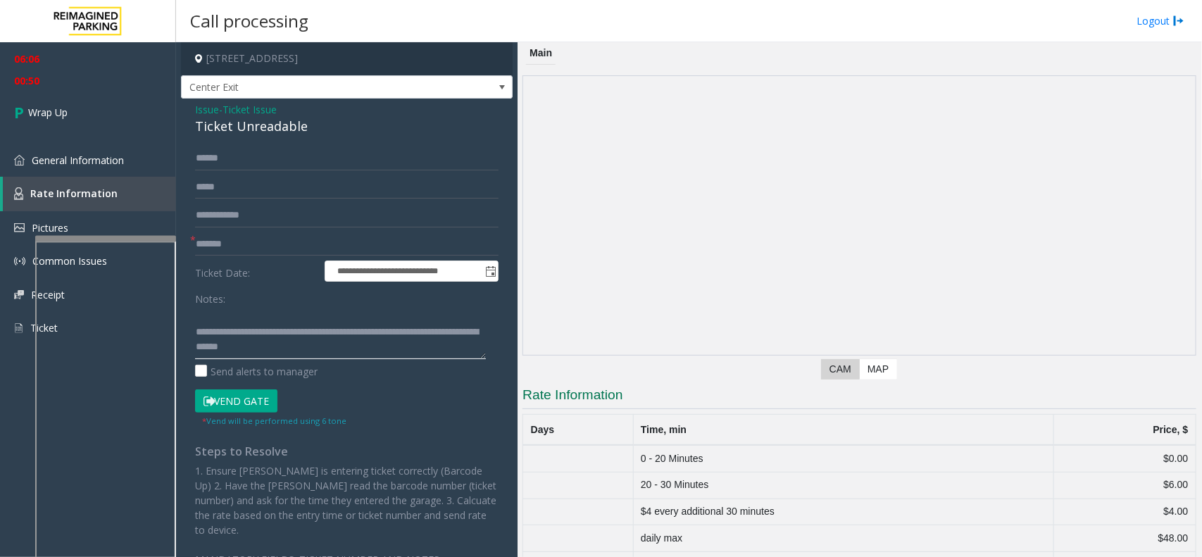
scroll to position [29, 0]
drag, startPoint x: 399, startPoint y: 345, endPoint x: 291, endPoint y: 325, distance: 110.3
click at [291, 325] on textarea at bounding box center [340, 332] width 291 height 53
click at [322, 345] on textarea at bounding box center [340, 332] width 291 height 53
drag, startPoint x: 401, startPoint y: 320, endPoint x: 282, endPoint y: 325, distance: 119.1
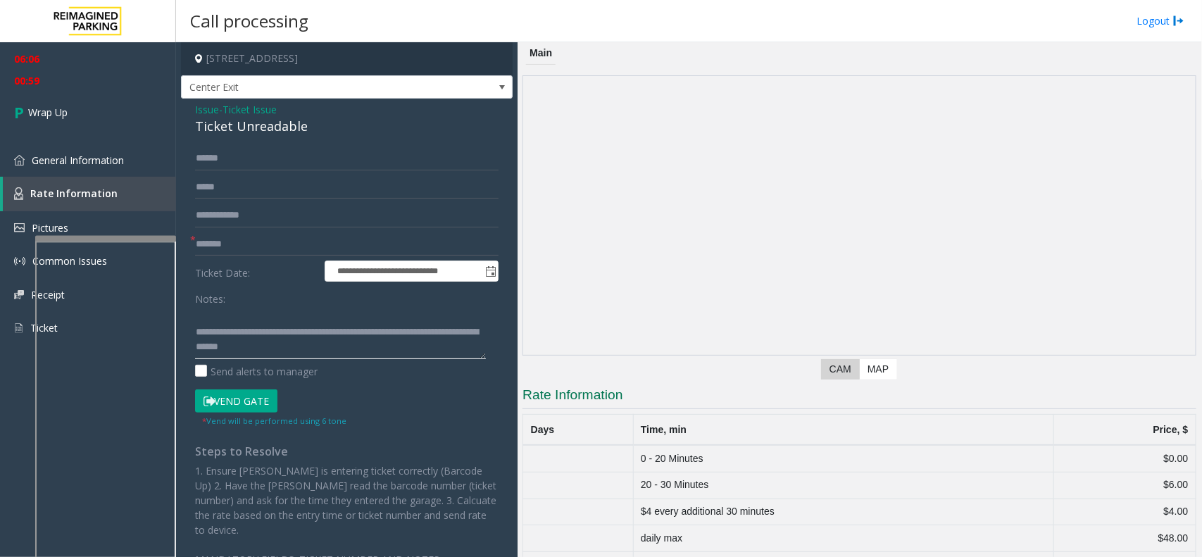
click at [282, 325] on textarea at bounding box center [340, 332] width 291 height 53
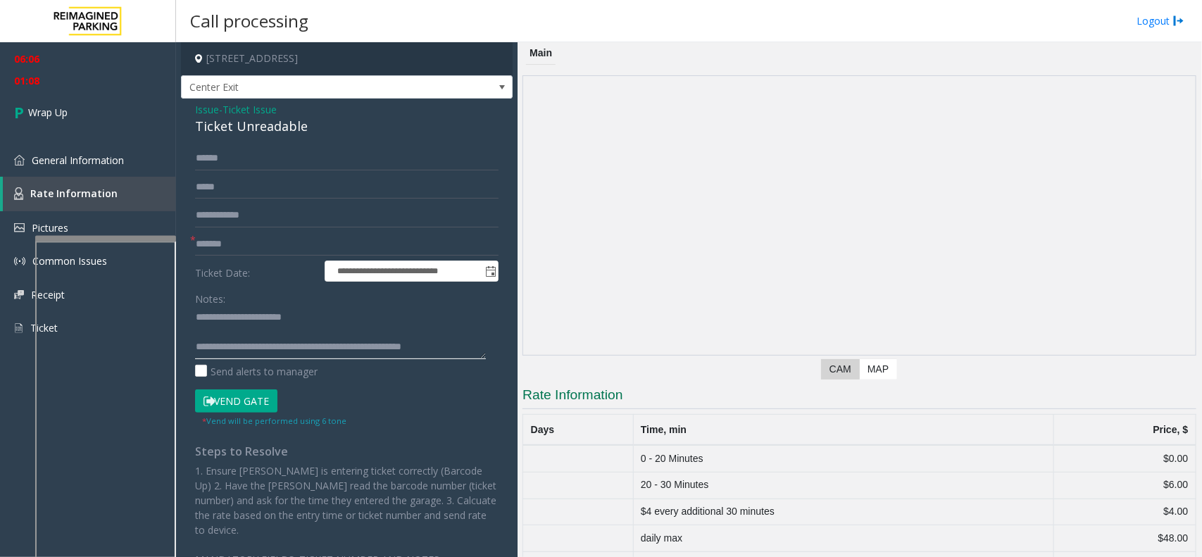
scroll to position [14, 0]
click at [299, 349] on textarea at bounding box center [340, 332] width 291 height 53
click at [282, 329] on textarea at bounding box center [340, 332] width 291 height 53
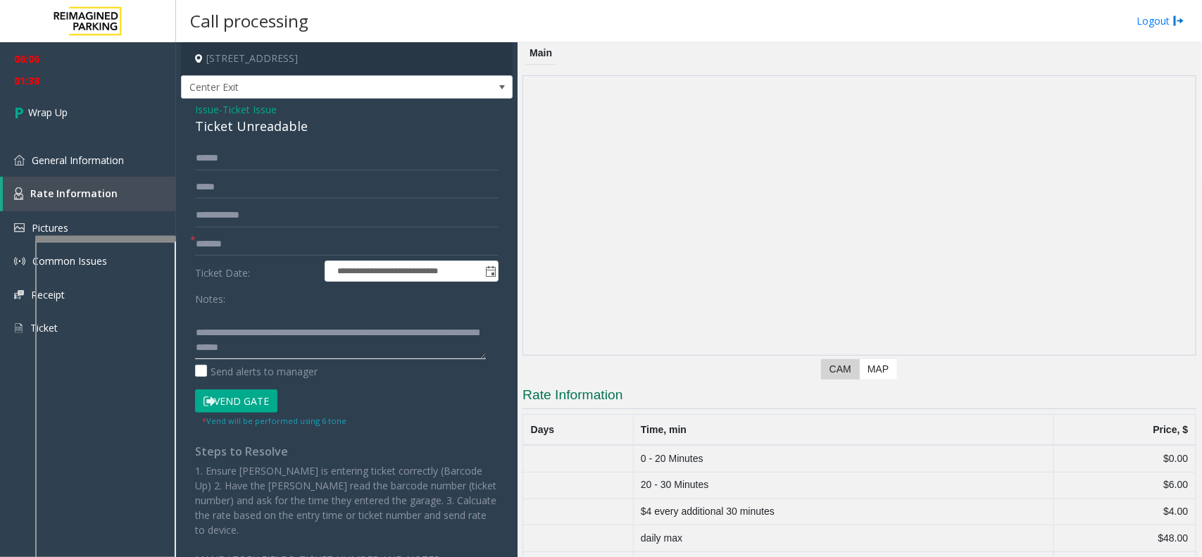
click at [300, 332] on textarea at bounding box center [340, 332] width 291 height 53
type textarea "**********"
click at [101, 114] on link "Wrap Up" at bounding box center [88, 113] width 176 height 42
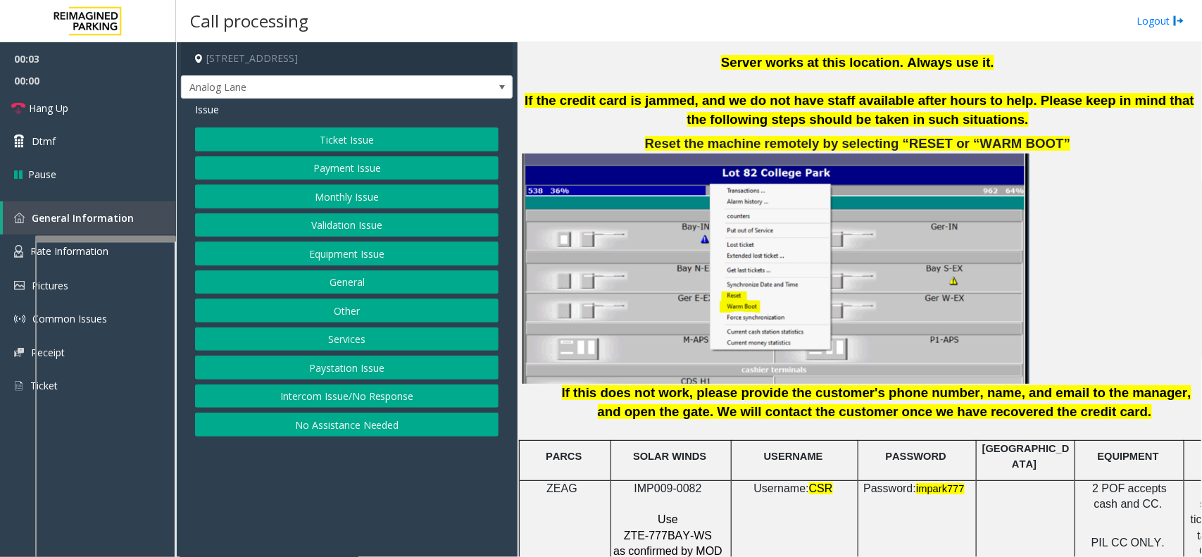
scroll to position [1672, 0]
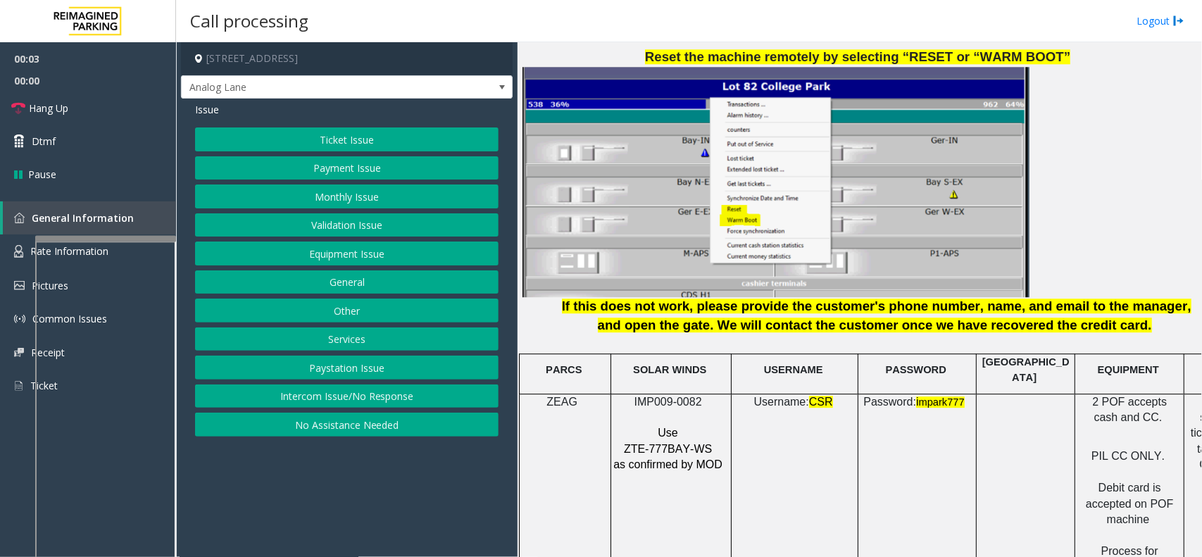
click at [660, 396] on span "IMP009-0082" at bounding box center [668, 402] width 68 height 12
copy p "IMP009-0082"
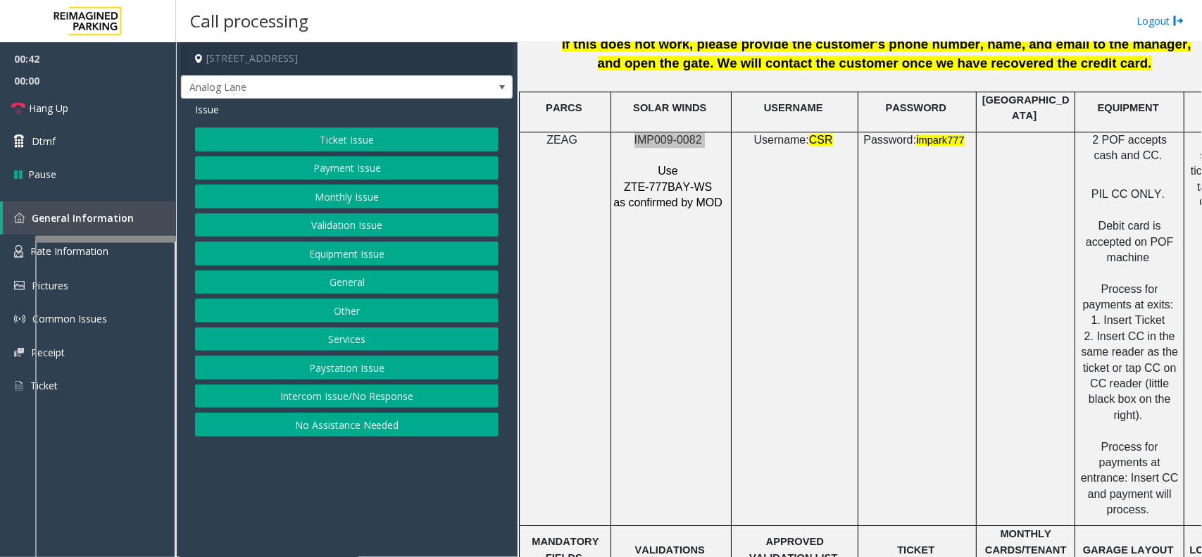
scroll to position [1936, 0]
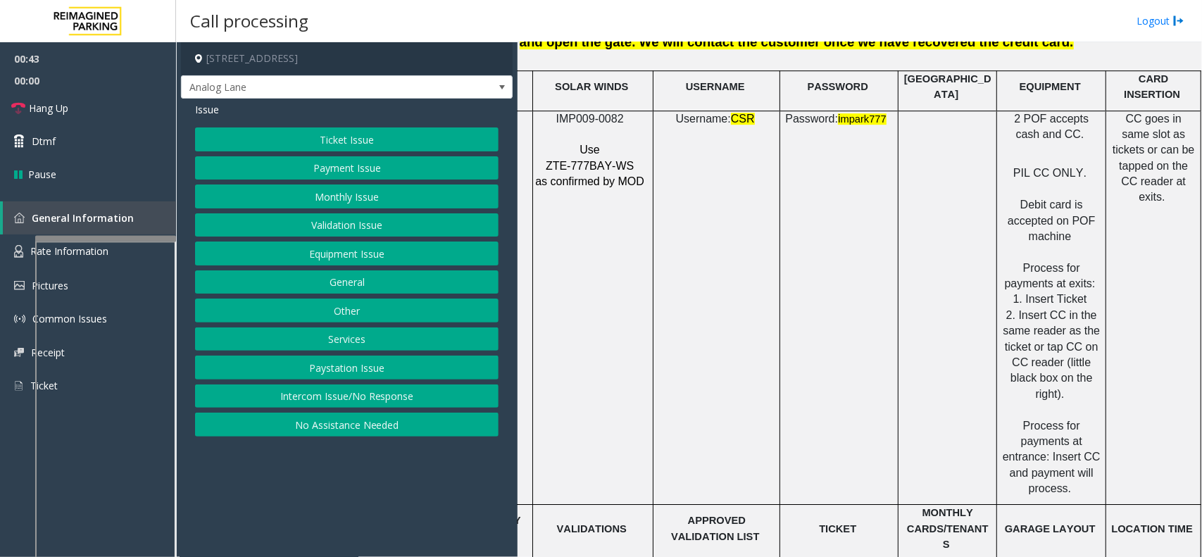
drag, startPoint x: 567, startPoint y: 206, endPoint x: 893, endPoint y: 227, distance: 326.7
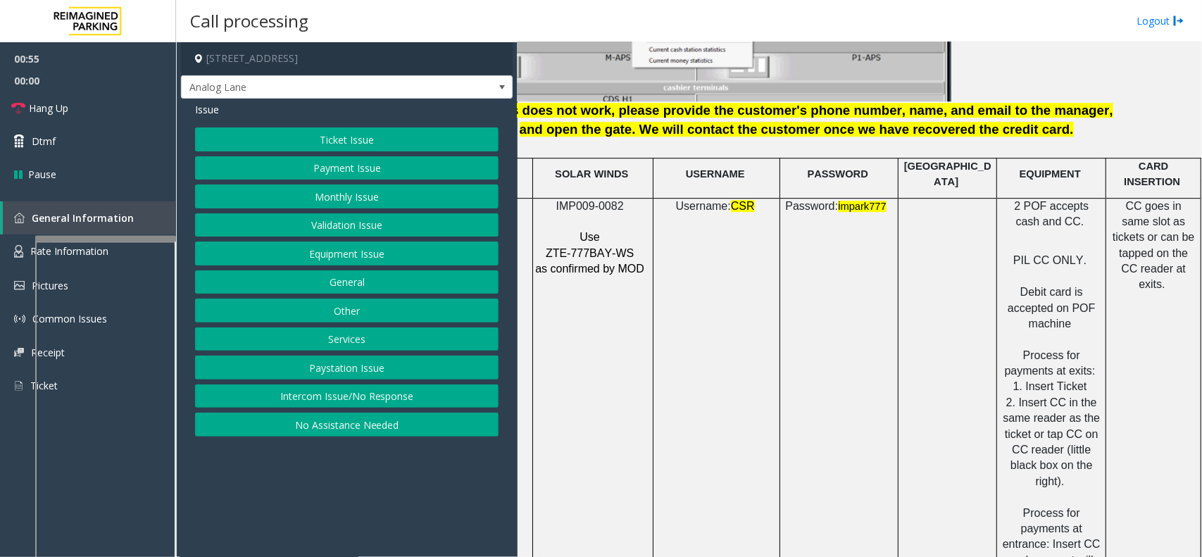
scroll to position [1868, 0]
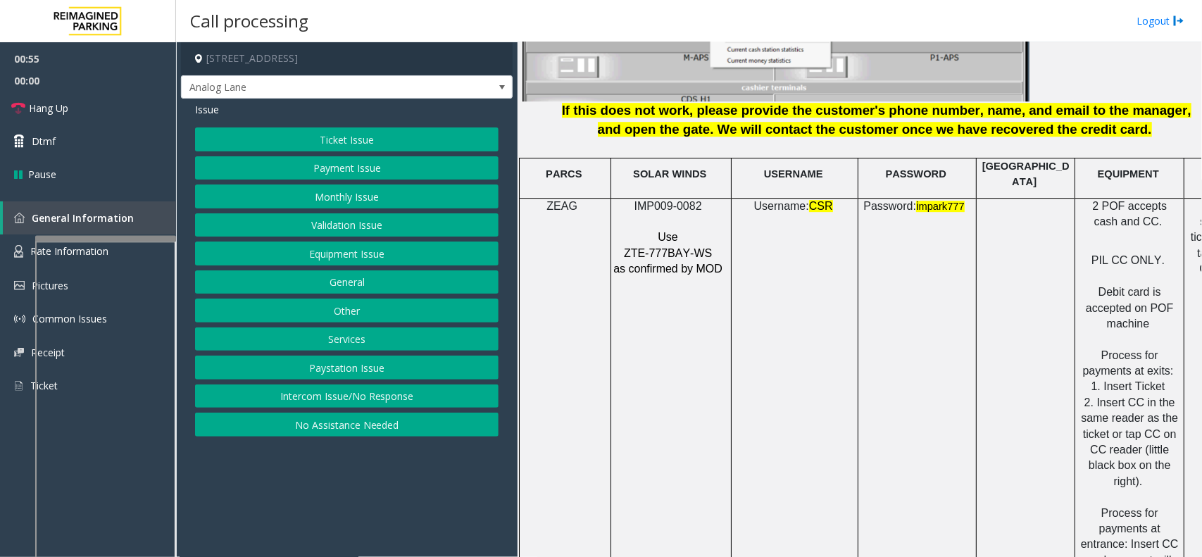
drag, startPoint x: 893, startPoint y: 227, endPoint x: 724, endPoint y: 229, distance: 169.0
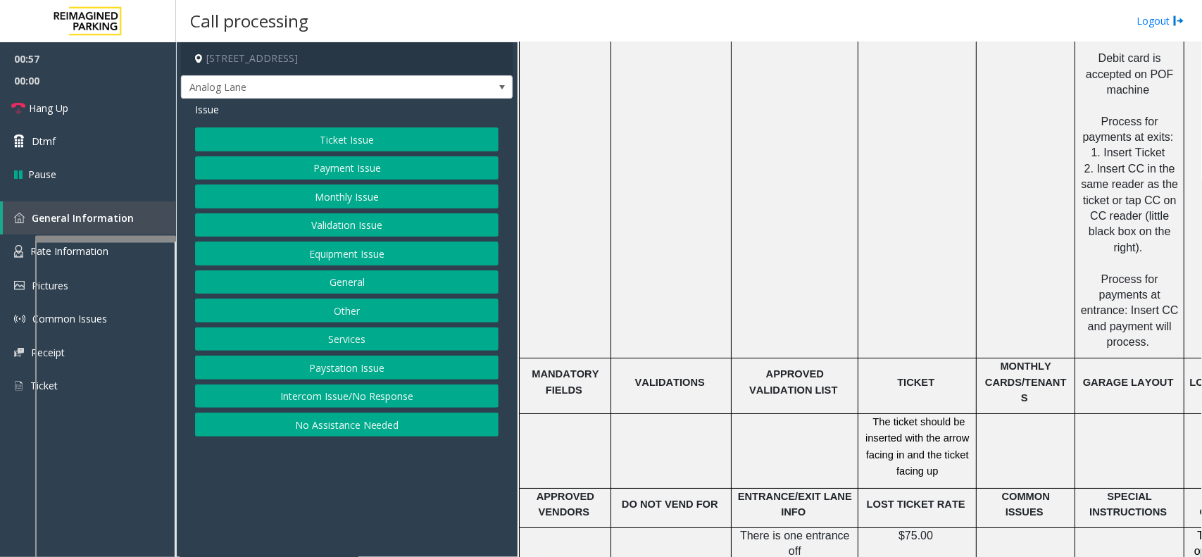
scroll to position [2132, 0]
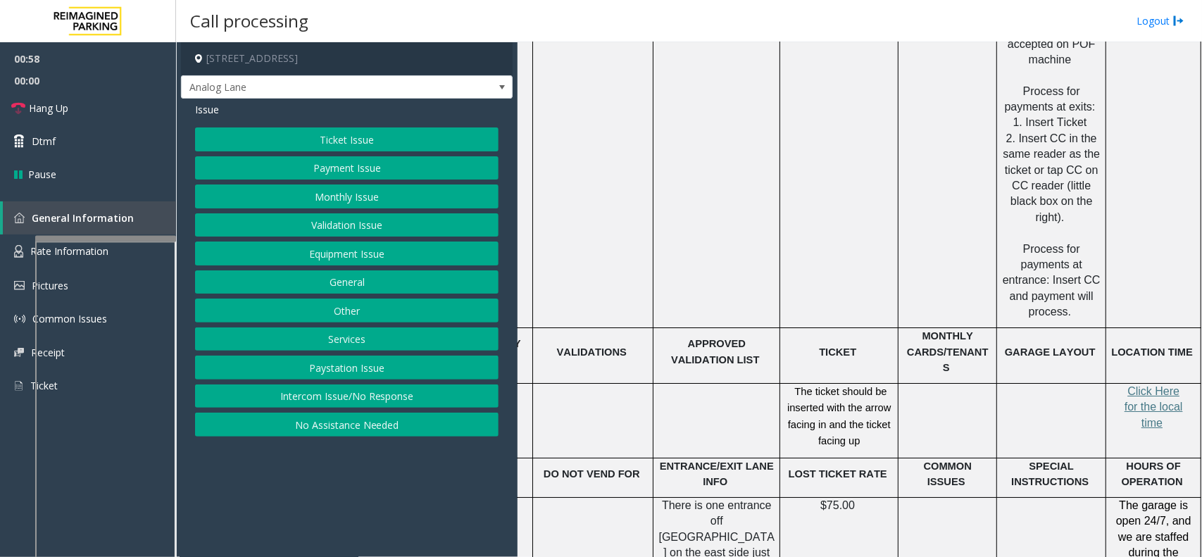
drag, startPoint x: 724, startPoint y: 229, endPoint x: 800, endPoint y: 234, distance: 76.3
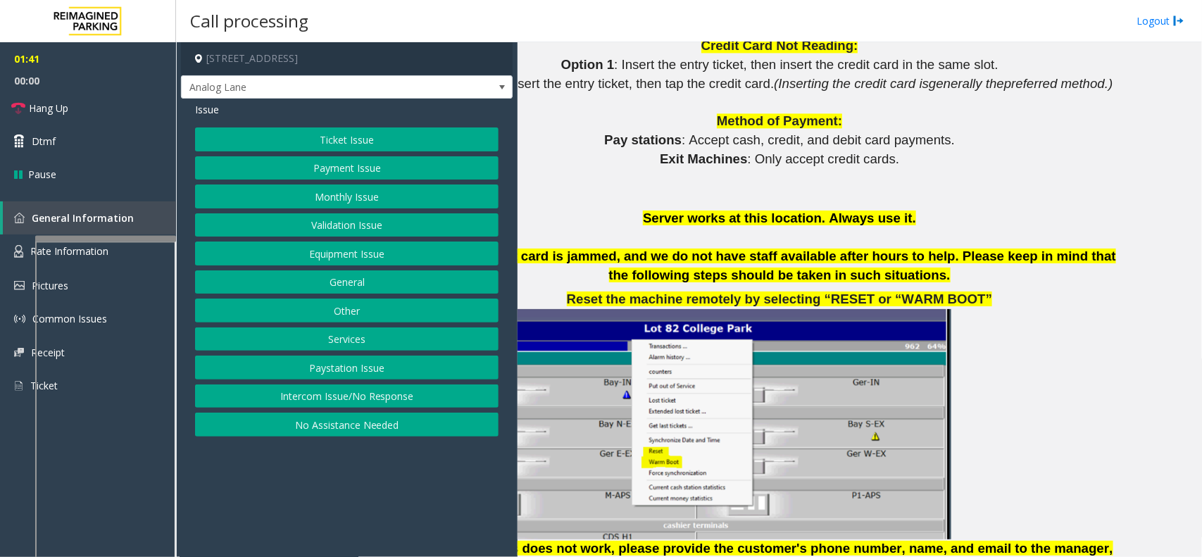
scroll to position [1428, 92]
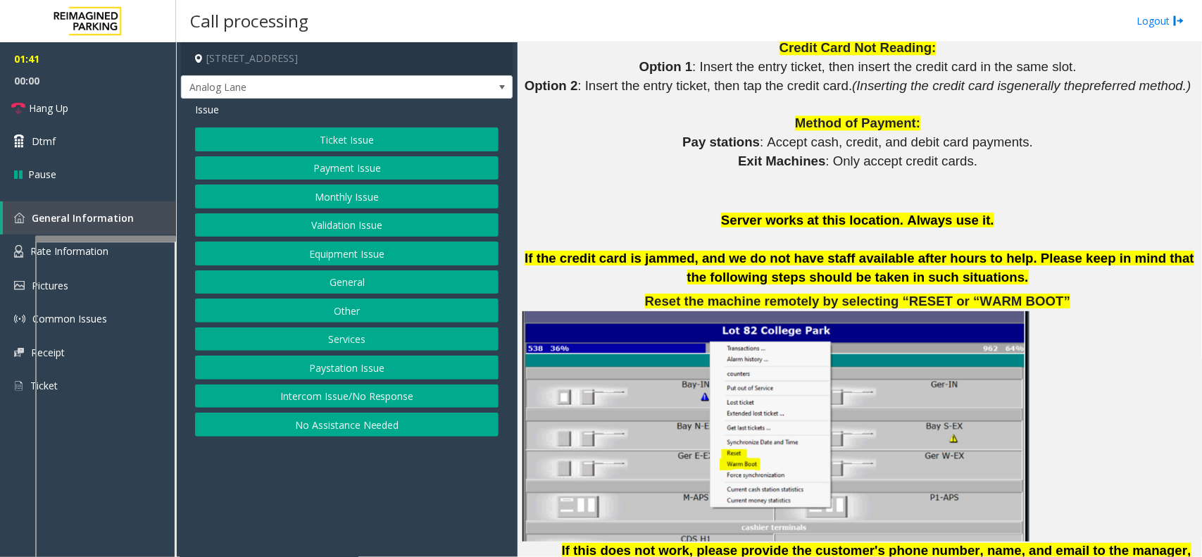
drag, startPoint x: 718, startPoint y: 310, endPoint x: 608, endPoint y: 304, distance: 110.7
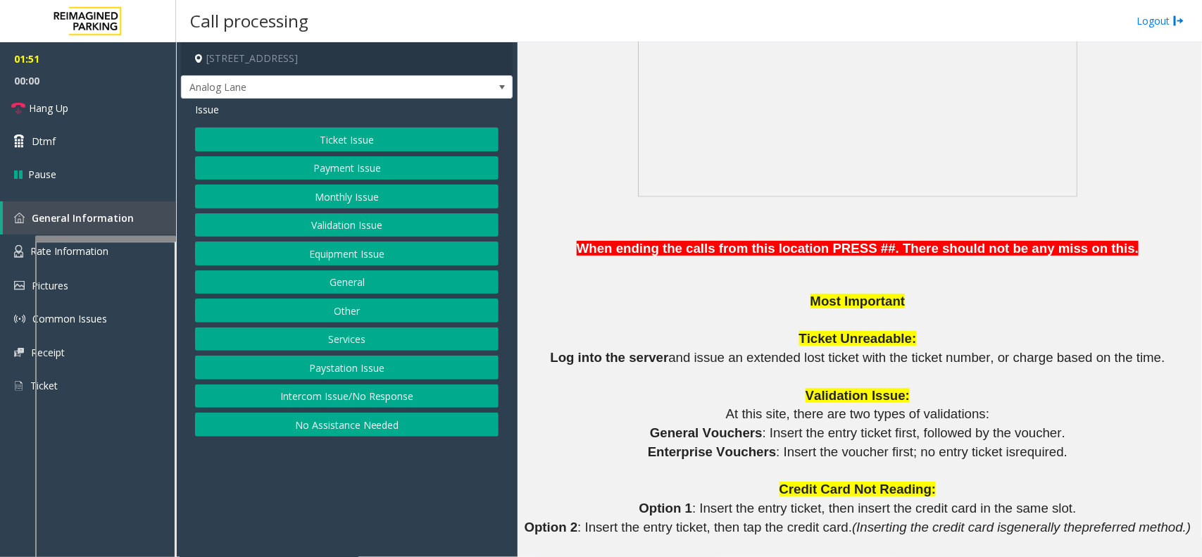
scroll to position [988, 0]
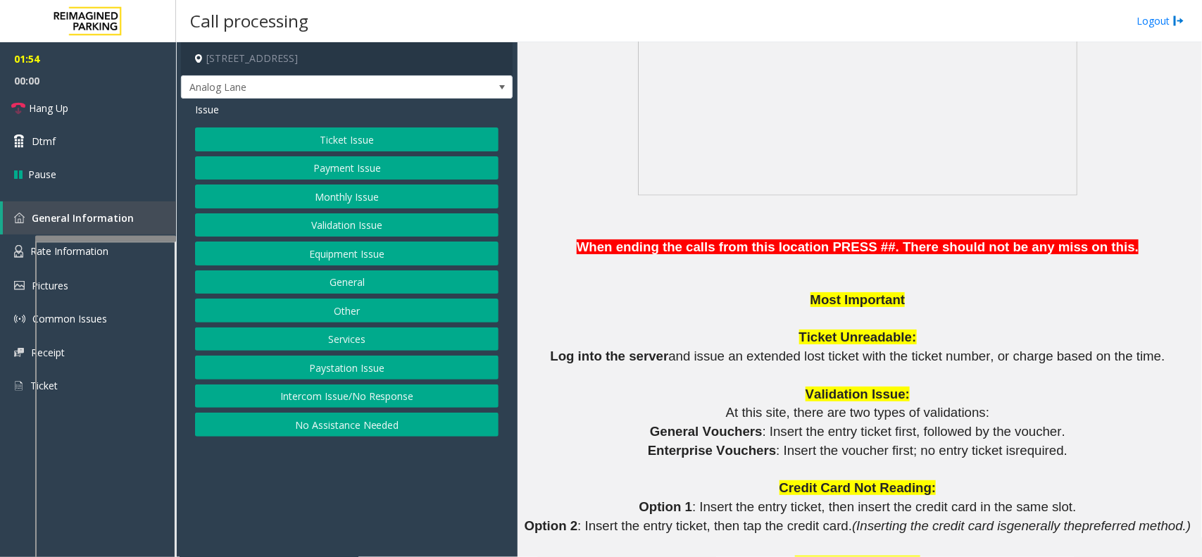
click at [363, 264] on button "Equipment Issue" at bounding box center [346, 254] width 303 height 24
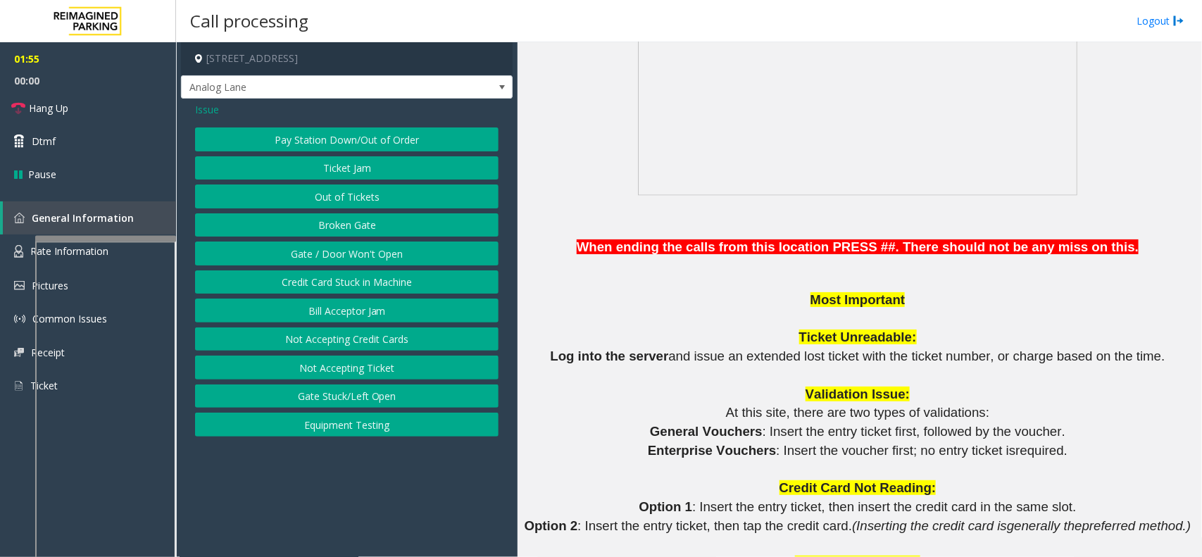
click at [213, 111] on span "Issue" at bounding box center [207, 109] width 24 height 15
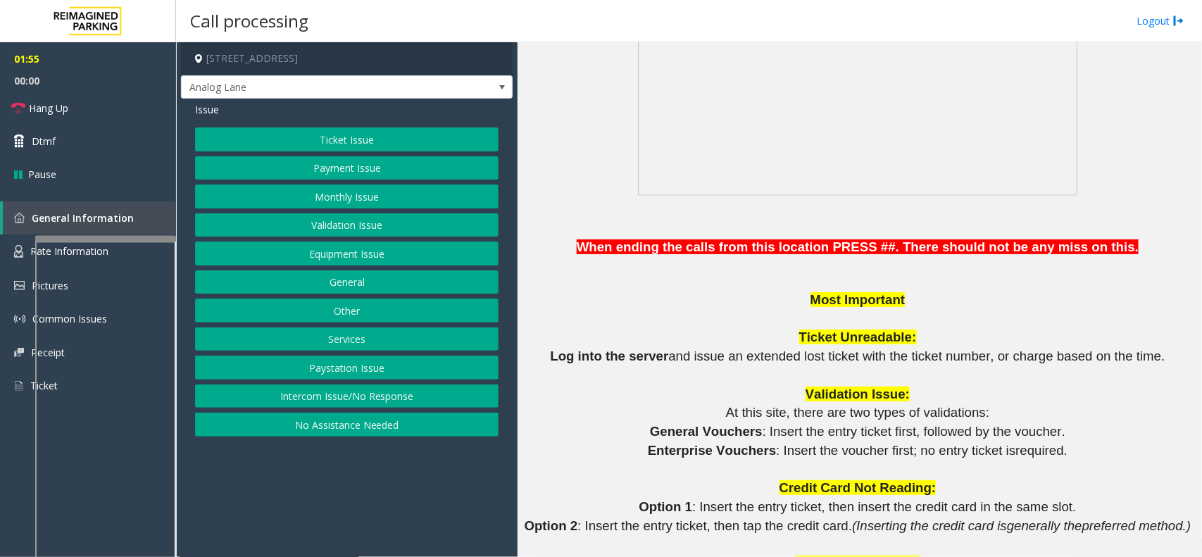
click at [308, 125] on div "Issue Ticket Issue Payment Issue Monthly Issue Validation Issue Equipment Issue…" at bounding box center [347, 271] width 332 height 345
click at [311, 134] on button "Ticket Issue" at bounding box center [346, 139] width 303 height 24
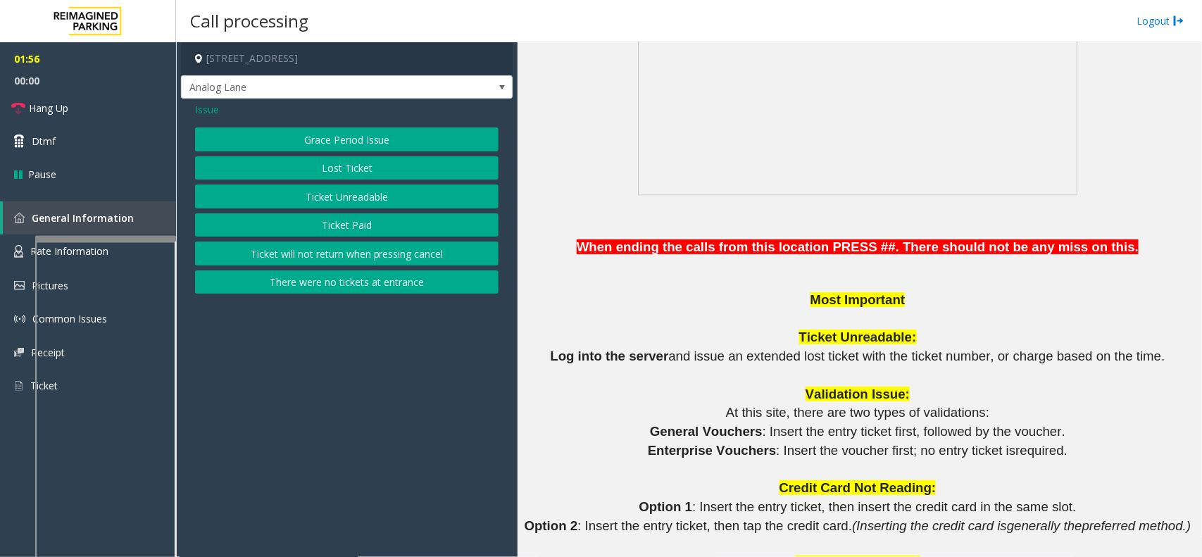
click at [324, 280] on button "There were no tickets at entrance" at bounding box center [346, 282] width 303 height 24
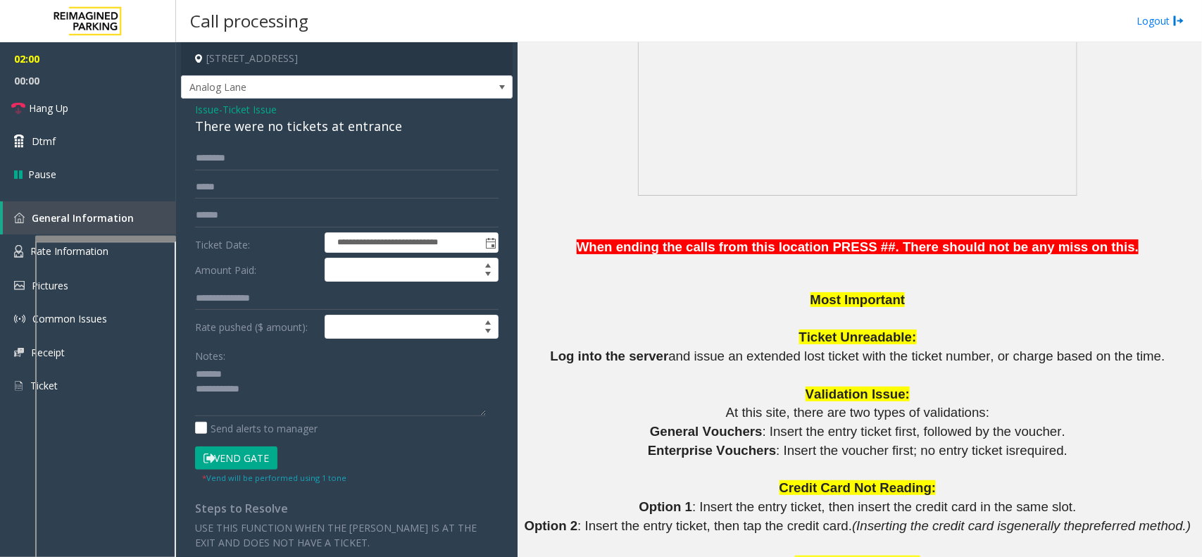
click at [258, 134] on div "There were no tickets at entrance" at bounding box center [346, 126] width 303 height 19
click at [289, 398] on textarea at bounding box center [340, 389] width 291 height 53
click at [286, 405] on textarea at bounding box center [340, 389] width 291 height 53
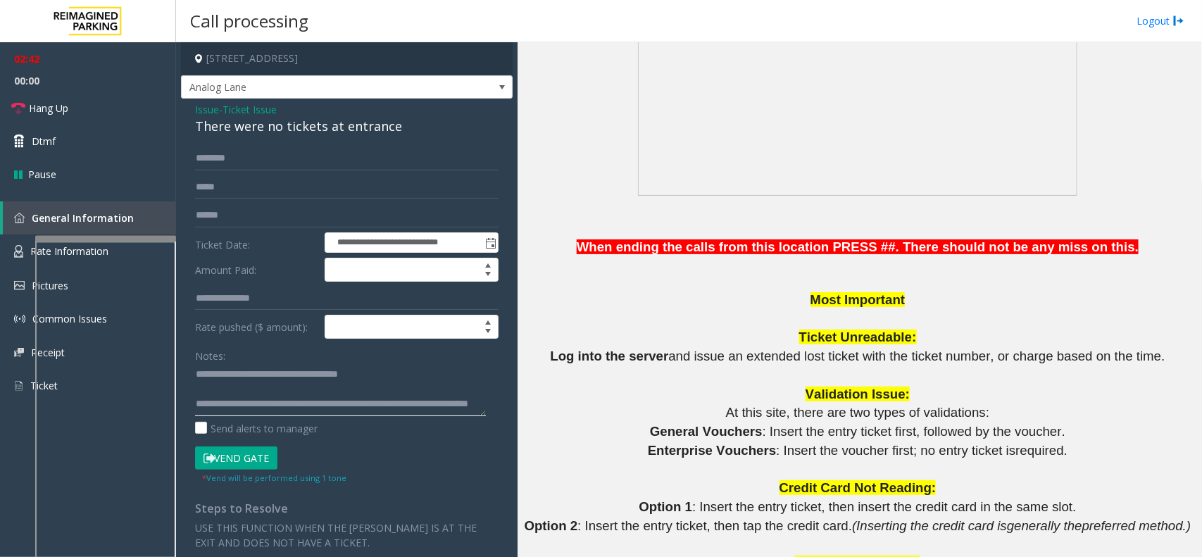
scroll to position [29, 0]
type textarea "**********"
click at [117, 103] on link "Hang Up" at bounding box center [88, 108] width 176 height 33
click at [110, 111] on link "Hang Up" at bounding box center [88, 108] width 176 height 33
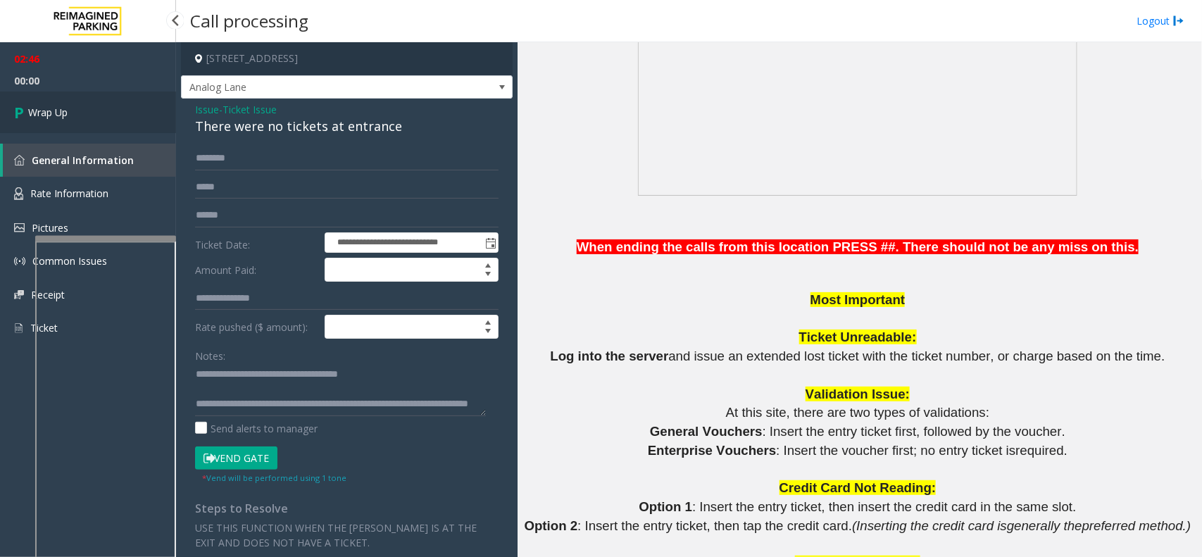
click at [70, 113] on link "Wrap Up" at bounding box center [88, 113] width 176 height 42
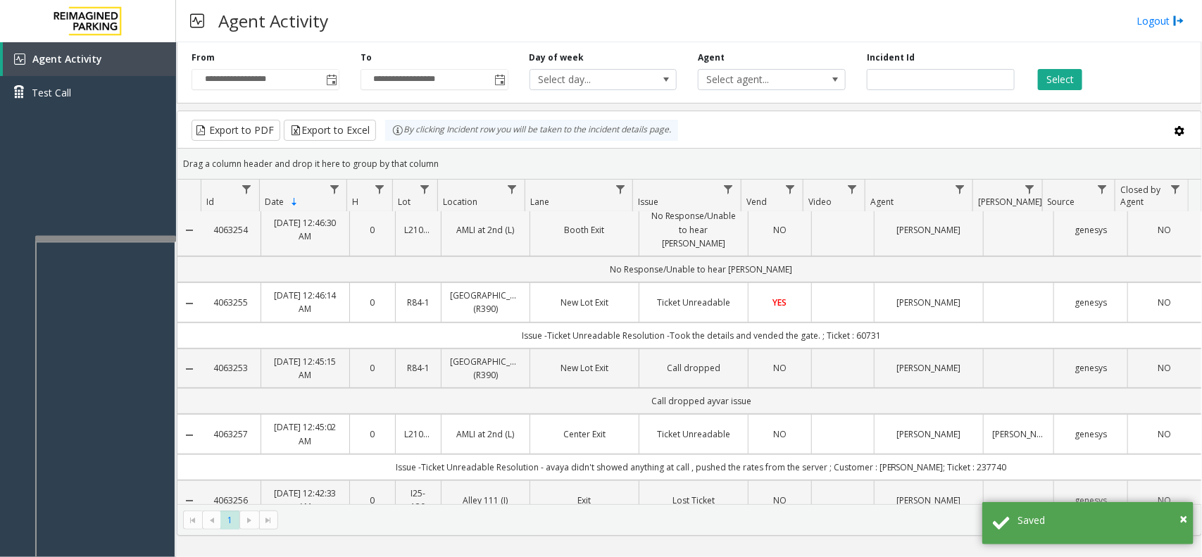
scroll to position [264, 0]
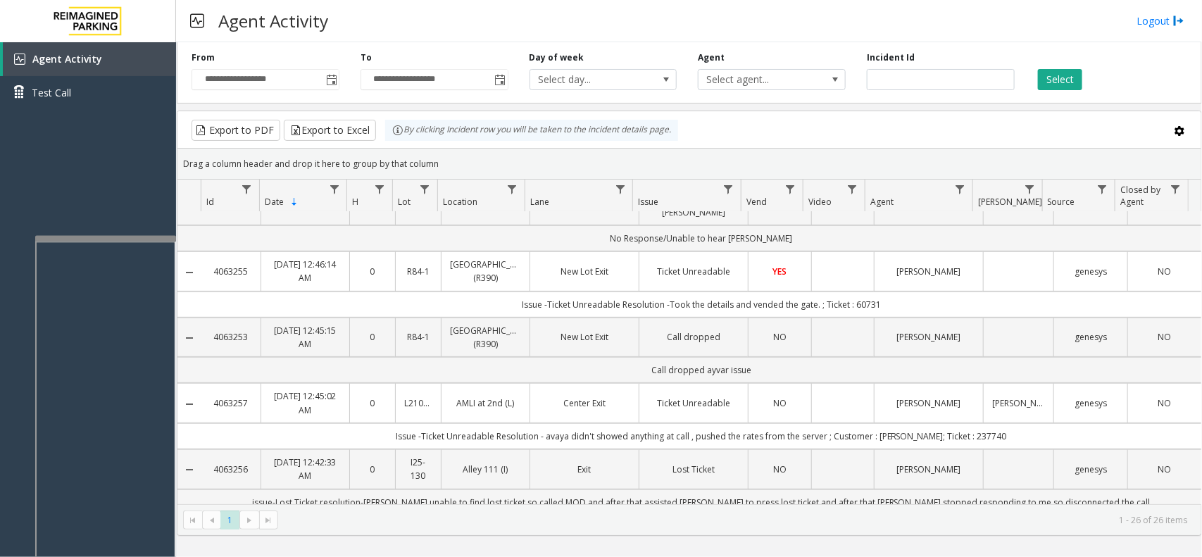
drag, startPoint x: 254, startPoint y: 353, endPoint x: 205, endPoint y: 365, distance: 50.6
click at [205, 383] on td "4063257" at bounding box center [230, 402] width 59 height 39
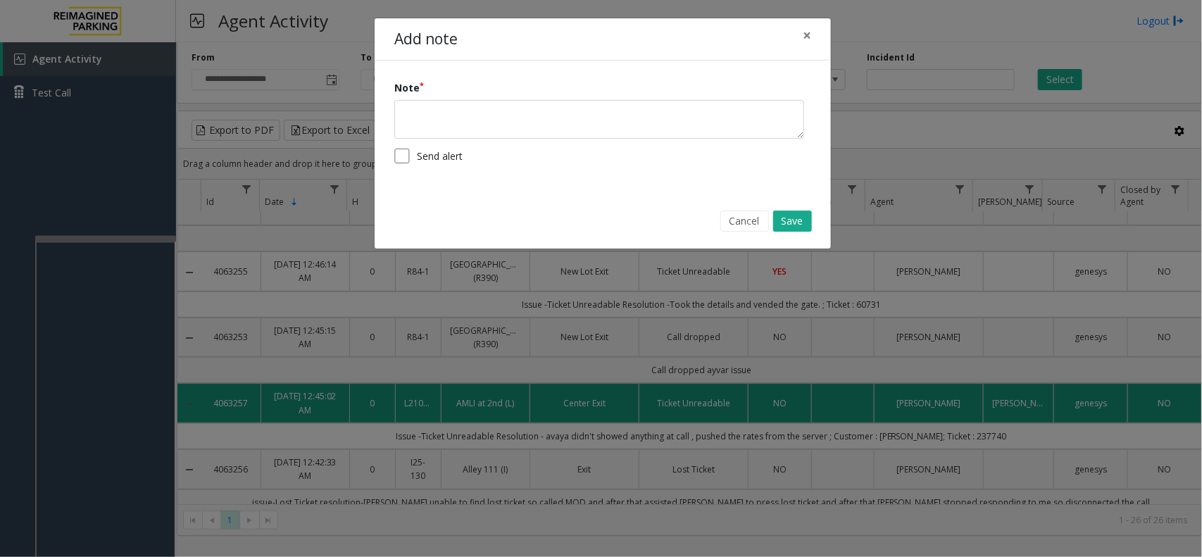
copy link "4063257"
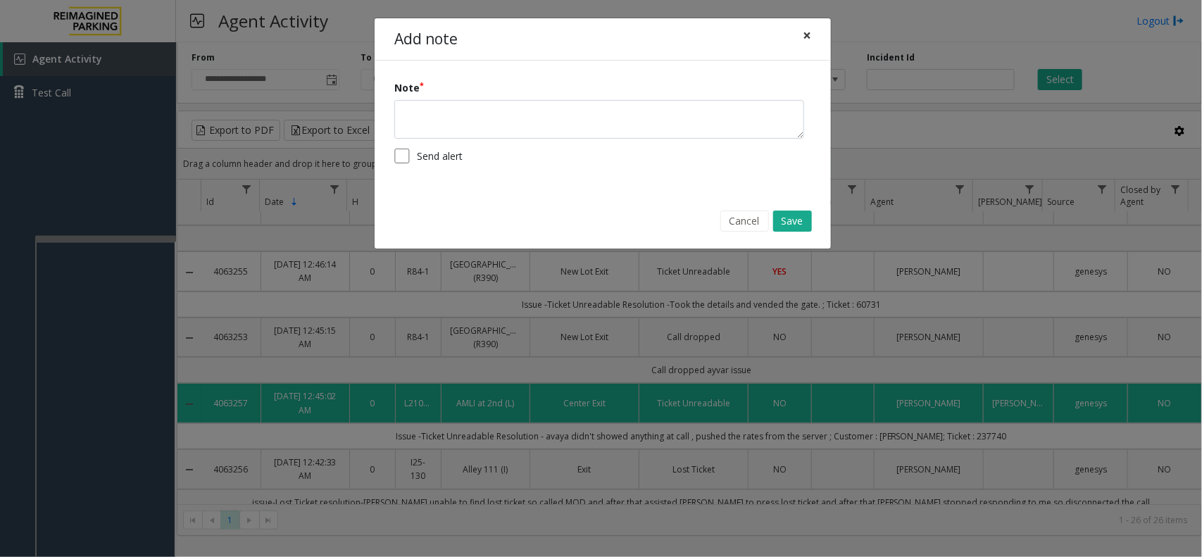
click at [810, 37] on span "×" at bounding box center [807, 35] width 8 height 20
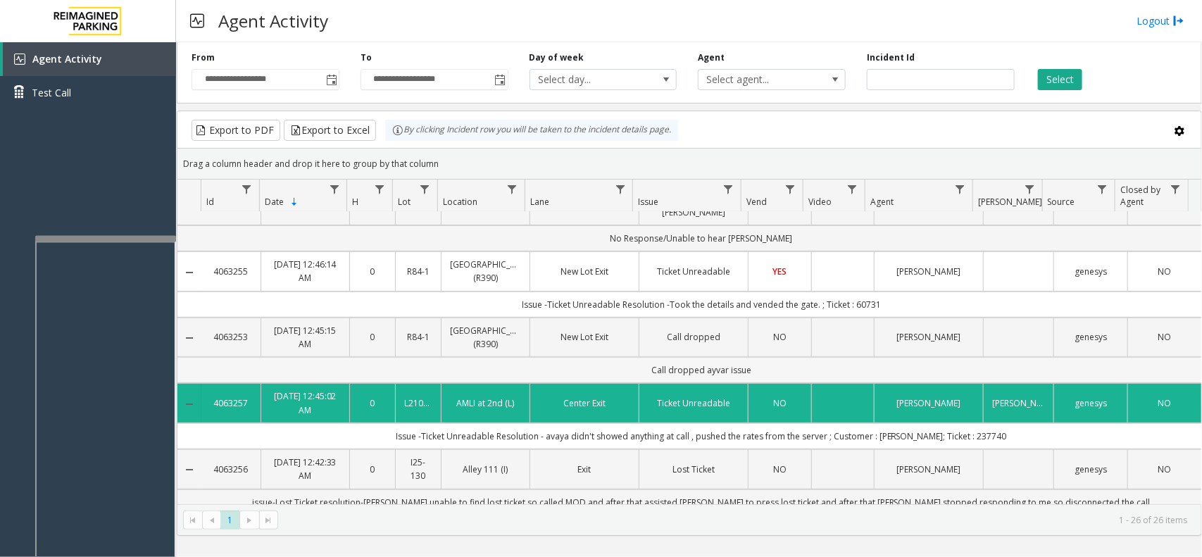
click at [480, 357] on td "Call dropped ayvar issue" at bounding box center [701, 370] width 1000 height 26
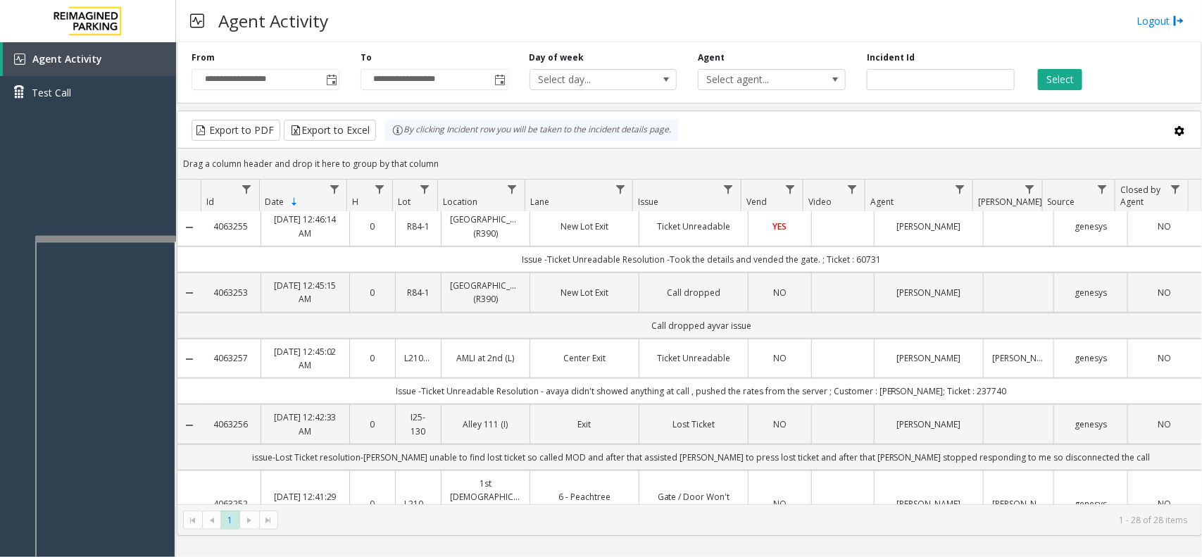
scroll to position [440, 0]
drag, startPoint x: 255, startPoint y: 314, endPoint x: 213, endPoint y: 326, distance: 43.9
click at [213, 339] on td "4063257" at bounding box center [230, 358] width 59 height 39
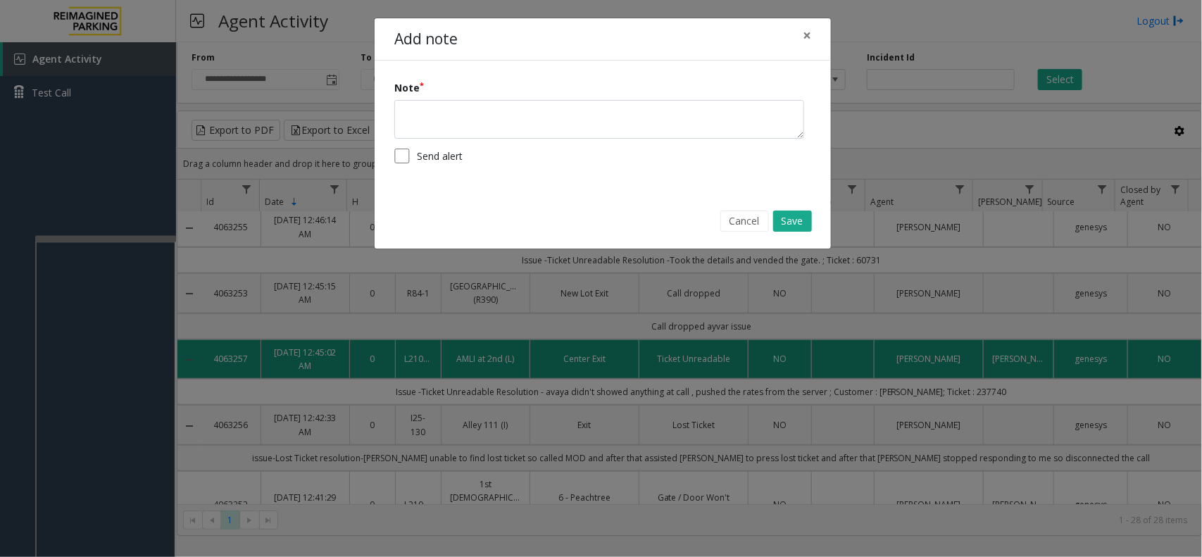
copy link "4063257"
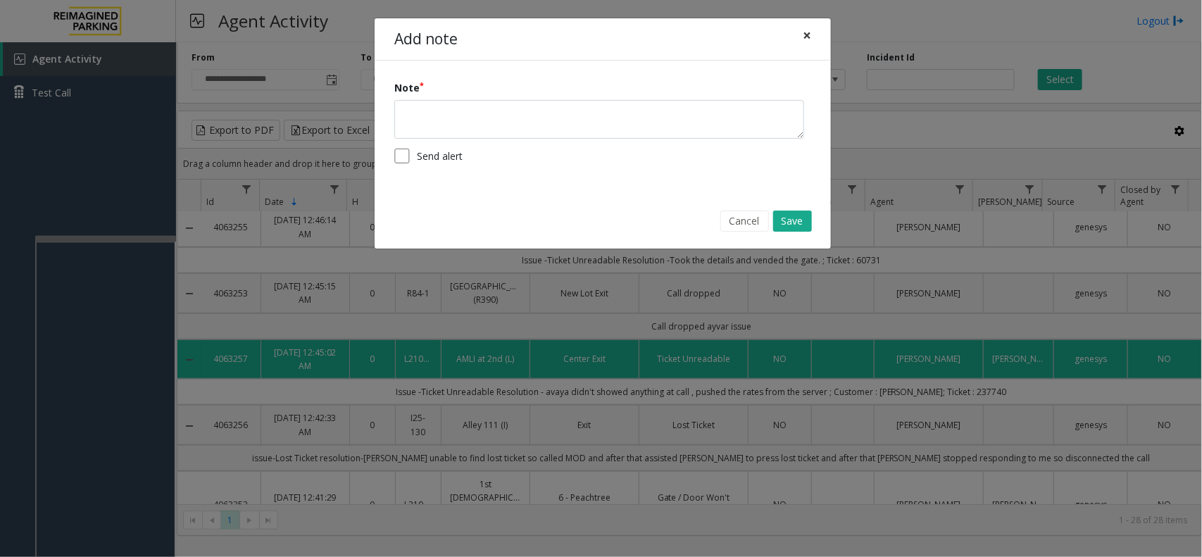
click at [811, 32] on button "×" at bounding box center [807, 35] width 28 height 35
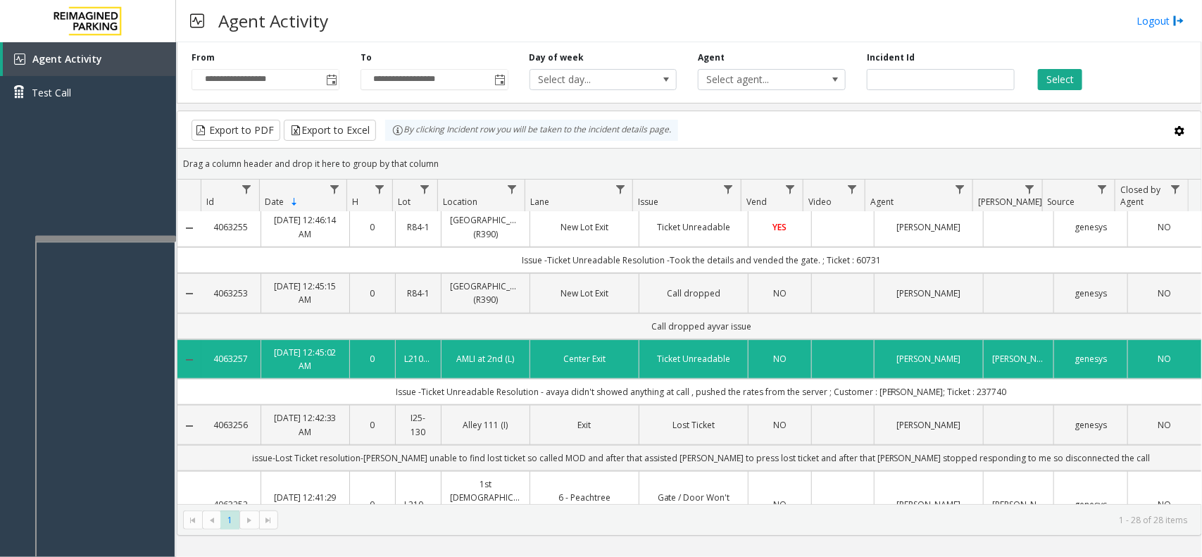
click at [224, 313] on td "Call dropped ayvar issue" at bounding box center [701, 326] width 1000 height 26
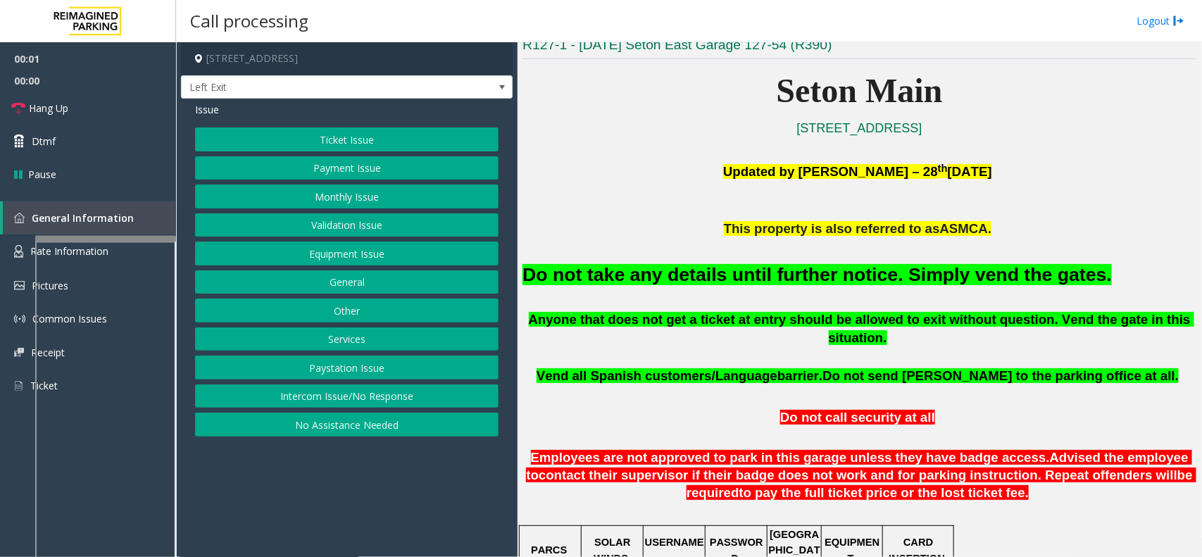
scroll to position [352, 0]
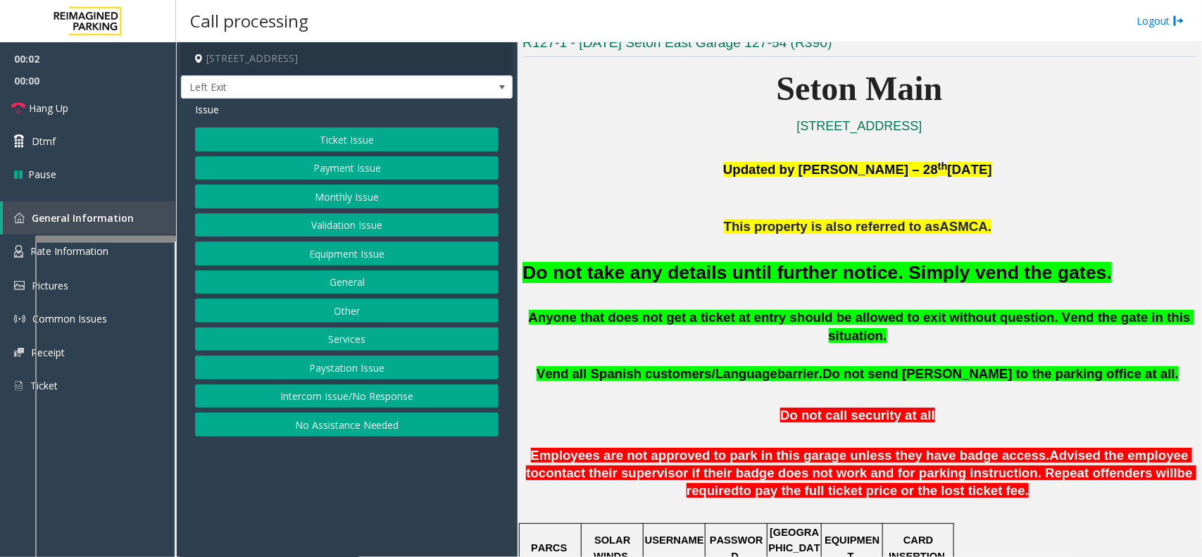
click at [330, 247] on button "Equipment Issue" at bounding box center [346, 254] width 303 height 24
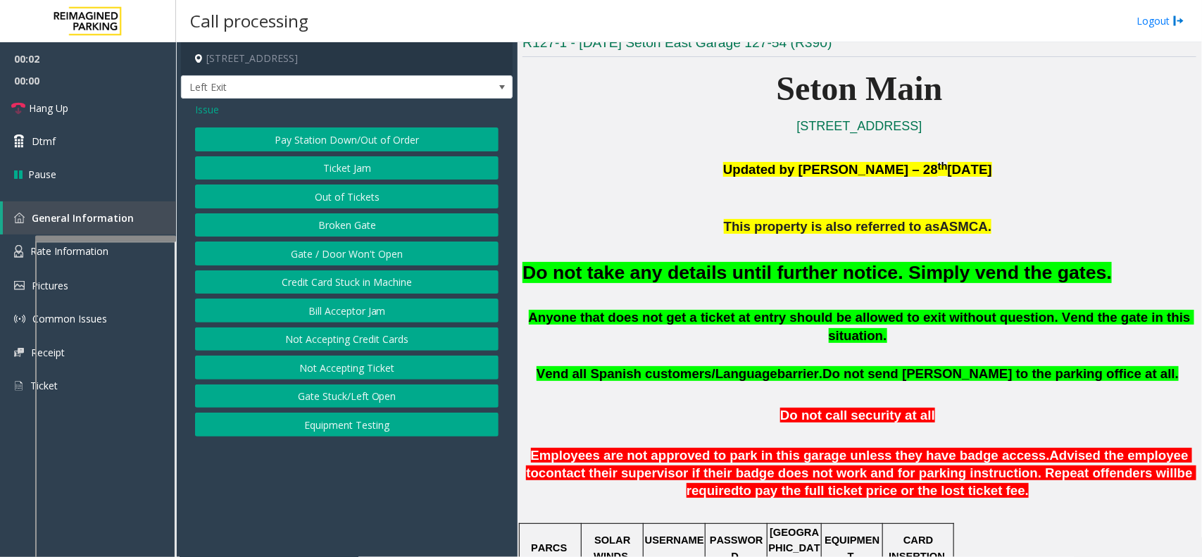
click at [330, 247] on button "Gate / Door Won't Open" at bounding box center [346, 254] width 303 height 24
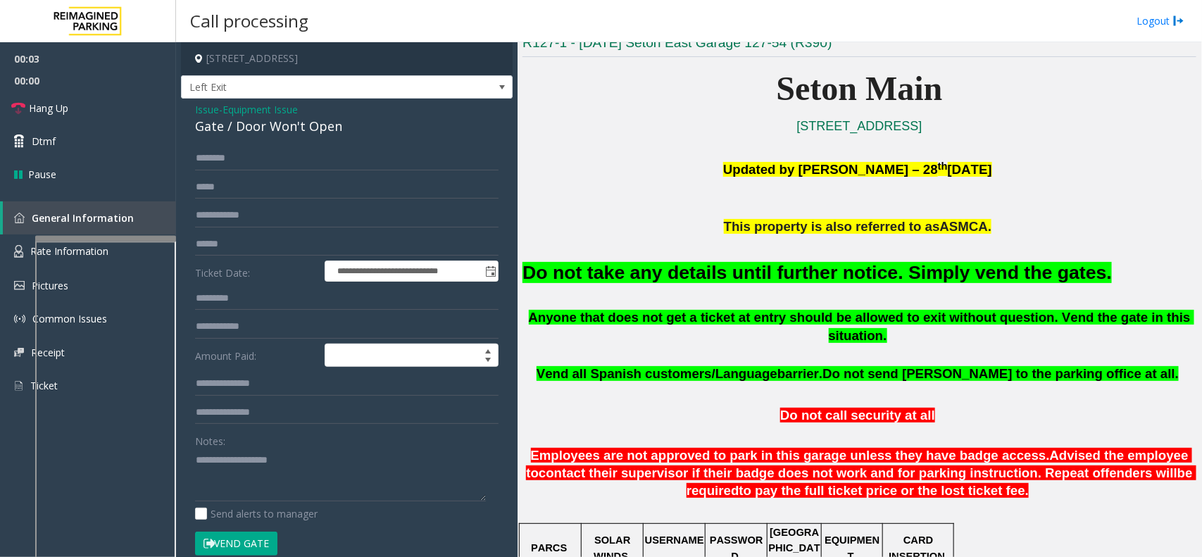
click at [237, 540] on button "Vend Gate" at bounding box center [236, 544] width 82 height 24
click at [665, 278] on font "Do not take any details until further notice. Simply vend the gates." at bounding box center [816, 272] width 589 height 21
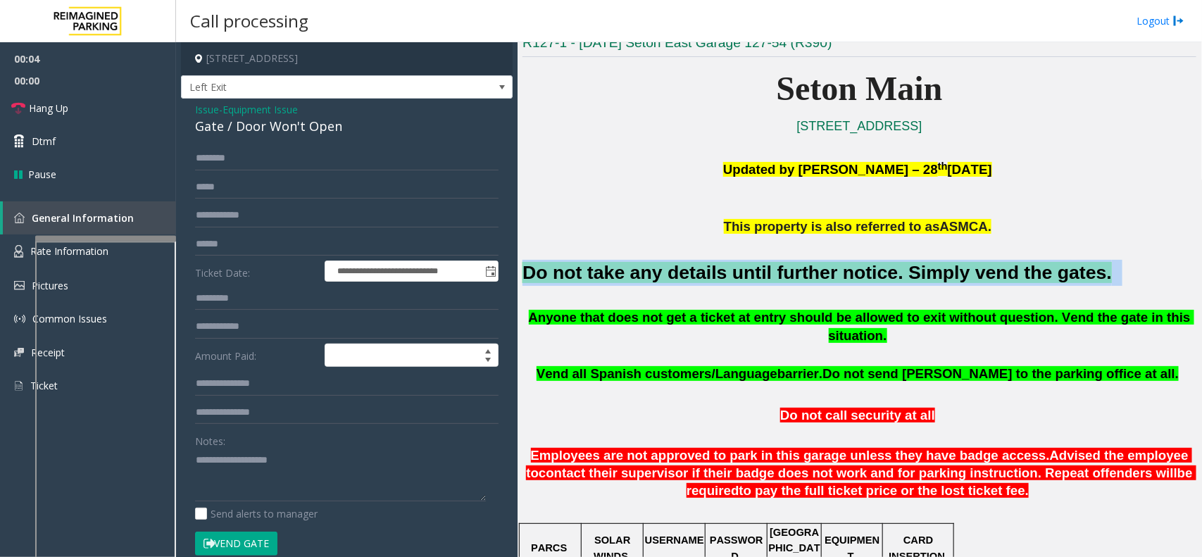
click at [665, 278] on font "Do not take any details until further notice. Simply vend the gates." at bounding box center [816, 272] width 589 height 21
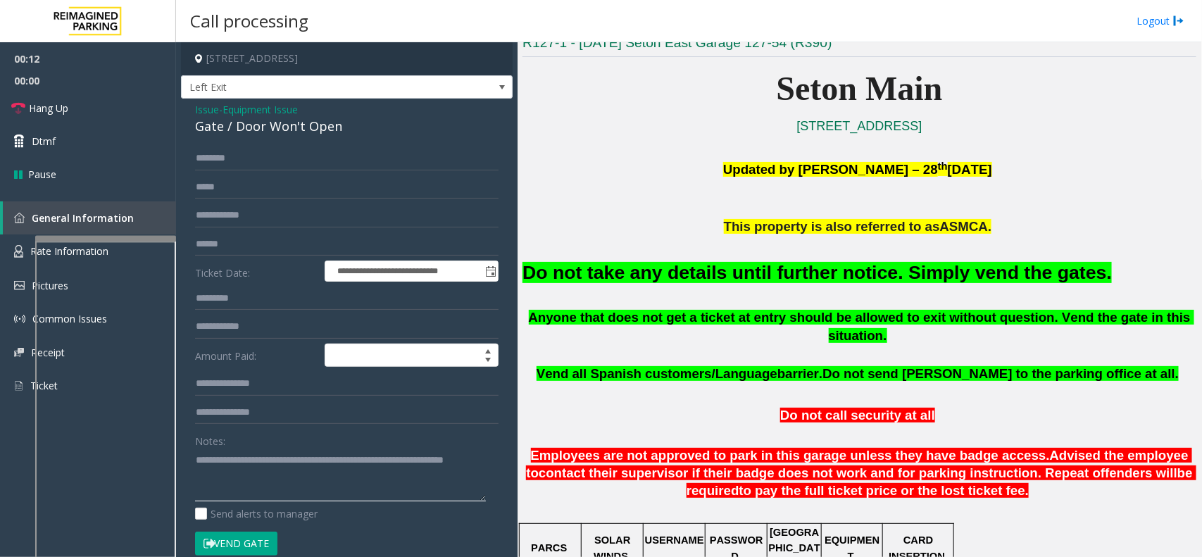
type textarea "**********"
click at [719, 169] on p "Updated by Pranav Babbar – 28 th August 2024" at bounding box center [859, 178] width 674 height 42
click at [145, 106] on link "Hang Up" at bounding box center [88, 108] width 176 height 33
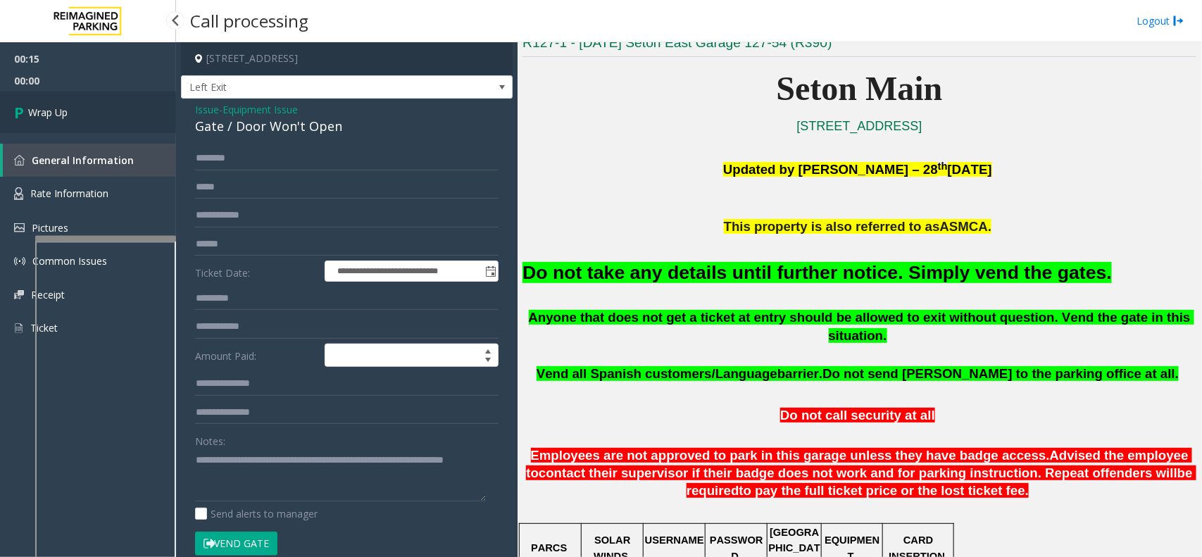
click at [67, 110] on span "Wrap Up" at bounding box center [47, 112] width 39 height 15
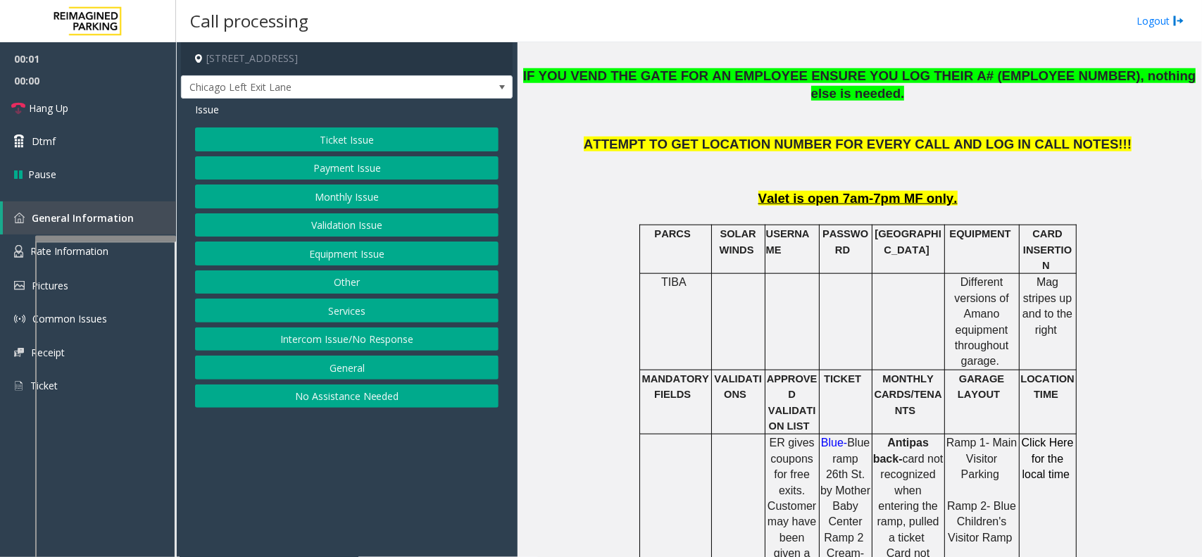
scroll to position [616, 0]
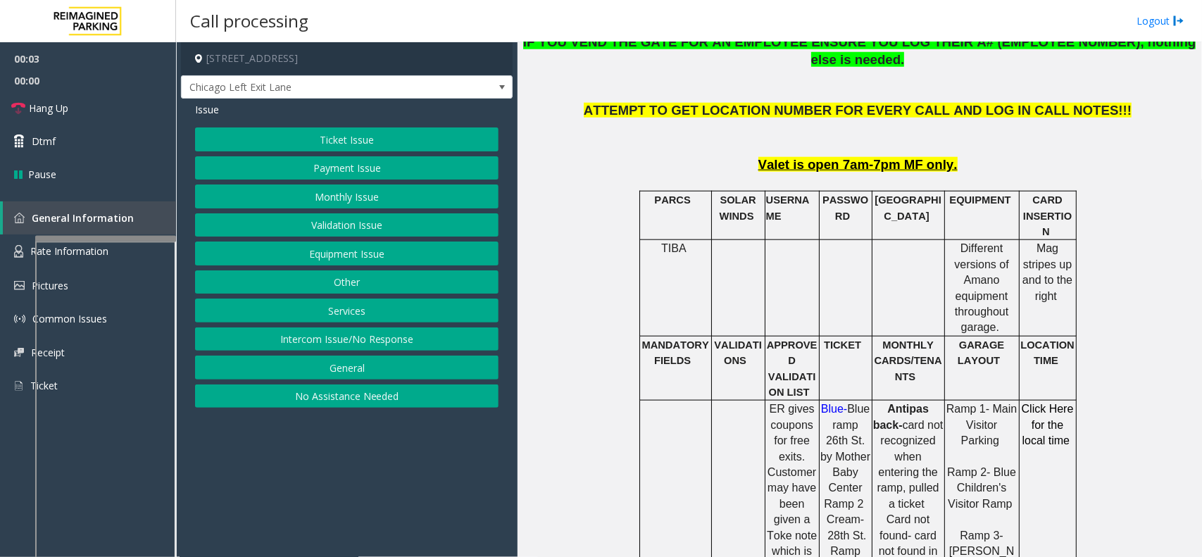
click at [375, 205] on button "Monthly Issue" at bounding box center [346, 196] width 303 height 24
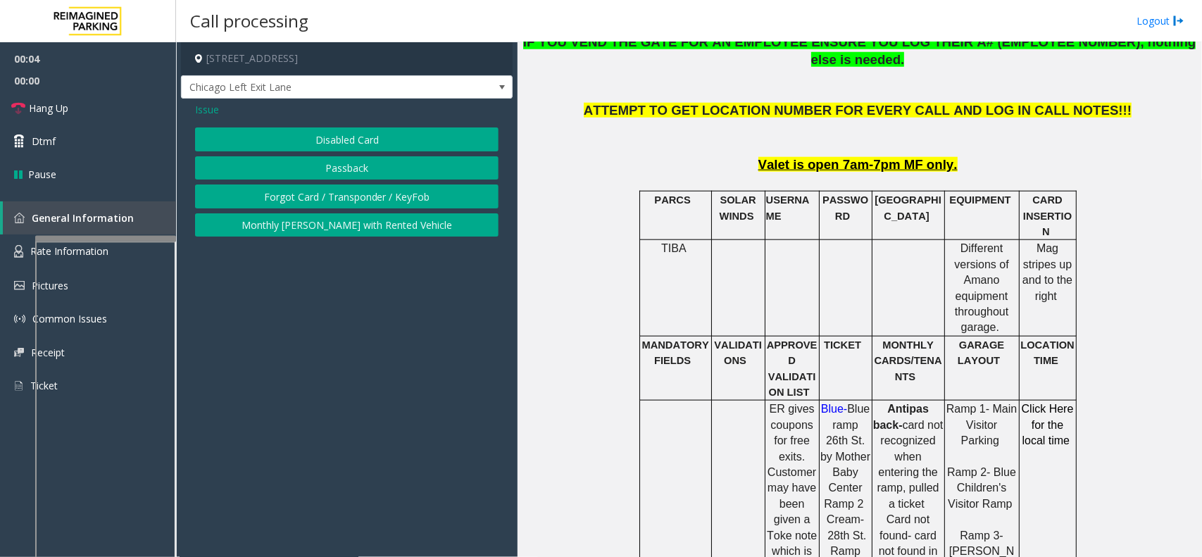
click at [375, 145] on button "Disabled Card" at bounding box center [346, 139] width 303 height 24
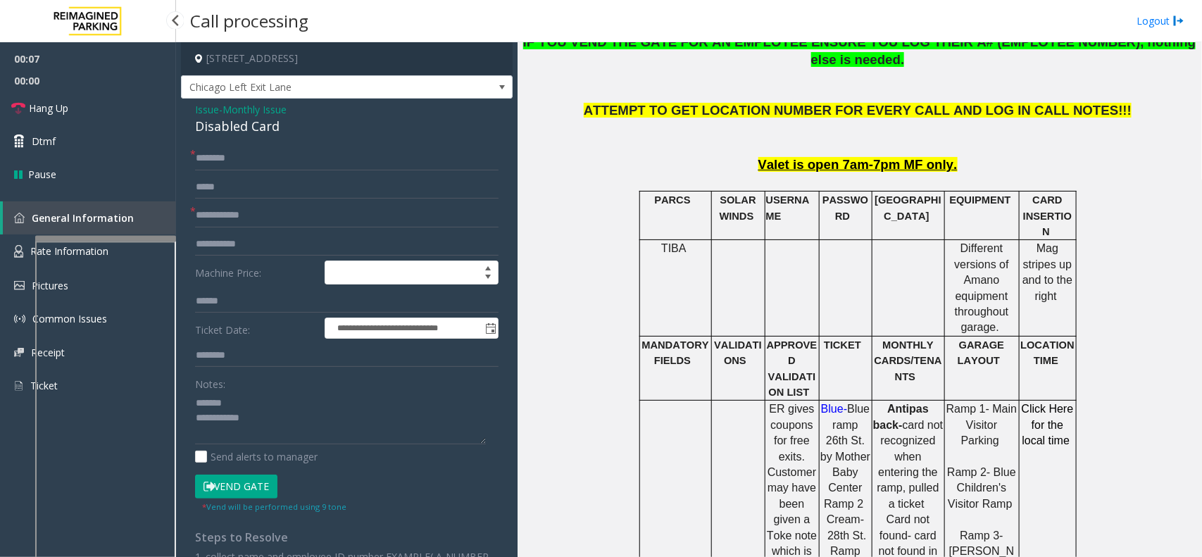
click at [242, 123] on div "Disabled Card" at bounding box center [346, 126] width 303 height 19
type textarea "**********"
click at [279, 213] on input "text" at bounding box center [346, 215] width 303 height 24
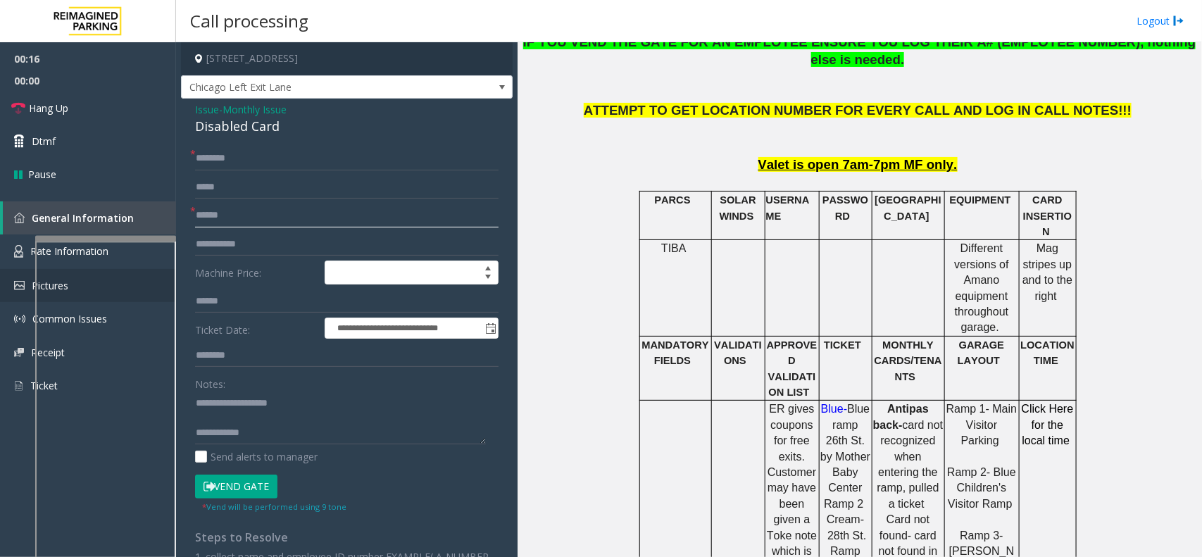
type input "******"
type textarea "**********"
click at [206, 208] on input "******" at bounding box center [346, 215] width 303 height 24
click at [222, 217] on input "******" at bounding box center [346, 215] width 303 height 24
type input "*******"
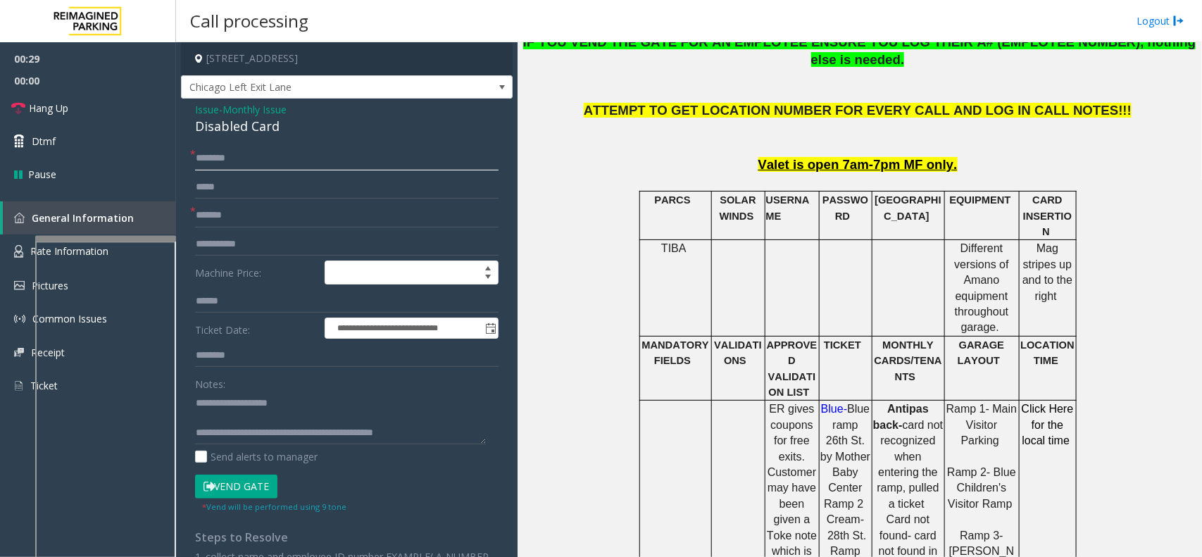
click at [223, 155] on input "text" at bounding box center [346, 158] width 303 height 24
drag, startPoint x: 251, startPoint y: 427, endPoint x: 408, endPoint y: 430, distance: 157.0
click at [408, 430] on textarea at bounding box center [340, 418] width 291 height 53
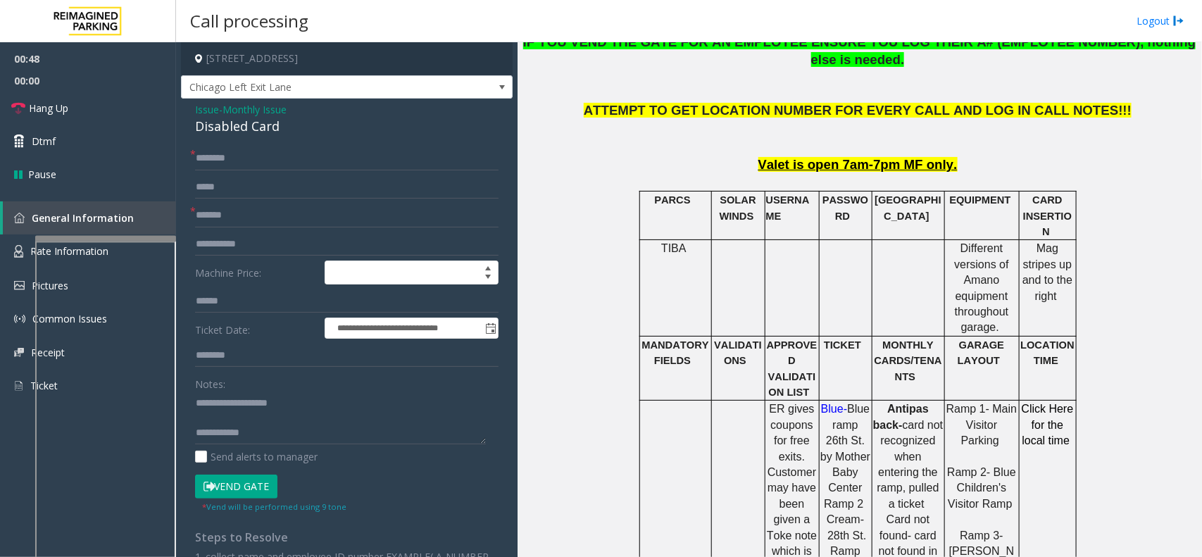
click at [259, 494] on button "Vend Gate" at bounding box center [236, 487] width 82 height 24
type textarea "**********"
click at [249, 166] on input "text" at bounding box center [346, 158] width 303 height 24
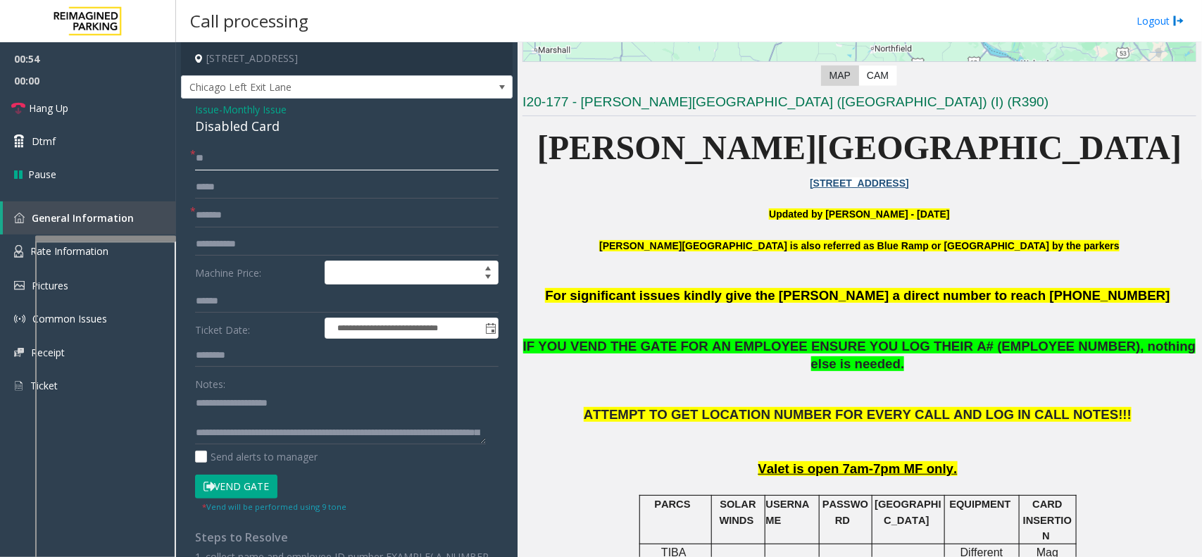
scroll to position [88, 0]
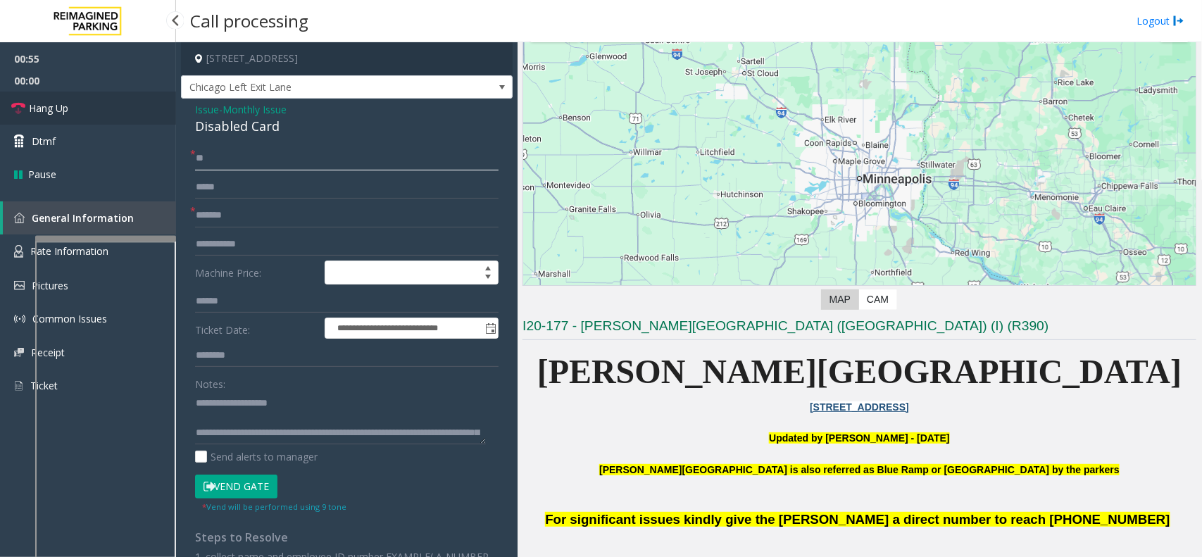
type input "**"
click at [127, 113] on link "Hang Up" at bounding box center [88, 108] width 176 height 33
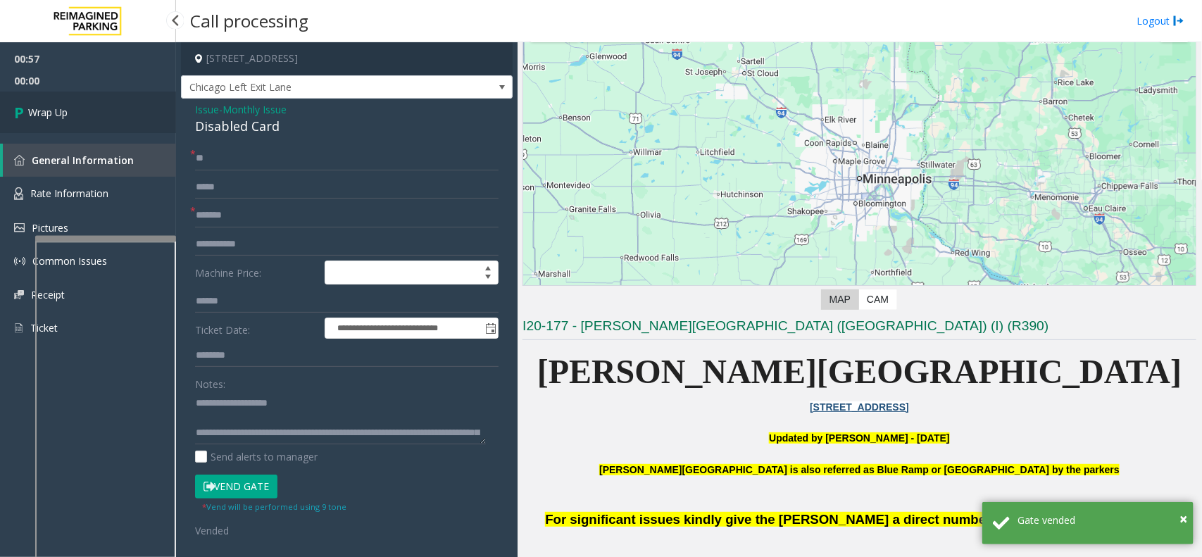
click at [36, 105] on span "Wrap Up" at bounding box center [47, 112] width 39 height 15
